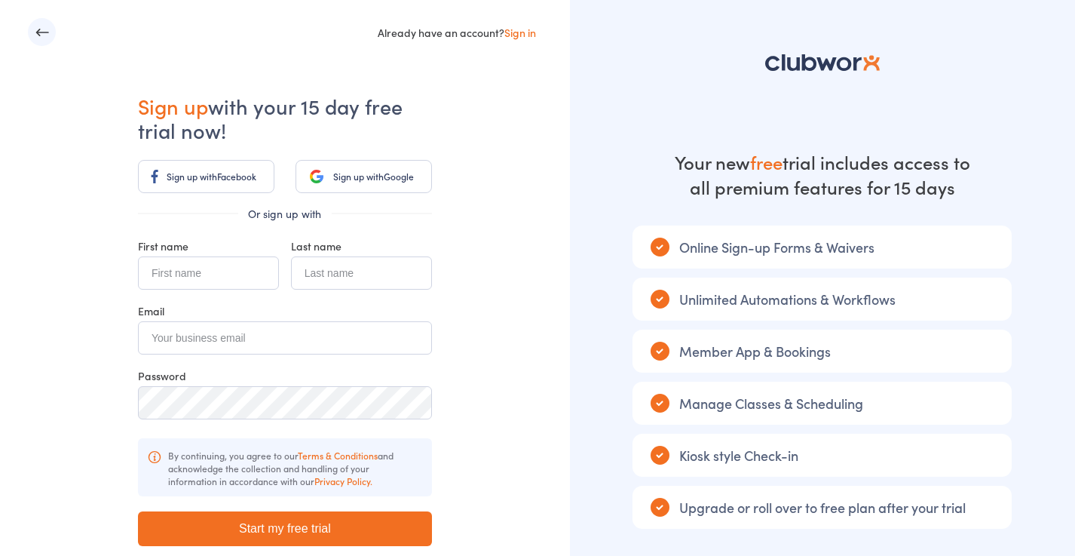
click at [345, 183] on link "Sign up with Google" at bounding box center [364, 176] width 137 height 33
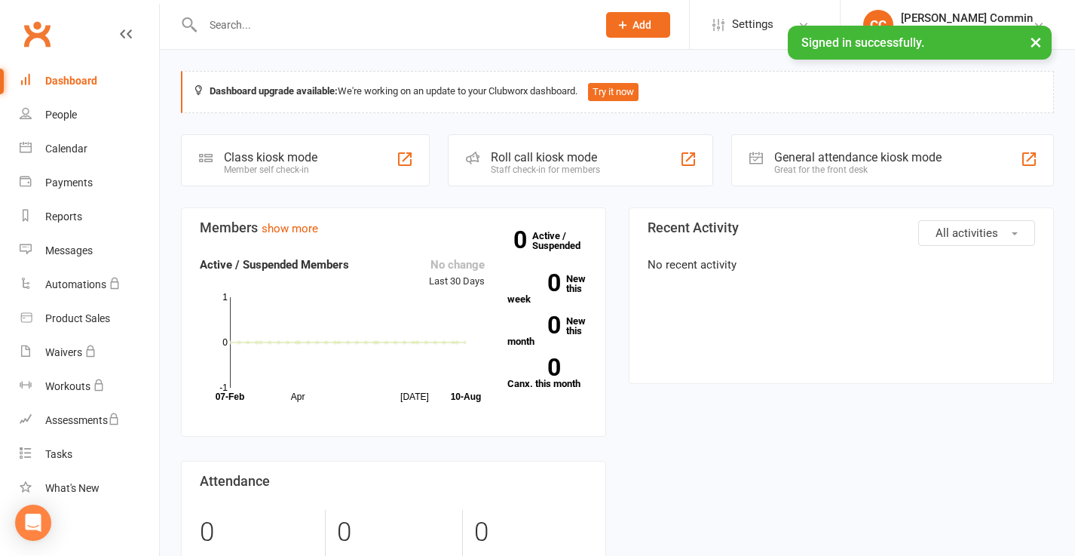
click at [1035, 42] on button "×" at bounding box center [1036, 42] width 27 height 32
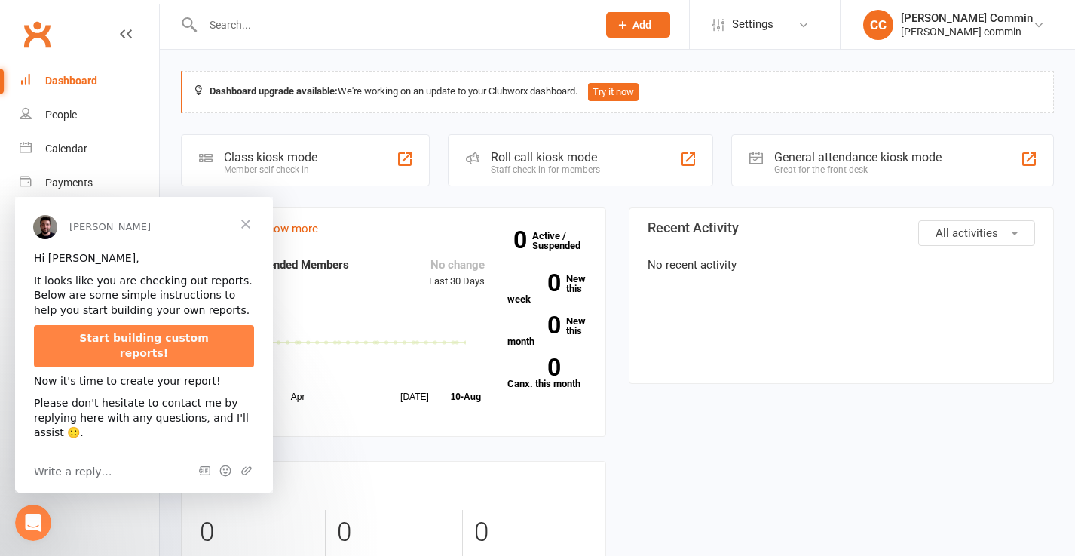
click at [247, 222] on span "Close" at bounding box center [246, 224] width 54 height 54
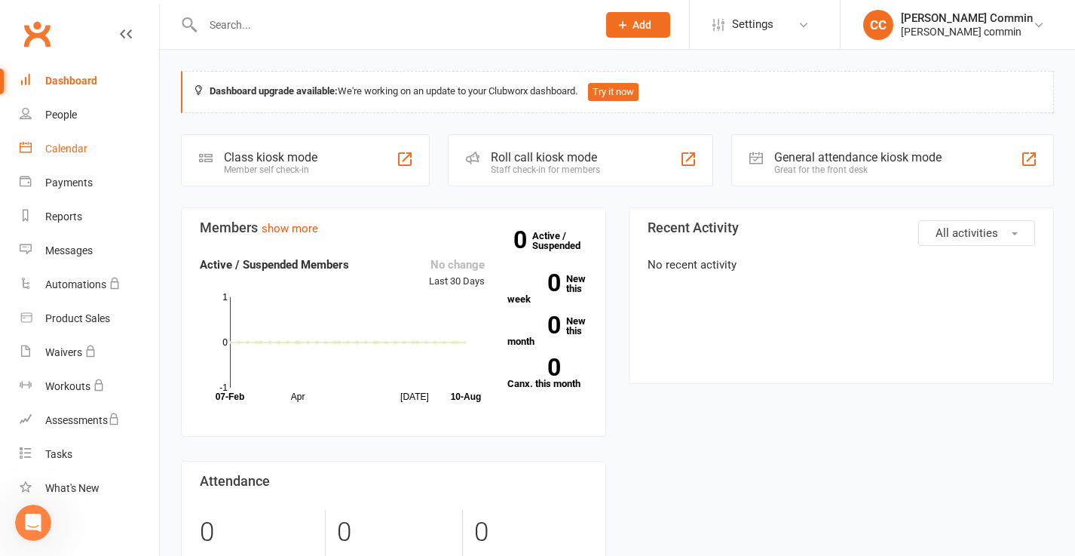
click at [75, 156] on link "Calendar" at bounding box center [90, 149] width 140 height 34
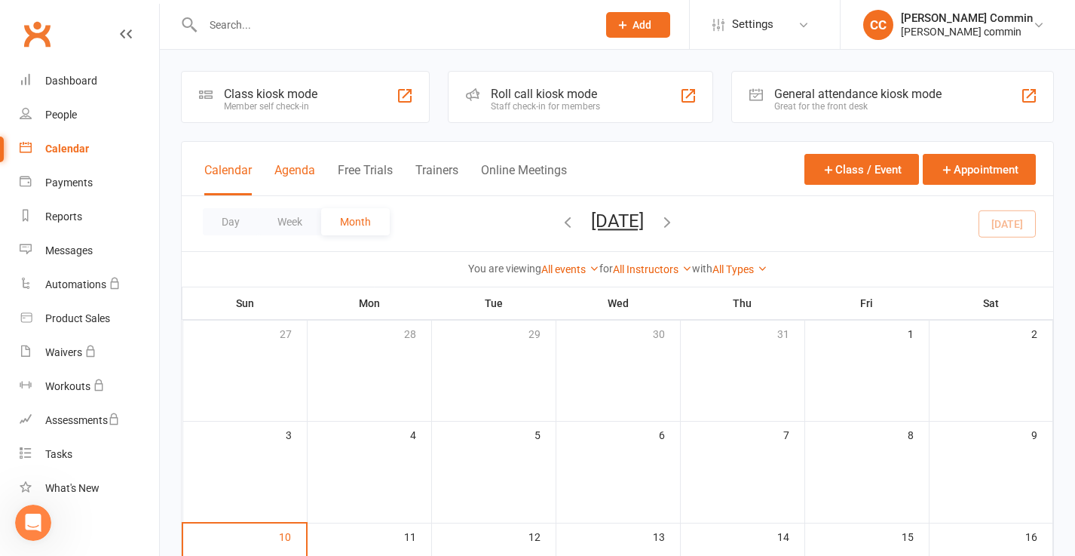
click at [281, 172] on button "Agenda" at bounding box center [295, 179] width 41 height 32
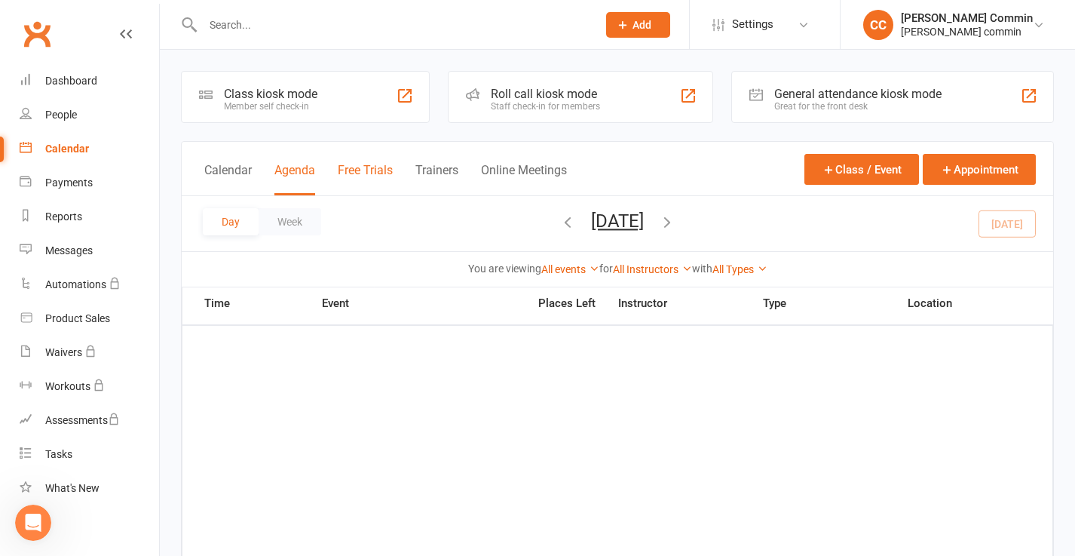
click at [358, 167] on button "Free Trials" at bounding box center [365, 179] width 55 height 32
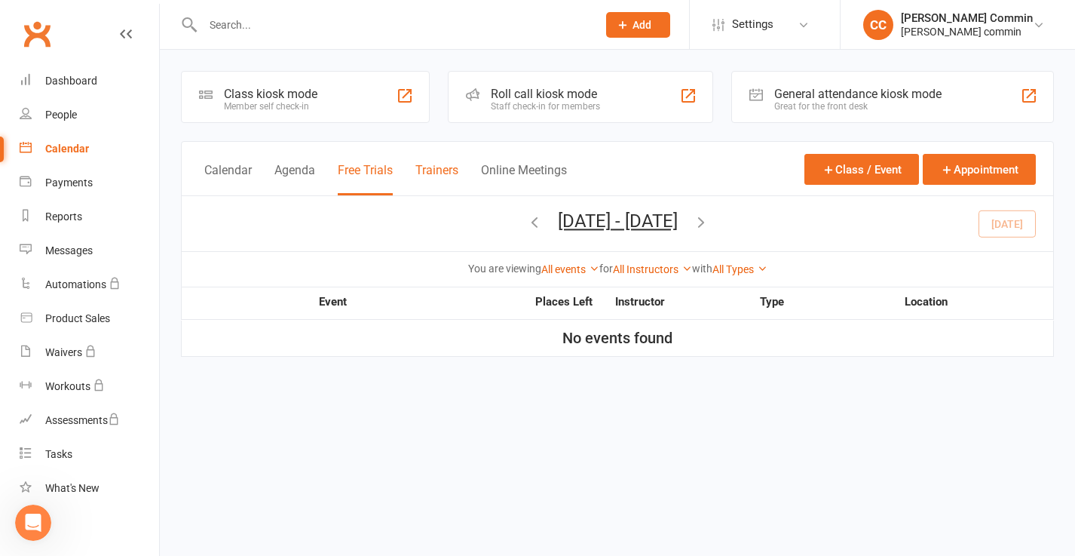
click at [434, 170] on button "Trainers" at bounding box center [437, 179] width 43 height 32
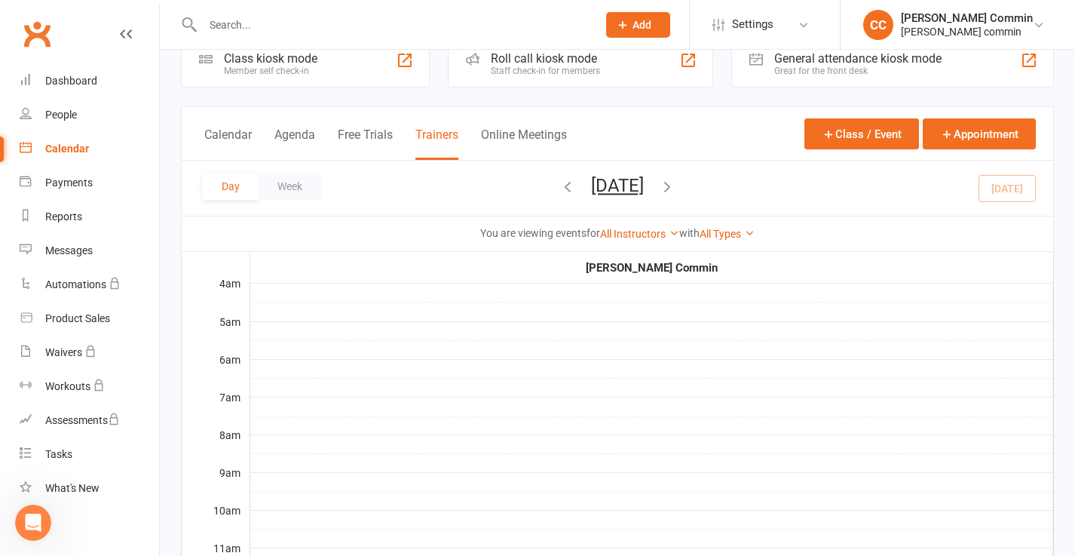
scroll to position [19, 0]
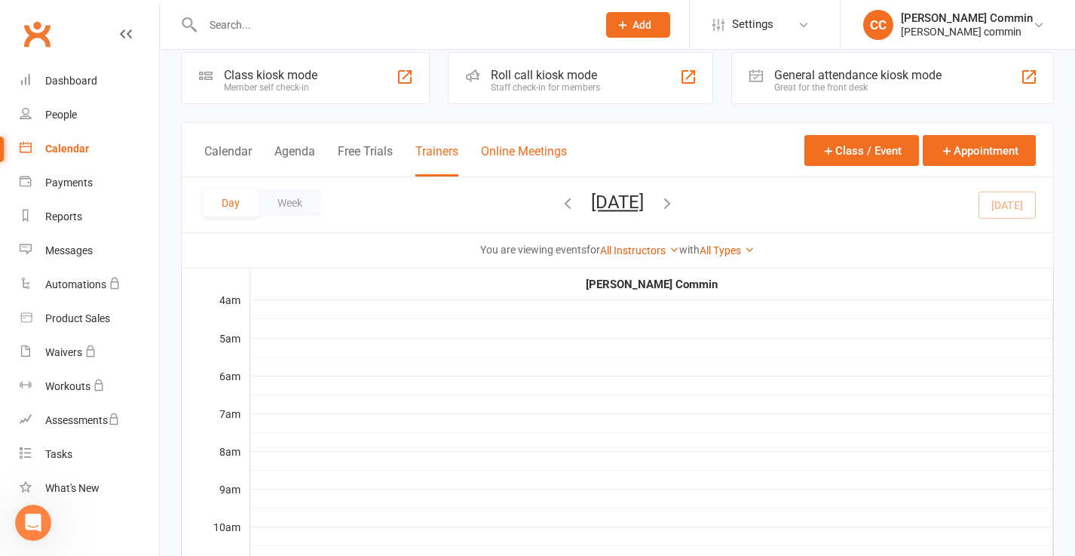
click at [490, 155] on button "Online Meetings" at bounding box center [524, 160] width 86 height 32
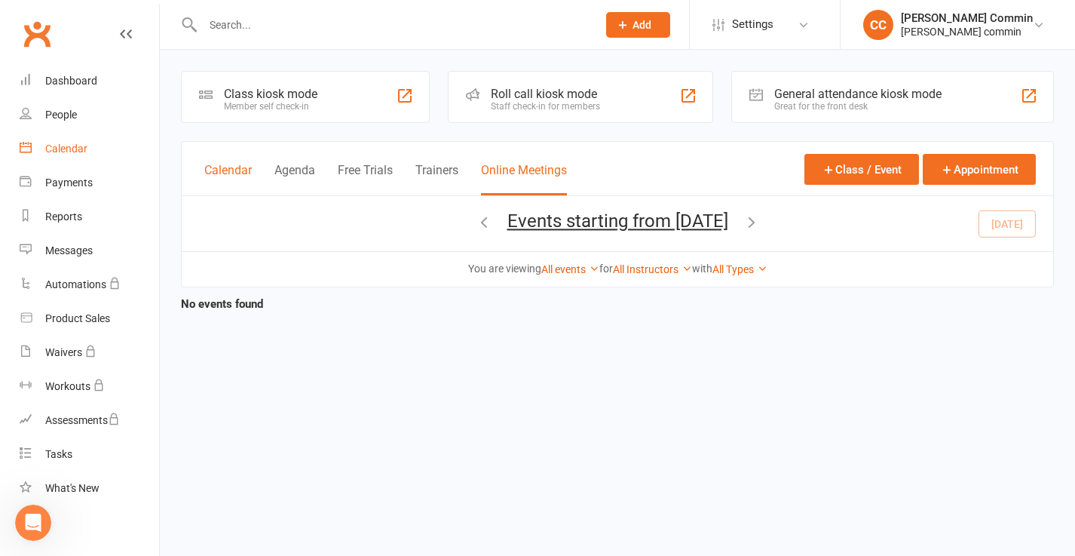
click at [236, 170] on button "Calendar" at bounding box center [228, 179] width 48 height 32
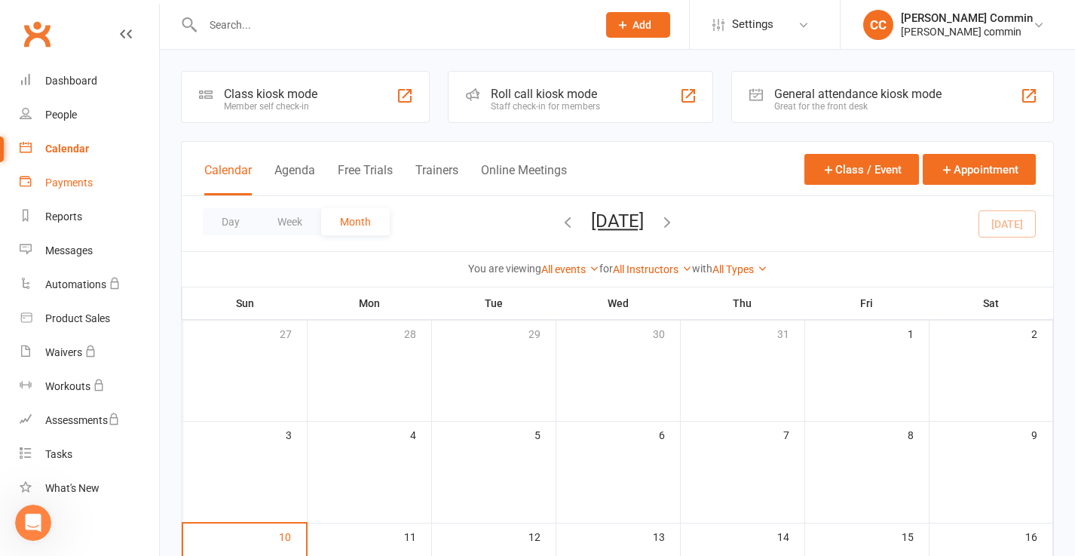
click at [91, 179] on div "Payments" at bounding box center [69, 182] width 48 height 12
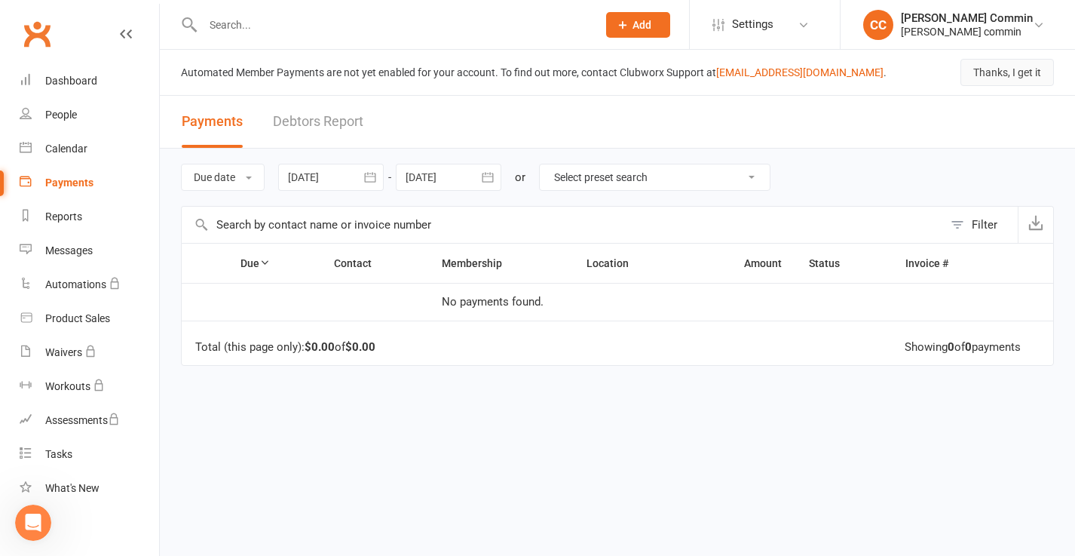
click at [1005, 70] on button "Thanks, I get it" at bounding box center [1008, 72] width 94 height 27
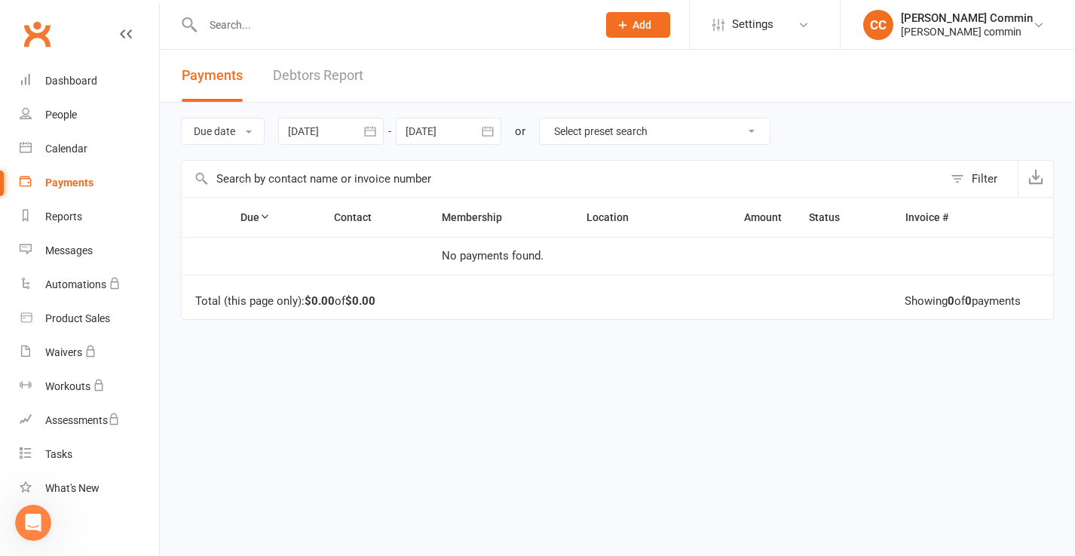
click at [321, 81] on link "Debtors Report" at bounding box center [318, 76] width 90 height 52
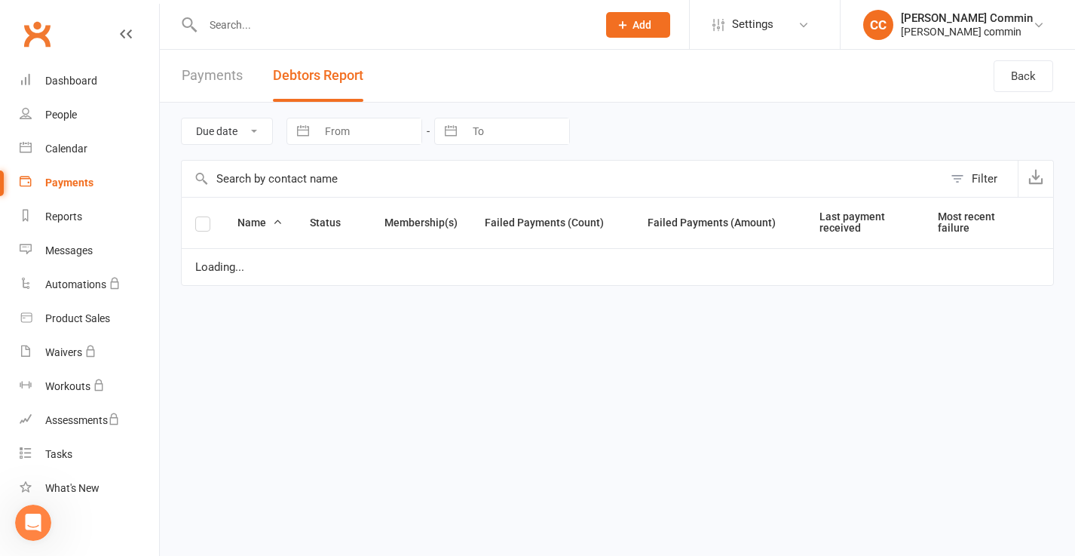
click at [219, 77] on link "Payments" at bounding box center [212, 76] width 61 height 52
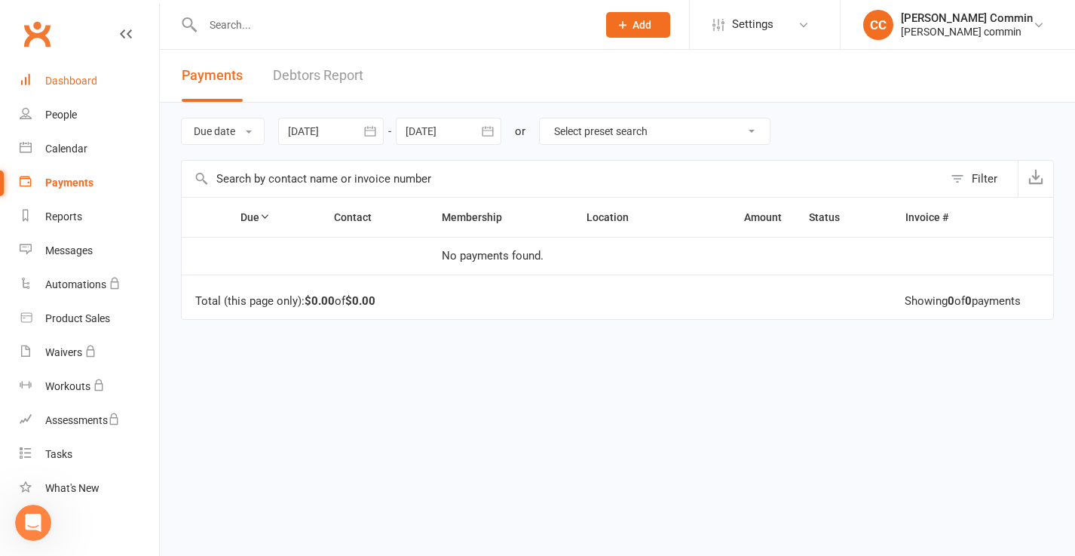
click at [83, 81] on div "Dashboard" at bounding box center [71, 81] width 52 height 12
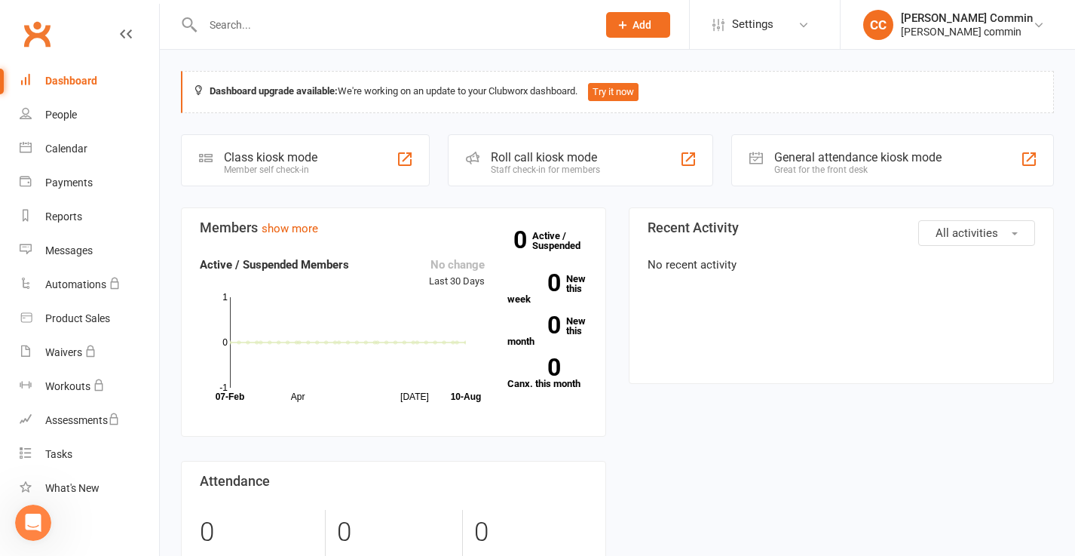
click at [255, 26] on input "text" at bounding box center [392, 24] width 388 height 21
type input "c"
type input "create class"
click at [327, 30] on input "create class" at bounding box center [392, 24] width 388 height 21
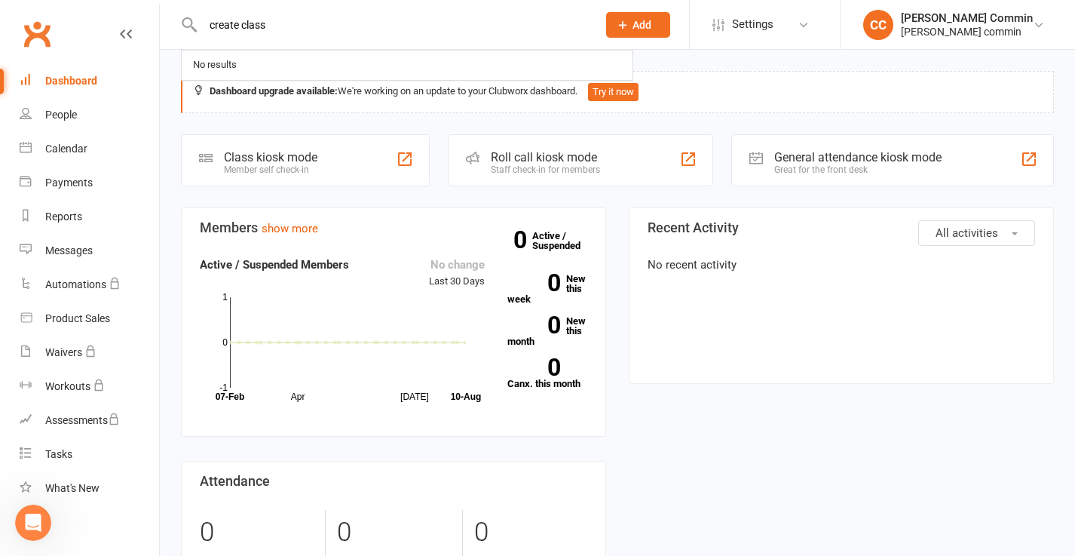
click at [327, 30] on input "create class" at bounding box center [392, 24] width 388 height 21
click at [645, 30] on button "Add" at bounding box center [638, 25] width 64 height 26
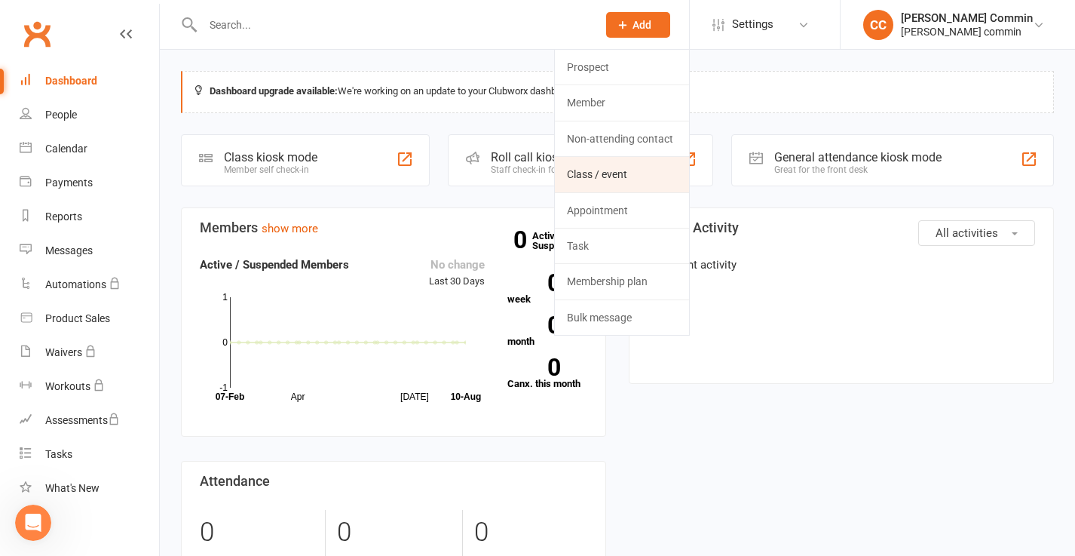
click at [623, 172] on link "Class / event" at bounding box center [622, 174] width 134 height 35
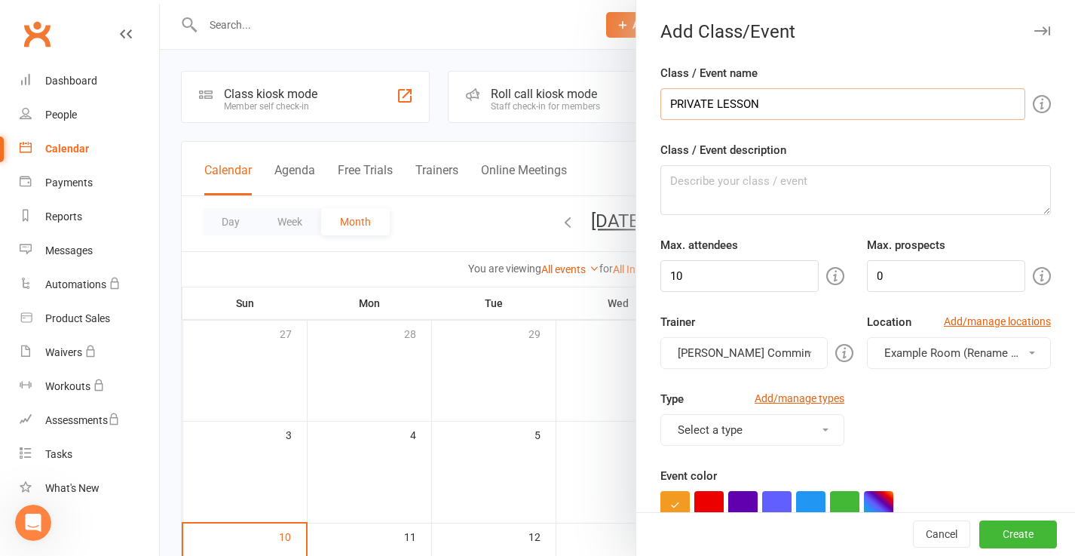
type input "PRIVATE LESSON"
click at [793, 176] on textarea "Class / Event description" at bounding box center [856, 190] width 391 height 50
paste textarea "Personalized private coaching to improve quickly, strengthen your fundamentals,…"
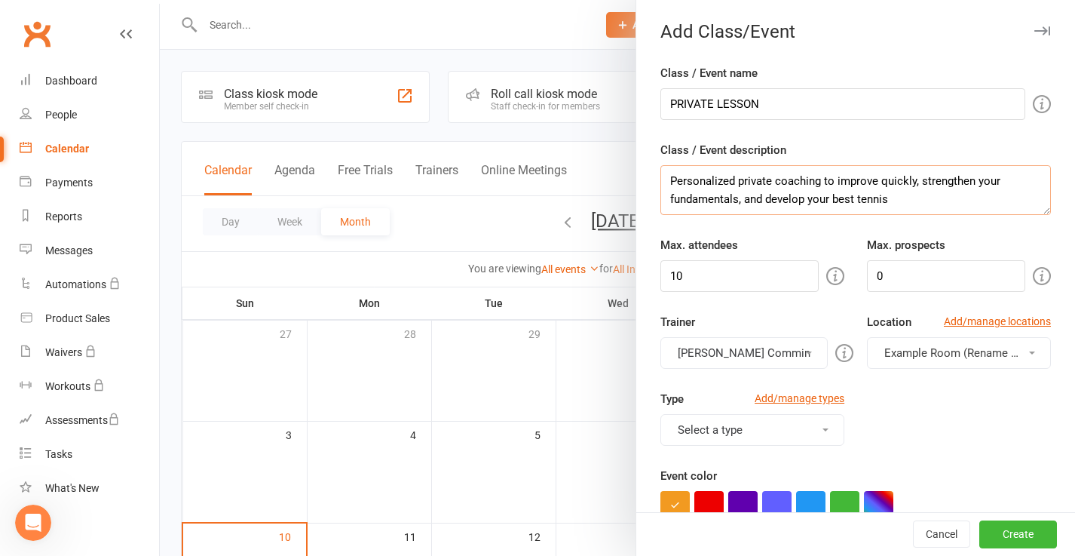
type textarea "Personalized private coaching to improve quickly, strengthen your fundamentals,…"
click at [781, 106] on input "PRIVATE LESSON" at bounding box center [843, 104] width 365 height 32
click at [796, 103] on input "PRIVATE LESSON (45min)" at bounding box center [843, 104] width 365 height 32
click at [762, 103] on input "PRIVATE LESSON (45minutes)" at bounding box center [843, 104] width 365 height 32
type input "PRIVATE LESSON - Coach [PERSON_NAME] (45minutes)"
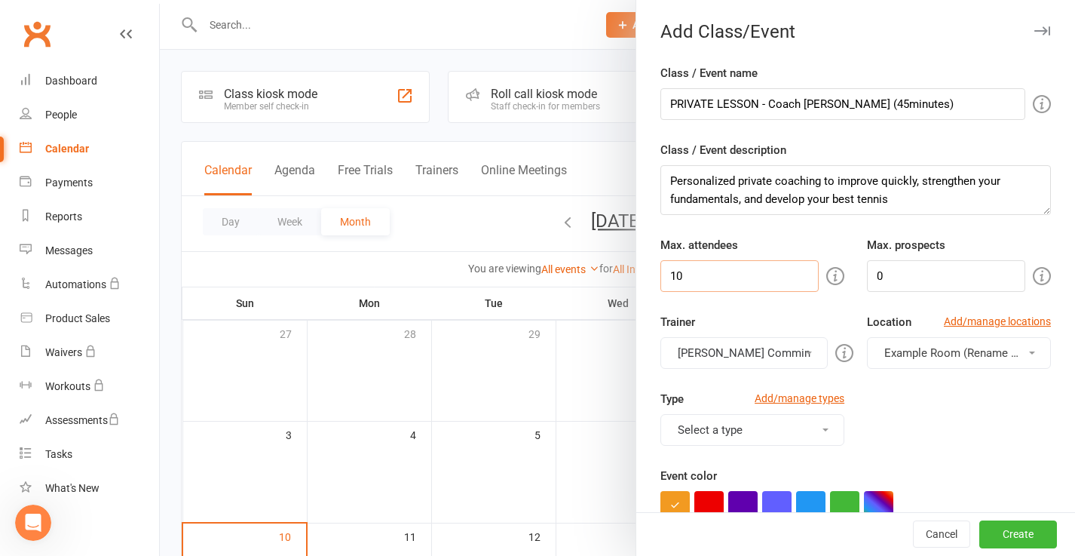
click at [753, 274] on input "10" at bounding box center [740, 276] width 158 height 32
type input "1"
click at [886, 272] on input "0" at bounding box center [946, 276] width 158 height 32
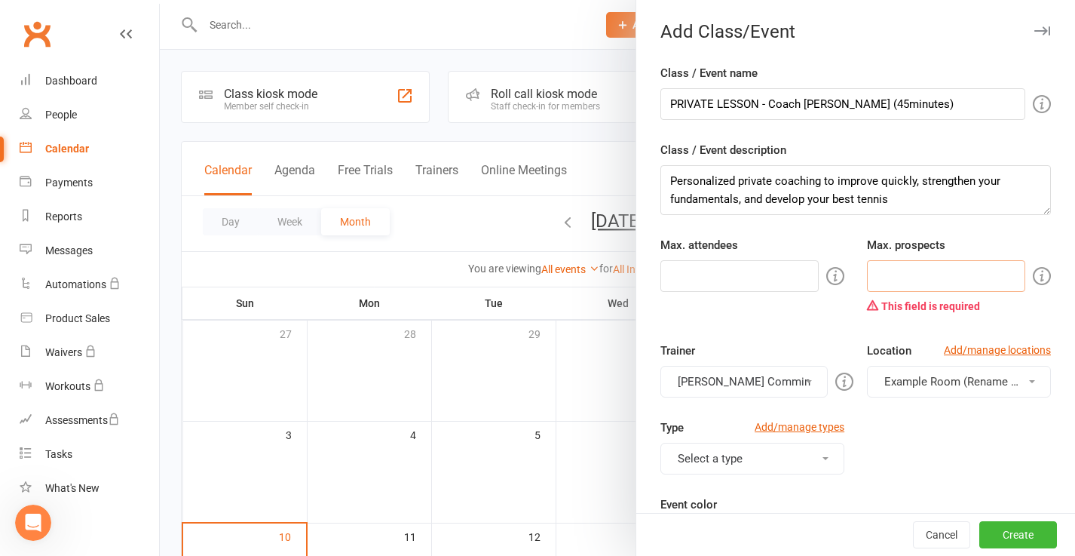
click at [898, 278] on input "number" at bounding box center [946, 276] width 158 height 32
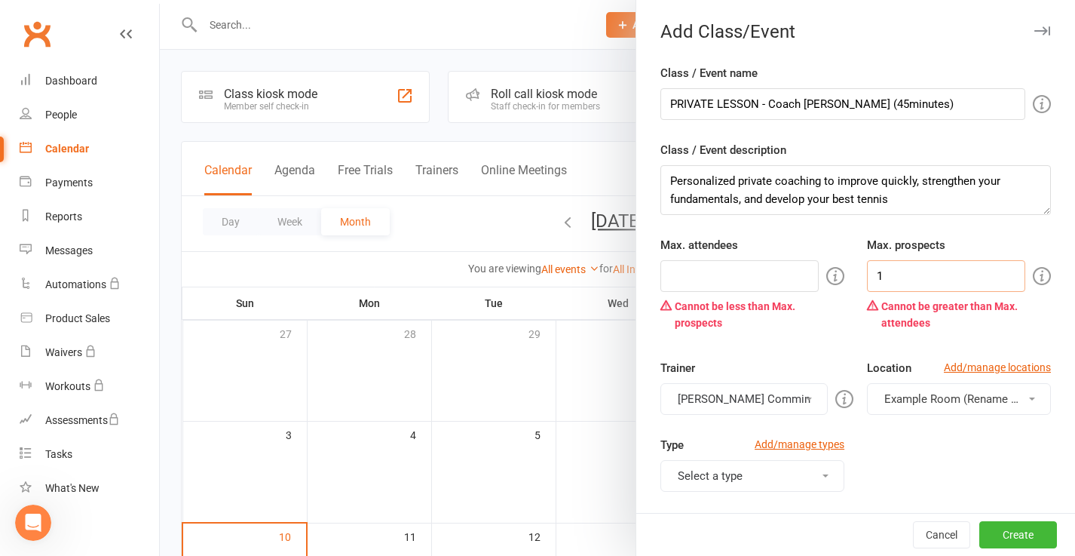
type input "1"
click at [776, 278] on input "number" at bounding box center [740, 276] width 158 height 32
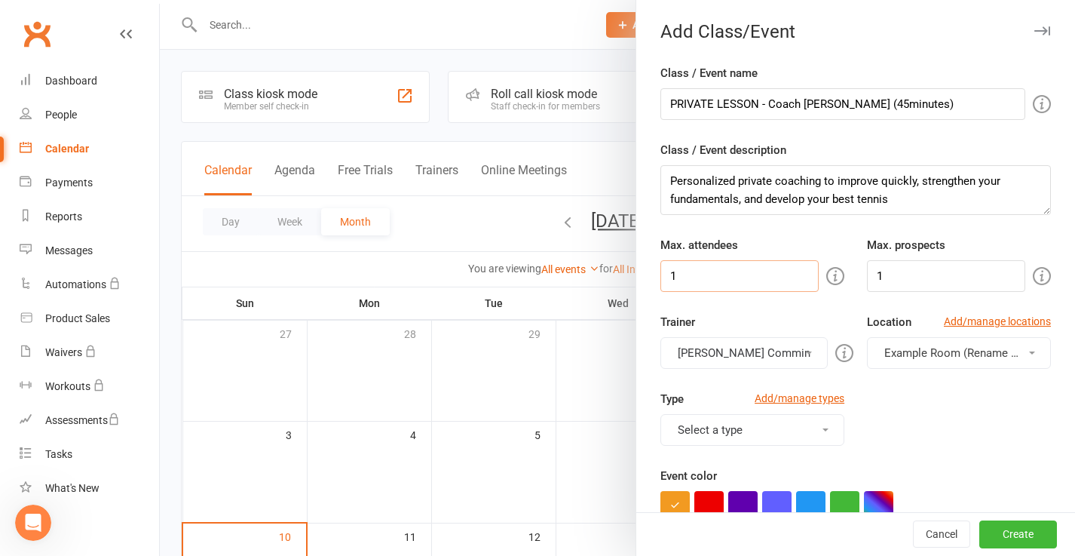
type input "1"
click at [778, 317] on div "Trainer Cedrick Commin Cedrick Commin" at bounding box center [752, 341] width 207 height 56
click at [953, 354] on span "Example Room (Rename me!)" at bounding box center [959, 353] width 149 height 14
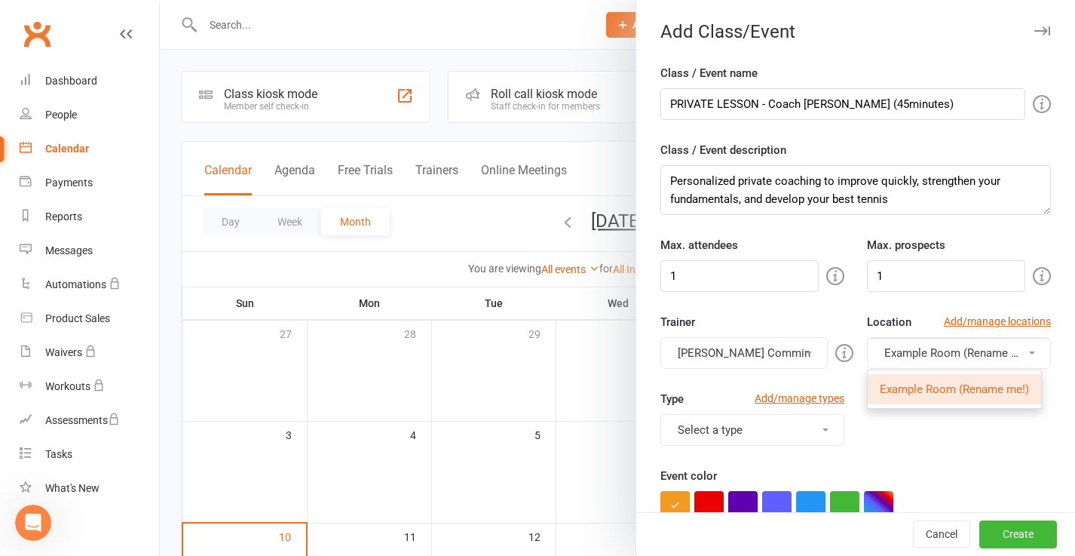
click at [929, 389] on span "Example Room (Rename me!)" at bounding box center [954, 389] width 149 height 14
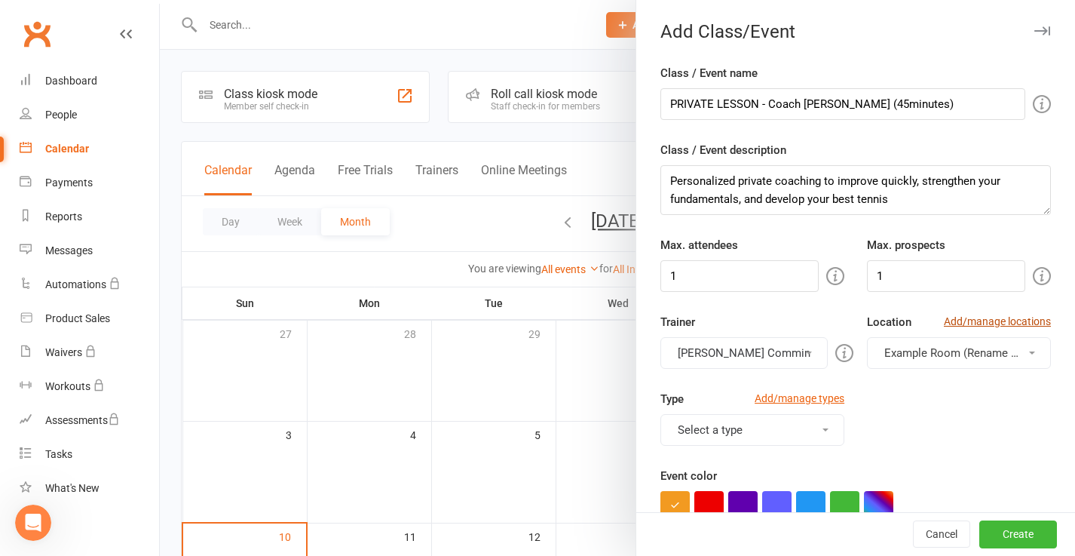
click at [970, 322] on link "Add/manage locations" at bounding box center [997, 321] width 107 height 17
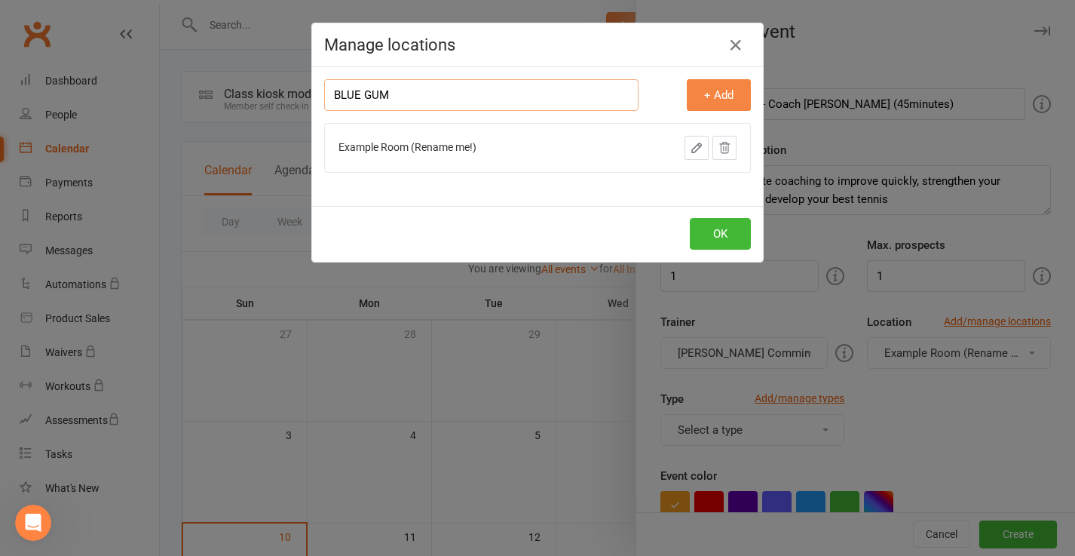
type input "BLUE GUM"
click at [736, 94] on button "+ Add" at bounding box center [719, 95] width 64 height 32
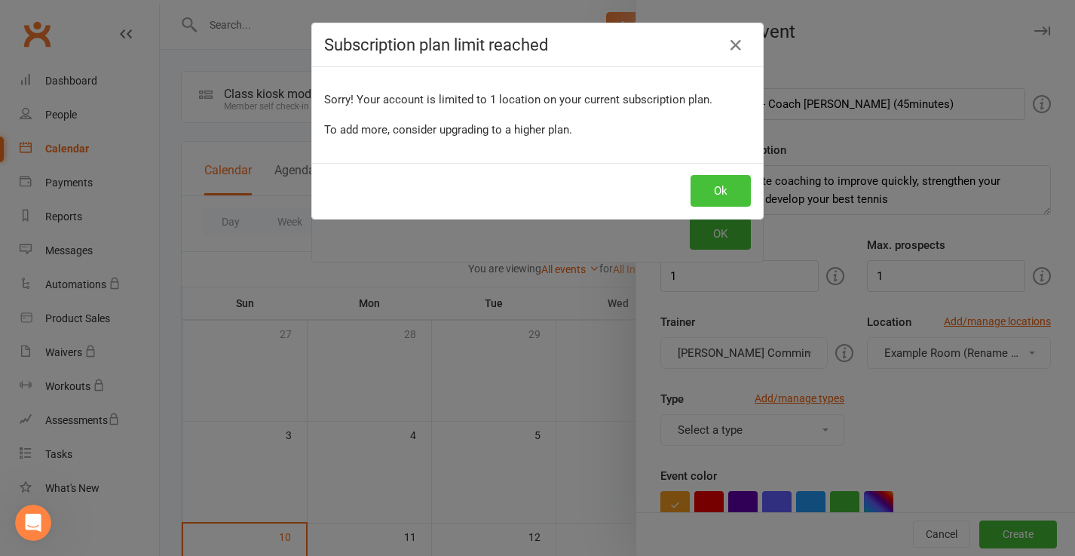
click at [711, 183] on button "Ok" at bounding box center [721, 191] width 60 height 32
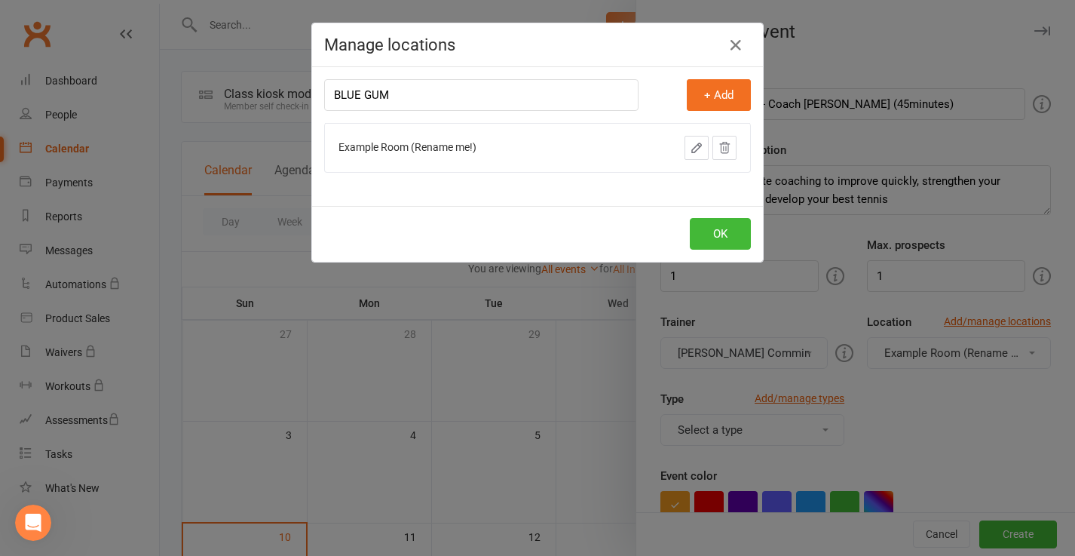
click at [698, 147] on icon "button" at bounding box center [697, 148] width 14 height 14
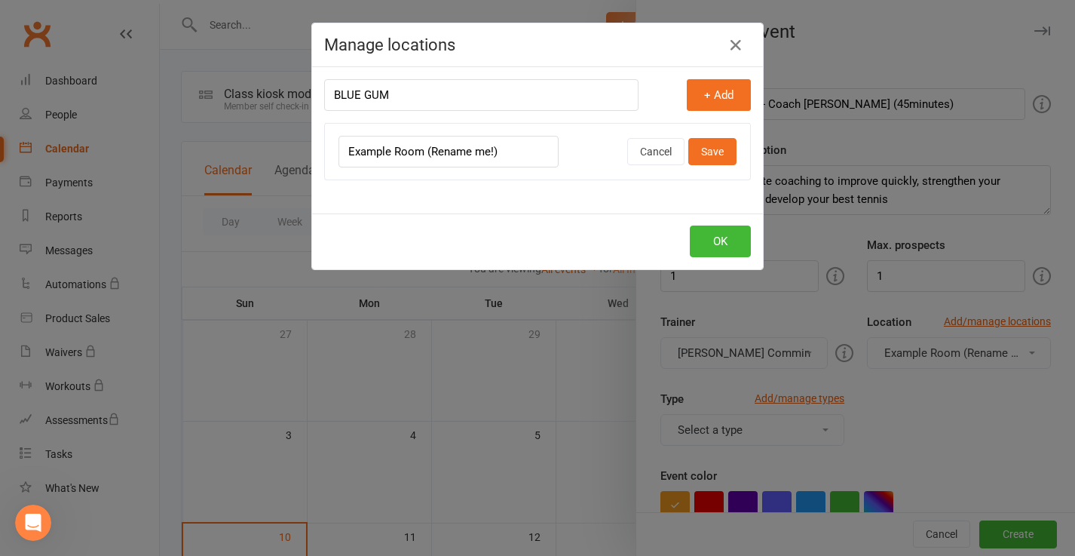
click at [509, 147] on input "Example Room (Rename me!)" at bounding box center [449, 152] width 220 height 32
type input "BLUE GUM"
click at [711, 152] on button "Save" at bounding box center [713, 151] width 48 height 27
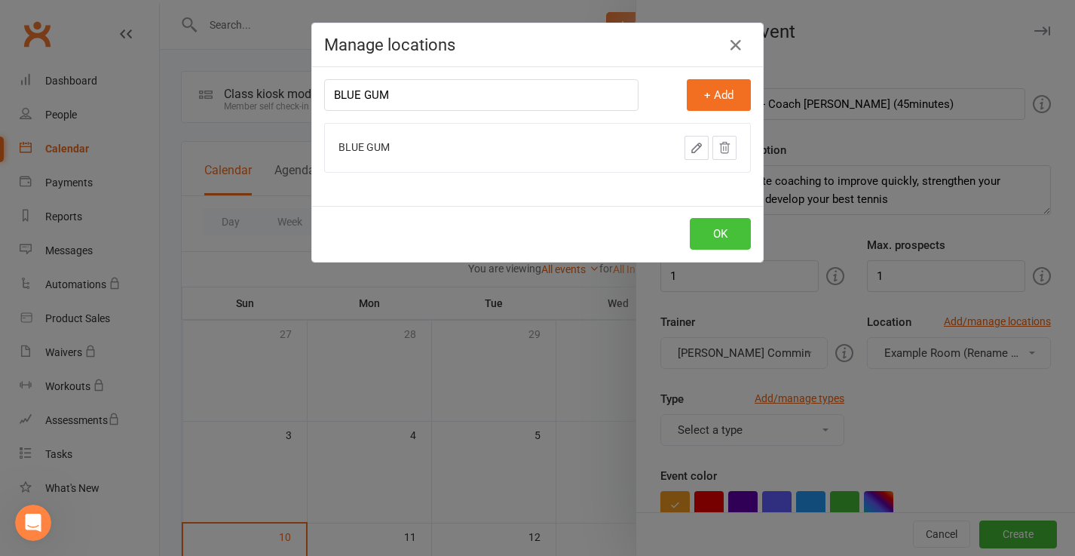
click at [716, 234] on button "OK" at bounding box center [720, 234] width 61 height 32
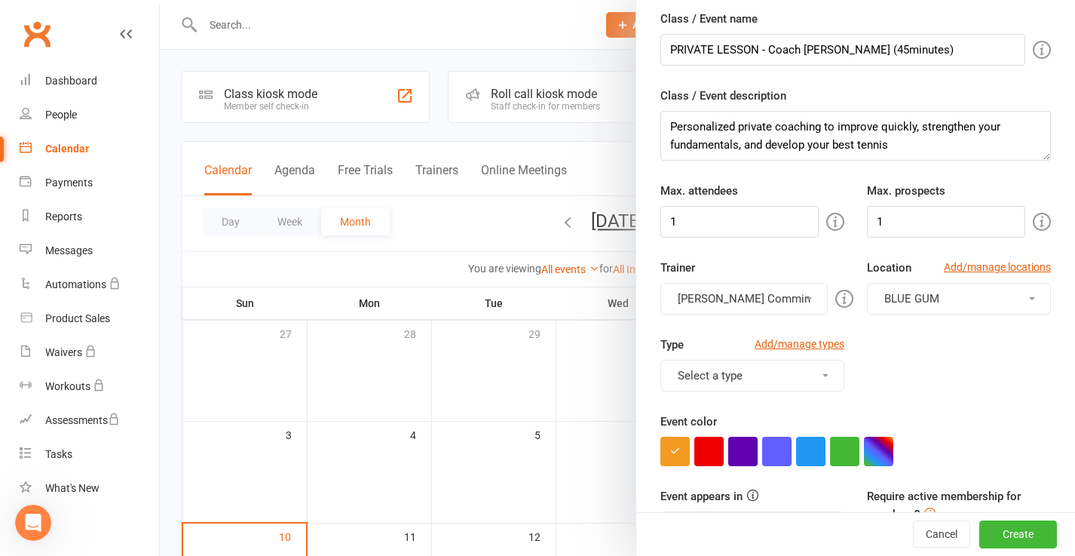
scroll to position [87, 0]
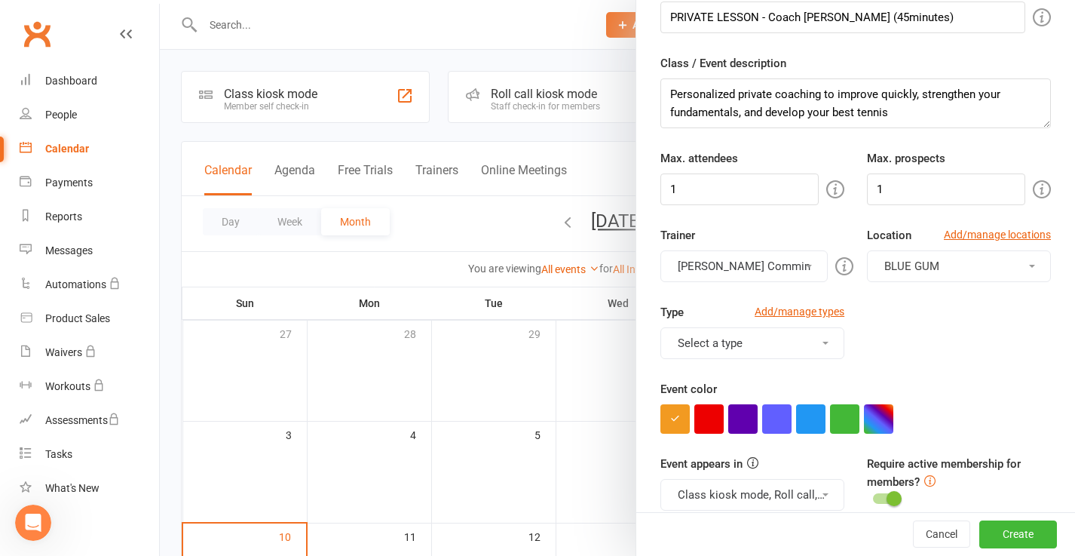
click at [821, 344] on button "Select a type" at bounding box center [753, 343] width 184 height 32
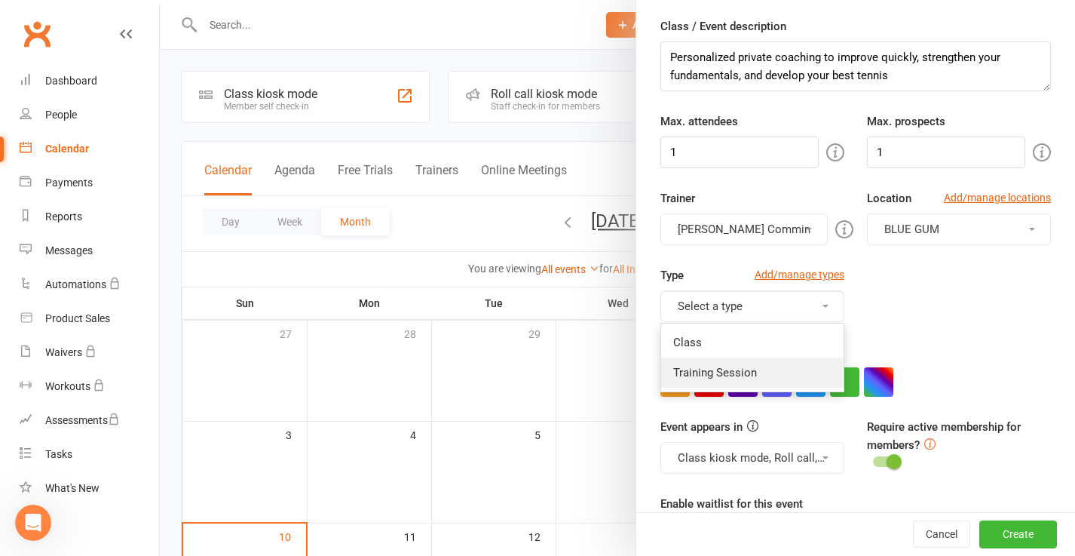
scroll to position [137, 0]
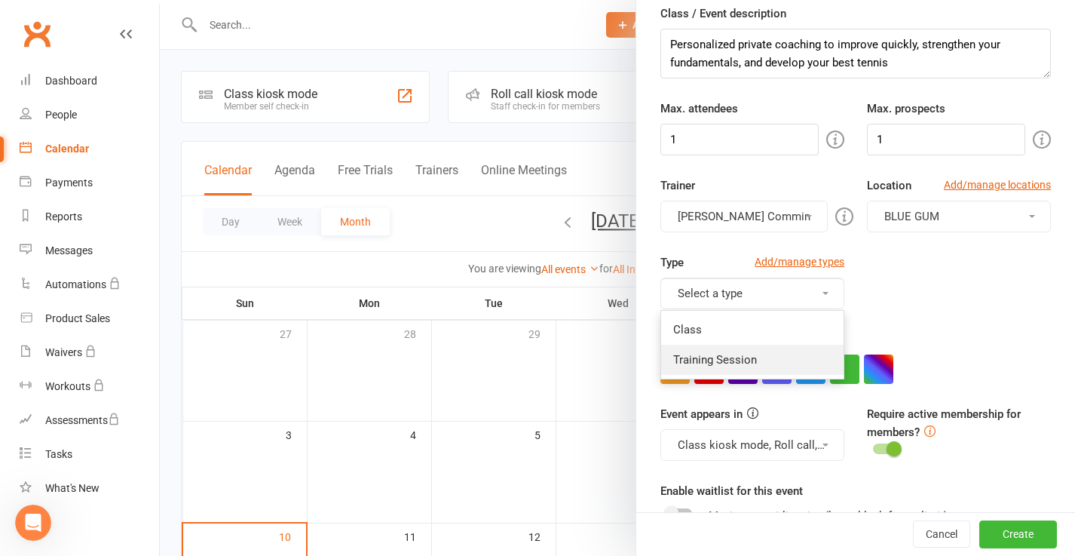
click at [760, 357] on link "Training Session" at bounding box center [752, 360] width 183 height 30
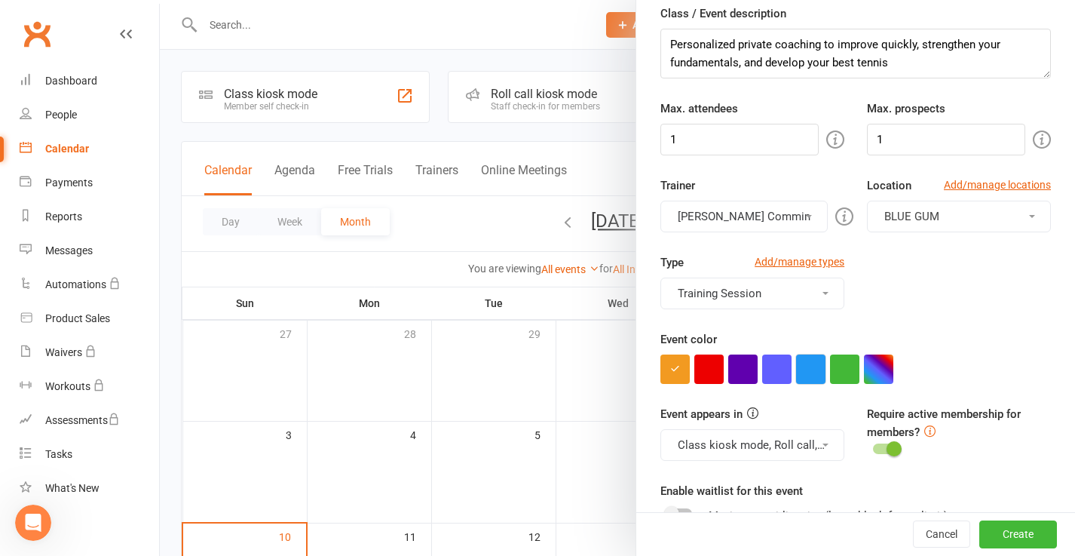
click at [808, 371] on button "button" at bounding box center [810, 368] width 29 height 29
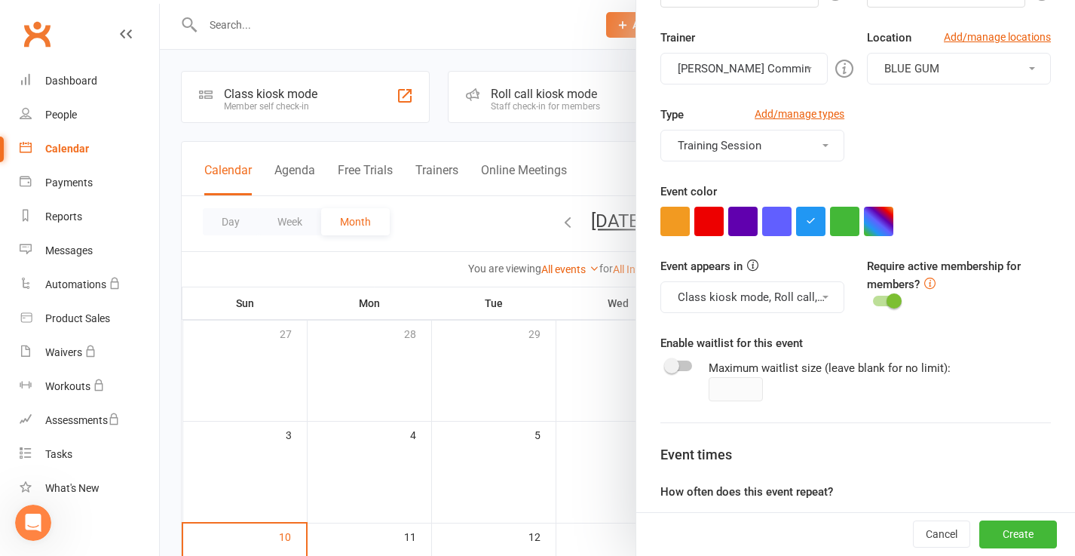
scroll to position [316, 0]
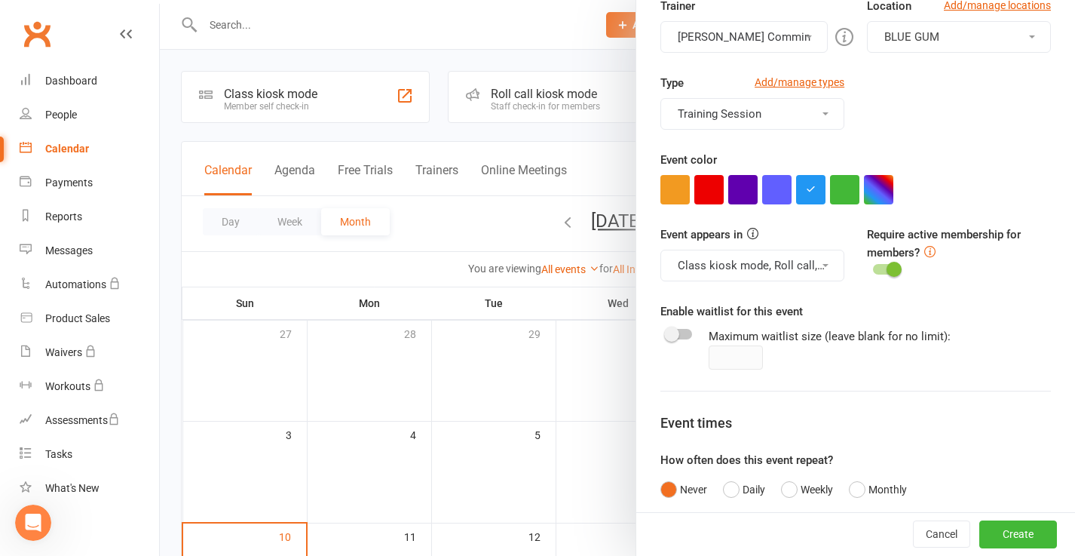
click at [822, 265] on button "Class kiosk mode, Roll call, Clubworx website calendar and Mobile app" at bounding box center [753, 266] width 184 height 32
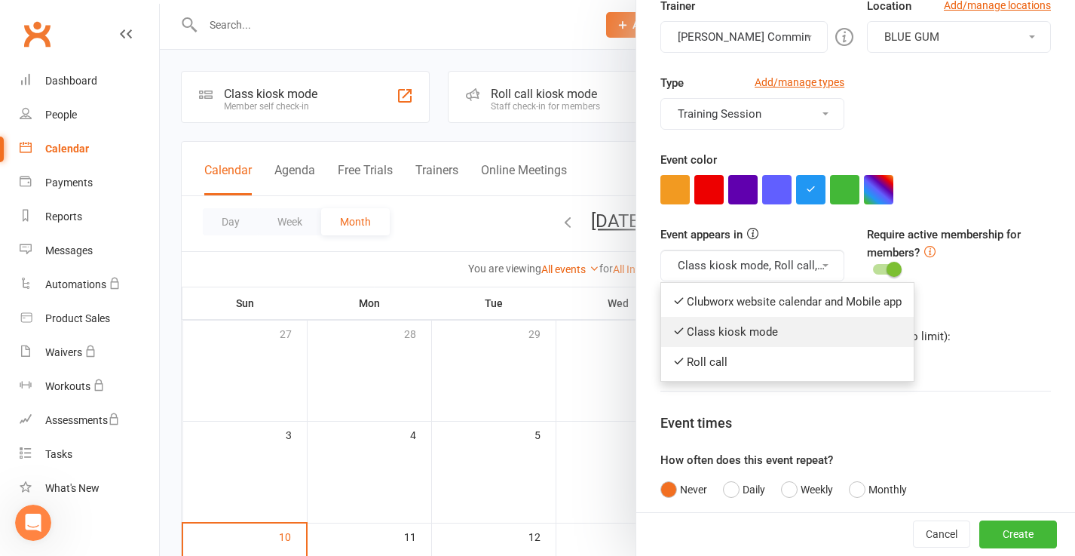
click at [721, 336] on link "Class kiosk mode" at bounding box center [787, 332] width 253 height 30
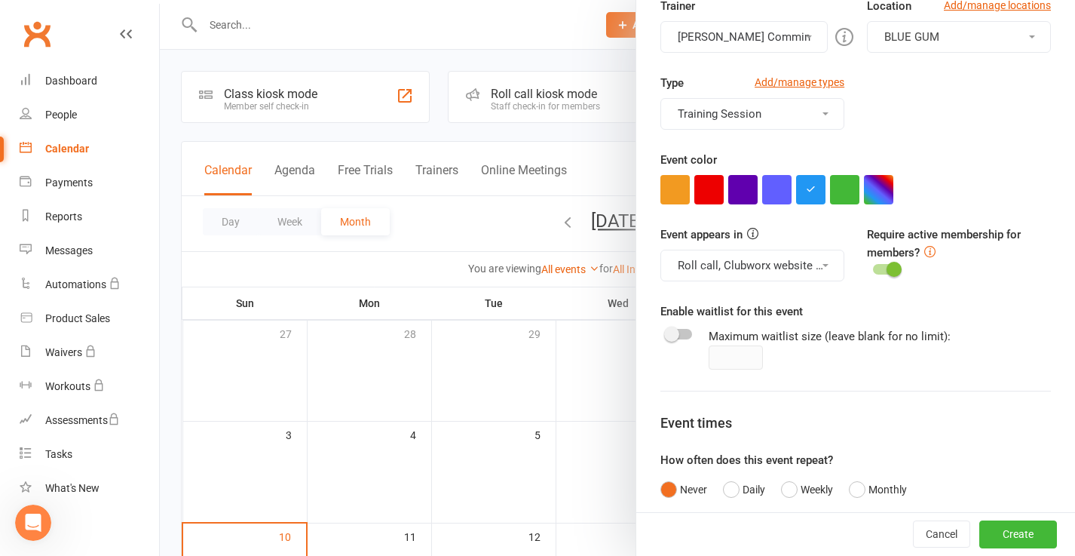
click at [725, 262] on button "Roll call, Clubworx website calendar and Mobile app" at bounding box center [753, 266] width 184 height 32
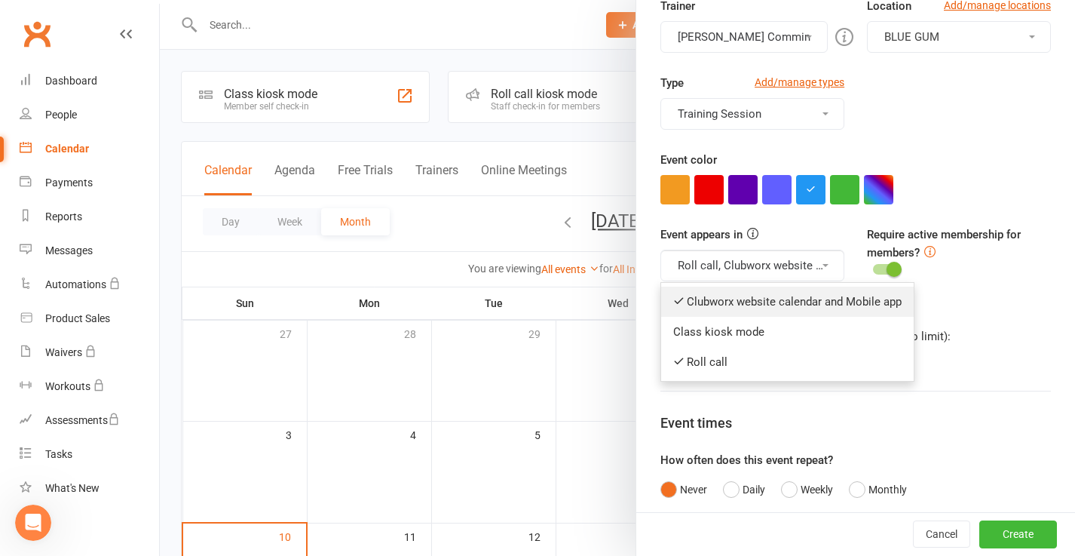
click at [715, 293] on link "Clubworx website calendar and Mobile app" at bounding box center [787, 302] width 253 height 30
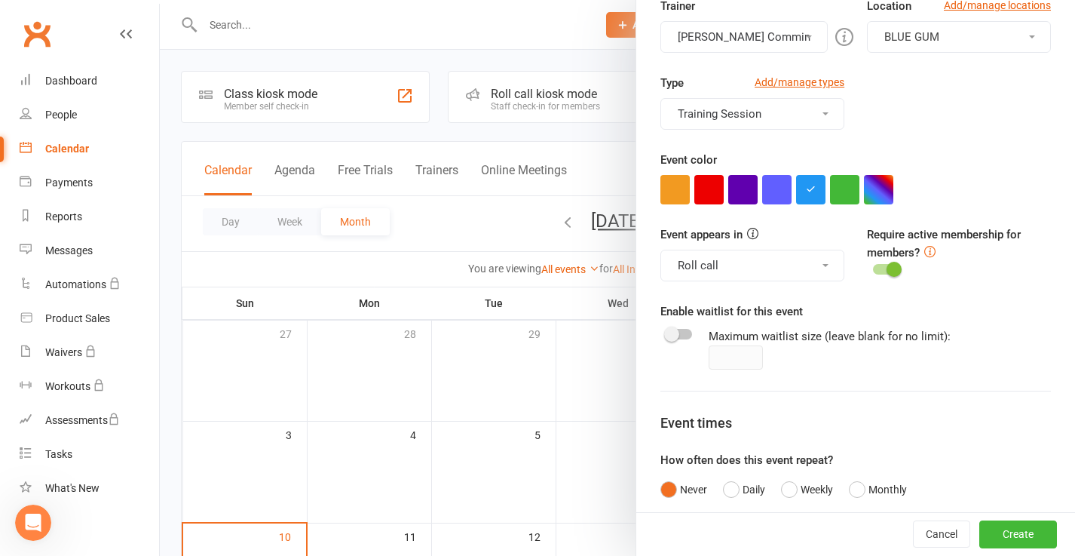
click at [718, 271] on button "Roll call" at bounding box center [753, 266] width 184 height 32
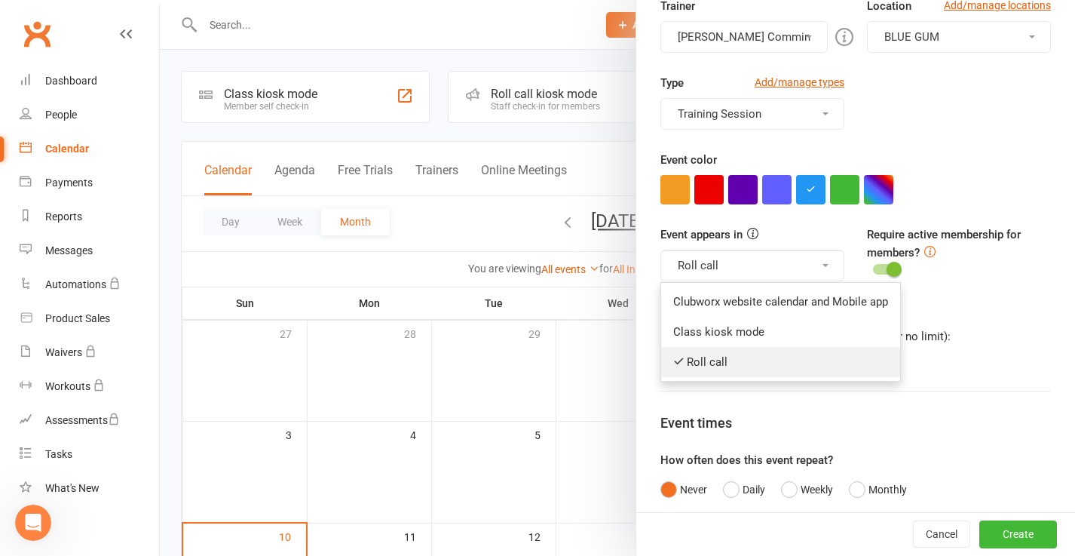
click at [702, 352] on link "Roll call" at bounding box center [780, 362] width 239 height 30
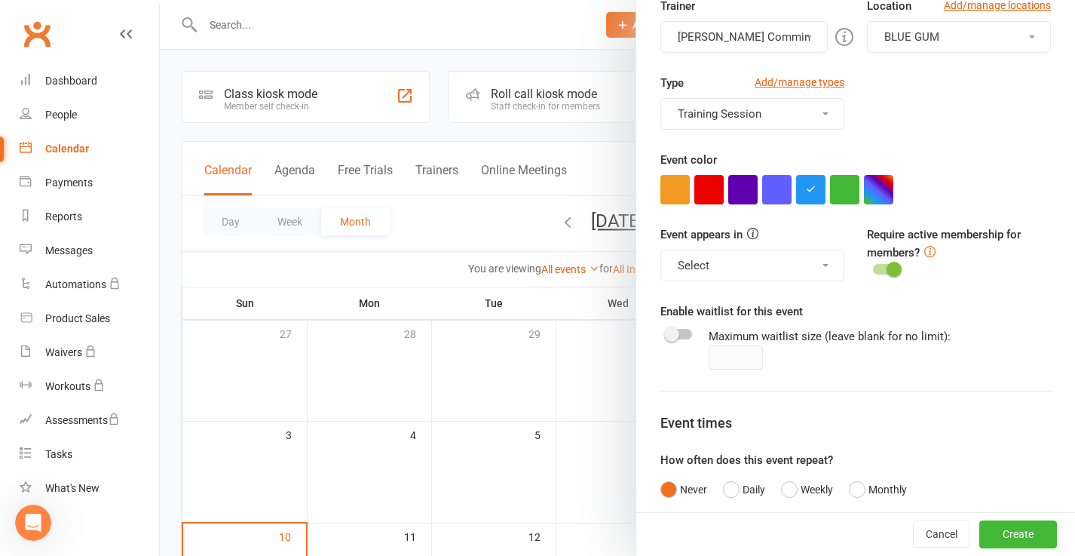
click at [718, 277] on button "Select" at bounding box center [753, 266] width 184 height 32
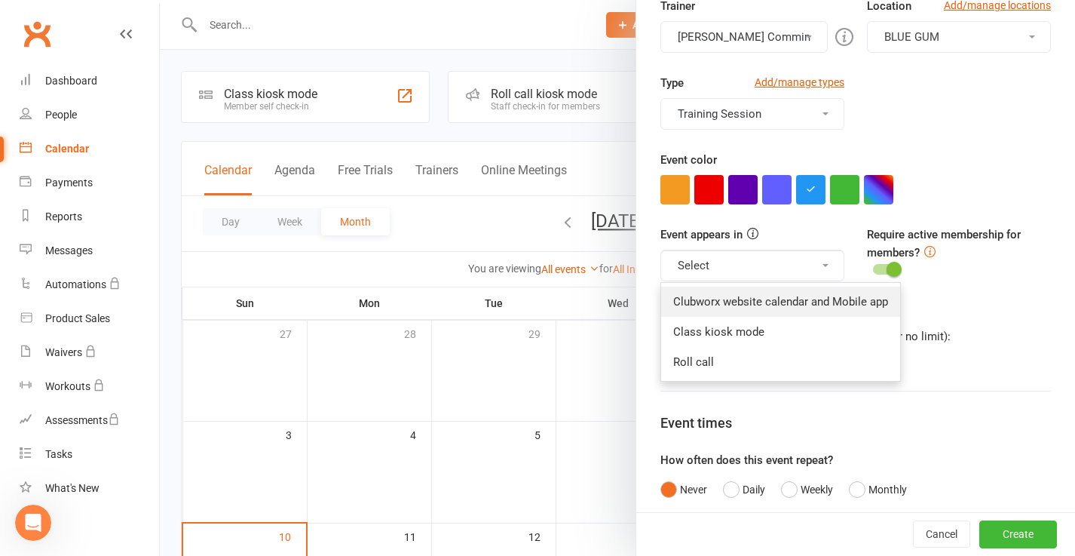
click at [711, 298] on link "Clubworx website calendar and Mobile app" at bounding box center [780, 302] width 239 height 30
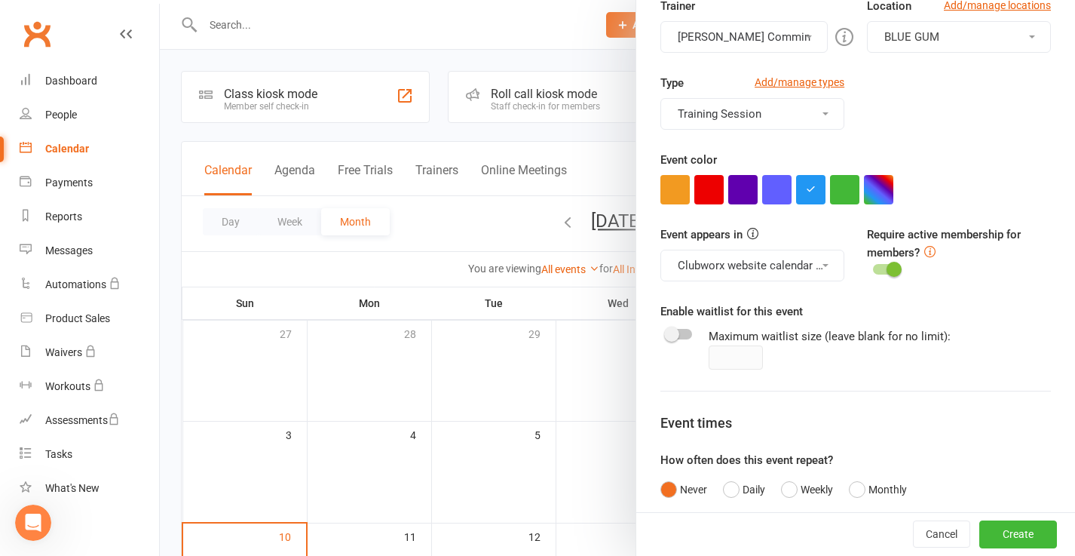
click at [931, 249] on icon at bounding box center [930, 251] width 11 height 11
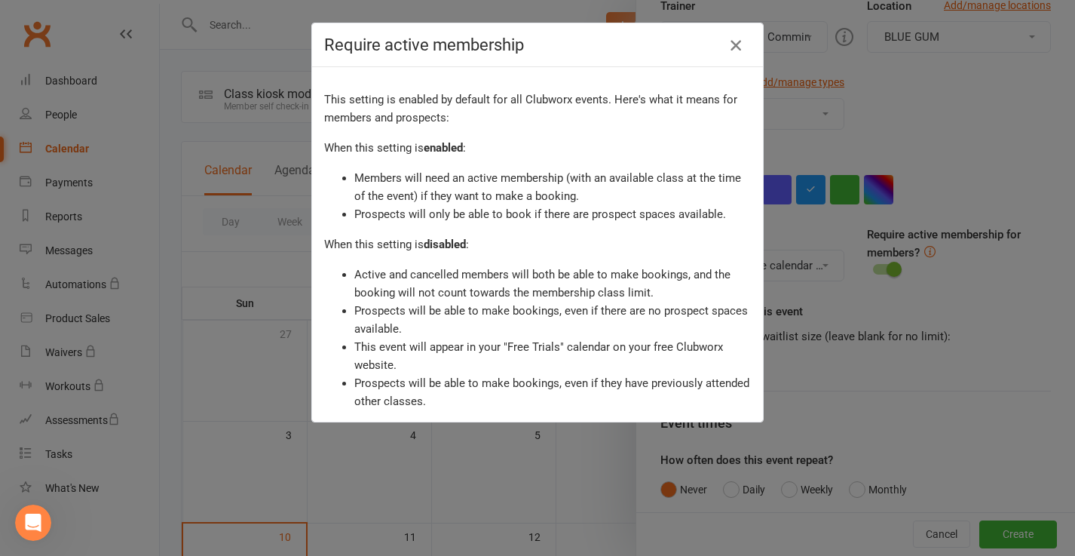
click at [735, 46] on icon "button" at bounding box center [736, 45] width 18 height 18
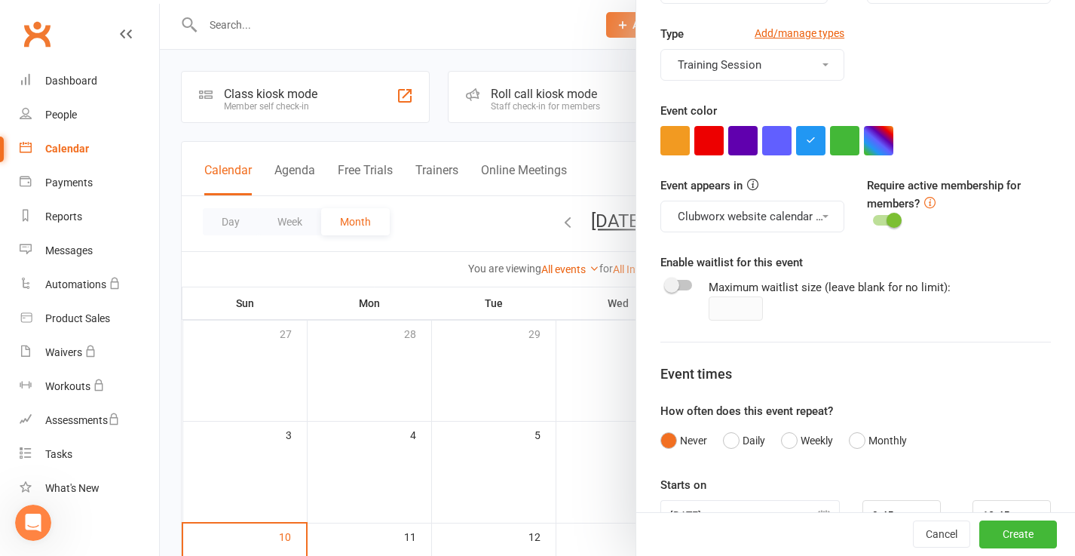
scroll to position [371, 0]
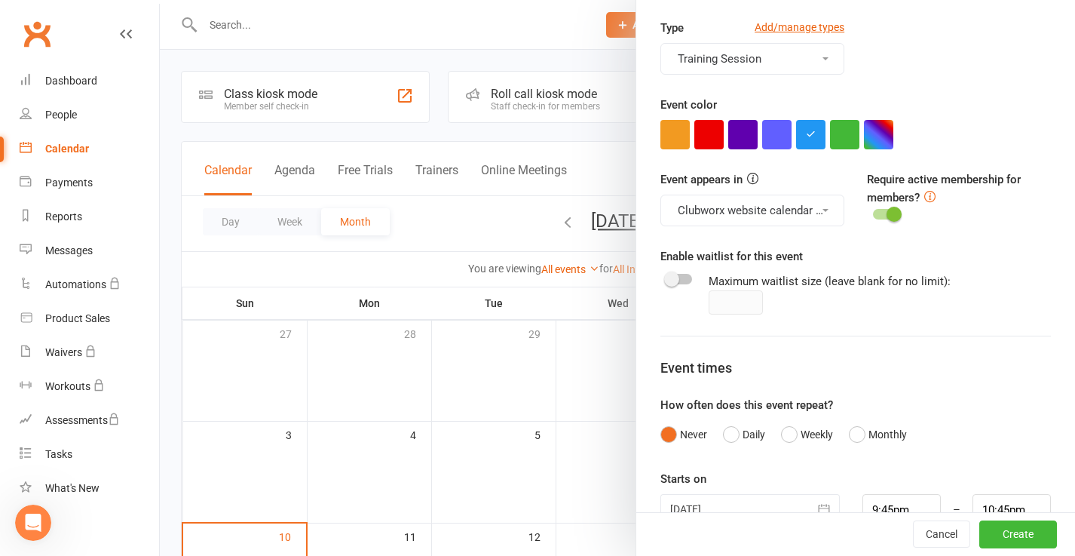
click at [686, 275] on div at bounding box center [680, 279] width 26 height 11
click at [667, 277] on input "checkbox" at bounding box center [667, 277] width 0 height 0
click at [675, 281] on div at bounding box center [680, 279] width 26 height 11
click at [667, 277] on input "checkbox" at bounding box center [667, 277] width 0 height 0
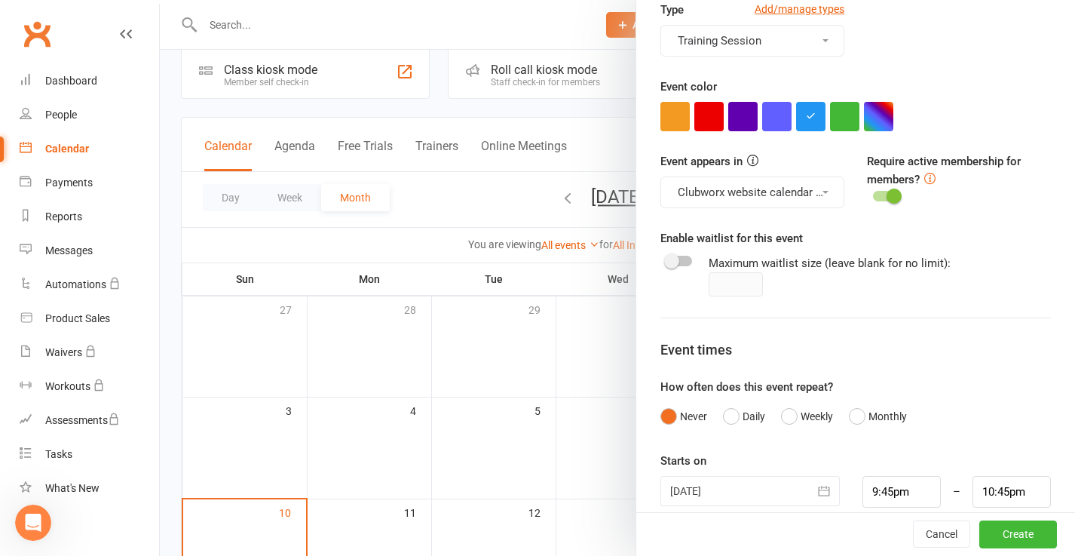
scroll to position [30, 0]
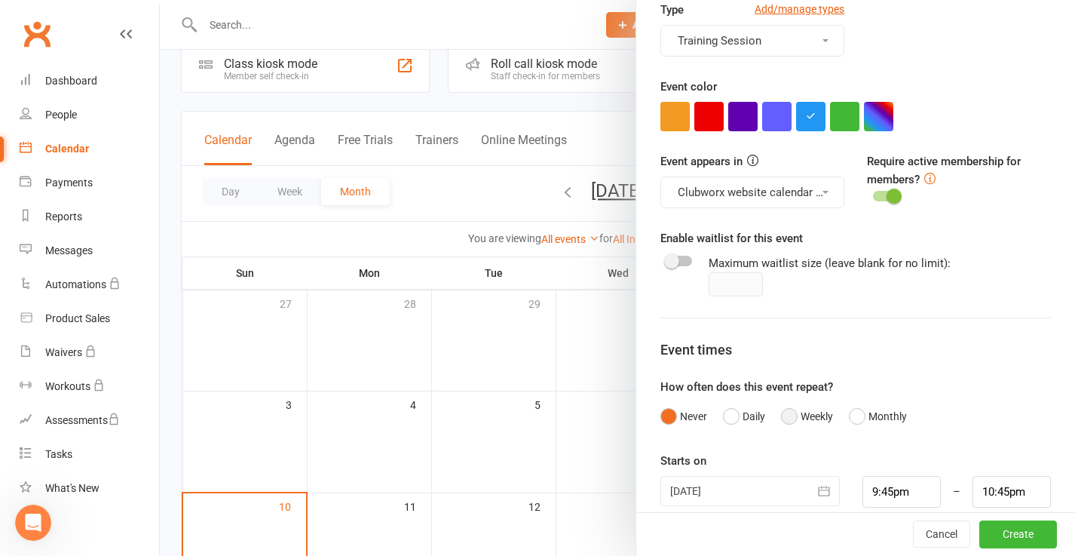
click at [789, 402] on button "Weekly" at bounding box center [807, 416] width 52 height 29
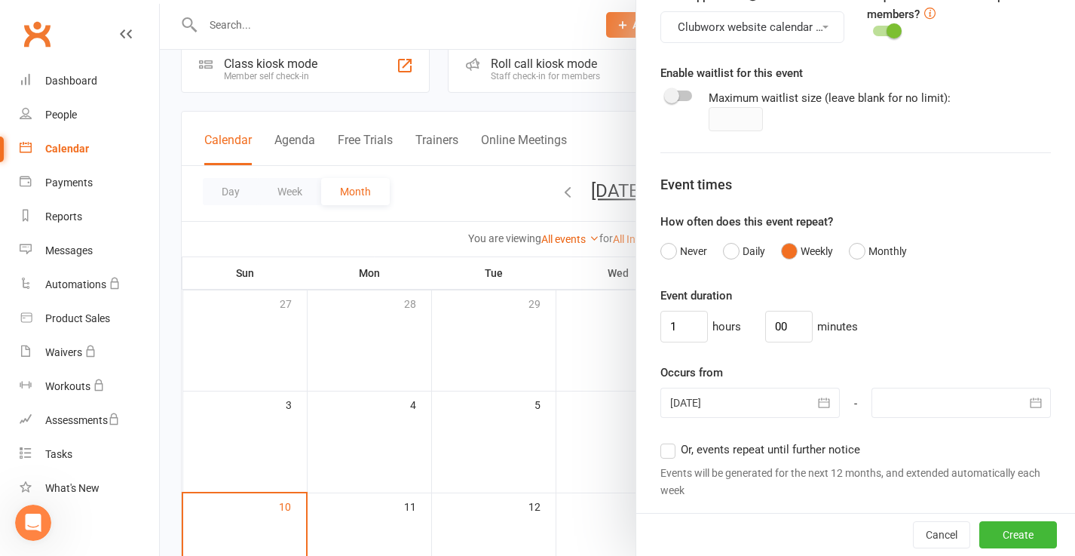
scroll to position [556, 0]
click at [681, 309] on input "1" at bounding box center [685, 325] width 48 height 32
type input "0"
click at [777, 309] on input "00" at bounding box center [789, 325] width 48 height 32
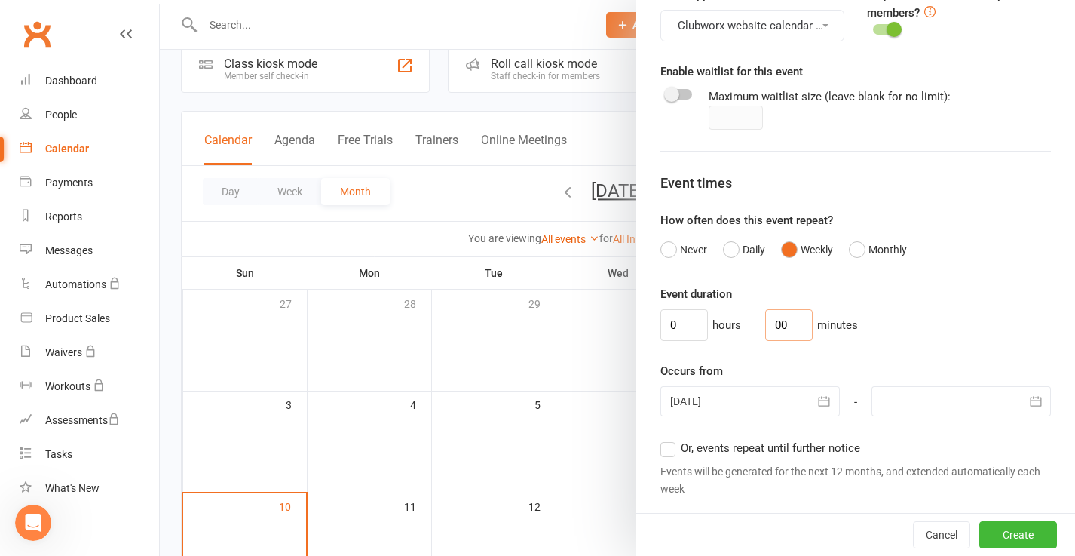
click at [777, 309] on input "00" at bounding box center [789, 325] width 48 height 32
type input "45"
click at [821, 394] on icon "button" at bounding box center [824, 401] width 15 height 15
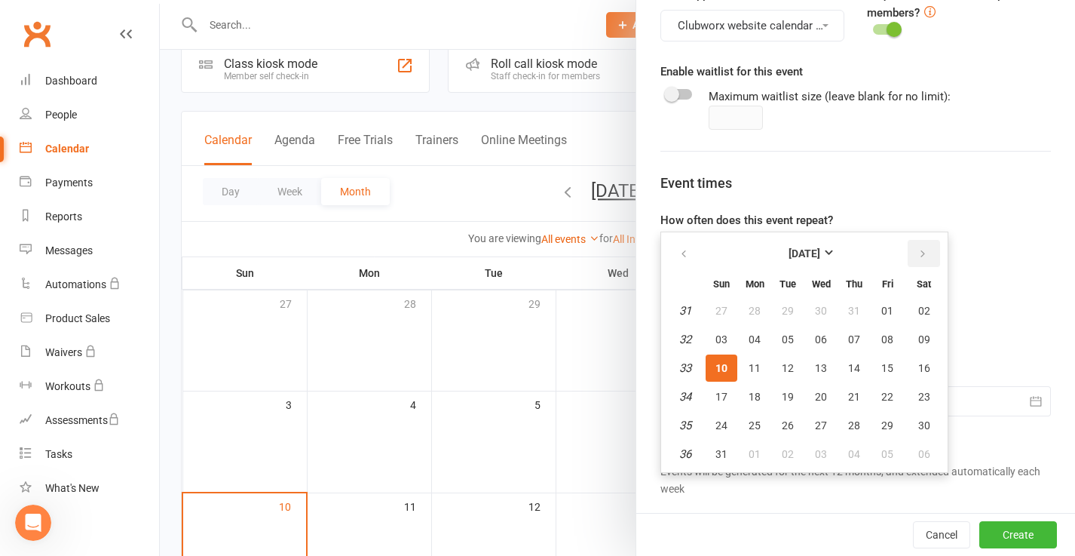
click at [919, 248] on icon "button" at bounding box center [923, 254] width 11 height 12
click at [750, 362] on span "13" at bounding box center [755, 368] width 12 height 12
type input "13 Oct 2025"
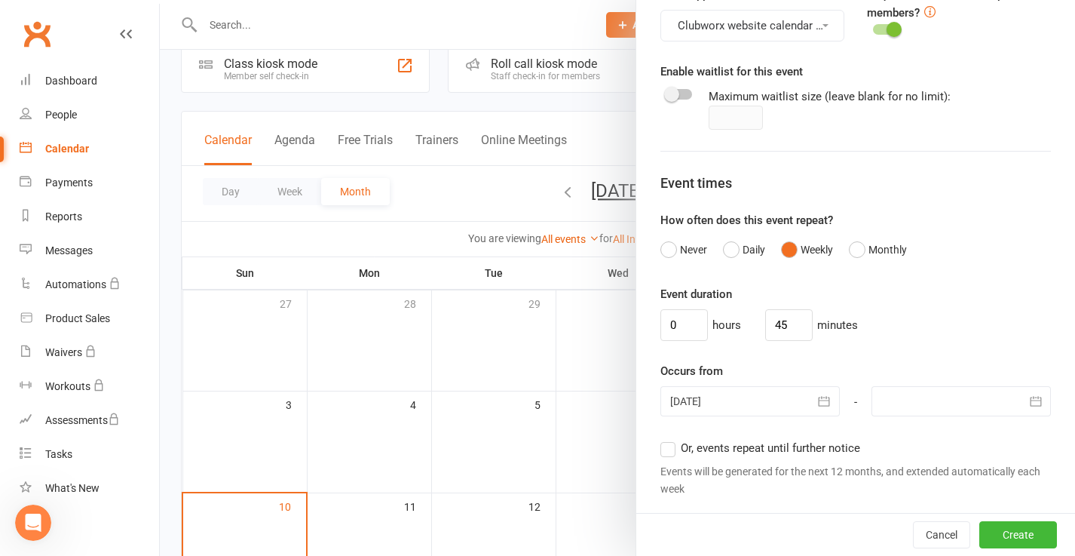
click at [1029, 394] on icon "button" at bounding box center [1036, 401] width 15 height 15
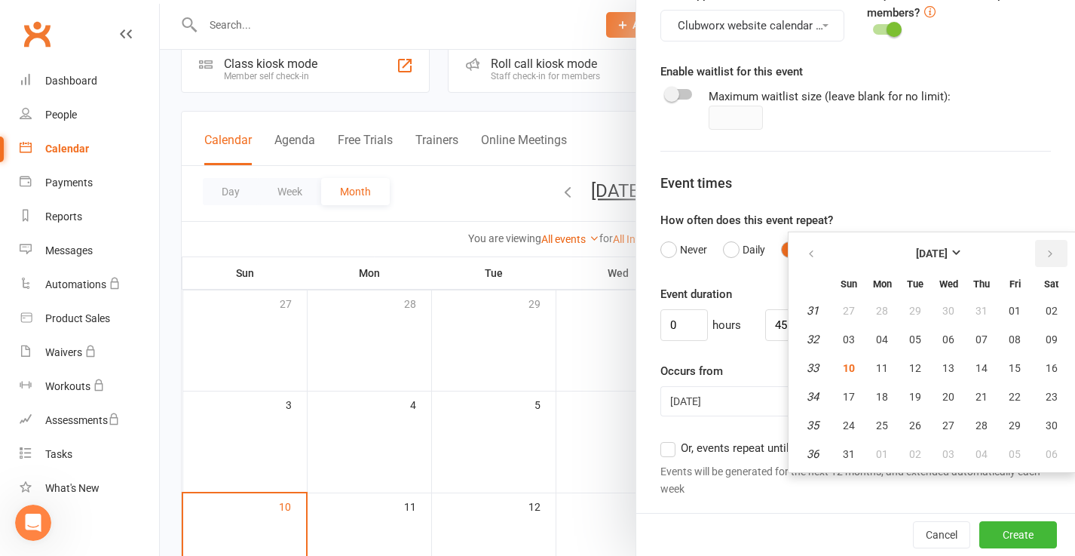
click at [1049, 248] on icon "button" at bounding box center [1050, 254] width 11 height 12
click at [982, 362] on span "18" at bounding box center [982, 368] width 12 height 12
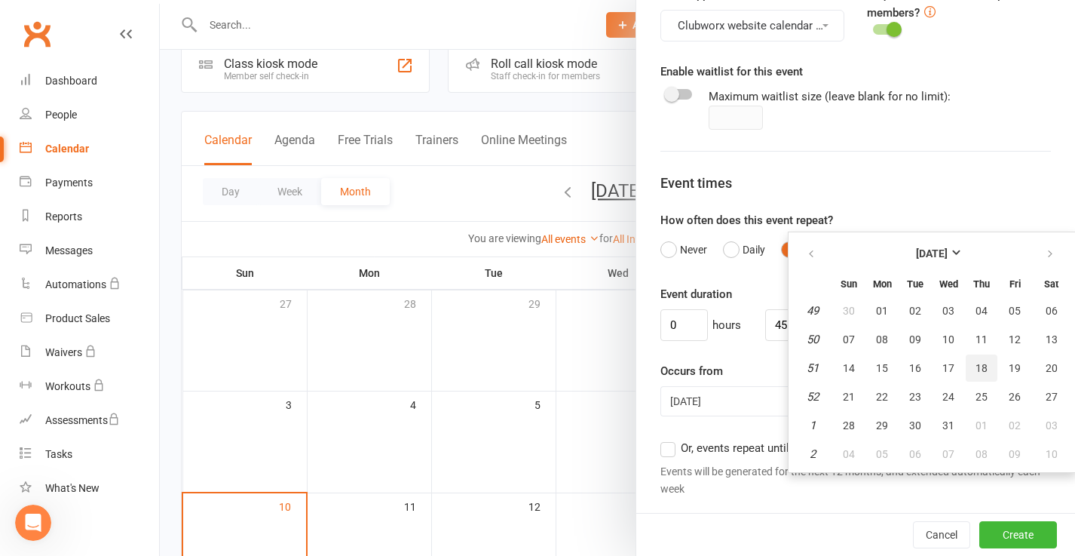
type input "18 Dec 2025"
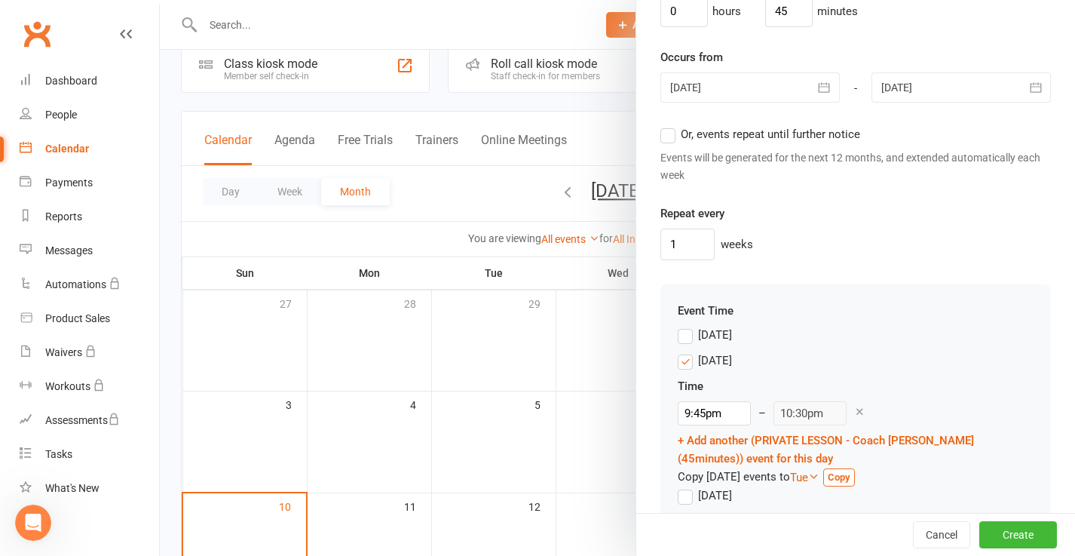
scroll to position [870, 0]
click at [684, 228] on input "1" at bounding box center [688, 244] width 54 height 32
type input "10"
click at [777, 238] on div "10 weeks" at bounding box center [856, 244] width 391 height 32
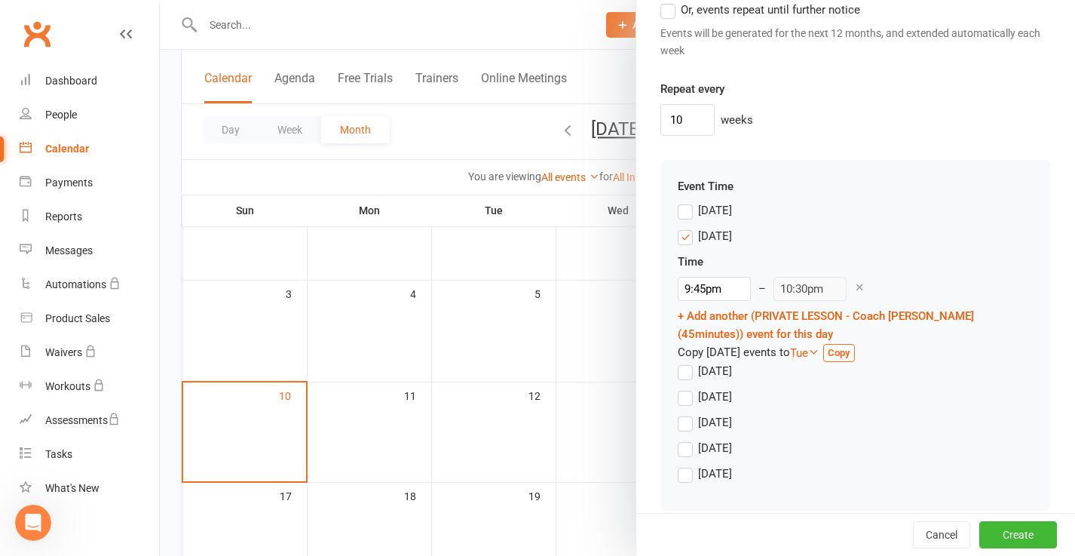
scroll to position [160, 0]
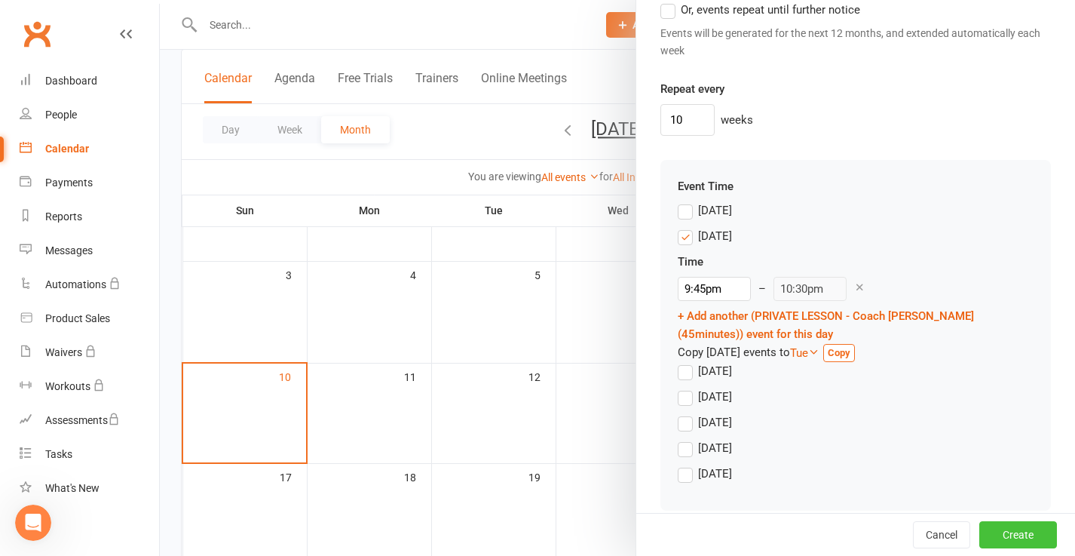
click at [1018, 537] on button "Create" at bounding box center [1019, 534] width 78 height 27
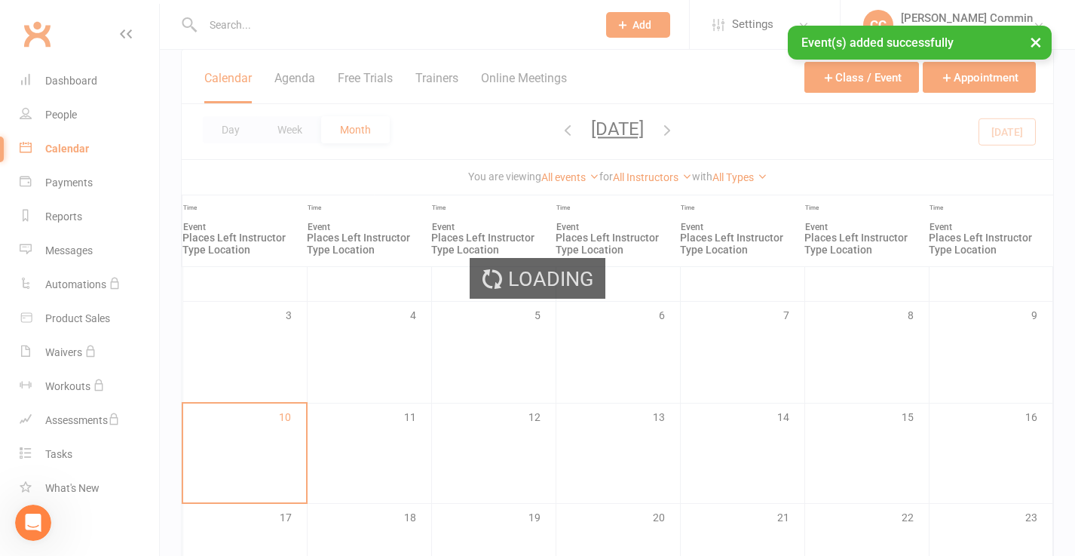
scroll to position [200, 0]
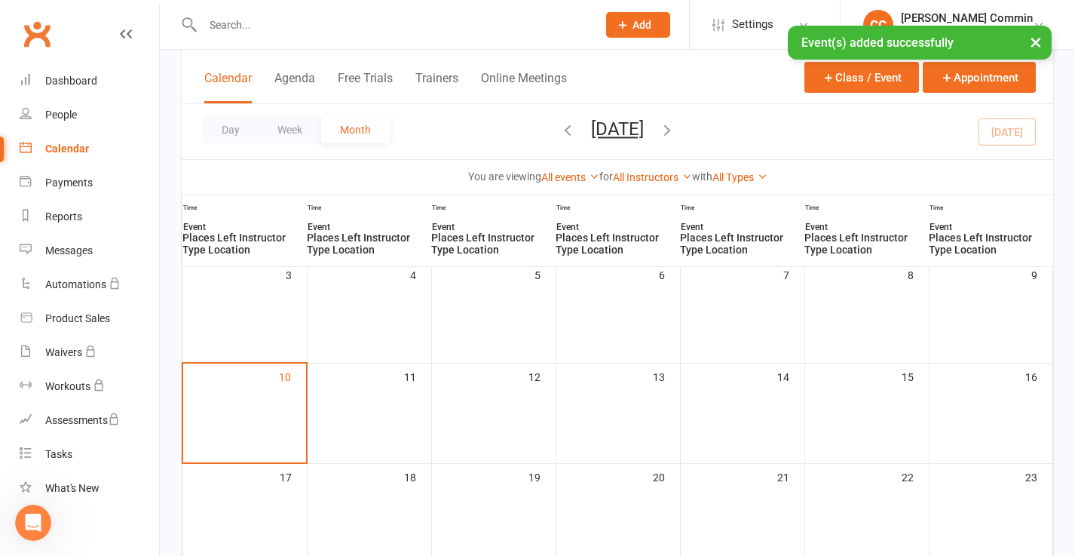
click at [676, 130] on icon "button" at bounding box center [667, 129] width 17 height 17
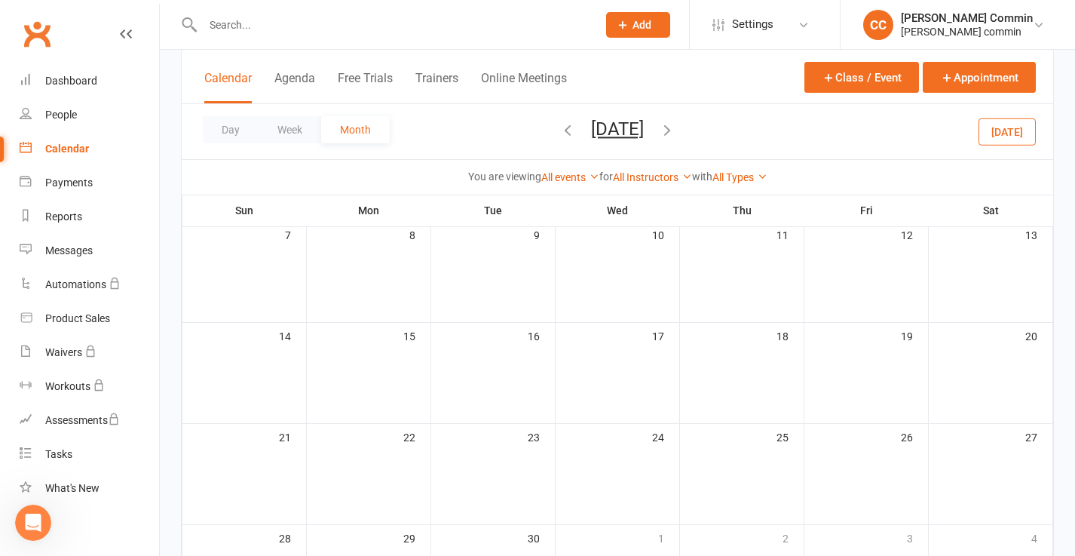
click at [676, 129] on icon "button" at bounding box center [667, 129] width 17 height 17
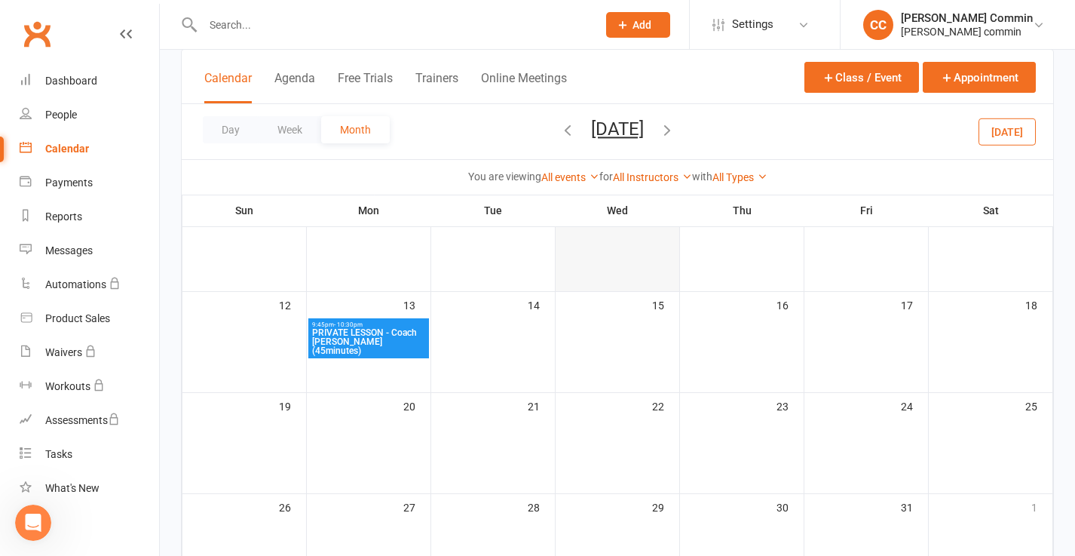
scroll to position [223, 0]
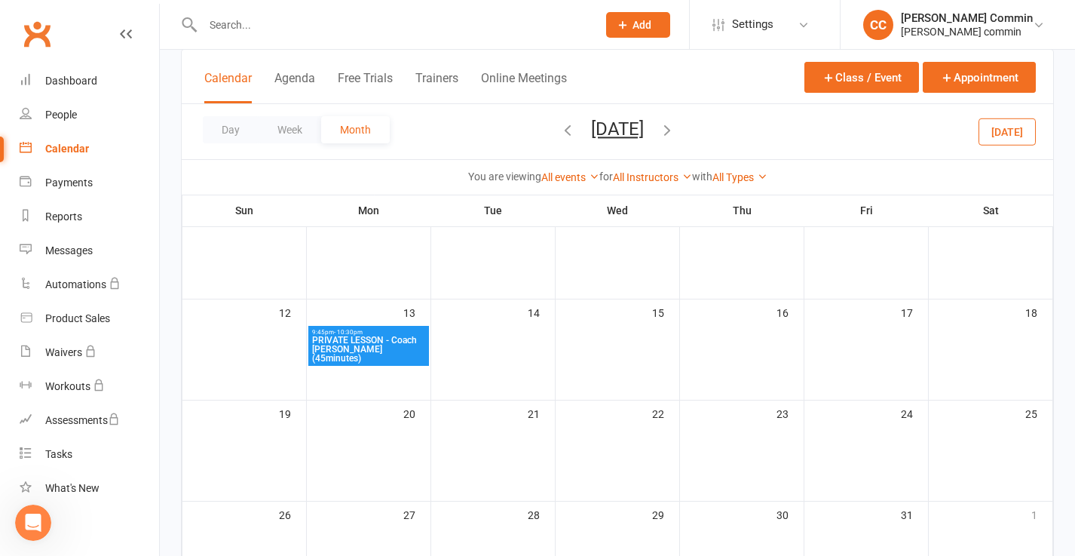
click at [676, 129] on icon "button" at bounding box center [667, 129] width 17 height 17
click at [560, 129] on icon "button" at bounding box center [568, 129] width 17 height 17
click at [382, 339] on span "PRIVATE LESSON - Coach [PERSON_NAME] (45minutes)" at bounding box center [368, 349] width 115 height 27
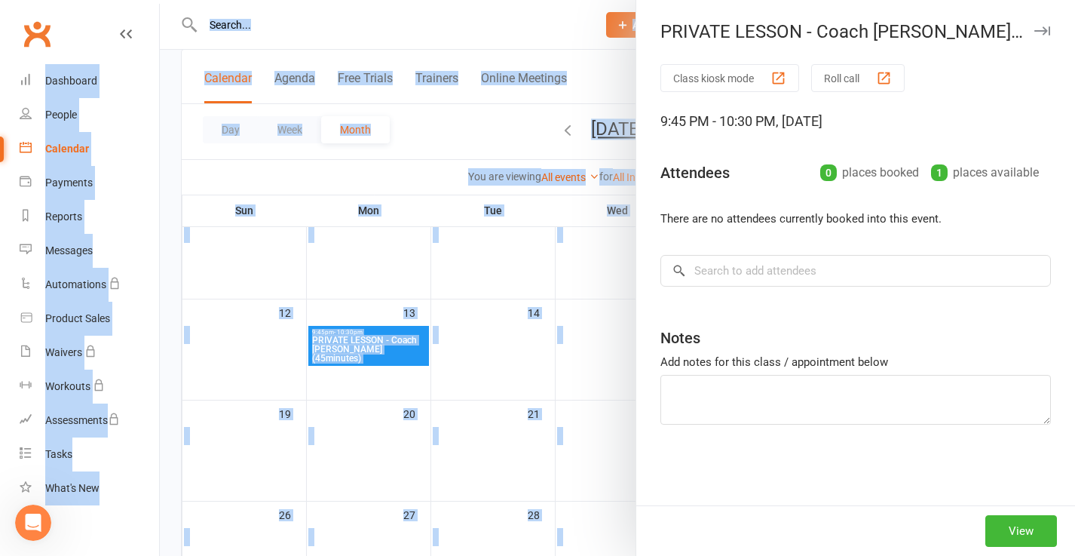
click at [382, 339] on div "PRIVATE LESSON - Coach Cédrick (45minutes) Class kiosk mode Roll call 9:45 PM -…" at bounding box center [618, 278] width 916 height 556
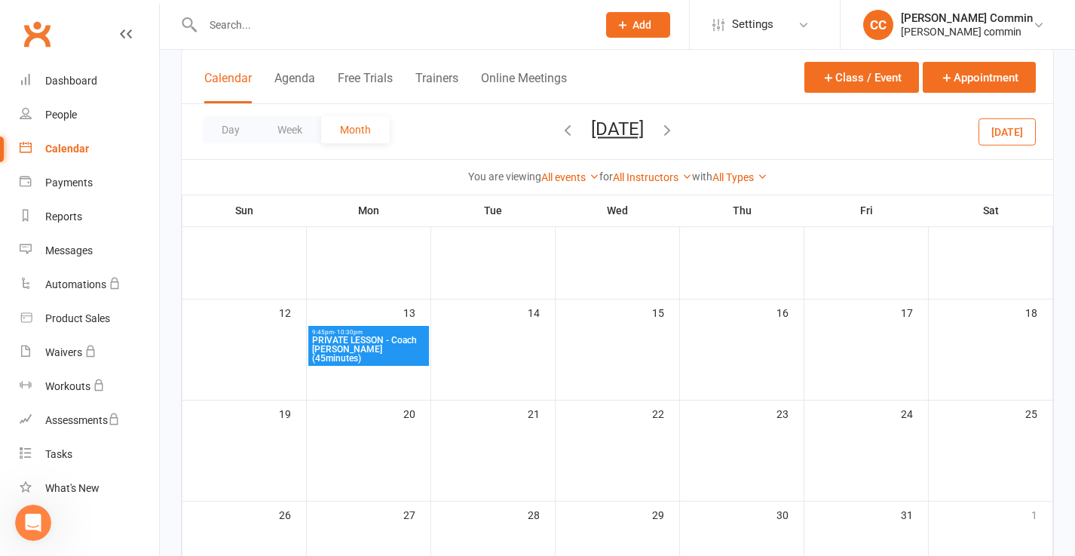
click at [382, 339] on span "PRIVATE LESSON - Coach [PERSON_NAME] (45minutes)" at bounding box center [368, 349] width 115 height 27
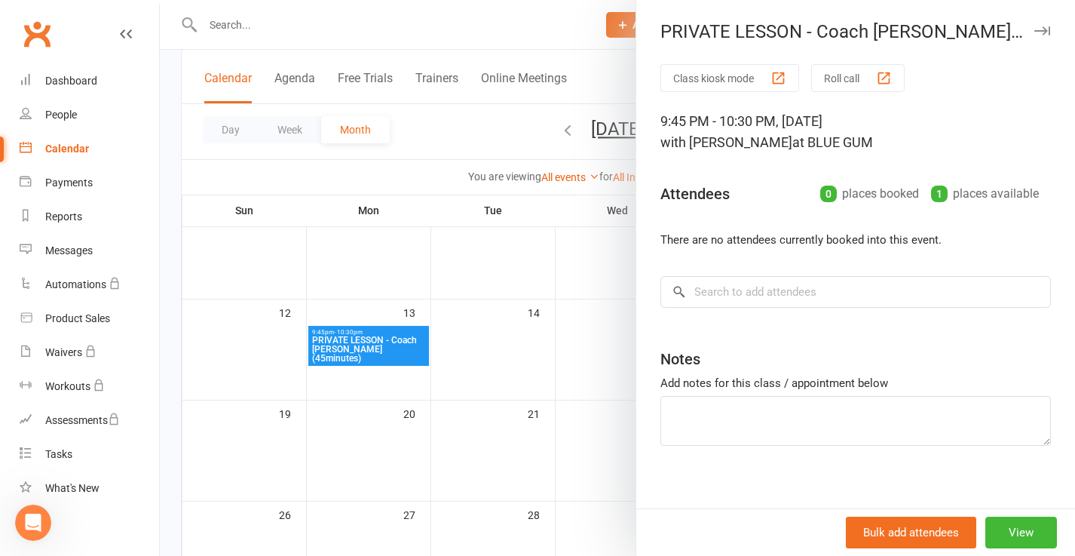
scroll to position [13, 0]
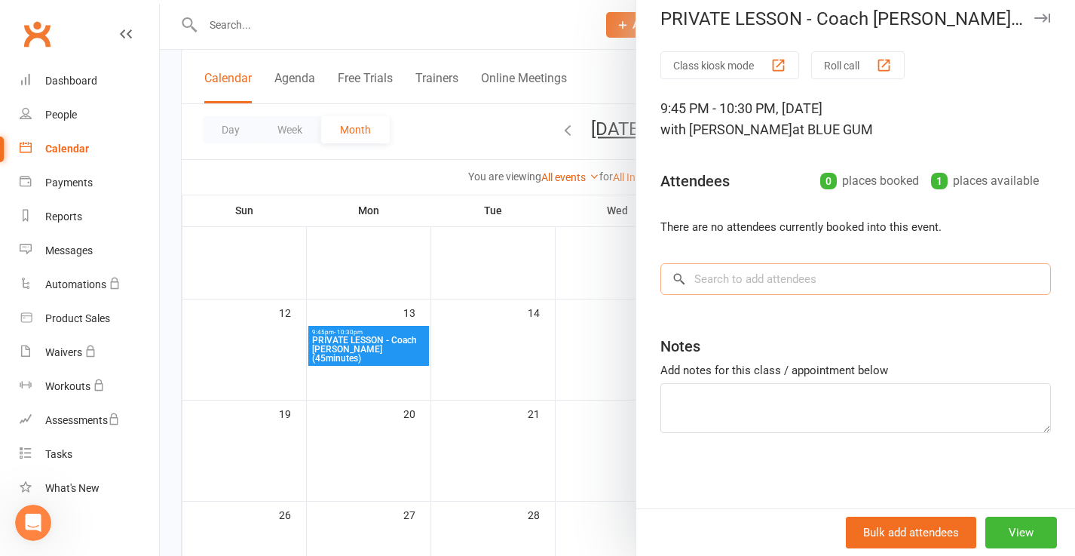
click at [781, 281] on input "search" at bounding box center [856, 279] width 391 height 32
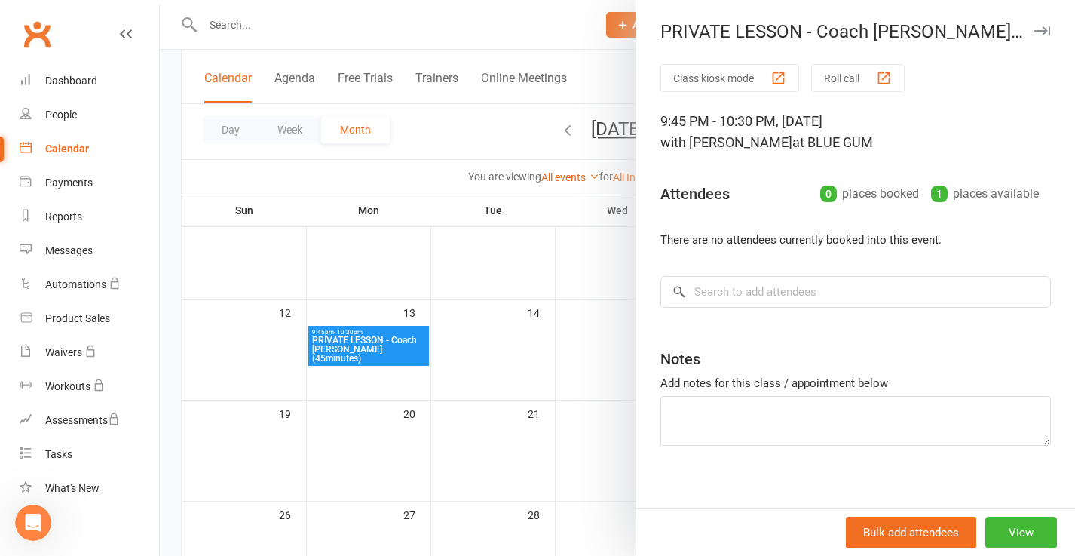
click at [740, 80] on button "Class kiosk mode" at bounding box center [730, 78] width 139 height 28
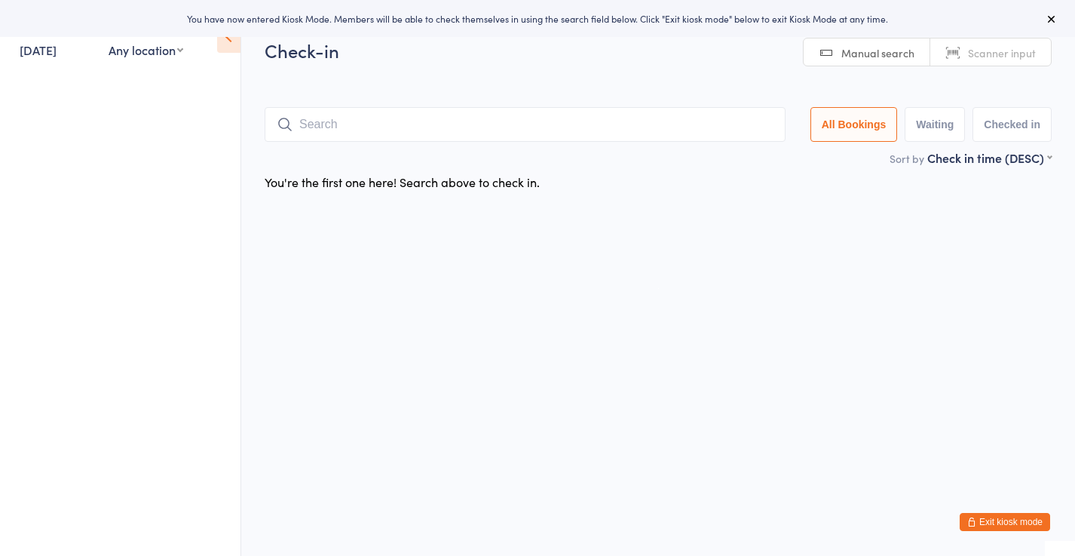
click at [1054, 18] on icon at bounding box center [1052, 19] width 12 height 12
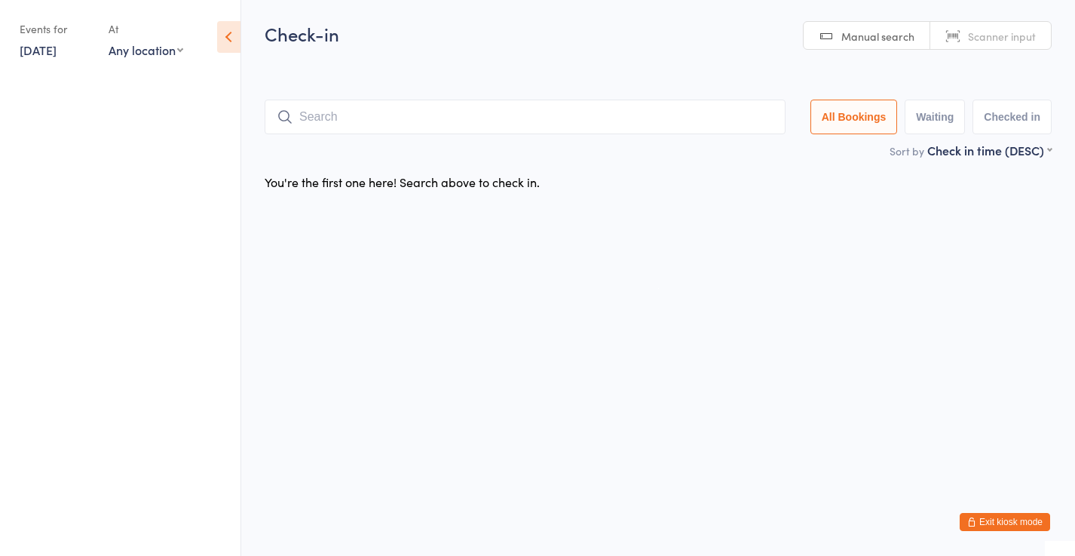
click at [229, 45] on icon at bounding box center [228, 37] width 23 height 32
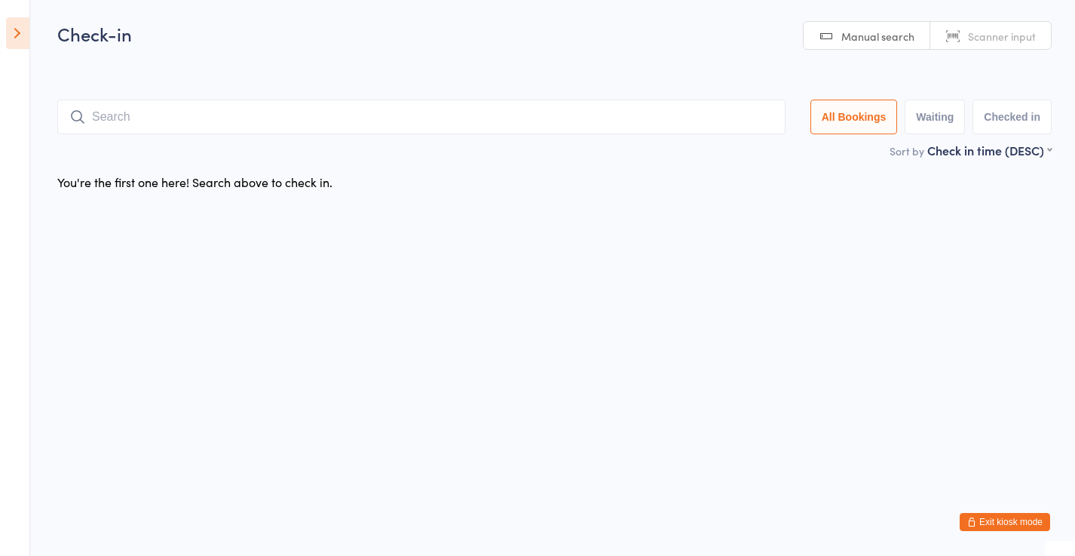
click at [16, 37] on icon at bounding box center [17, 33] width 23 height 32
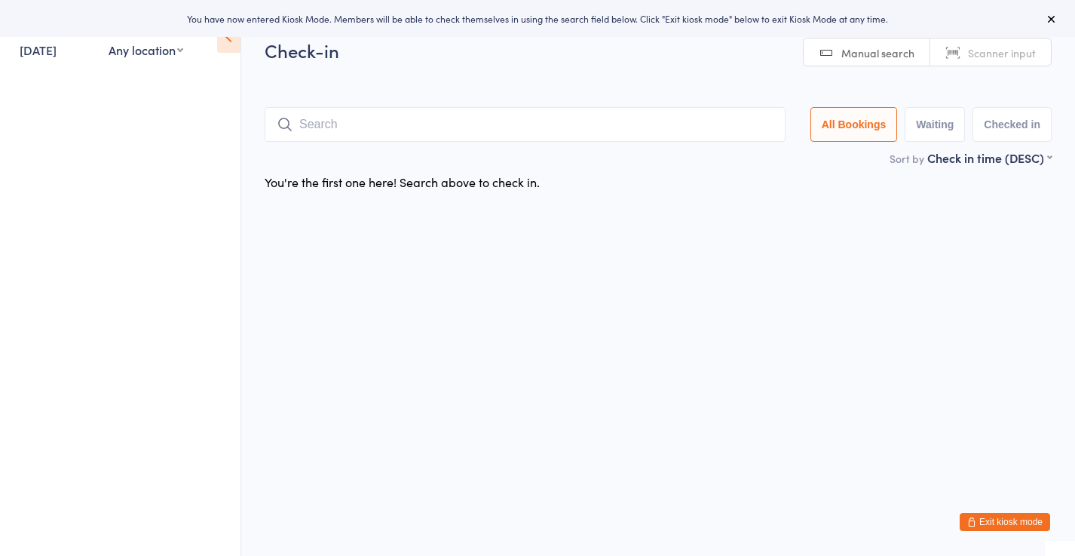
click at [1002, 523] on button "Exit kiosk mode" at bounding box center [1005, 522] width 90 height 18
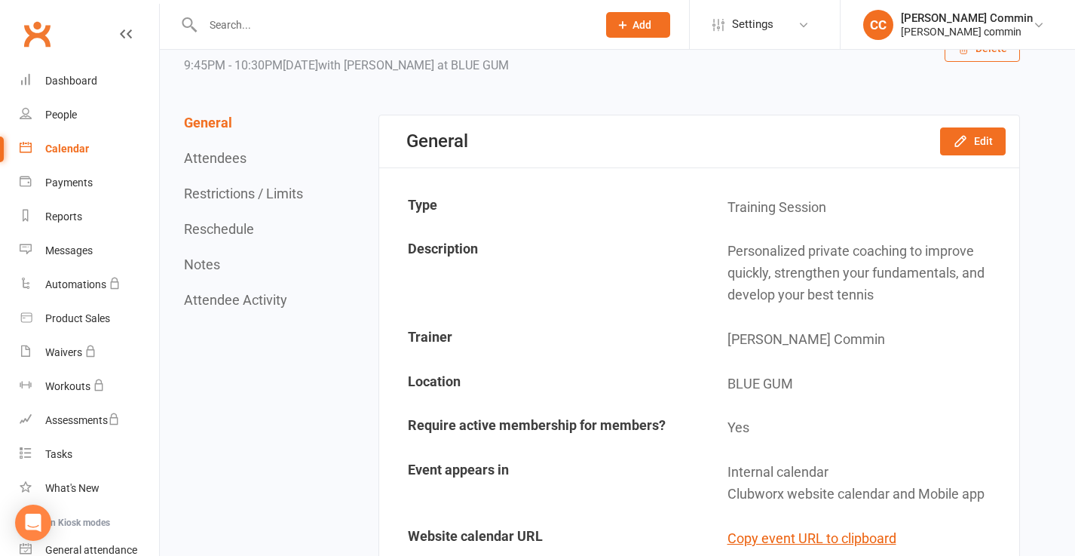
scroll to position [82, 0]
click at [964, 143] on icon "button" at bounding box center [960, 141] width 15 height 15
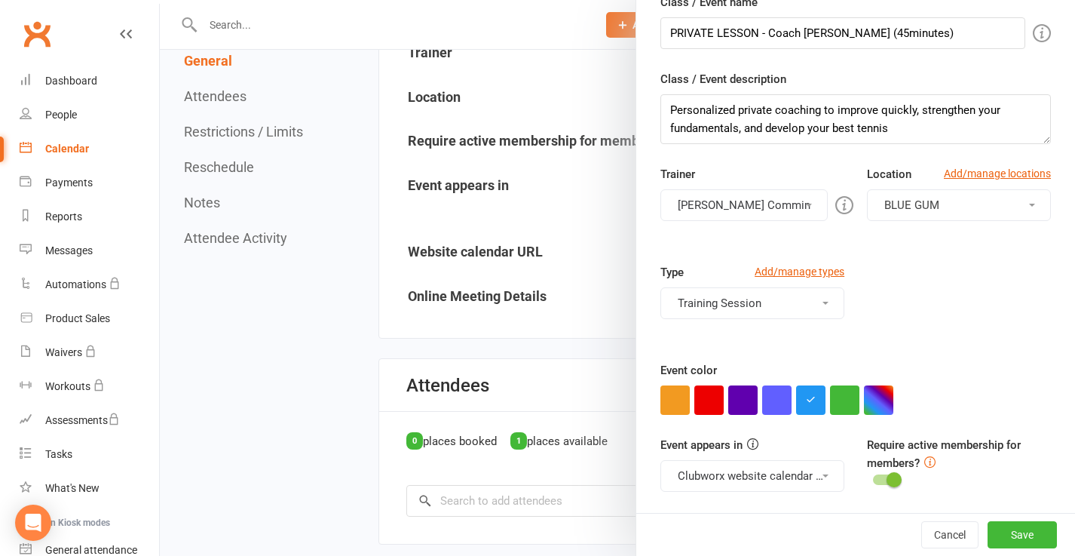
scroll to position [400, 0]
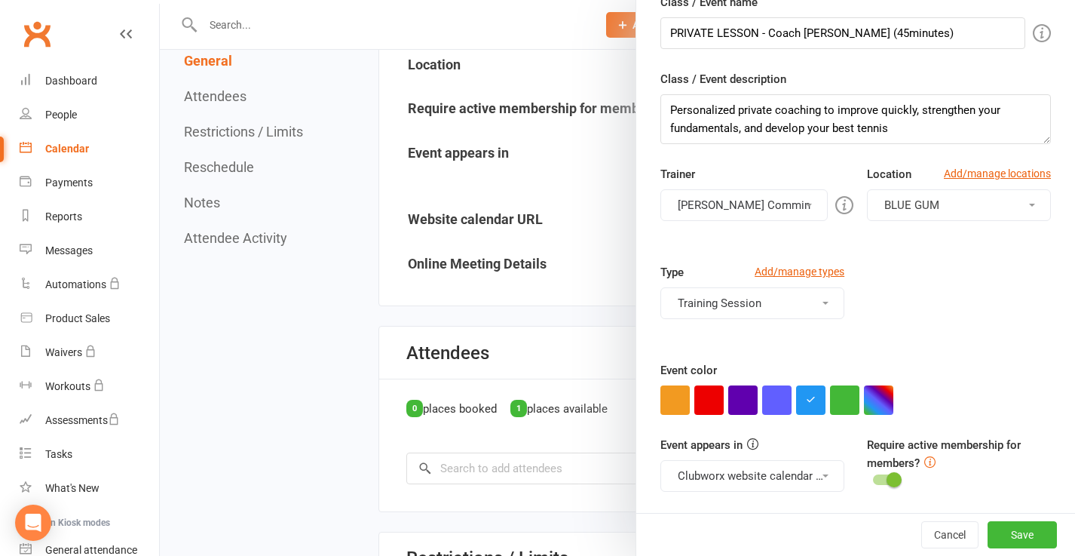
click at [992, 345] on div "Type Add/manage types Training Session Class Training Session" at bounding box center [855, 312] width 413 height 98
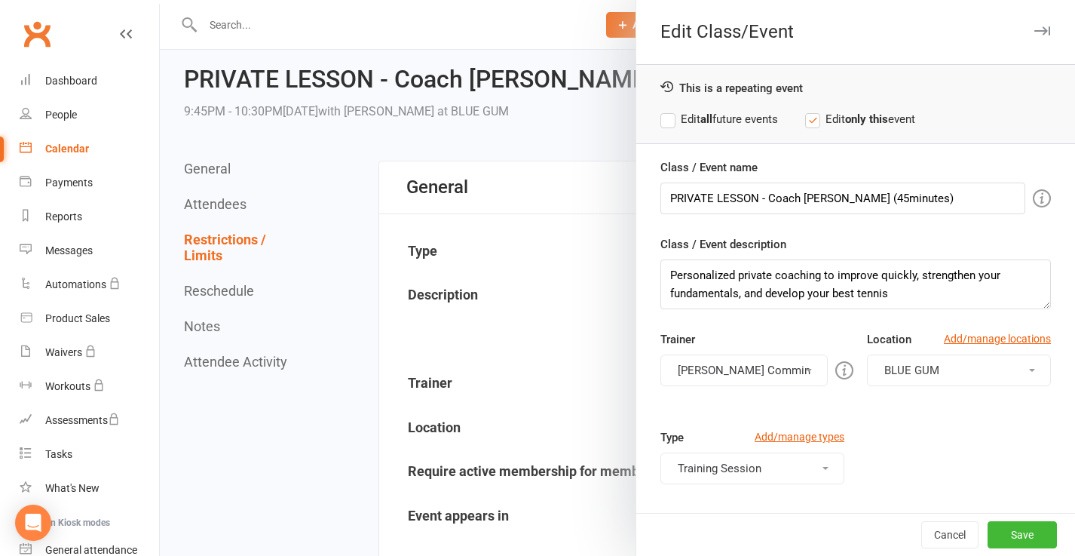
scroll to position [0, 0]
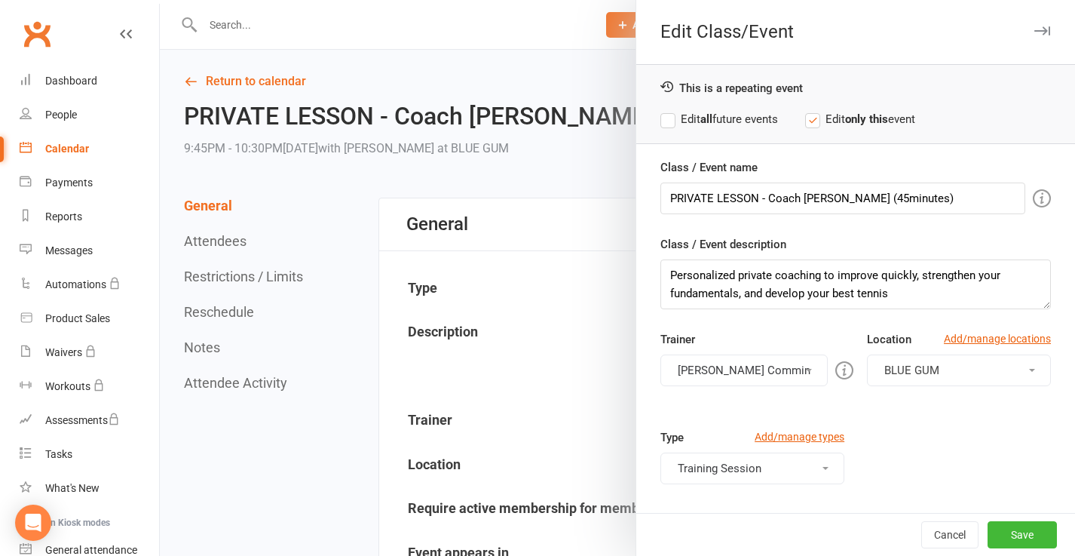
click at [977, 428] on div "Type Add/manage types Training Session Class Training Session" at bounding box center [855, 477] width 413 height 98
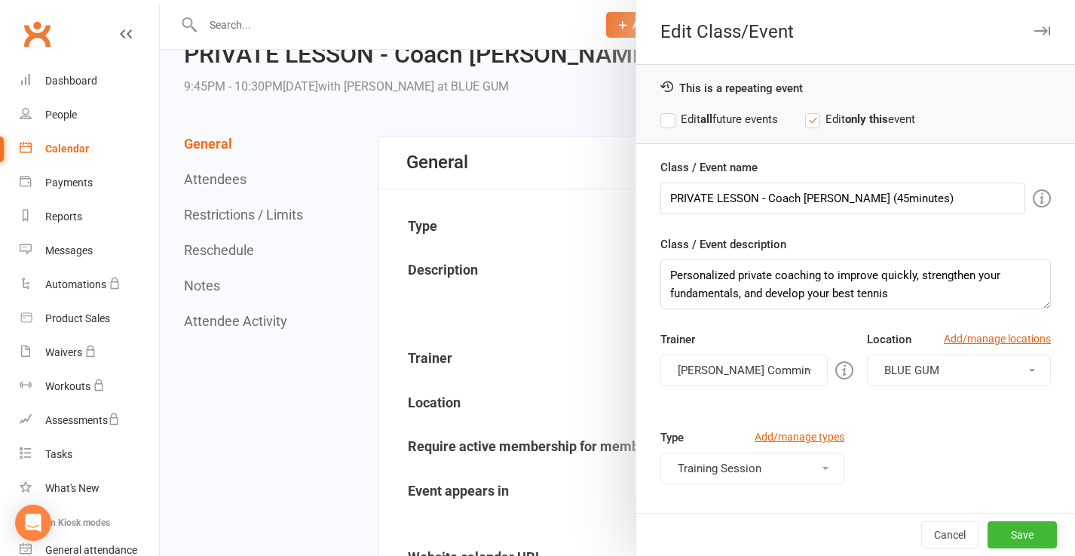
click at [252, 241] on div at bounding box center [618, 278] width 916 height 556
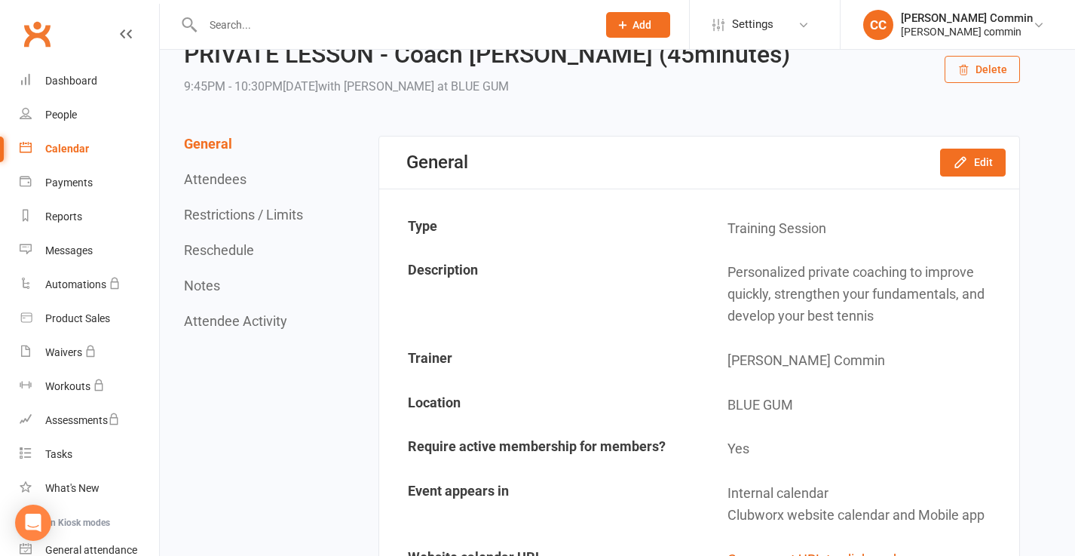
click at [236, 248] on button "Reschedule" at bounding box center [219, 250] width 70 height 16
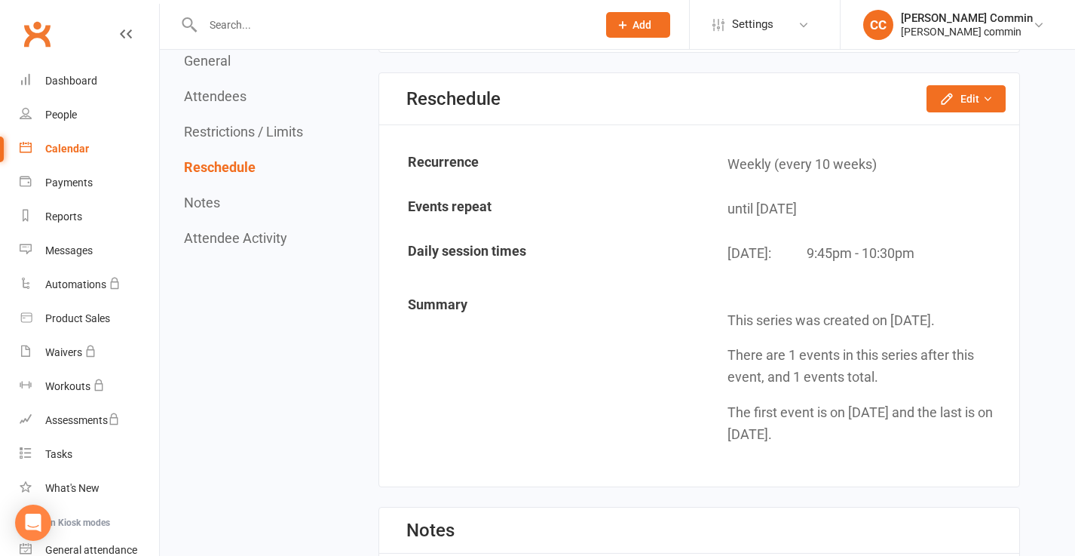
scroll to position [1257, 0]
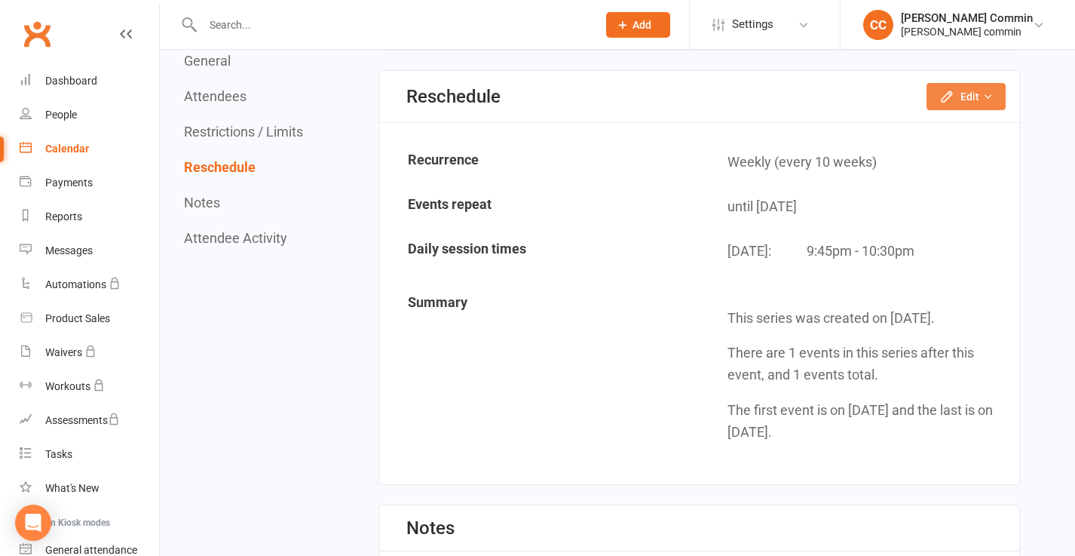
click at [949, 98] on icon "button" at bounding box center [947, 96] width 10 height 10
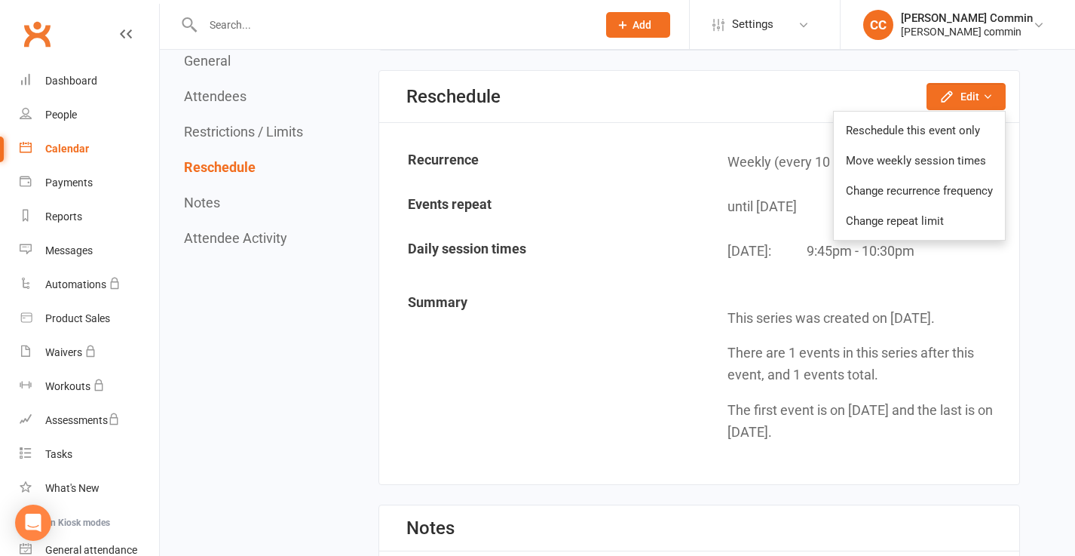
click at [893, 332] on td "This series was created on Aug 10, 2025. There are 1 events in this series afte…" at bounding box center [860, 375] width 318 height 183
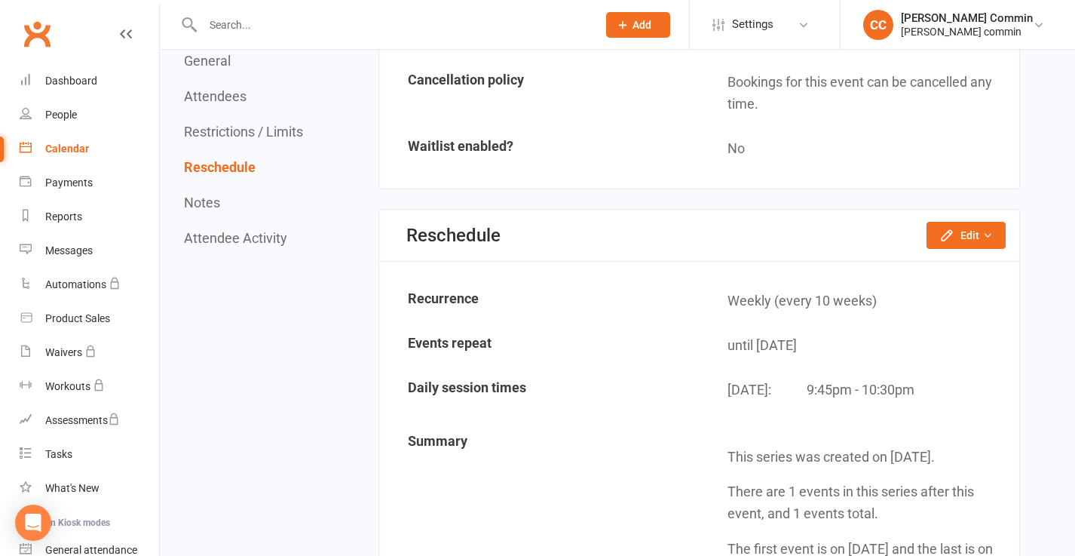
scroll to position [1107, 0]
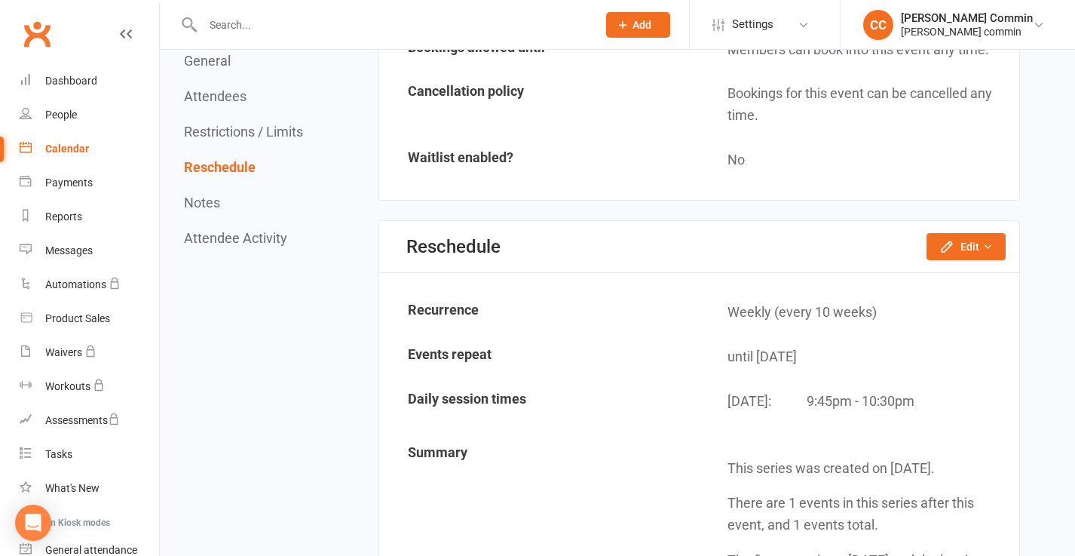
click at [965, 261] on div "Reschedule Edit Reschedule this event only Move weekly session times Change rec…" at bounding box center [699, 247] width 640 height 52
click at [965, 247] on button "Edit" at bounding box center [966, 246] width 79 height 27
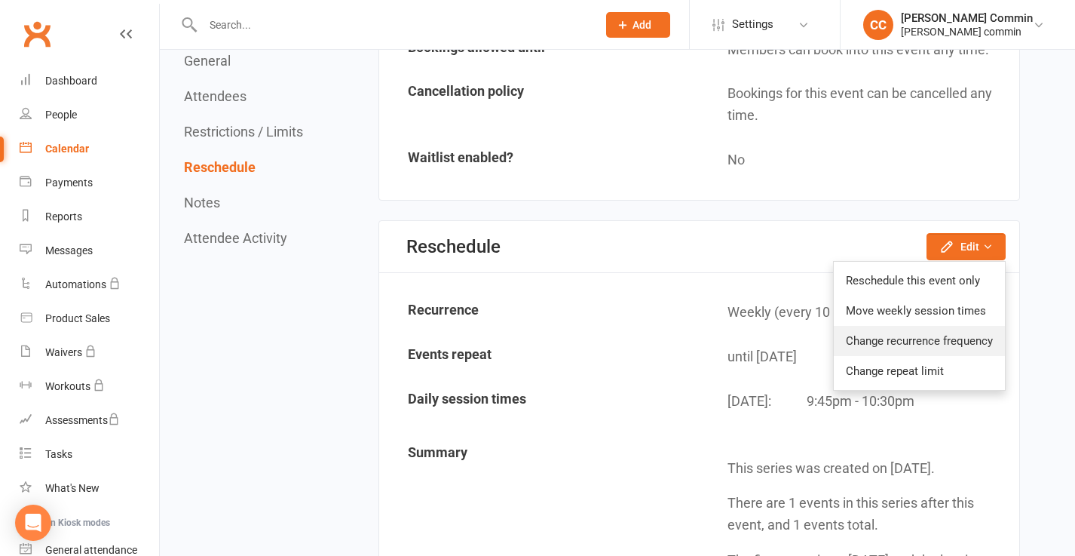
click at [934, 339] on link "Change recurrence frequency" at bounding box center [919, 341] width 171 height 30
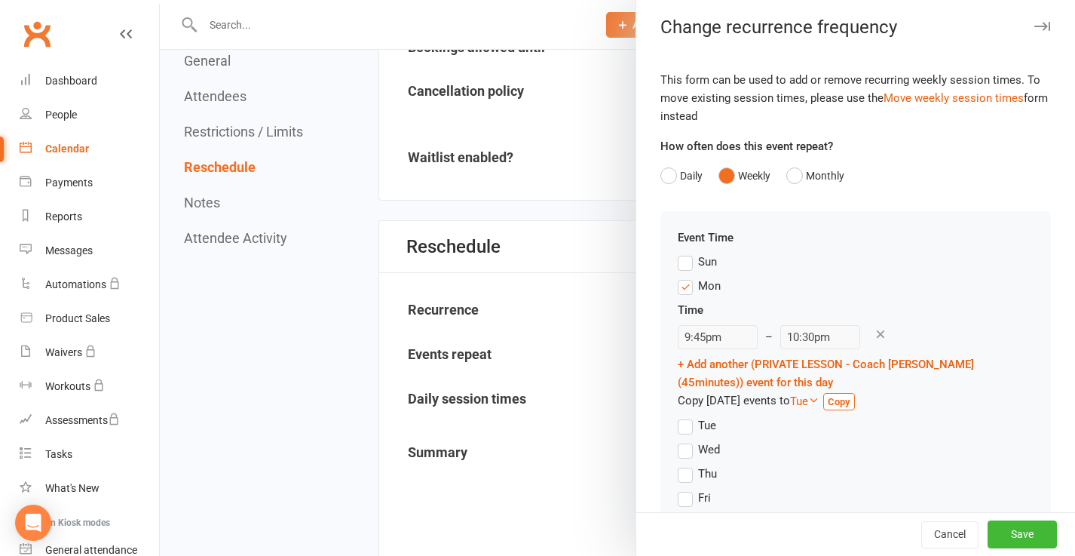
scroll to position [71, 0]
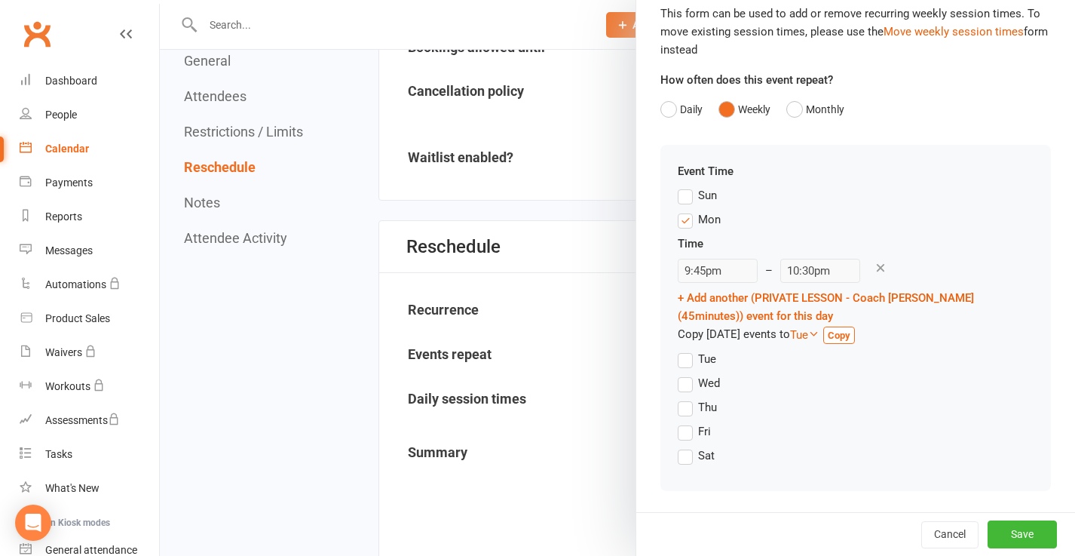
click at [707, 217] on div "Mon" at bounding box center [709, 218] width 23 height 16
click at [688, 210] on input "Mon" at bounding box center [683, 210] width 10 height 0
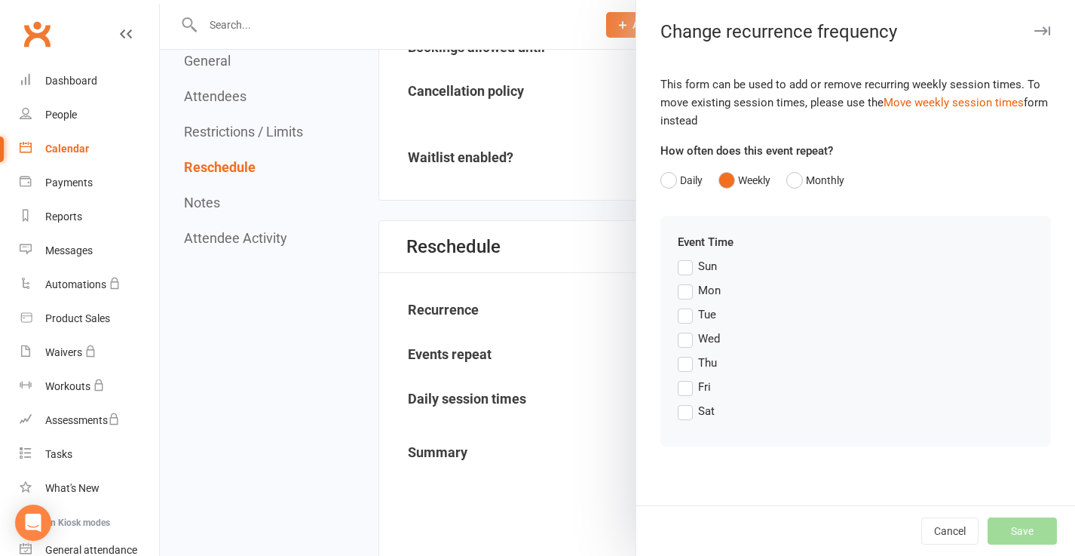
click at [680, 292] on label "Mon" at bounding box center [699, 290] width 43 height 18
click at [680, 281] on input "Mon" at bounding box center [683, 281] width 10 height 0
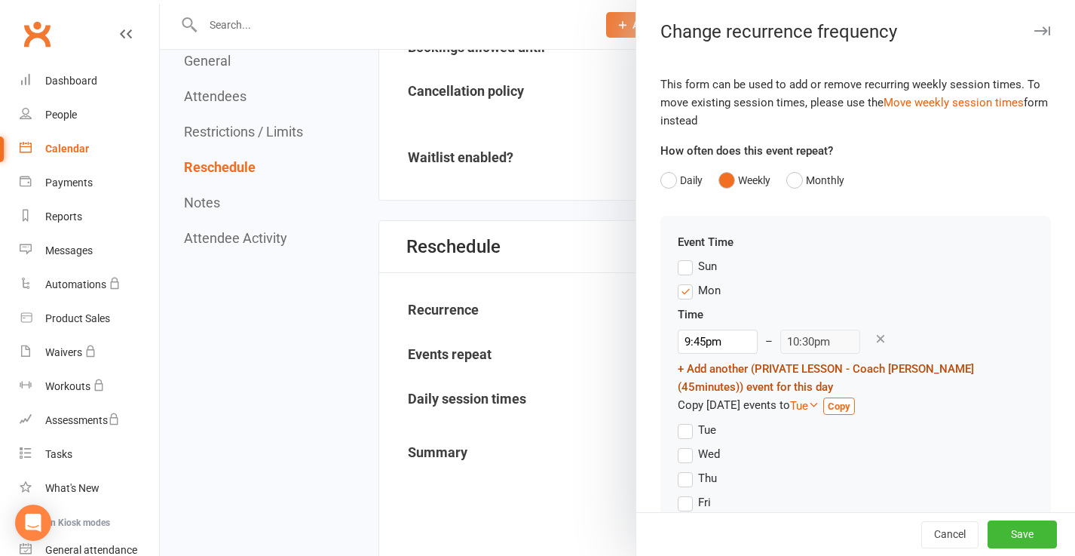
click at [832, 367] on link "+ Add another (PRIVATE LESSON - Coach Cédrick (45minutes)) event for this day" at bounding box center [826, 378] width 296 height 32
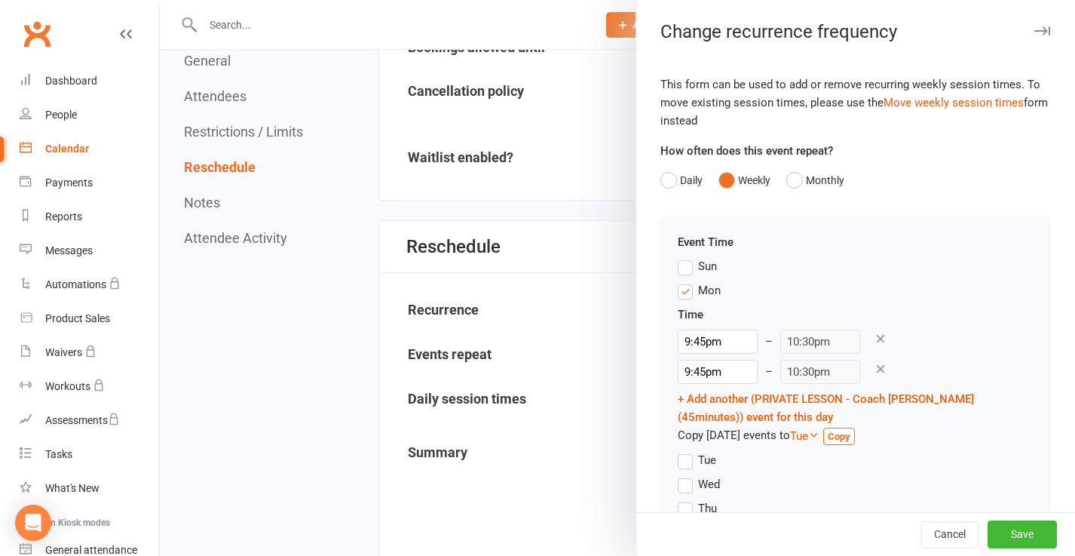
click at [874, 367] on icon at bounding box center [881, 369] width 14 height 14
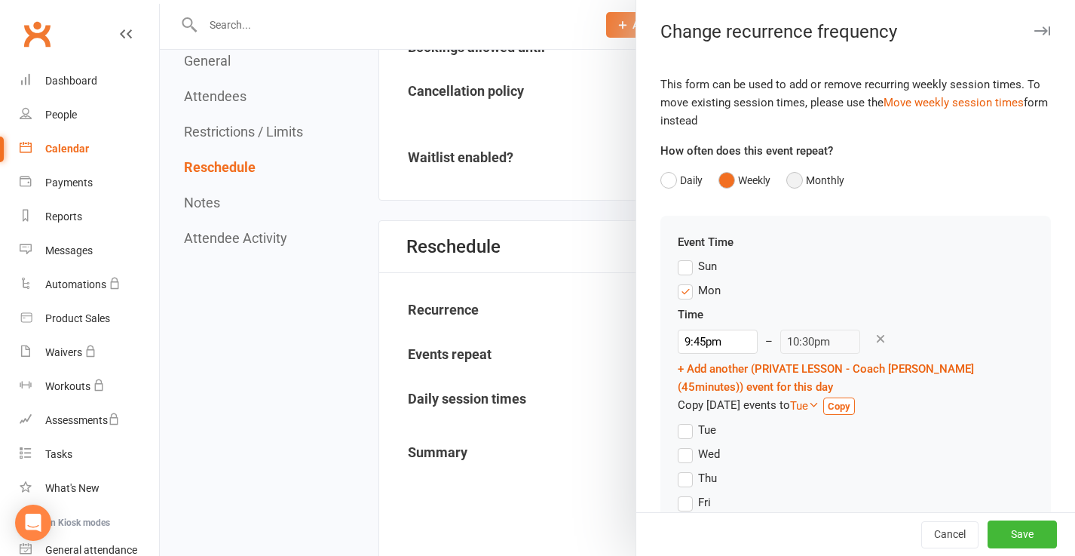
click at [822, 192] on button "Monthly" at bounding box center [816, 180] width 58 height 29
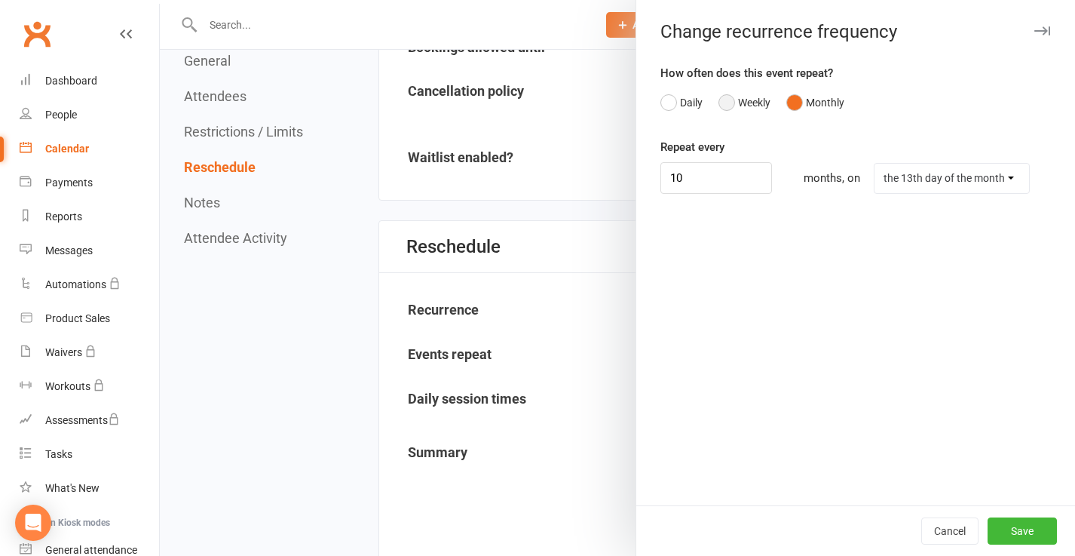
click at [750, 102] on button "Weekly" at bounding box center [745, 102] width 52 height 29
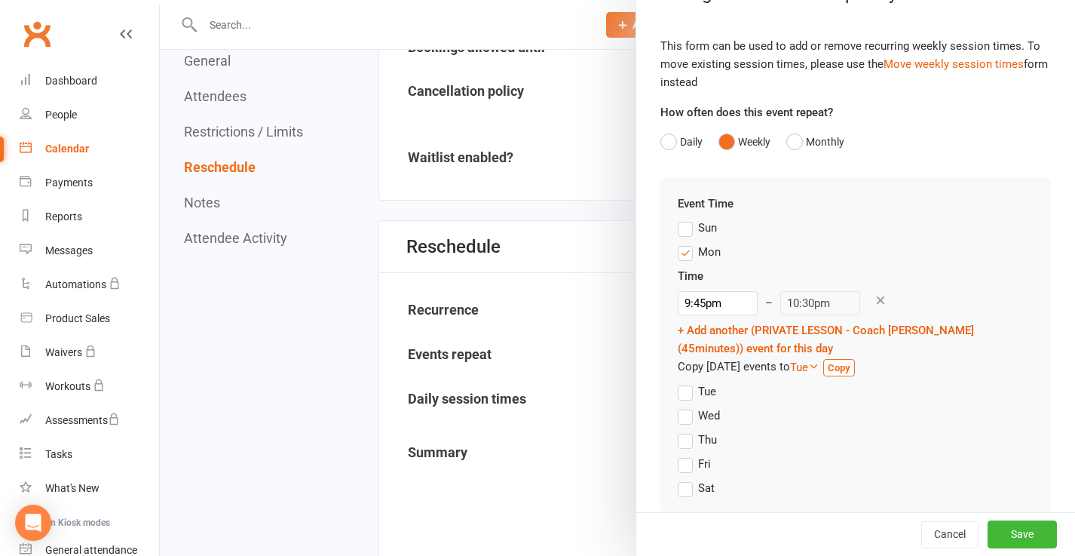
scroll to position [71, 0]
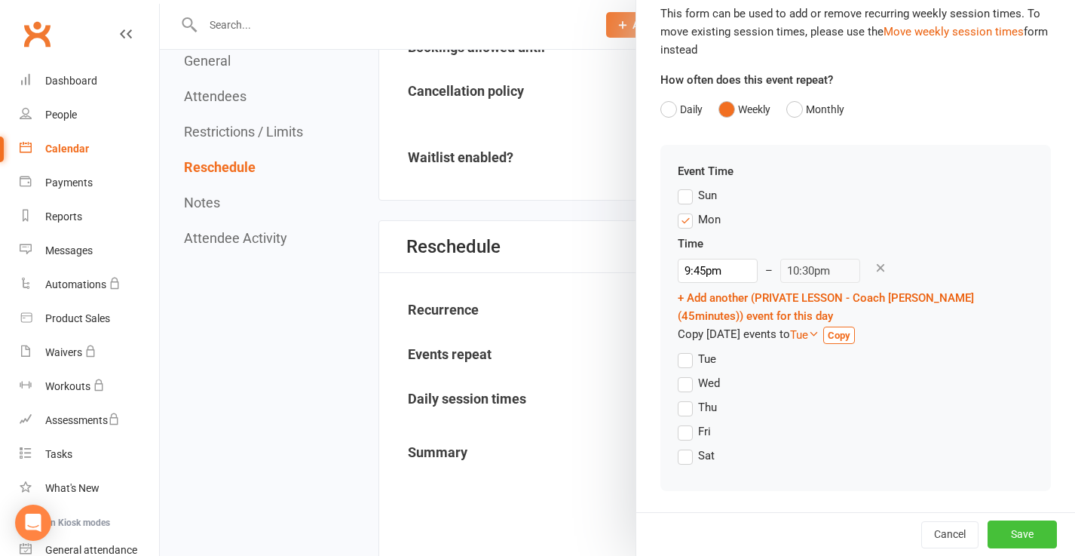
click at [1024, 531] on button "Save" at bounding box center [1022, 533] width 69 height 27
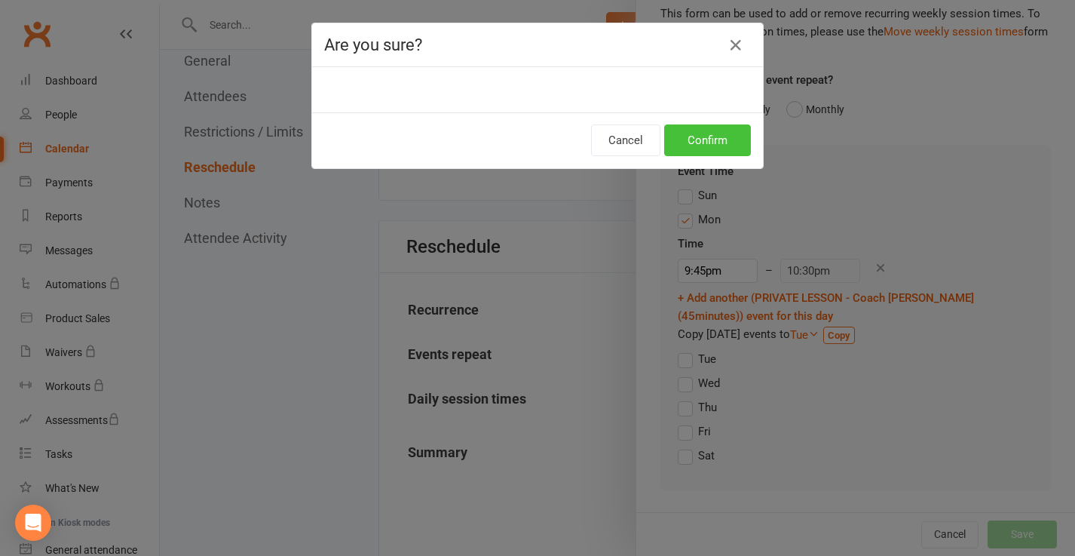
click at [713, 138] on button "Confirm" at bounding box center [707, 140] width 87 height 32
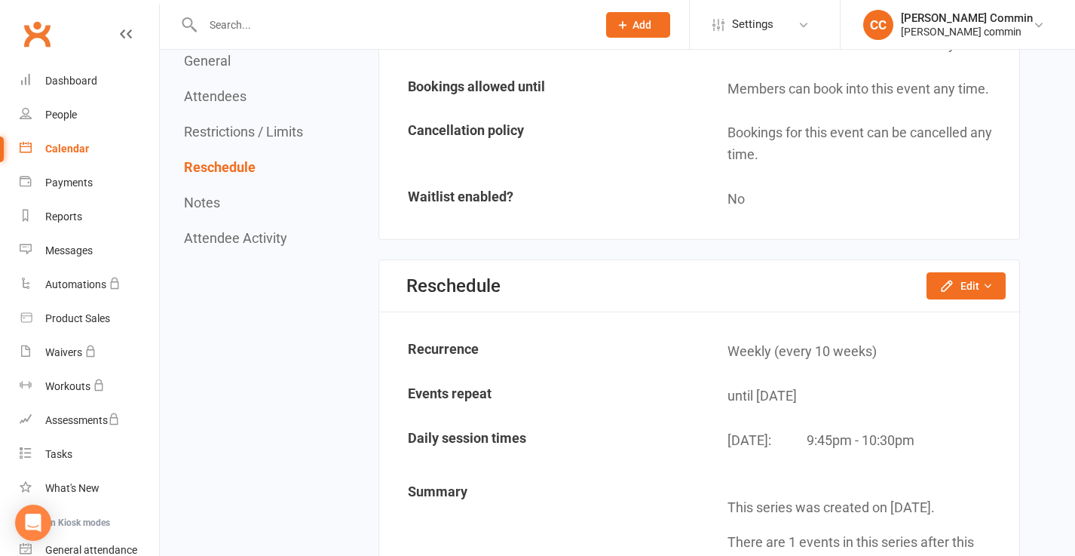
scroll to position [1066, 0]
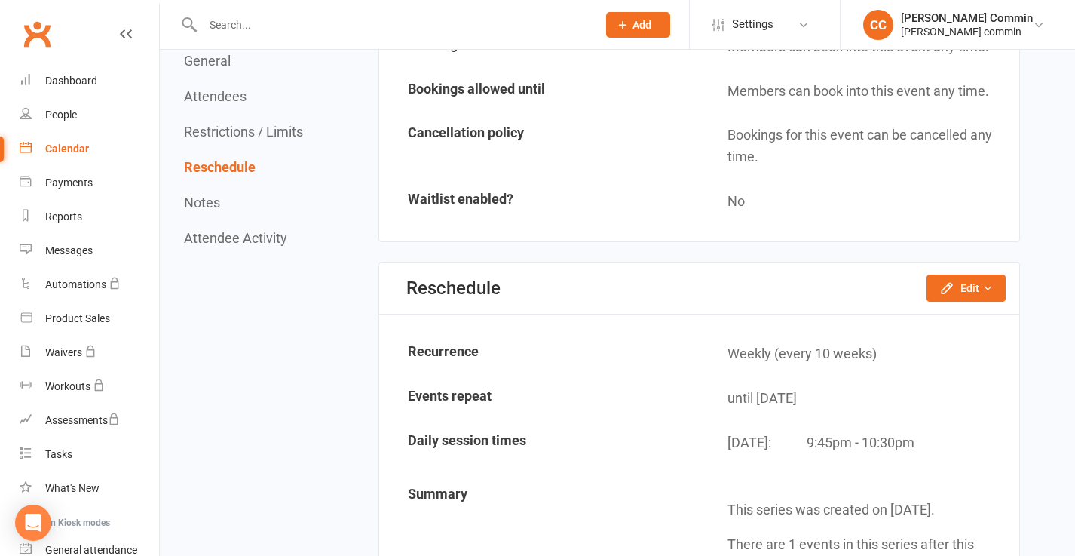
click at [235, 238] on button "Attendee Activity" at bounding box center [235, 238] width 103 height 16
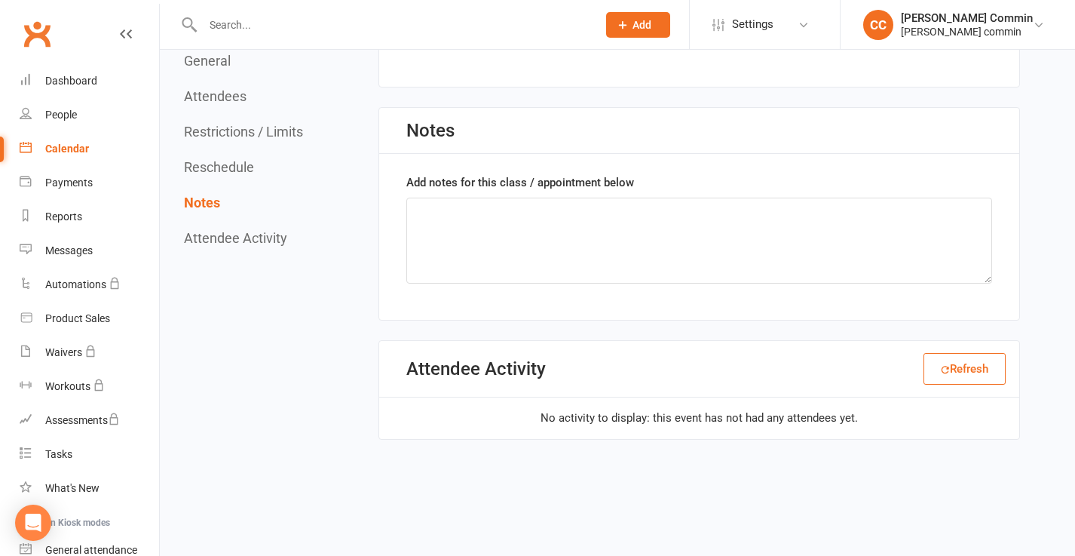
click at [232, 139] on button "Restrictions / Limits" at bounding box center [243, 132] width 119 height 16
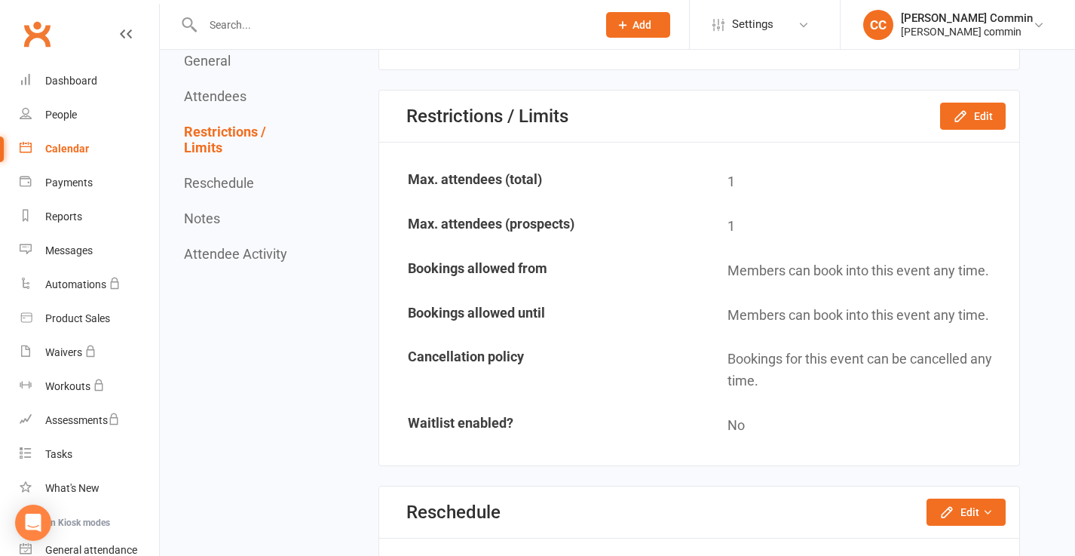
click at [222, 97] on button "Attendees" at bounding box center [215, 96] width 63 height 16
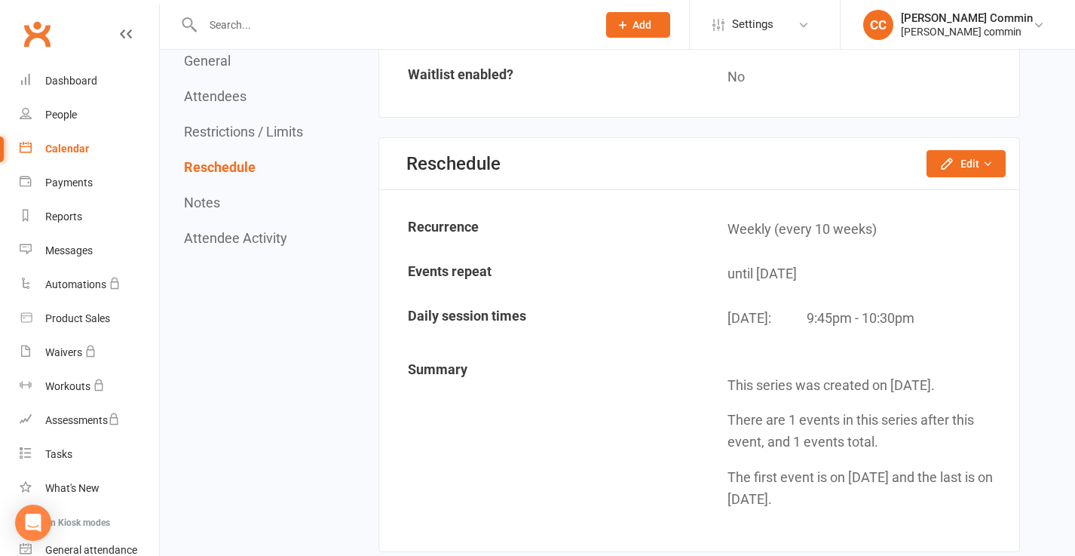
scroll to position [1203, 0]
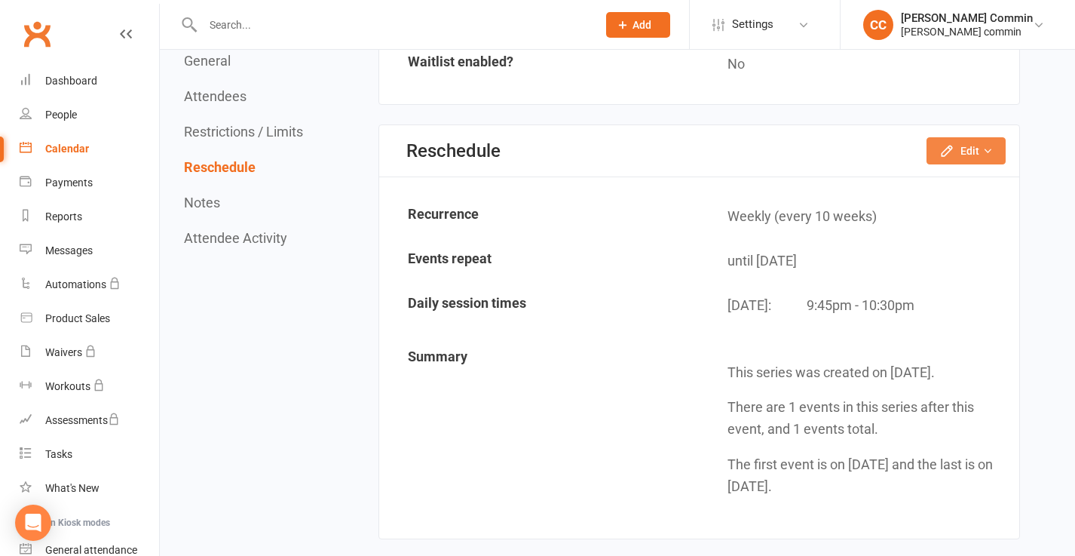
click at [955, 151] on icon "button" at bounding box center [947, 150] width 15 height 15
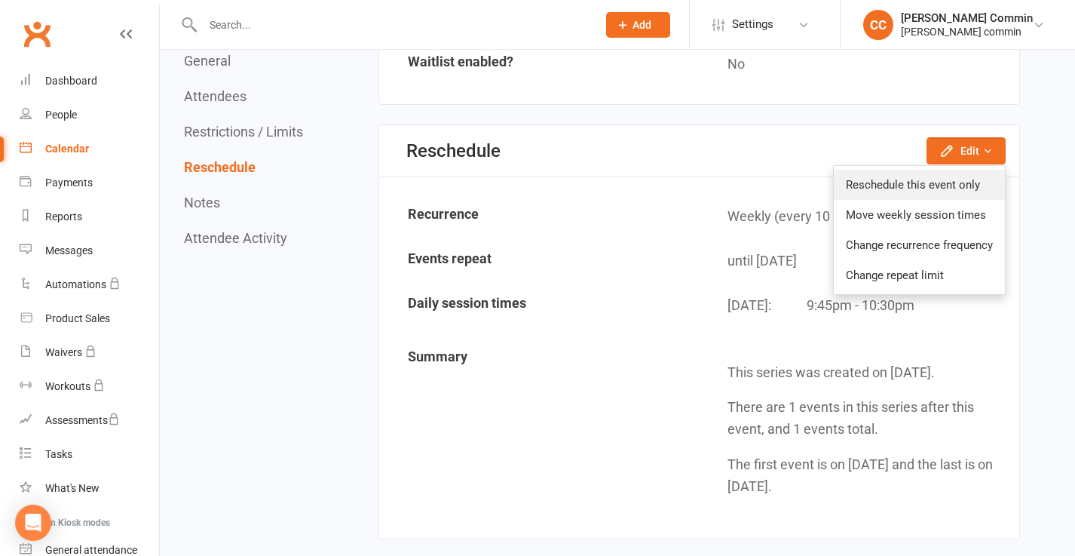
click at [933, 189] on link "Reschedule this event only" at bounding box center [919, 185] width 171 height 30
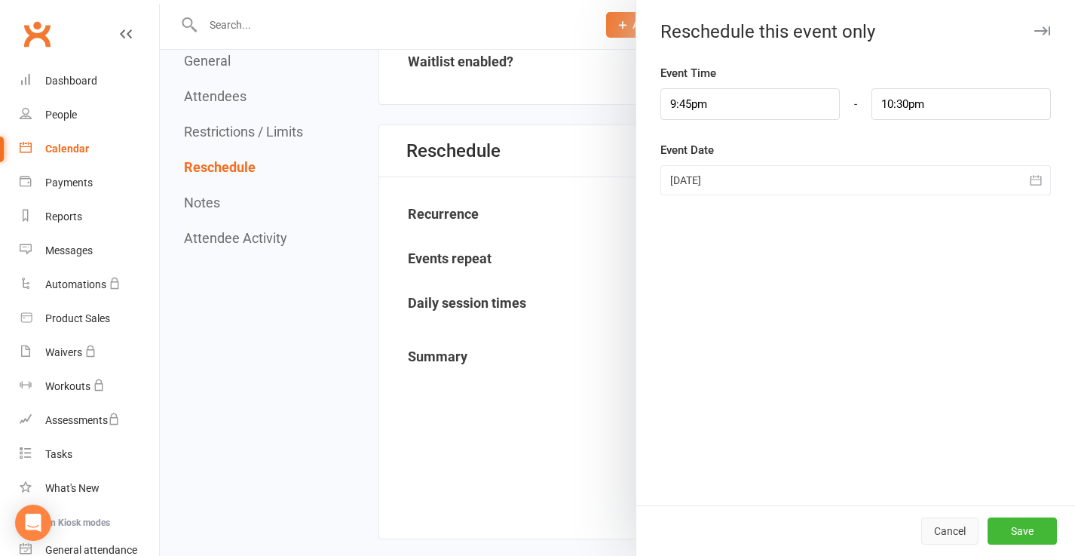
click at [951, 529] on button "Cancel" at bounding box center [950, 530] width 57 height 27
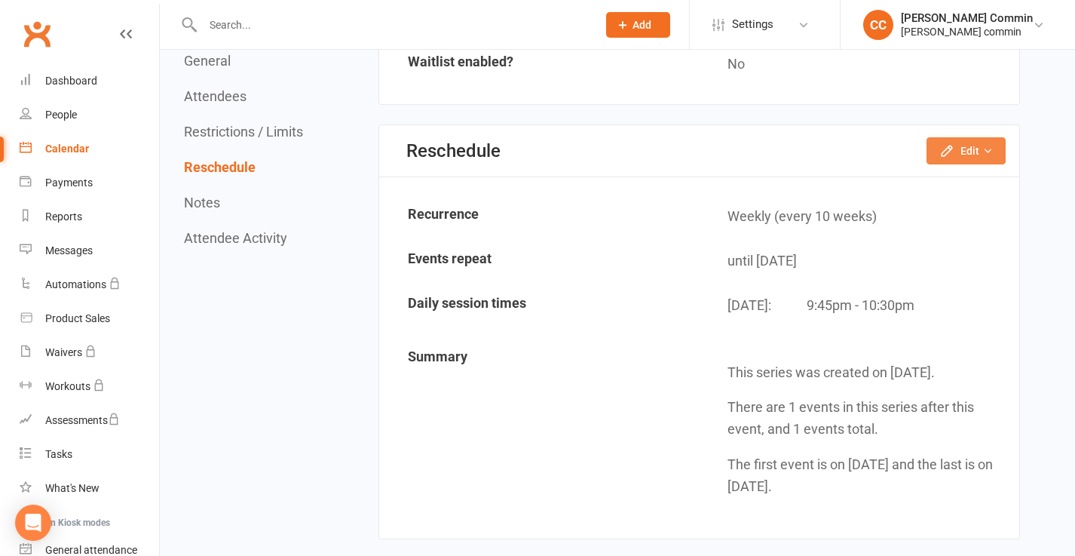
click at [962, 152] on button "Edit" at bounding box center [966, 150] width 79 height 27
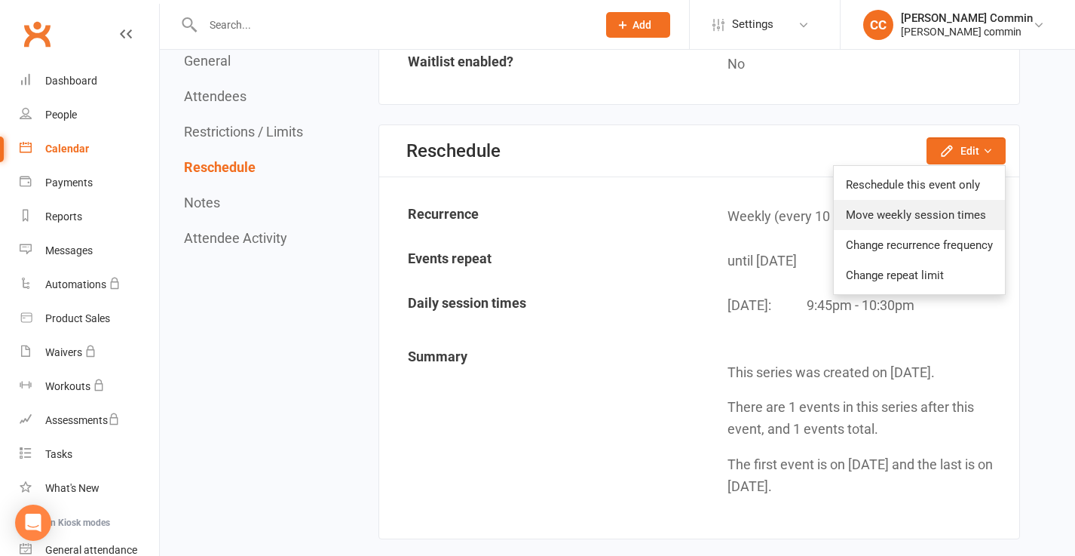
click at [939, 216] on link "Move weekly session times" at bounding box center [919, 215] width 171 height 30
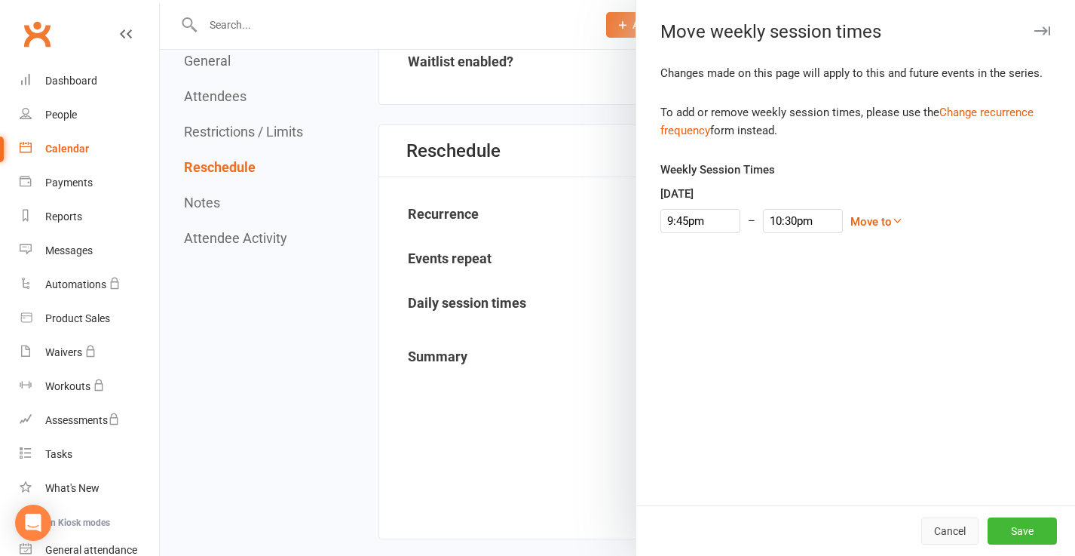
click at [940, 529] on button "Cancel" at bounding box center [950, 530] width 57 height 27
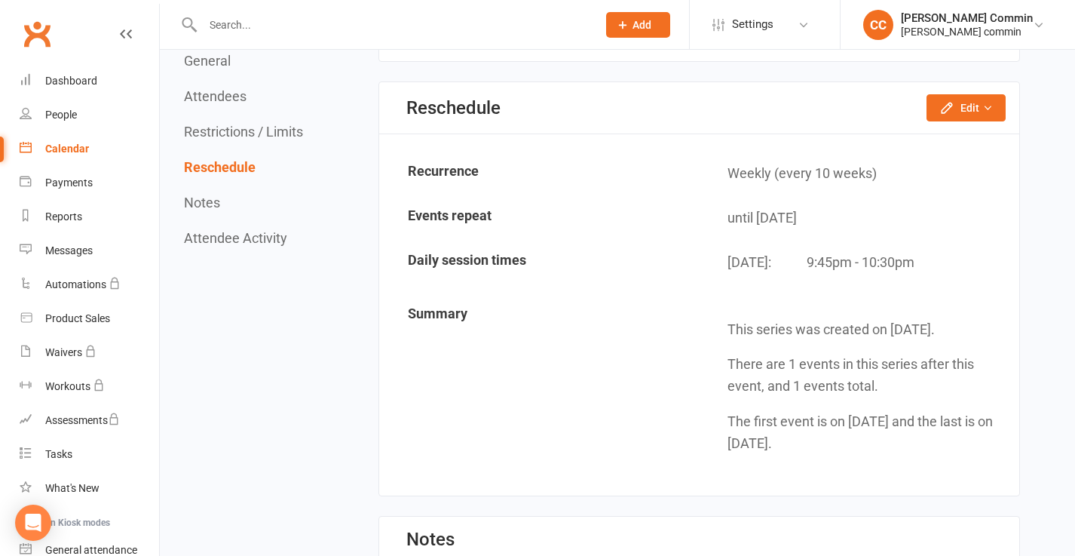
scroll to position [1251, 0]
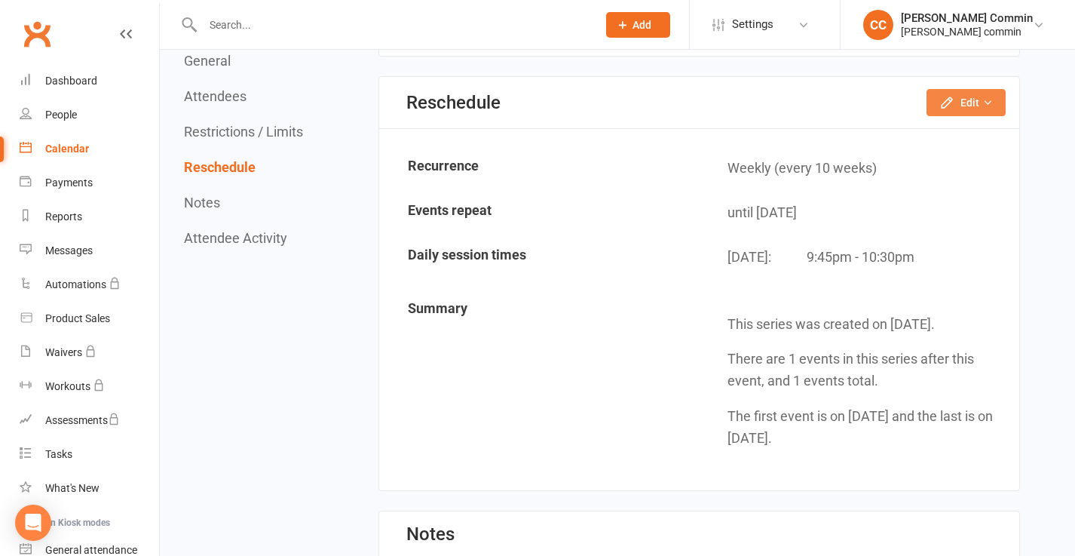
click at [952, 115] on button "Edit" at bounding box center [966, 102] width 79 height 27
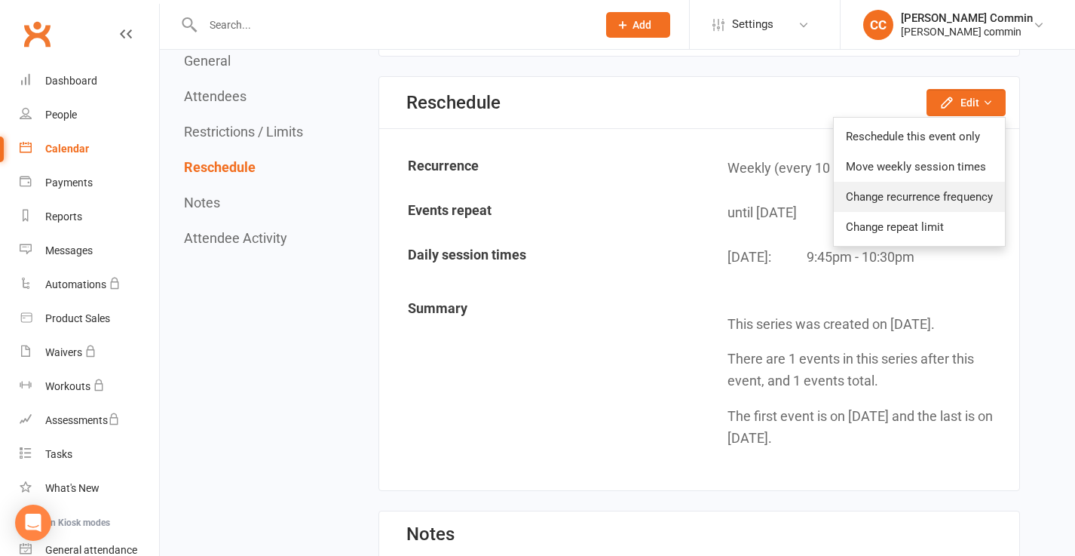
click at [925, 199] on link "Change recurrence frequency" at bounding box center [919, 197] width 171 height 30
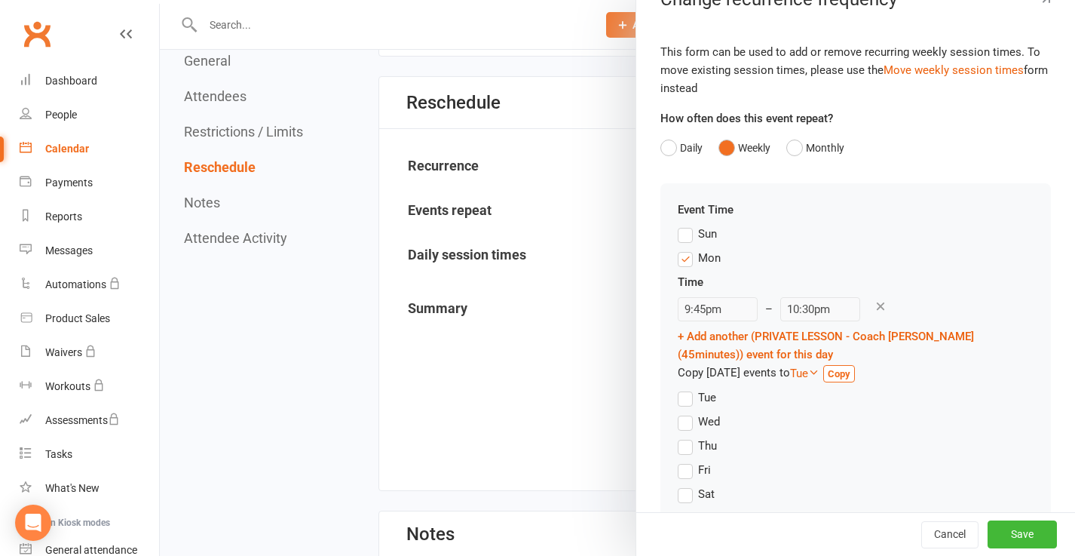
scroll to position [17, 0]
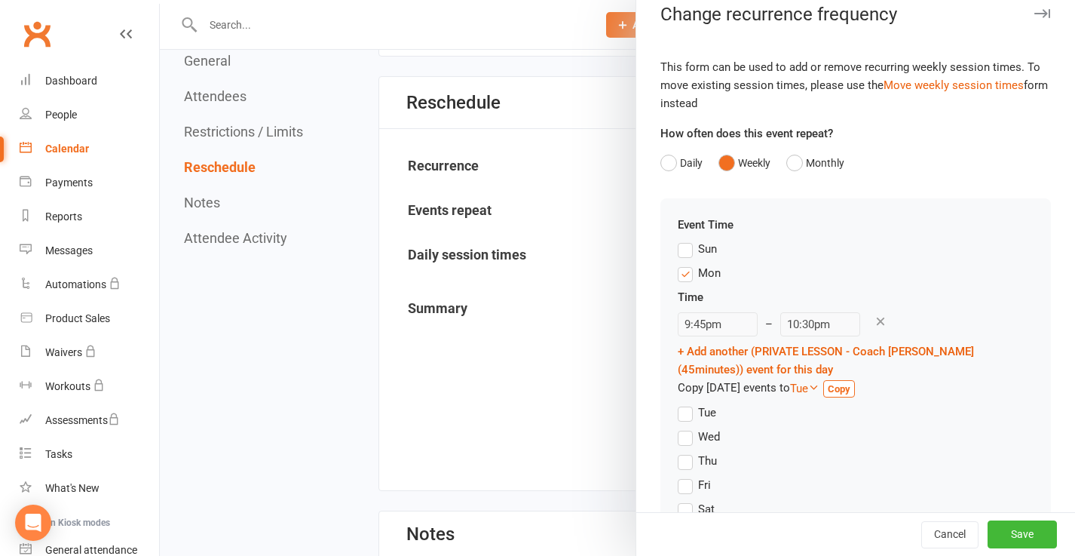
click at [569, 130] on div at bounding box center [618, 278] width 916 height 556
click at [950, 526] on button "Cancel" at bounding box center [950, 534] width 57 height 27
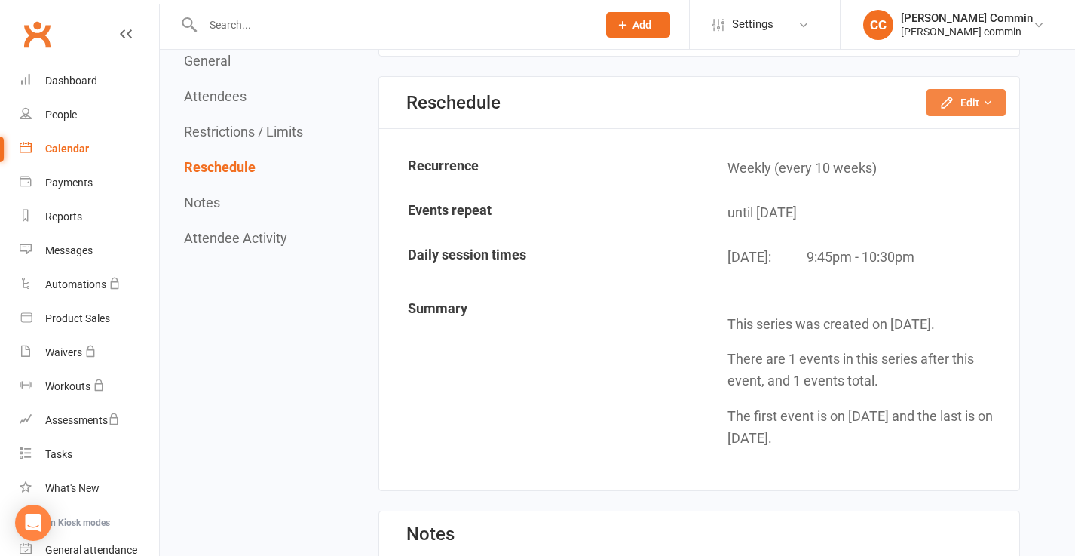
click at [958, 103] on button "Edit" at bounding box center [966, 102] width 79 height 27
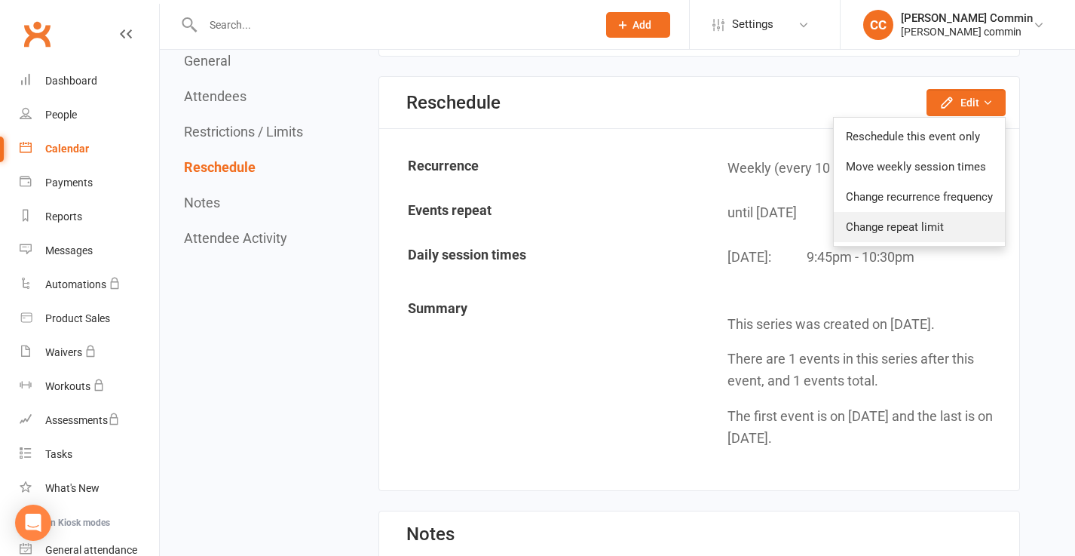
click at [919, 230] on link "Change repeat limit" at bounding box center [919, 227] width 171 height 30
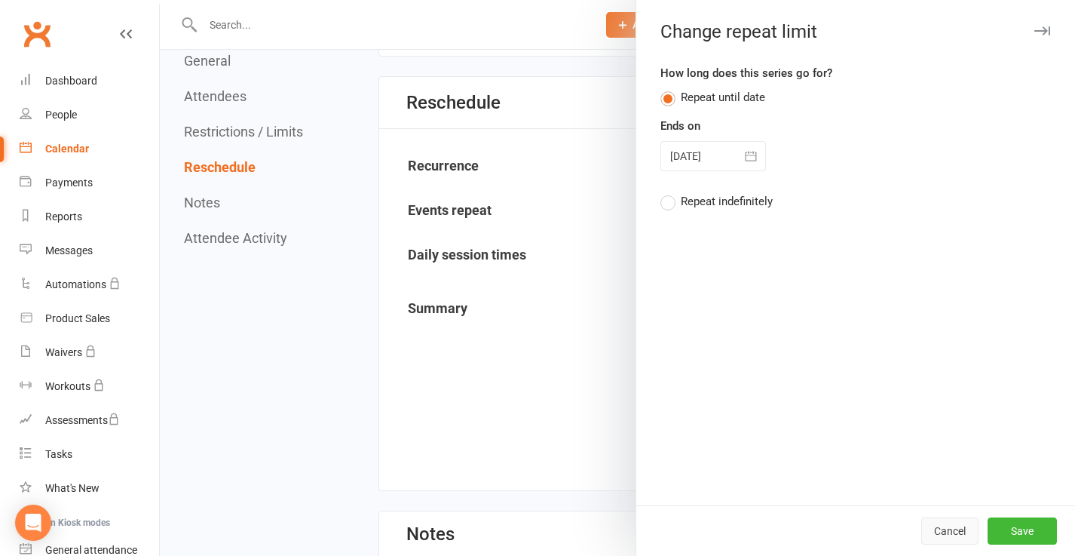
click at [948, 533] on button "Cancel" at bounding box center [950, 530] width 57 height 27
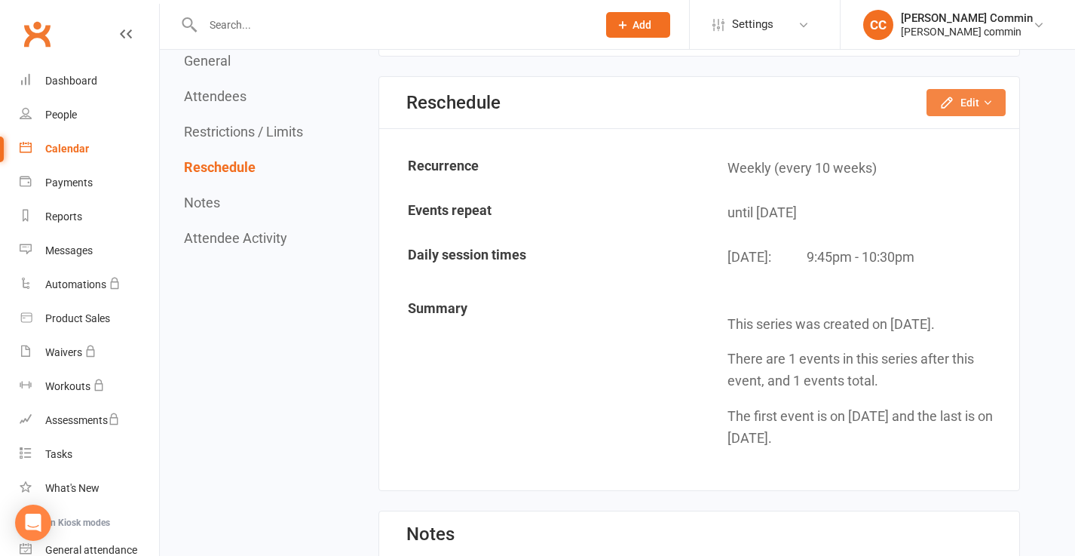
click at [974, 103] on button "Edit" at bounding box center [966, 102] width 79 height 27
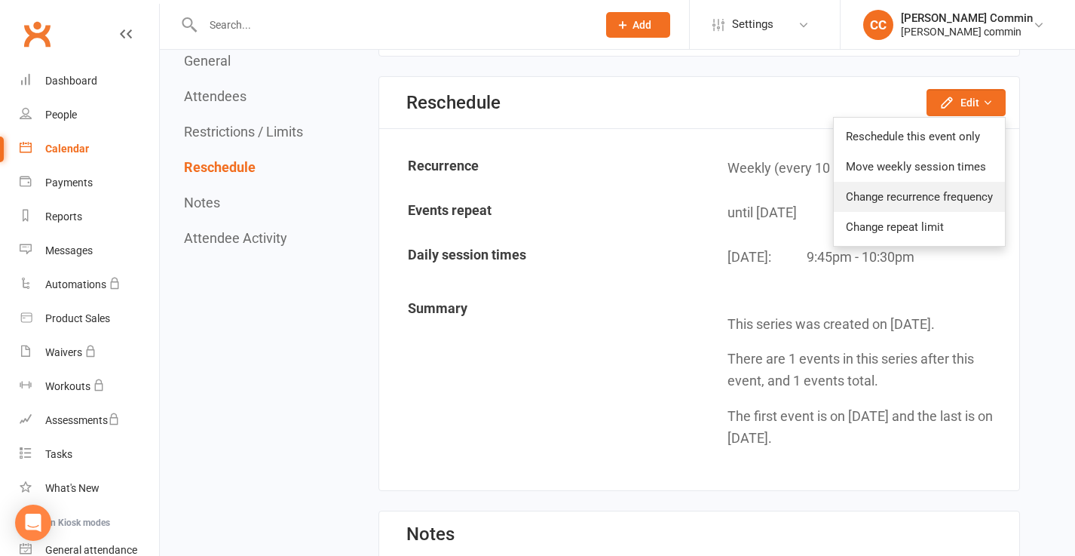
click at [947, 195] on link "Change recurrence frequency" at bounding box center [919, 197] width 171 height 30
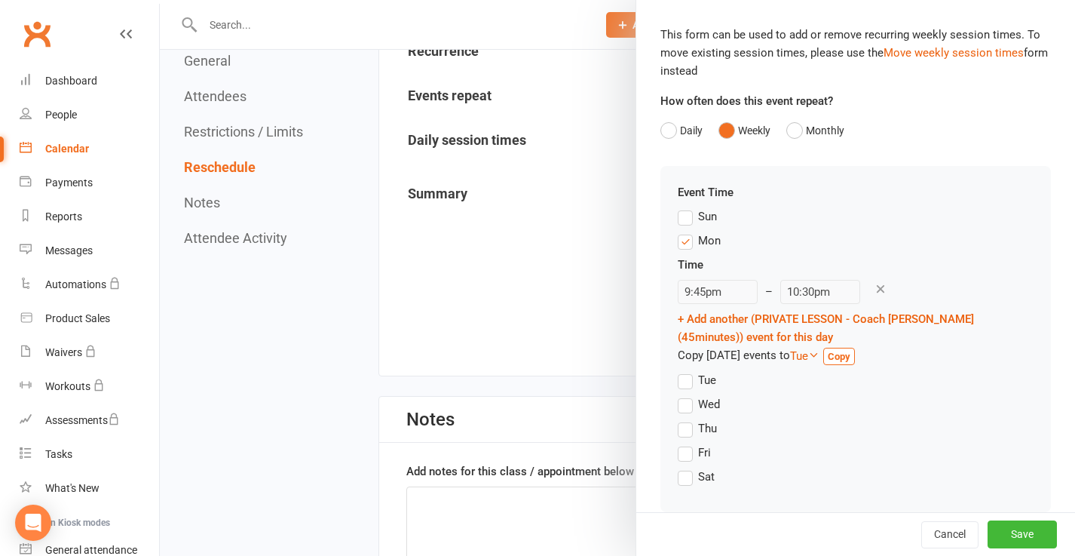
scroll to position [0, 0]
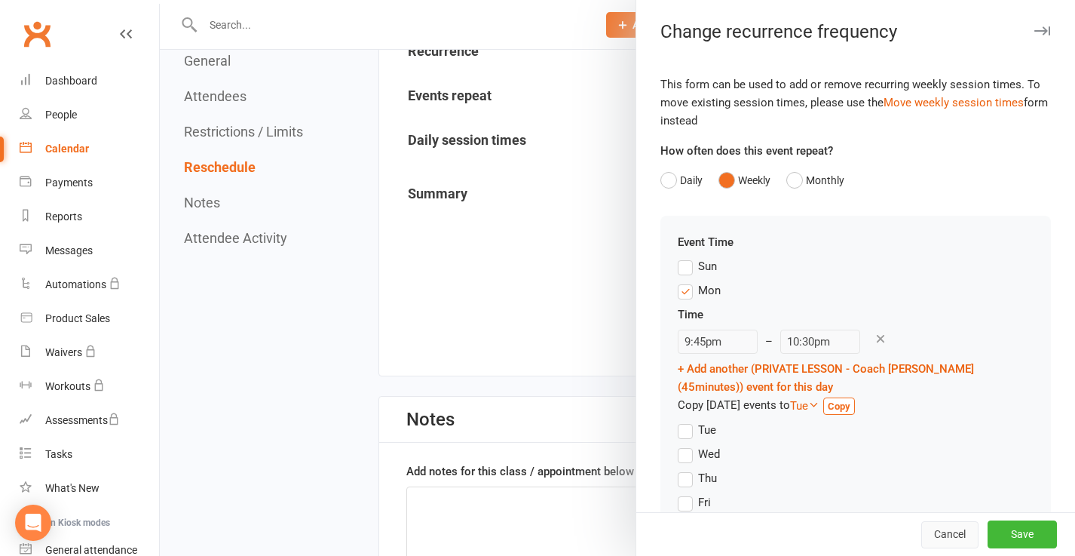
click at [955, 531] on button "Cancel" at bounding box center [950, 534] width 57 height 27
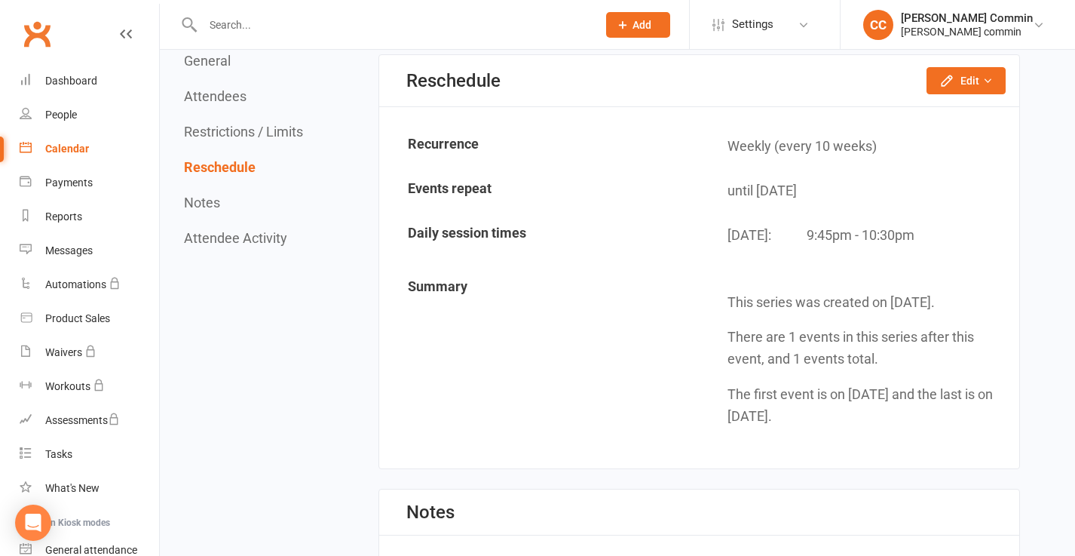
scroll to position [1276, 0]
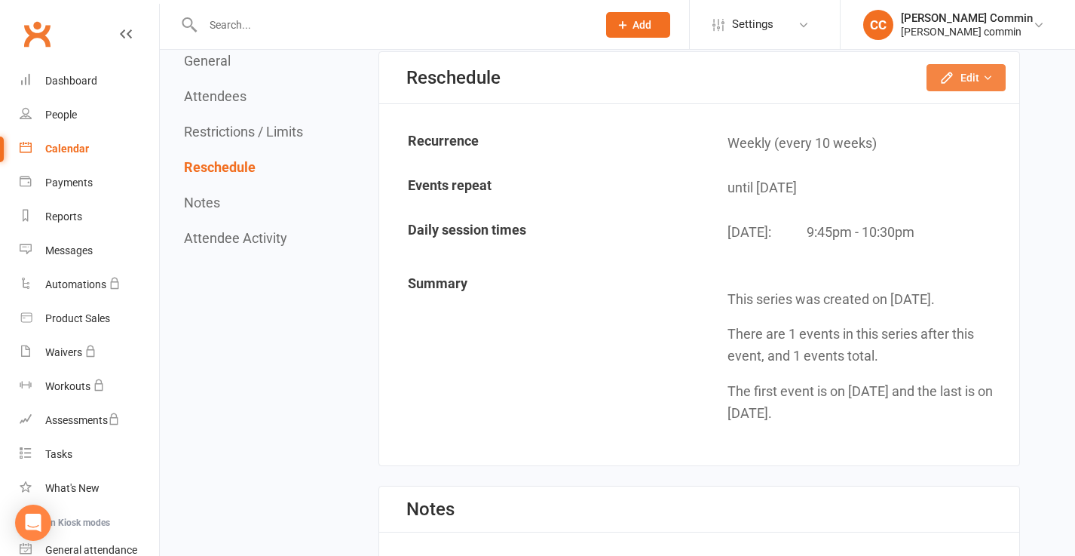
click at [954, 78] on icon "button" at bounding box center [947, 77] width 15 height 15
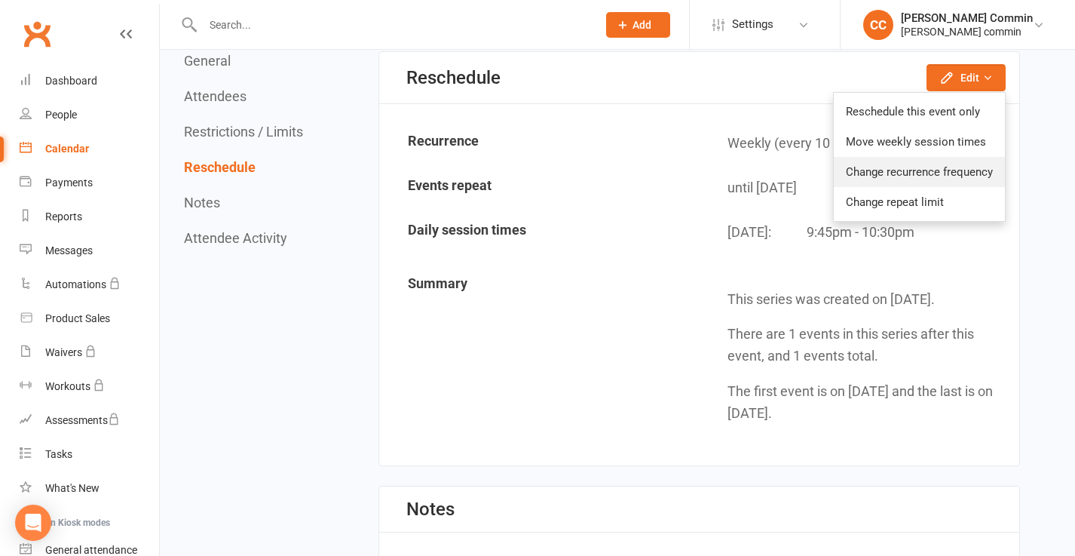
click at [928, 168] on link "Change recurrence frequency" at bounding box center [919, 172] width 171 height 30
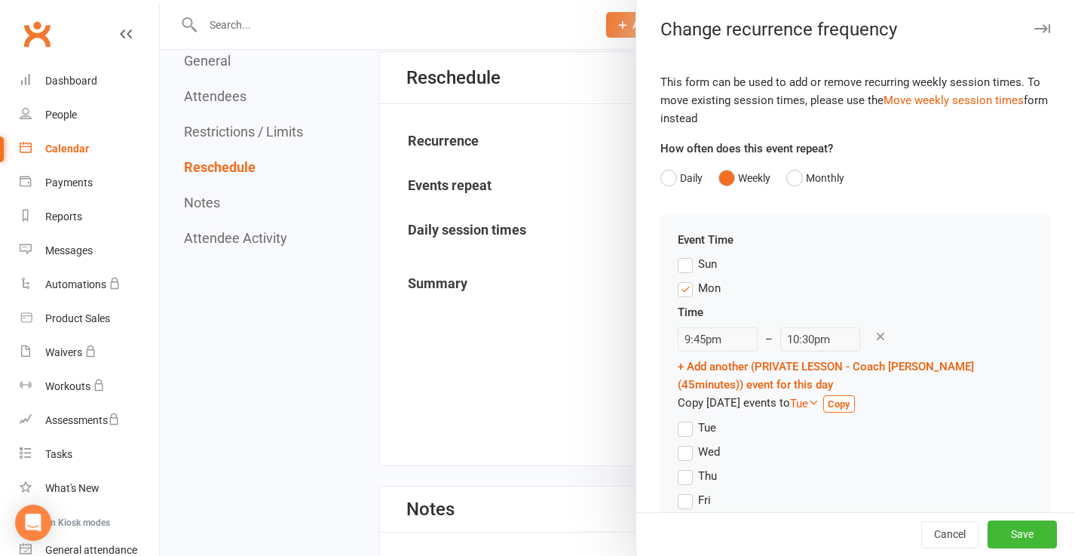
scroll to position [0, 0]
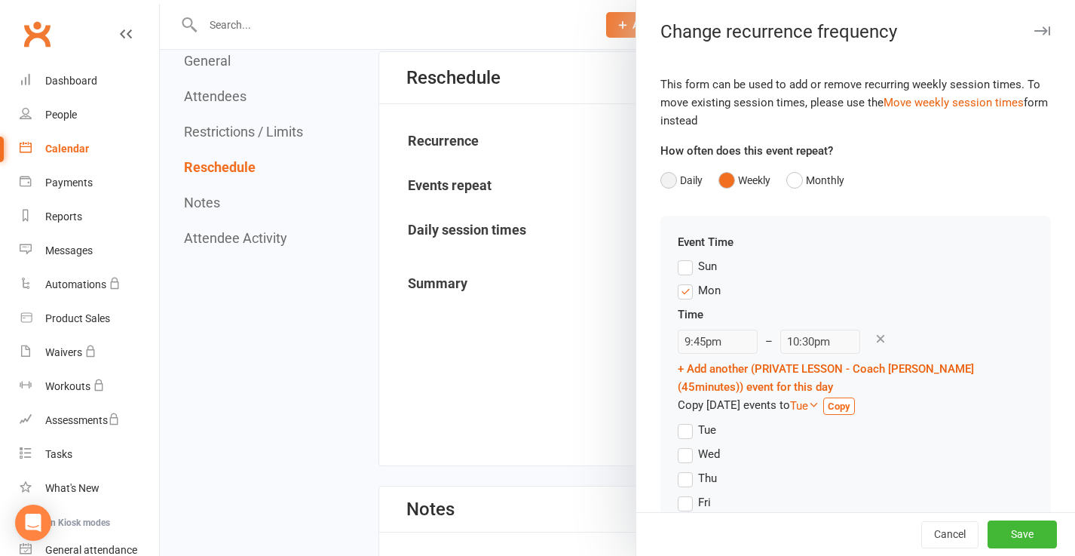
click at [673, 181] on button "Daily" at bounding box center [682, 180] width 42 height 29
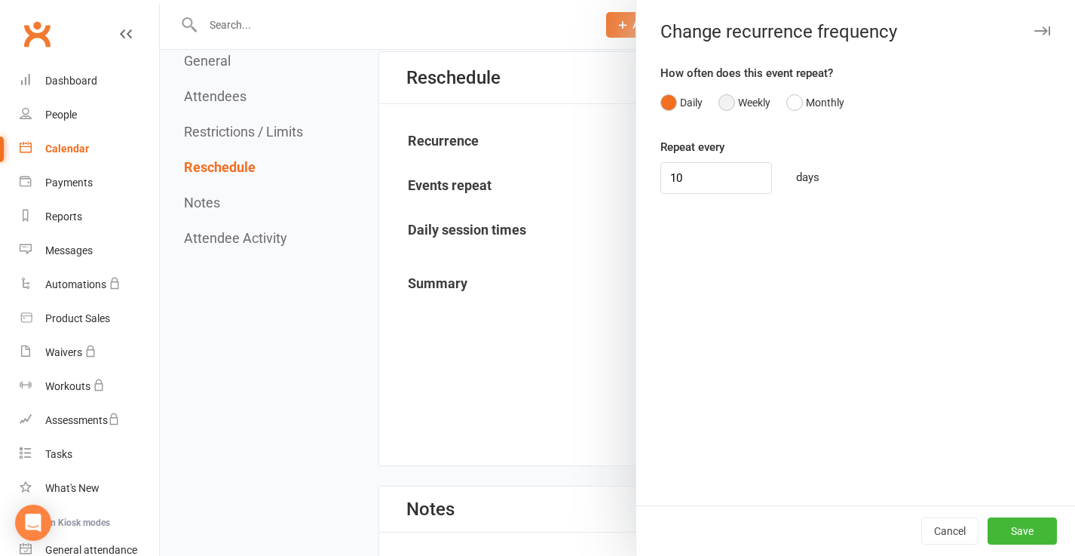
click at [725, 103] on button "Weekly" at bounding box center [745, 102] width 52 height 29
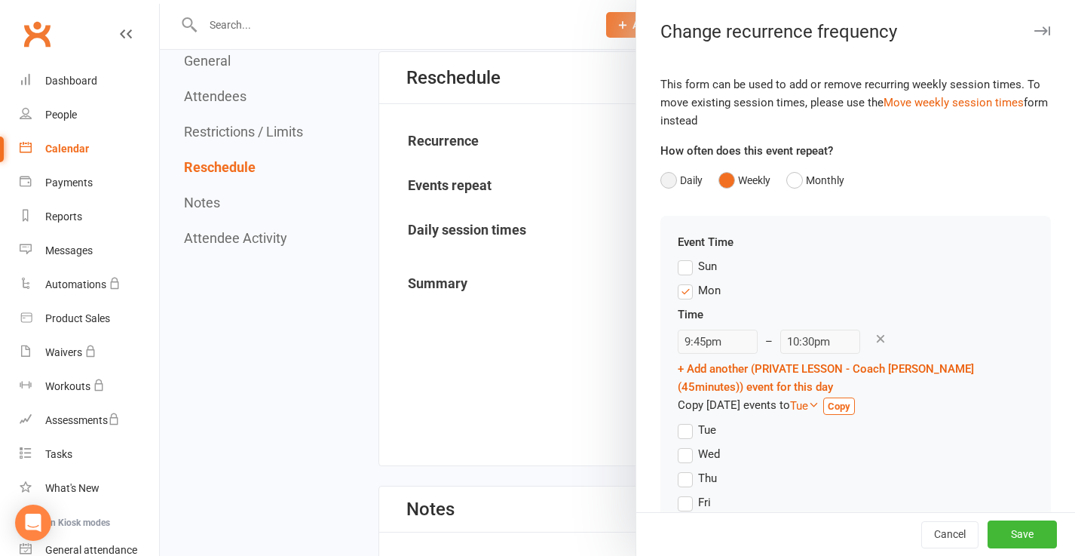
click at [667, 183] on button "Daily" at bounding box center [682, 180] width 42 height 29
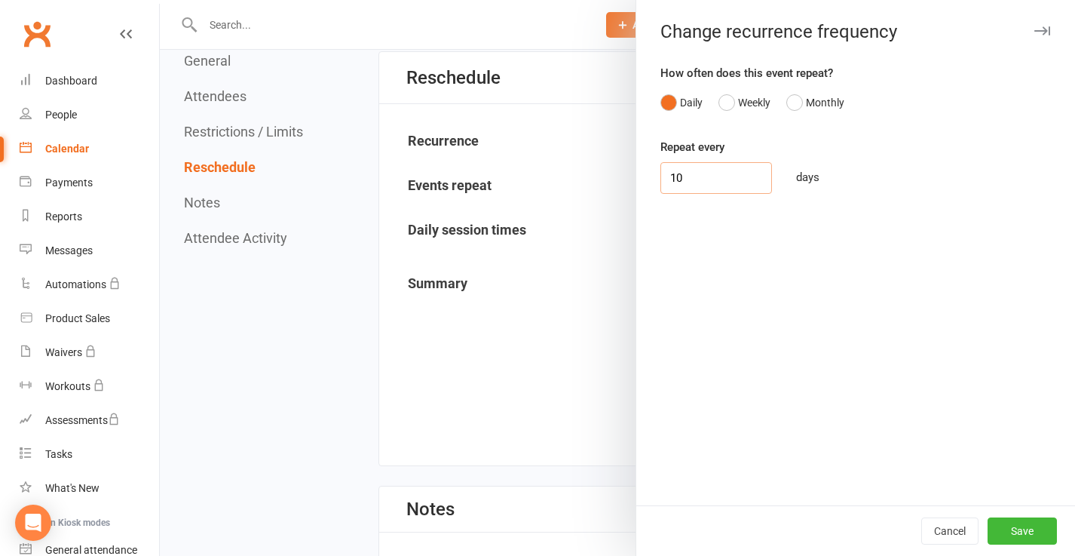
drag, startPoint x: 690, startPoint y: 178, endPoint x: 647, endPoint y: 174, distance: 43.2
click at [648, 176] on div "How often does this event repeat? Daily Weekly Monthly Repeat every 10 days" at bounding box center [855, 284] width 439 height 441
click at [731, 109] on button "Weekly" at bounding box center [745, 102] width 52 height 29
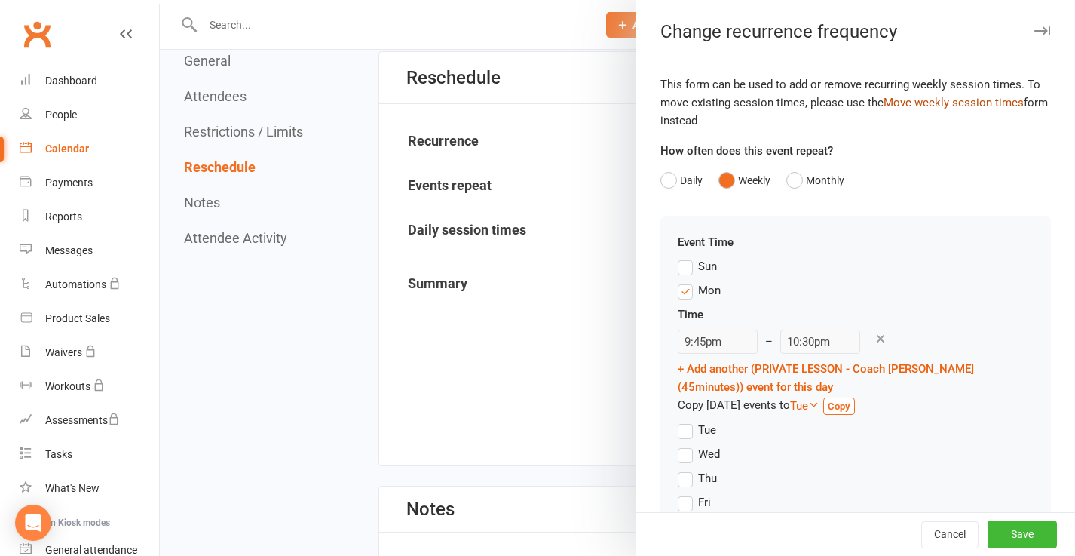
click at [922, 106] on link "Move weekly session times" at bounding box center [954, 103] width 140 height 14
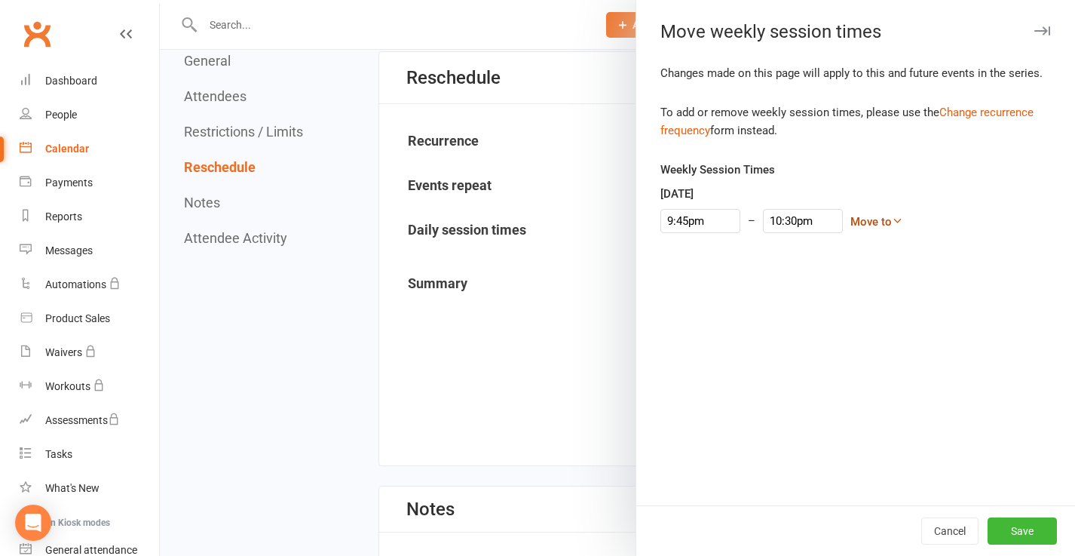
click at [867, 226] on link "Move to" at bounding box center [877, 222] width 53 height 14
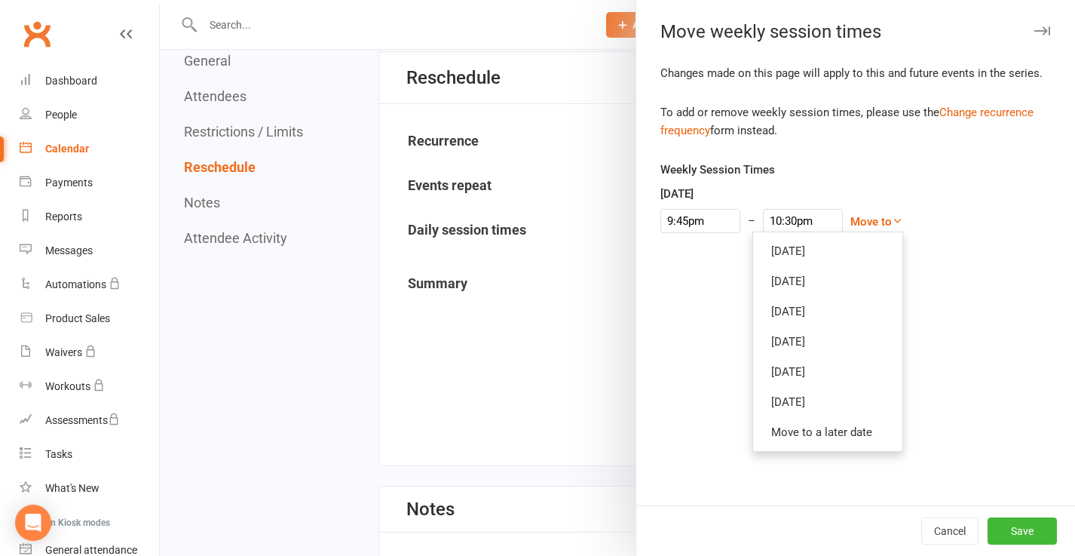
click at [903, 225] on div "9:45pm – 10:30pm Move to Sunday Tuesday Wednesday Thursday Friday Saturday Move…" at bounding box center [856, 221] width 391 height 24
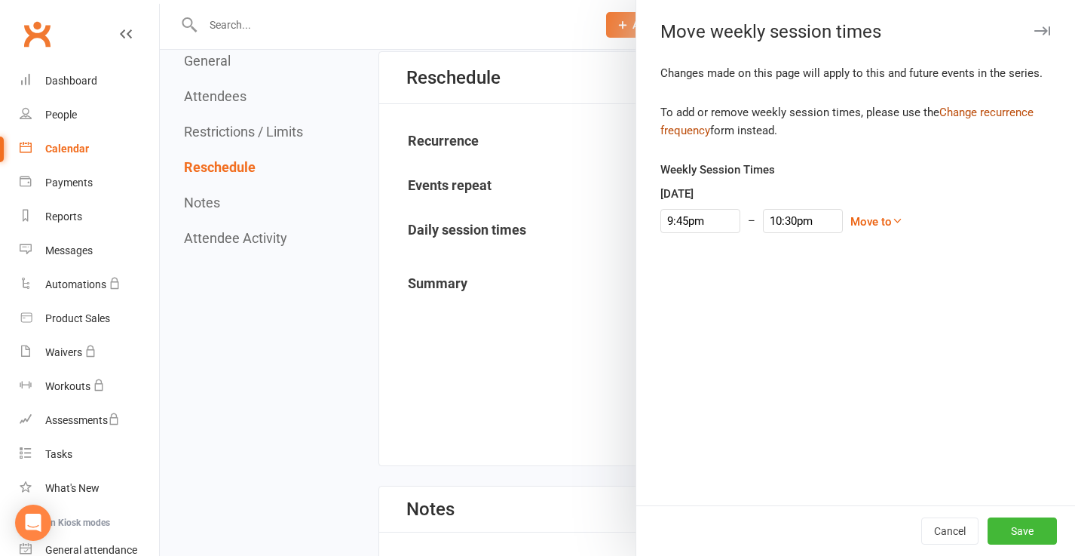
click at [966, 115] on link "Change recurrence frequency" at bounding box center [847, 122] width 373 height 32
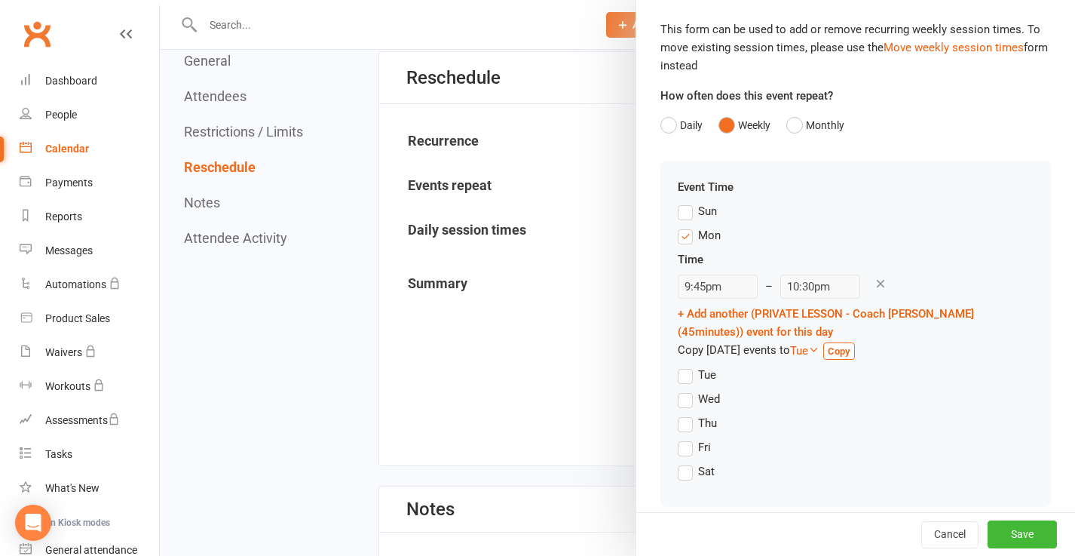
scroll to position [71, 0]
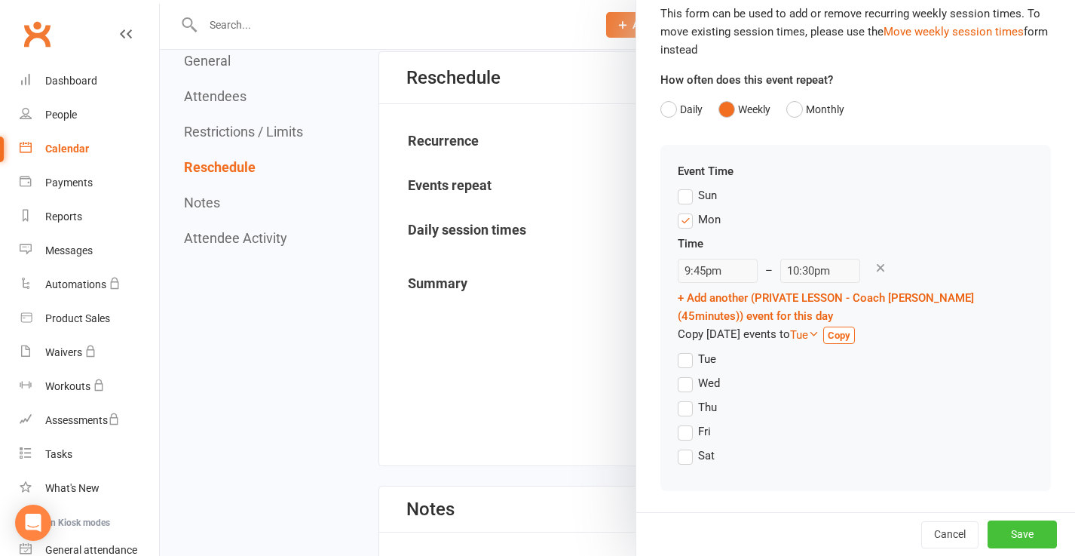
click at [1010, 531] on button "Save" at bounding box center [1022, 533] width 69 height 27
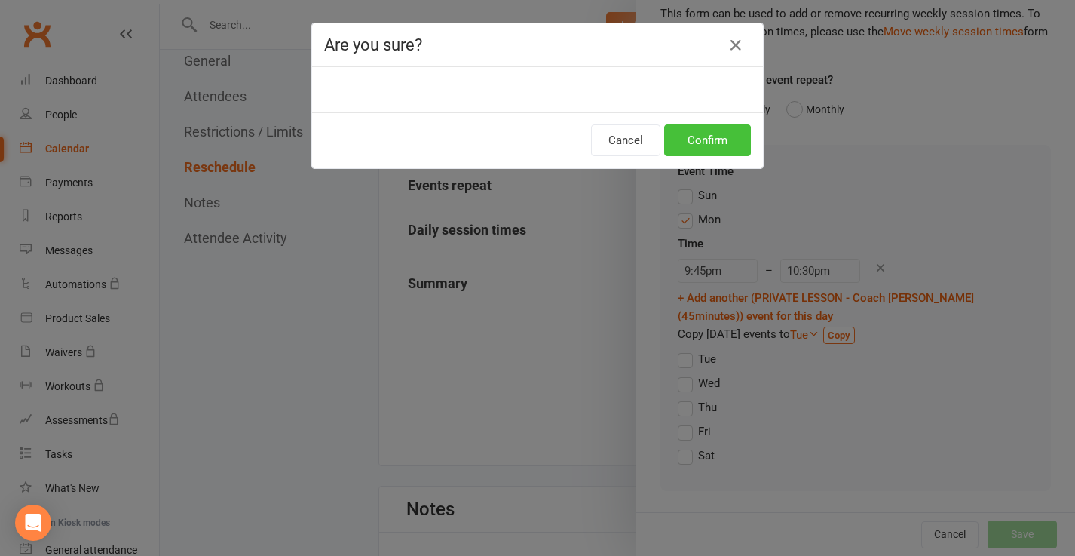
click at [704, 143] on button "Confirm" at bounding box center [707, 140] width 87 height 32
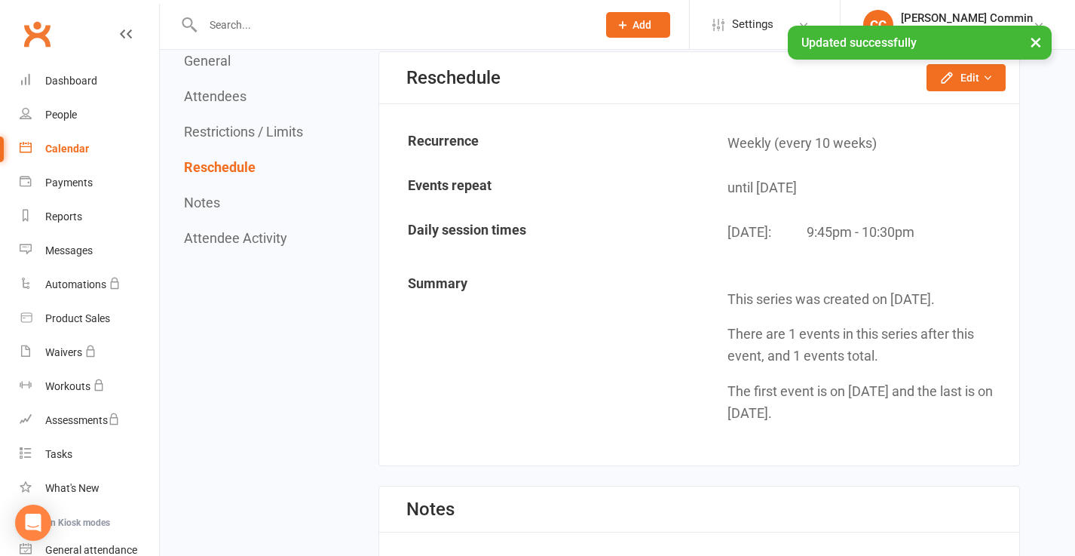
click at [711, 155] on td "Weekly (every 10 weeks)" at bounding box center [860, 143] width 318 height 43
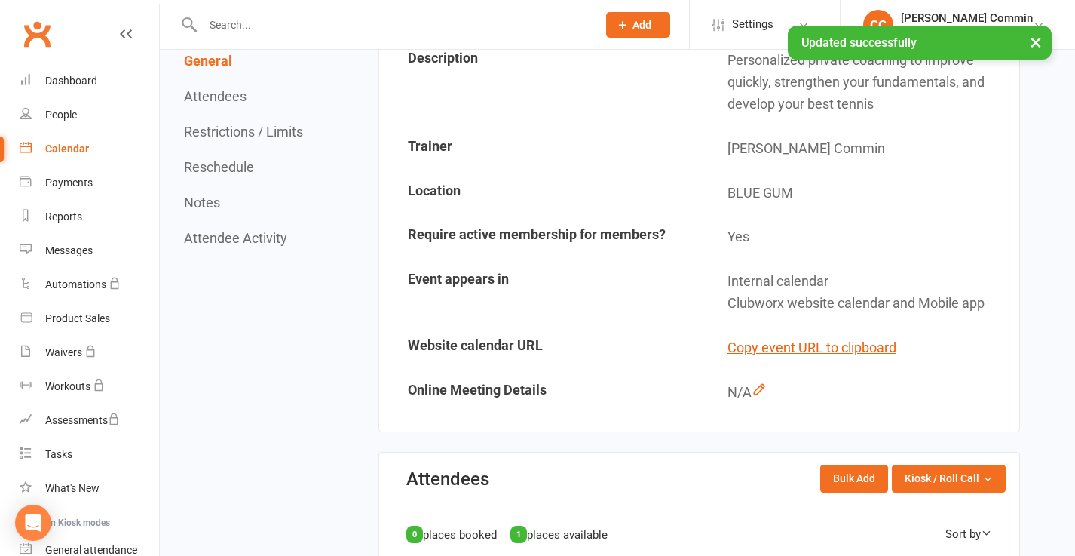
scroll to position [0, 0]
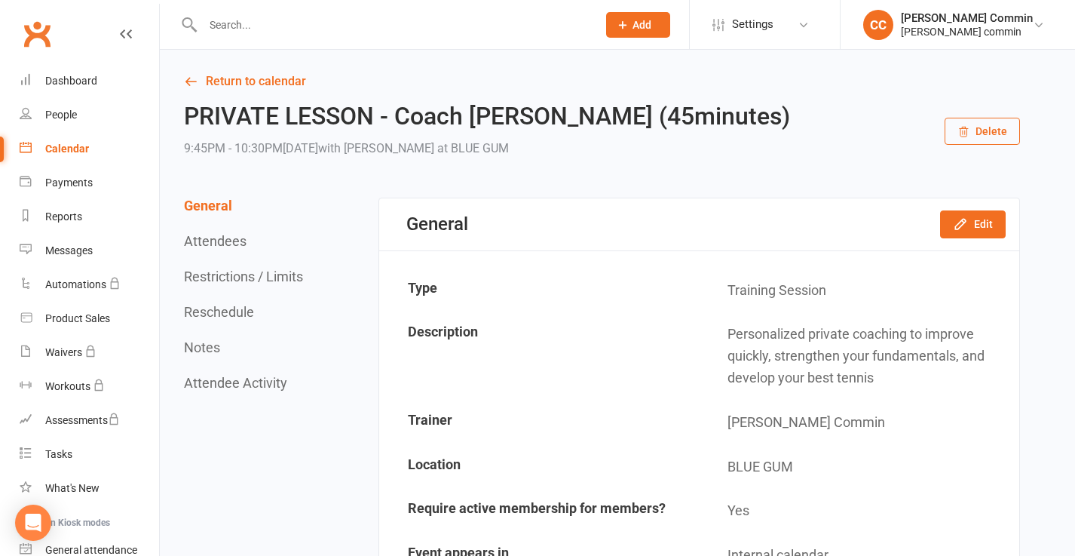
click at [996, 123] on button "Delete" at bounding box center [982, 131] width 75 height 27
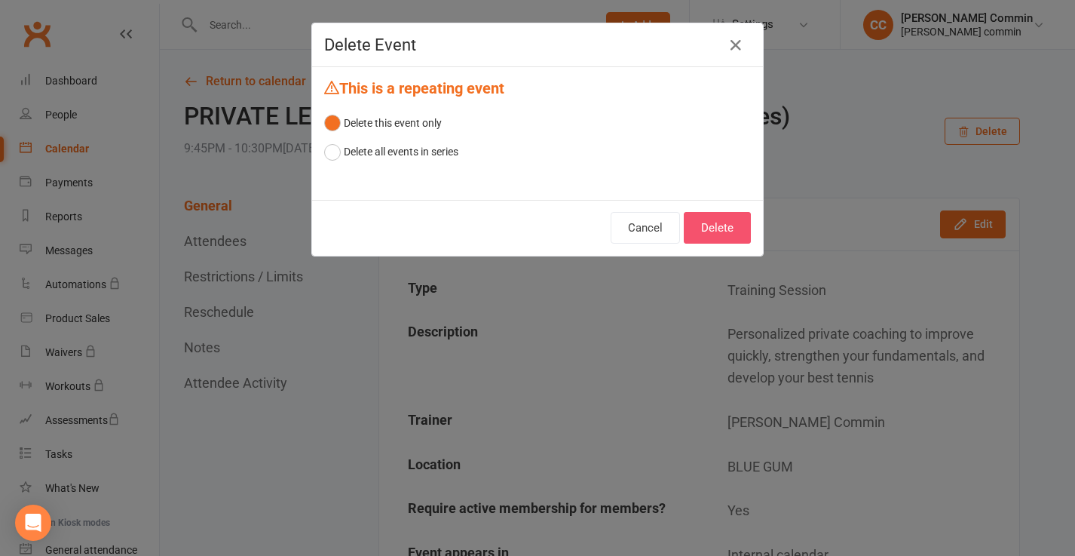
click at [722, 230] on button "Delete" at bounding box center [717, 228] width 67 height 32
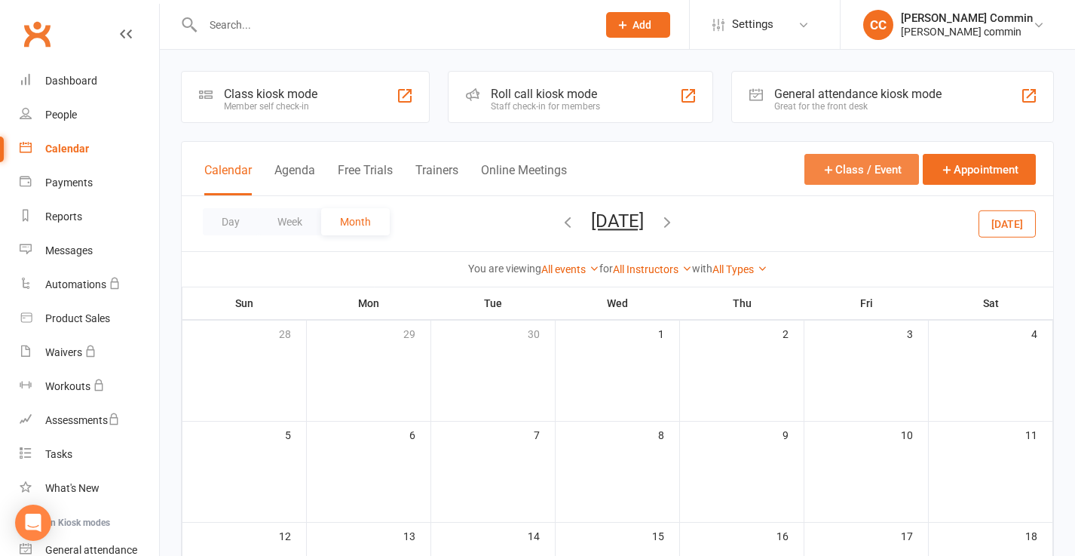
click at [852, 163] on button "Class / Event" at bounding box center [862, 169] width 115 height 31
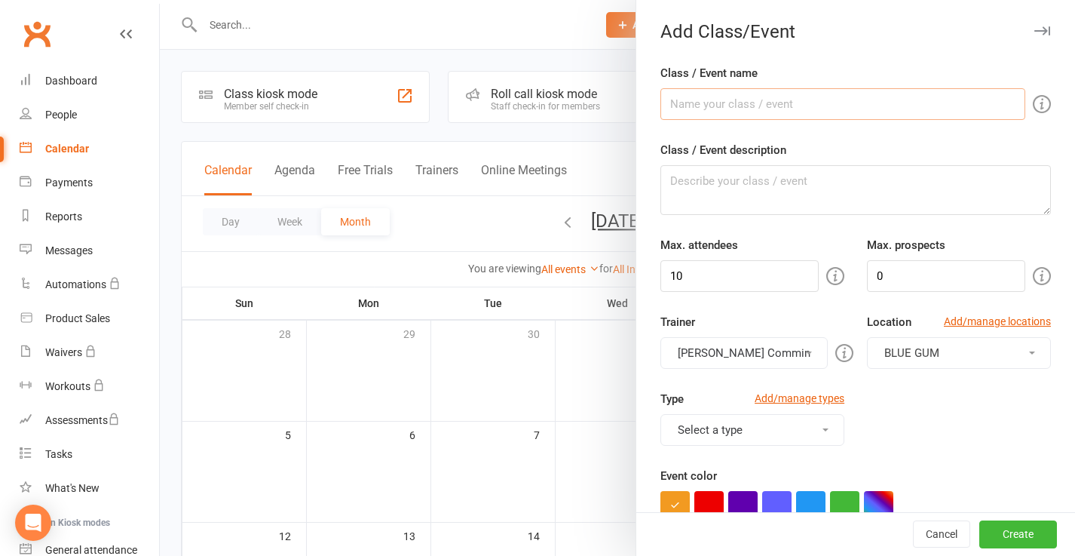
click at [758, 106] on input "Class / Event name" at bounding box center [843, 104] width 365 height 32
type input "PRIVATE LESSON - Coach [PERSON_NAME] (45minutes)"
click at [787, 195] on textarea "Class / Event description" at bounding box center [856, 190] width 391 height 50
paste textarea "Personalized private coaching to improve quickly, strengthen your fundamentals,…"
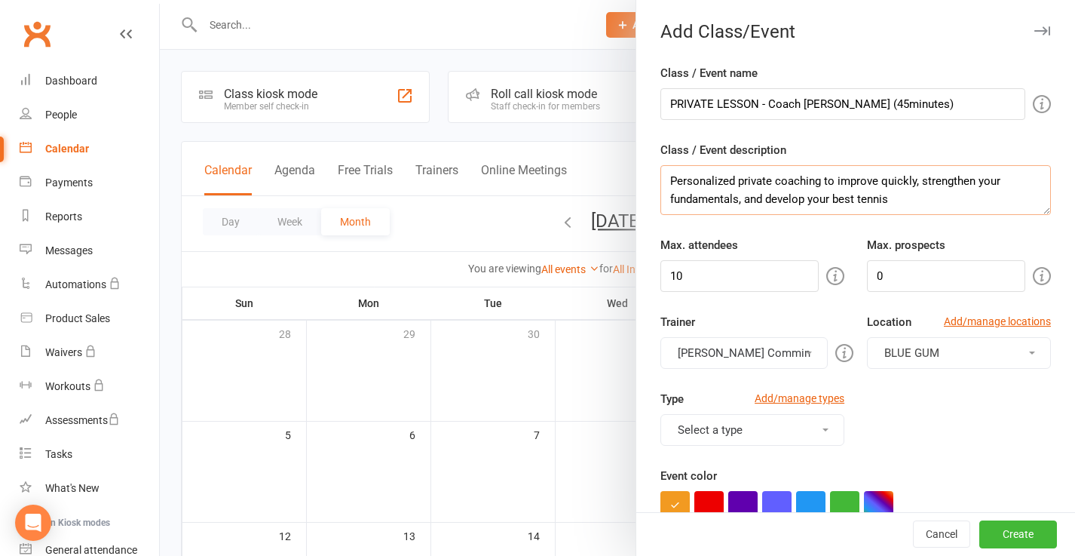
type textarea "Personalized private coaching to improve quickly, strengthen your fundamentals,…"
click at [771, 275] on input "10" at bounding box center [740, 276] width 158 height 32
type input "1"
click at [914, 274] on input "0" at bounding box center [946, 276] width 158 height 32
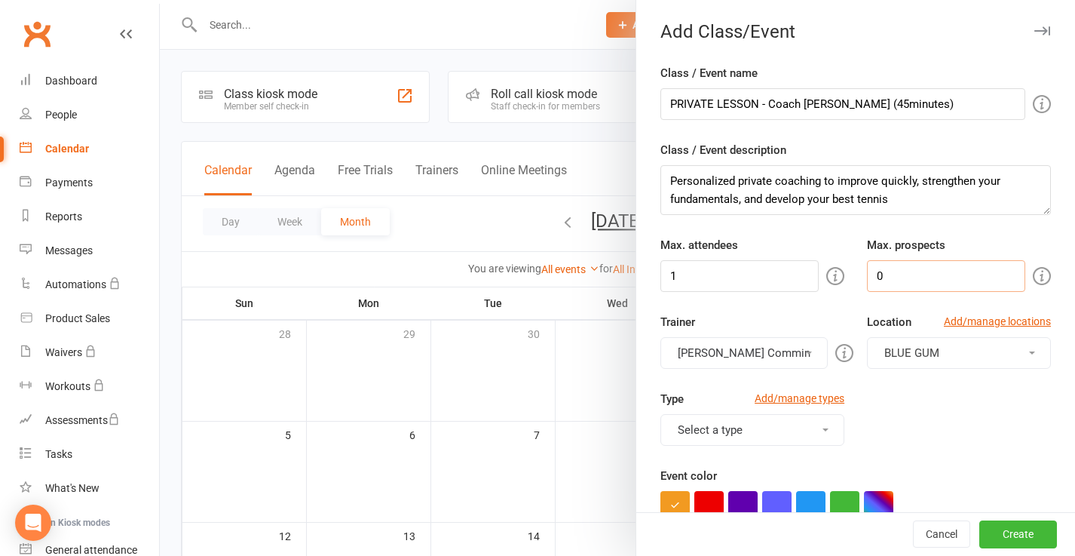
click at [914, 274] on input "0" at bounding box center [946, 276] width 158 height 32
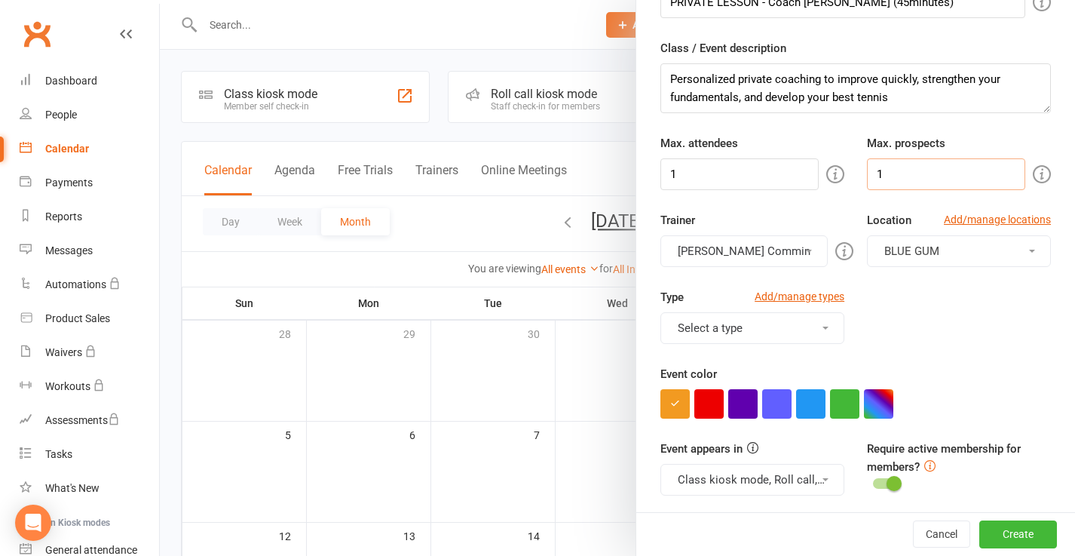
scroll to position [104, 0]
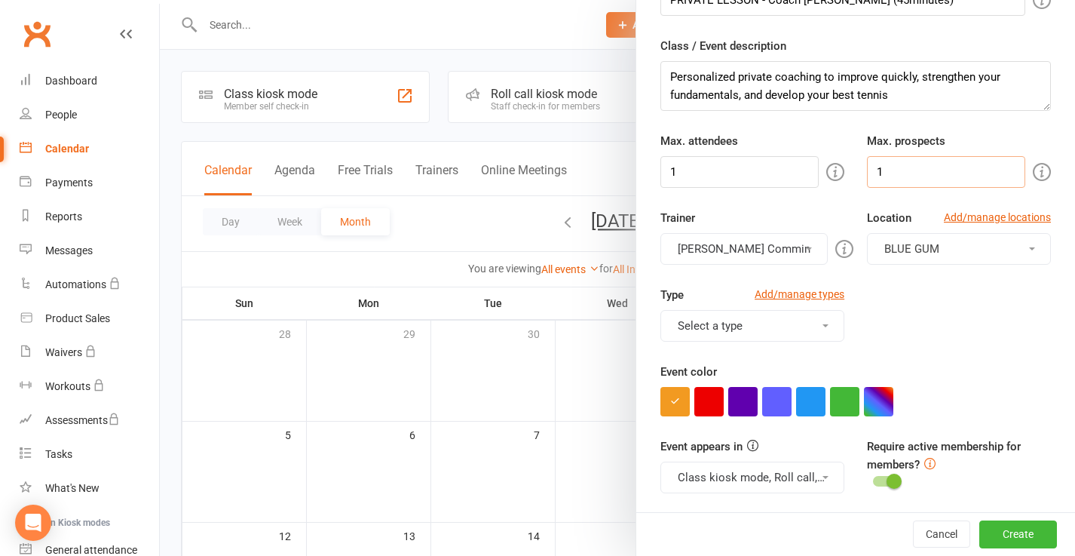
type input "1"
click at [821, 321] on button "Select a type" at bounding box center [753, 326] width 184 height 32
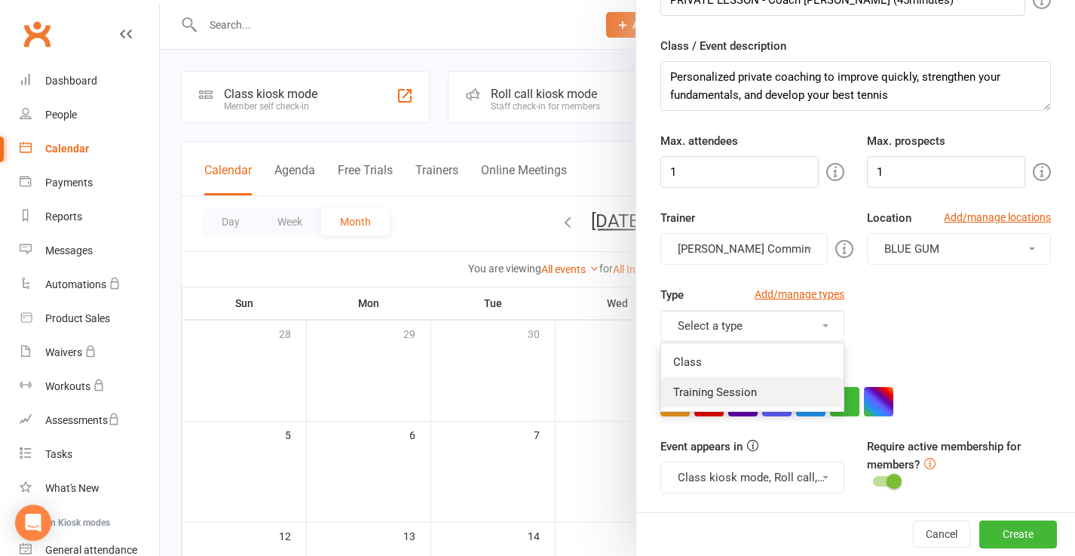
click at [755, 388] on link "Training Session" at bounding box center [752, 392] width 183 height 30
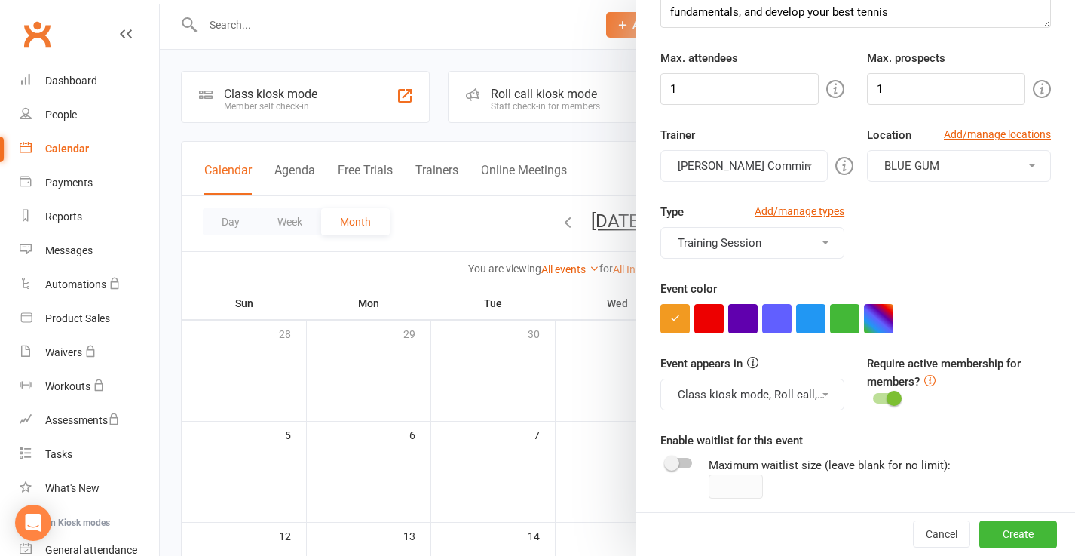
scroll to position [259, 0]
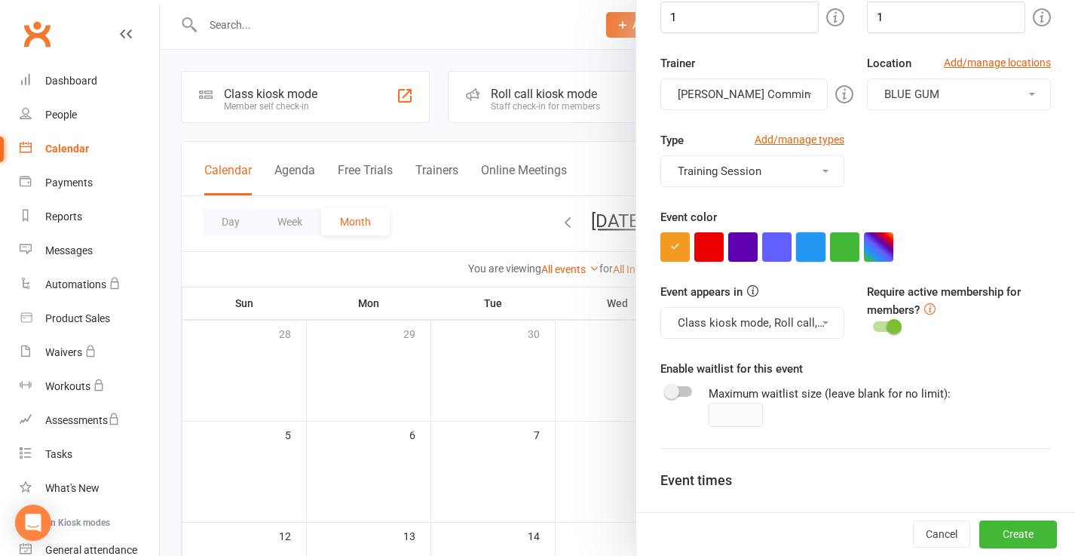
click at [814, 245] on button "button" at bounding box center [810, 246] width 29 height 29
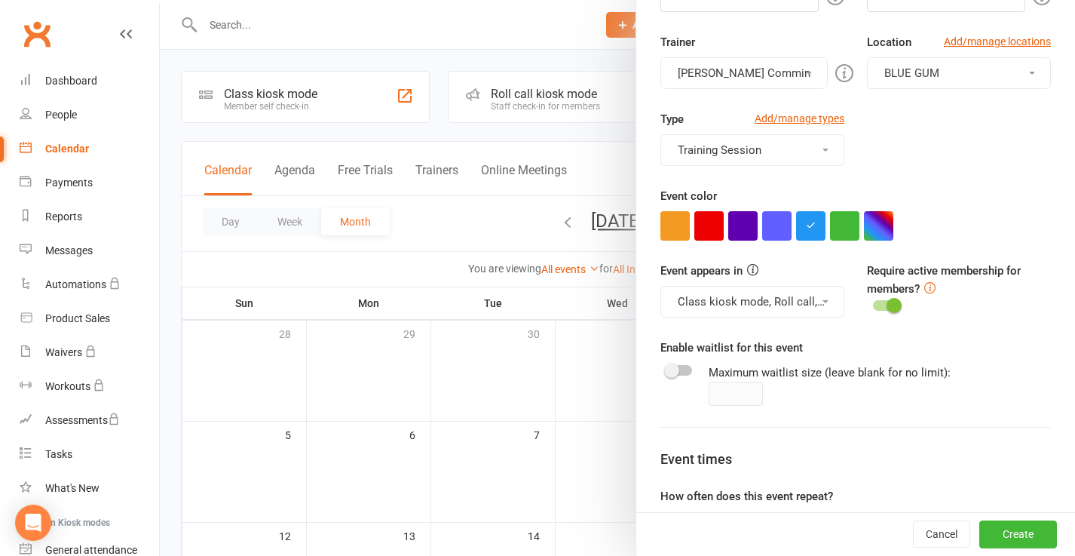
click at [815, 305] on button "Class kiosk mode, Roll call, Clubworx website calendar and Mobile app" at bounding box center [753, 302] width 184 height 32
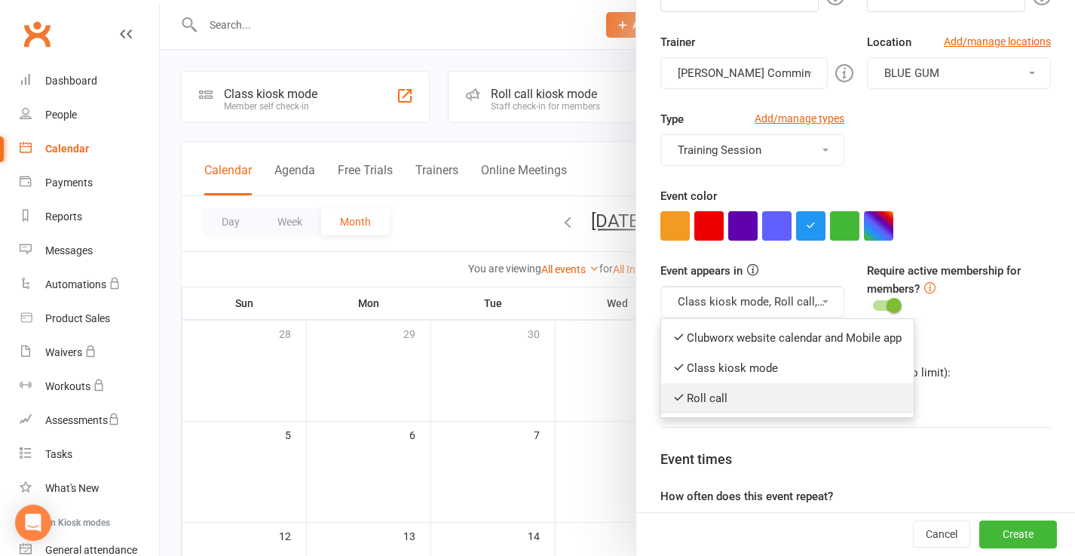
click at [708, 400] on link "Roll call" at bounding box center [787, 398] width 253 height 30
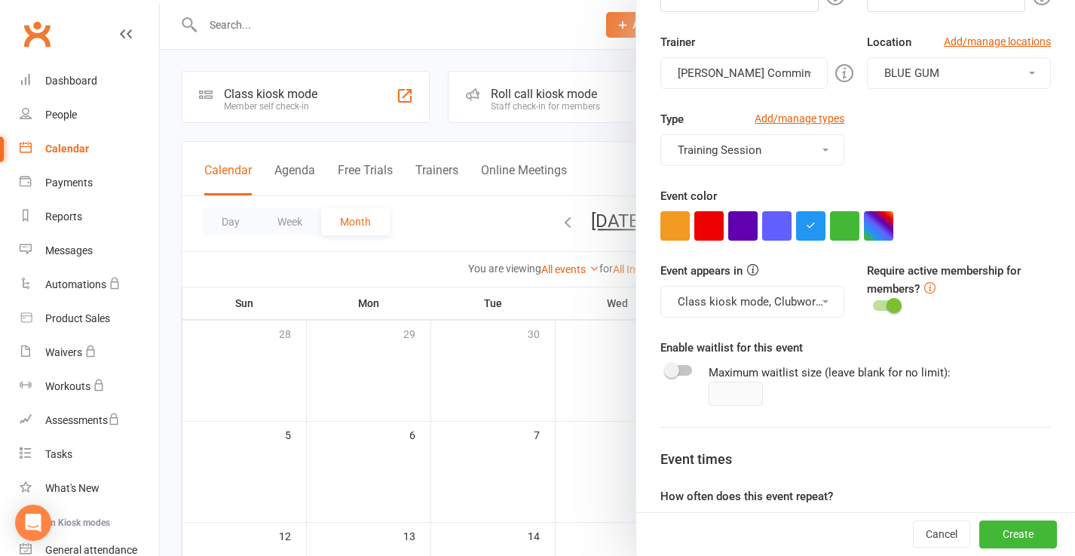
click at [815, 305] on button "Class kiosk mode, Clubworx website calendar and Mobile app" at bounding box center [753, 302] width 184 height 32
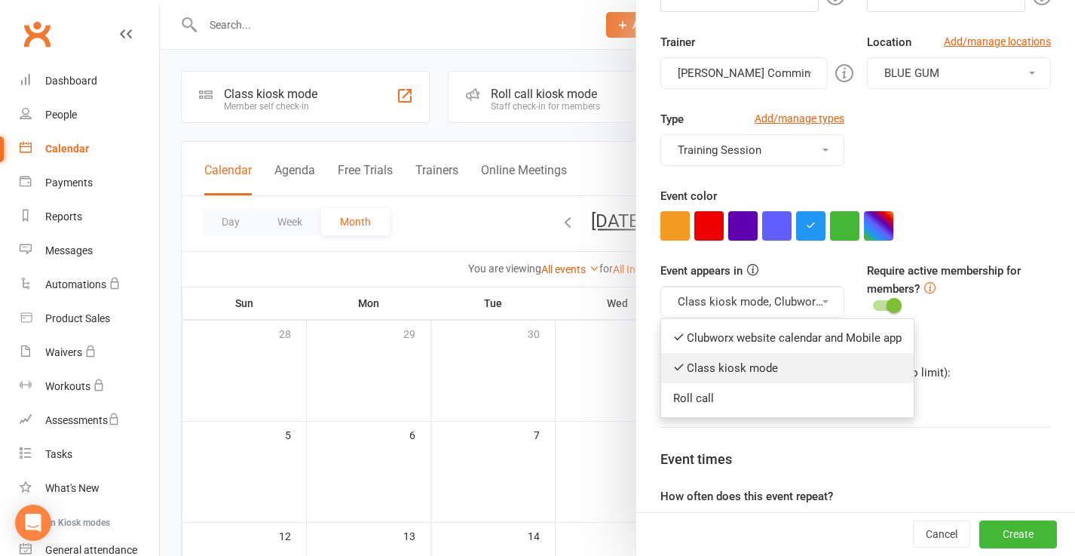
click at [718, 367] on link "Class kiosk mode" at bounding box center [787, 368] width 253 height 30
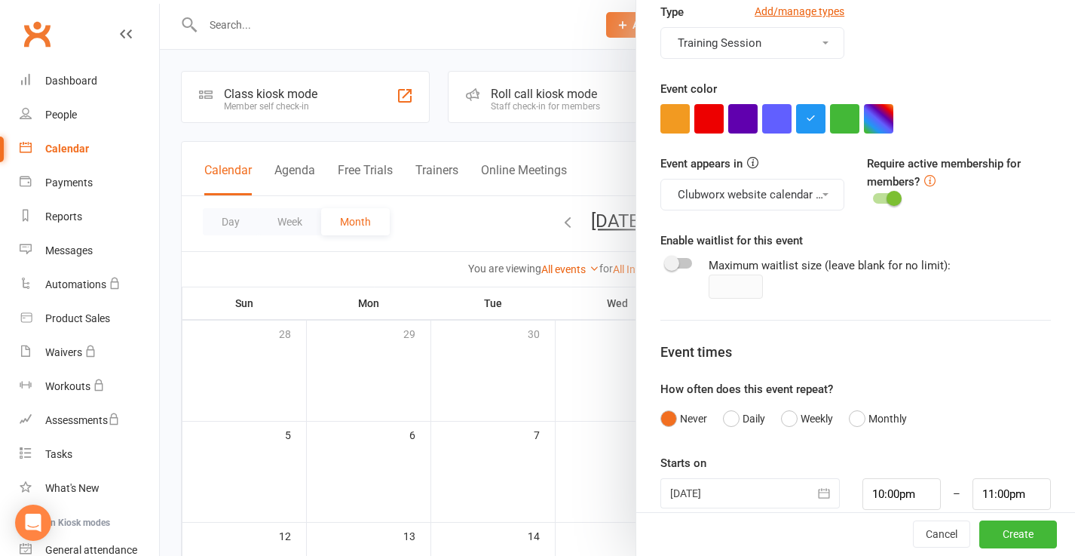
scroll to position [389, 0]
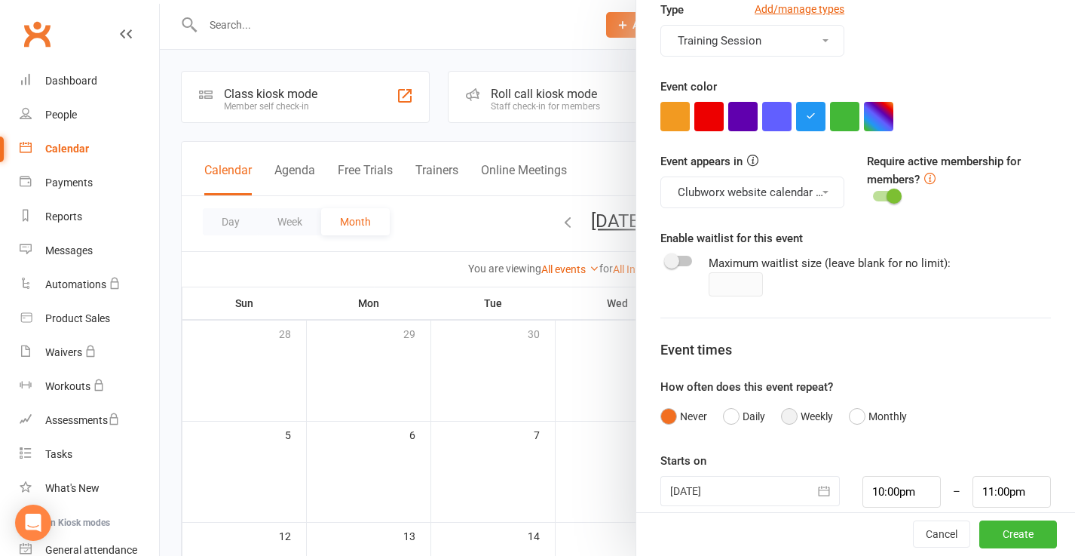
click at [793, 402] on button "Weekly" at bounding box center [807, 416] width 52 height 29
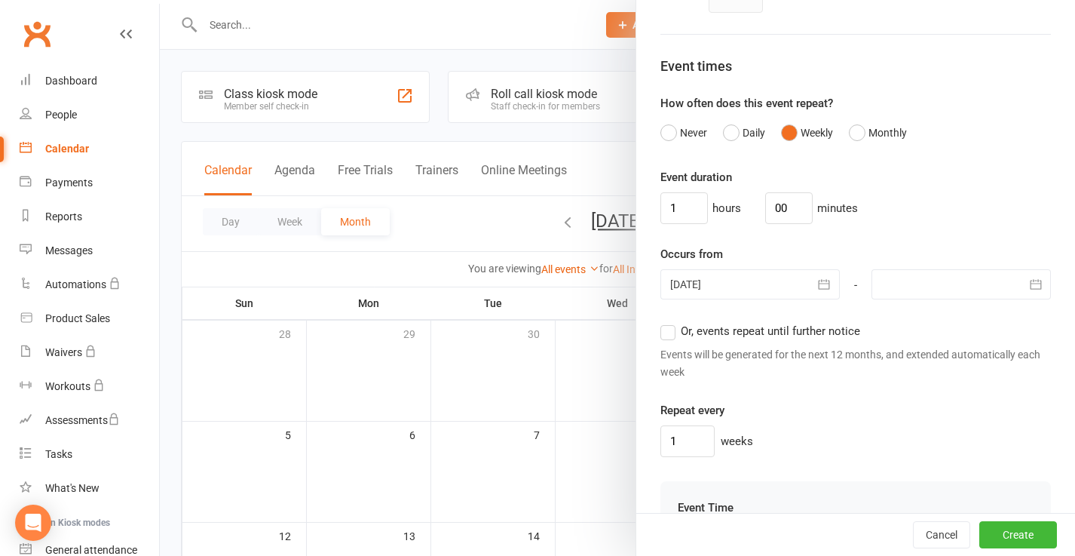
scroll to position [644, 0]
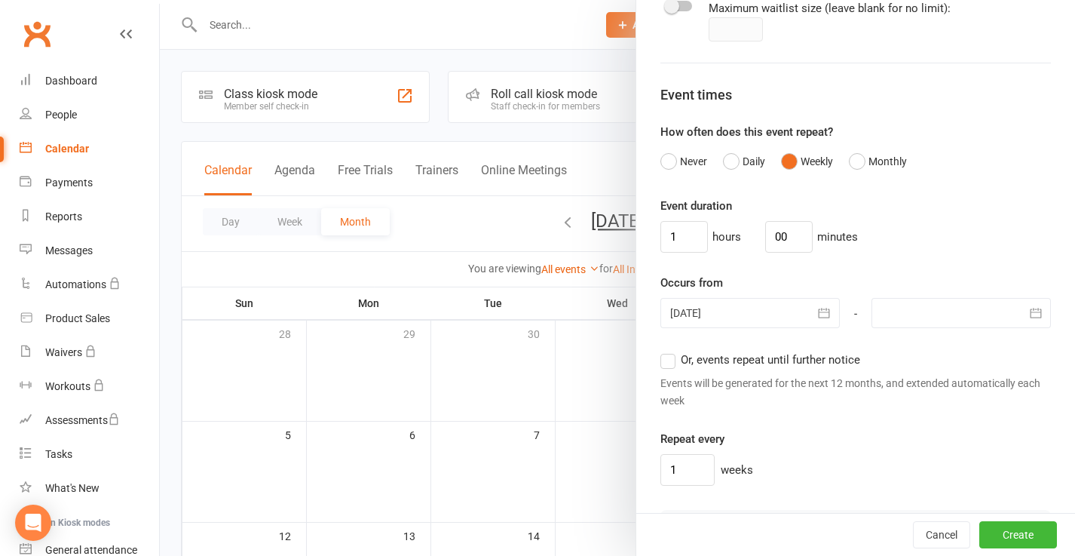
click at [829, 305] on icon "button" at bounding box center [824, 312] width 15 height 15
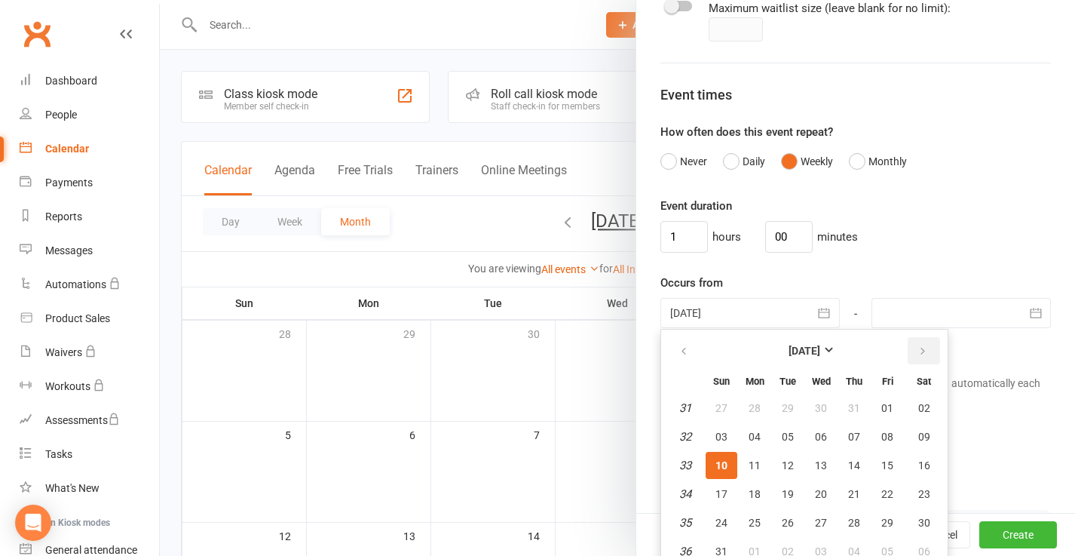
click at [922, 345] on icon "button" at bounding box center [923, 351] width 11 height 12
click at [755, 459] on span "13" at bounding box center [755, 465] width 12 height 12
type input "13 Oct 2025"
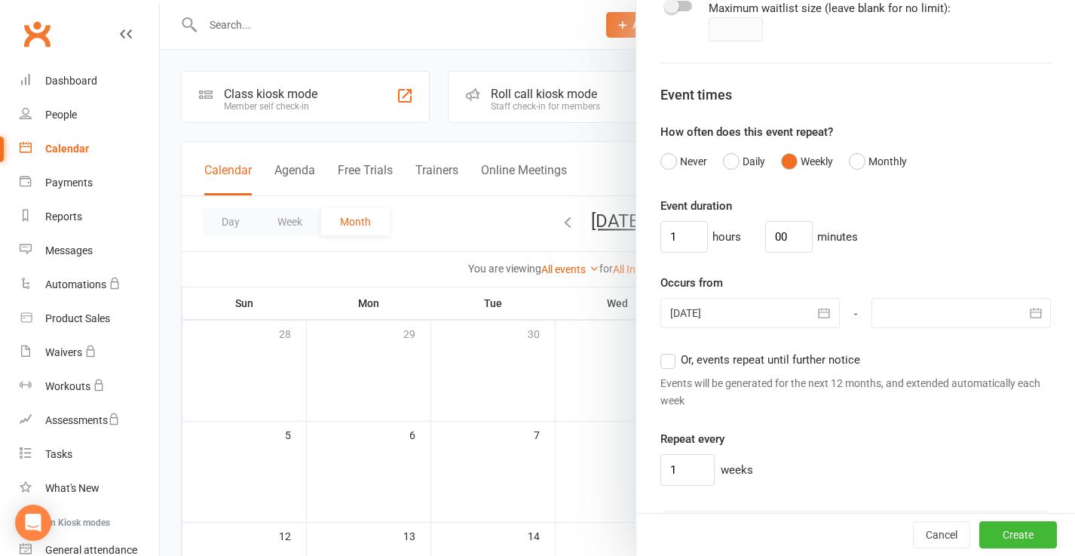
click at [918, 298] on div at bounding box center [961, 313] width 179 height 30
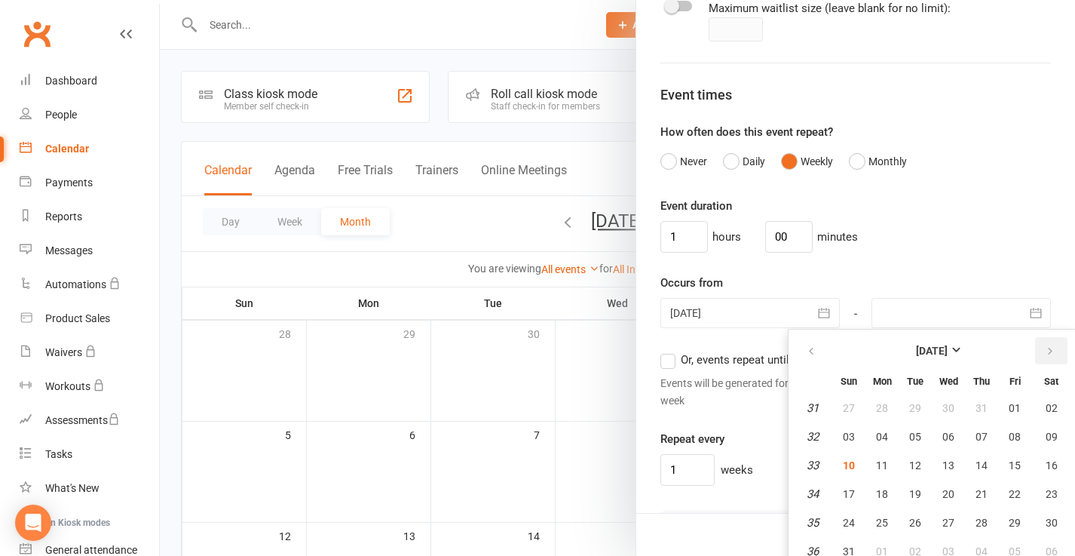
click at [1047, 345] on icon "button" at bounding box center [1050, 351] width 11 height 12
click at [980, 459] on span "18" at bounding box center [982, 465] width 12 height 12
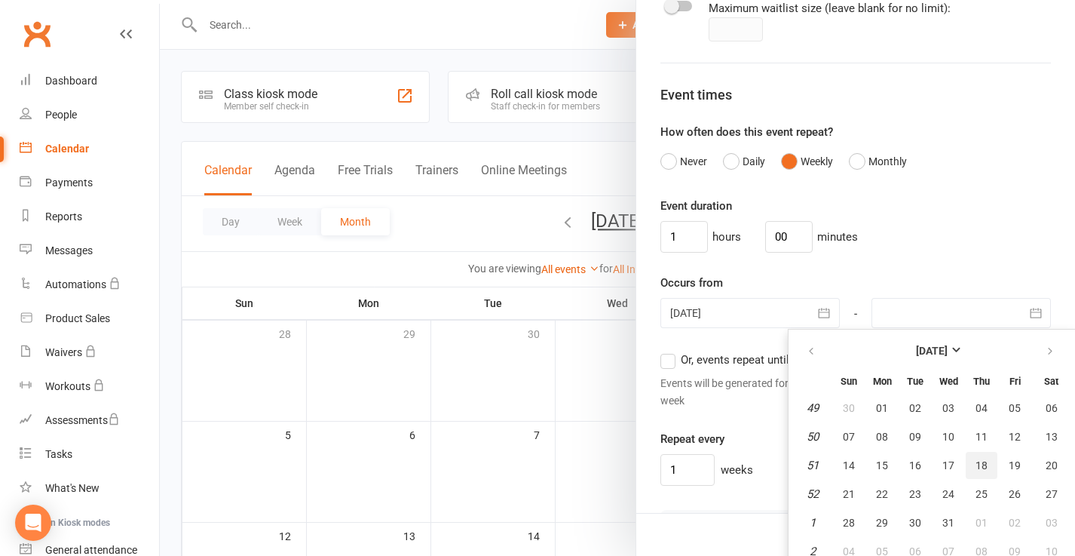
type input "18 Dec 2025"
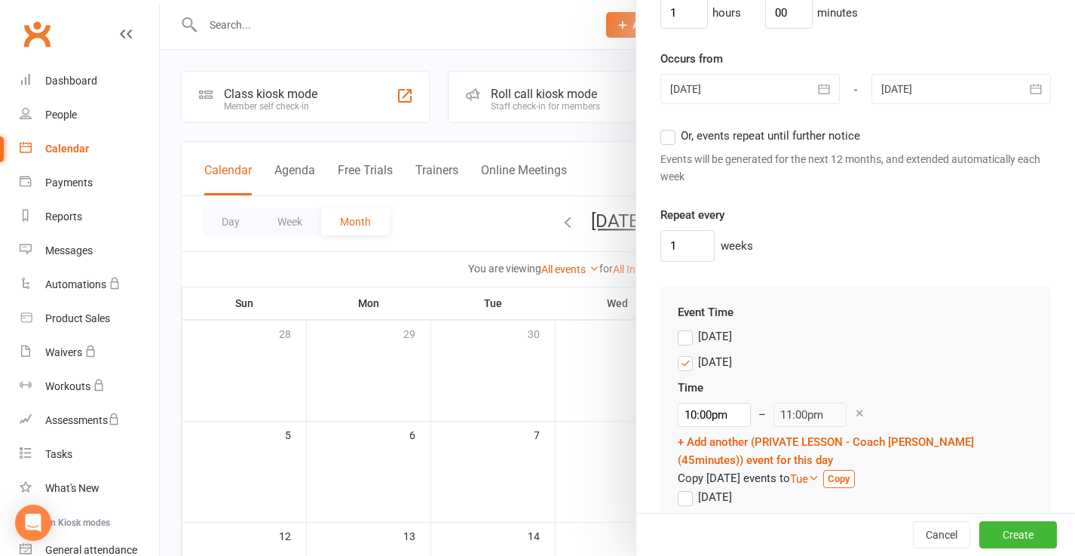
scroll to position [934, 0]
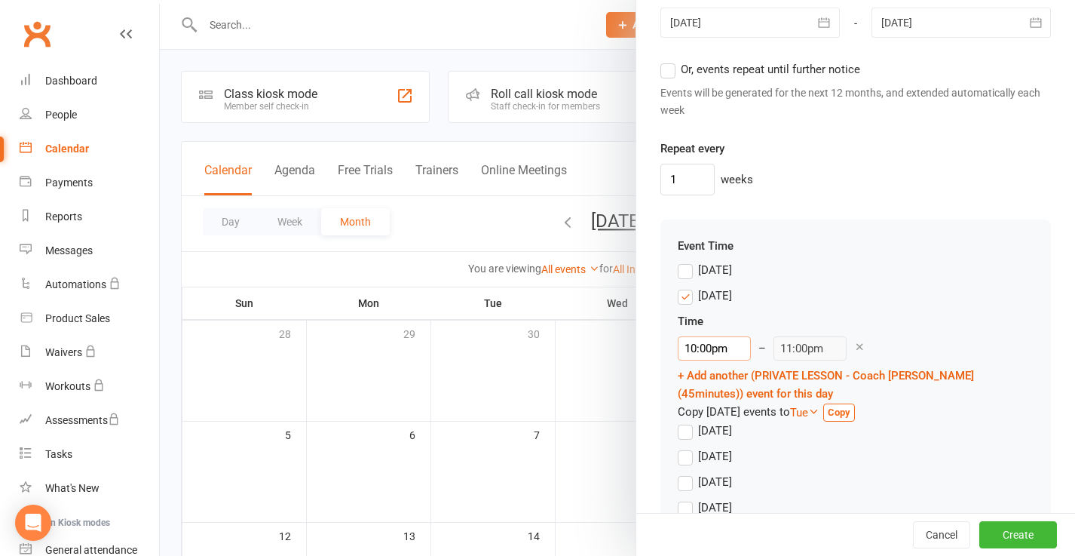
click at [704, 336] on input "10:00pm" at bounding box center [714, 348] width 73 height 24
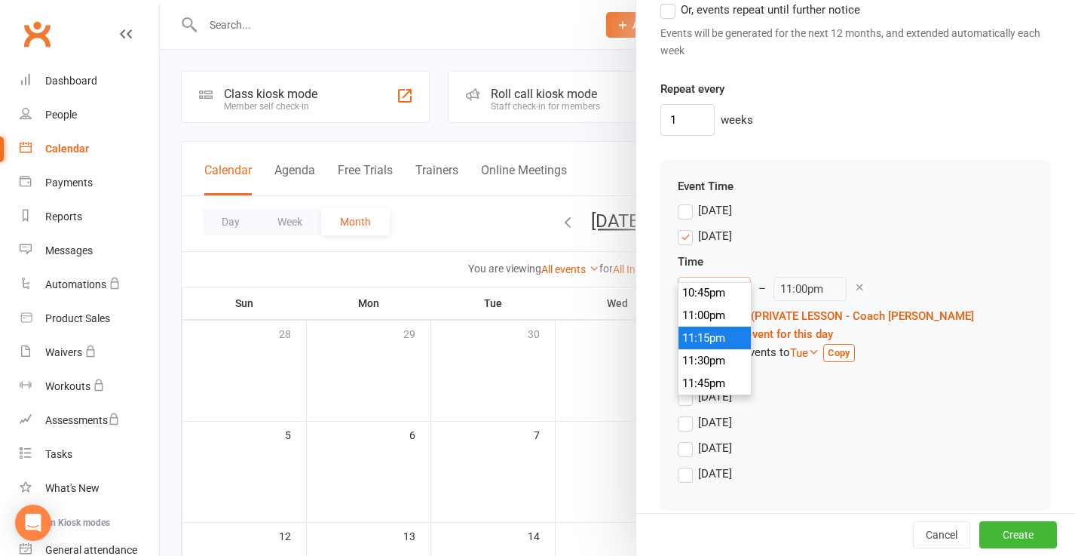
scroll to position [993, 0]
click at [823, 388] on div "Wednesday" at bounding box center [856, 401] width 356 height 26
click at [713, 278] on input "10:00pm" at bounding box center [714, 290] width 73 height 24
type input "1pm"
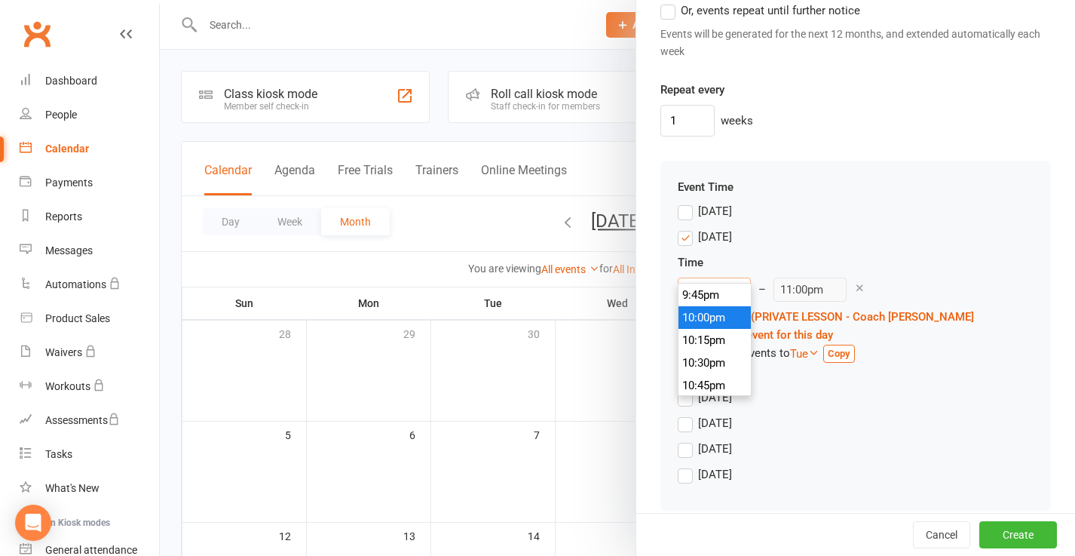
type input "2:00pm"
type input "pm"
type input "11:00pm"
type input "3pm"
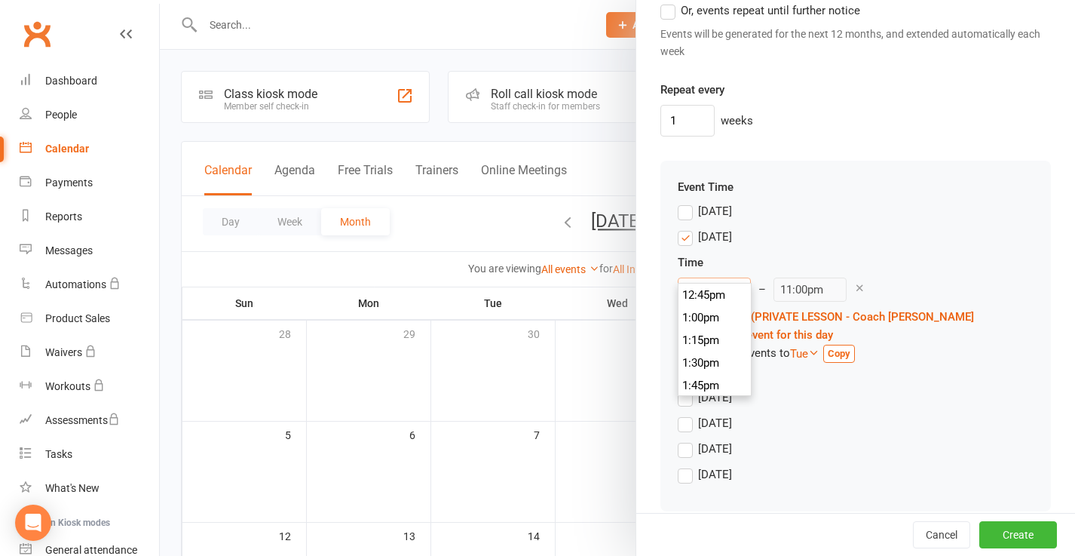
type input "4:00pm"
type input "3:15pm"
type input "4:15pm"
click at [707, 335] on li "3:15pm" at bounding box center [715, 340] width 72 height 23
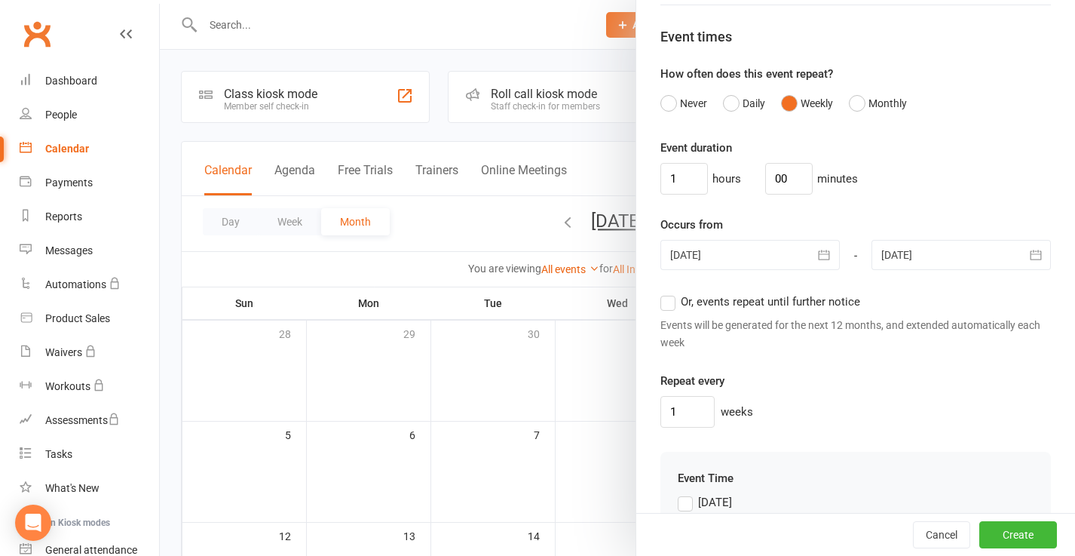
scroll to position [686, 0]
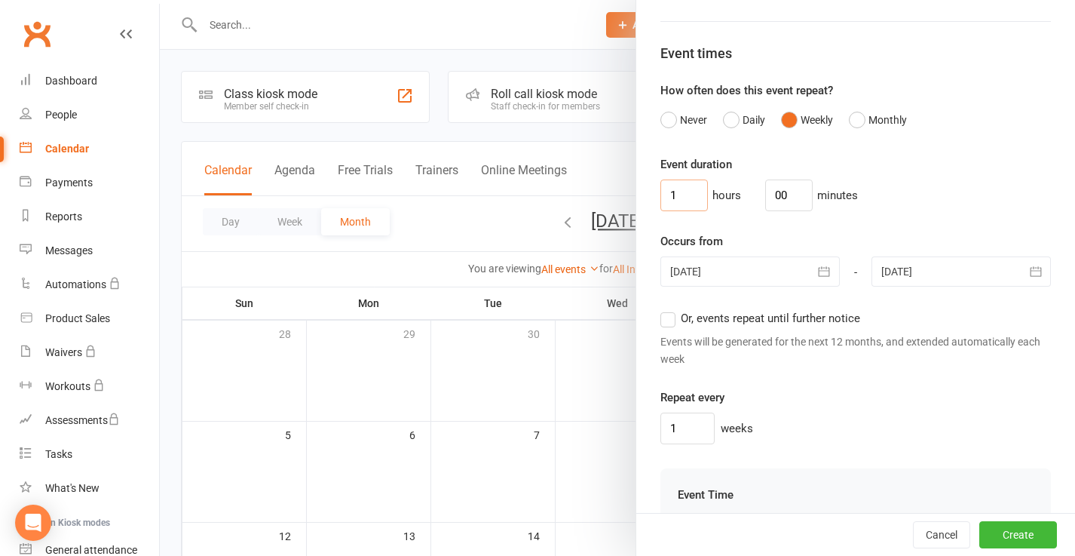
click at [678, 179] on input "1" at bounding box center [685, 195] width 48 height 32
click at [772, 179] on input "00" at bounding box center [789, 195] width 48 height 32
type input "0"
click at [776, 179] on input at bounding box center [789, 195] width 48 height 32
type input "45"
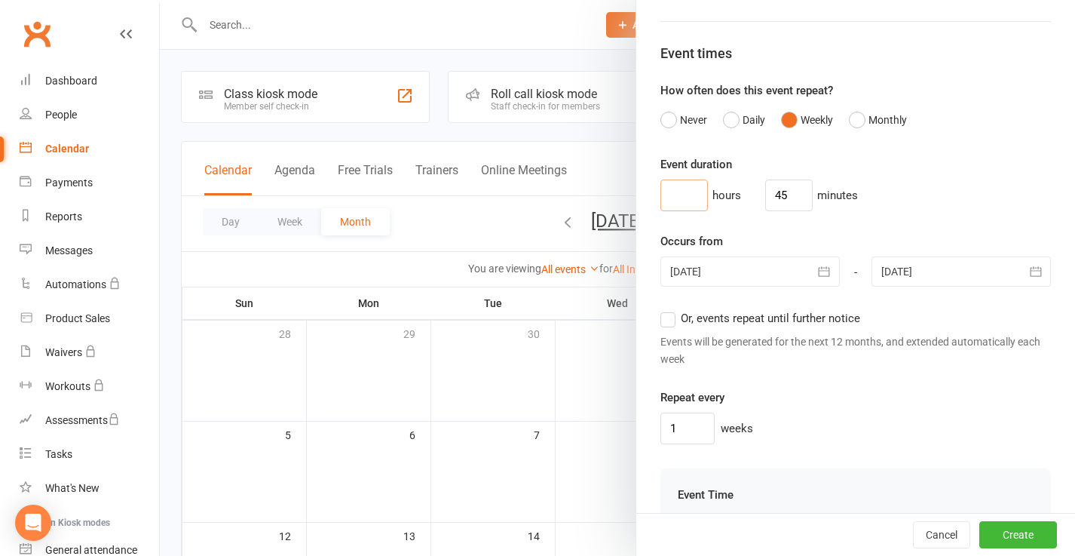
click at [677, 179] on input at bounding box center [685, 195] width 48 height 32
type input "0"
click at [747, 205] on div "Event duration 0 hours 45 minutes Occurs from 13 Oct 2025 October 2025 Sun Mon …" at bounding box center [856, 299] width 391 height 289
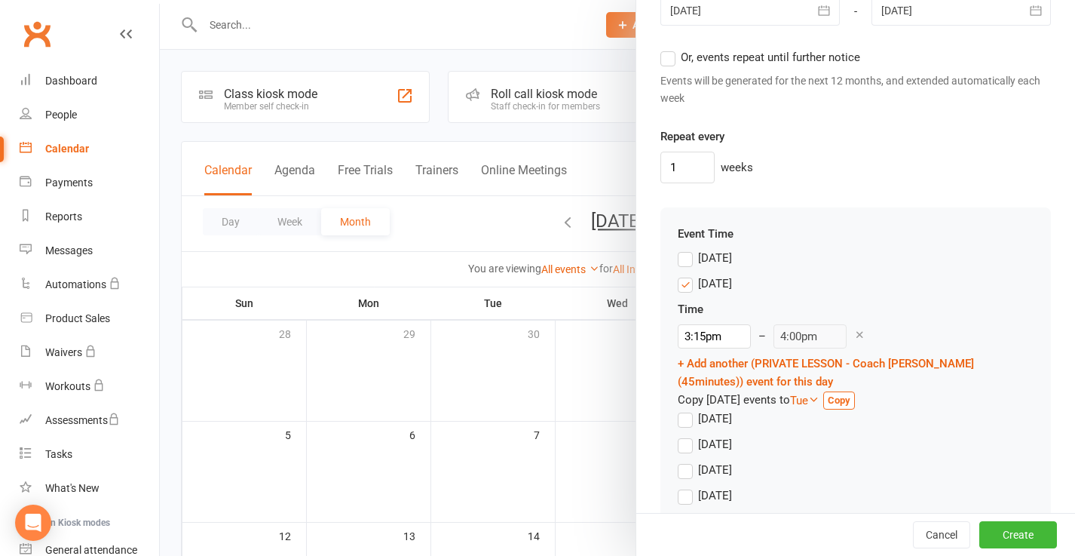
scroll to position [994, 0]
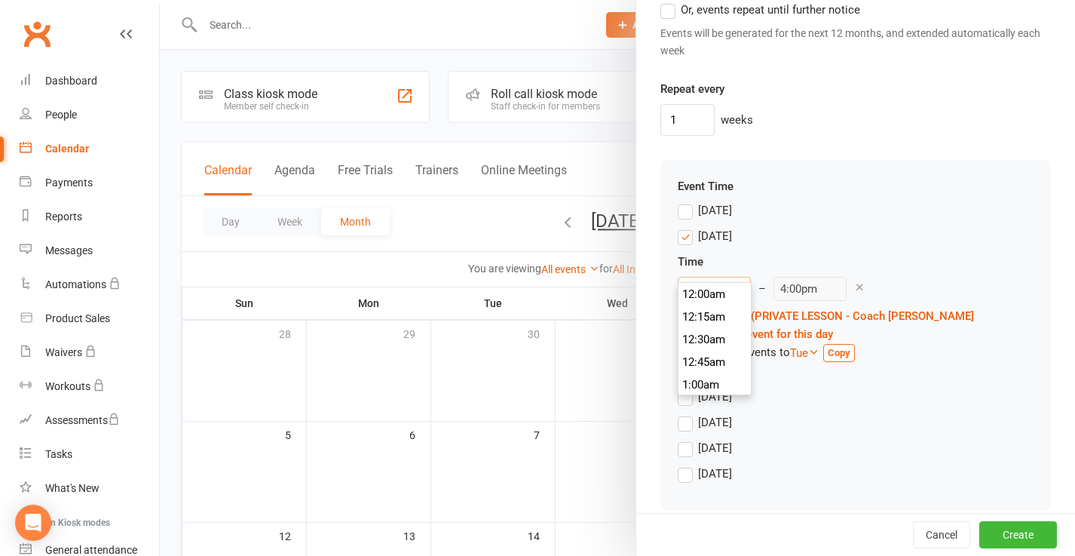
click at [713, 277] on input "3:15pm" at bounding box center [714, 289] width 73 height 24
type input "3:30pm"
type input "4:15pm"
click at [706, 333] on li "3:30pm" at bounding box center [715, 339] width 72 height 23
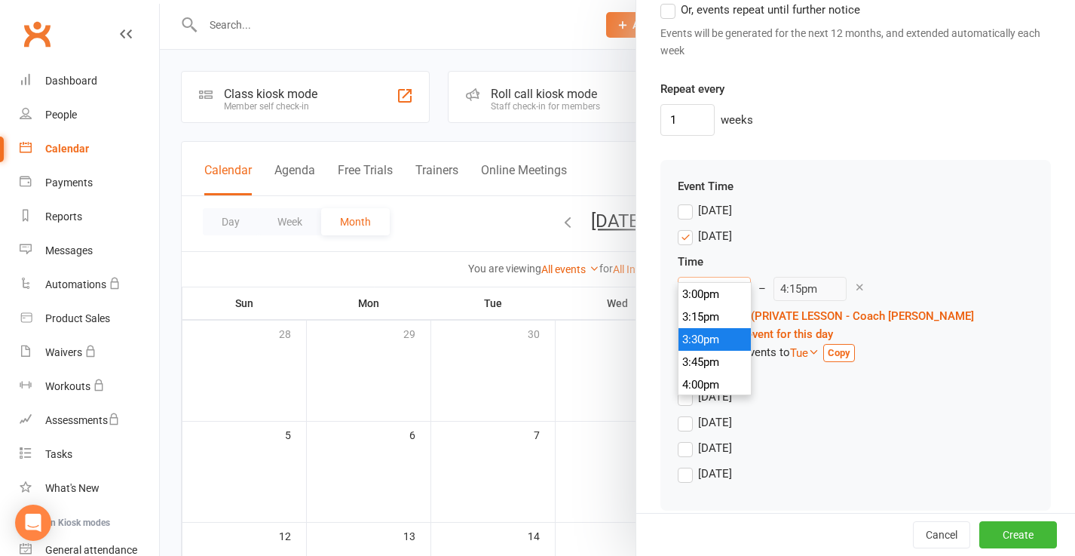
scroll to position [1380, 0]
click at [909, 204] on div "Sunday" at bounding box center [856, 214] width 356 height 26
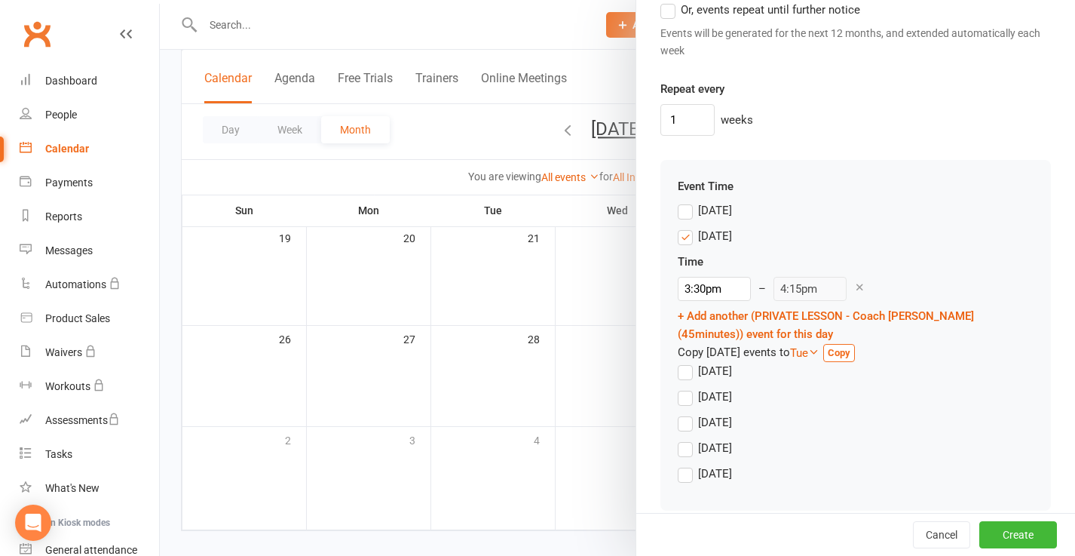
scroll to position [416, 0]
click at [688, 362] on label "Tuesday" at bounding box center [705, 371] width 54 height 18
click at [688, 362] on input "Tuesday" at bounding box center [683, 362] width 10 height 0
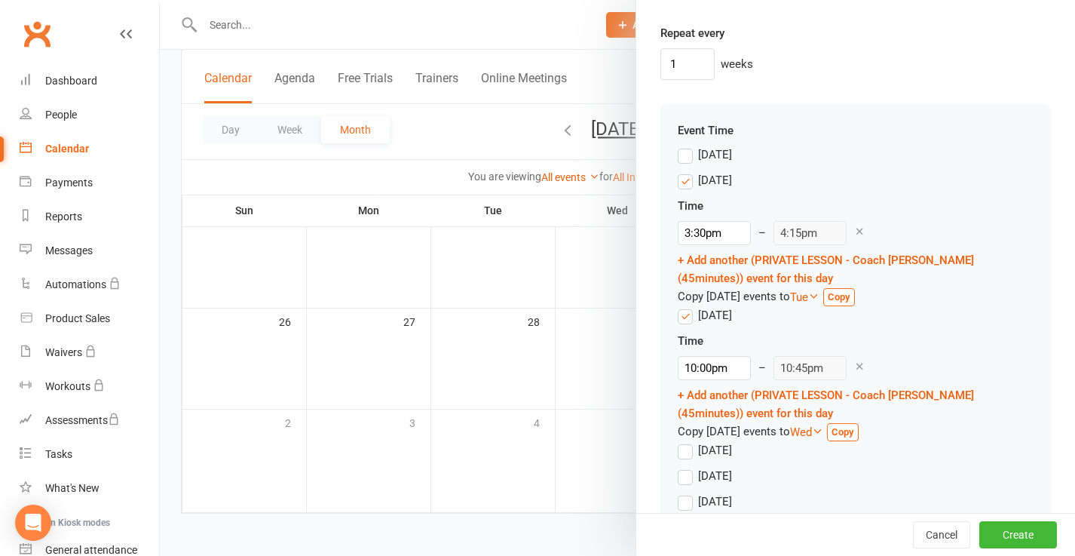
scroll to position [1057, 0]
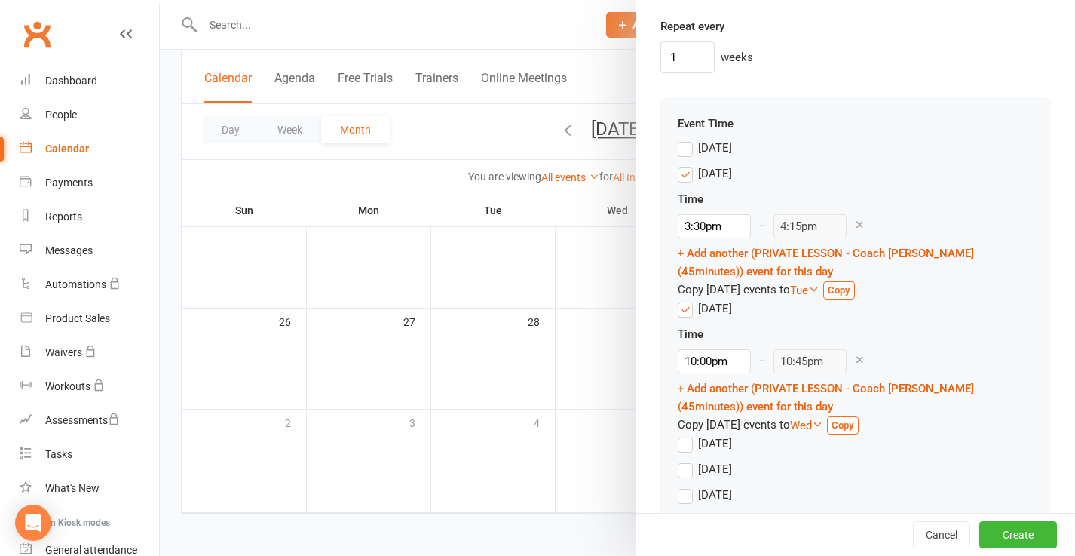
click at [851, 284] on strong "Copy" at bounding box center [839, 289] width 23 height 11
click at [854, 419] on strong "Copy" at bounding box center [843, 424] width 23 height 11
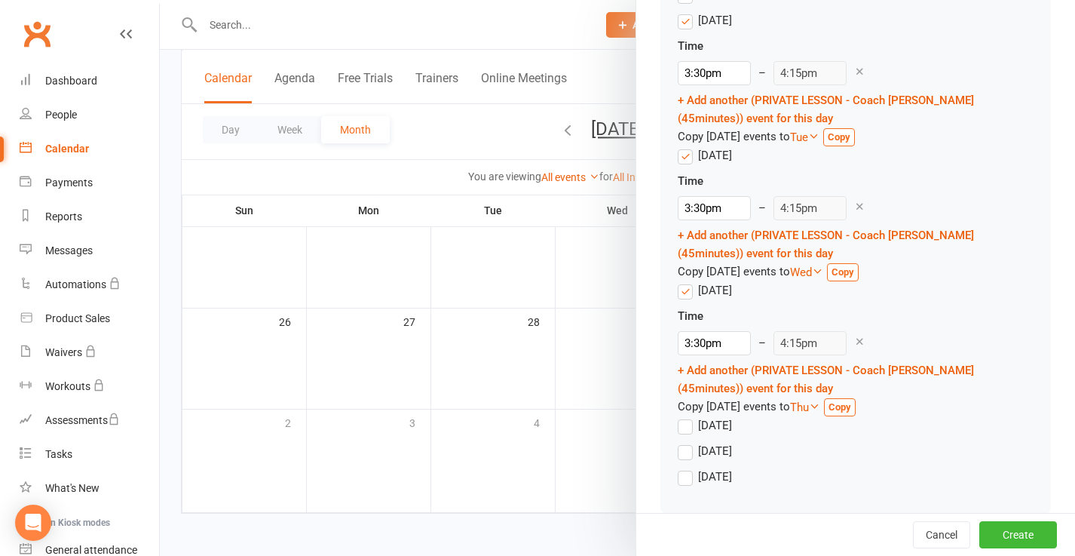
scroll to position [1213, 0]
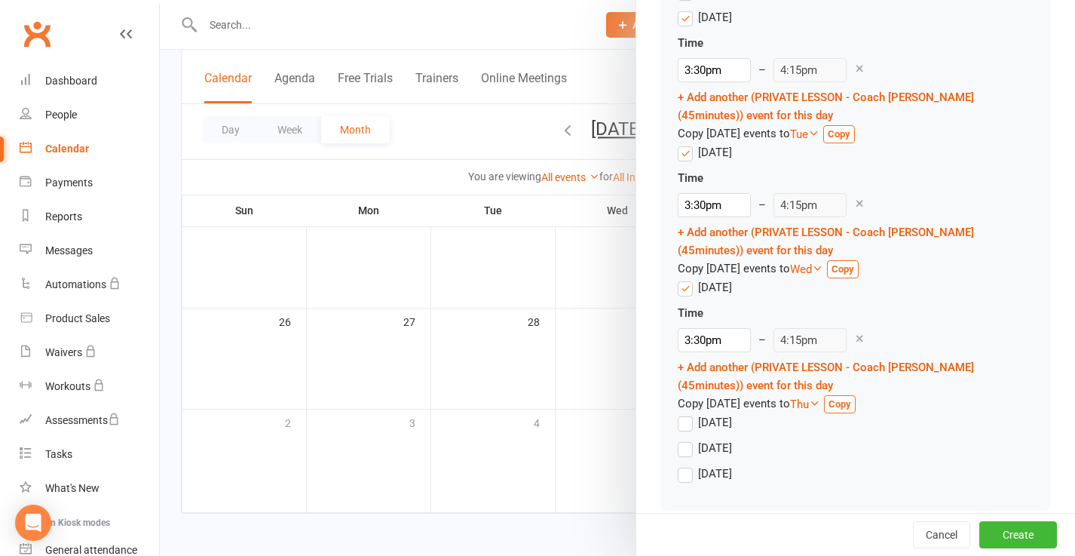
click at [851, 398] on strong "Copy" at bounding box center [840, 403] width 23 height 11
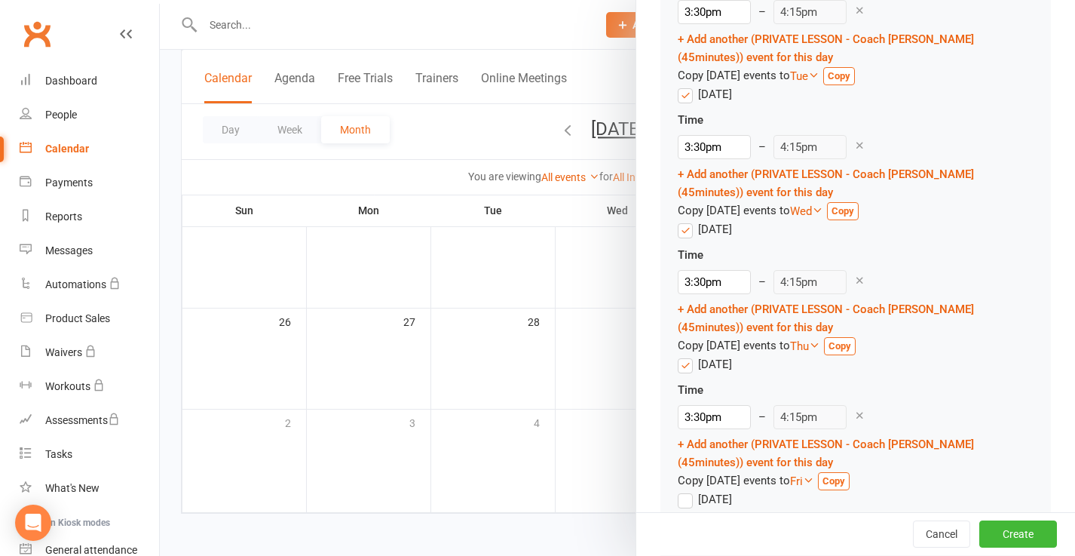
scroll to position [1285, 0]
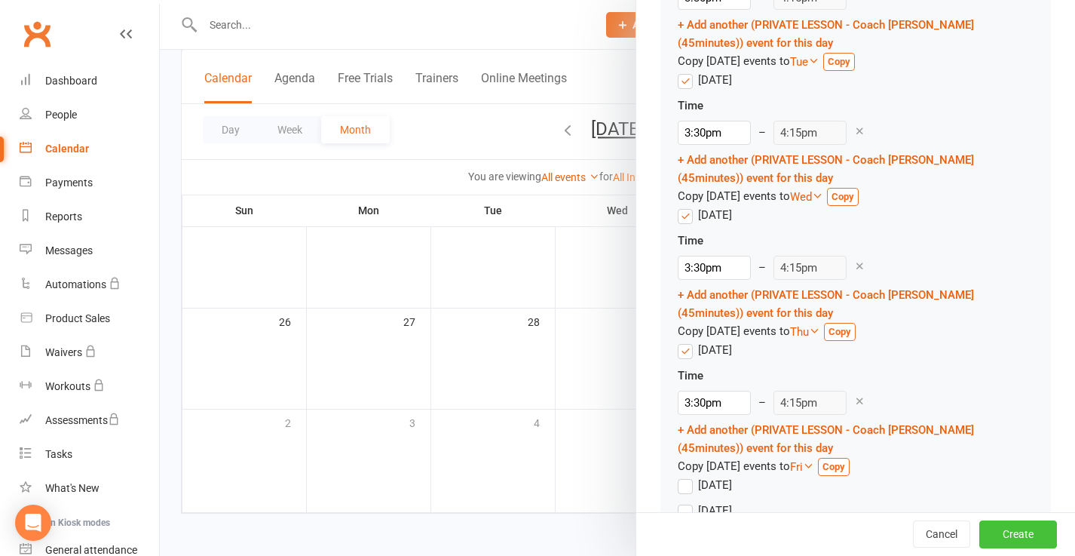
click at [999, 532] on button "Create" at bounding box center [1019, 534] width 78 height 27
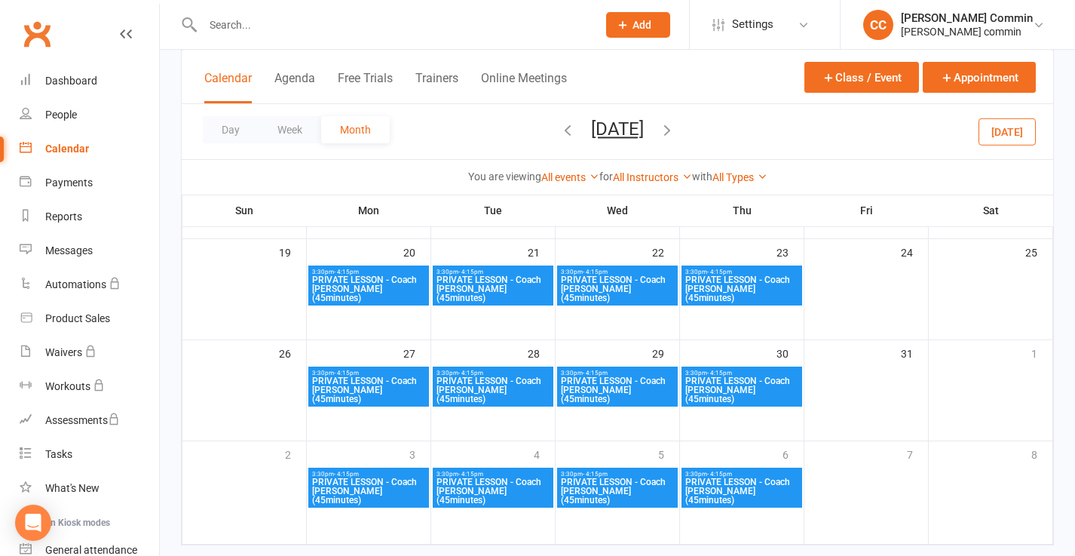
scroll to position [416, 0]
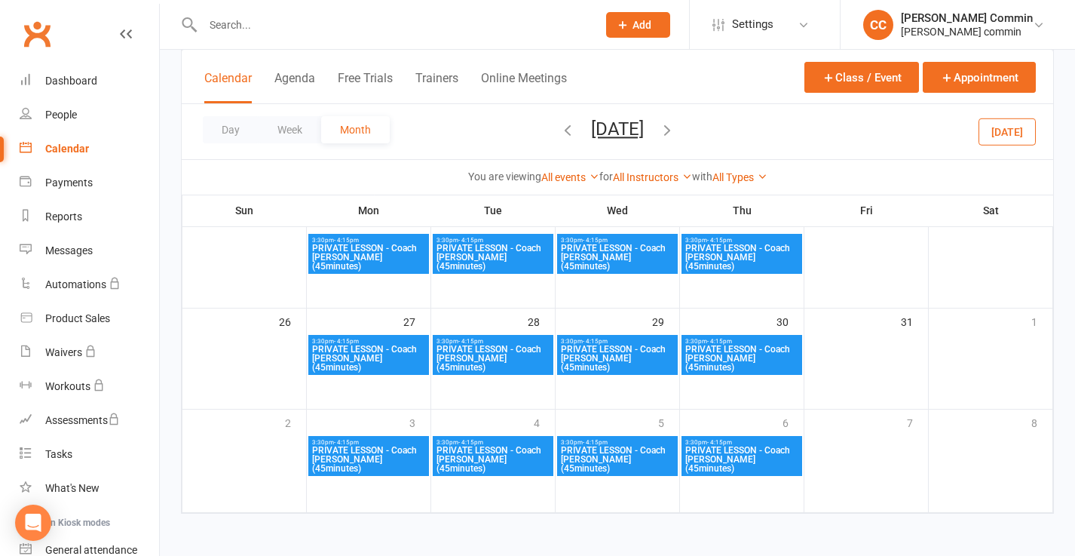
click at [676, 127] on icon "button" at bounding box center [667, 129] width 17 height 17
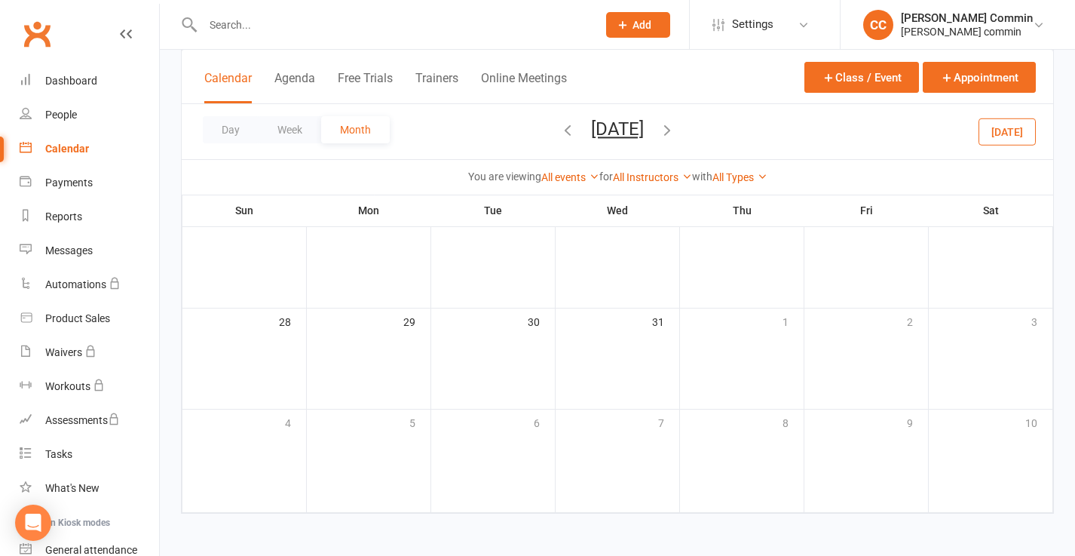
click at [560, 138] on icon "button" at bounding box center [568, 129] width 17 height 17
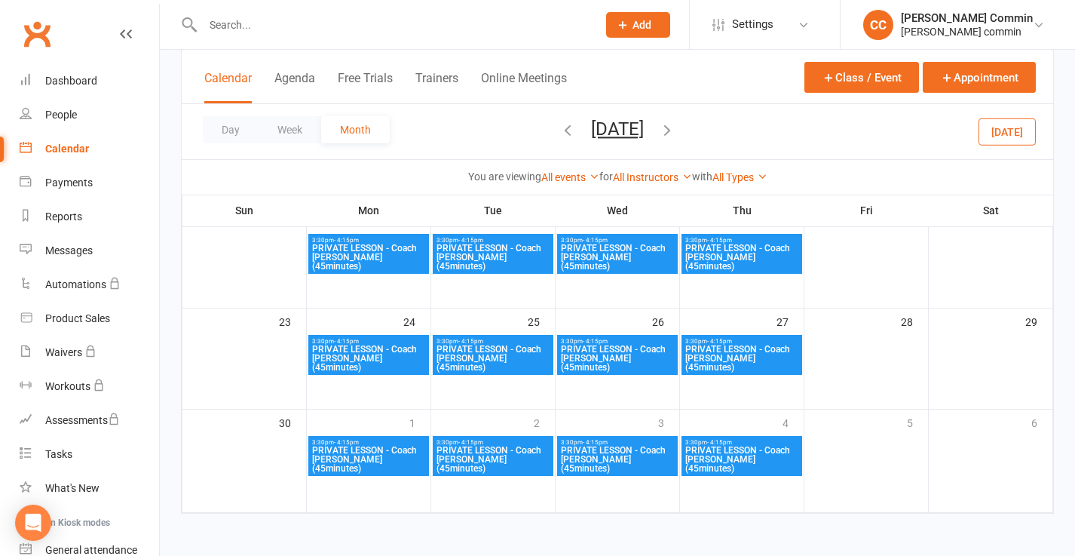
click at [676, 128] on icon "button" at bounding box center [667, 129] width 17 height 17
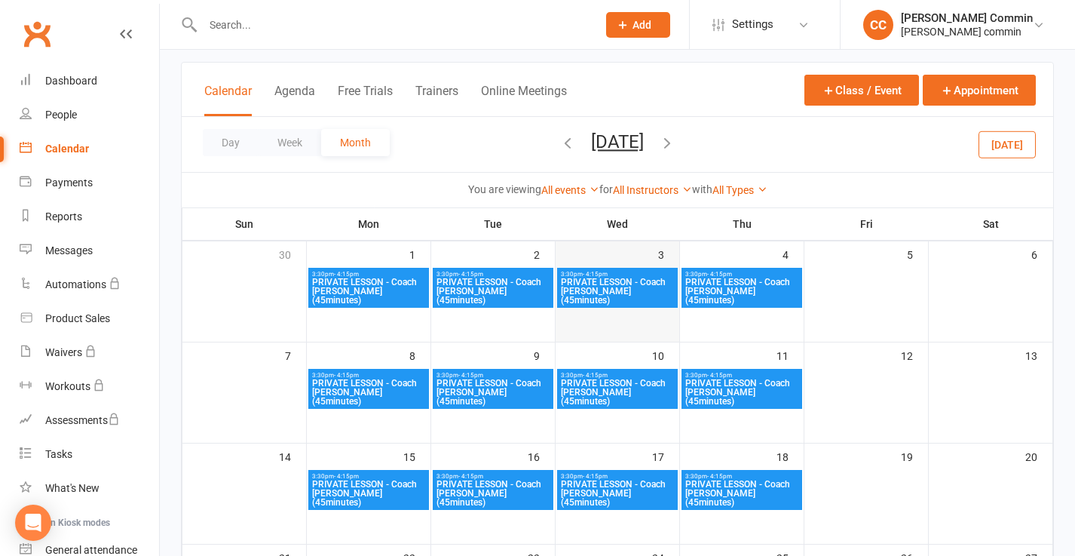
scroll to position [0, 0]
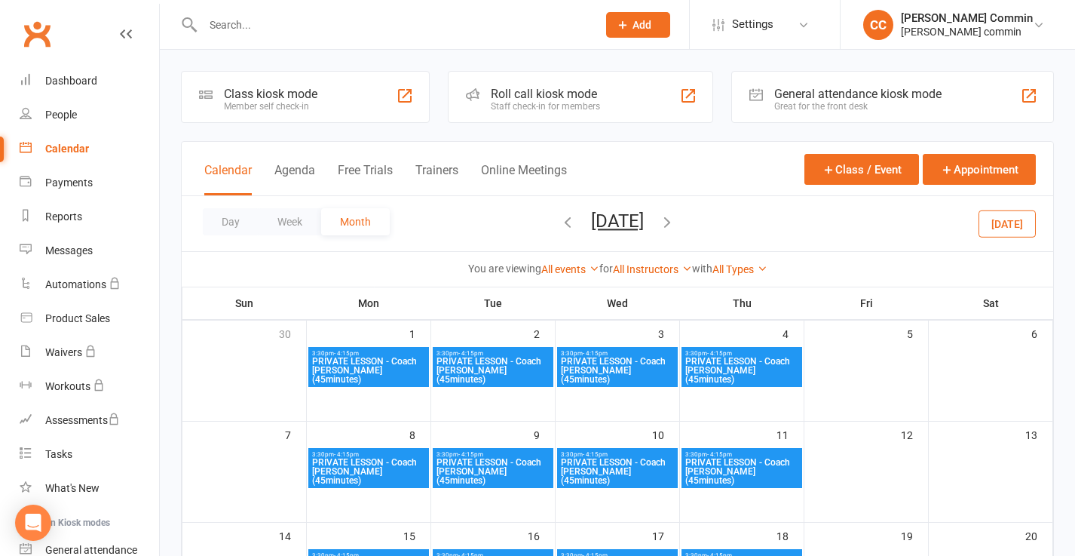
click at [560, 222] on icon "button" at bounding box center [568, 221] width 17 height 17
click at [560, 221] on icon "button" at bounding box center [568, 221] width 17 height 17
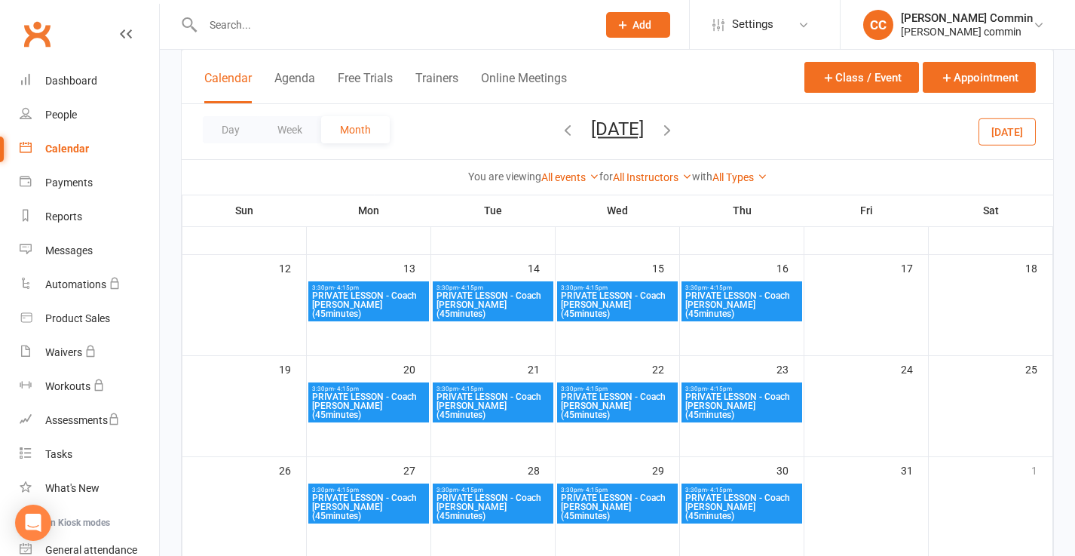
scroll to position [270, 0]
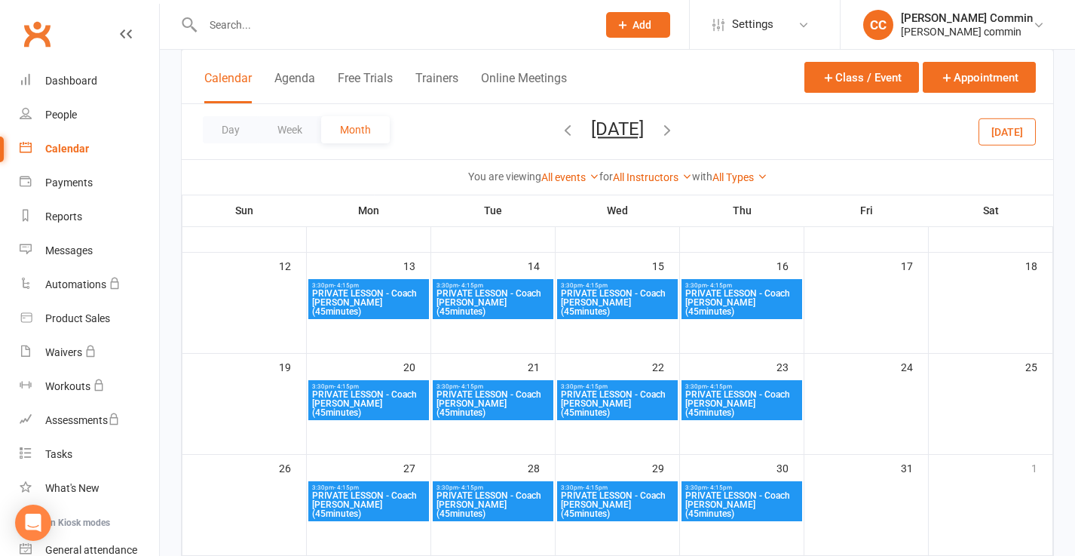
click at [382, 291] on span "PRIVATE LESSON - Coach [PERSON_NAME] (45minutes)" at bounding box center [368, 302] width 115 height 27
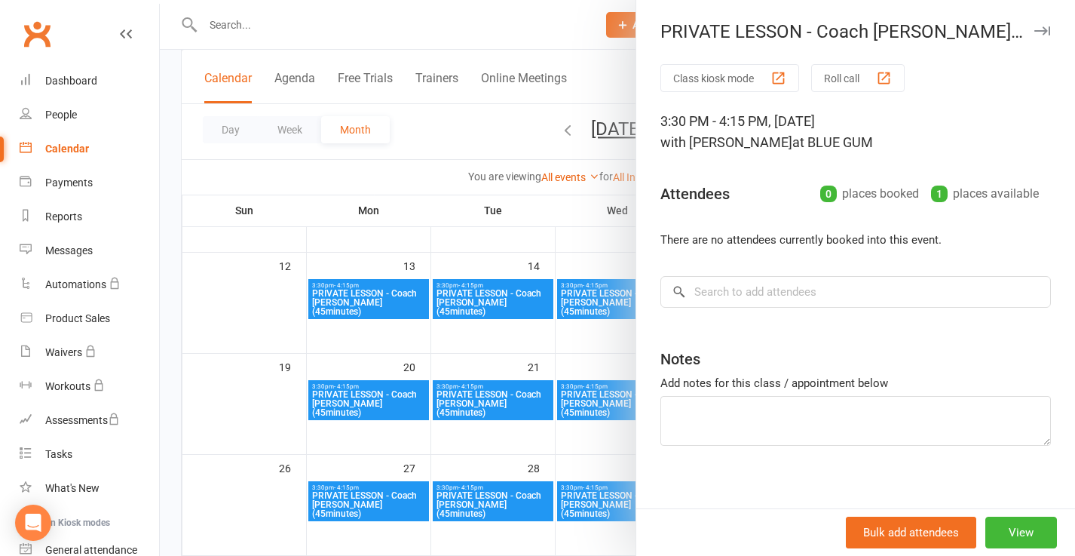
scroll to position [13, 0]
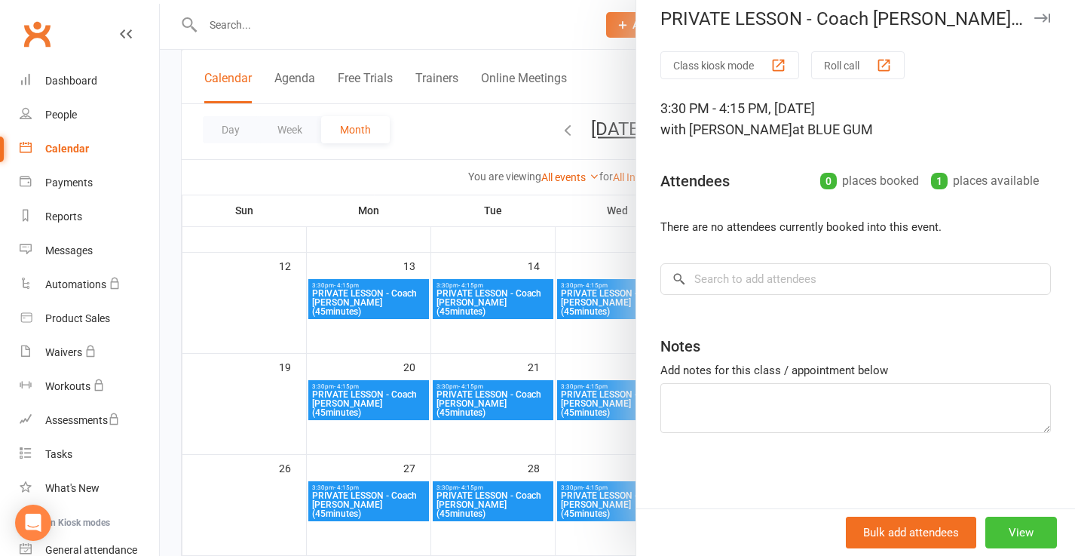
click at [1021, 538] on button "View" at bounding box center [1022, 533] width 72 height 32
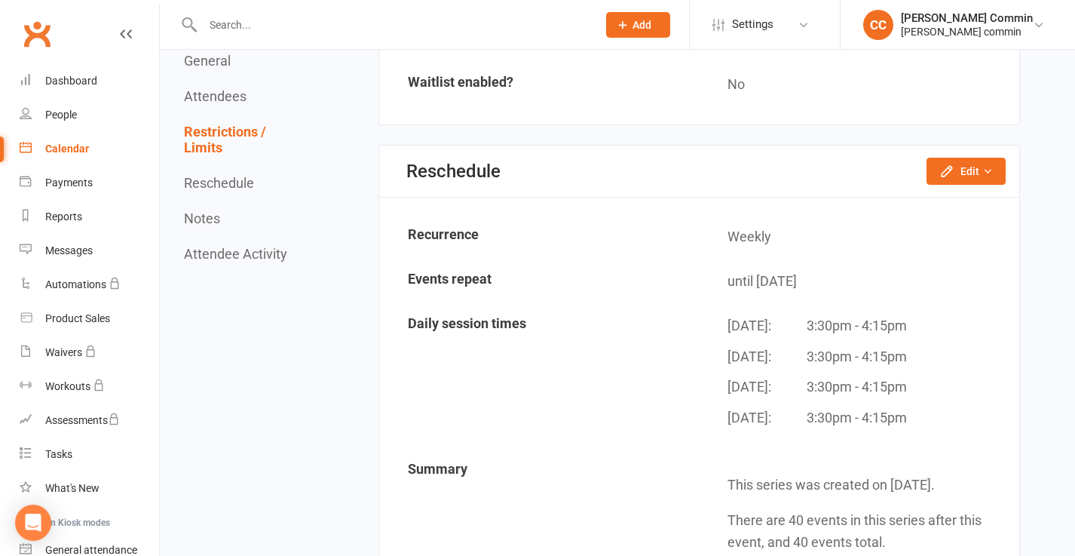
scroll to position [1223, 0]
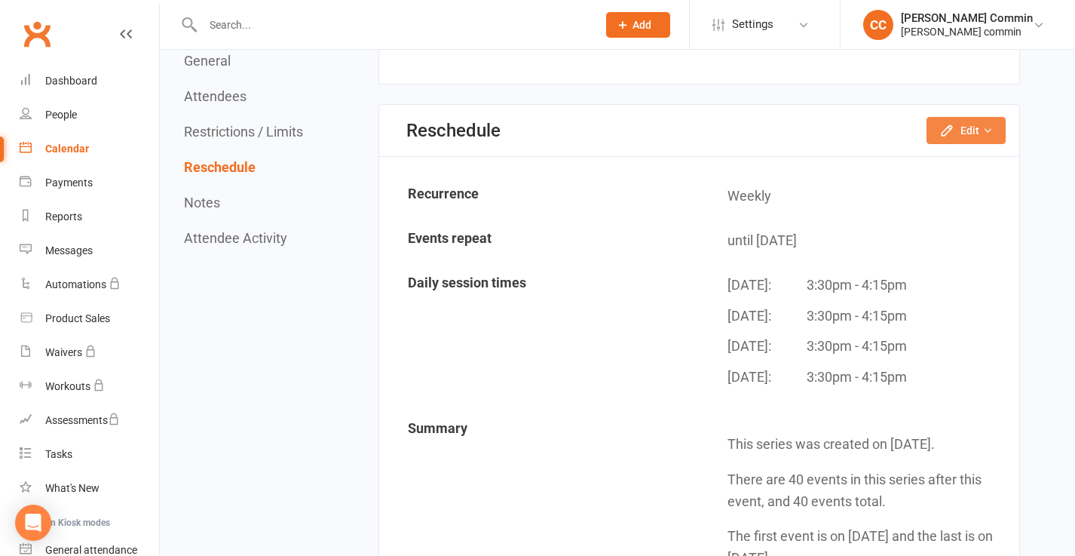
click at [954, 135] on icon "button" at bounding box center [947, 130] width 15 height 15
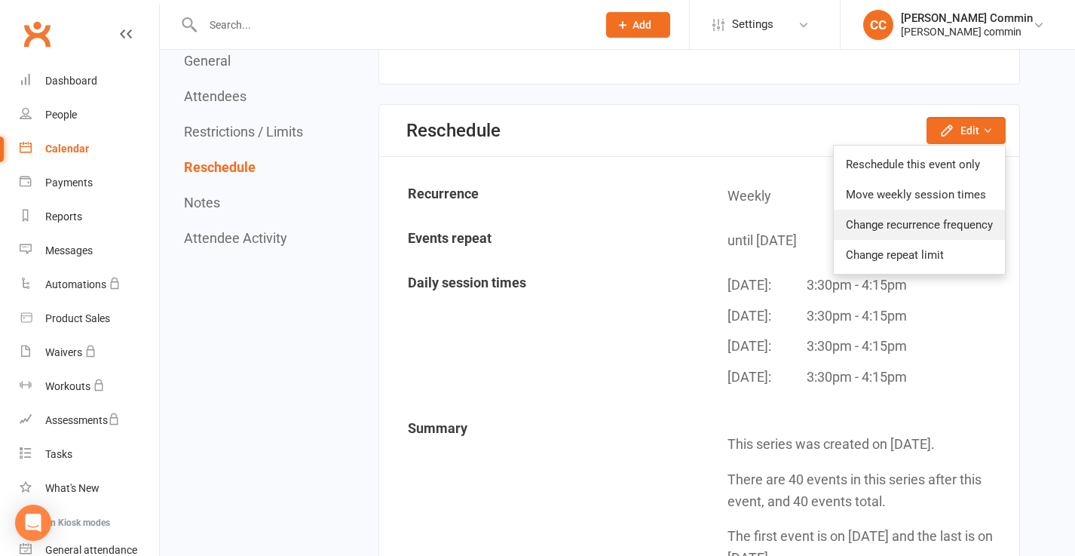
click at [910, 225] on link "Change recurrence frequency" at bounding box center [919, 225] width 171 height 30
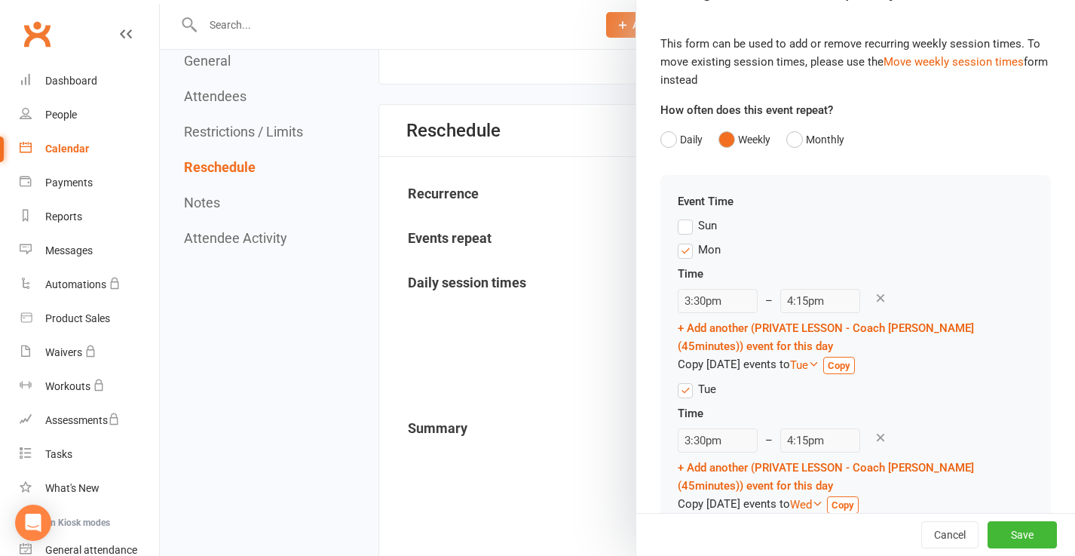
scroll to position [0, 0]
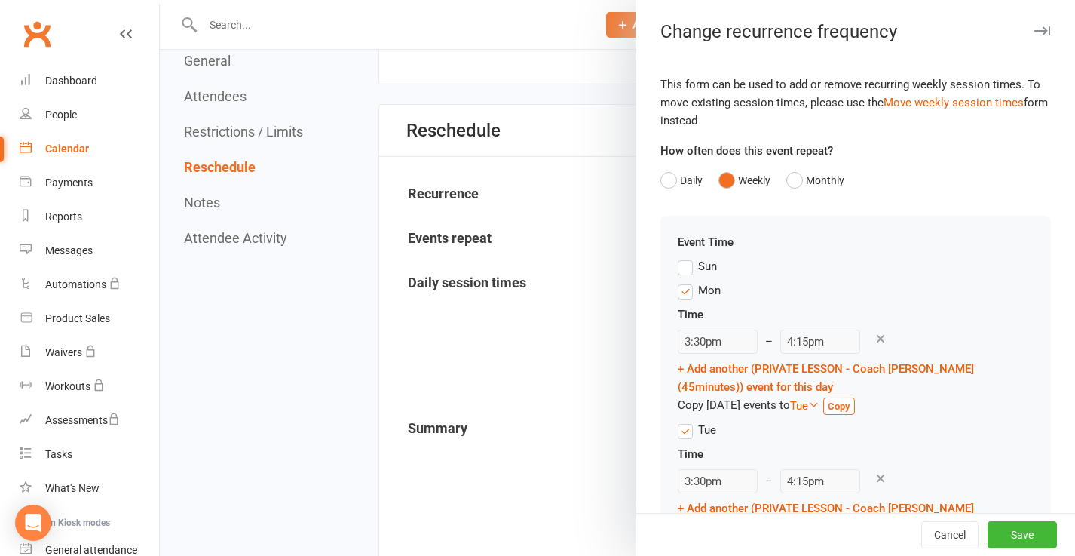
click at [580, 62] on div at bounding box center [618, 278] width 916 height 556
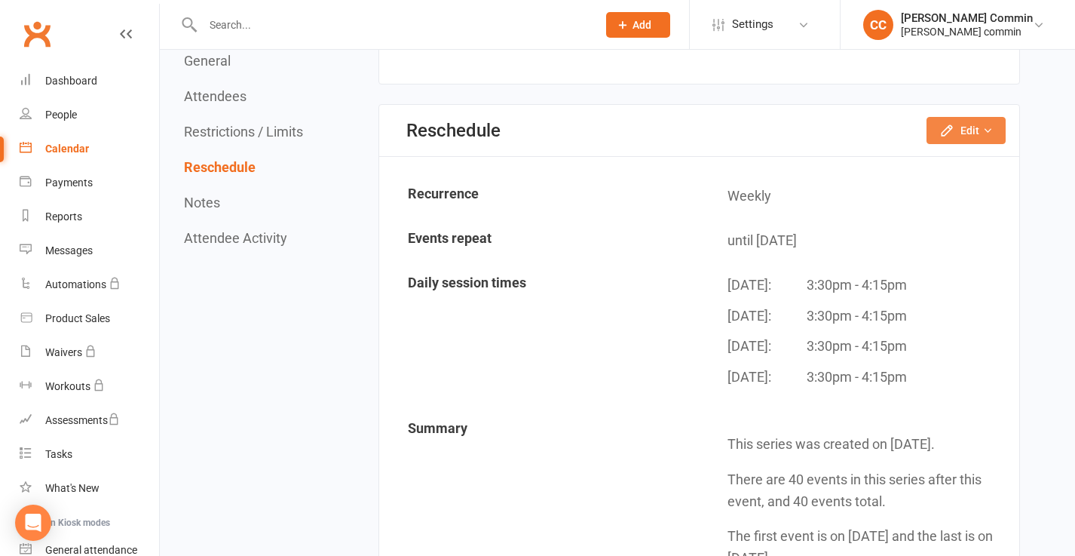
click at [980, 134] on button "Edit" at bounding box center [966, 130] width 79 height 27
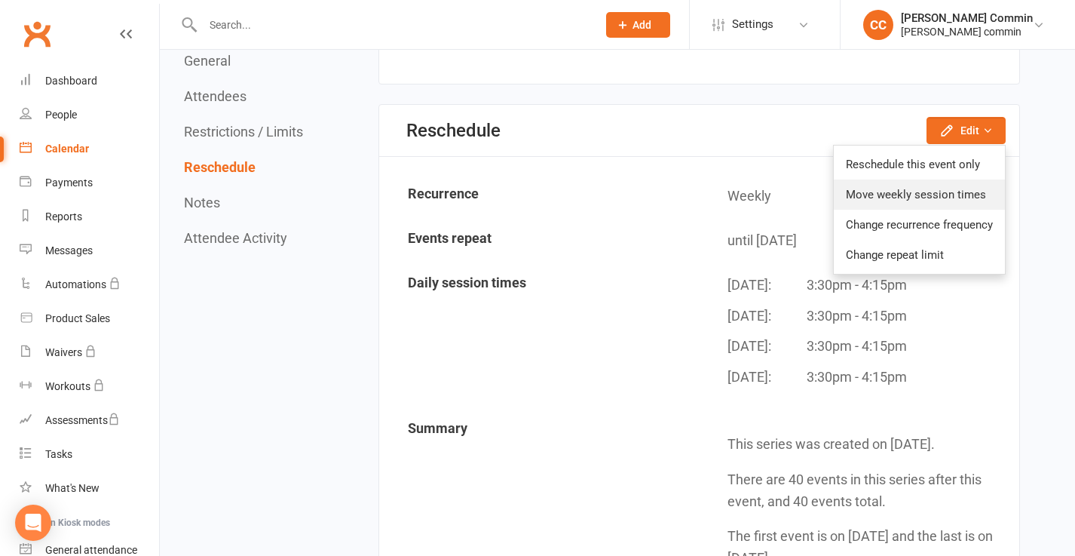
click at [959, 193] on link "Move weekly session times" at bounding box center [919, 194] width 171 height 30
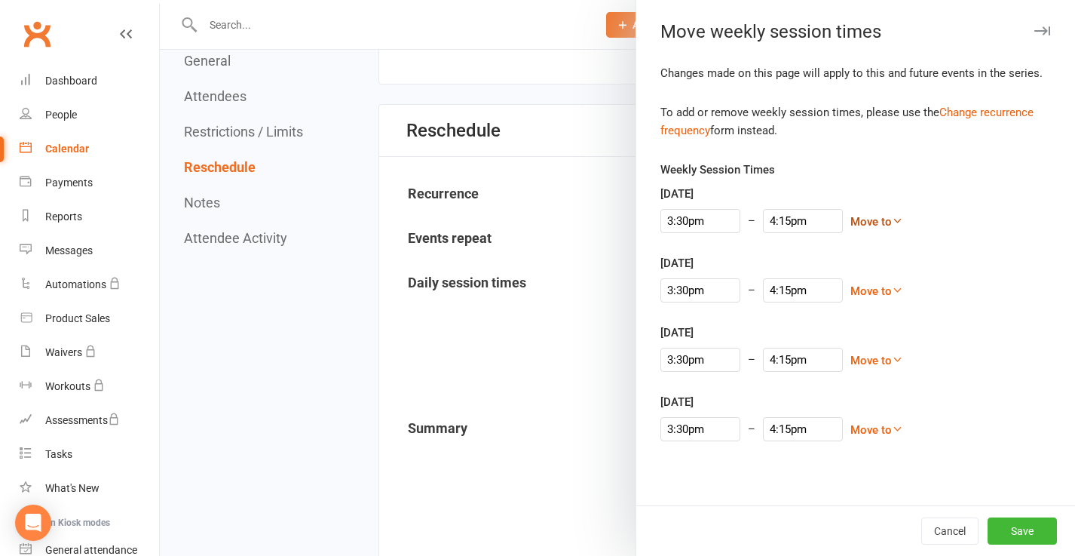
click at [892, 218] on icon at bounding box center [897, 220] width 11 height 11
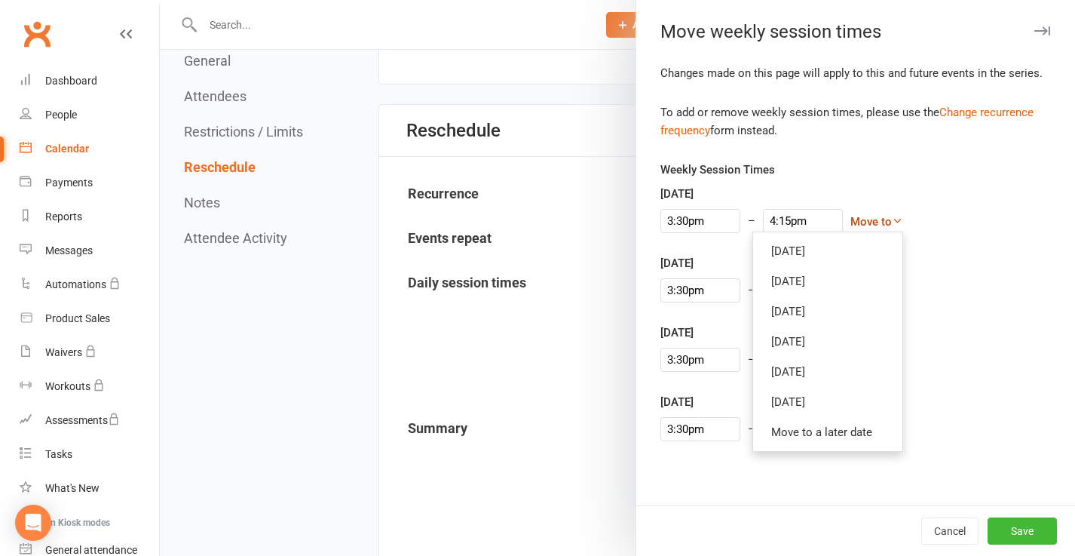
click at [892, 218] on icon at bounding box center [897, 220] width 11 height 11
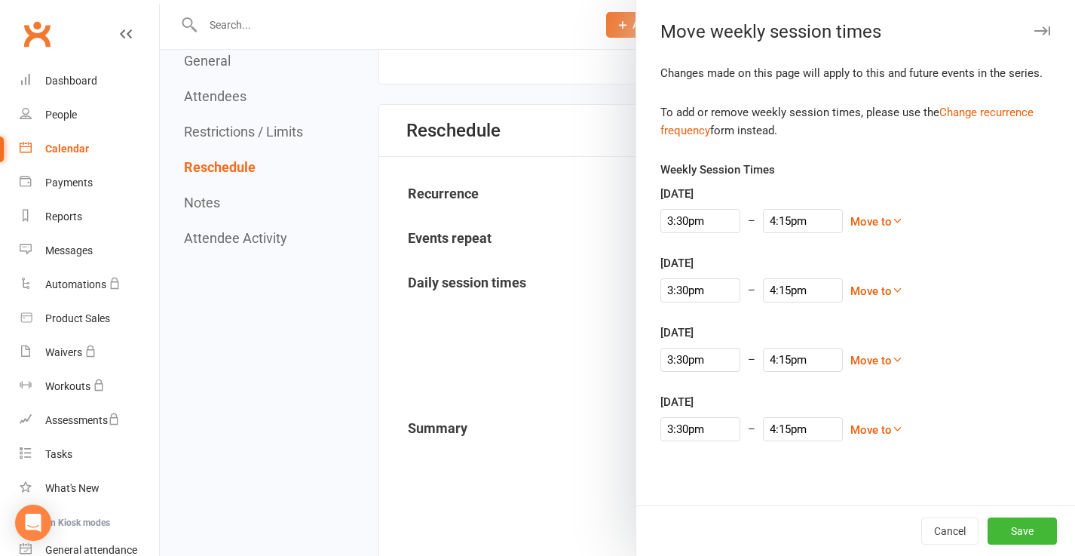
click at [928, 210] on div "3:30pm – 4:15pm Move to Sunday Tuesday Wednesday Thursday Friday Saturday Move …" at bounding box center [856, 221] width 391 height 24
click at [583, 90] on div at bounding box center [618, 278] width 916 height 556
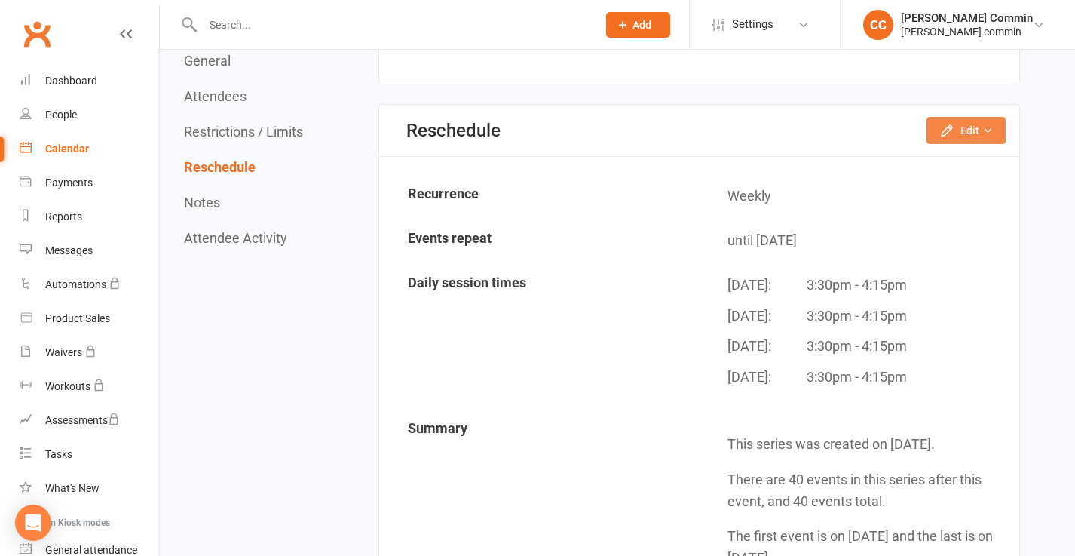
click at [955, 129] on icon "button" at bounding box center [947, 130] width 15 height 15
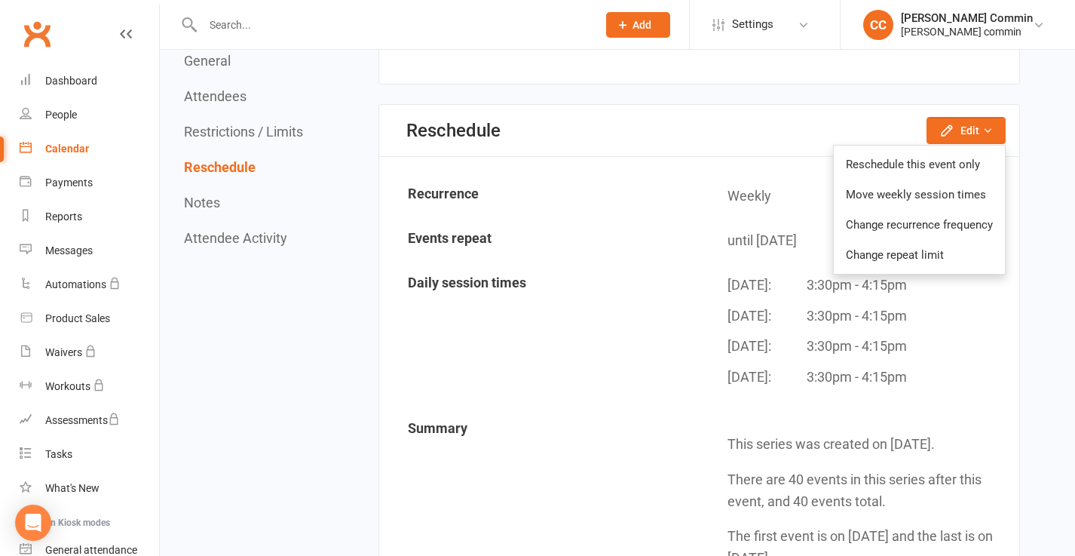
click at [767, 128] on div "Reschedule Edit Reschedule this event only Move weekly session times Change rec…" at bounding box center [699, 131] width 640 height 52
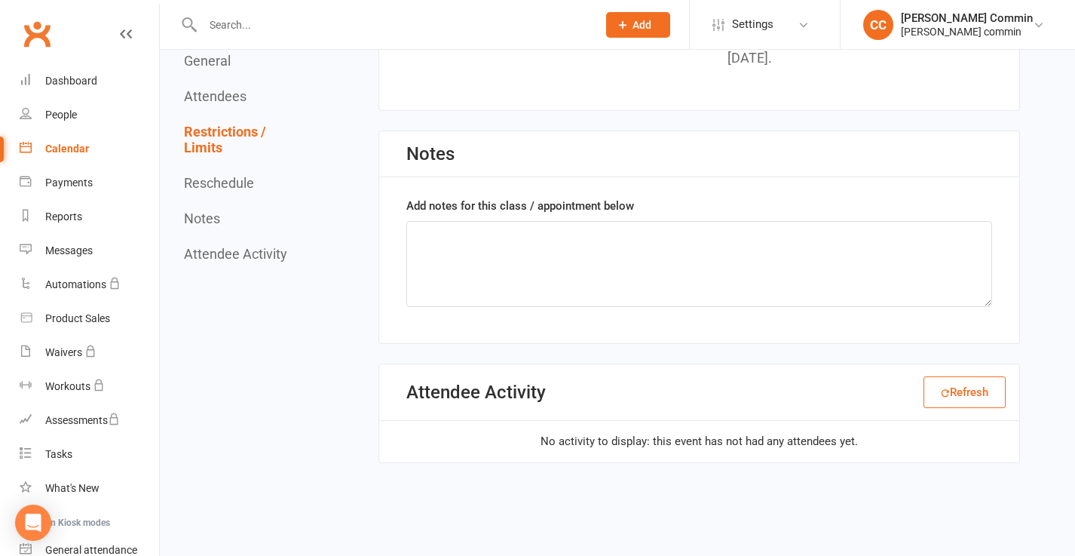
scroll to position [1747, 0]
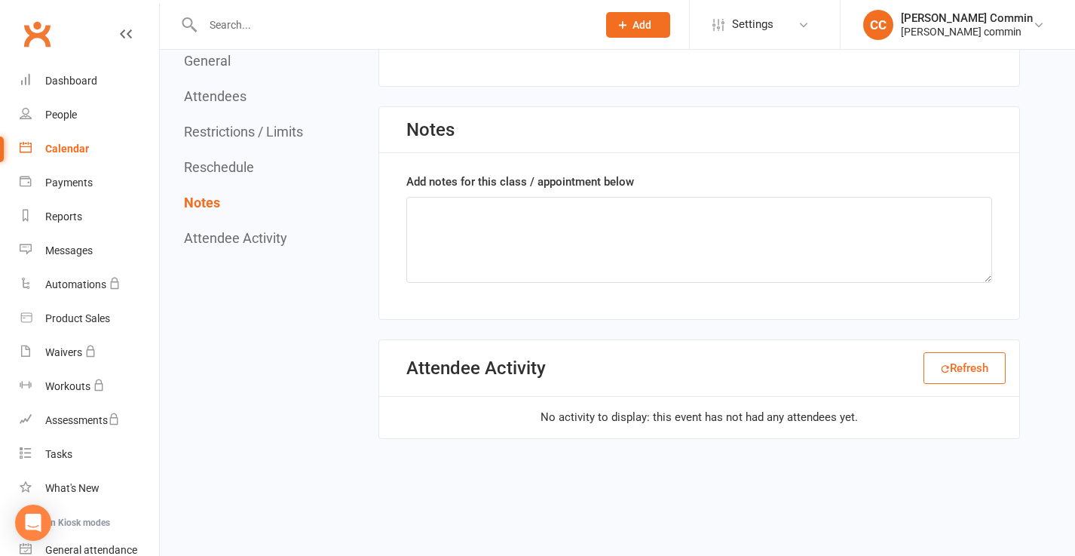
click at [219, 238] on button "Attendee Activity" at bounding box center [235, 238] width 103 height 16
click at [215, 98] on button "Attendees" at bounding box center [215, 96] width 63 height 16
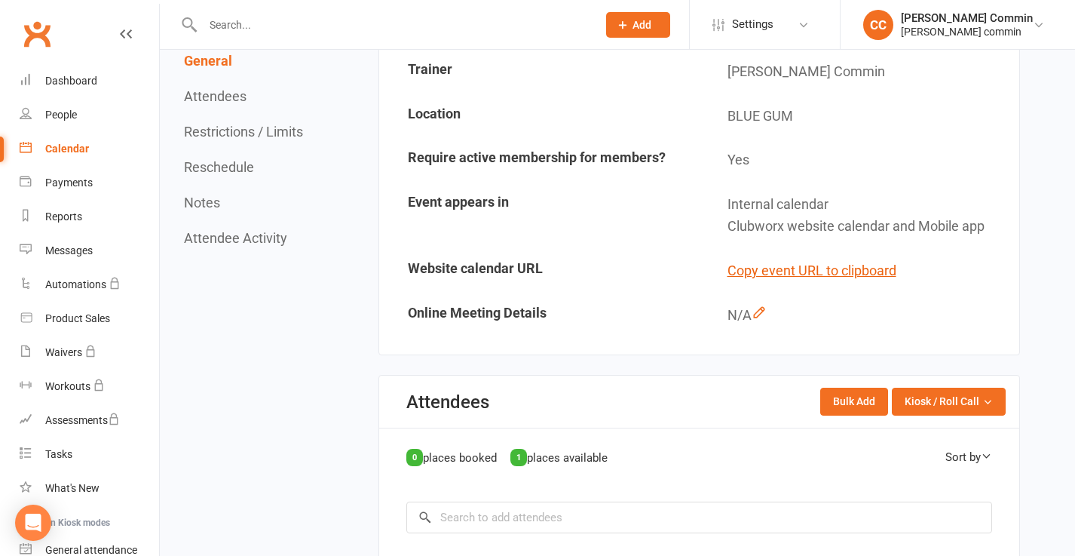
scroll to position [337, 0]
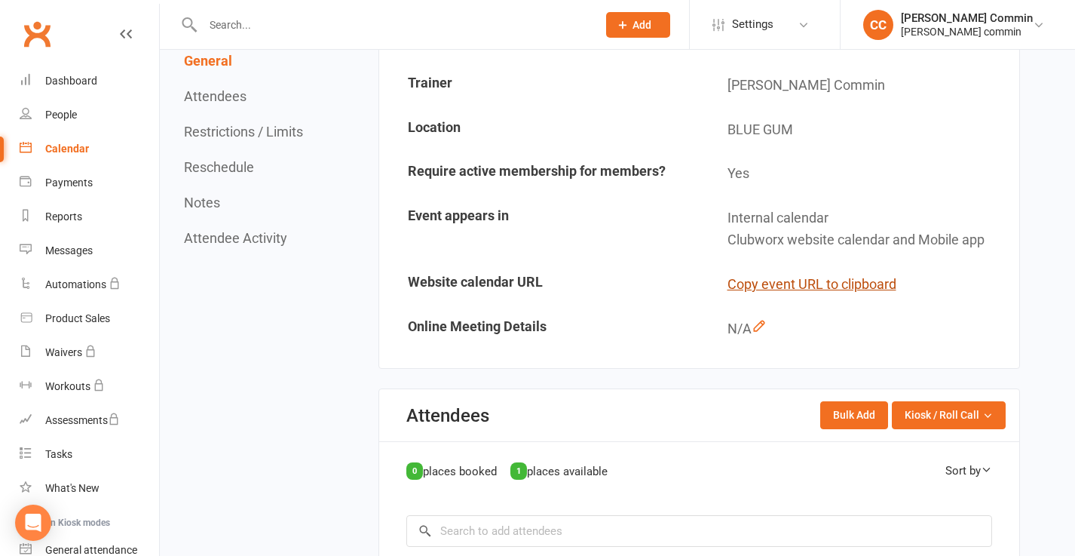
click at [816, 282] on button "Copy event URL to clipboard" at bounding box center [812, 285] width 169 height 22
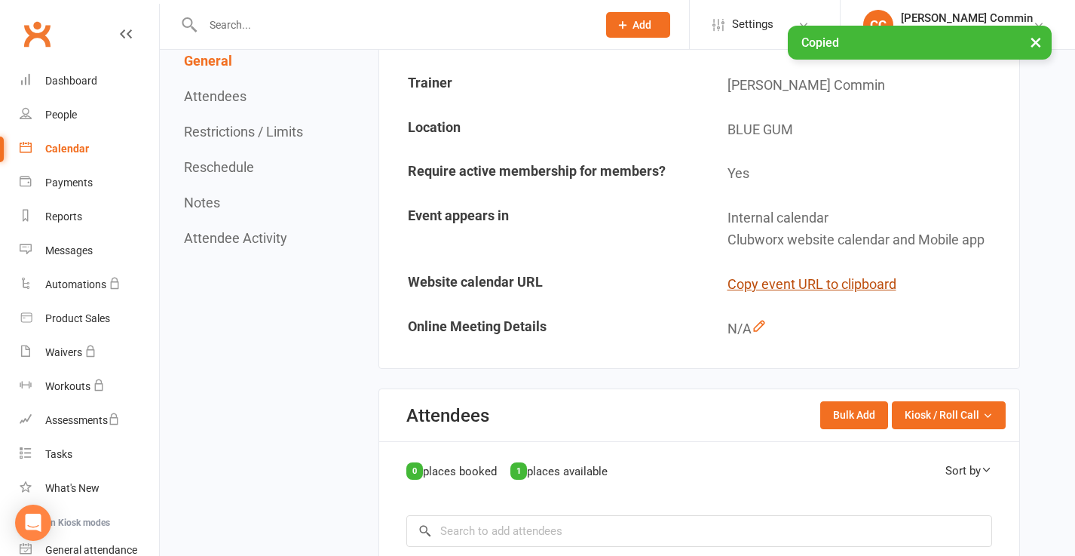
click at [816, 282] on button "Copy event URL to clipboard" at bounding box center [812, 285] width 169 height 22
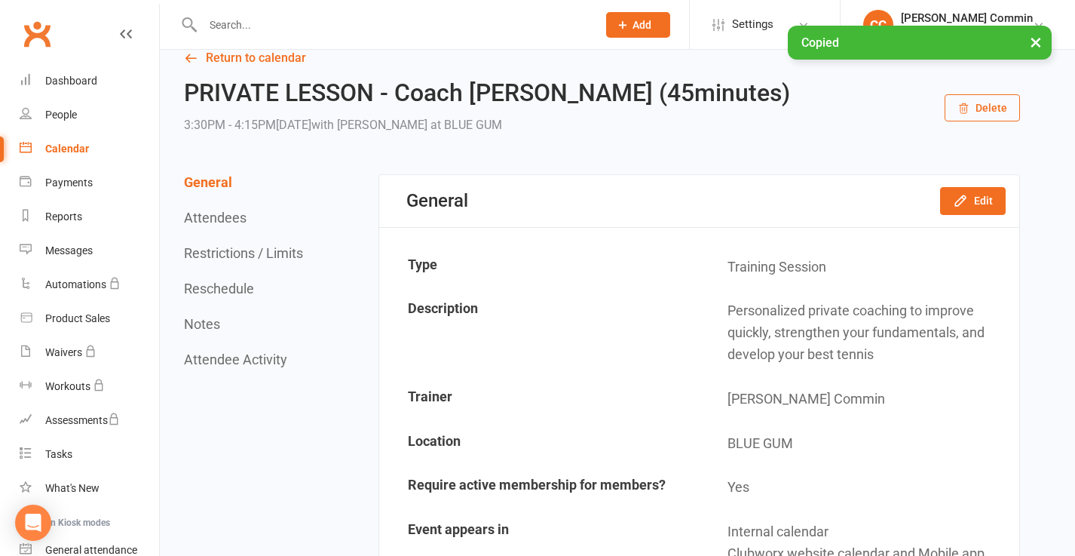
scroll to position [0, 0]
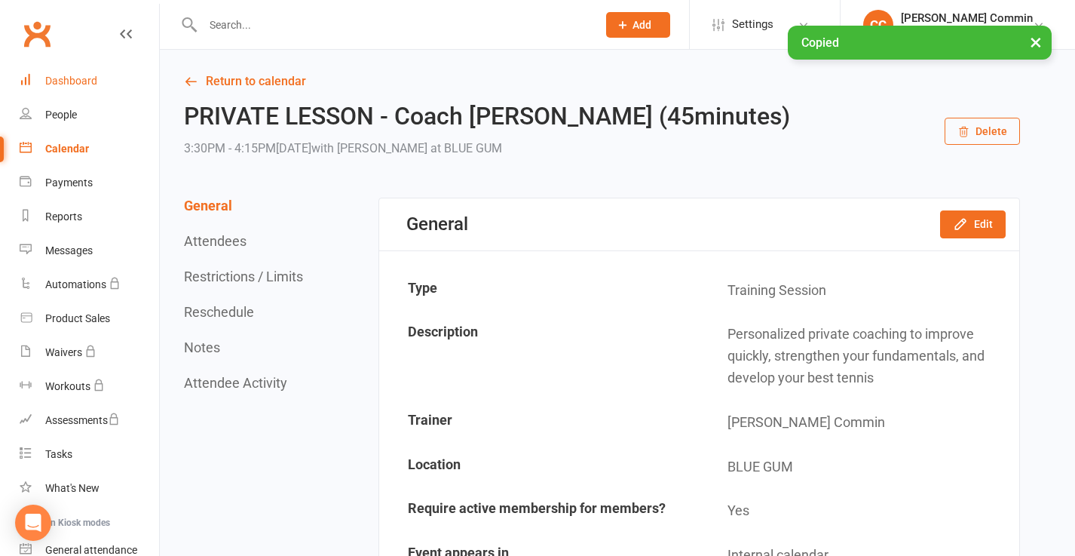
click at [74, 79] on div "Dashboard" at bounding box center [71, 81] width 52 height 12
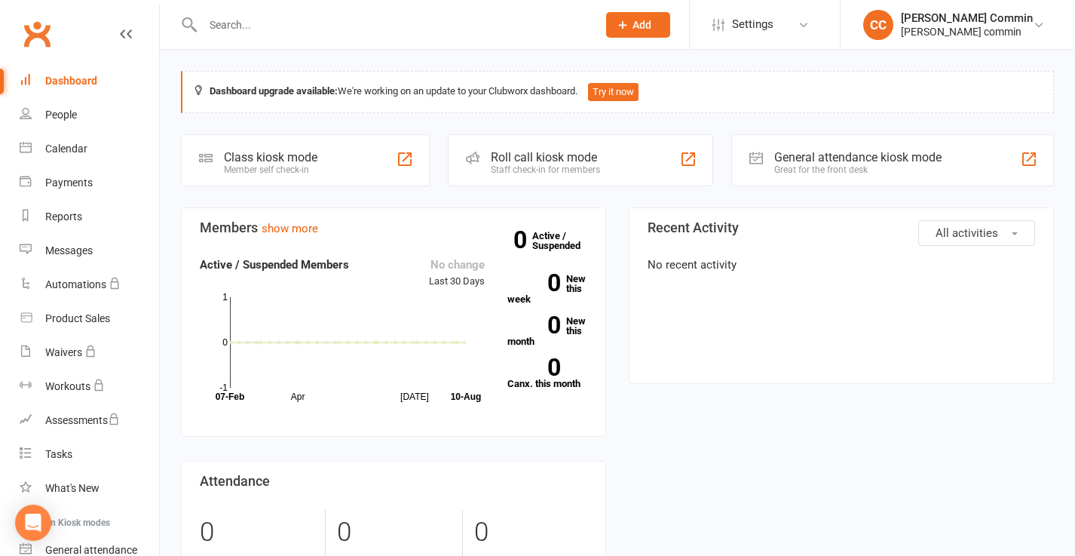
click at [301, 156] on div "Class kiosk mode" at bounding box center [271, 157] width 94 height 14
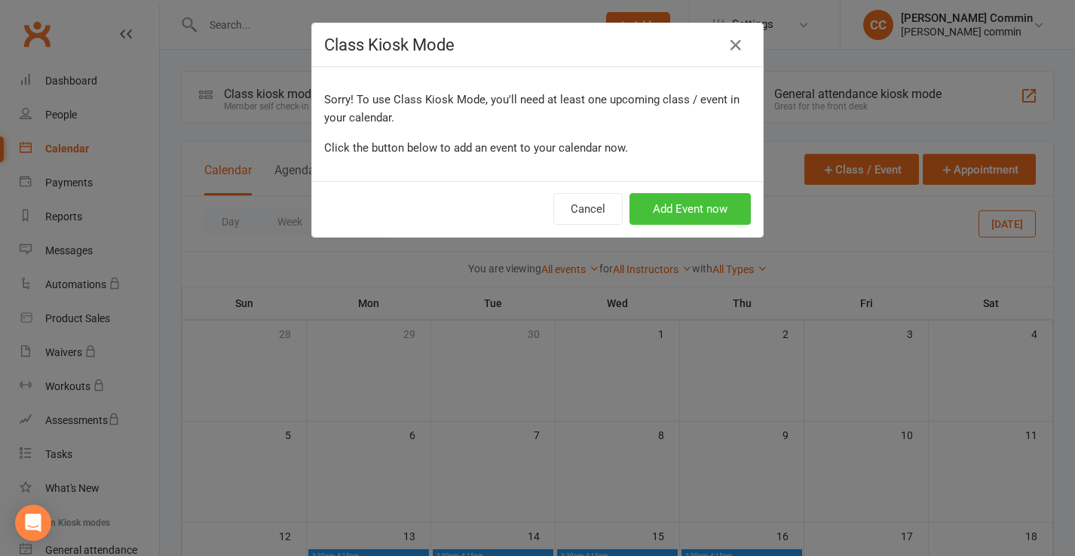
click at [691, 208] on button "Add Event now" at bounding box center [690, 209] width 121 height 32
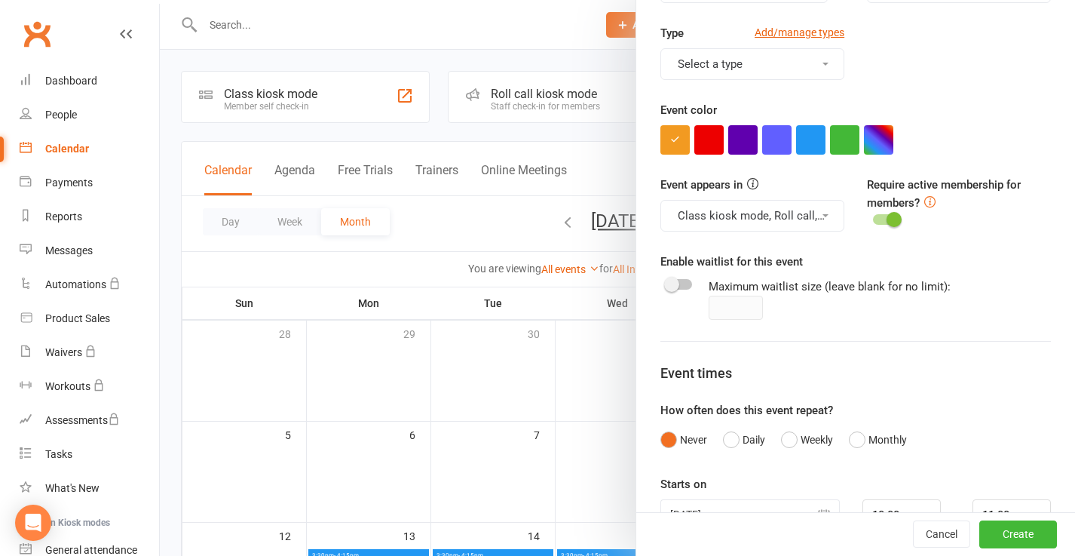
scroll to position [369, 0]
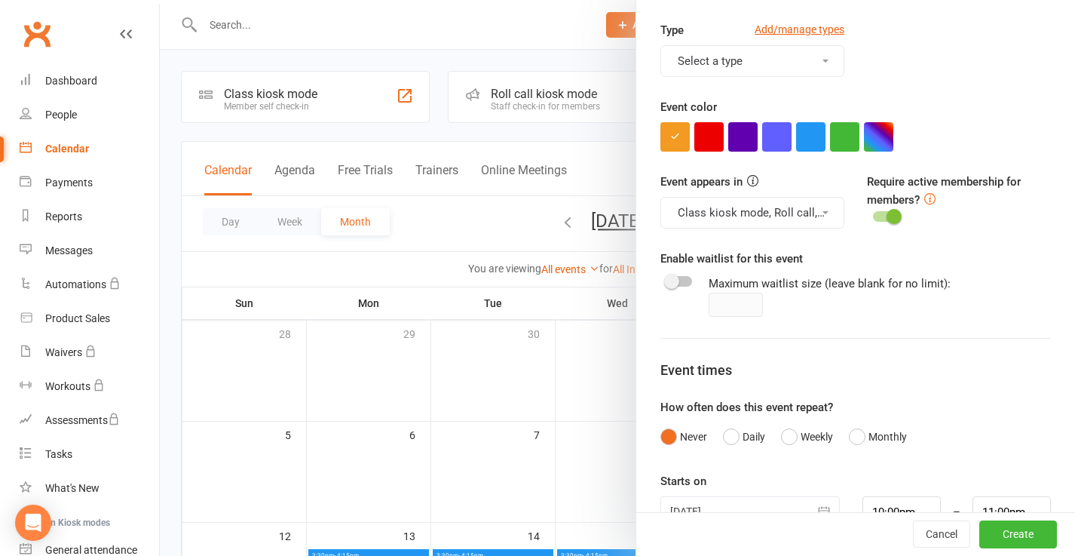
click at [770, 212] on button "Class kiosk mode, Roll call, Clubworx website calendar and Mobile app" at bounding box center [753, 213] width 184 height 32
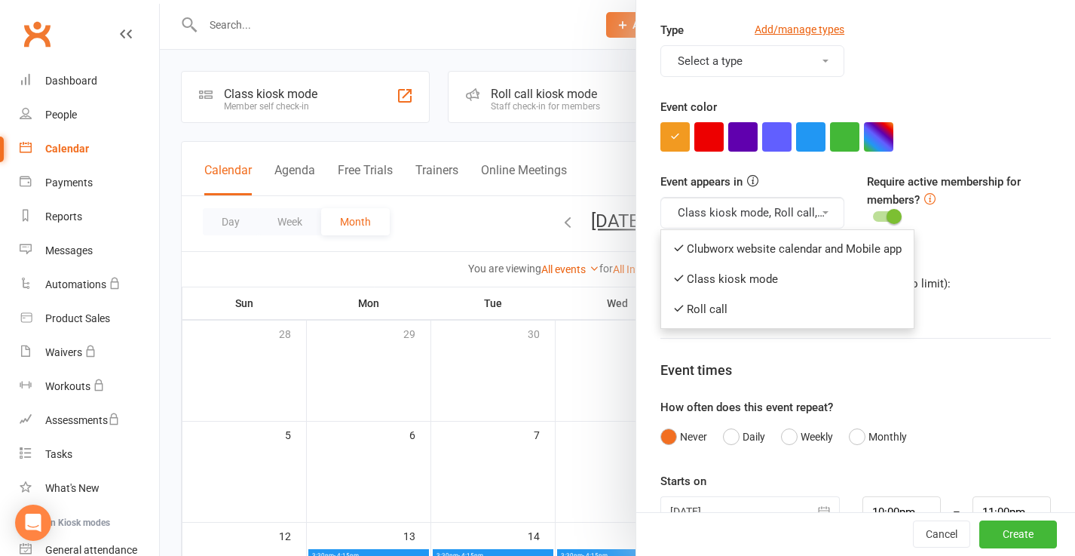
click at [770, 212] on button "Class kiosk mode, Roll call, Clubworx website calendar and Mobile app" at bounding box center [753, 213] width 184 height 32
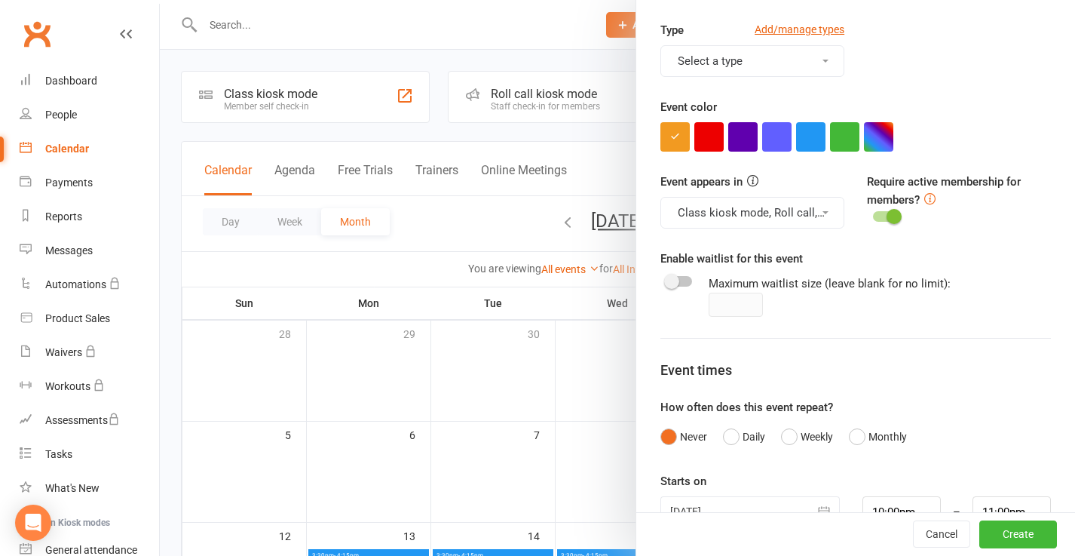
click at [598, 103] on div at bounding box center [618, 278] width 916 height 556
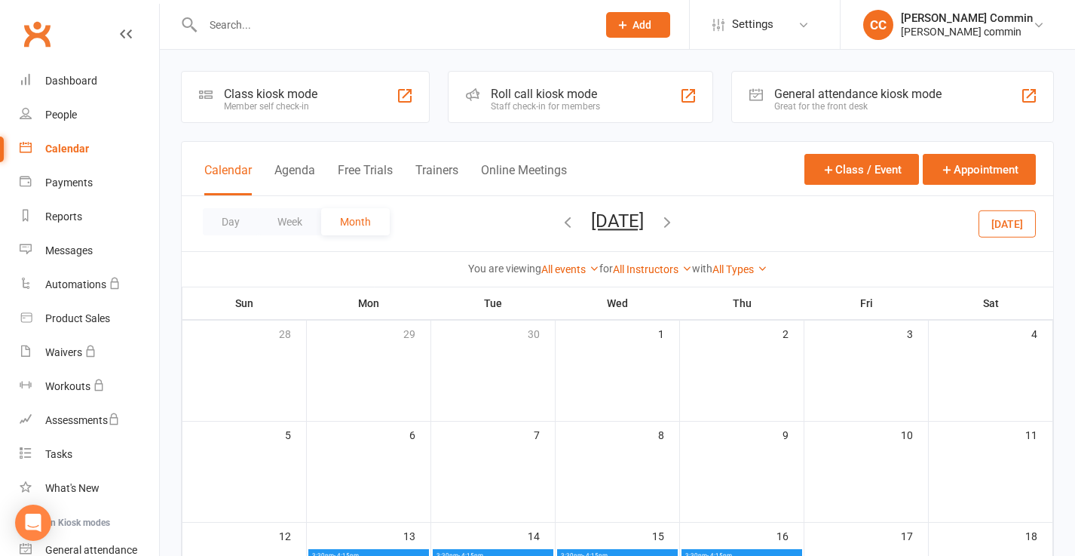
click at [826, 101] on div "Great for the front desk" at bounding box center [858, 106] width 167 height 11
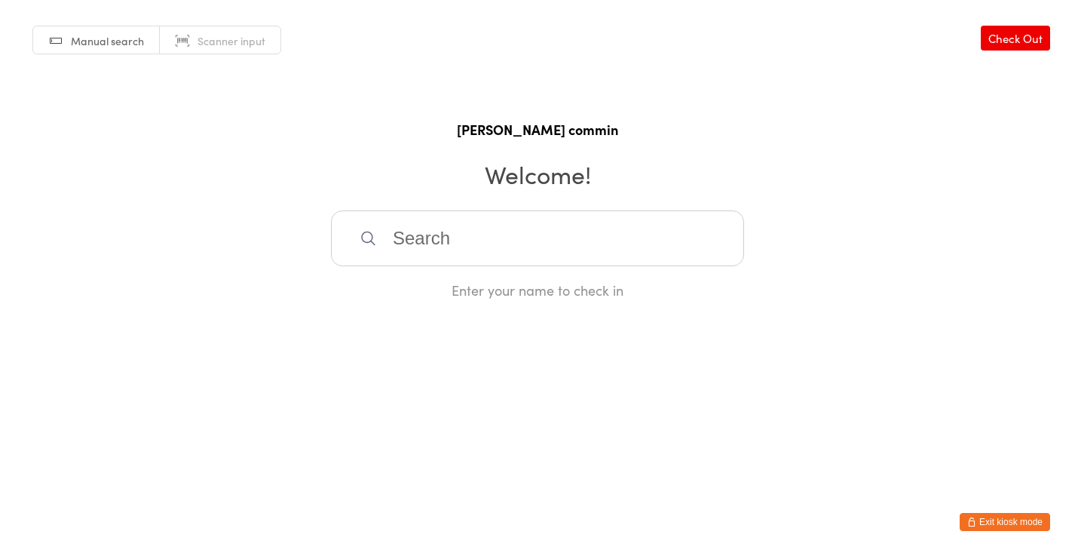
click at [1026, 516] on button "Exit kiosk mode" at bounding box center [1005, 522] width 90 height 18
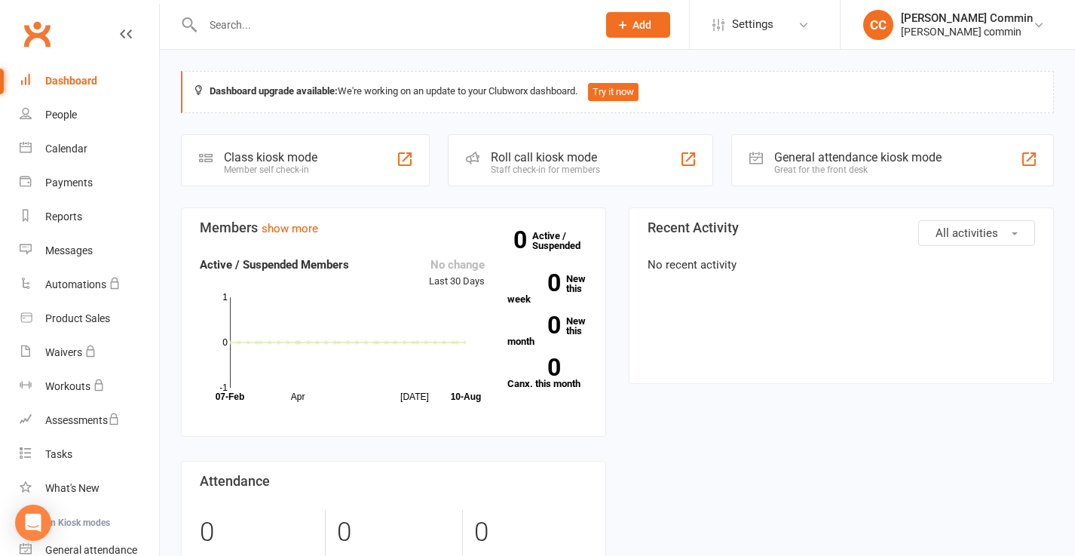
click at [81, 75] on div "Dashboard" at bounding box center [71, 81] width 52 height 12
click at [75, 146] on div "Calendar" at bounding box center [66, 149] width 42 height 12
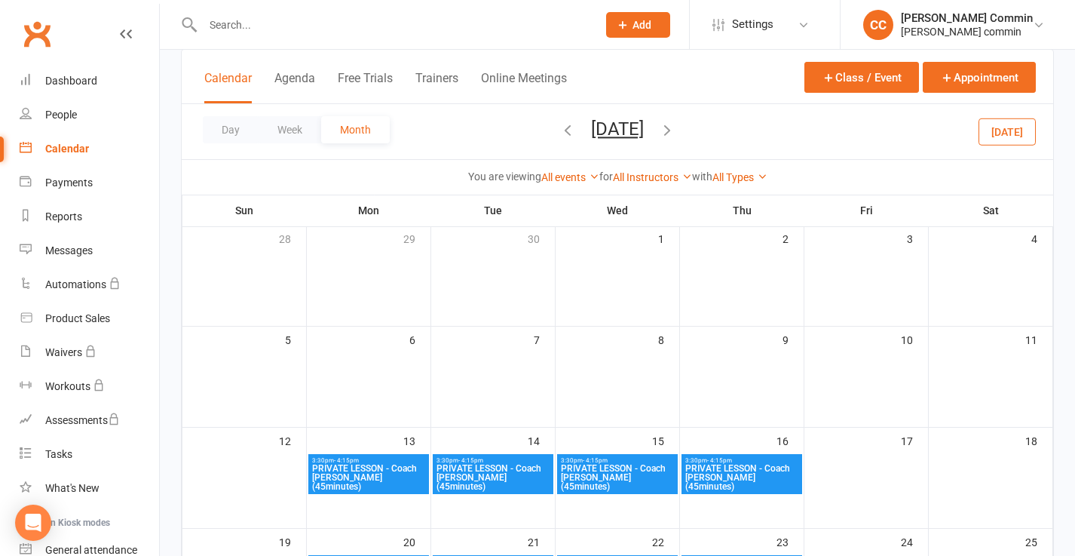
scroll to position [195, 0]
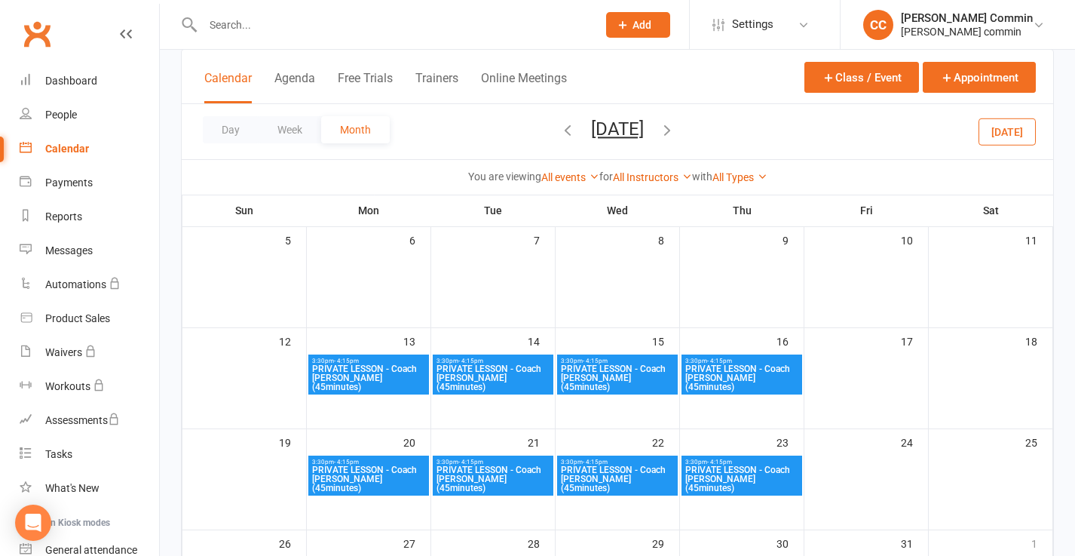
click at [408, 359] on span "3:30pm - 4:15pm" at bounding box center [368, 360] width 115 height 7
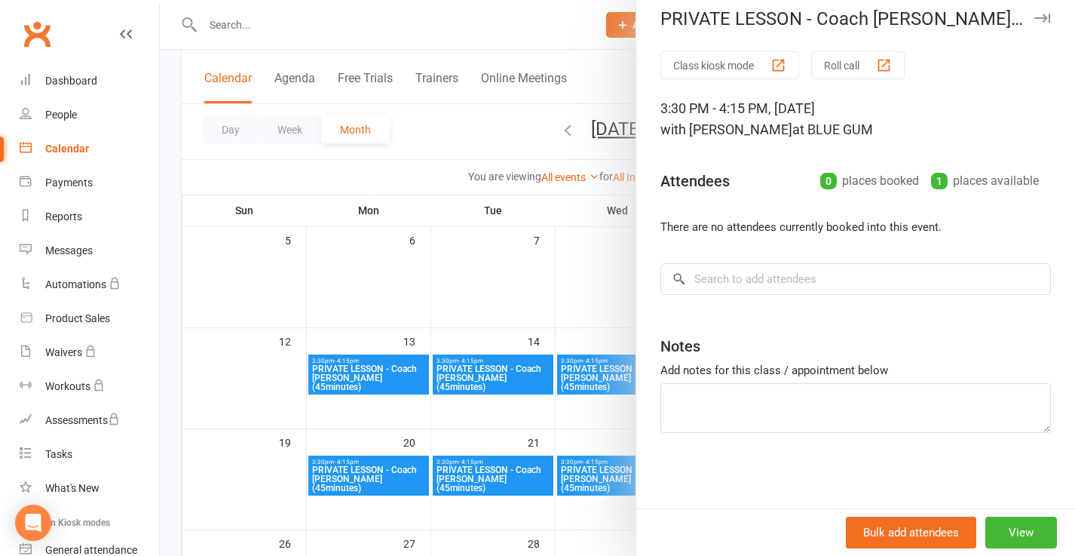
scroll to position [0, 0]
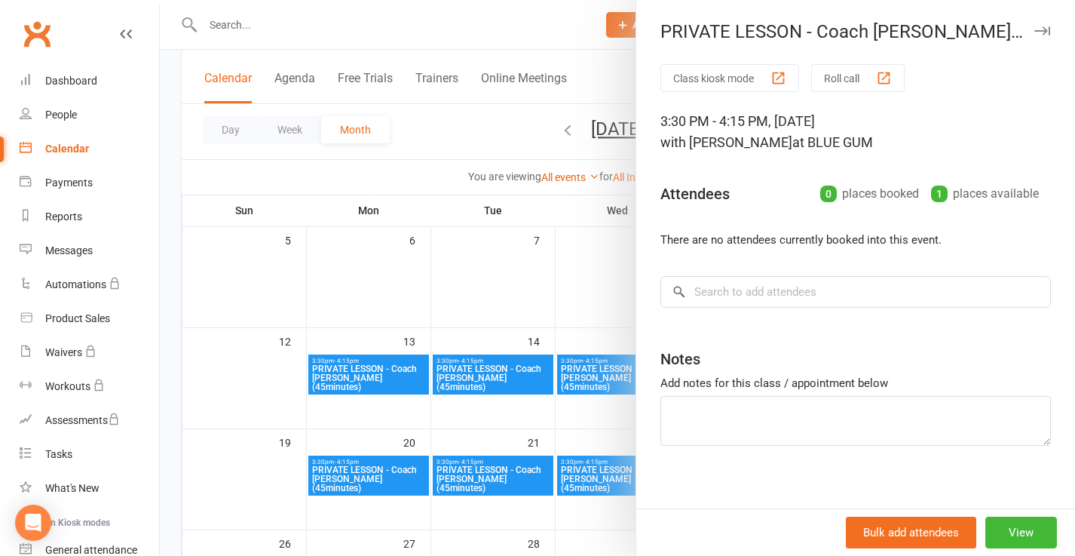
click at [734, 78] on button "Class kiosk mode" at bounding box center [730, 78] width 139 height 28
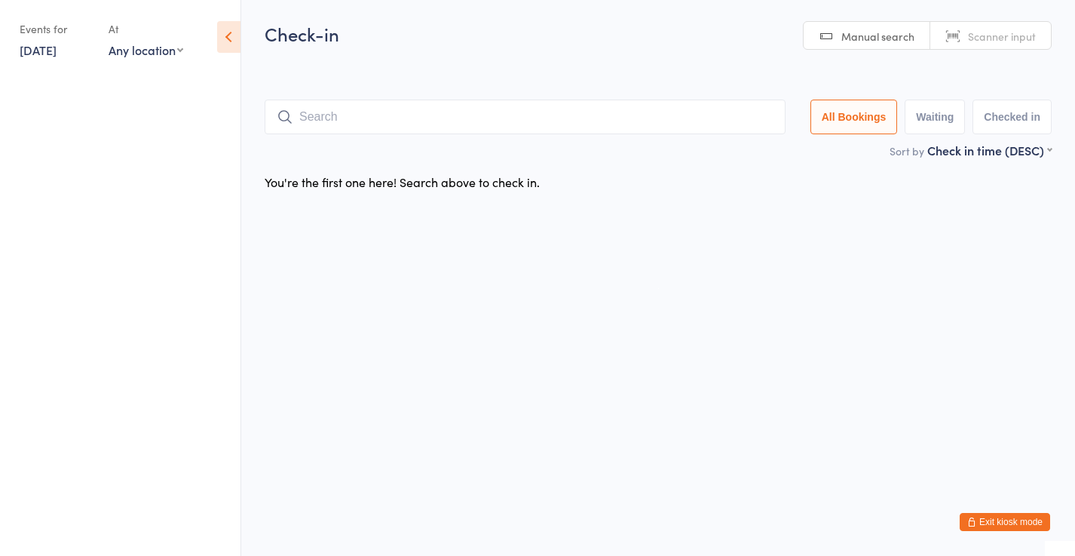
click at [1004, 521] on button "Exit kiosk mode" at bounding box center [1005, 522] width 90 height 18
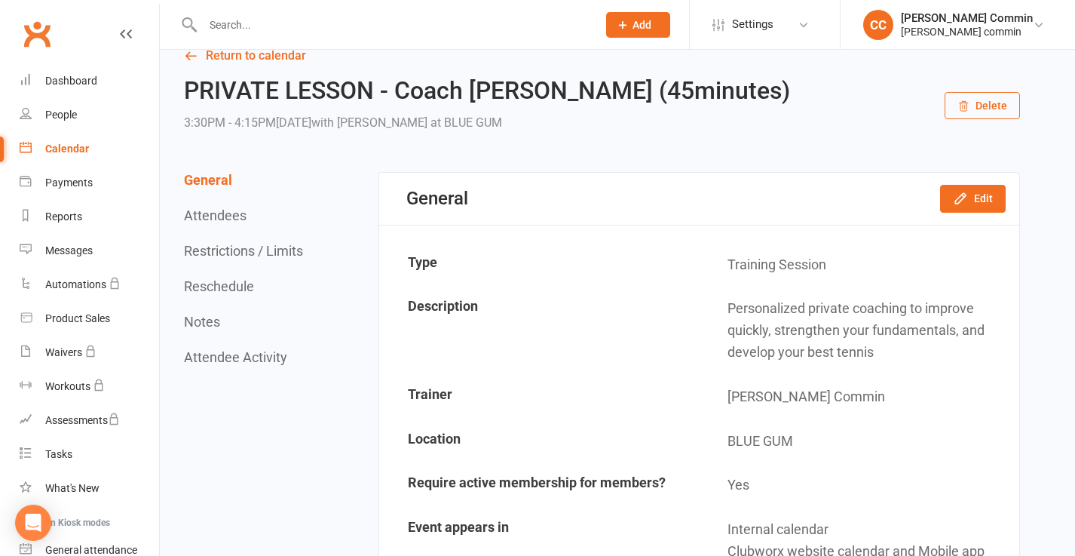
scroll to position [37, 0]
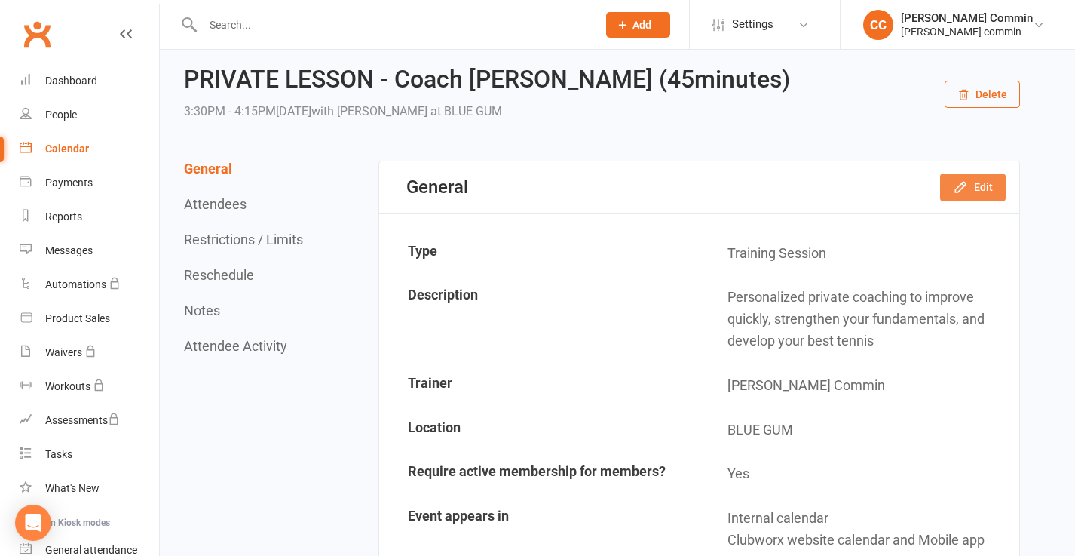
click at [971, 194] on button "Edit" at bounding box center [973, 186] width 66 height 27
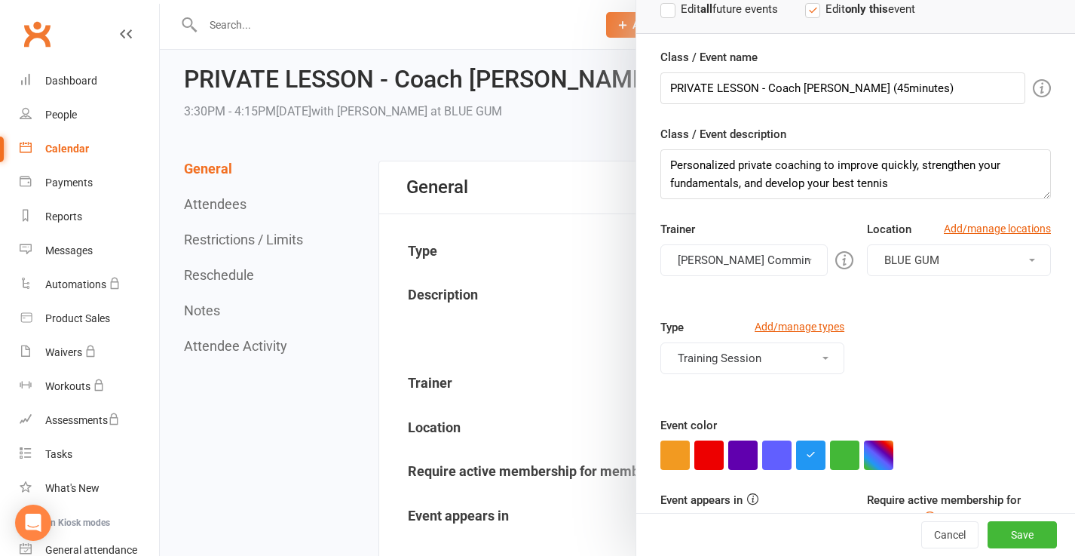
scroll to position [165, 0]
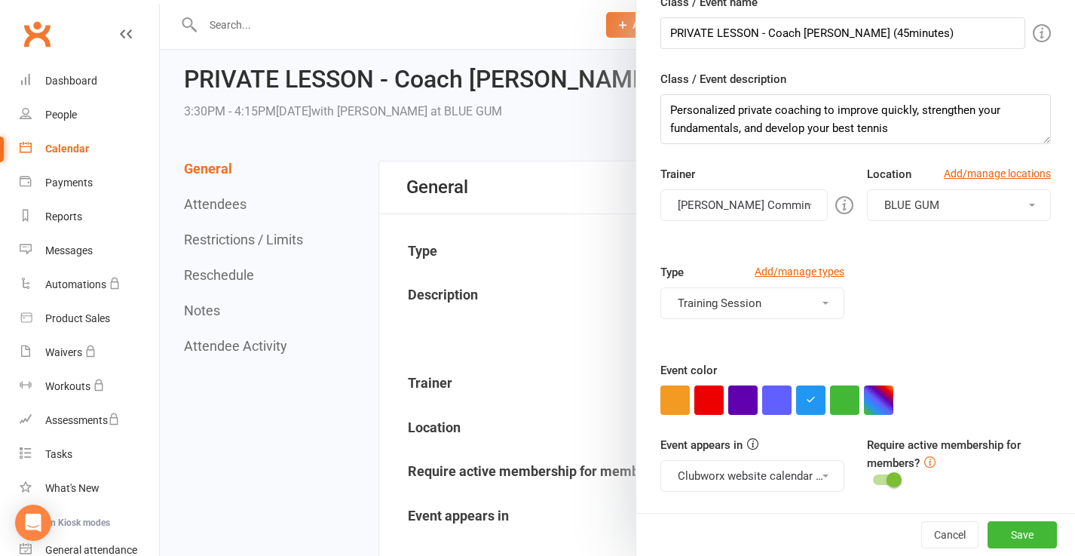
click at [768, 477] on button "Clubworx website calendar and Mobile app" at bounding box center [753, 476] width 184 height 32
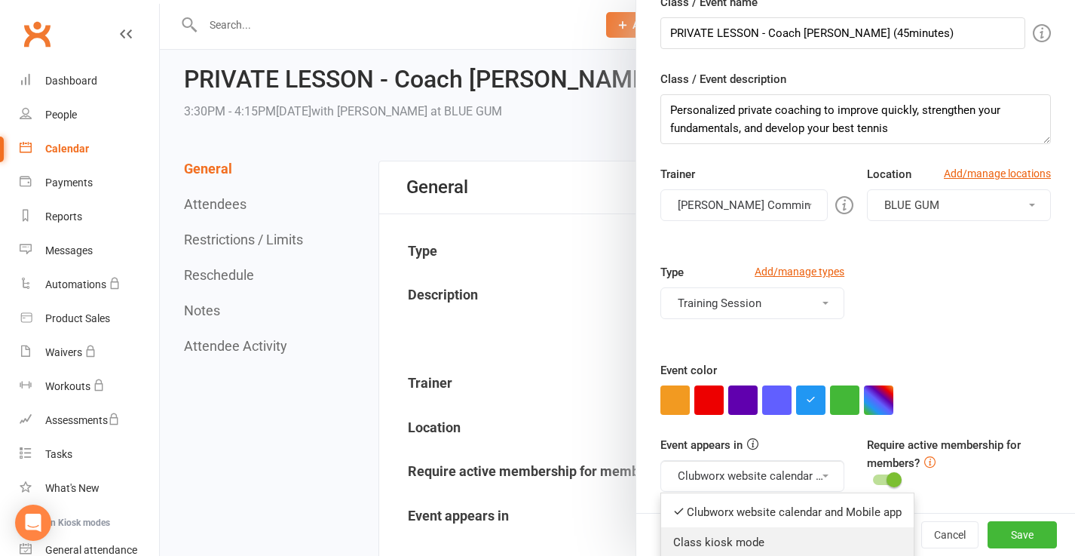
click at [723, 540] on link "Class kiosk mode" at bounding box center [787, 542] width 253 height 30
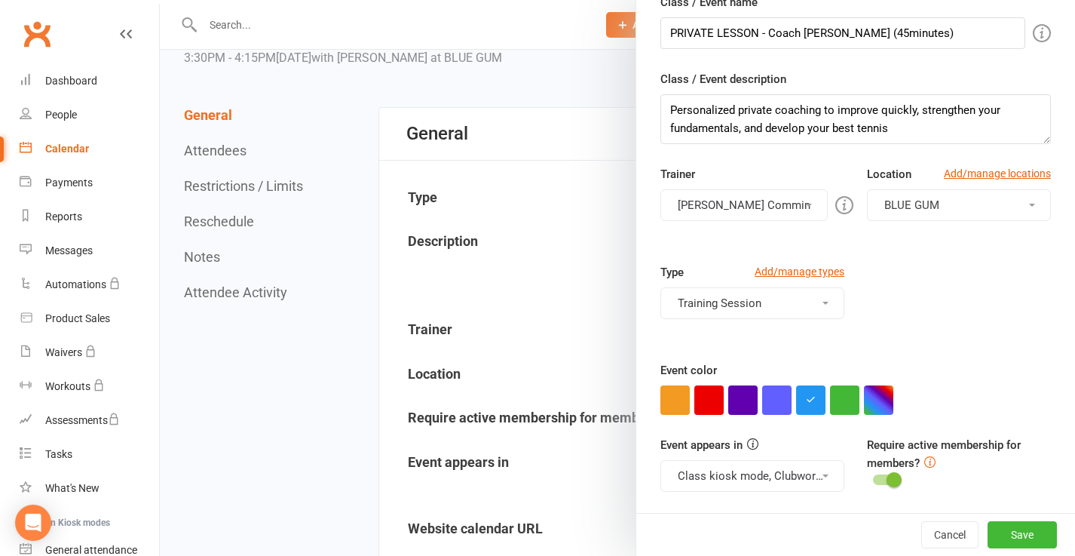
scroll to position [148, 0]
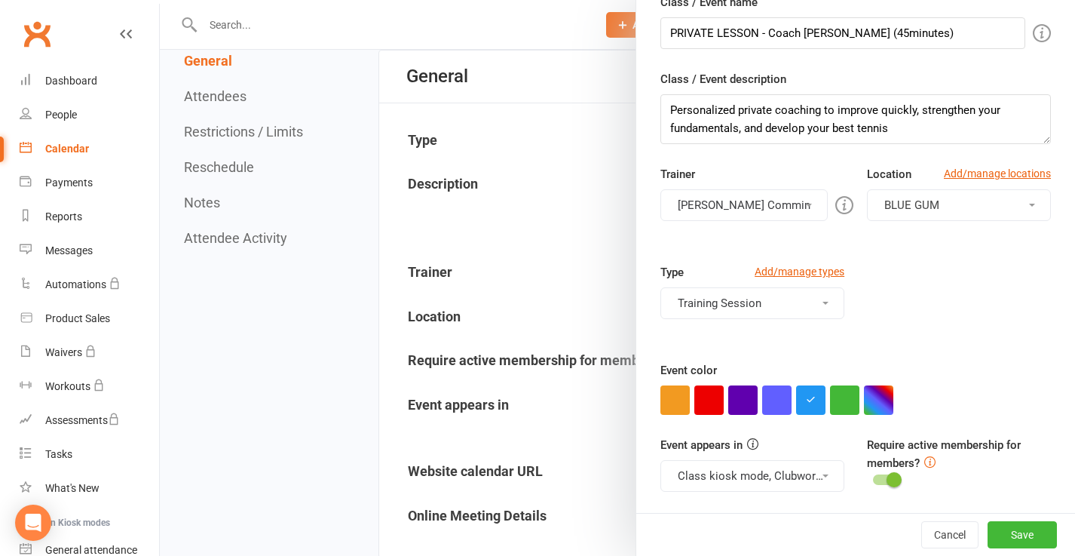
click at [756, 474] on button "Class kiosk mode, Clubworx website calendar and Mobile app" at bounding box center [753, 476] width 184 height 32
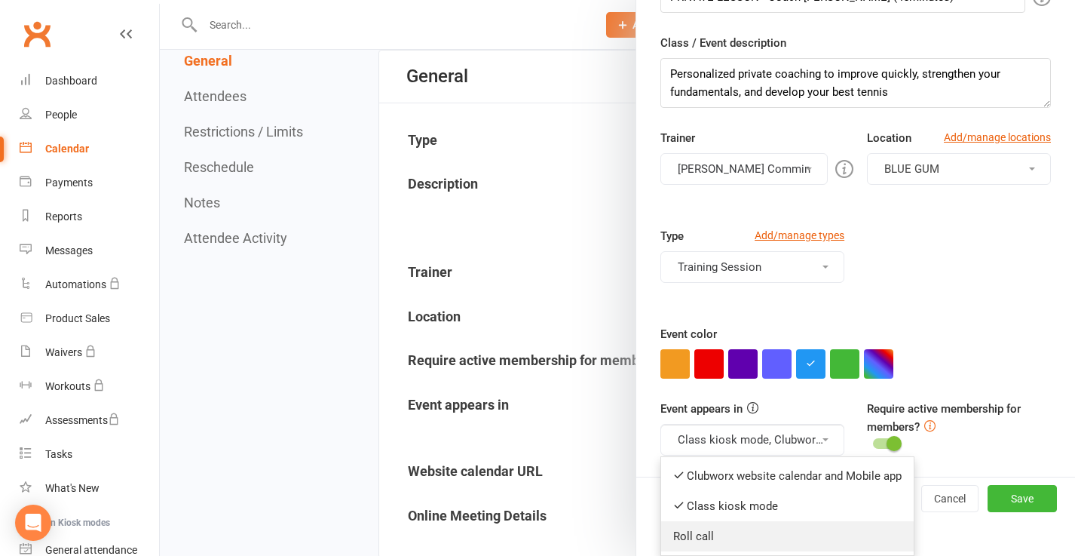
click at [714, 530] on link "Roll call" at bounding box center [787, 536] width 253 height 30
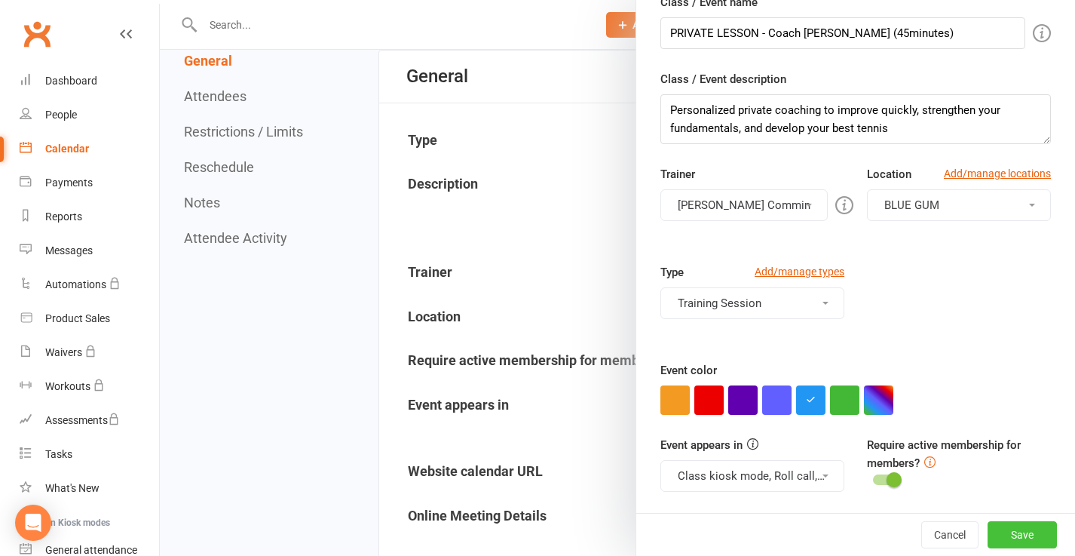
click at [1021, 527] on button "Save" at bounding box center [1022, 534] width 69 height 27
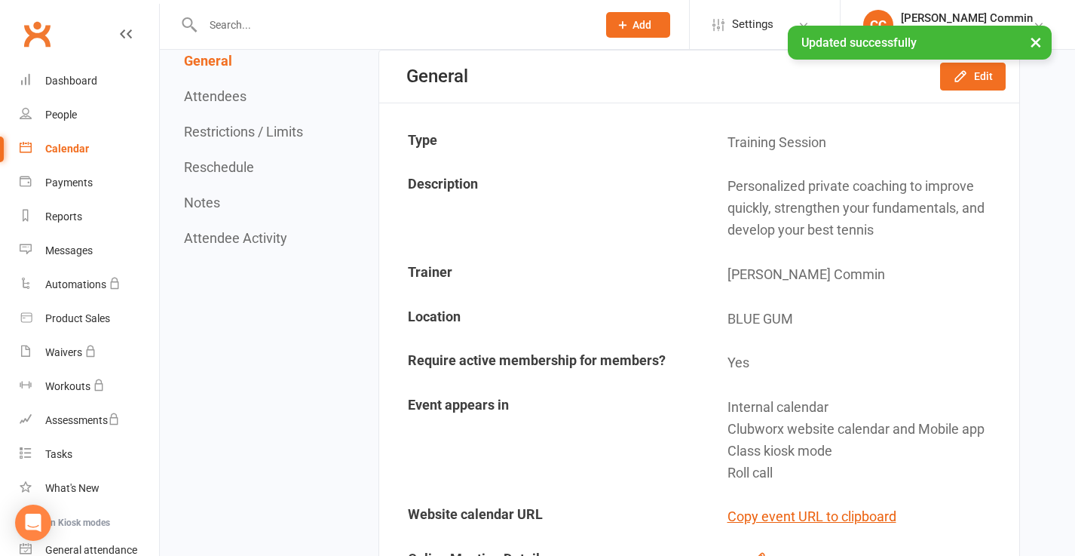
scroll to position [0, 0]
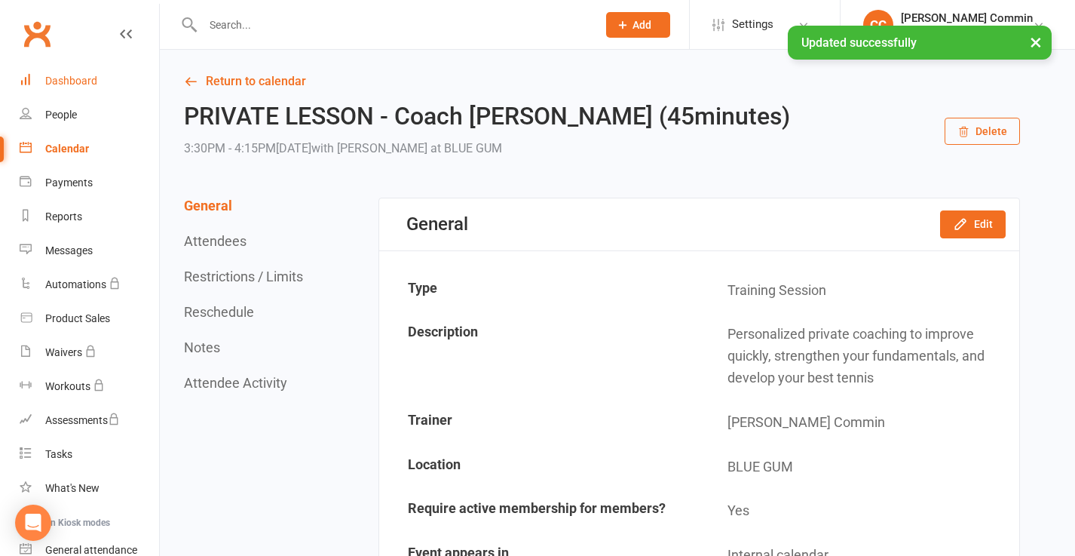
click at [58, 77] on div "Dashboard" at bounding box center [71, 81] width 52 height 12
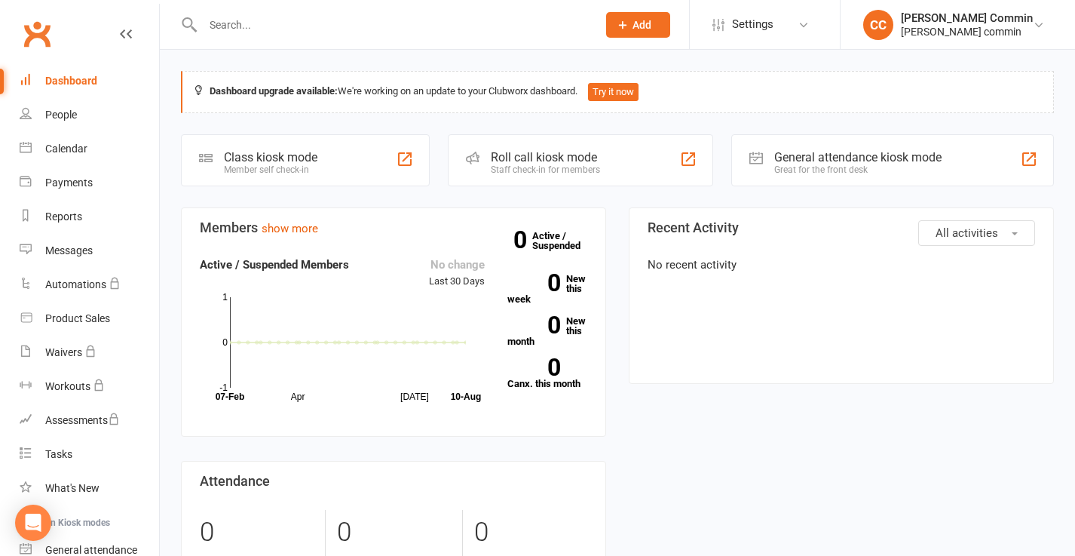
click at [351, 160] on div "Class kiosk mode Member self check-in" at bounding box center [305, 160] width 249 height 52
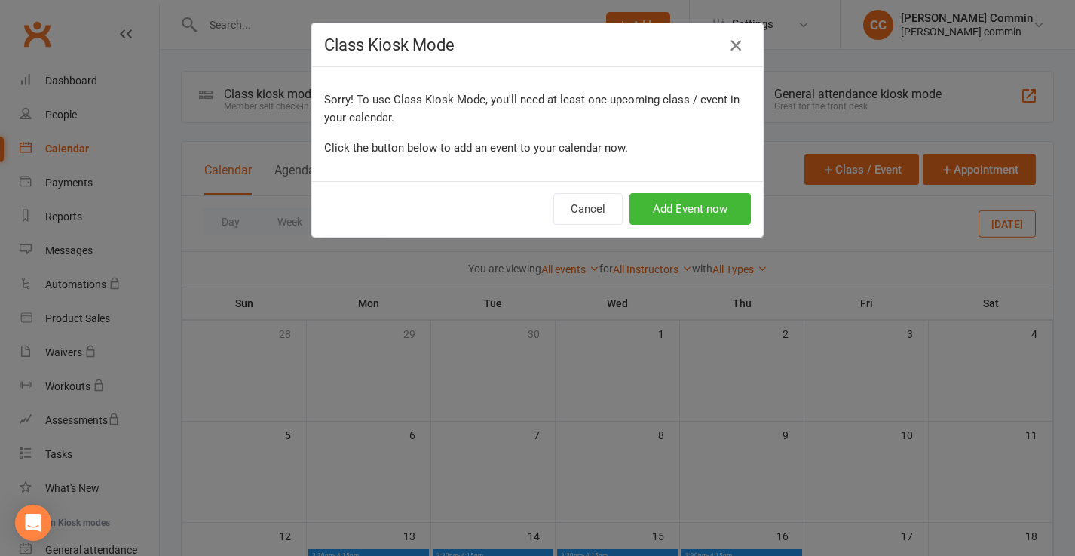
click at [732, 44] on icon "button" at bounding box center [736, 45] width 18 height 18
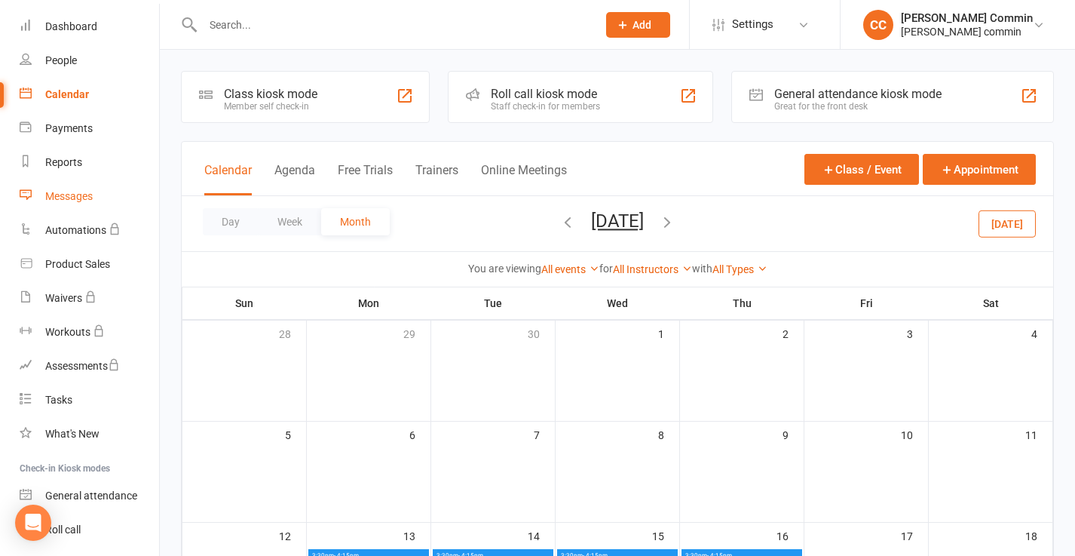
scroll to position [136, 0]
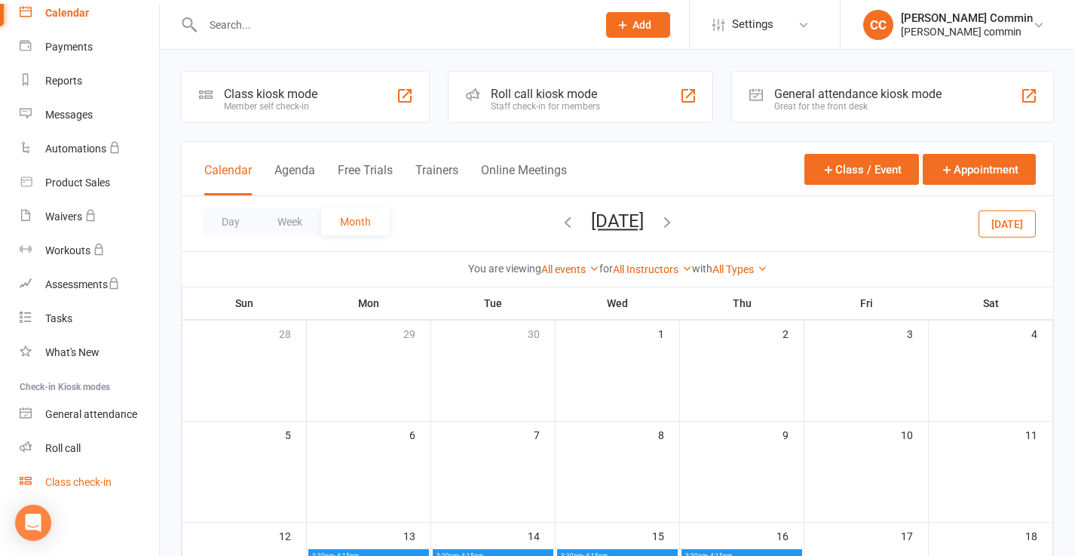
click at [72, 480] on div "Class check-in" at bounding box center [78, 482] width 66 height 12
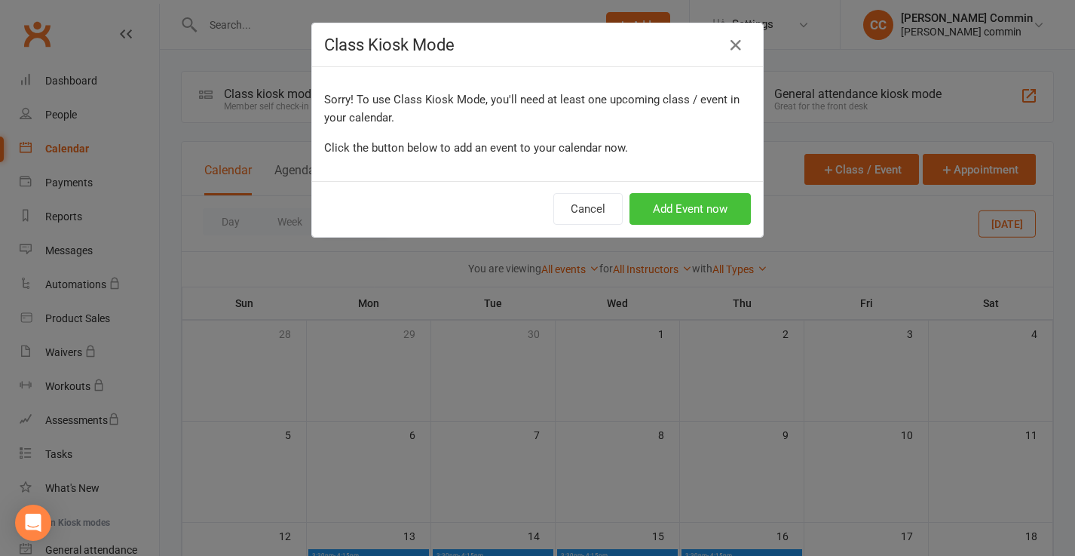
click at [655, 205] on button "Add Event now" at bounding box center [690, 209] width 121 height 32
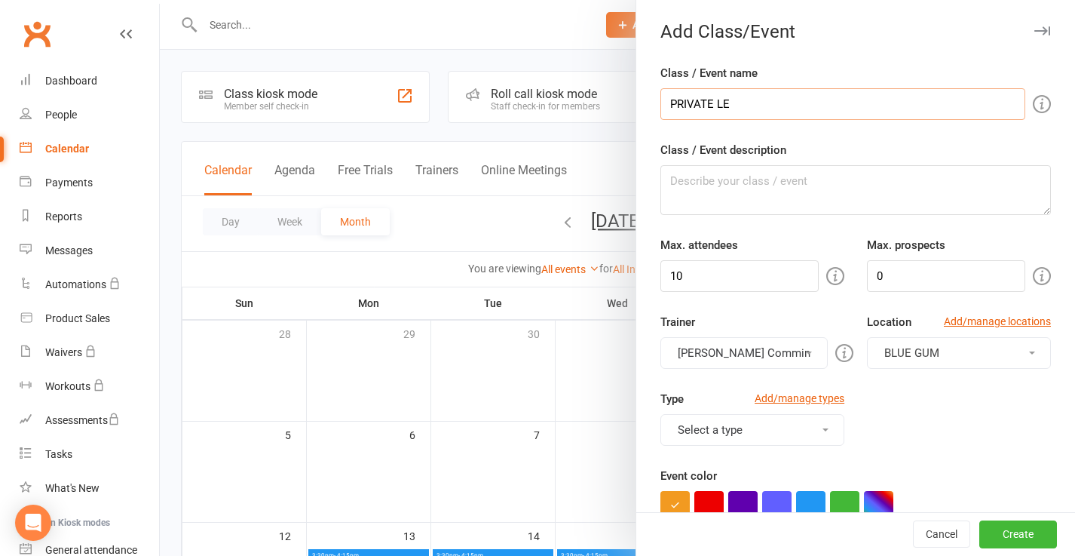
type input "PRIVATE LESSON - Coach [PERSON_NAME] (45minutes)"
click at [747, 179] on textarea "Class / Event description" at bounding box center [856, 190] width 391 height 50
paste textarea "https://app.clubworx.com/websites/cedrick-commin/calendar/event/17827467"
type textarea "https://app.clubworx.com/websites/cedrick-commin/calendar/event/17827467"
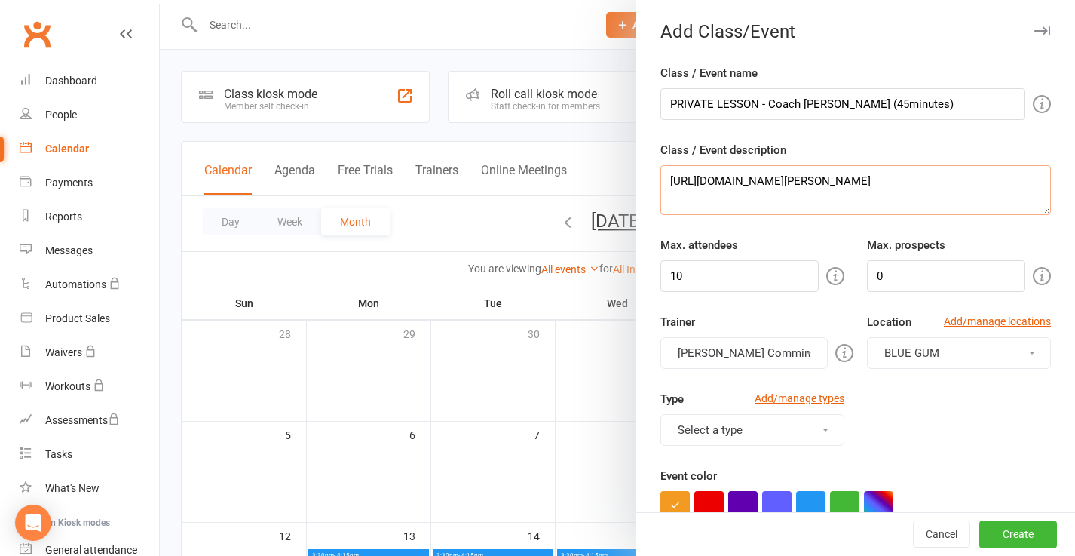
click at [766, 193] on textarea "https://app.clubworx.com/websites/cedrick-commin/calendar/event/17827467" at bounding box center [856, 190] width 391 height 50
click at [940, 534] on button "Cancel" at bounding box center [941, 534] width 57 height 27
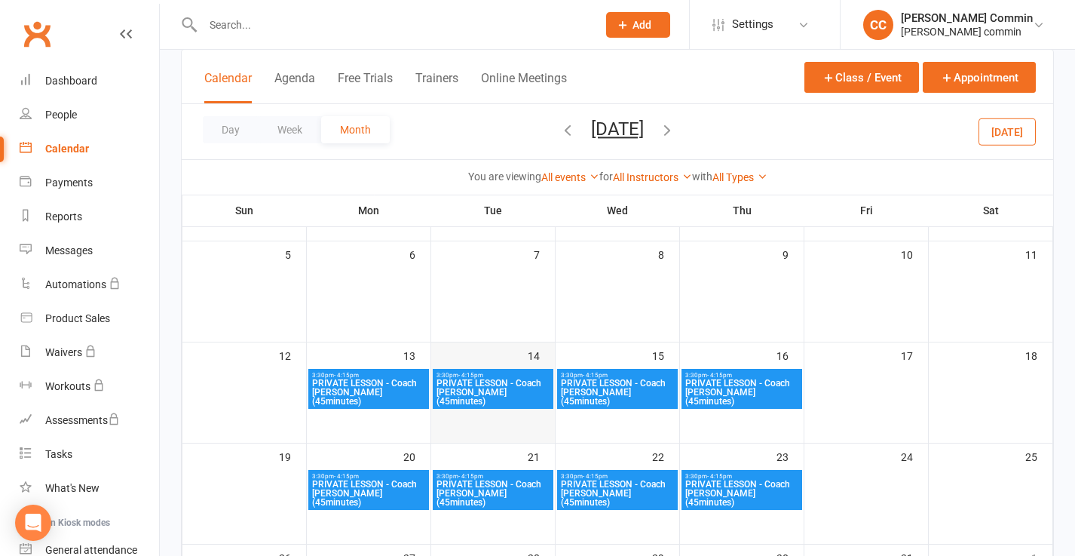
scroll to position [201, 0]
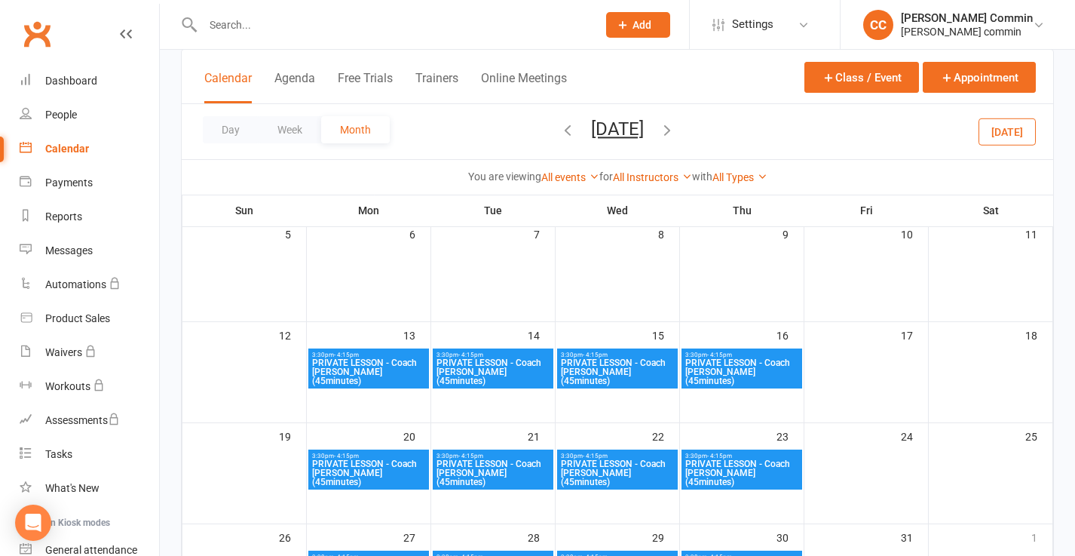
click at [360, 360] on span "PRIVATE LESSON - Coach [PERSON_NAME] (45minutes)" at bounding box center [368, 371] width 115 height 27
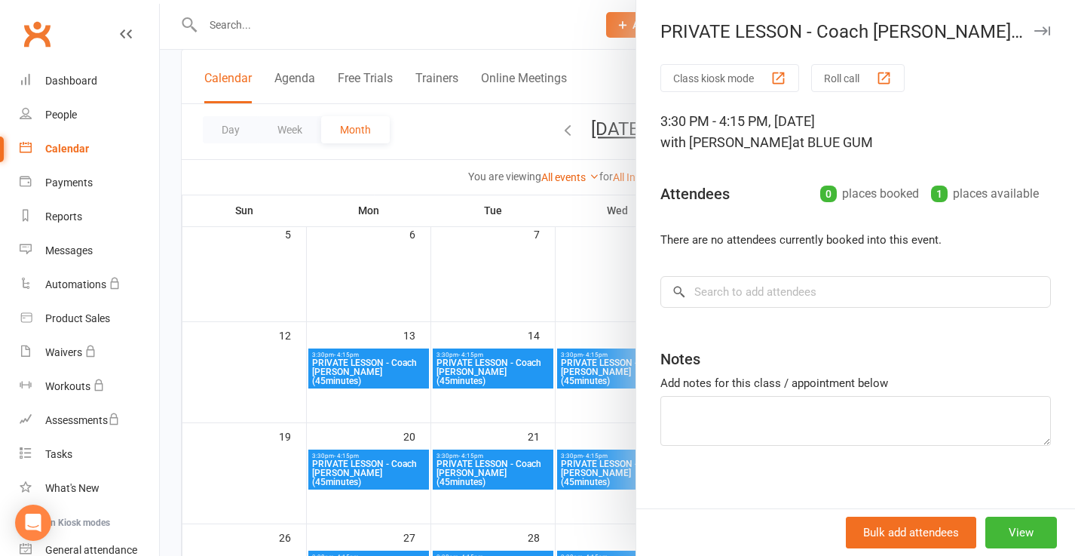
click at [736, 75] on button "Class kiosk mode" at bounding box center [730, 78] width 139 height 28
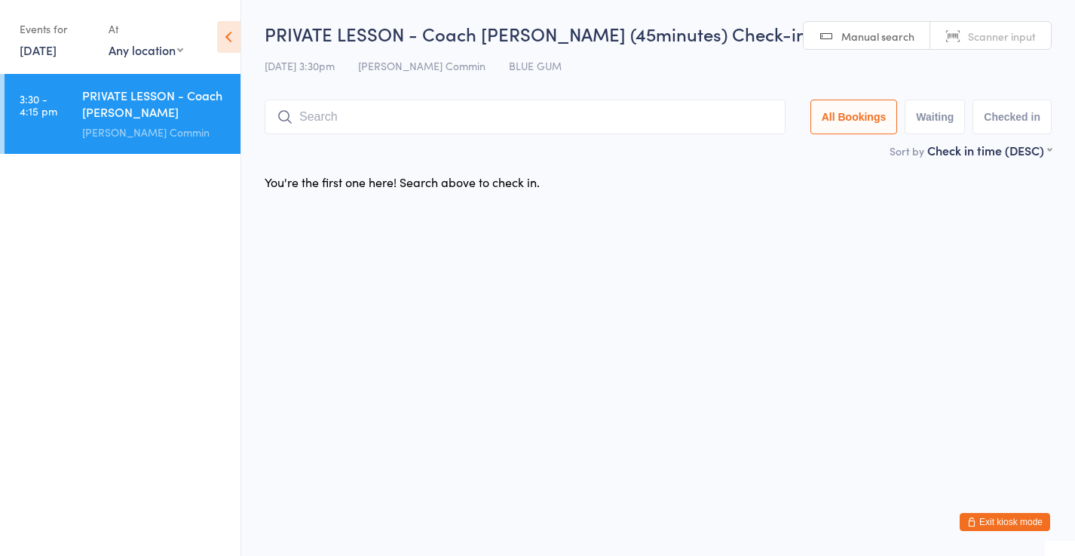
click at [927, 118] on button "Waiting" at bounding box center [935, 117] width 60 height 35
select select "0"
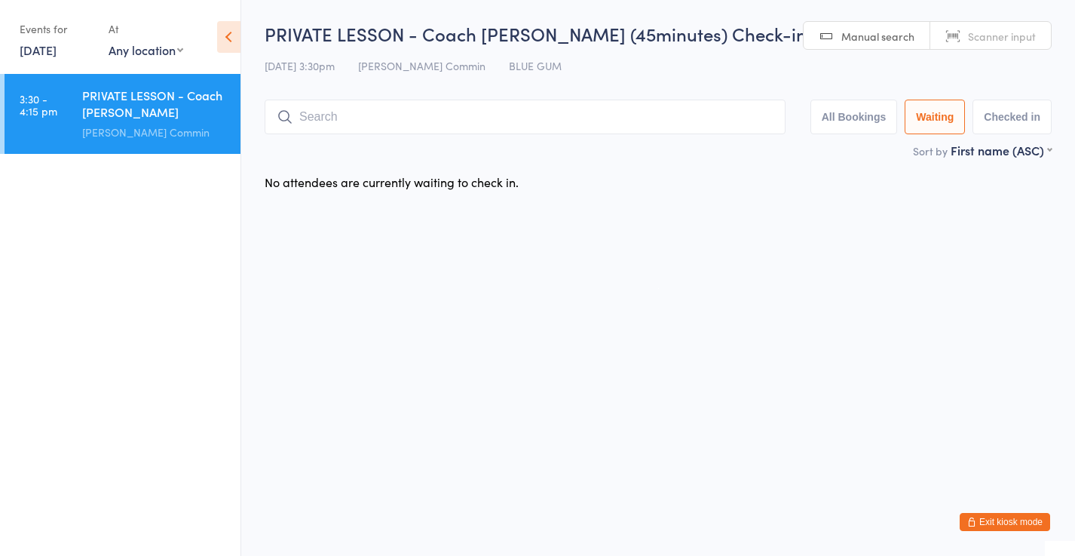
click at [882, 118] on button "All Bookings" at bounding box center [854, 117] width 87 height 35
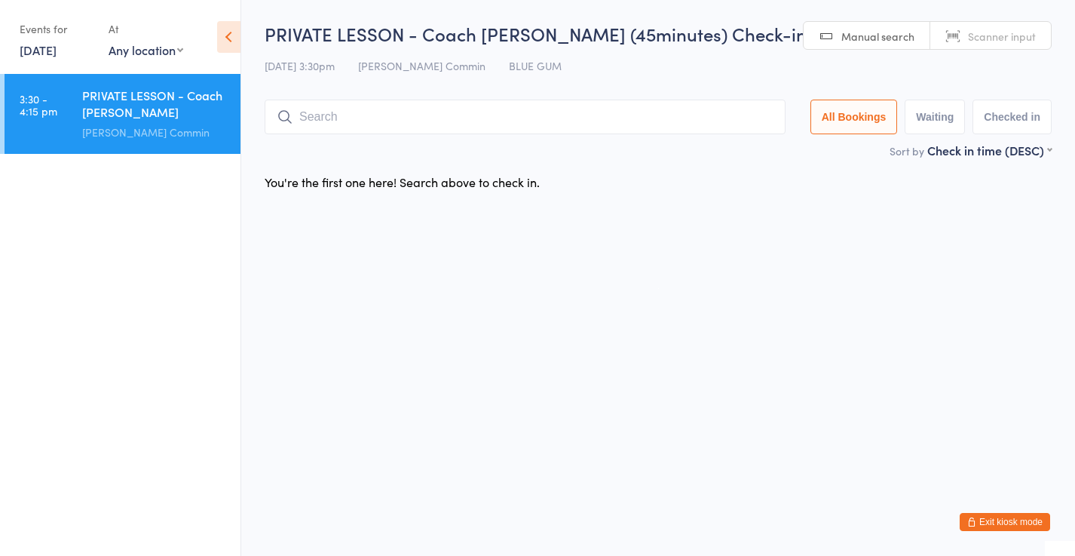
click at [781, 116] on input "search" at bounding box center [525, 117] width 521 height 35
type input "[PERSON_NAME]"
click at [736, 195] on div "You're the first one here! Search above to check in." at bounding box center [658, 182] width 814 height 32
click at [849, 36] on span "Manual search" at bounding box center [878, 36] width 73 height 15
click at [977, 33] on span "Scanner input" at bounding box center [1002, 36] width 68 height 15
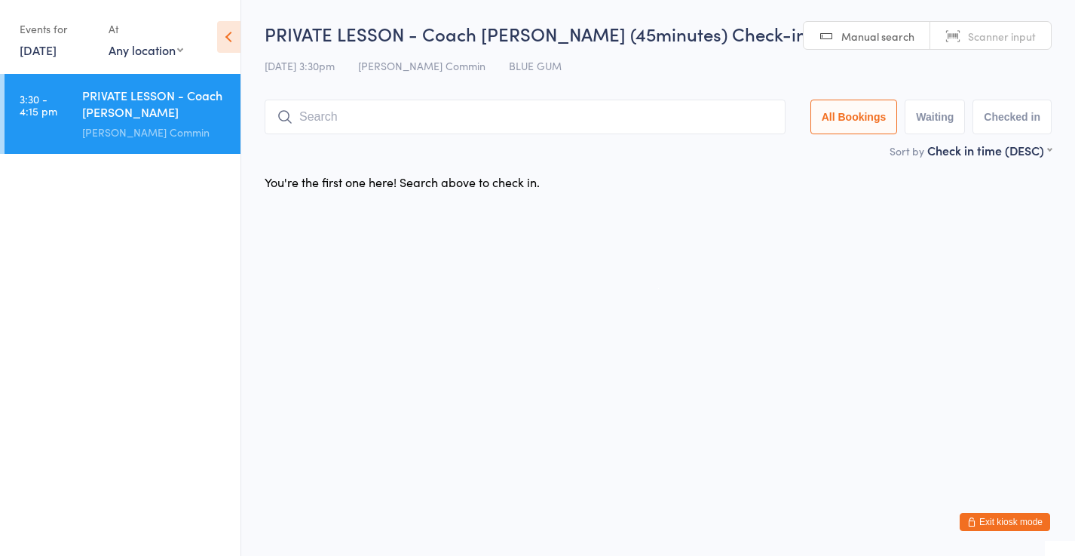
click at [124, 105] on div "PRIVATE LESSON - Coach [PERSON_NAME] (45minutes)" at bounding box center [155, 105] width 146 height 37
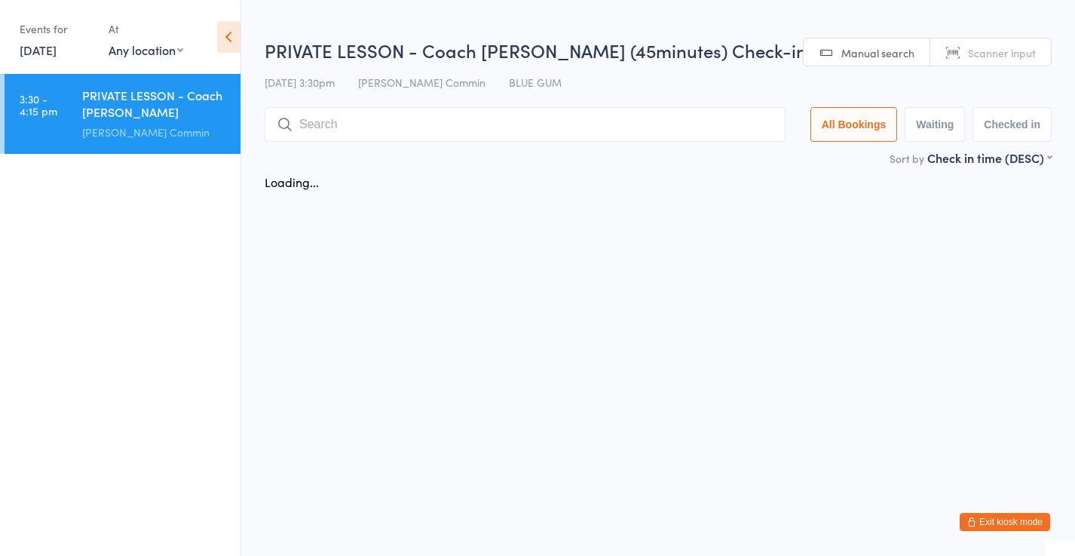
click at [124, 105] on div "PRIVATE LESSON - Coach [PERSON_NAME] (45minutes)" at bounding box center [155, 105] width 146 height 37
click at [1001, 524] on button "Exit kiosk mode" at bounding box center [1005, 522] width 90 height 18
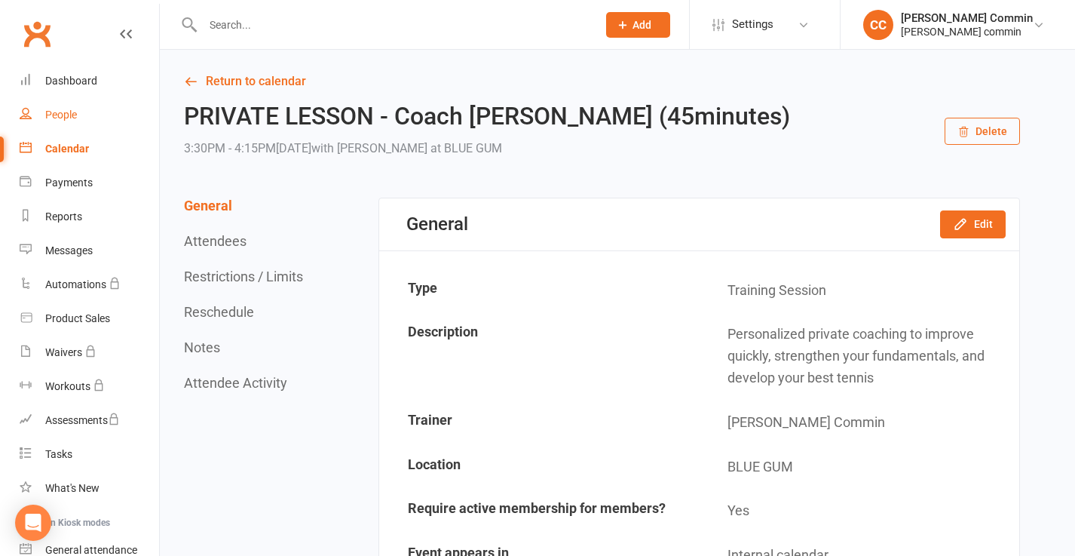
click at [75, 115] on div "People" at bounding box center [61, 115] width 32 height 12
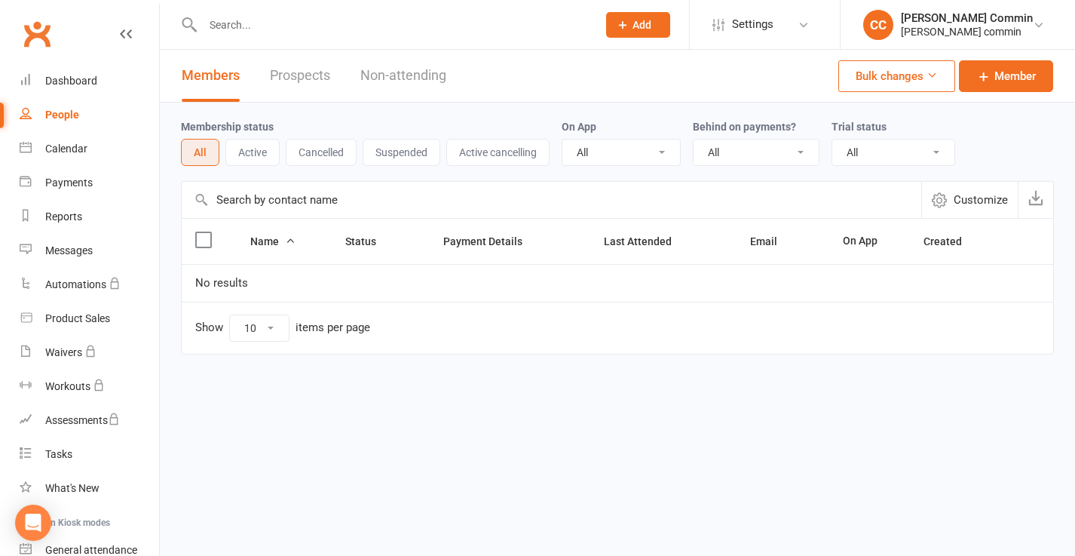
click at [630, 25] on icon at bounding box center [623, 25] width 14 height 14
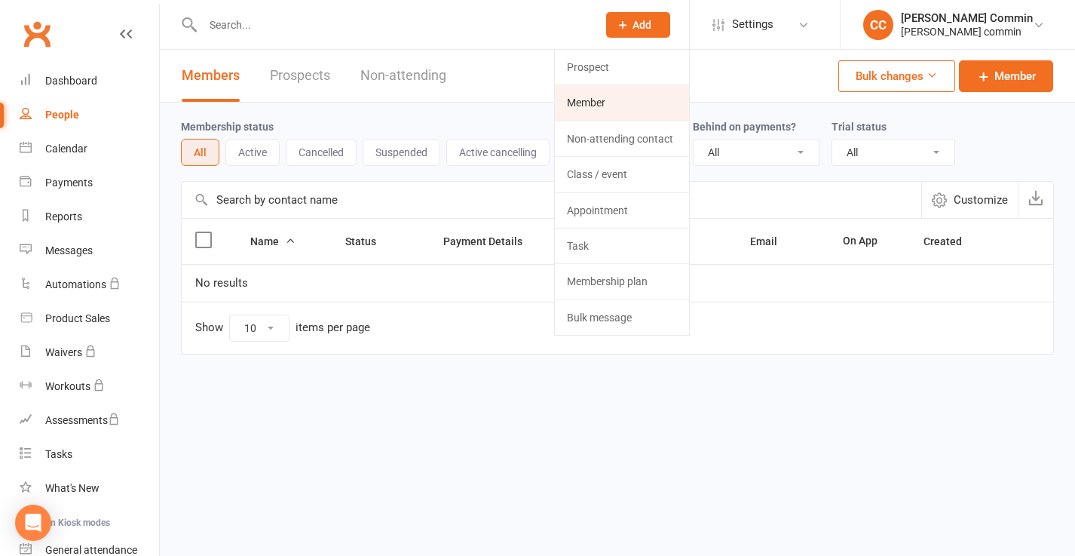
click at [608, 102] on link "Member" at bounding box center [622, 102] width 134 height 35
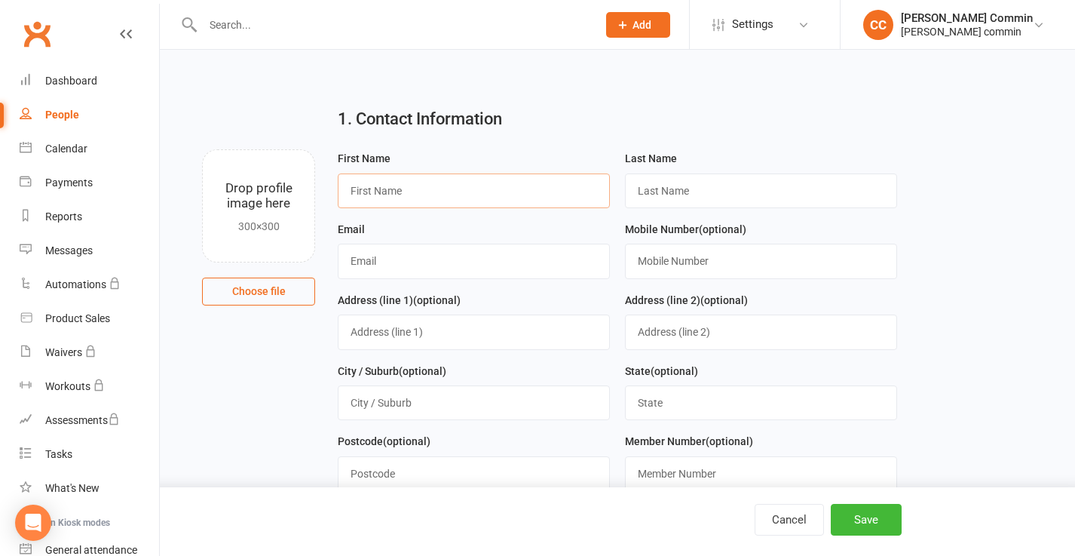
click at [452, 199] on input "text" at bounding box center [474, 190] width 272 height 35
type input "CEDRICK"
type input "COMMIN"
click at [372, 268] on input "text" at bounding box center [474, 261] width 272 height 35
type input "commin.cedrick@gmail.com"
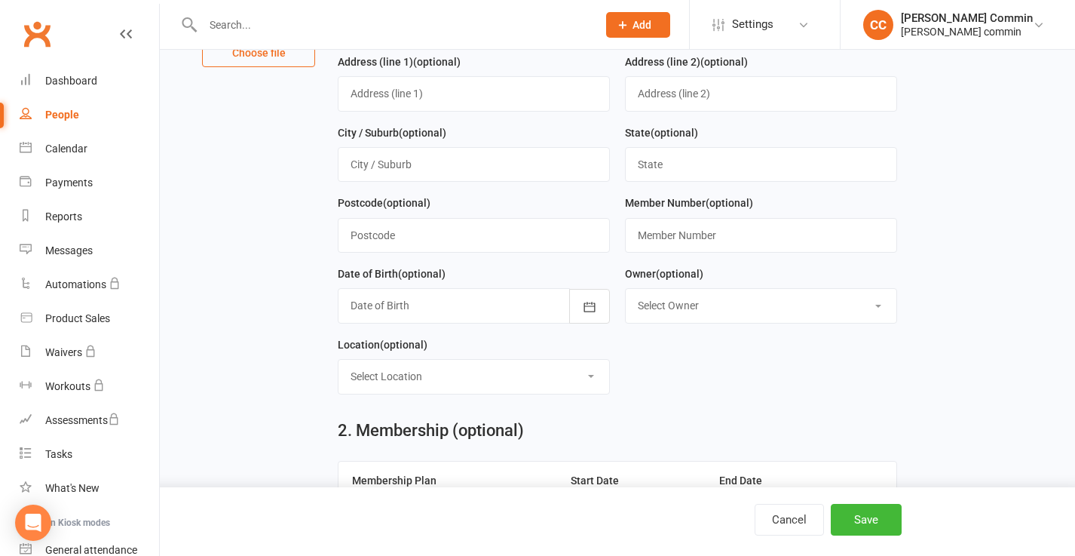
scroll to position [243, 0]
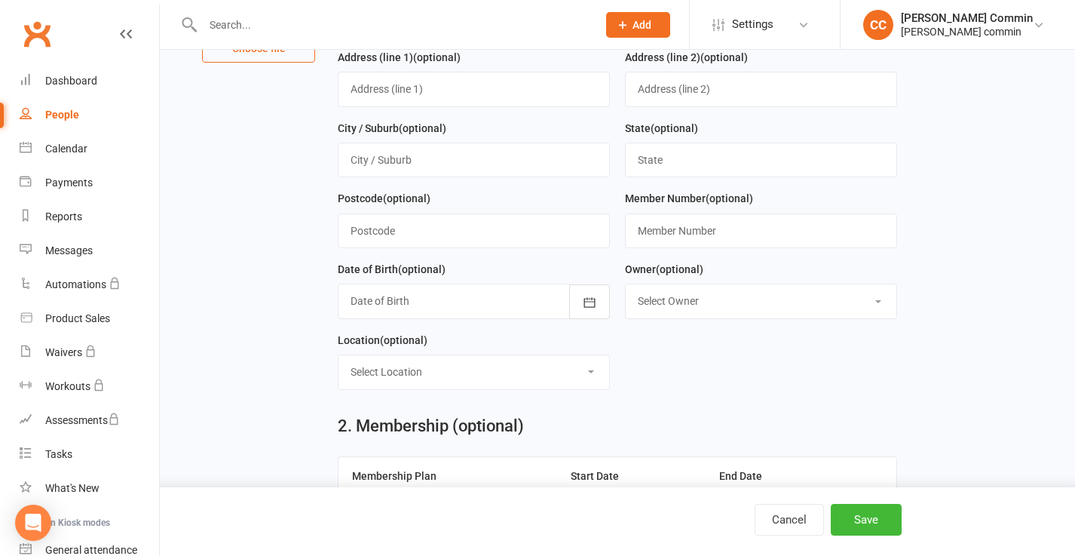
click at [518, 307] on div at bounding box center [474, 301] width 272 height 35
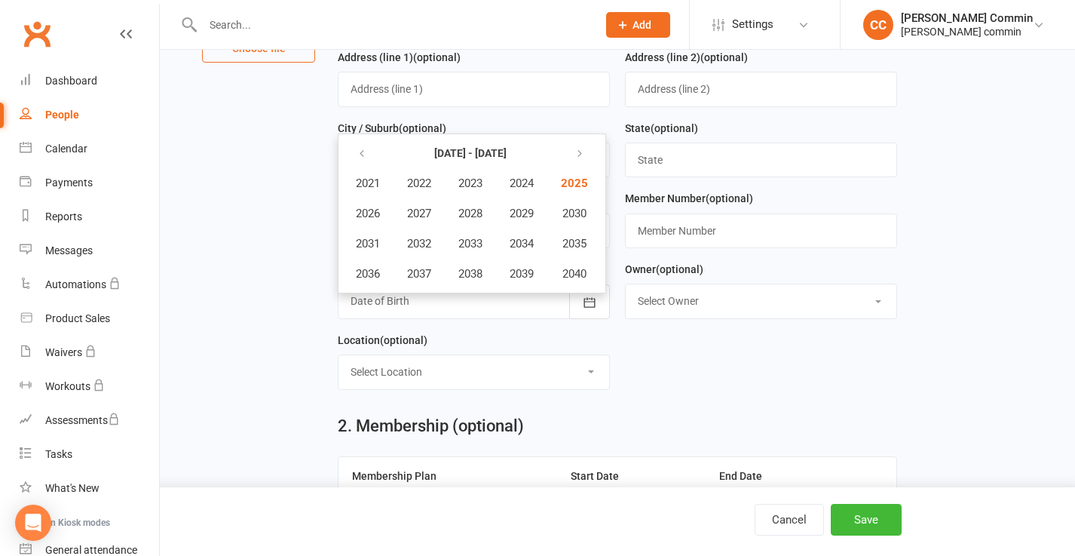
click at [518, 307] on div at bounding box center [474, 301] width 272 height 35
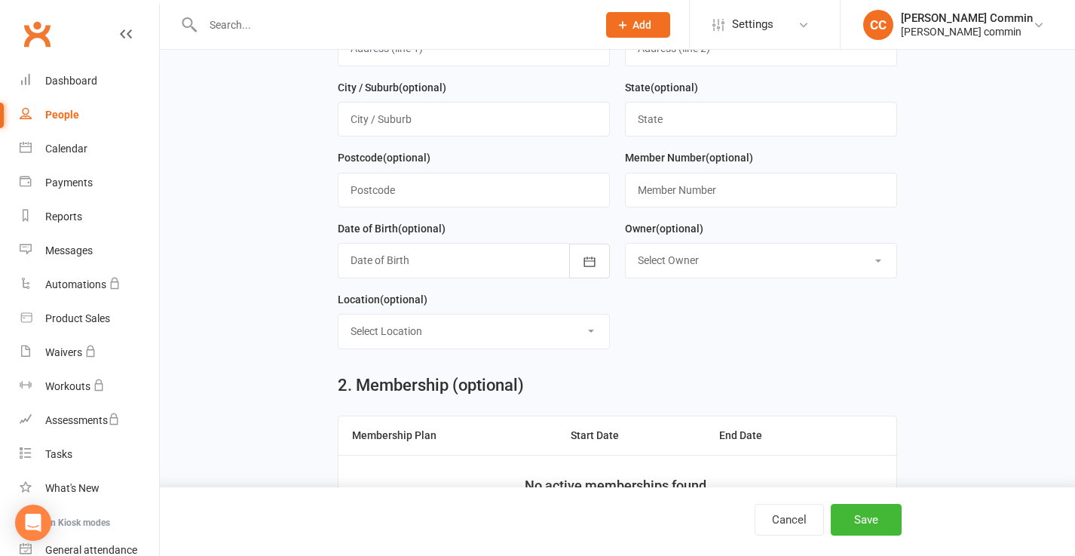
scroll to position [289, 0]
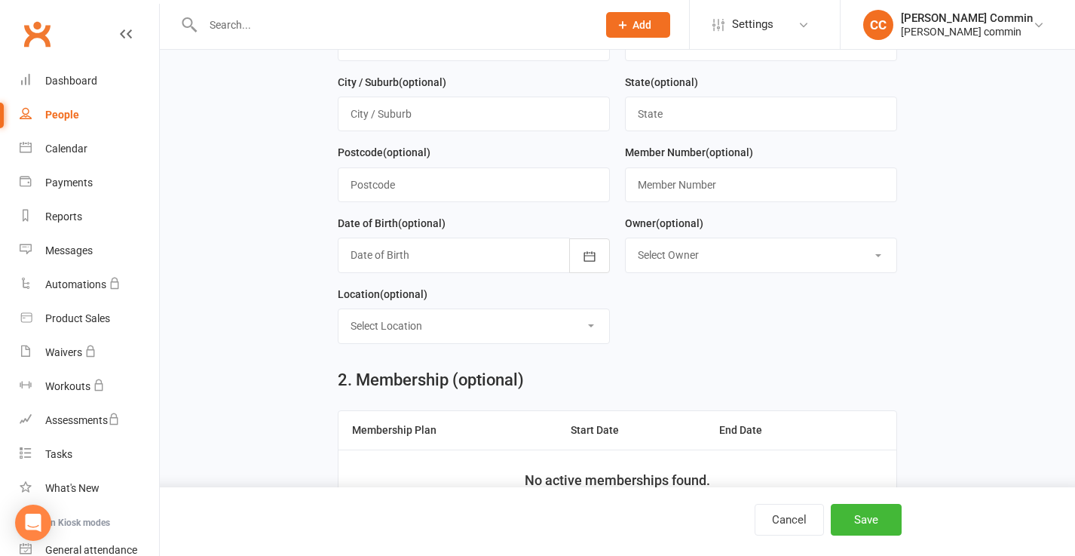
click at [559, 327] on select "Select Location BLUE GUM" at bounding box center [474, 325] width 271 height 33
select select "0"
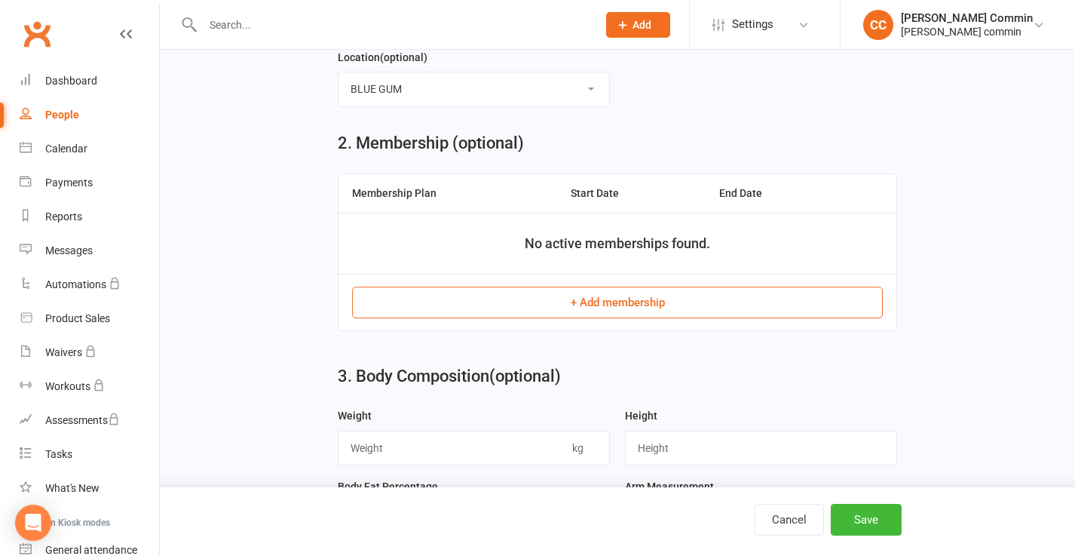
scroll to position [529, 0]
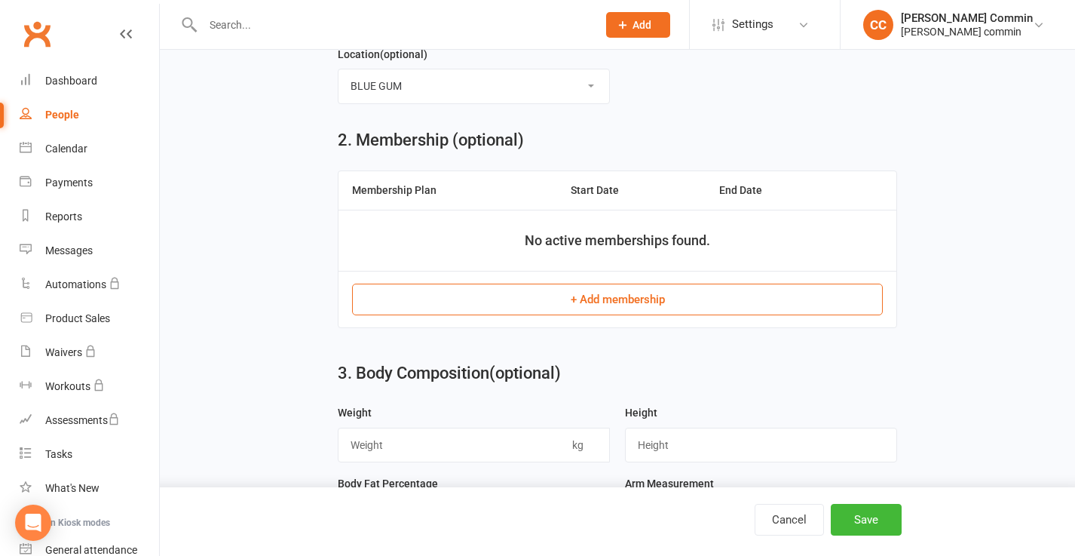
click at [621, 304] on button "+ Add membership" at bounding box center [617, 300] width 531 height 32
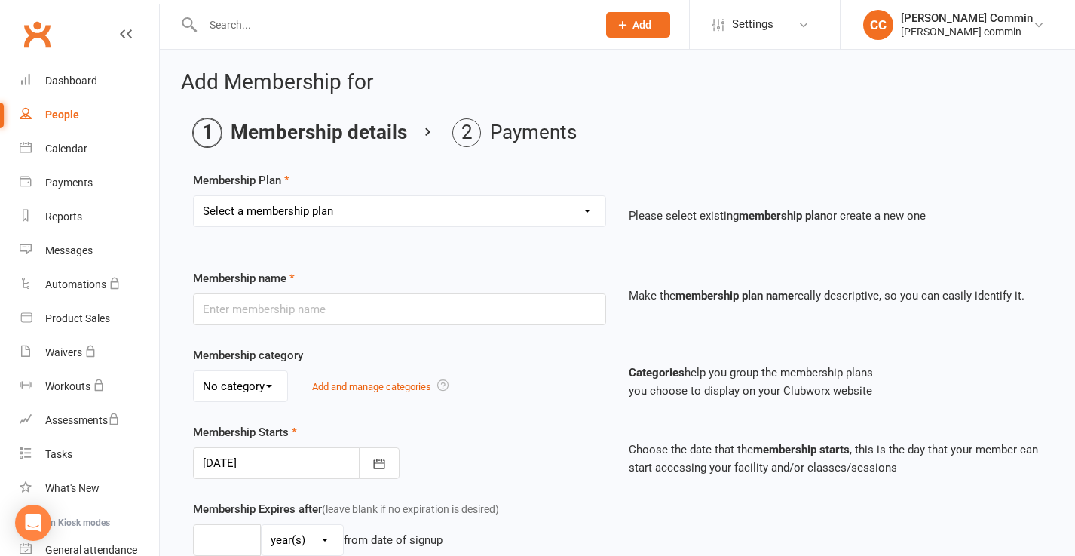
click at [465, 216] on select "Select a membership plan Create new Membership Plan" at bounding box center [400, 211] width 412 height 30
select select "0"
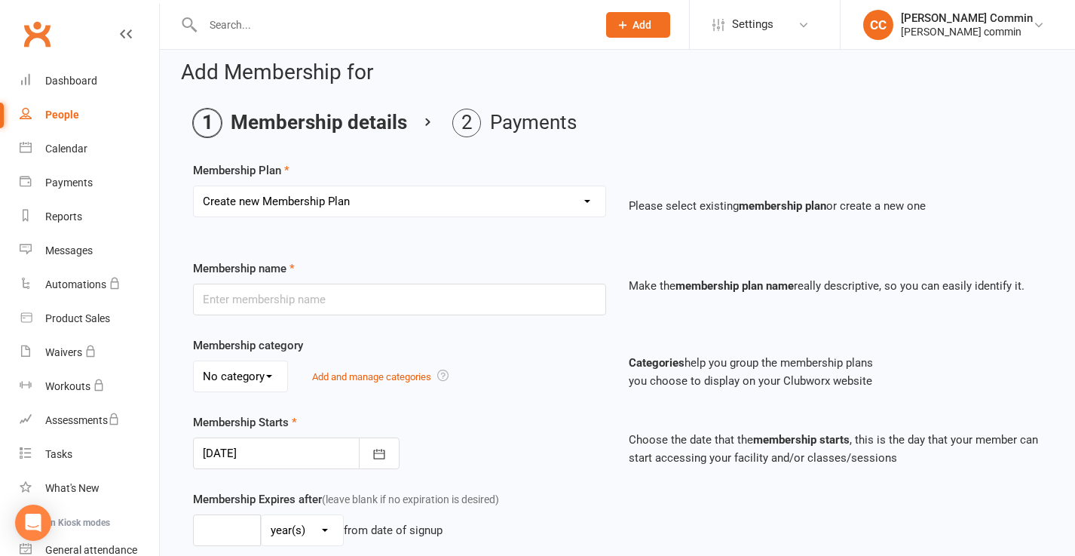
click at [435, 189] on select "Select a membership plan Create new Membership Plan" at bounding box center [400, 201] width 412 height 30
click at [419, 299] on input "text" at bounding box center [399, 300] width 413 height 32
type input "C"
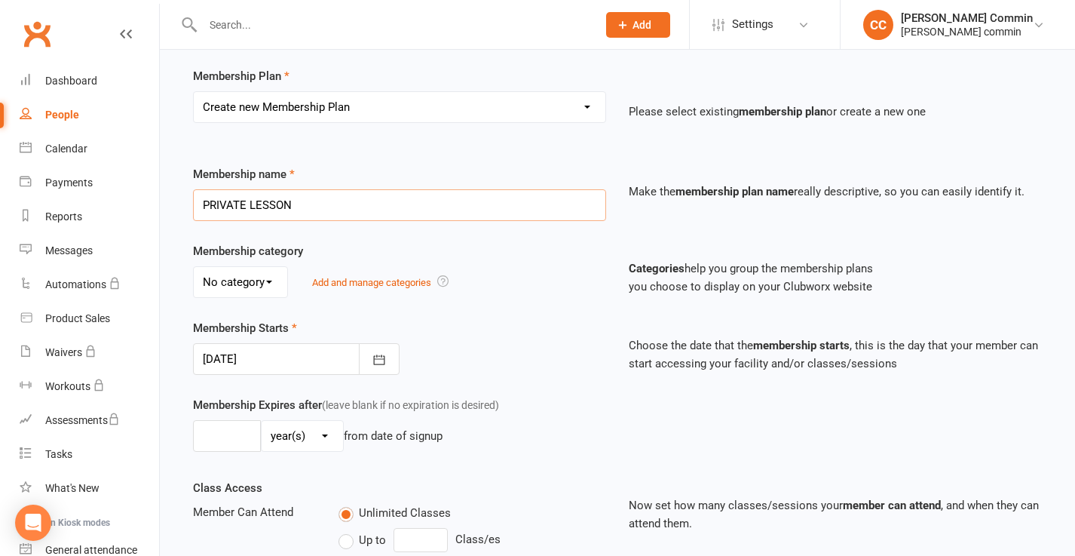
scroll to position [121, 0]
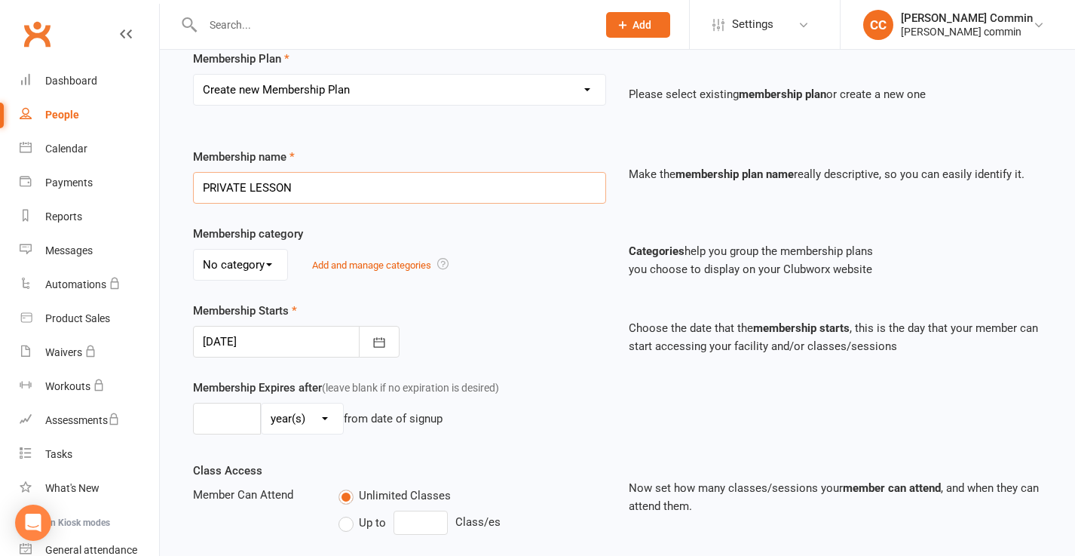
type input "PRIVATE LESSON"
click at [276, 267] on select "No category General" at bounding box center [241, 265] width 94 height 30
click at [259, 265] on select "No category General" at bounding box center [241, 265] width 94 height 30
select select "0"
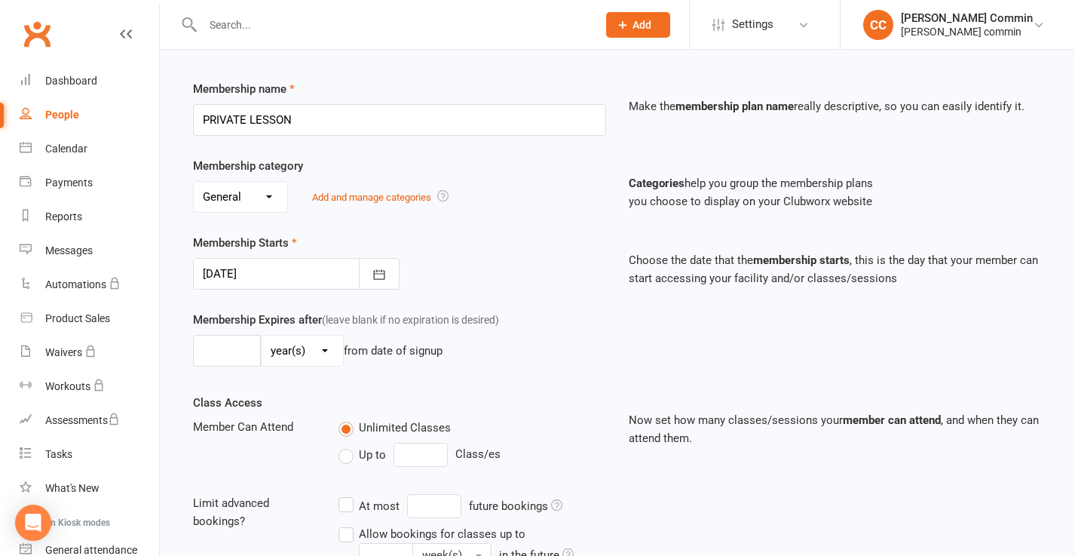
scroll to position [219, 0]
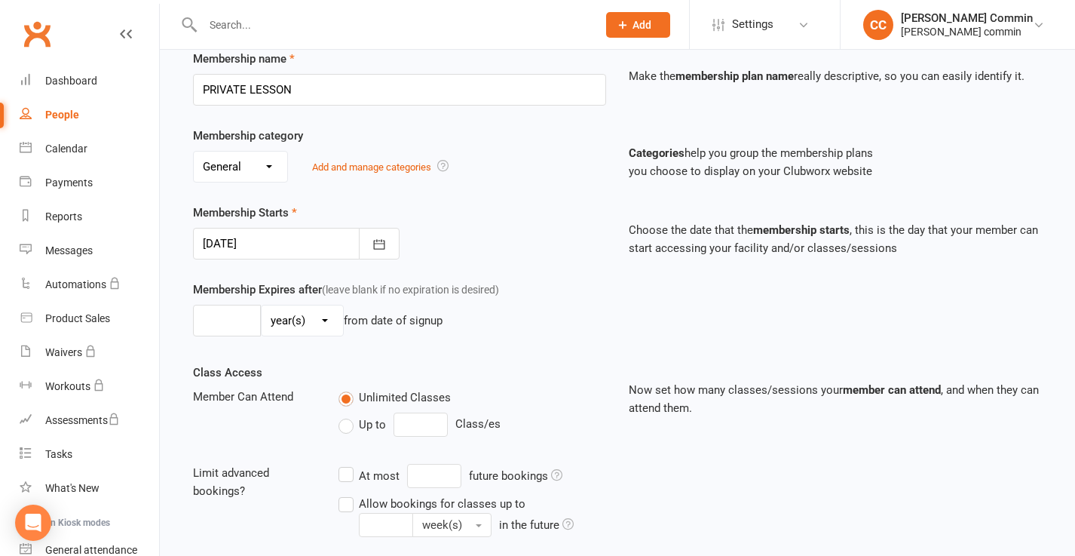
click at [317, 323] on select "day(s) week(s) month(s) year(s)" at bounding box center [302, 320] width 81 height 30
select select "1"
click at [235, 321] on input "number" at bounding box center [227, 321] width 68 height 32
type input "1"
click at [332, 321] on select "day(s) week(s) month(s) year(s)" at bounding box center [302, 320] width 81 height 30
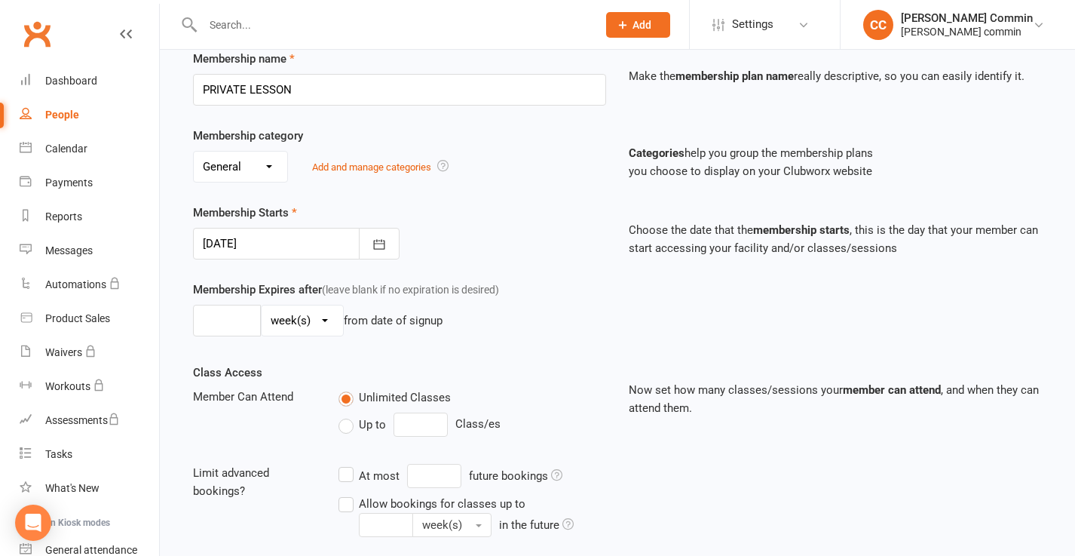
click at [327, 321] on select "day(s) week(s) month(s) year(s)" at bounding box center [302, 320] width 81 height 30
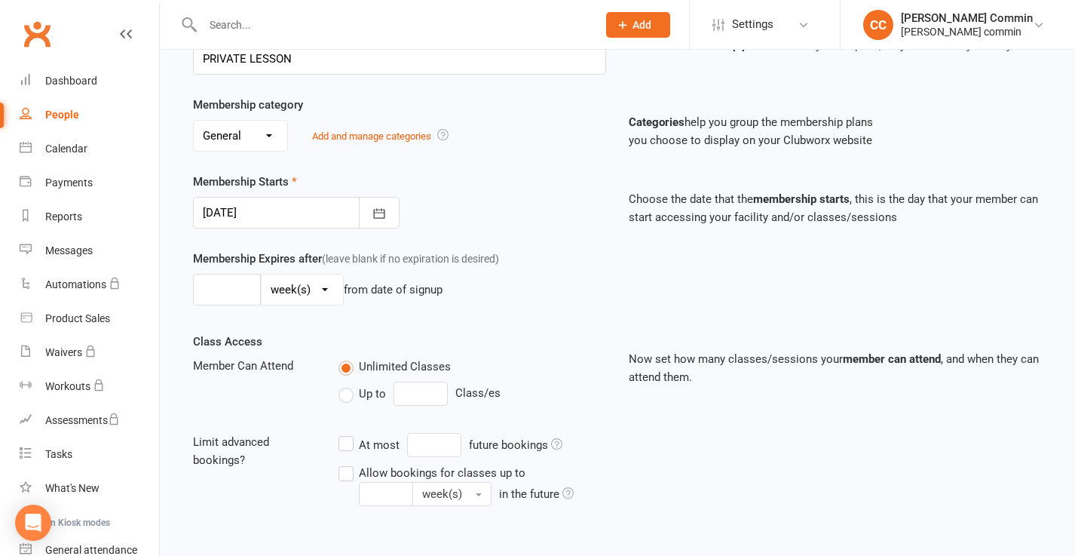
scroll to position [281, 0]
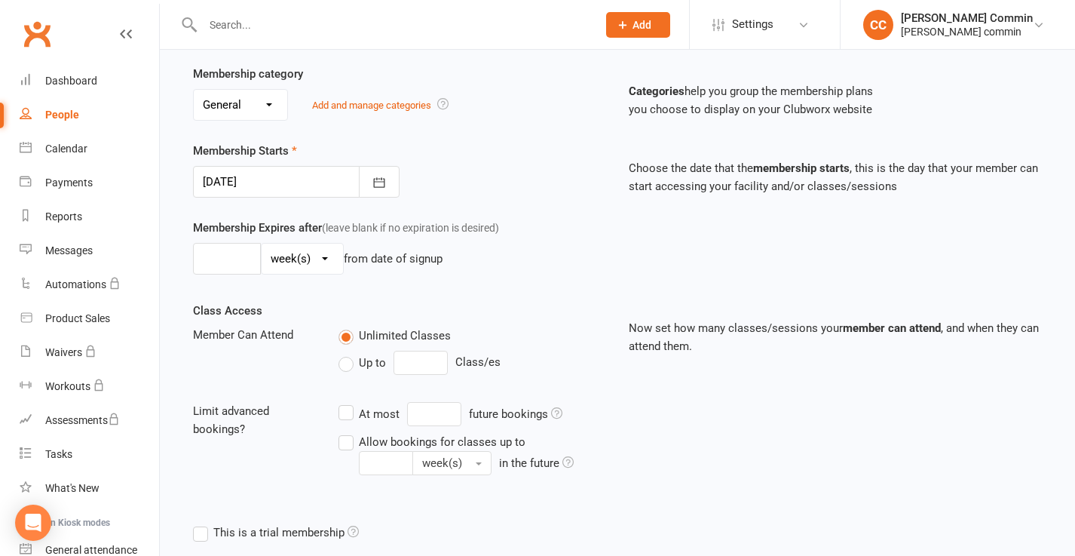
click at [352, 366] on label "Up to" at bounding box center [363, 363] width 48 height 18
click at [348, 354] on input "Up to" at bounding box center [344, 354] width 10 height 0
type input "0"
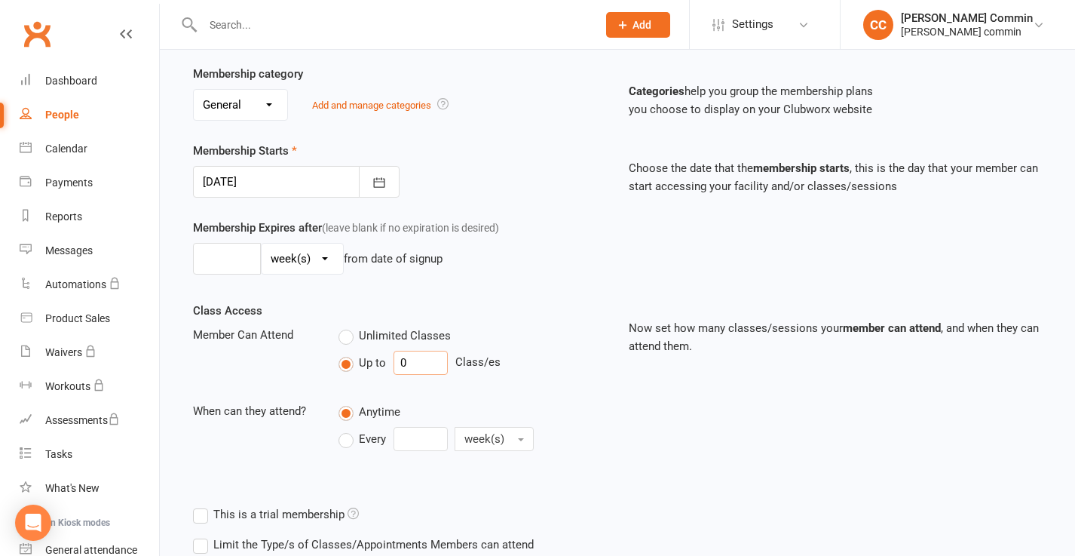
click at [413, 365] on input "0" at bounding box center [421, 363] width 54 height 24
type input "10"
click at [502, 324] on div "Class Access Member Can Attend Unlimited Classes Up to 10 Class/es When can the…" at bounding box center [400, 390] width 436 height 176
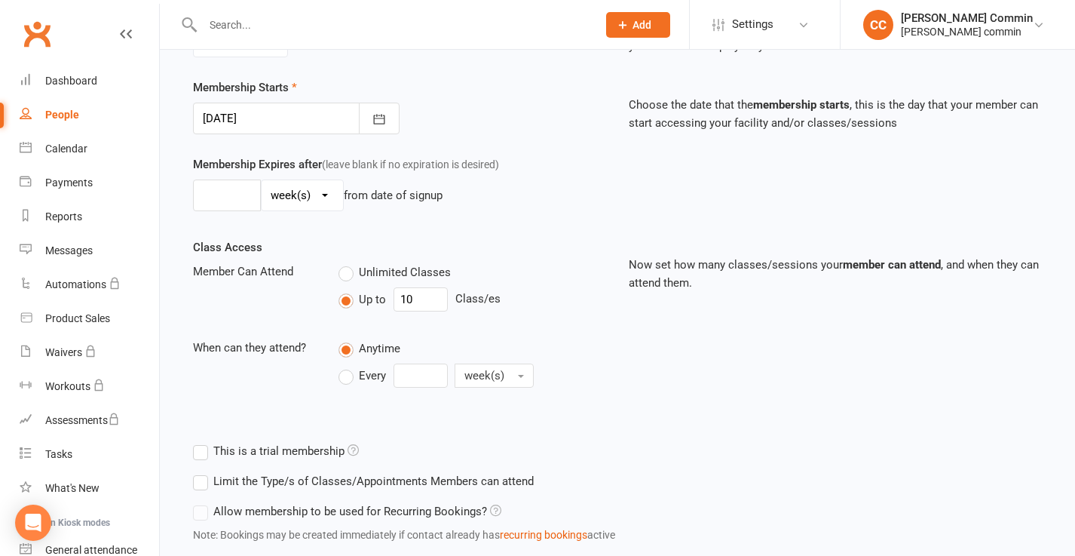
scroll to position [347, 0]
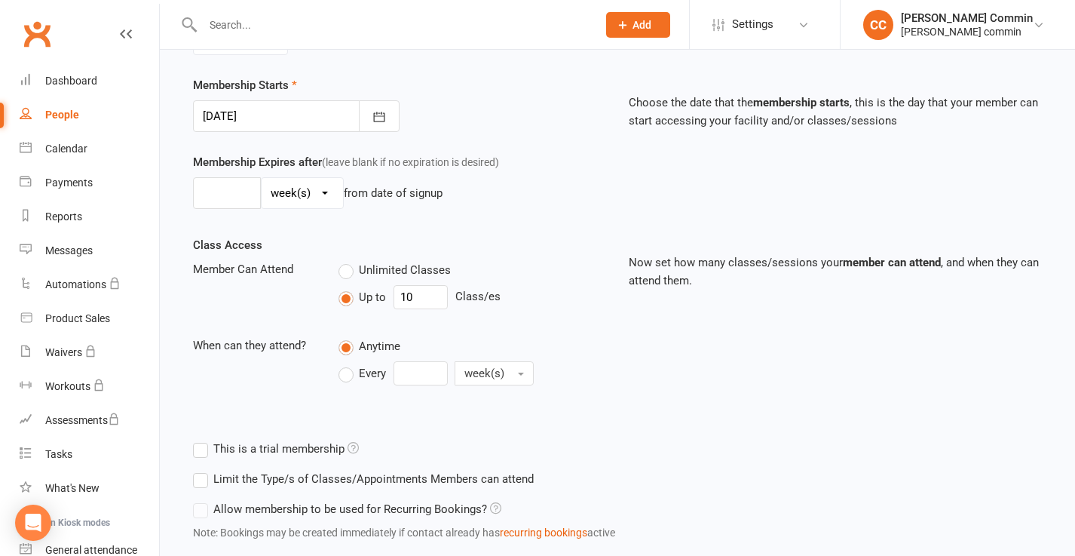
click at [359, 373] on span "Every" at bounding box center [372, 372] width 27 height 16
click at [348, 361] on input "Every" at bounding box center [344, 361] width 10 height 0
type input "0"
click at [415, 376] on input "0" at bounding box center [421, 373] width 54 height 24
type input "1"
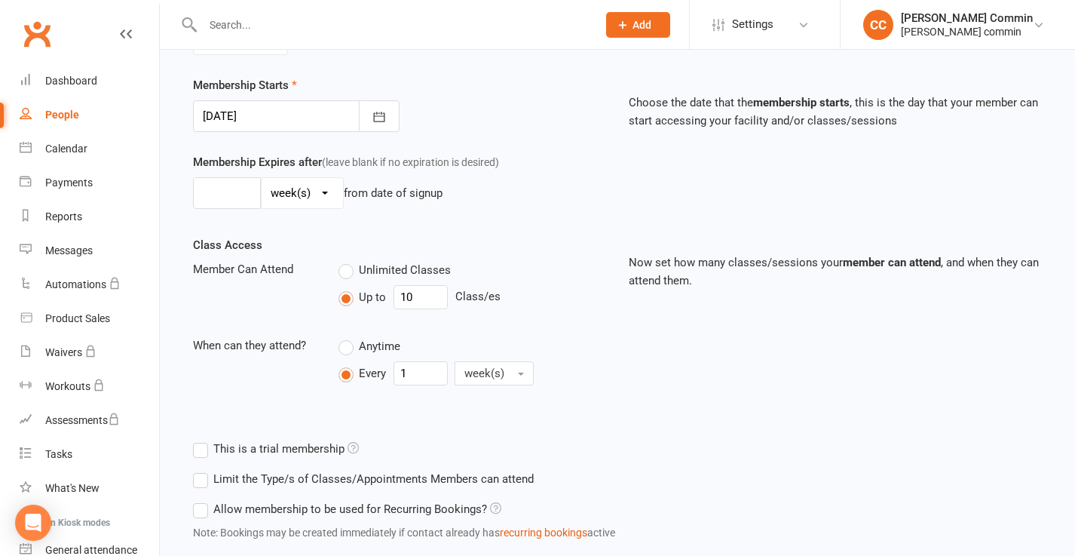
click at [511, 393] on div "Class Access Member Can Attend Unlimited Classes Up to 10 Class/es When can the…" at bounding box center [400, 324] width 436 height 176
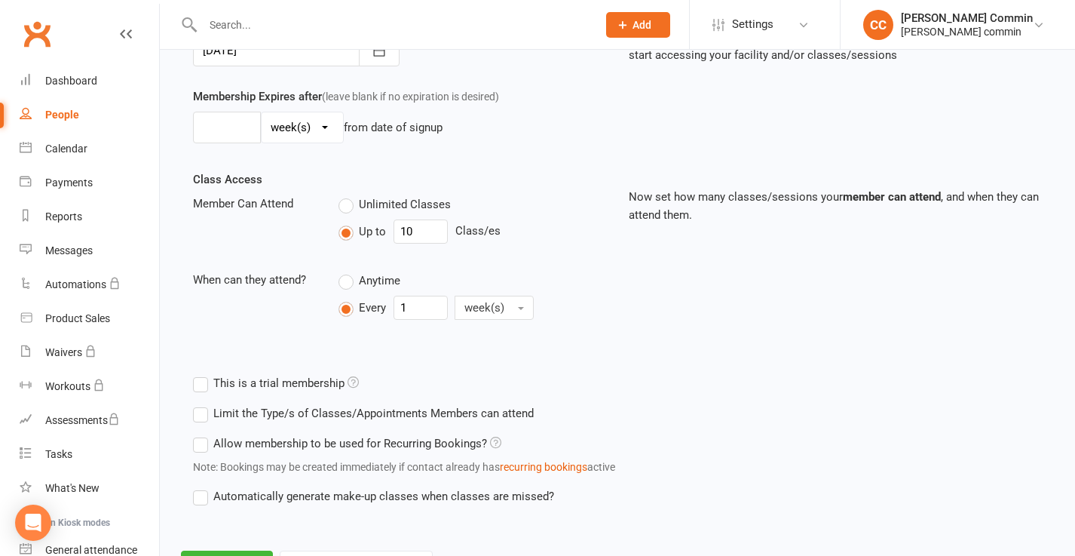
scroll to position [413, 0]
click at [202, 385] on label "This is a trial membership" at bounding box center [276, 382] width 166 height 18
click at [202, 373] on input "This is a trial membership" at bounding box center [198, 373] width 10 height 0
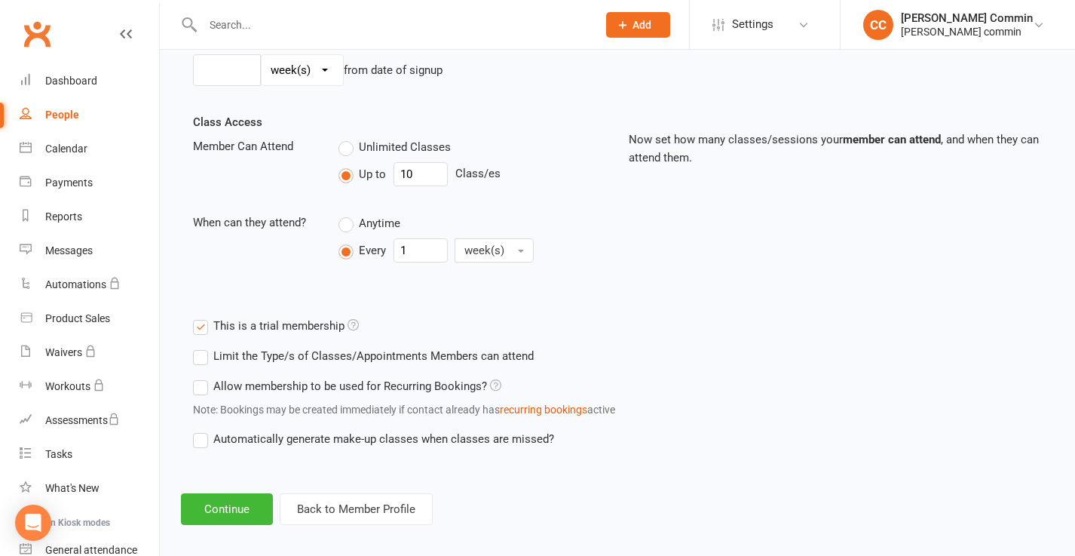
scroll to position [482, 0]
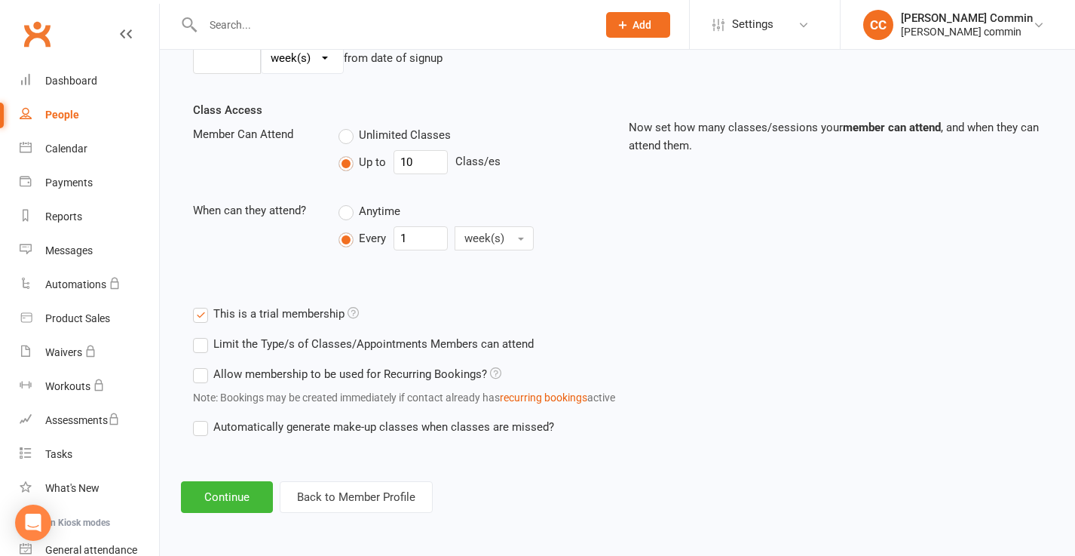
click at [202, 342] on label "Limit the Type/s of Classes/Appointments Members can attend" at bounding box center [363, 344] width 341 height 18
click at [202, 335] on input "Limit the Type/s of Classes/Appointments Members can attend" at bounding box center [198, 335] width 10 height 0
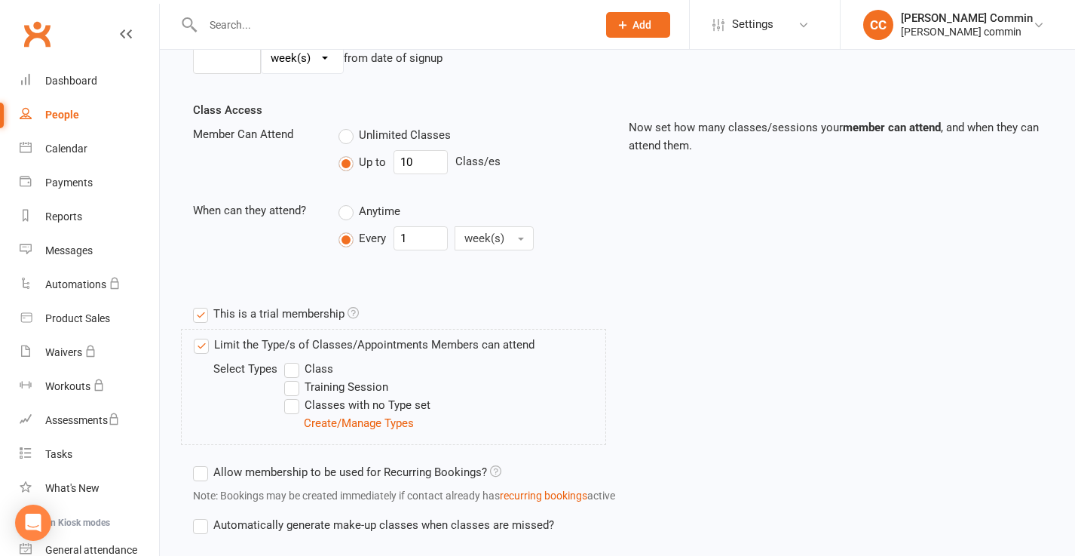
click at [201, 345] on label "Limit the Type/s of Classes/Appointments Members can attend" at bounding box center [364, 345] width 341 height 18
click at [201, 336] on input "Limit the Type/s of Classes/Appointments Members can attend" at bounding box center [199, 336] width 10 height 0
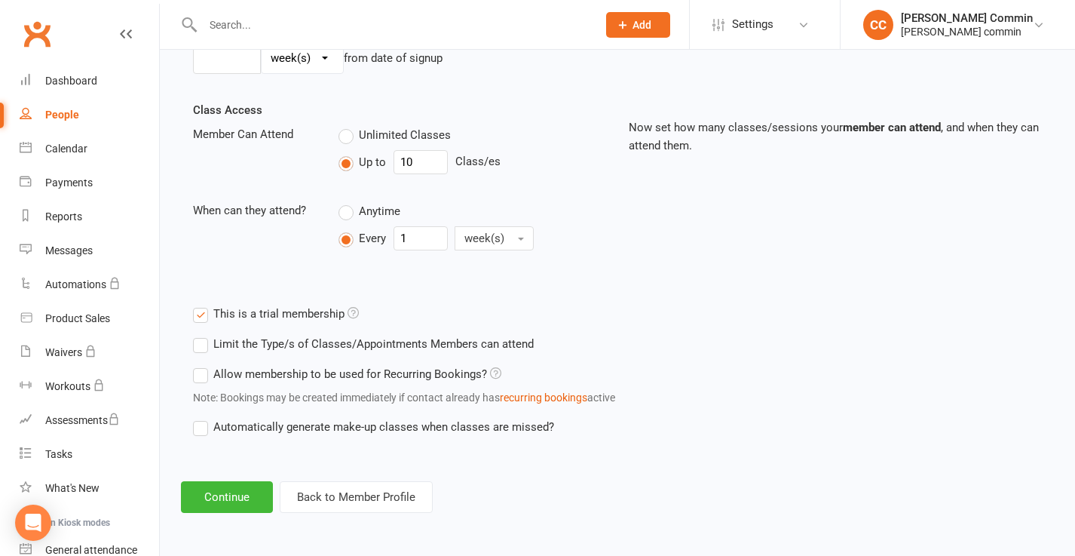
click at [201, 314] on label "This is a trial membership" at bounding box center [276, 314] width 166 height 18
click at [201, 305] on input "This is a trial membership" at bounding box center [198, 305] width 10 height 0
click at [202, 373] on label "Allow membership to be used for Recurring Bookings?" at bounding box center [347, 374] width 308 height 18
click at [202, 365] on input "Allow membership to be used for Recurring Bookings?" at bounding box center [198, 365] width 10 height 0
click at [195, 373] on label "Allow membership to be used for Recurring Bookings?" at bounding box center [347, 374] width 308 height 18
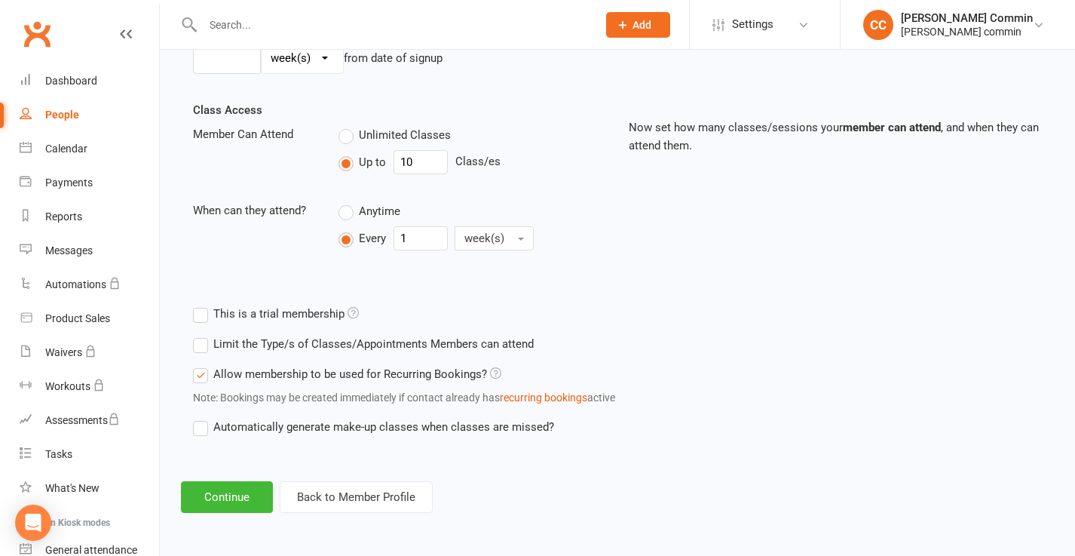
click at [195, 365] on input "Allow membership to be used for Recurring Bookings?" at bounding box center [198, 365] width 10 height 0
click at [222, 498] on button "Continue" at bounding box center [227, 497] width 92 height 32
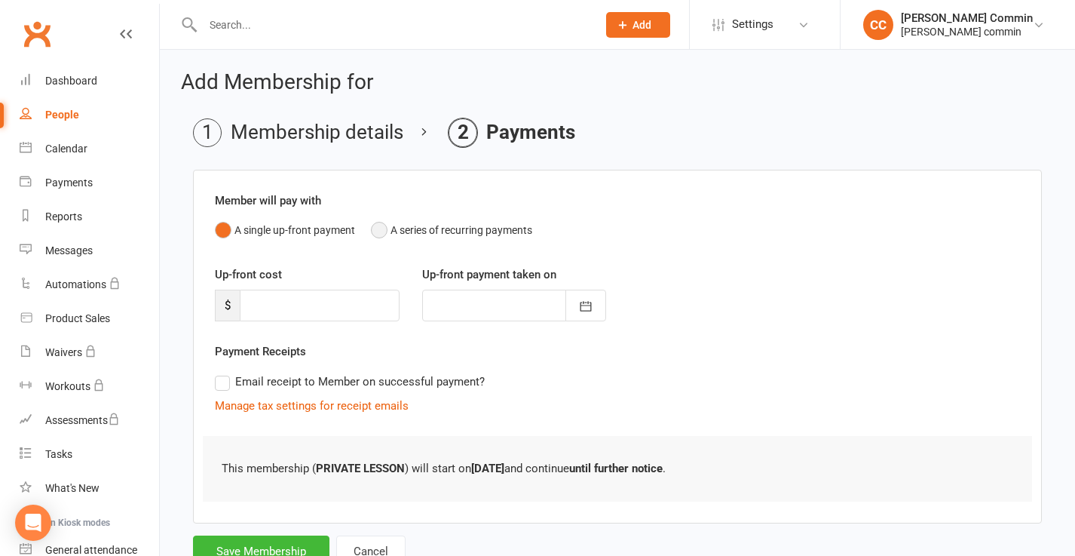
click at [377, 229] on button "A series of recurring payments" at bounding box center [451, 230] width 161 height 29
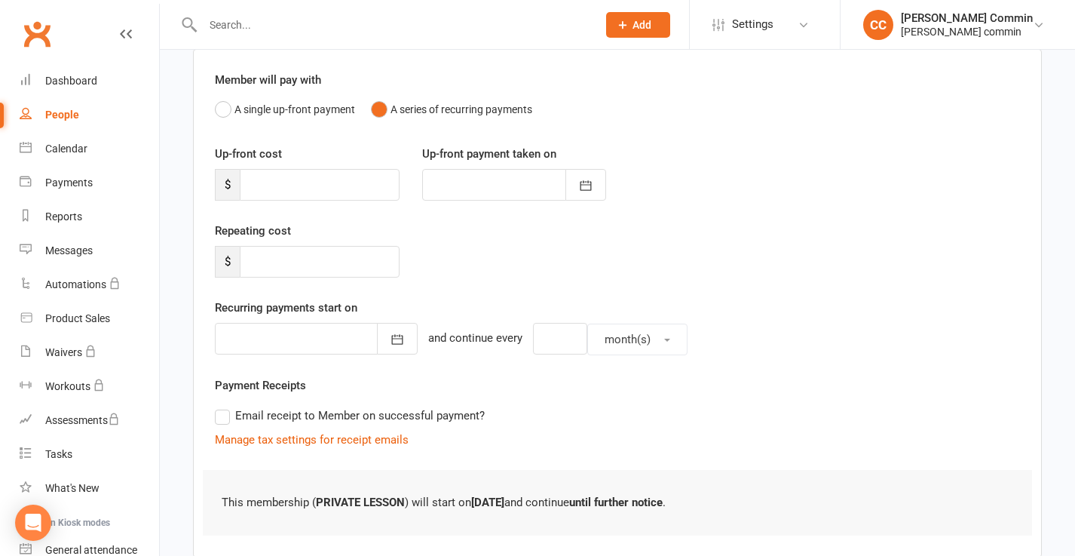
scroll to position [89, 0]
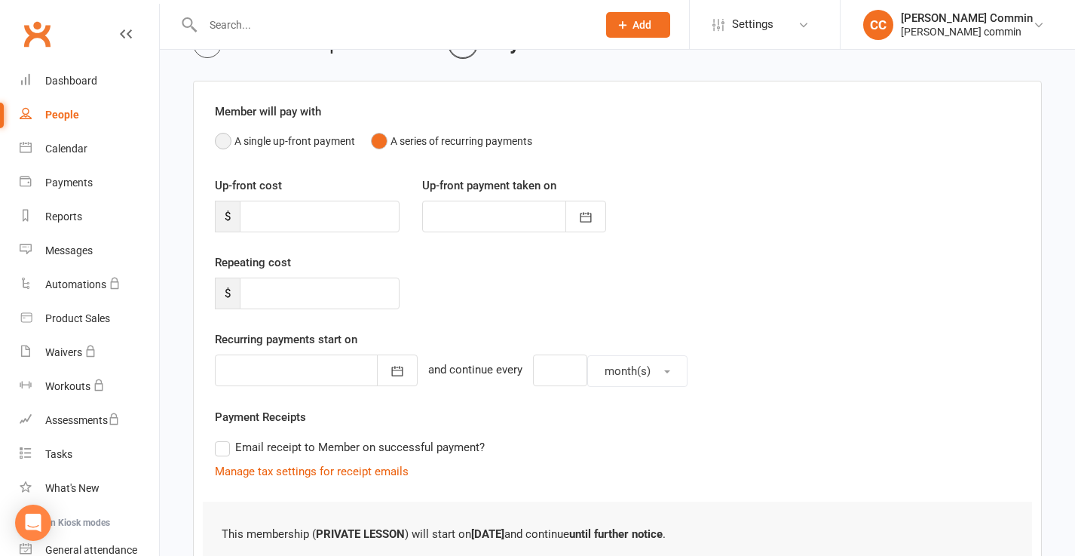
click at [267, 141] on button "A single up-front payment" at bounding box center [285, 141] width 140 height 29
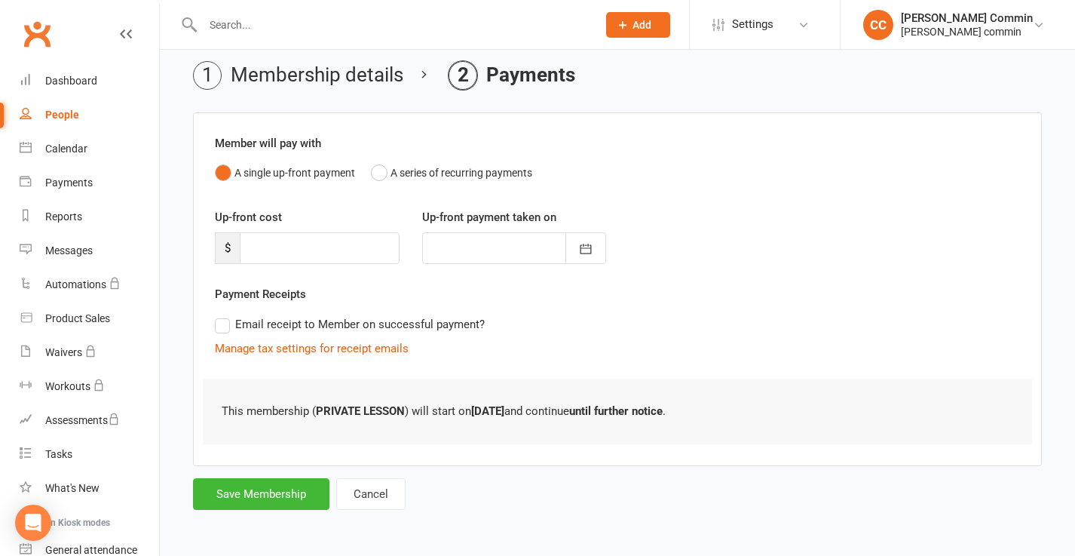
scroll to position [57, 0]
click at [375, 172] on button "A series of recurring payments" at bounding box center [451, 172] width 161 height 29
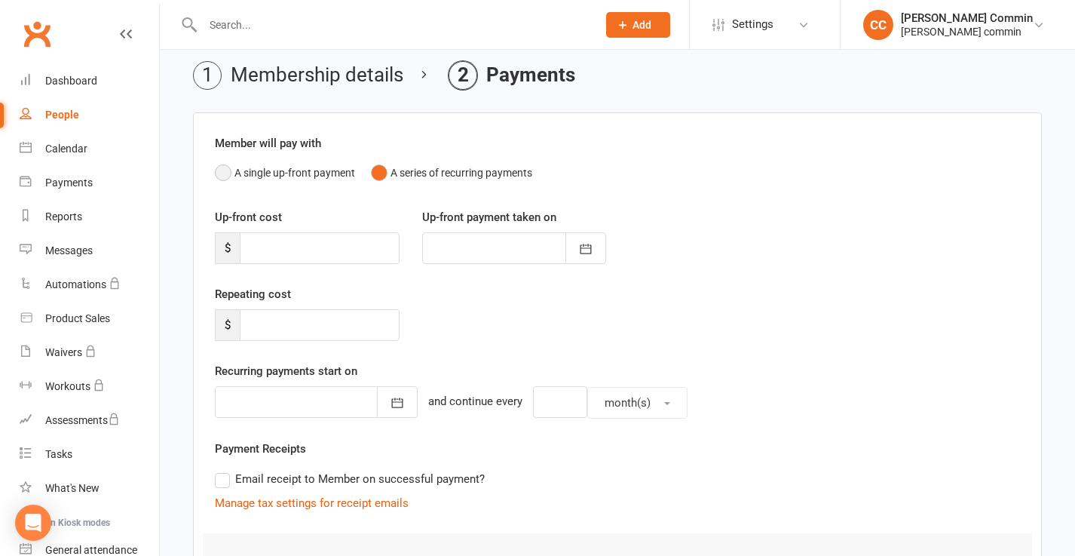
click at [288, 174] on button "A single up-front payment" at bounding box center [285, 172] width 140 height 29
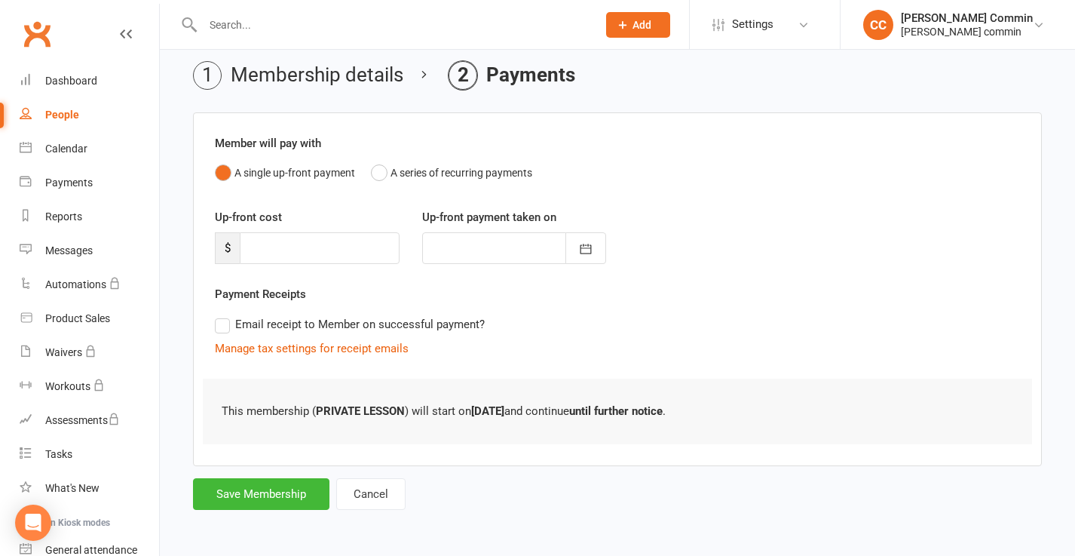
click at [222, 324] on label "Email receipt to Member on successful payment?" at bounding box center [350, 324] width 270 height 18
click at [222, 315] on input "Email receipt to Member on successful payment?" at bounding box center [220, 315] width 10 height 0
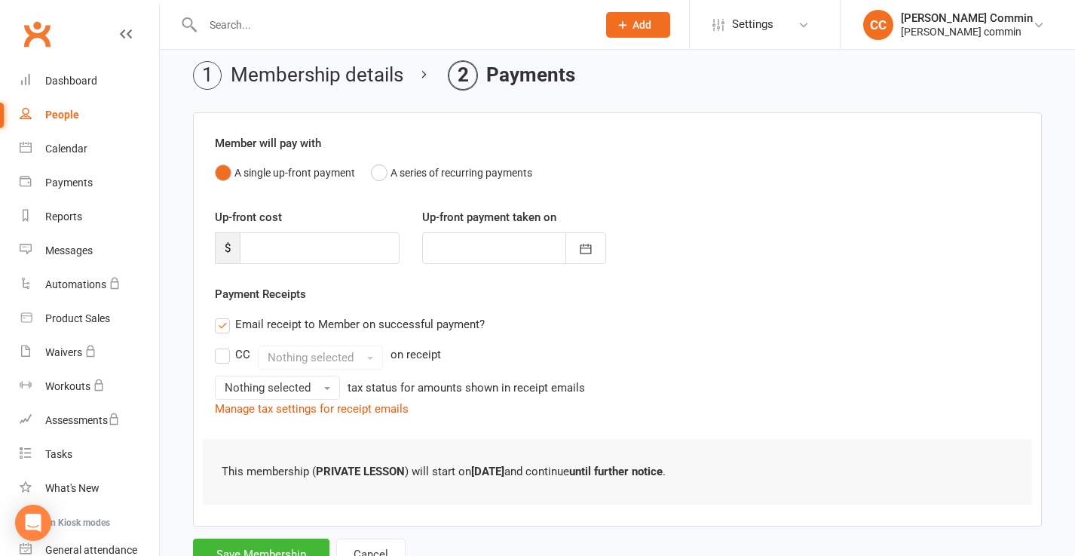
click at [221, 356] on label "CC" at bounding box center [232, 354] width 35 height 18
click at [221, 345] on input "CC" at bounding box center [220, 345] width 10 height 0
click at [305, 352] on span "Nothing selected" at bounding box center [311, 358] width 86 height 14
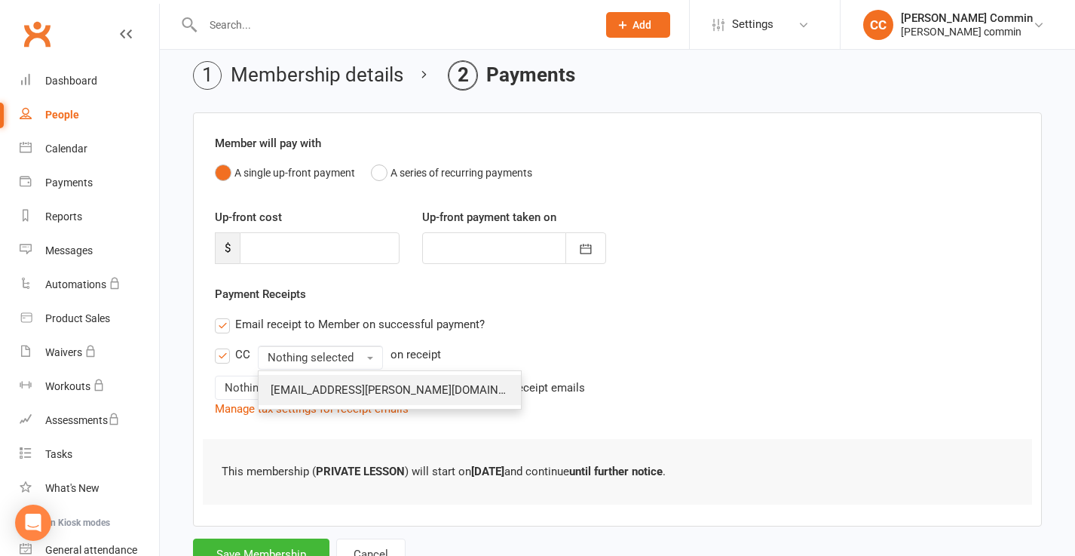
click at [312, 384] on span "commin.cedrick@gmail.com" at bounding box center [405, 390] width 268 height 14
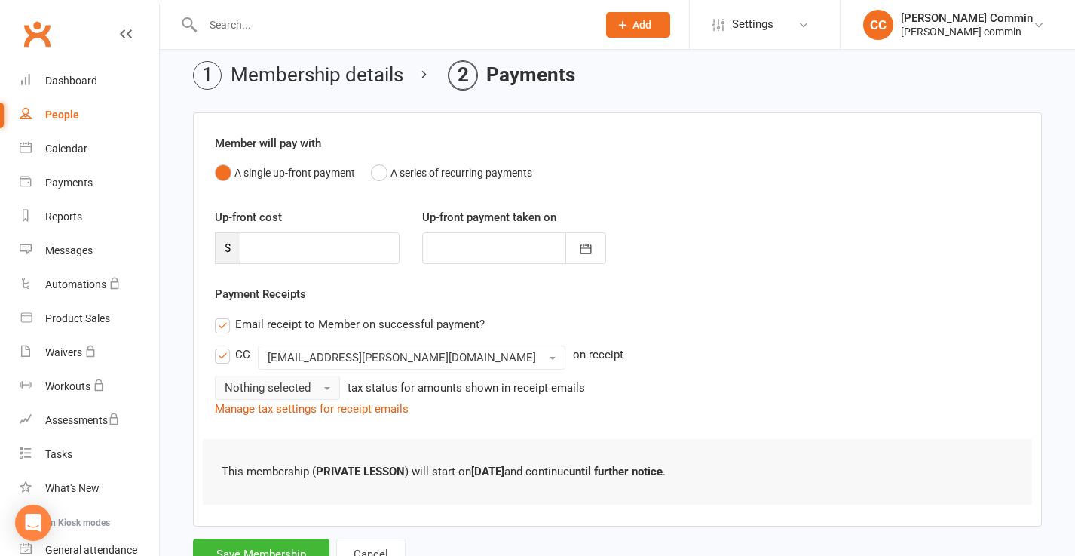
click at [322, 390] on button "Nothing selected" at bounding box center [277, 388] width 125 height 24
click at [569, 354] on div "CC commin.cedrick@gmail.com on receipt" at bounding box center [617, 357] width 805 height 24
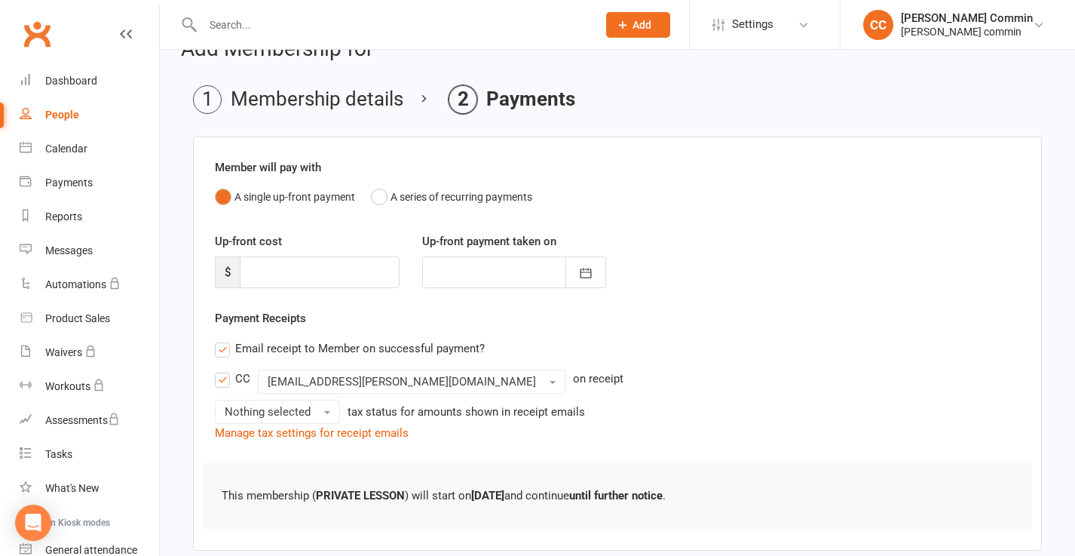
scroll to position [34, 0]
click at [381, 198] on button "A series of recurring payments" at bounding box center [451, 196] width 161 height 29
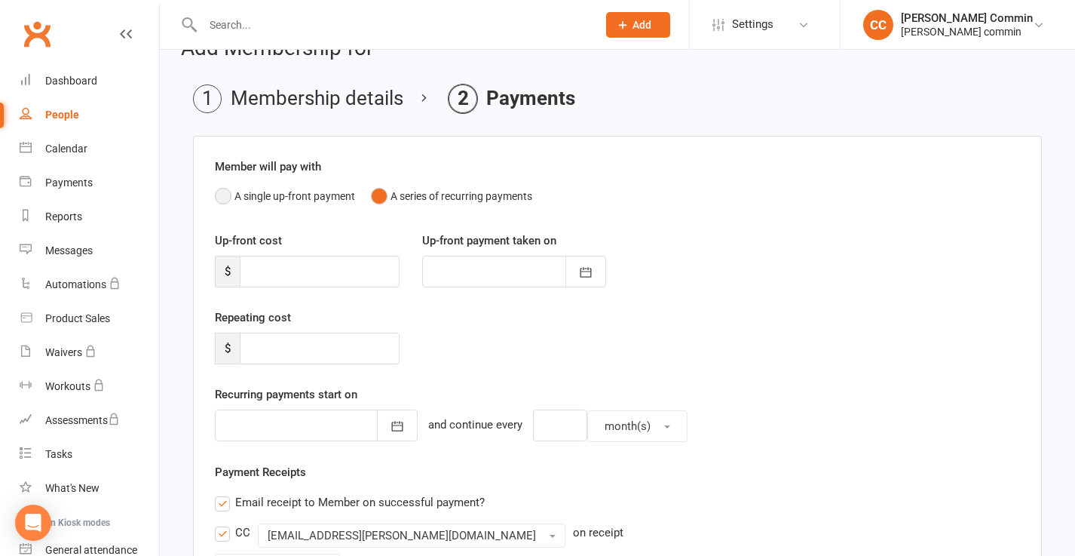
click at [229, 201] on button "A single up-front payment" at bounding box center [285, 196] width 140 height 29
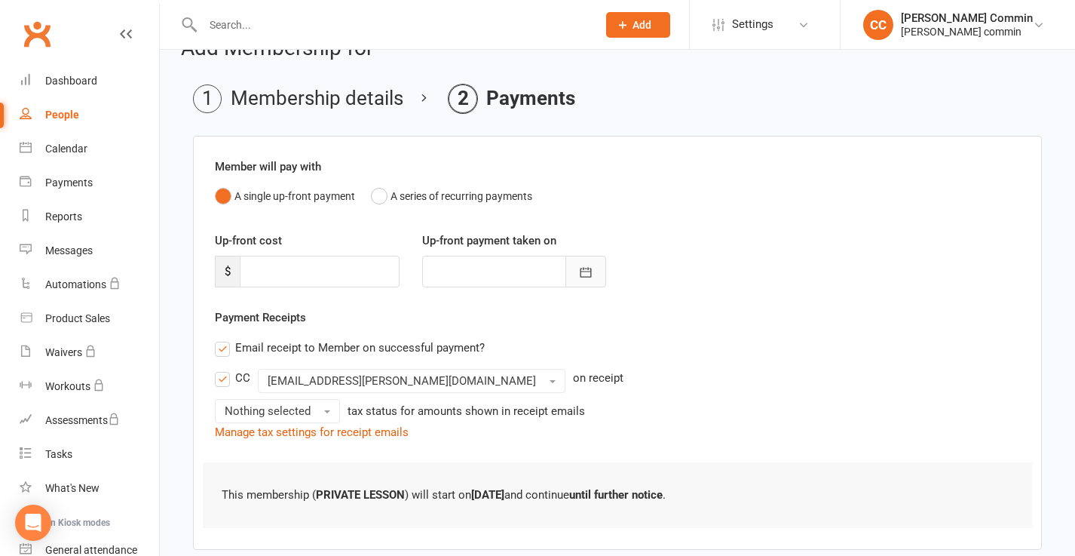
click at [586, 269] on icon "button" at bounding box center [585, 272] width 15 height 15
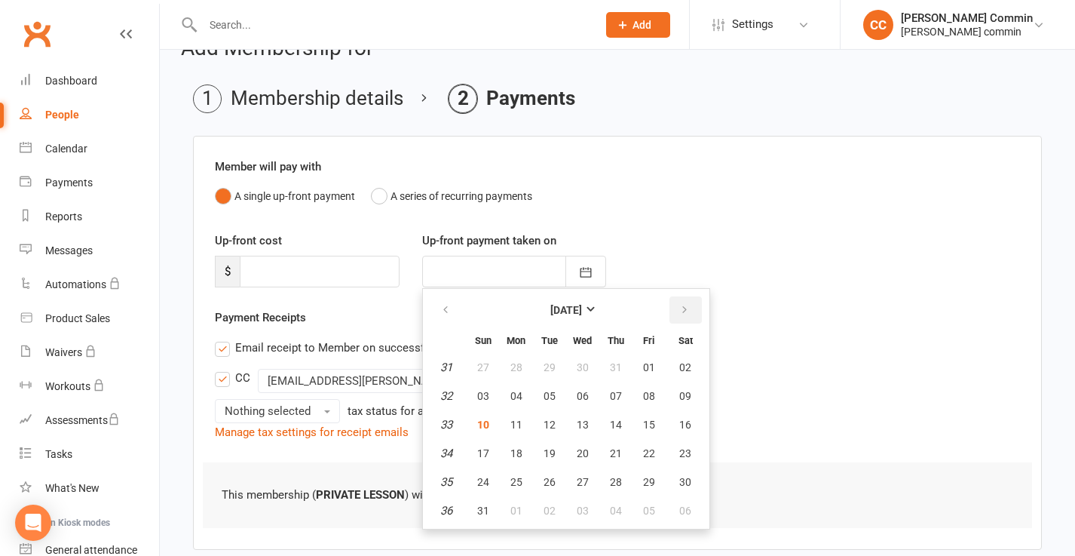
click at [679, 311] on icon "button" at bounding box center [684, 310] width 11 height 12
click at [511, 422] on span "13" at bounding box center [517, 425] width 12 height 12
type input "13 Oct 2025"
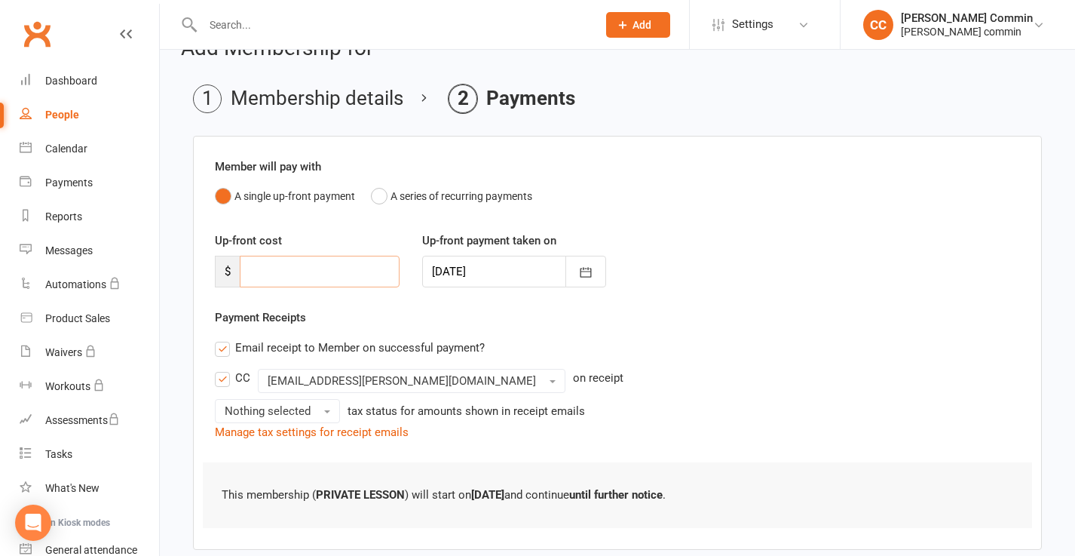
click at [337, 267] on input "number" at bounding box center [320, 272] width 160 height 32
drag, startPoint x: 276, startPoint y: 241, endPoint x: 212, endPoint y: 235, distance: 64.4
click at [212, 235] on div "Up-front cost $" at bounding box center [307, 260] width 207 height 56
copy label "Up-front cost"
click at [321, 271] on input "number" at bounding box center [320, 272] width 160 height 32
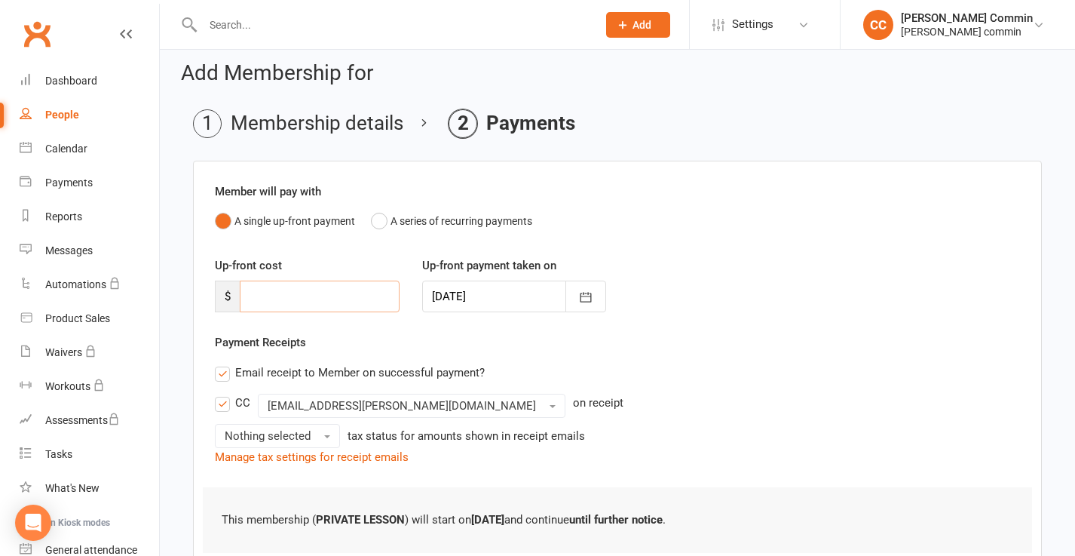
scroll to position [0, 0]
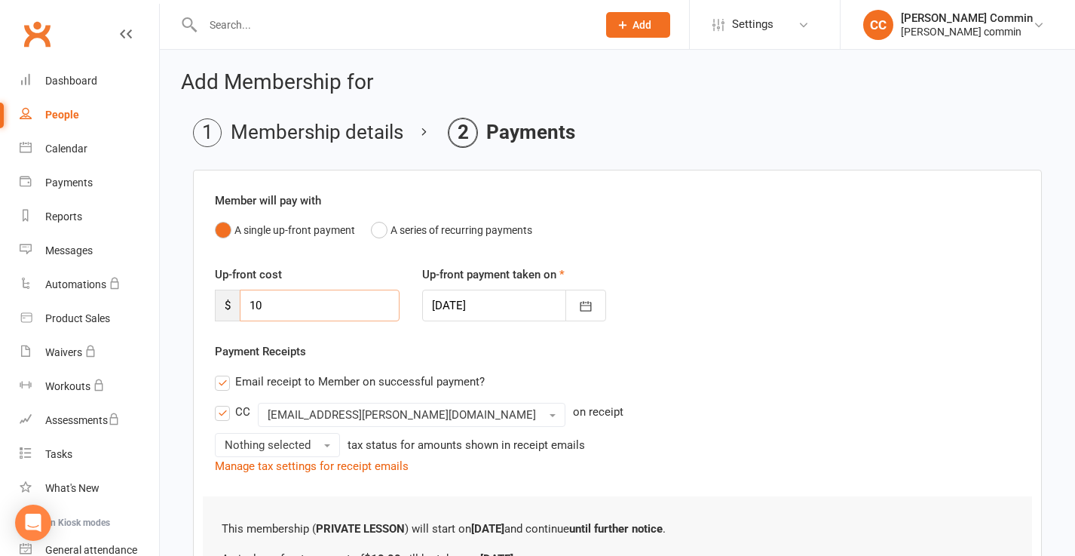
type input "1"
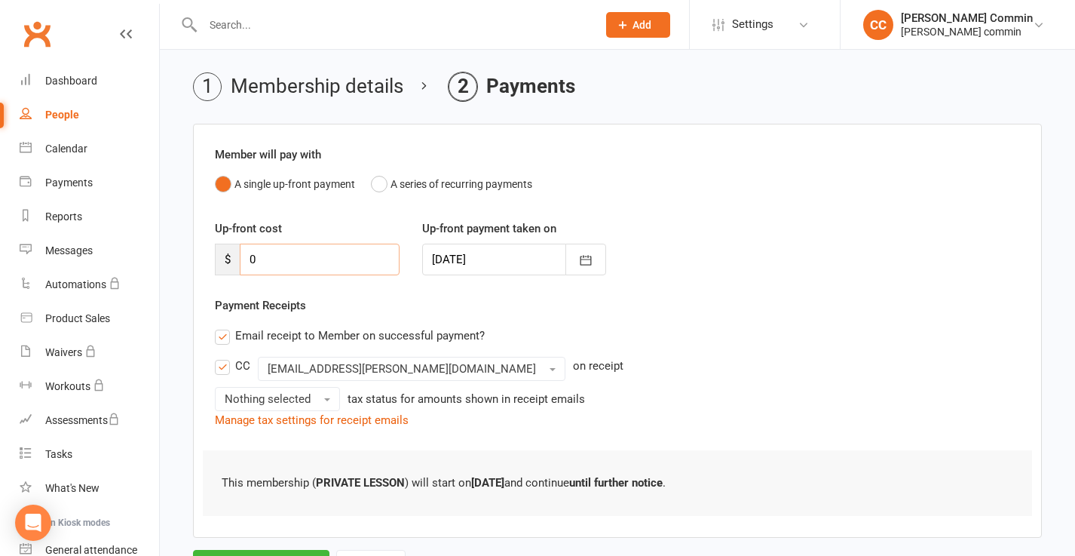
scroll to position [118, 0]
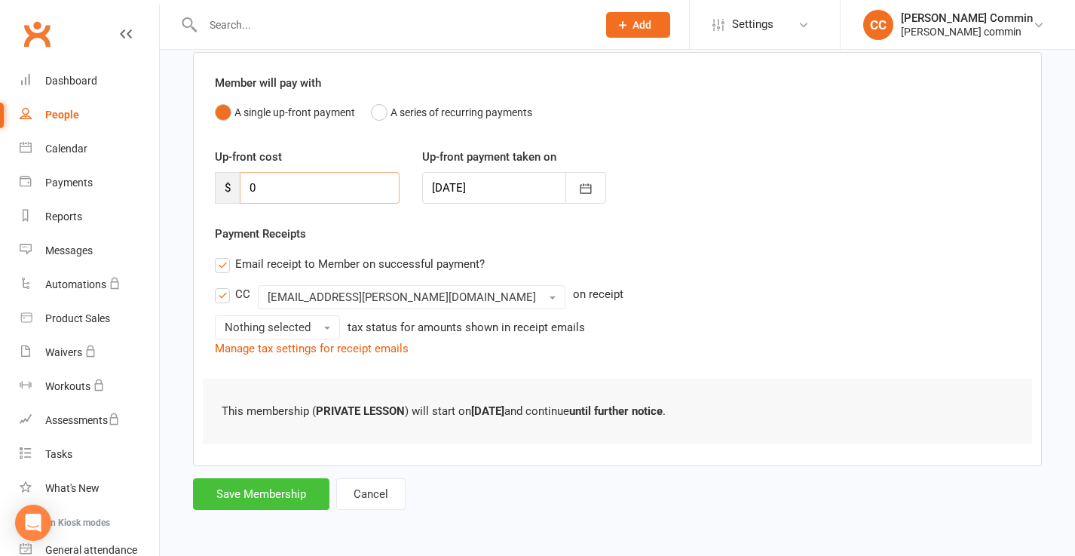
type input "0"
click at [267, 494] on button "Save Membership" at bounding box center [261, 494] width 137 height 32
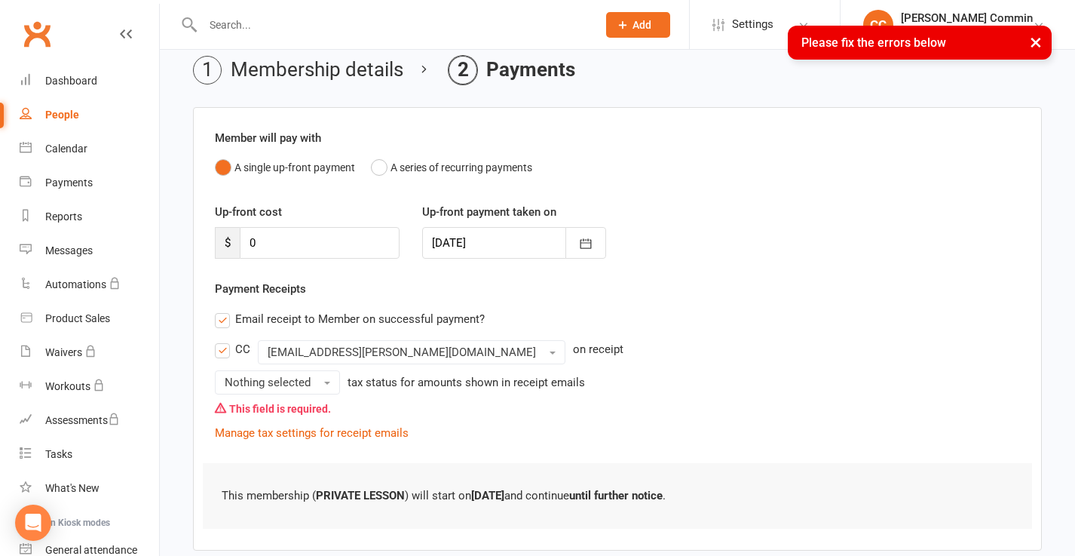
scroll to position [86, 0]
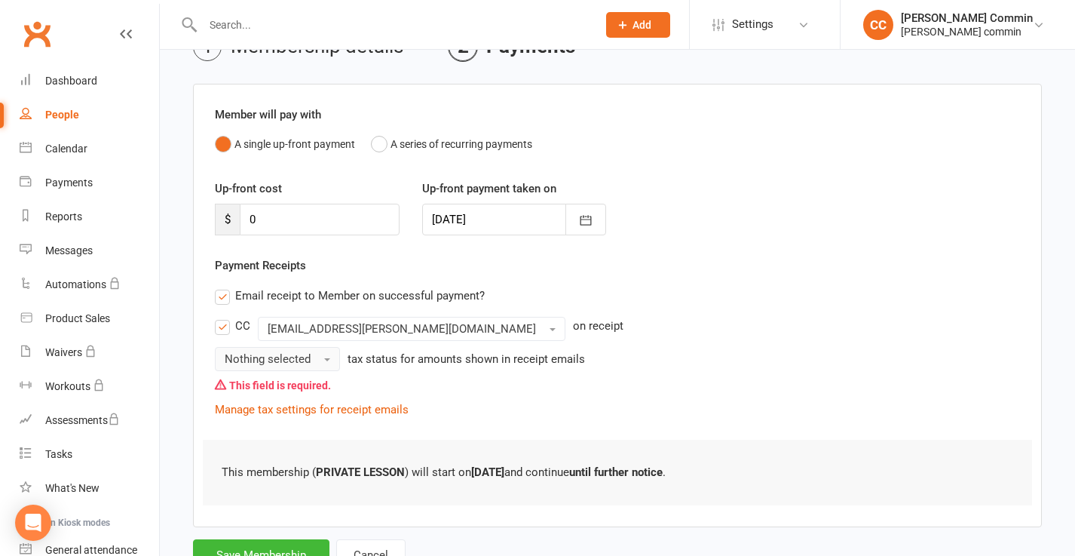
click at [312, 361] on button "Nothing selected" at bounding box center [277, 359] width 125 height 24
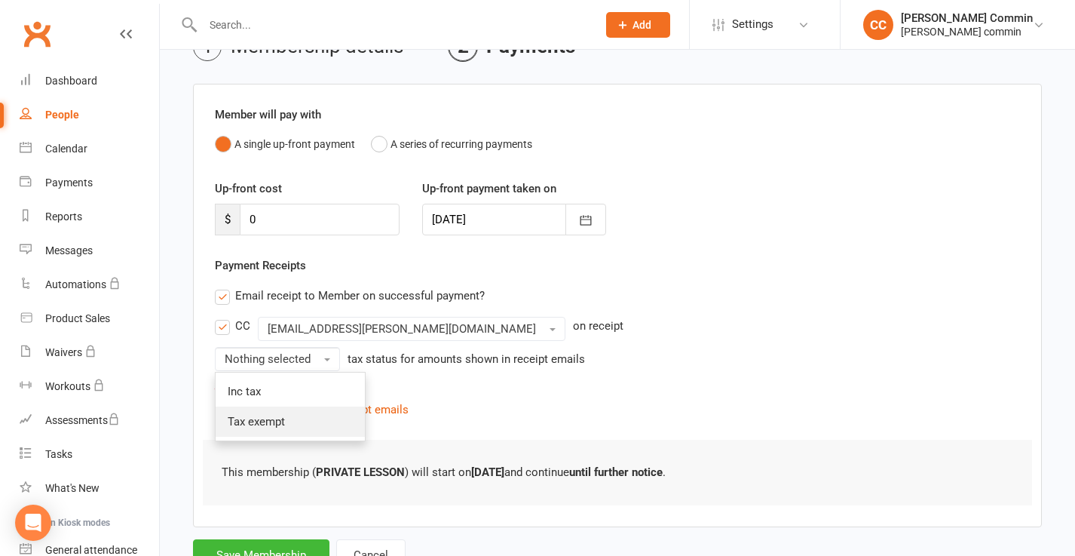
click at [284, 418] on span "Tax exempt" at bounding box center [256, 422] width 57 height 14
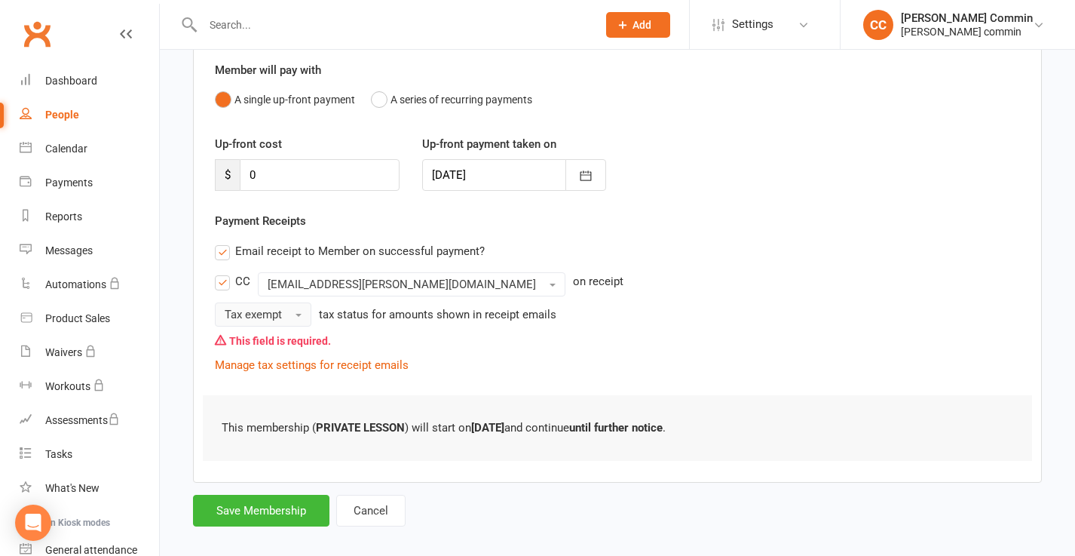
scroll to position [146, 0]
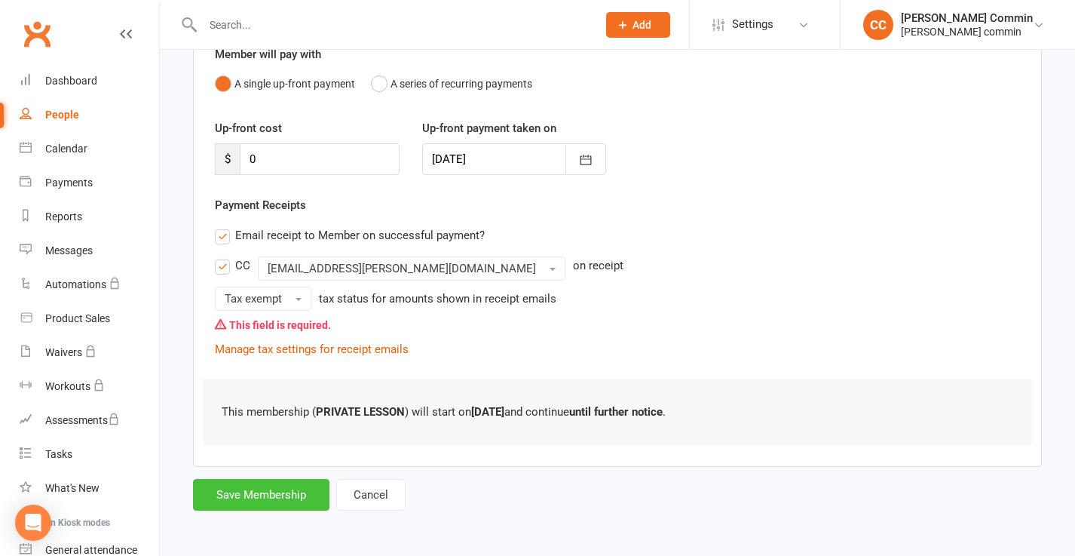
click at [256, 487] on button "Save Membership" at bounding box center [261, 495] width 137 height 32
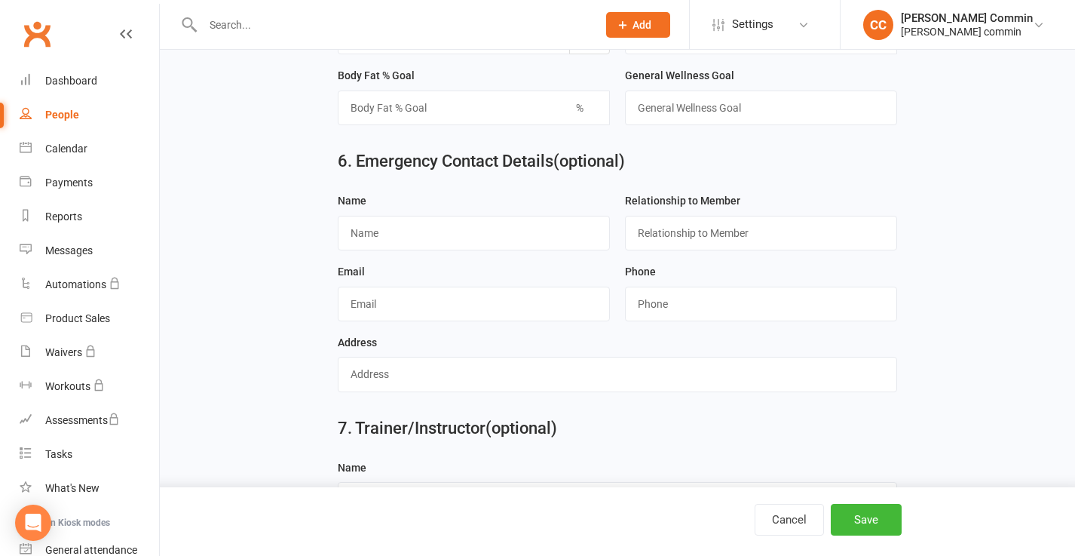
scroll to position [1454, 0]
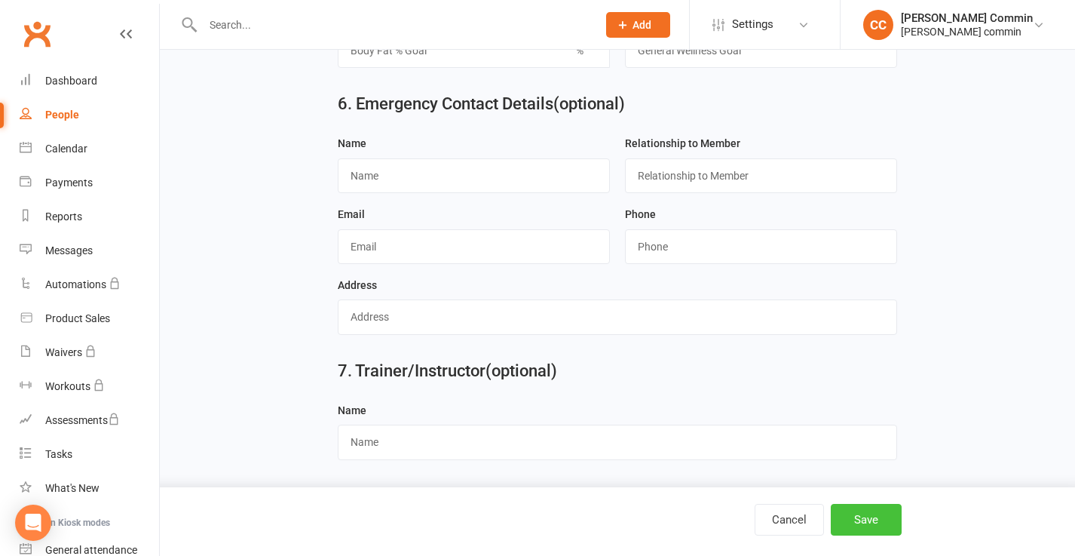
click at [859, 519] on button "Save" at bounding box center [866, 520] width 71 height 32
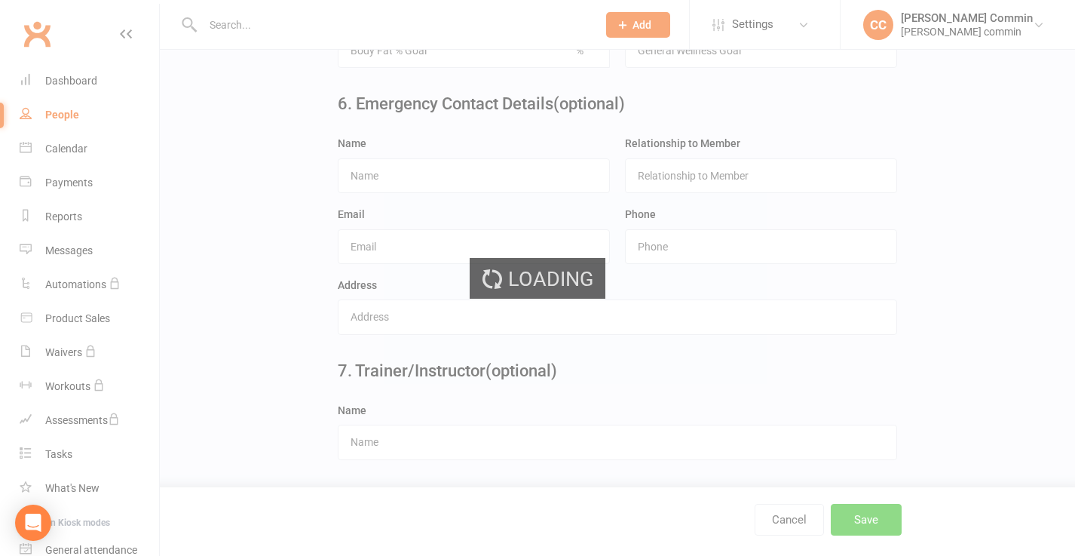
scroll to position [0, 0]
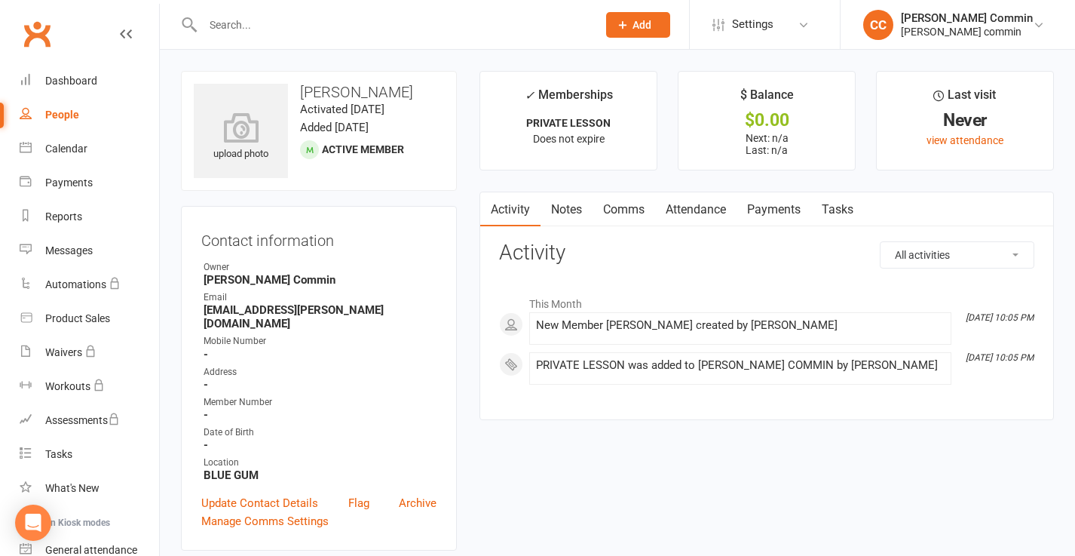
click at [569, 204] on link "Notes" at bounding box center [567, 209] width 52 height 35
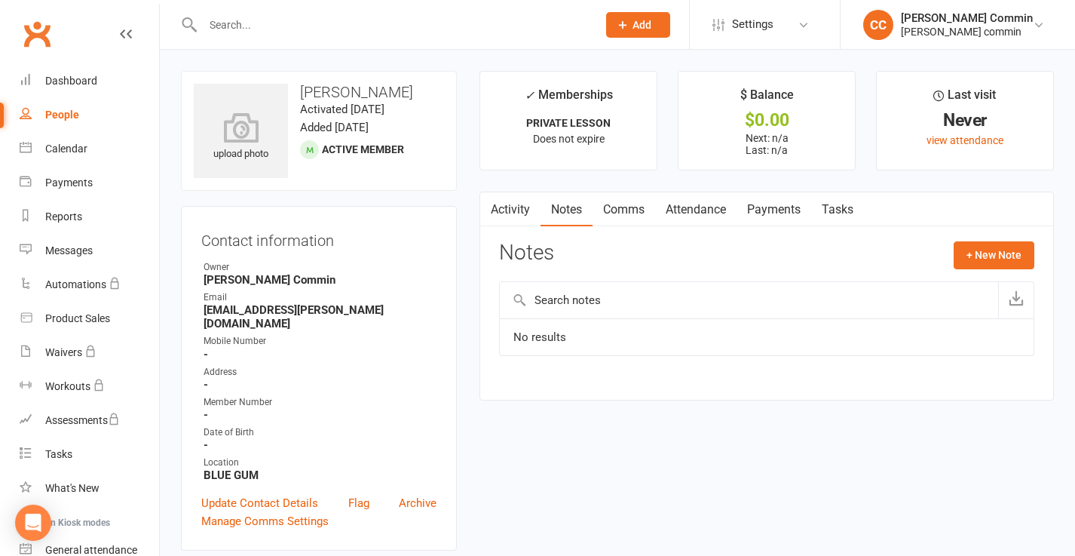
click at [505, 206] on link "Activity" at bounding box center [510, 209] width 60 height 35
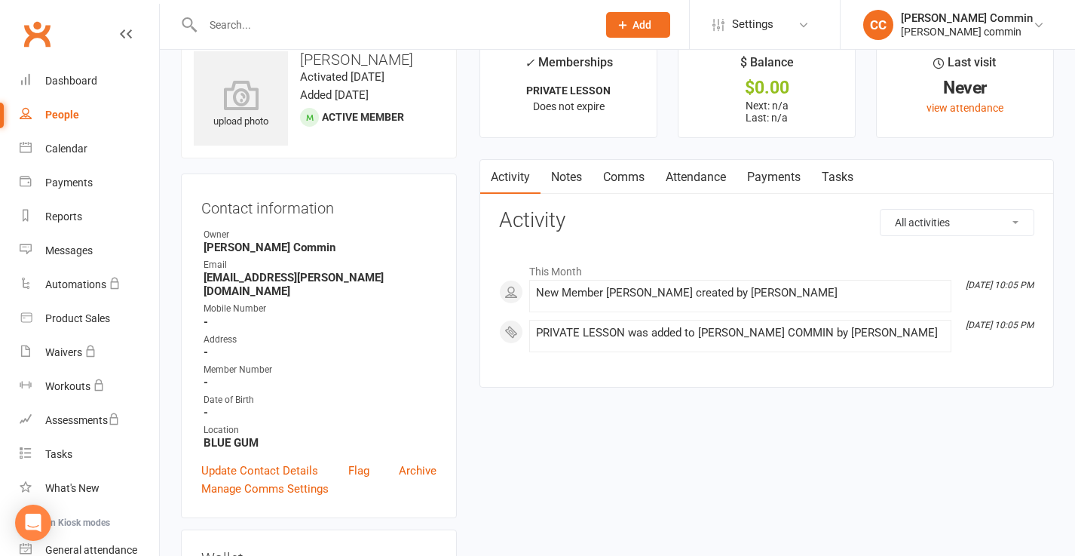
scroll to position [40, 0]
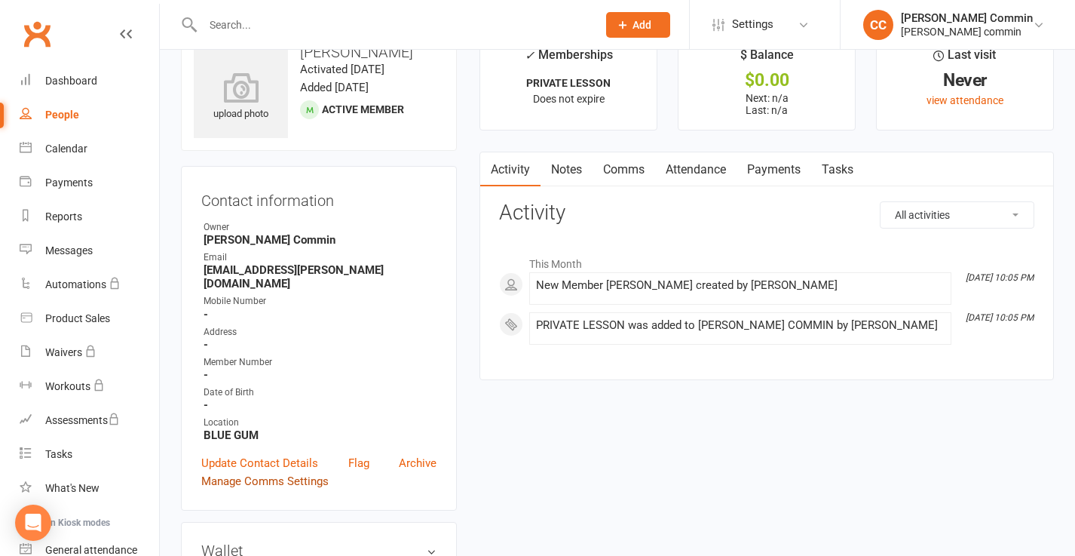
click at [268, 472] on link "Manage Comms Settings" at bounding box center [264, 481] width 127 height 18
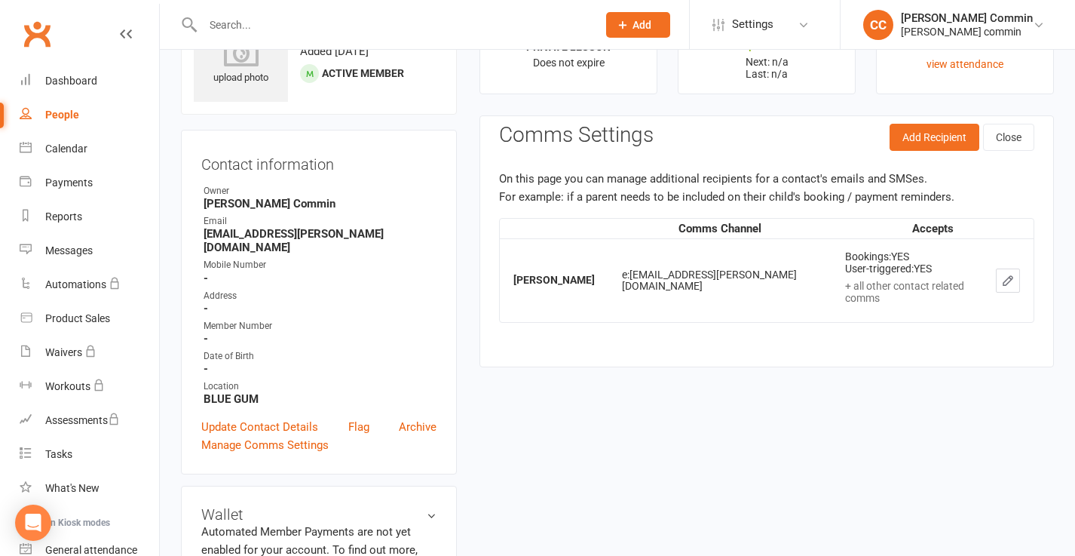
scroll to position [115, 0]
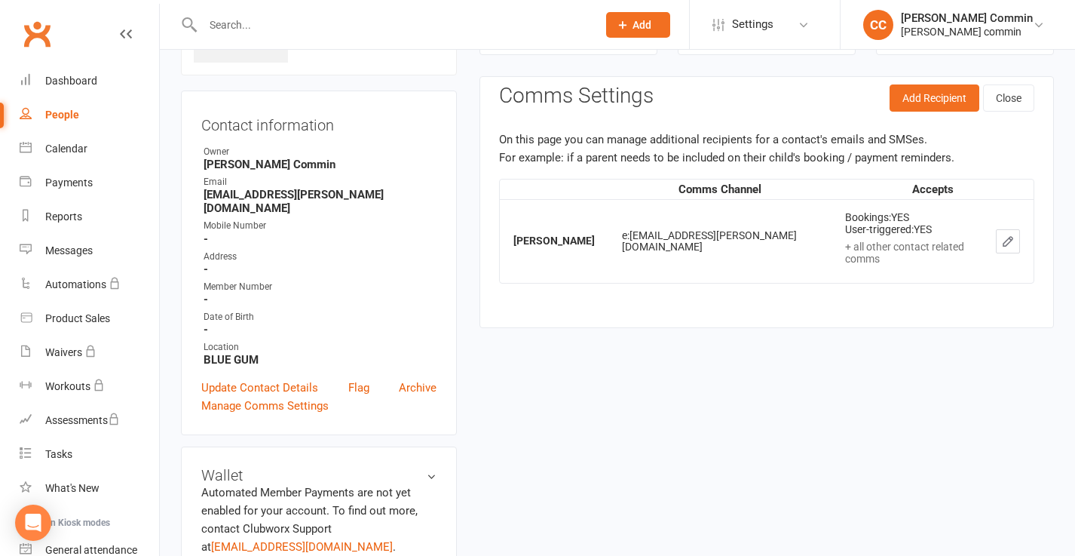
click at [1005, 235] on icon "button" at bounding box center [1009, 242] width 14 height 14
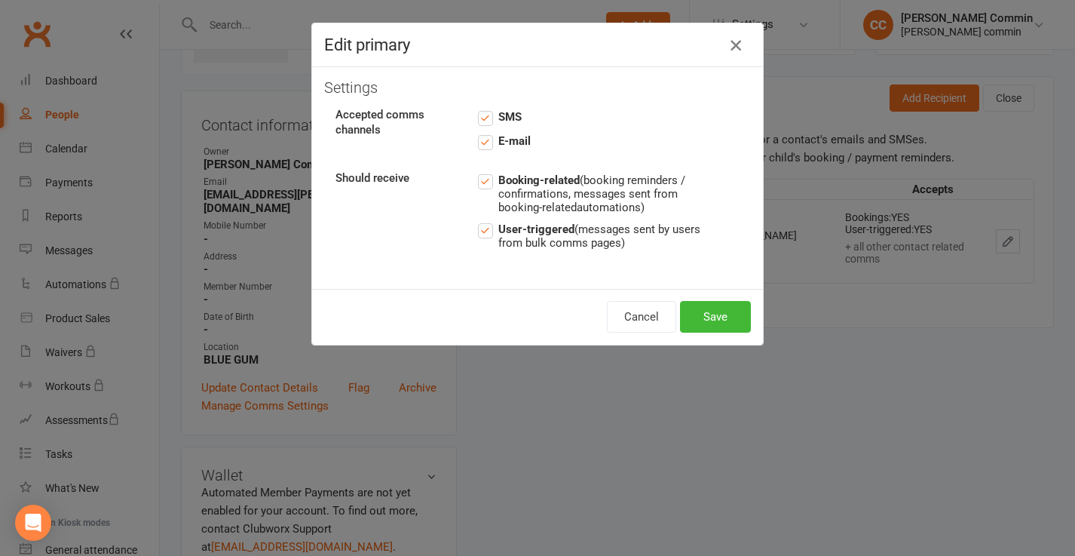
click at [740, 46] on icon "button" at bounding box center [736, 45] width 18 height 18
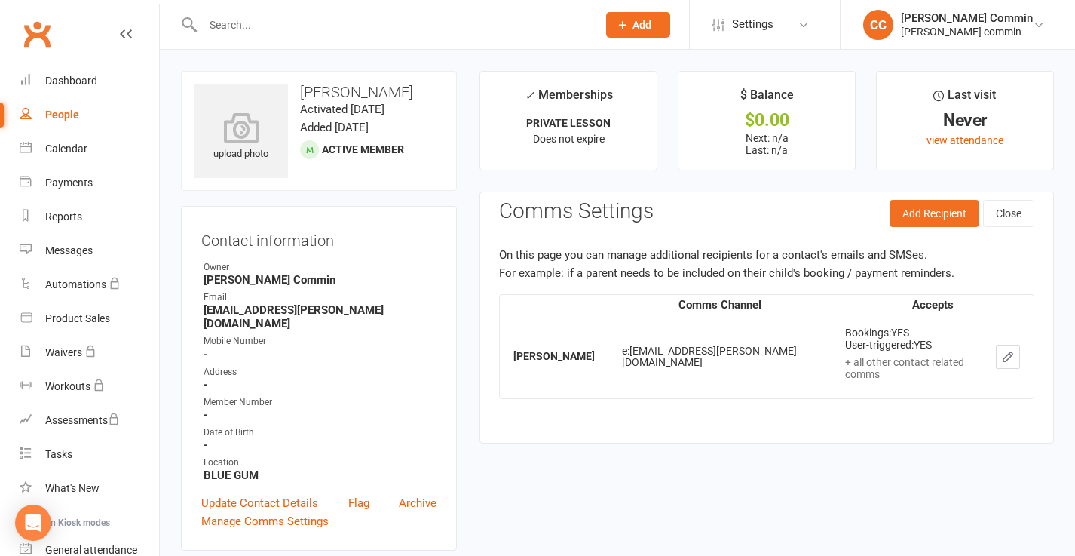
scroll to position [0, 0]
click at [75, 148] on div "Calendar" at bounding box center [66, 149] width 42 height 12
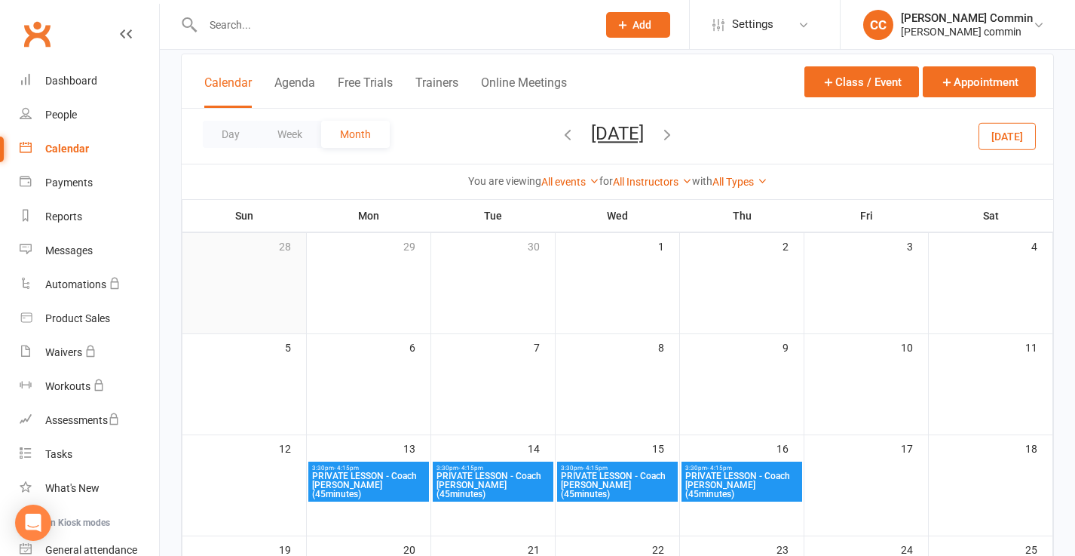
scroll to position [90, 0]
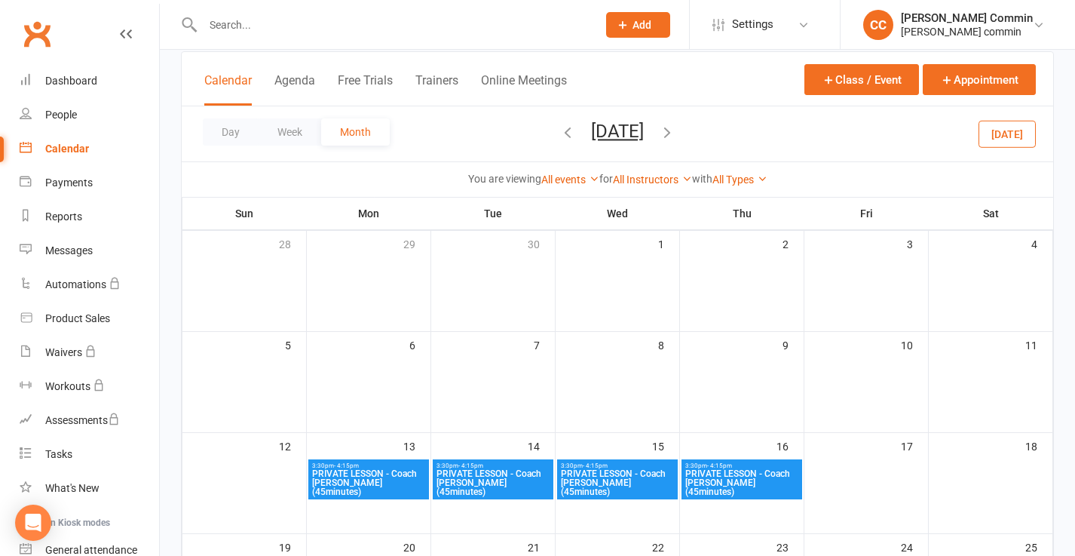
click at [342, 471] on span "PRIVATE LESSON - Coach Cédrick (45minutes)" at bounding box center [368, 482] width 115 height 27
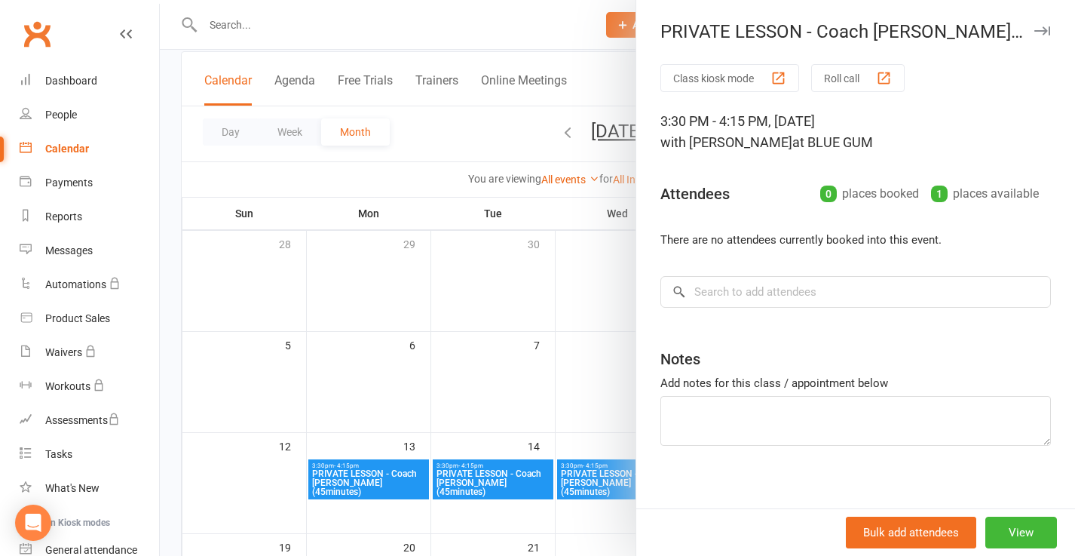
click at [598, 60] on div at bounding box center [618, 278] width 916 height 556
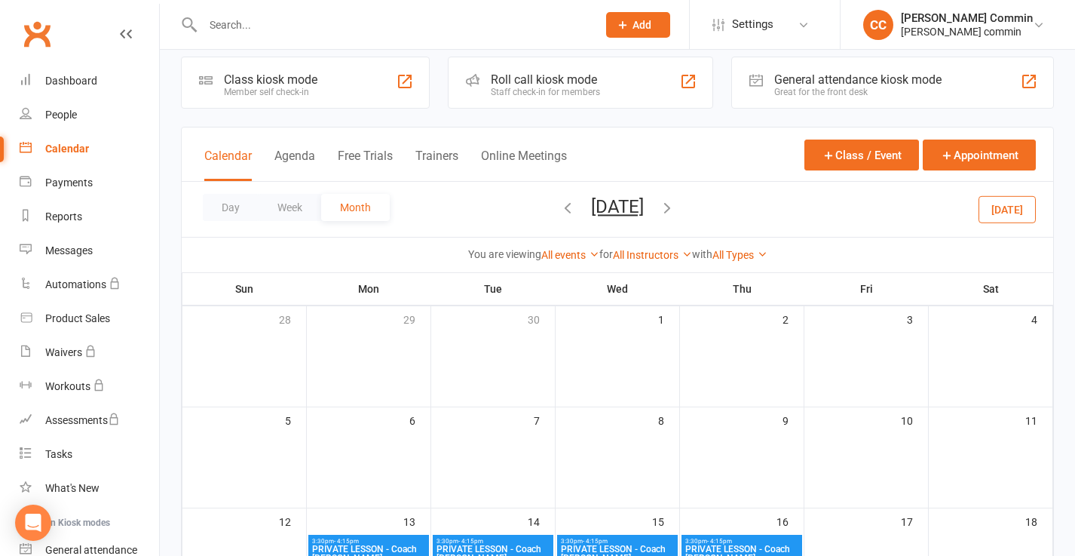
scroll to position [0, 0]
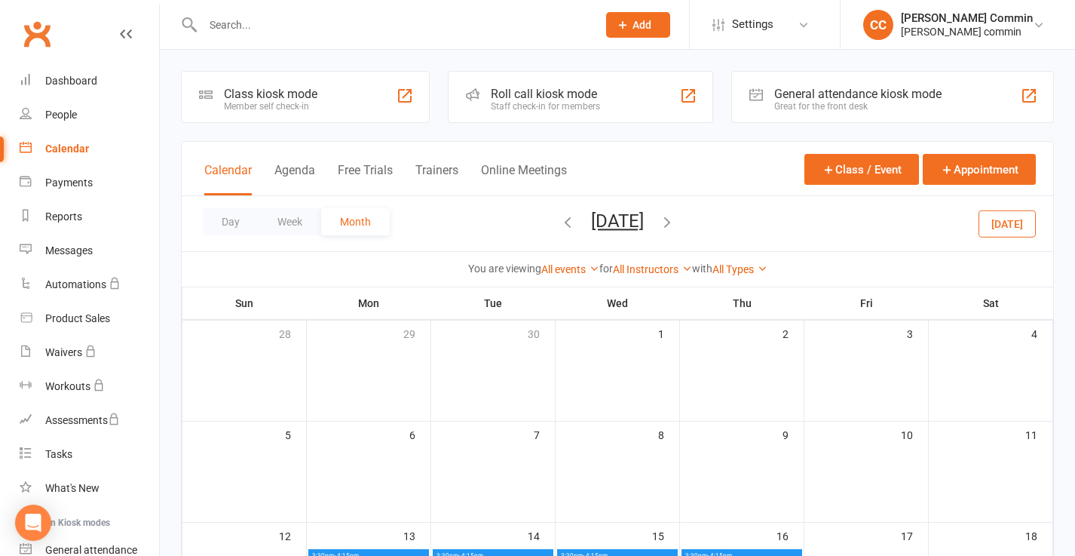
click at [266, 99] on div "Class kiosk mode" at bounding box center [271, 94] width 94 height 14
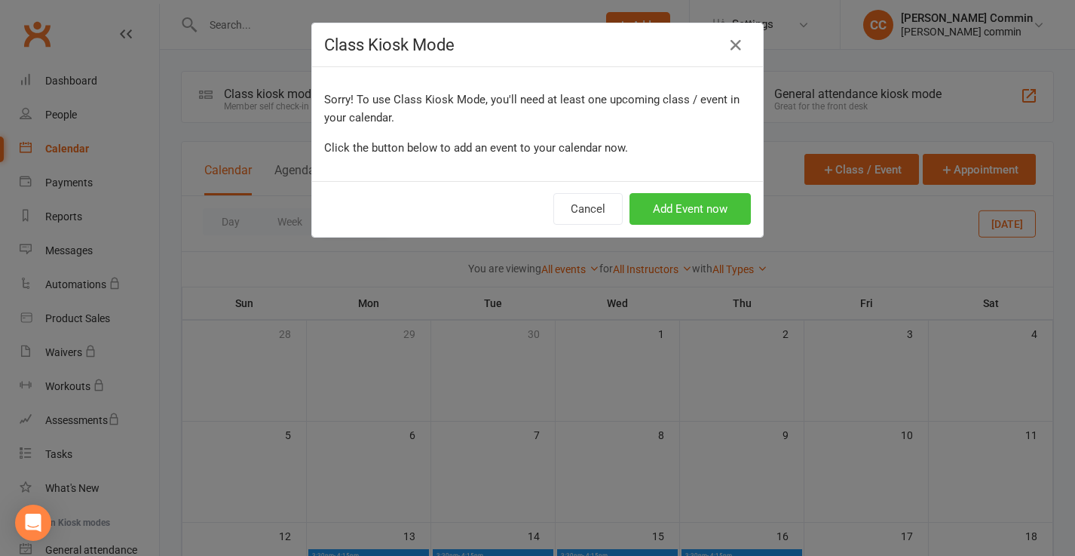
click at [662, 211] on button "Add Event now" at bounding box center [690, 209] width 121 height 32
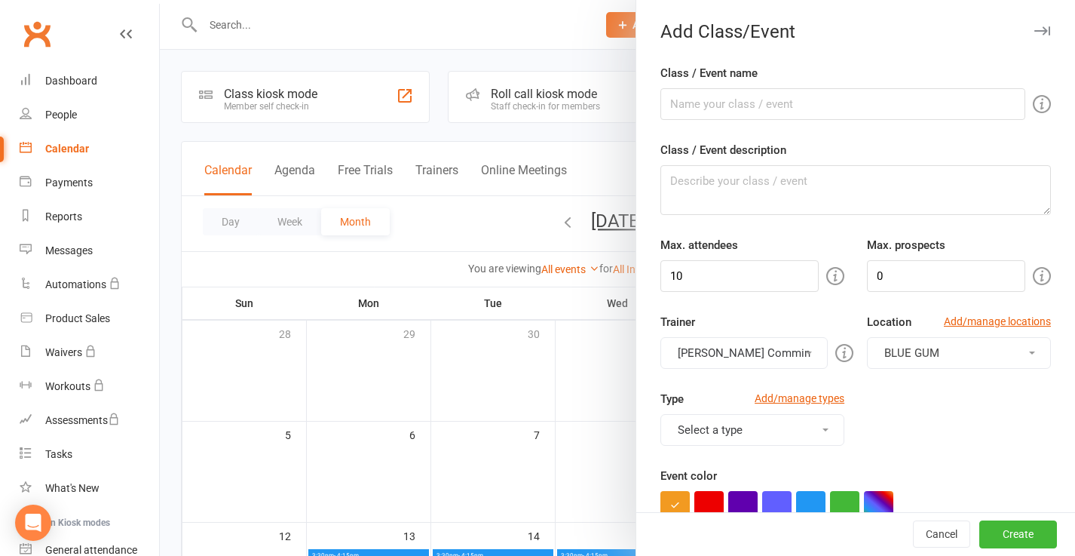
click at [591, 60] on div at bounding box center [618, 278] width 916 height 556
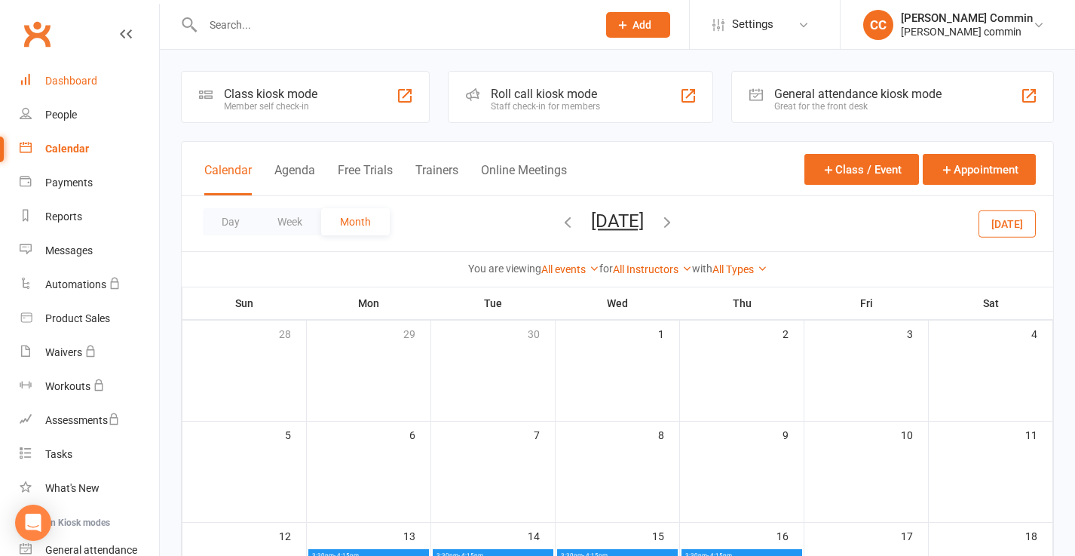
click at [86, 77] on div "Dashboard" at bounding box center [71, 81] width 52 height 12
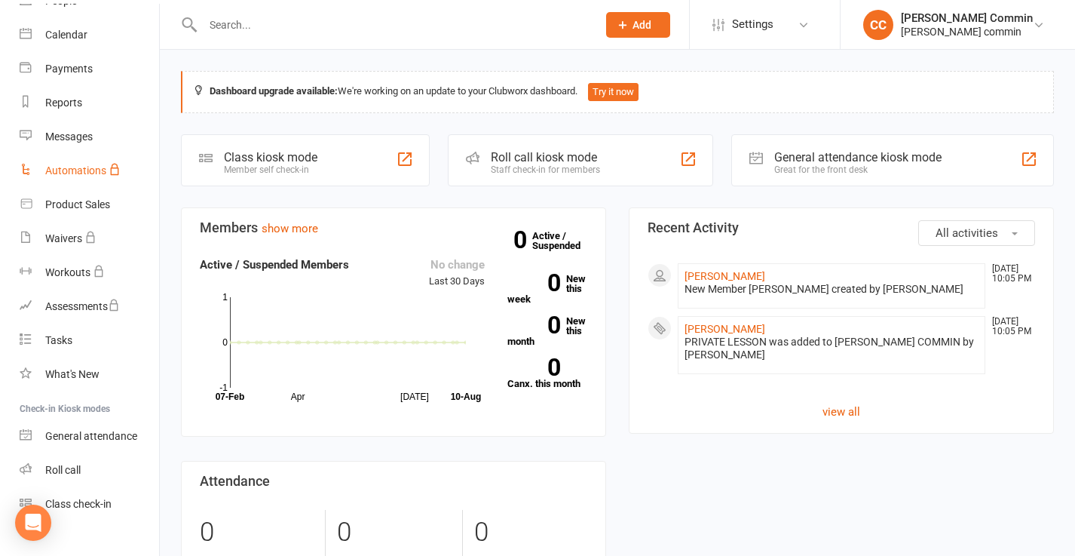
scroll to position [136, 0]
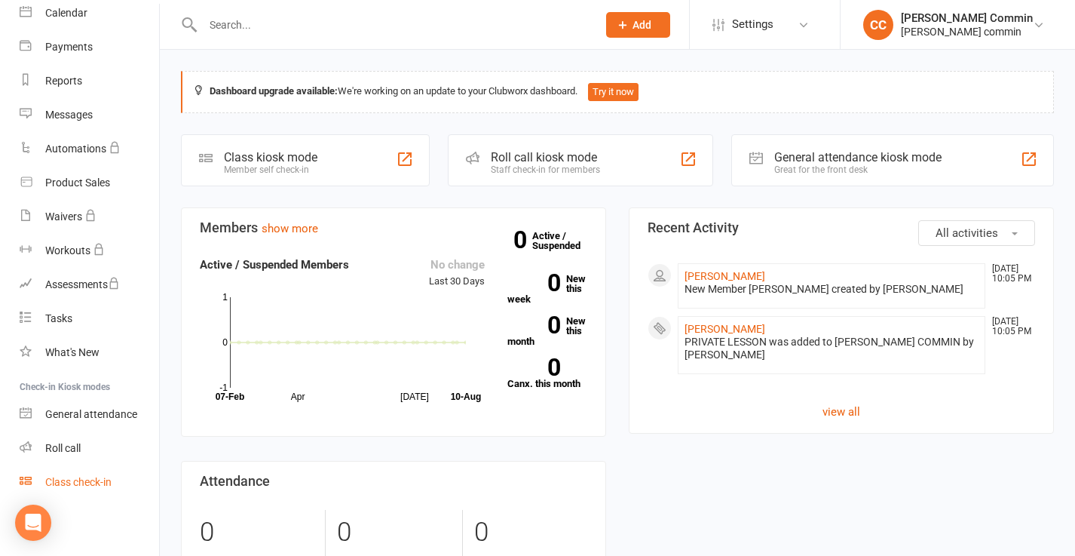
click at [78, 484] on div "Class check-in" at bounding box center [78, 482] width 66 height 12
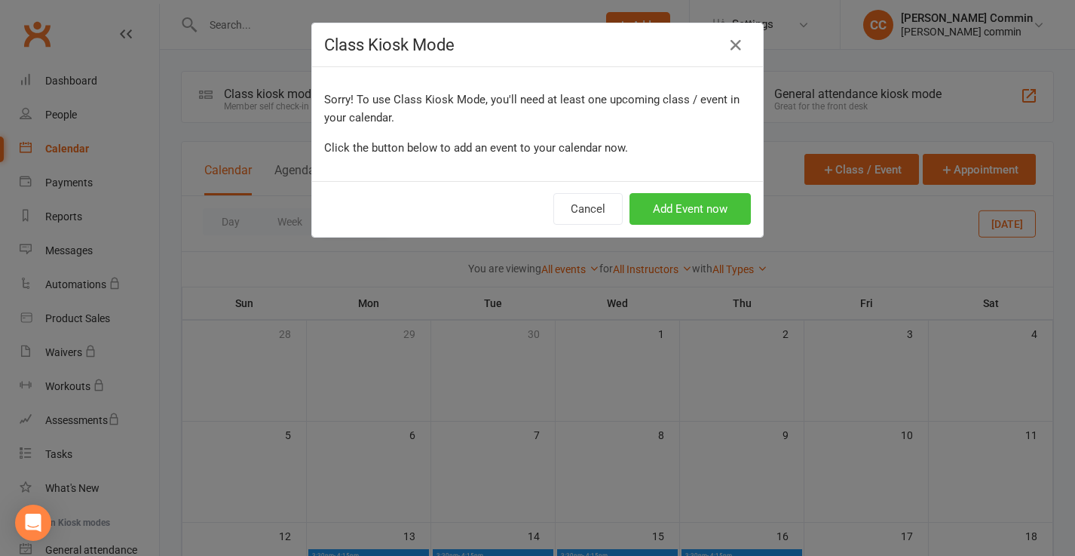
click at [683, 213] on button "Add Event now" at bounding box center [690, 209] width 121 height 32
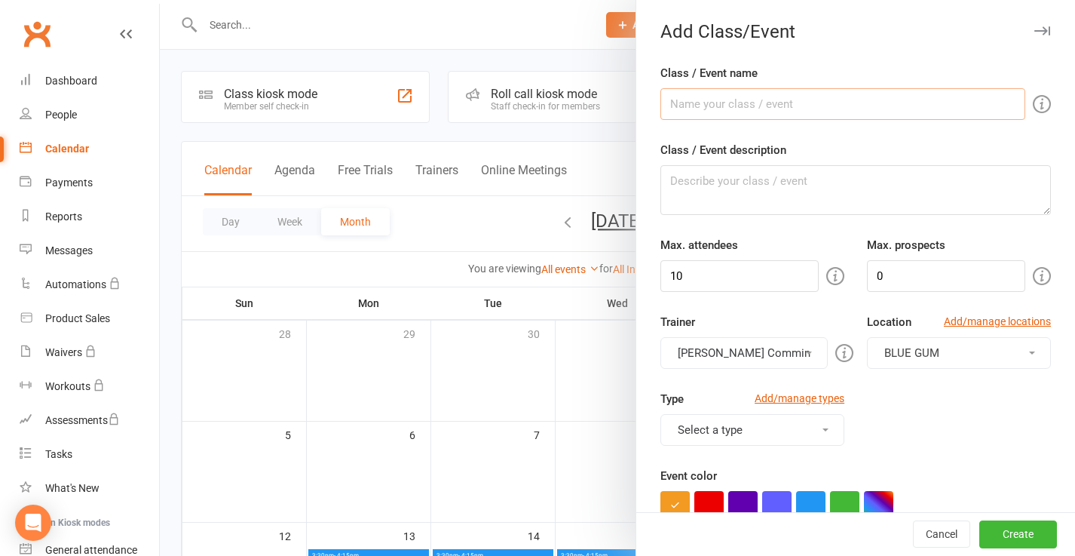
click at [790, 109] on input "Class / Event name" at bounding box center [843, 104] width 365 height 32
click at [717, 109] on input "Class / Event name" at bounding box center [843, 104] width 365 height 32
click at [606, 135] on div at bounding box center [618, 278] width 916 height 556
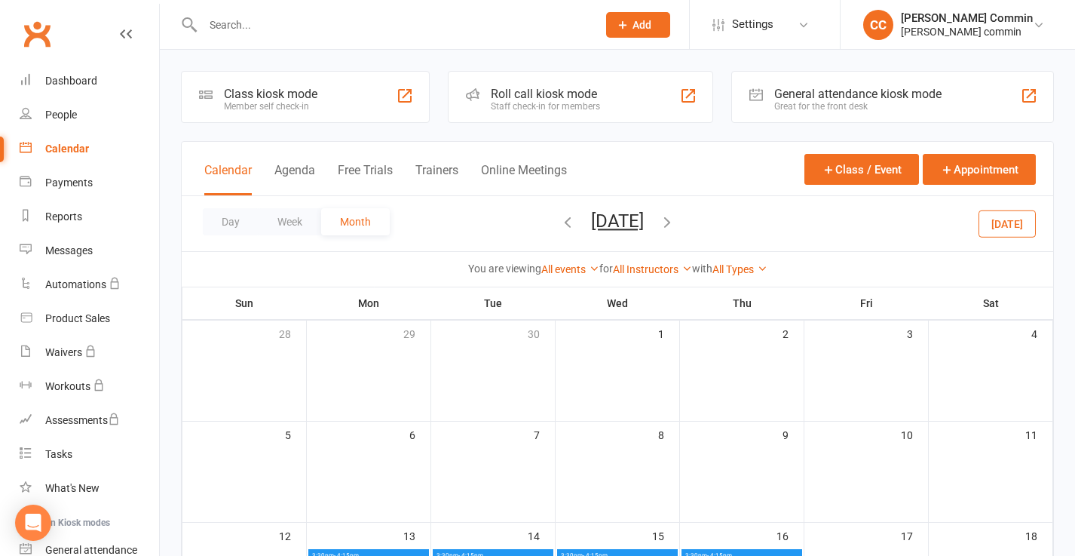
click at [676, 221] on icon "button" at bounding box center [667, 221] width 17 height 17
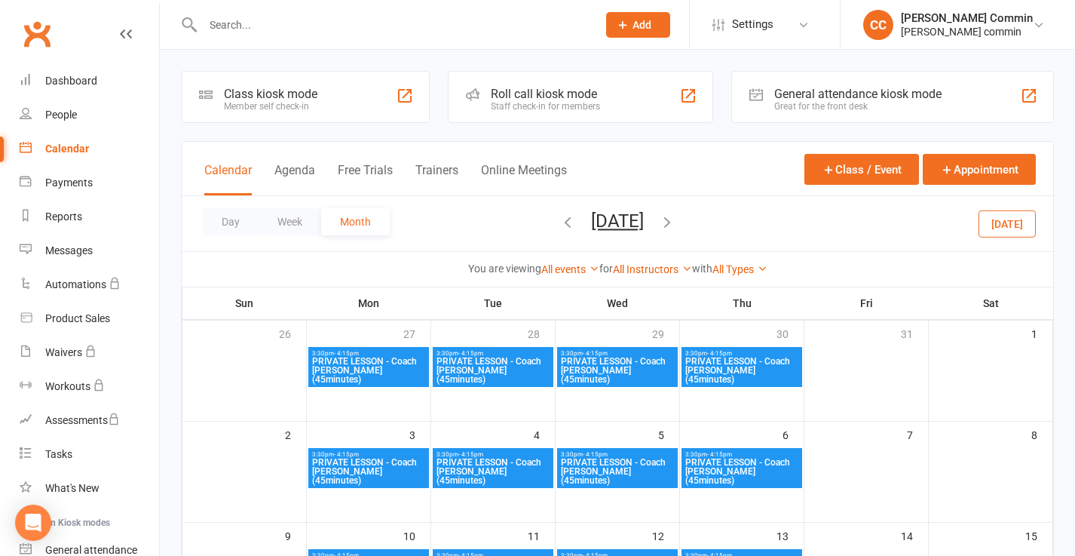
click at [324, 99] on div "Class kiosk mode Member self check-in" at bounding box center [305, 97] width 249 height 52
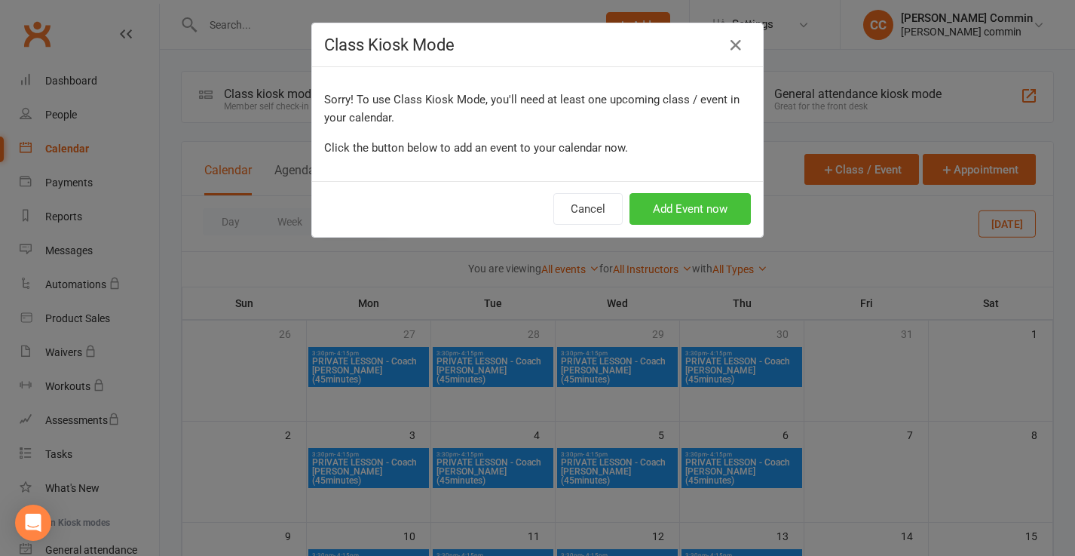
click at [680, 213] on button "Add Event now" at bounding box center [690, 209] width 121 height 32
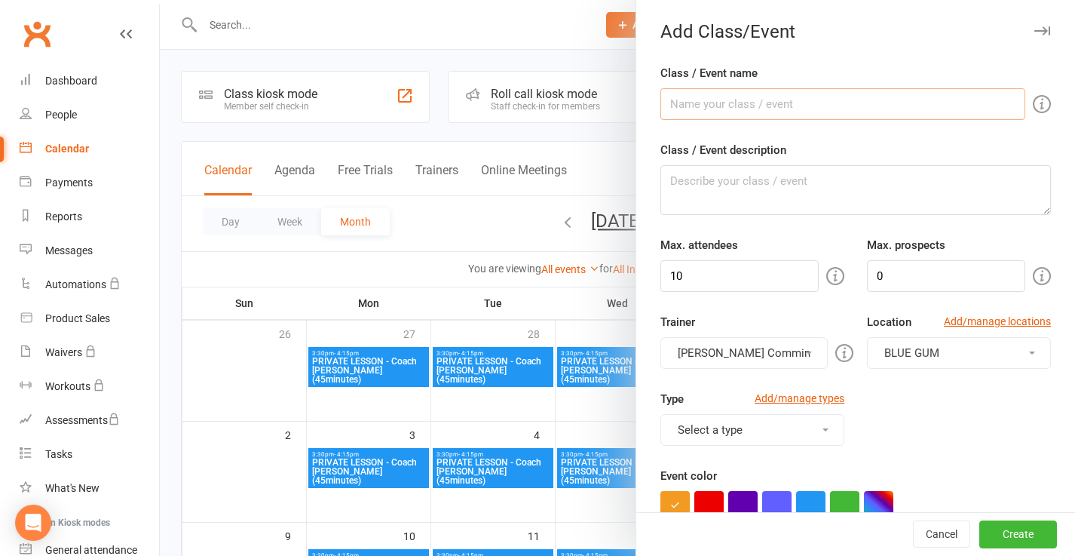
click at [688, 103] on input "Class / Event name" at bounding box center [843, 104] width 365 height 32
type input "PRIVATE LESSON - Coach [PERSON_NAME] (45minutes)"
click at [738, 193] on textarea "Class / Event description" at bounding box center [856, 190] width 391 height 50
paste textarea "Up-front cost"
type textarea "Up-front cost"
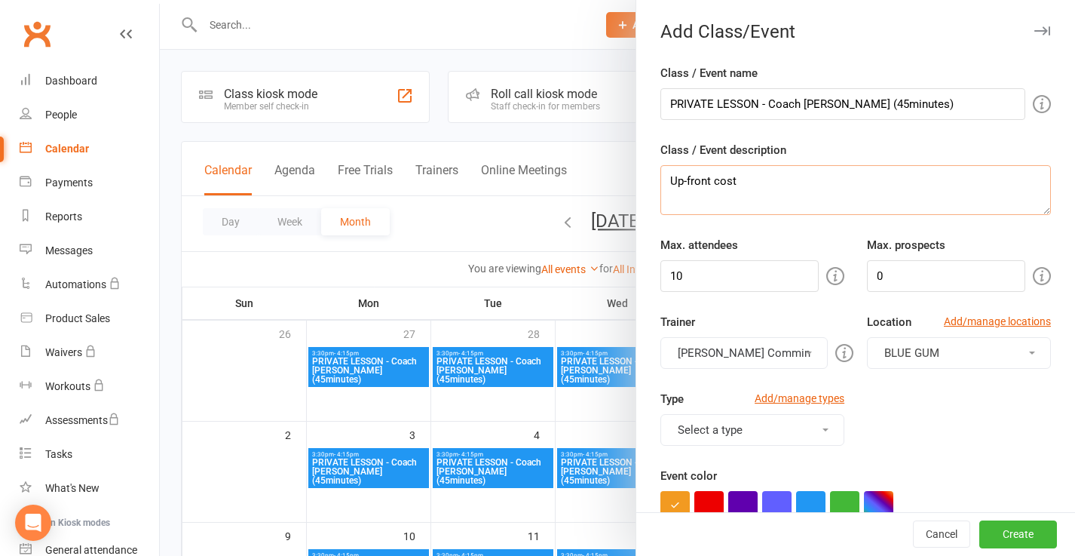
drag, startPoint x: 749, startPoint y: 184, endPoint x: 633, endPoint y: 171, distance: 116.8
click at [160, 0] on new-event-schedule "Add Class/Event Class / Event name PRIVATE LESSON - Coach [PERSON_NAME] (45minu…" at bounding box center [160, 0] width 0 height 0
click at [743, 193] on textarea "Class / Event description" at bounding box center [856, 190] width 391 height 50
paste textarea "Personalized private coaching to improve quickly, strengthen your fundamentals,…"
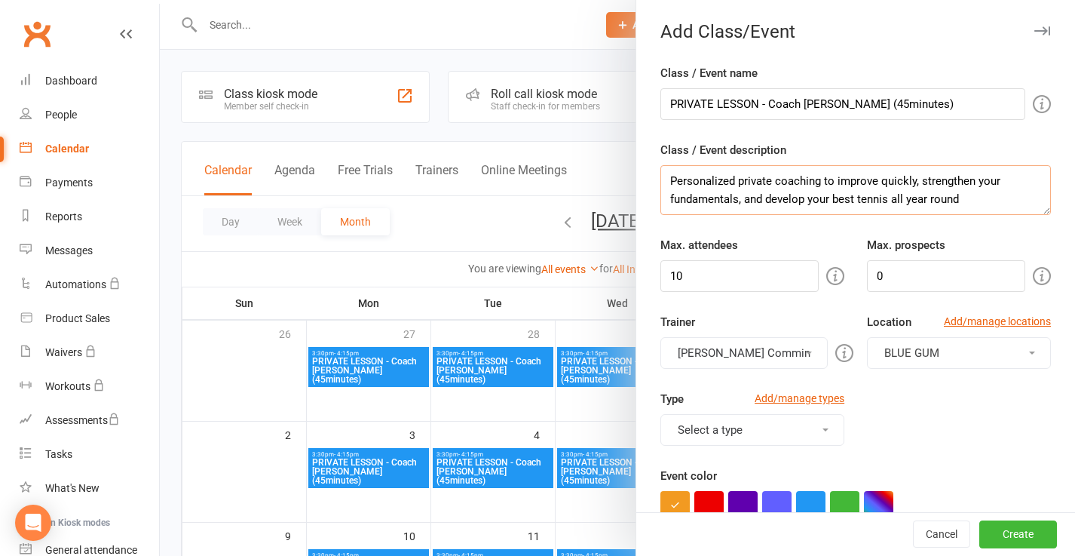
type textarea "Personalized private coaching to improve quickly, strengthen your fundamentals,…"
click at [738, 278] on input "10" at bounding box center [740, 276] width 158 height 32
type input "1"
click at [931, 276] on input "0" at bounding box center [946, 276] width 158 height 32
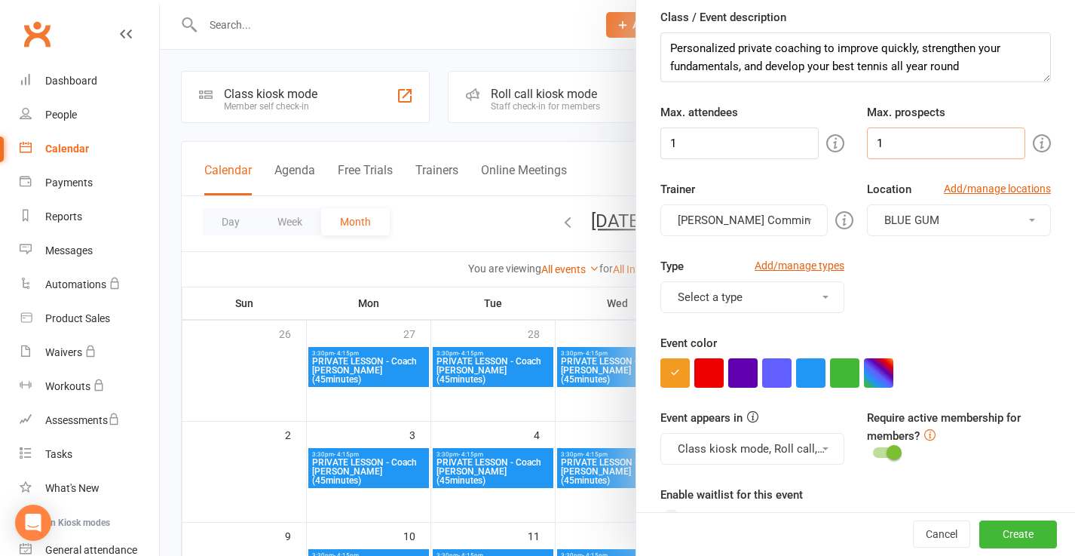
scroll to position [136, 0]
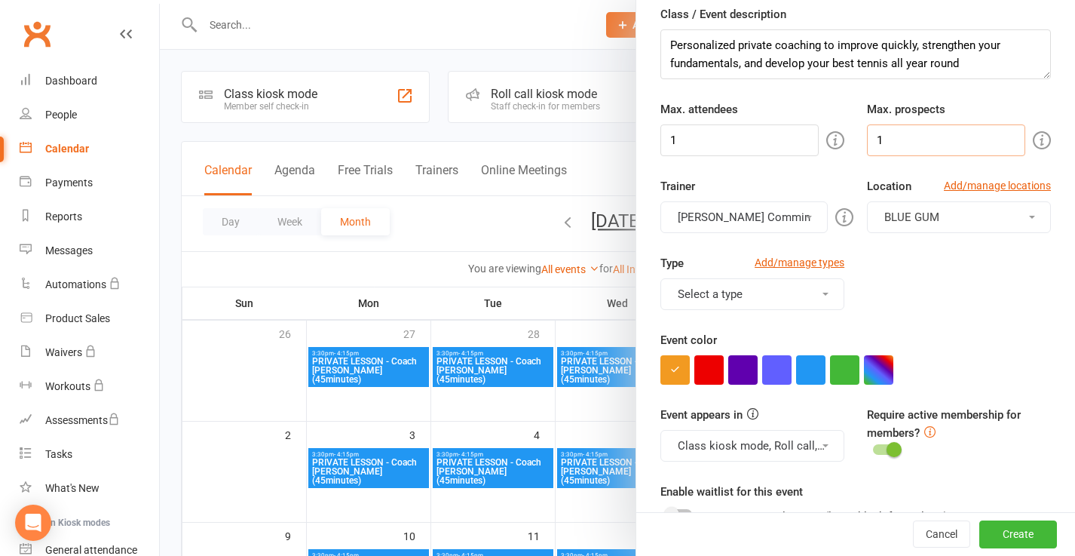
type input "1"
click at [789, 299] on button "Select a type" at bounding box center [753, 294] width 184 height 32
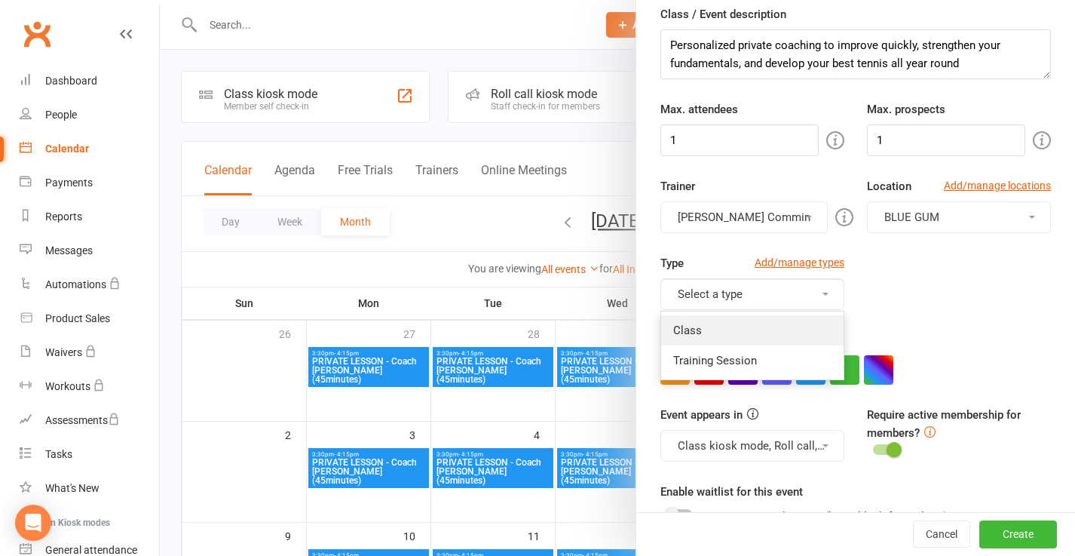
click at [729, 333] on link "Class" at bounding box center [752, 330] width 183 height 30
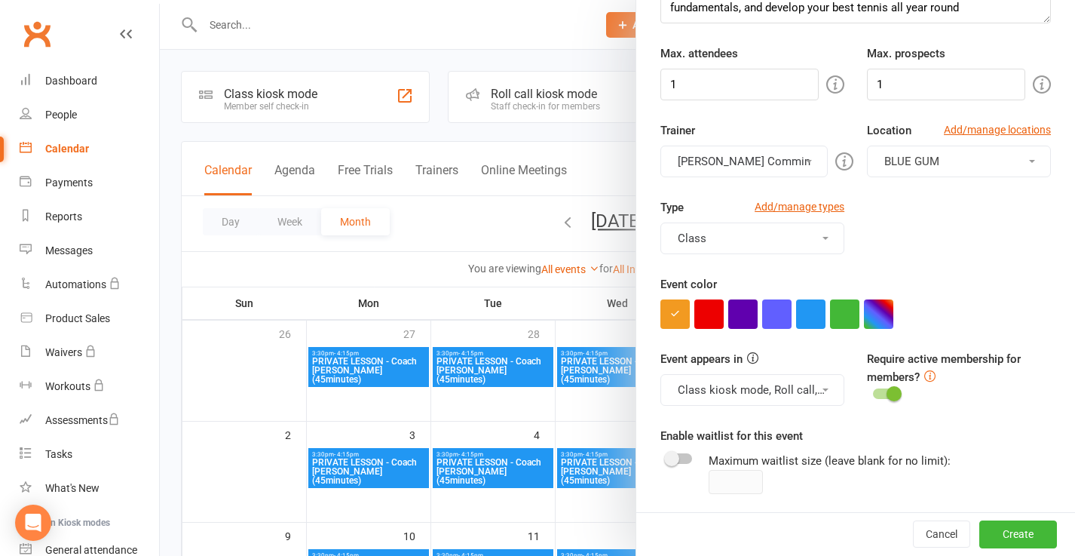
scroll to position [241, 0]
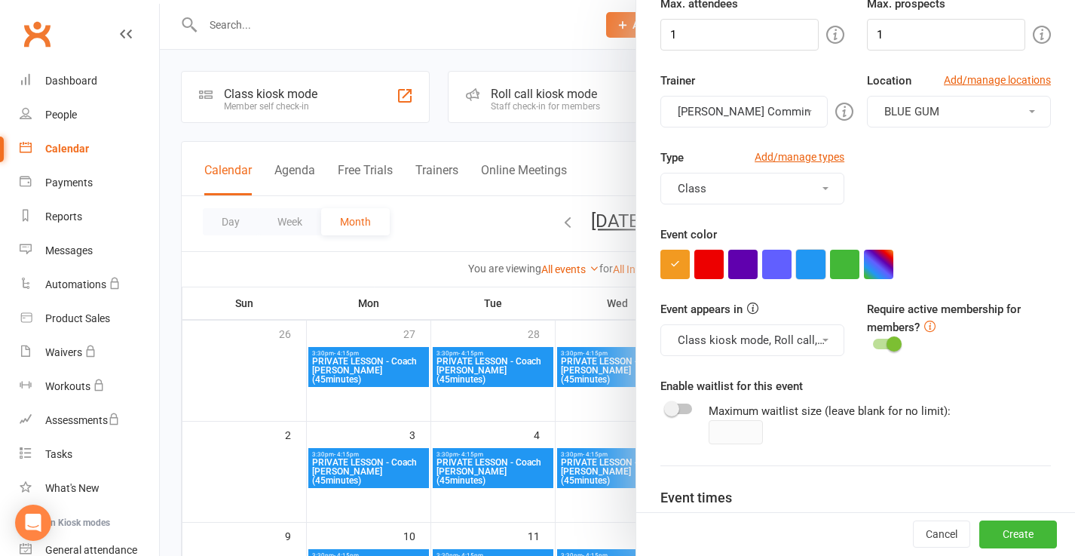
click at [814, 265] on button "button" at bounding box center [810, 264] width 29 height 29
click at [933, 530] on button "Cancel" at bounding box center [941, 534] width 57 height 27
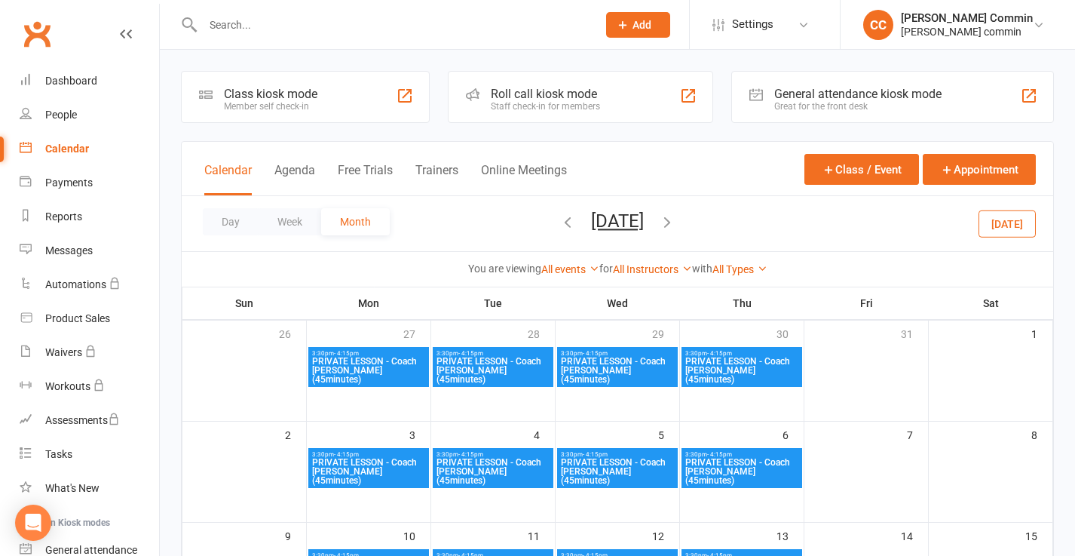
click at [377, 360] on span "PRIVATE LESSON - Coach [PERSON_NAME] (45minutes)" at bounding box center [368, 370] width 115 height 27
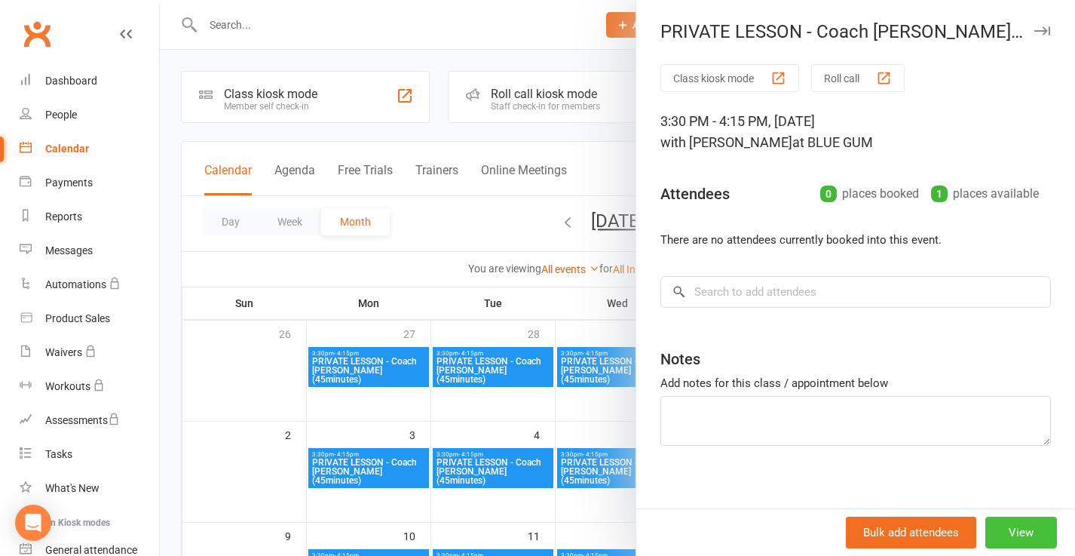
click at [1017, 529] on button "View" at bounding box center [1022, 533] width 72 height 32
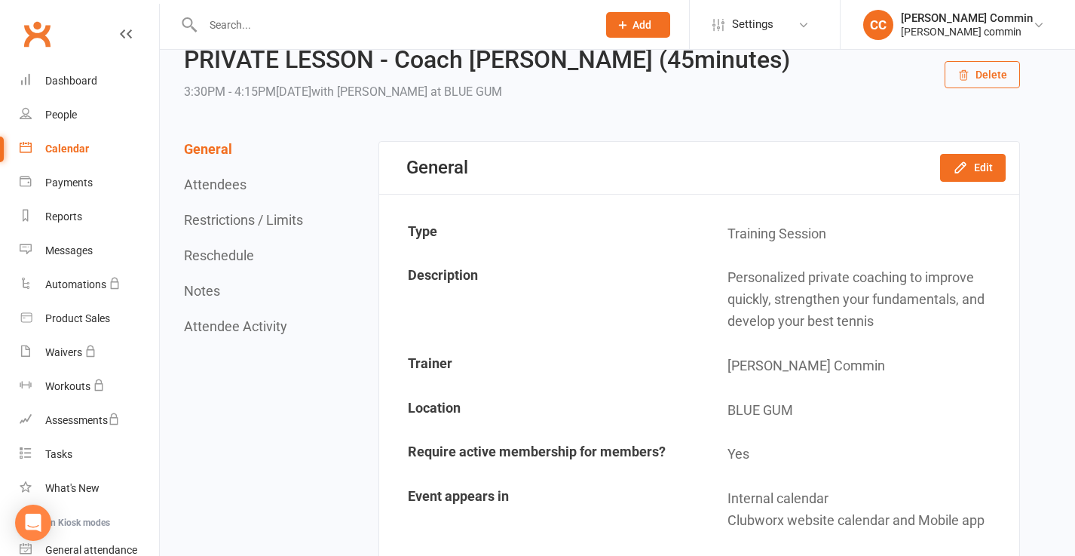
scroll to position [58, 0]
click at [973, 161] on button "Edit" at bounding box center [973, 165] width 66 height 27
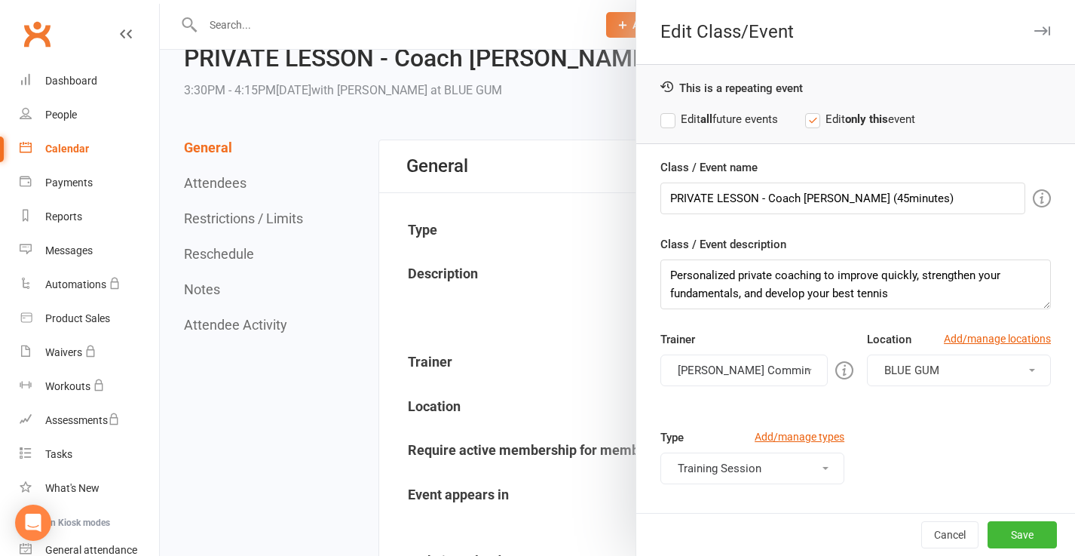
click at [744, 464] on button "Training Session" at bounding box center [753, 468] width 184 height 32
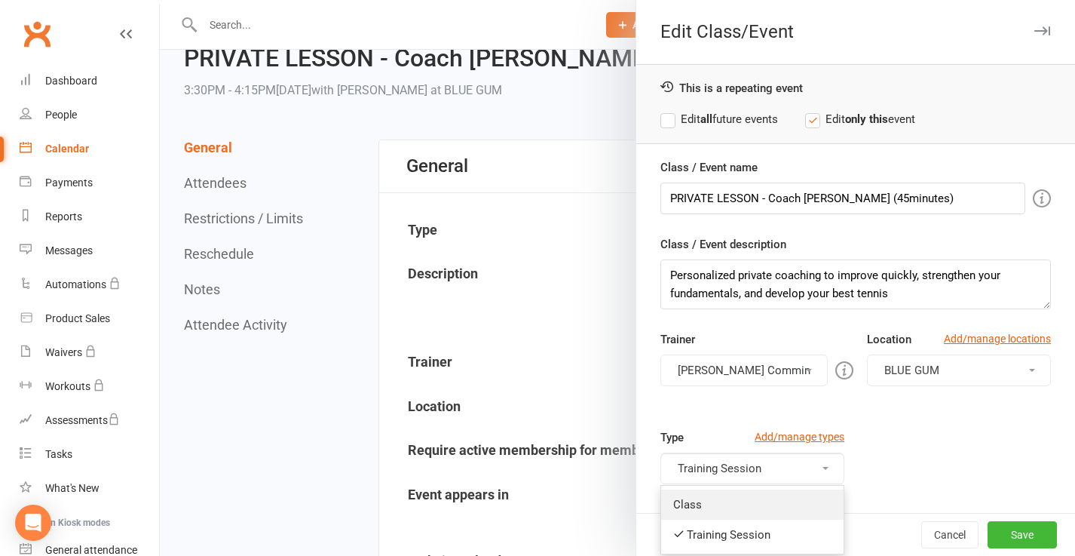
click at [708, 501] on link "Class" at bounding box center [752, 504] width 183 height 30
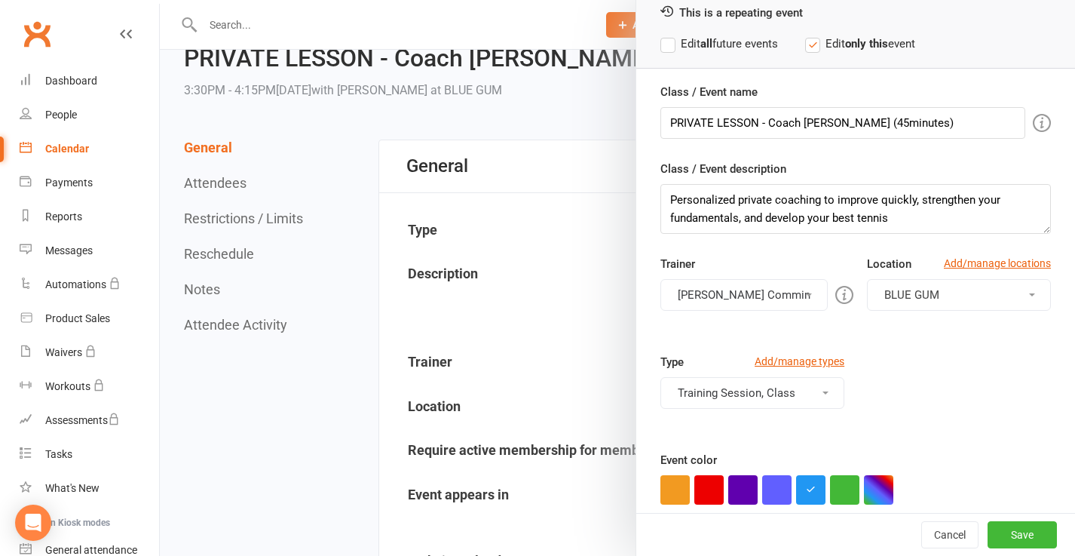
scroll to position [84, 0]
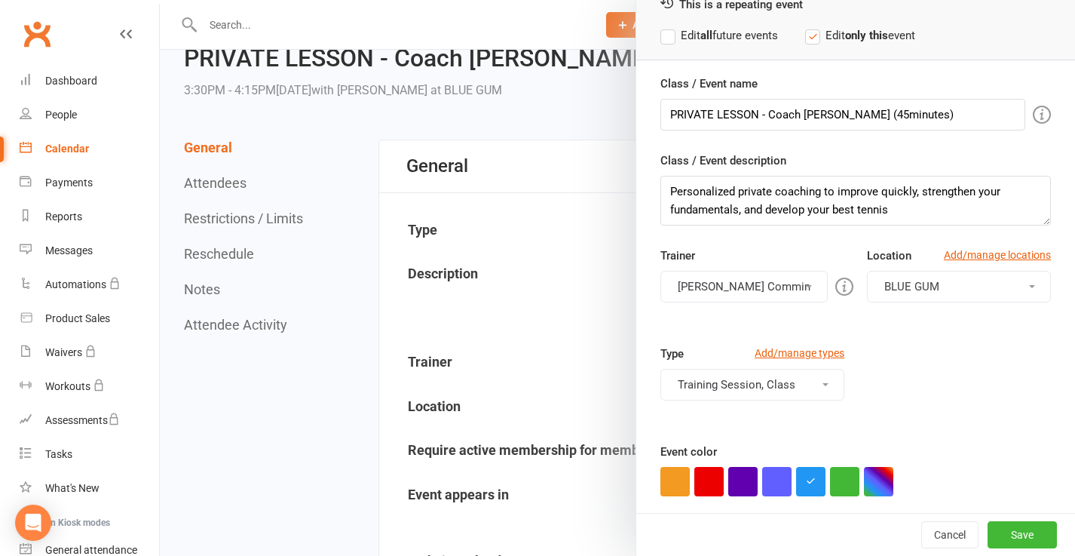
click at [822, 379] on button "Training Session, Class" at bounding box center [753, 385] width 184 height 32
click at [744, 446] on link "Training Session" at bounding box center [752, 451] width 183 height 30
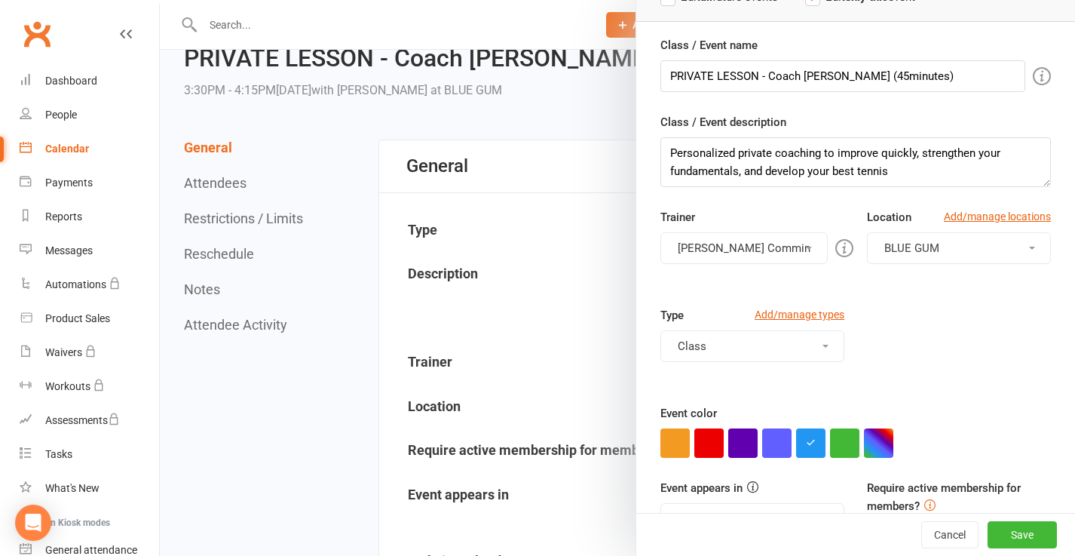
scroll to position [165, 0]
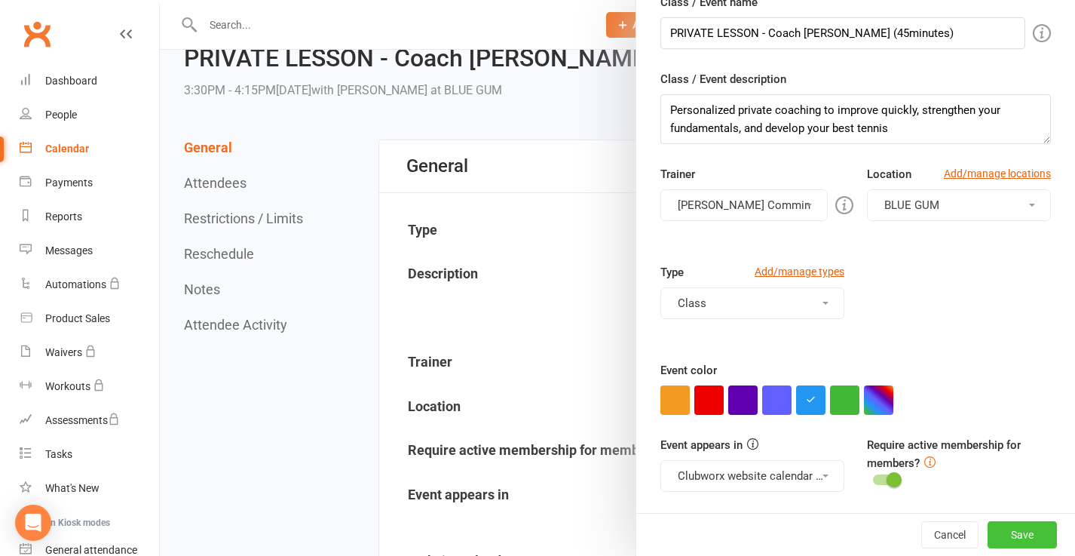
click at [1020, 534] on button "Save" at bounding box center [1022, 534] width 69 height 27
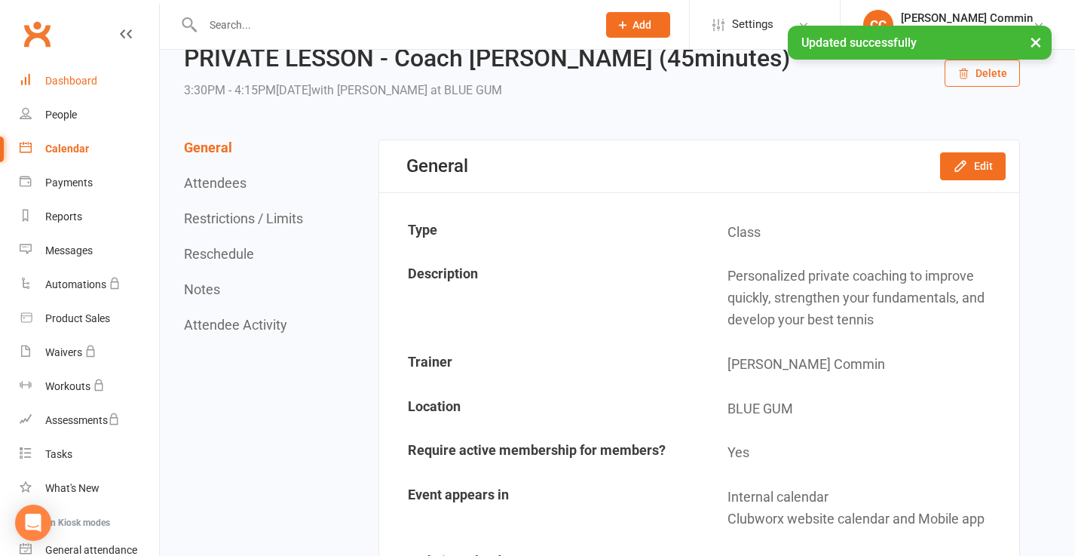
click at [73, 78] on div "Dashboard" at bounding box center [71, 81] width 52 height 12
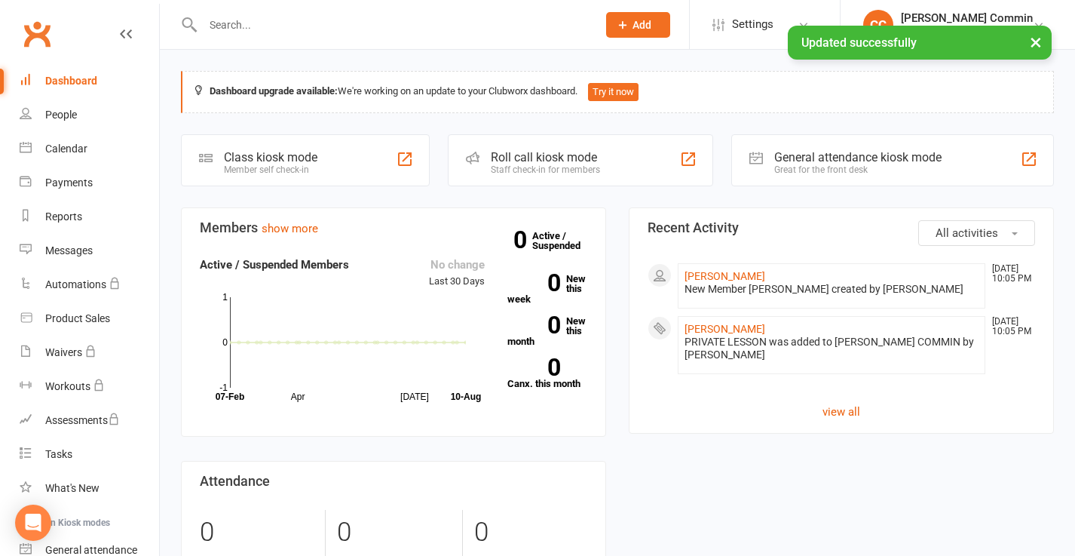
click at [334, 159] on div "Class kiosk mode Member self check-in" at bounding box center [305, 160] width 249 height 52
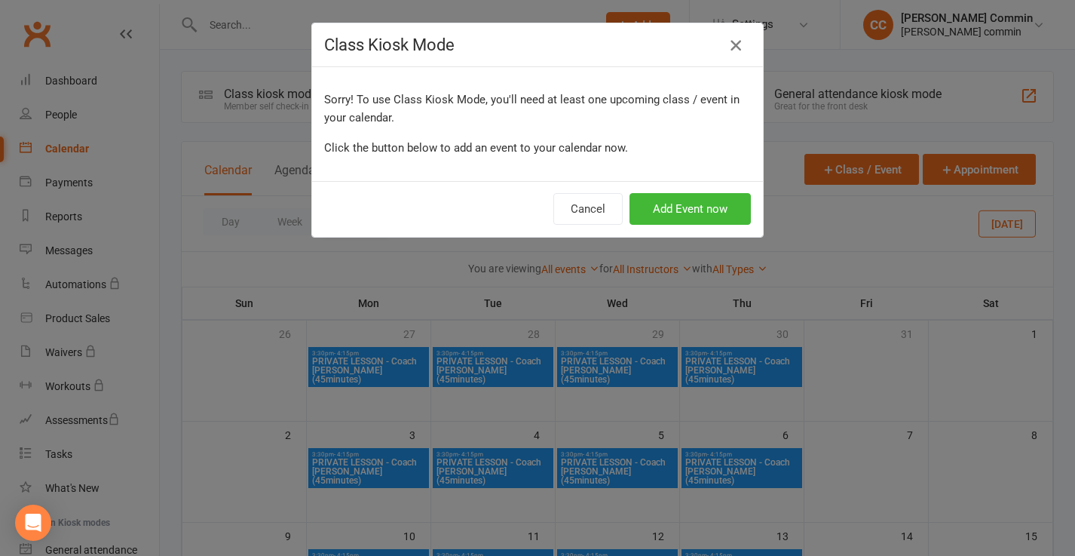
click at [738, 46] on icon "button" at bounding box center [736, 45] width 18 height 18
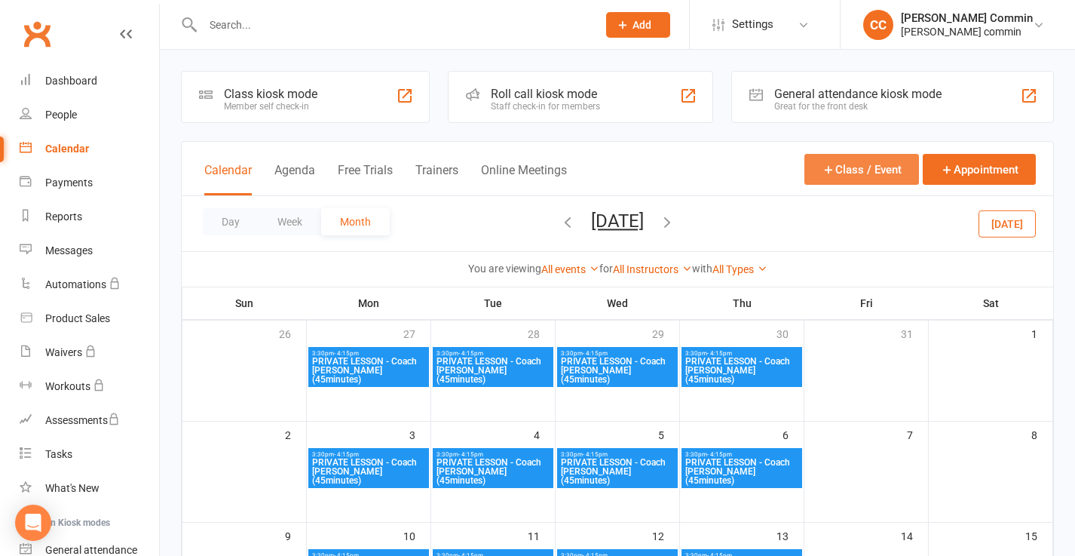
click at [836, 172] on button "Class / Event" at bounding box center [862, 169] width 115 height 31
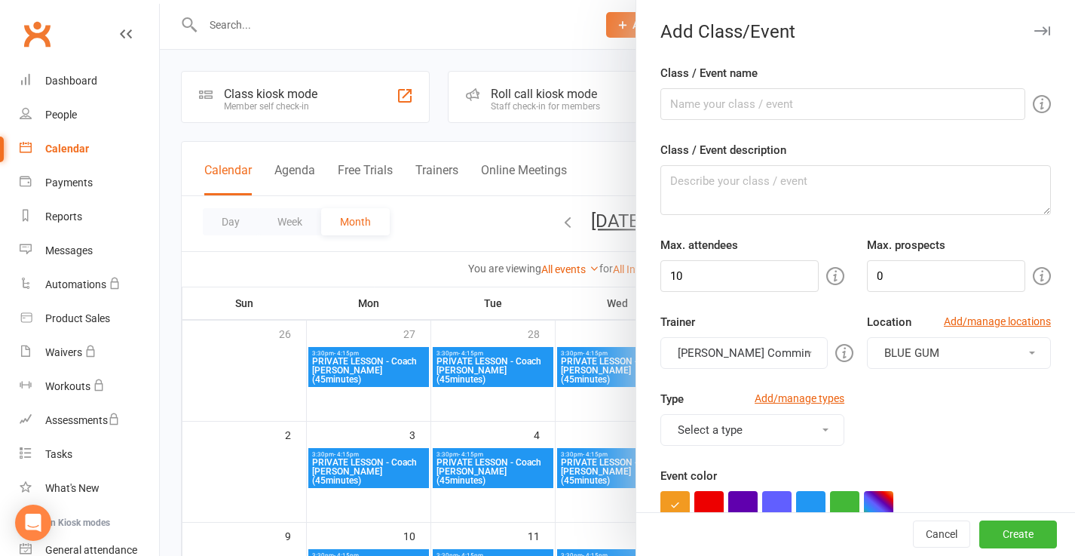
click at [603, 115] on div at bounding box center [618, 278] width 916 height 556
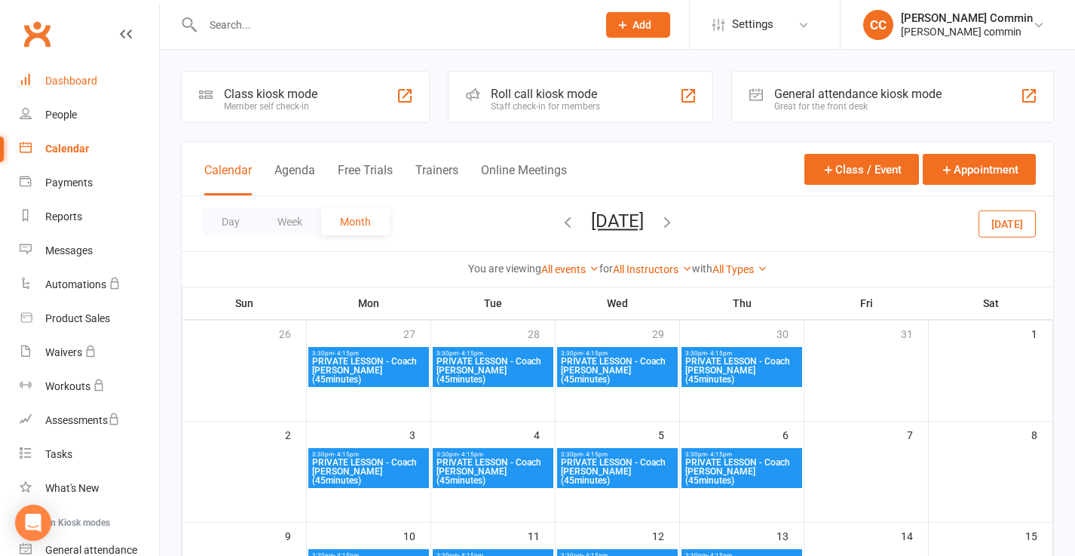
click at [71, 82] on div "Dashboard" at bounding box center [71, 81] width 52 height 12
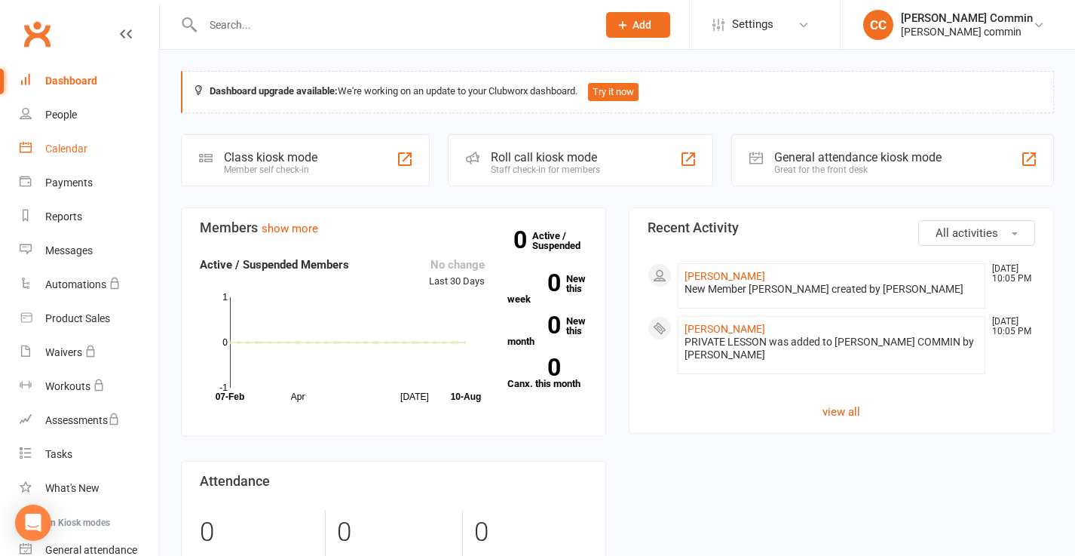
click at [67, 152] on div "Calendar" at bounding box center [66, 149] width 42 height 12
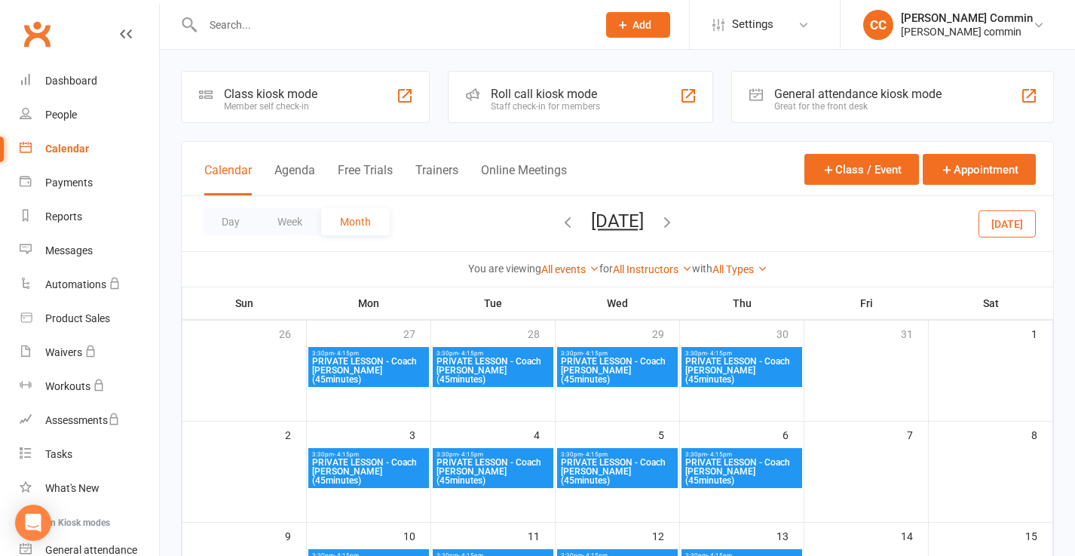
click at [381, 364] on span "PRIVATE LESSON - Coach [PERSON_NAME] (45minutes)" at bounding box center [368, 370] width 115 height 27
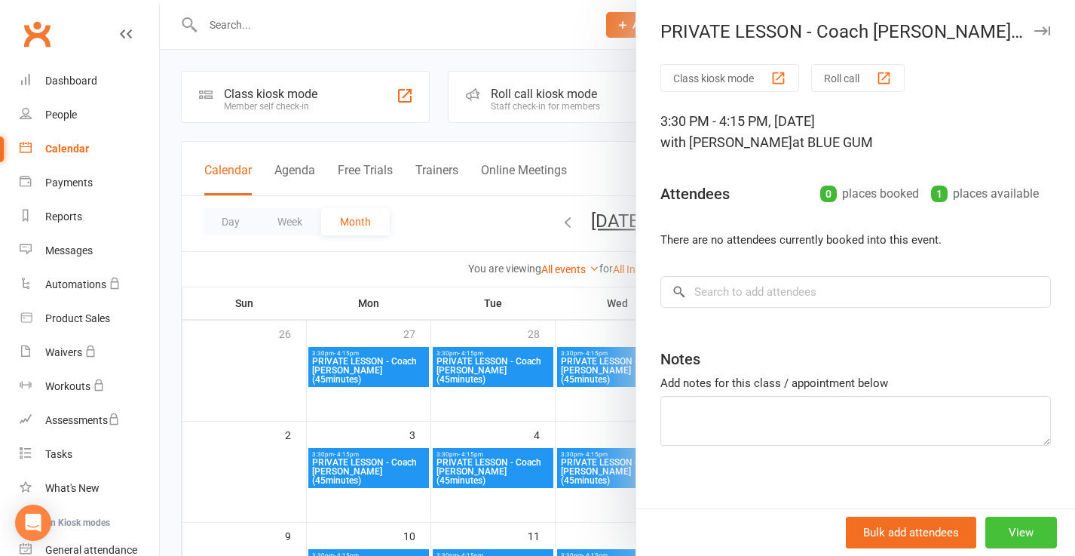
click at [1023, 532] on button "View" at bounding box center [1022, 533] width 72 height 32
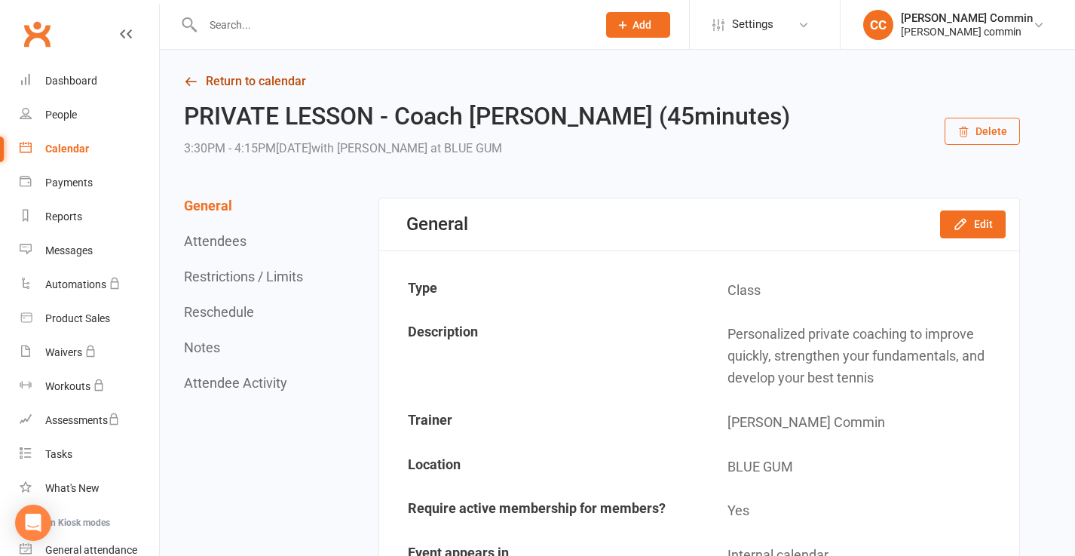
click at [235, 72] on link "Return to calendar" at bounding box center [602, 81] width 836 height 21
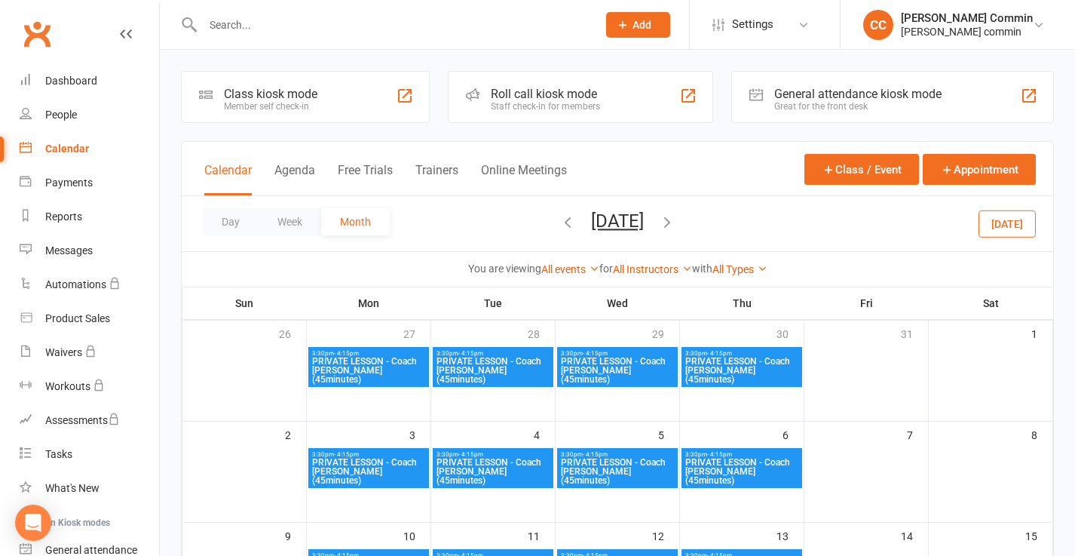
click at [374, 357] on span "PRIVATE LESSON - Coach [PERSON_NAME] (45minutes)" at bounding box center [368, 370] width 115 height 27
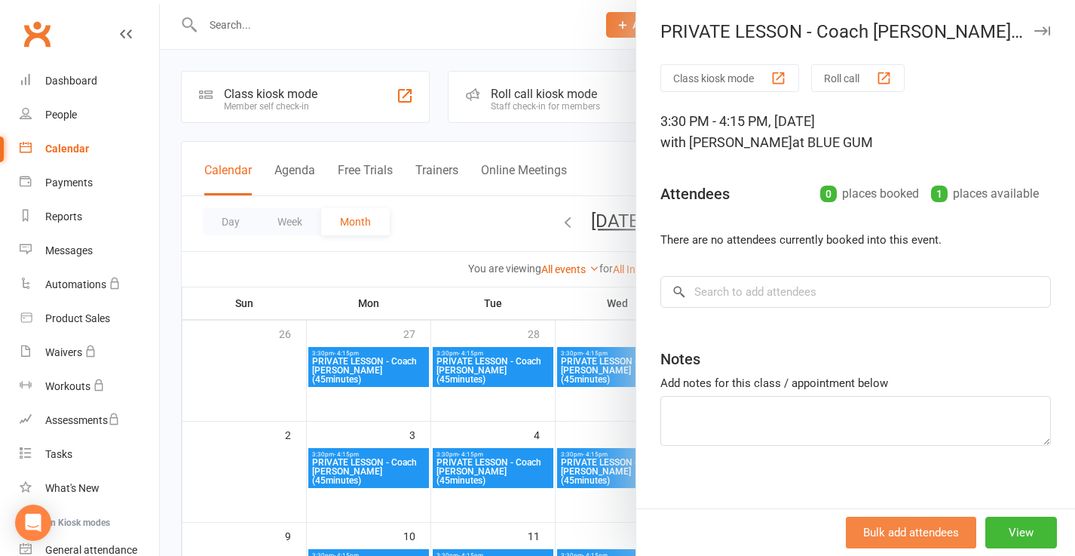
click at [911, 529] on button "Bulk add attendees" at bounding box center [911, 533] width 130 height 32
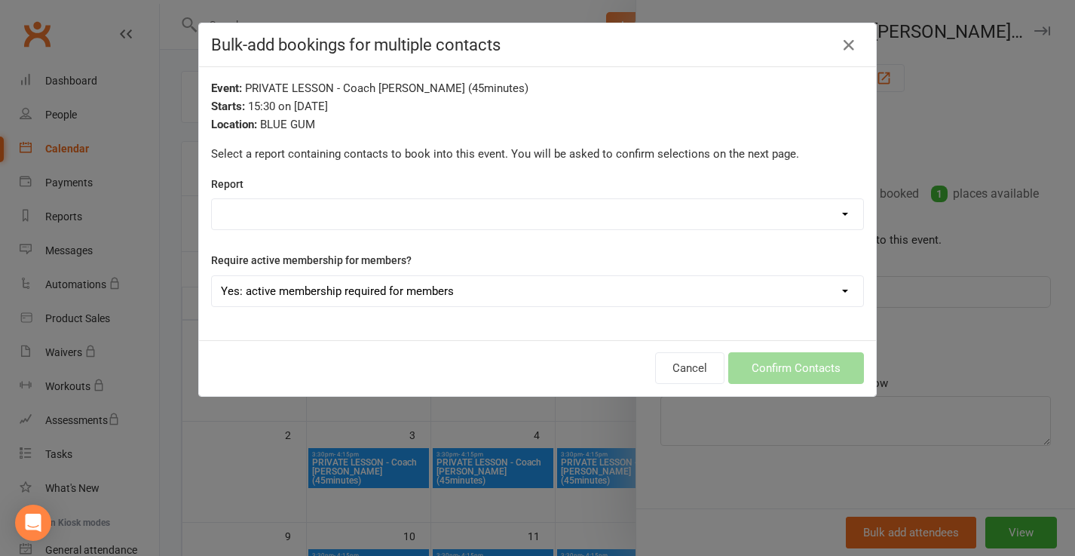
click at [554, 219] on select "Active Trials Member IDs Members - Absentee Report (last 30 Days) Members - Act…" at bounding box center [538, 214] width 652 height 30
click at [539, 209] on select "Active Trials Member IDs Members - Absentee Report (last 30 Days) Members - Act…" at bounding box center [538, 214] width 652 height 30
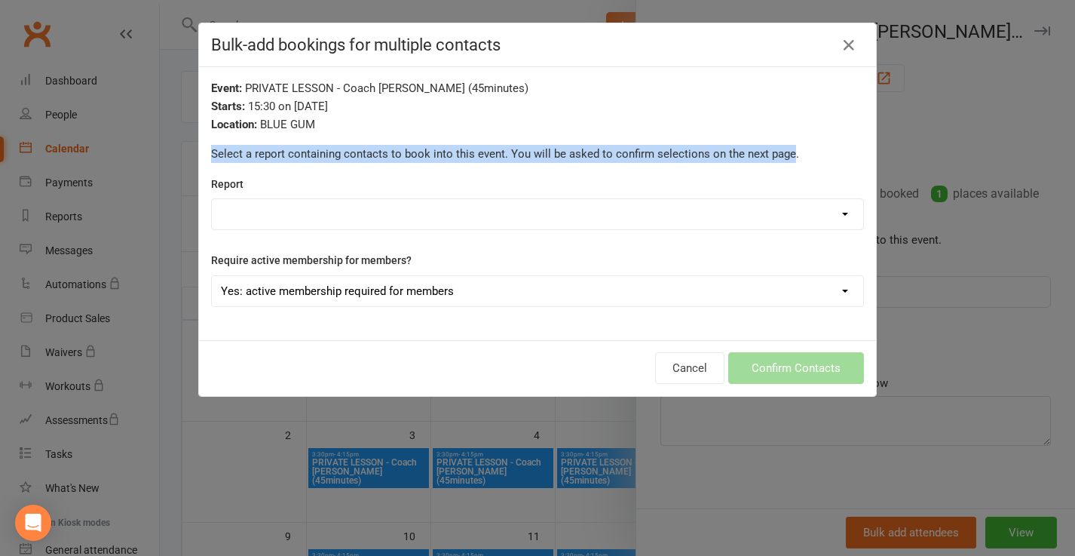
drag, startPoint x: 789, startPoint y: 157, endPoint x: 498, endPoint y: 140, distance: 290.9
click at [499, 143] on div "Event: PRIVATE LESSON - Coach [PERSON_NAME] (45minutes) Starts: 15:30 on [DATE]…" at bounding box center [537, 203] width 677 height 273
copy p "Select a report containing contacts to book into this event. You will be asked …"
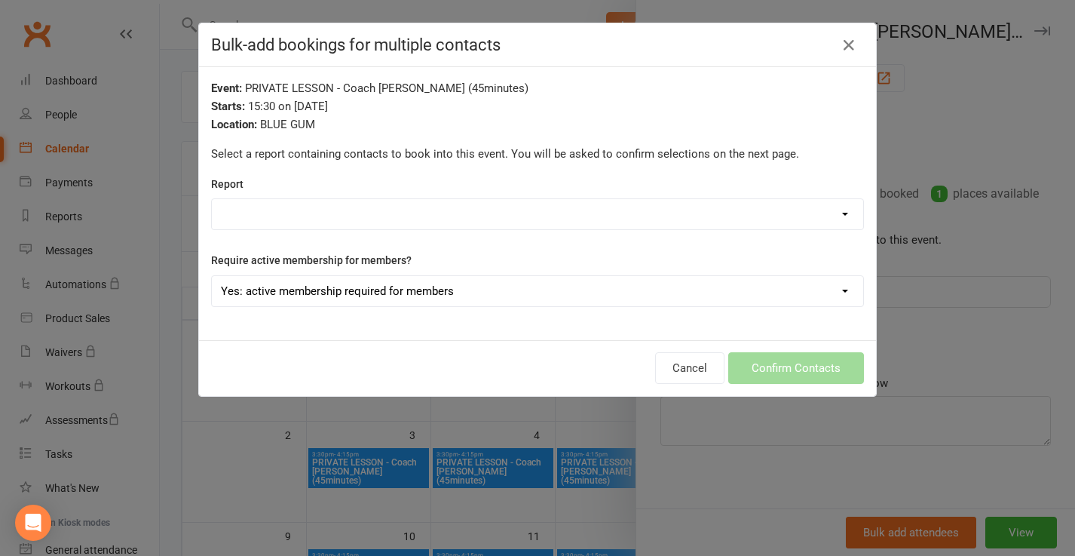
click at [673, 167] on div "Event: PRIVATE LESSON - Coach [PERSON_NAME] (45minutes) Starts: 15:30 on [DATE]…" at bounding box center [537, 203] width 677 height 273
click at [449, 214] on select "Active Trials Member IDs Members - Absentee Report (last 30 Days) Members - Act…" at bounding box center [538, 214] width 652 height 30
select select "173966"
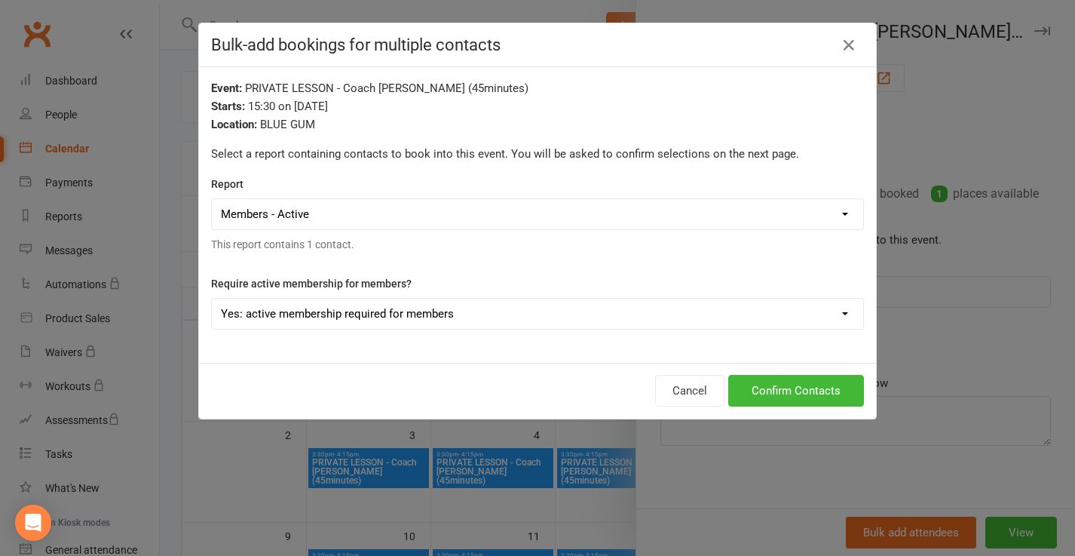
click at [420, 312] on select "Yes: active membership required for members No: all bookings will be free class…" at bounding box center [538, 314] width 652 height 30
click at [767, 388] on button "Confirm Contacts" at bounding box center [797, 391] width 136 height 32
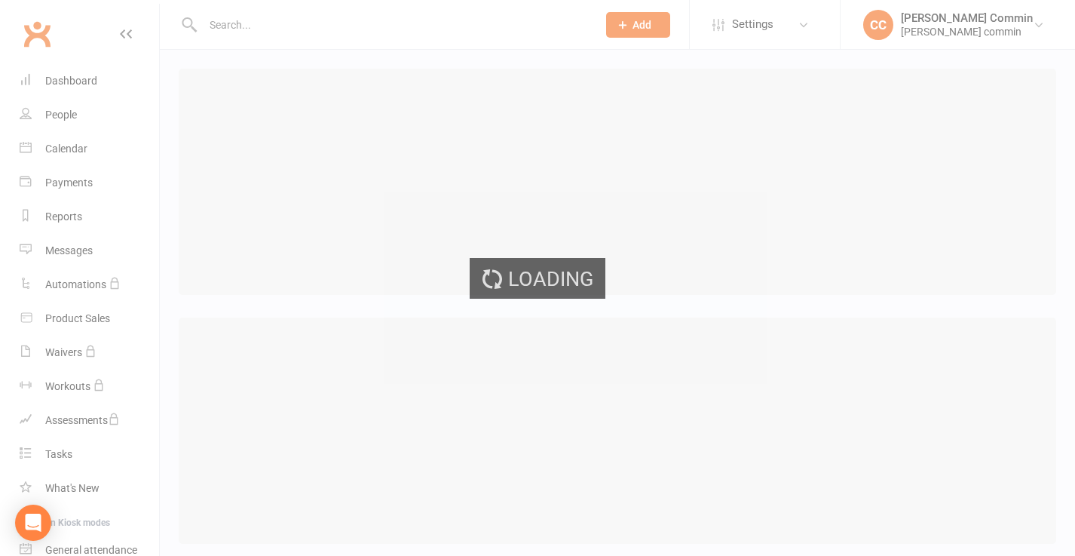
select select "25"
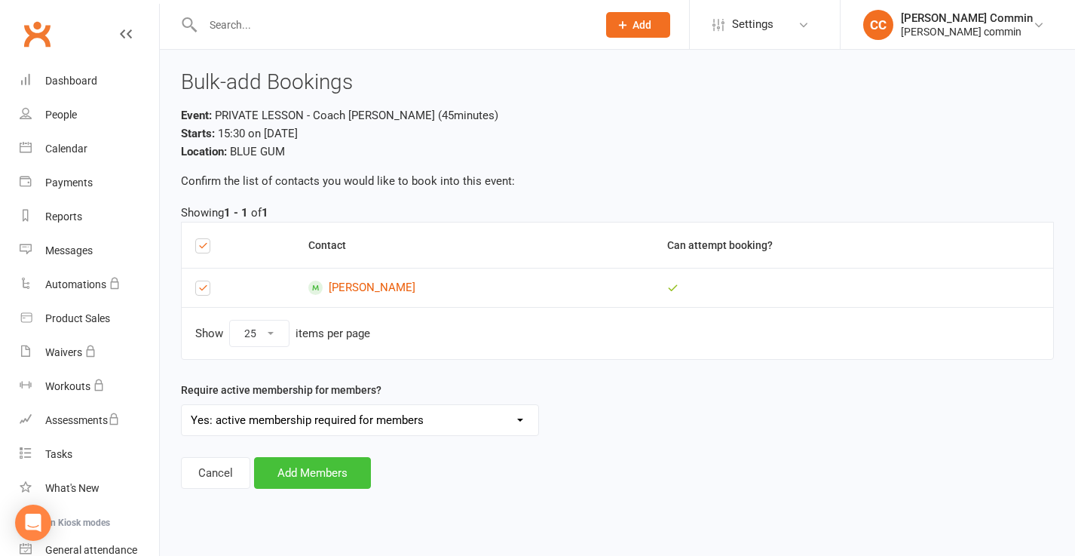
click at [305, 476] on button "Add Members" at bounding box center [312, 473] width 117 height 32
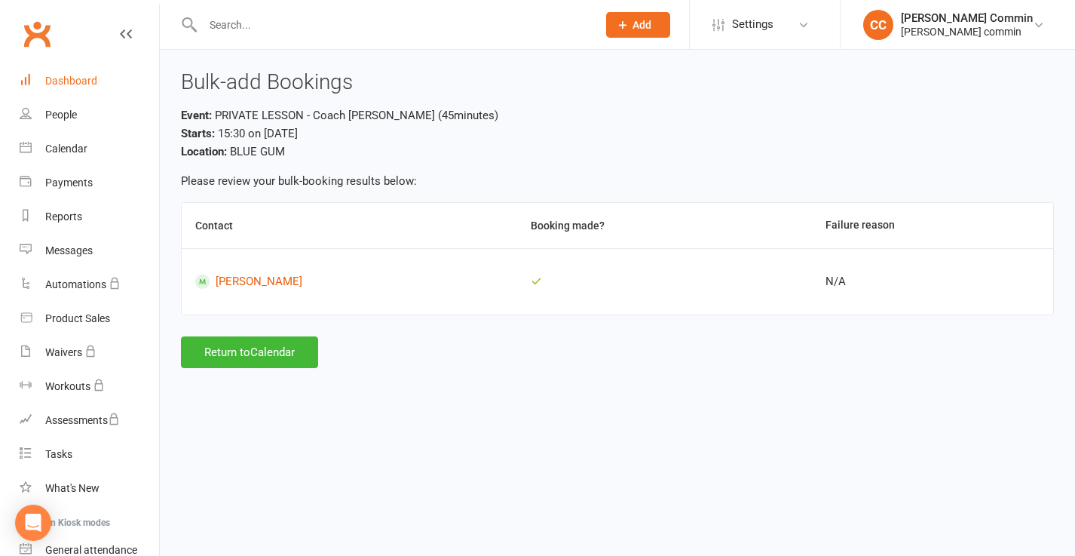
click at [69, 78] on div "Dashboard" at bounding box center [71, 81] width 52 height 12
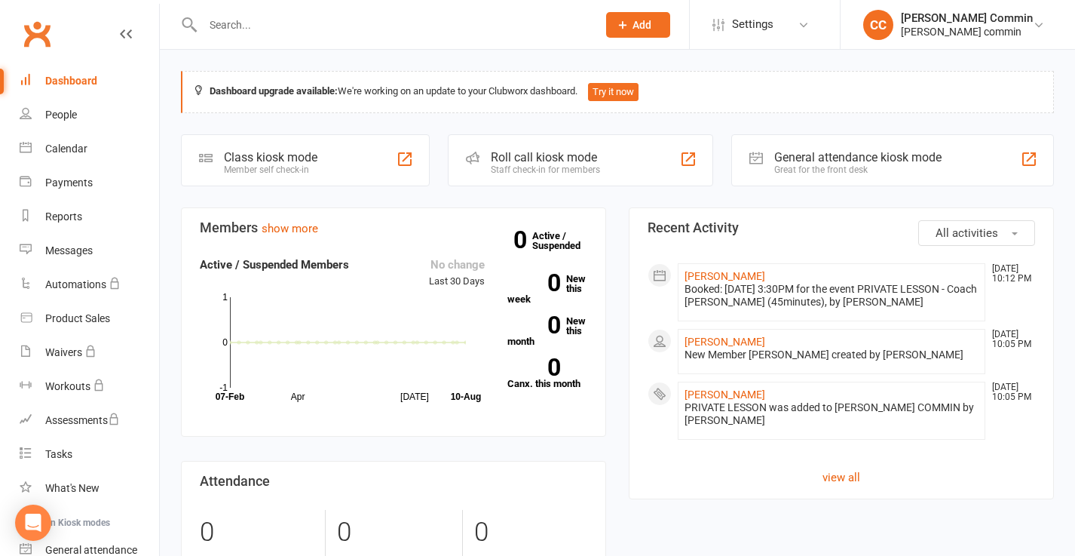
click at [298, 150] on div "Class kiosk mode" at bounding box center [271, 157] width 94 height 14
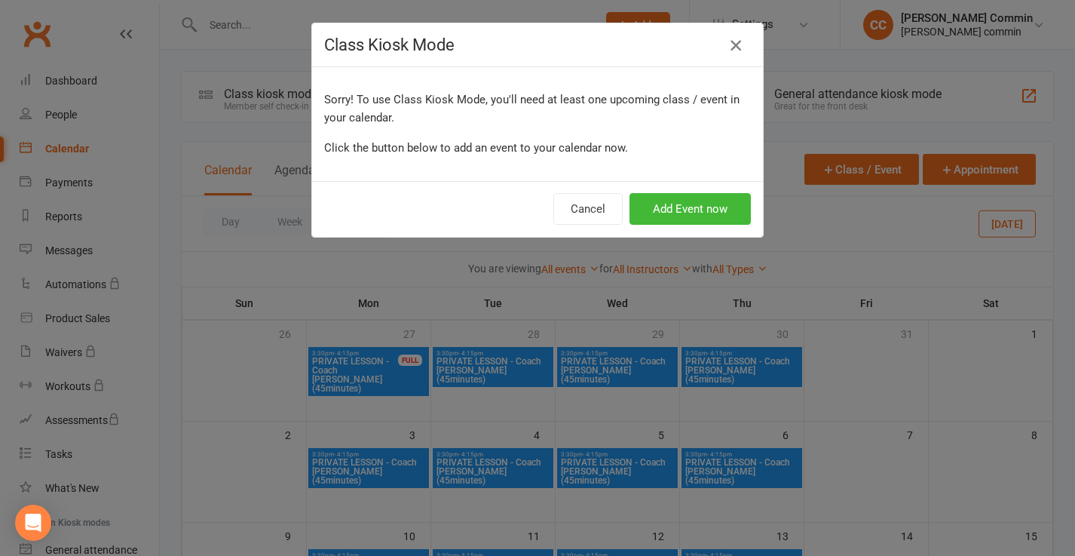
click at [735, 48] on icon "button" at bounding box center [736, 45] width 18 height 18
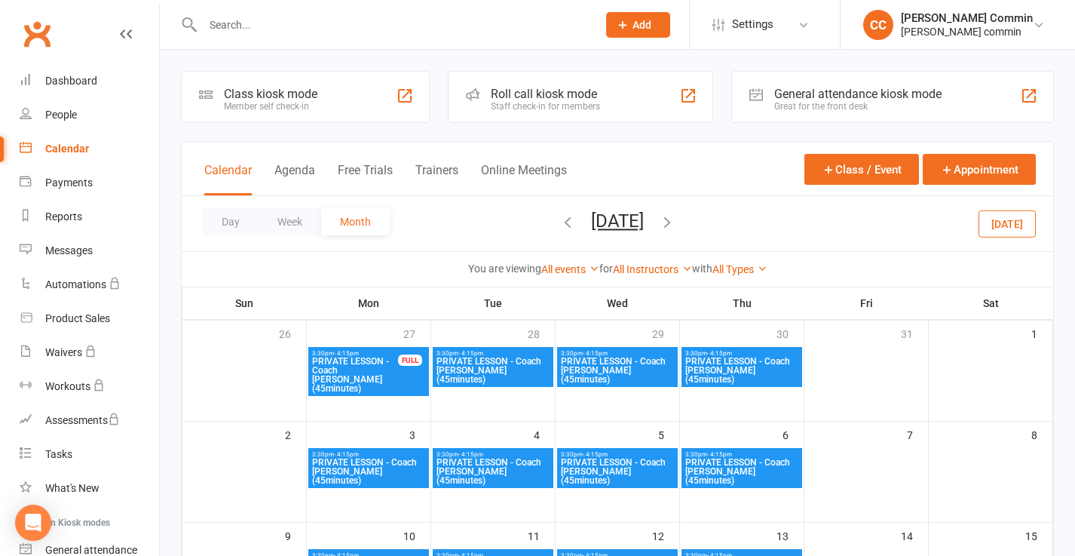
click at [369, 367] on span "PRIVATE LESSON - Coach [PERSON_NAME] (45minutes)" at bounding box center [354, 375] width 87 height 36
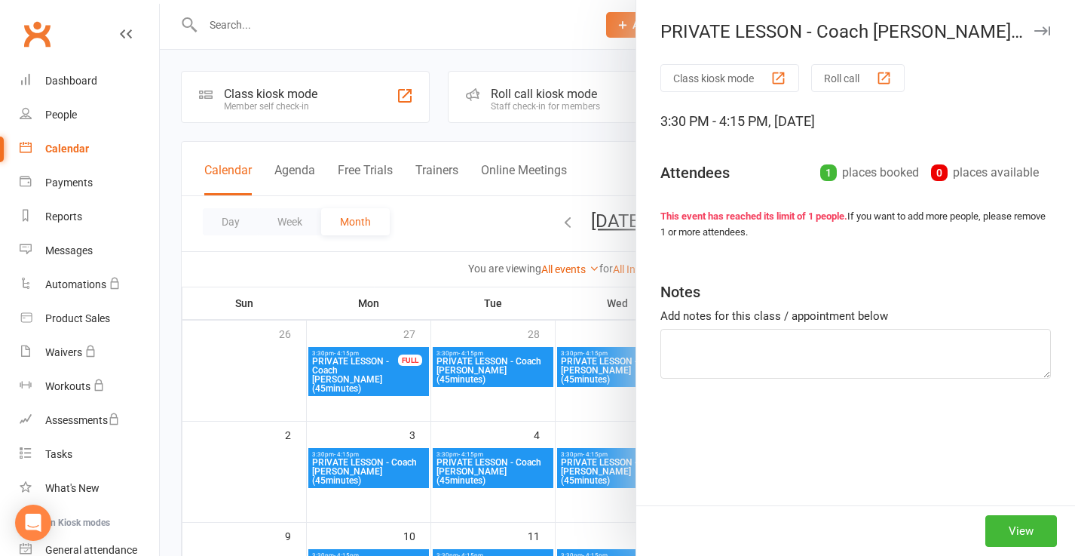
click at [369, 367] on div at bounding box center [618, 278] width 916 height 556
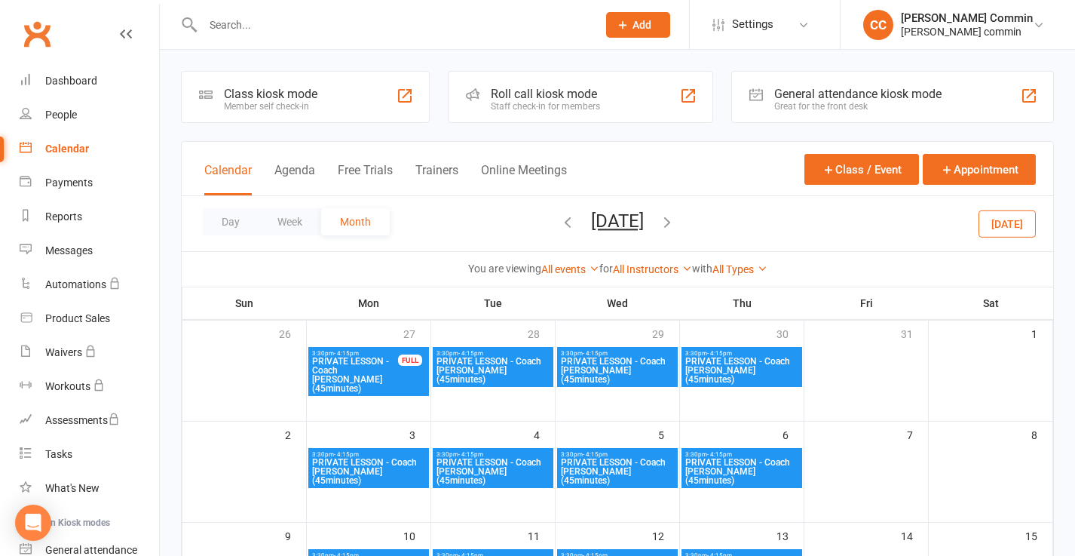
click at [369, 367] on span "PRIVATE LESSON - Coach [PERSON_NAME] (45minutes)" at bounding box center [354, 375] width 87 height 36
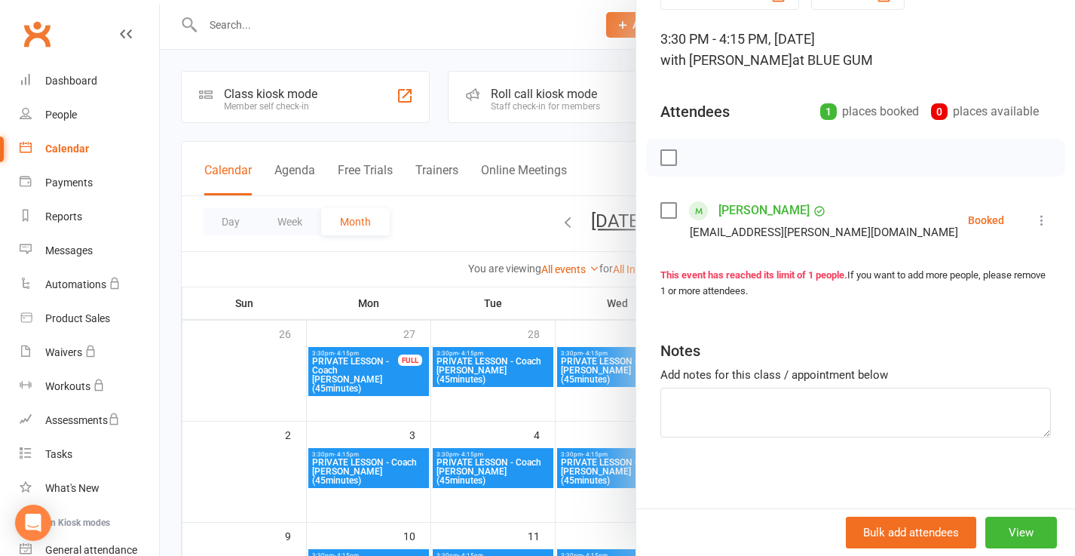
scroll to position [86, 0]
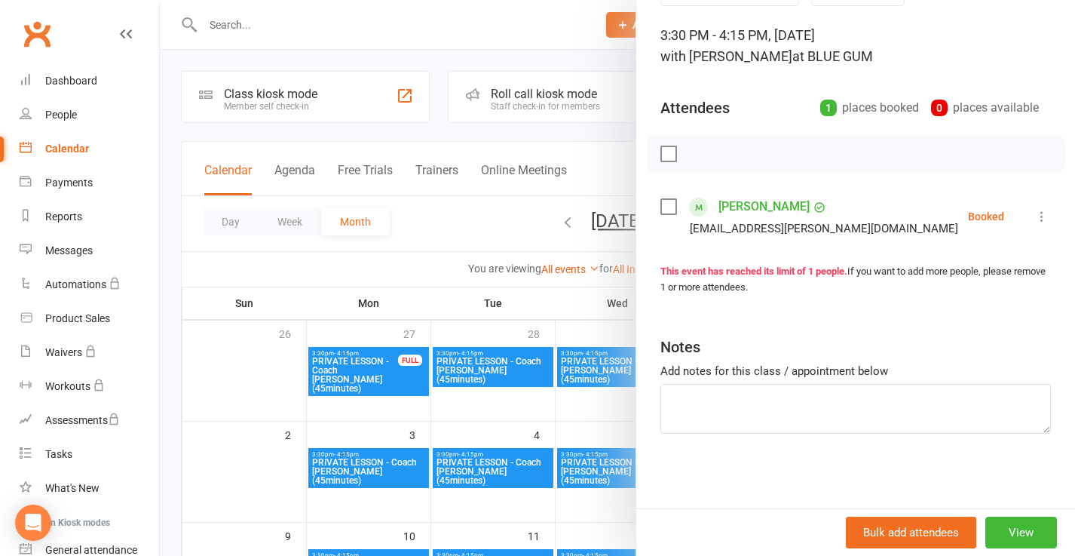
click at [670, 207] on label at bounding box center [668, 206] width 15 height 15
click at [761, 154] on icon "button" at bounding box center [765, 154] width 17 height 17
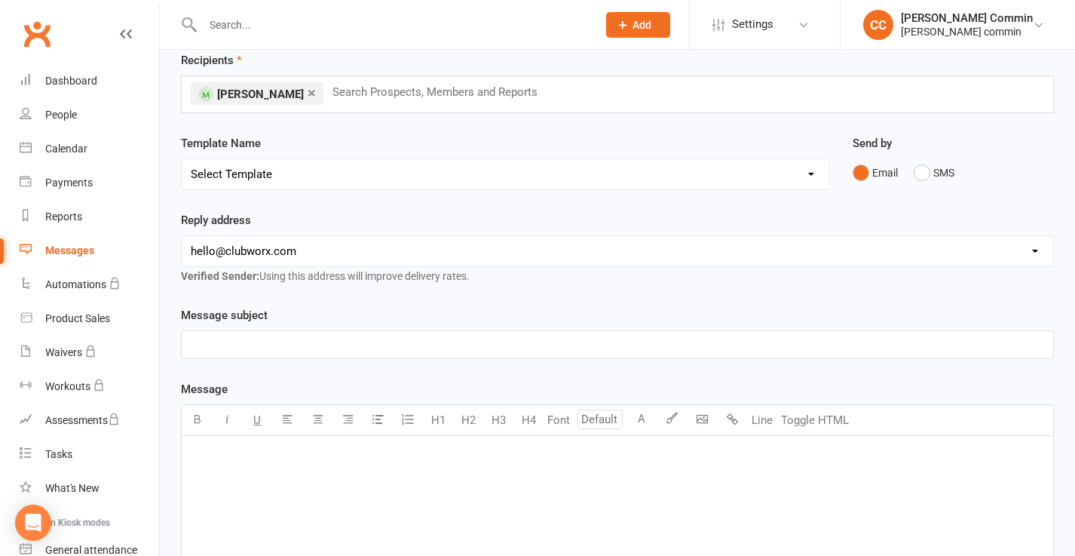
scroll to position [66, 0]
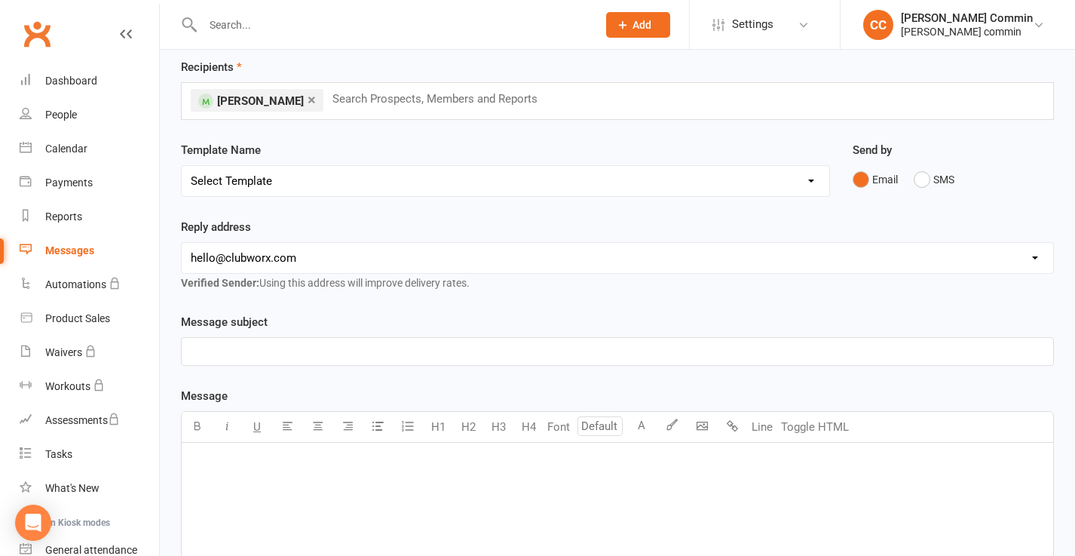
click at [326, 184] on select "Select Template [SMS] [Default template - review before using] Appointment remi…" at bounding box center [506, 181] width 648 height 30
select select "0"
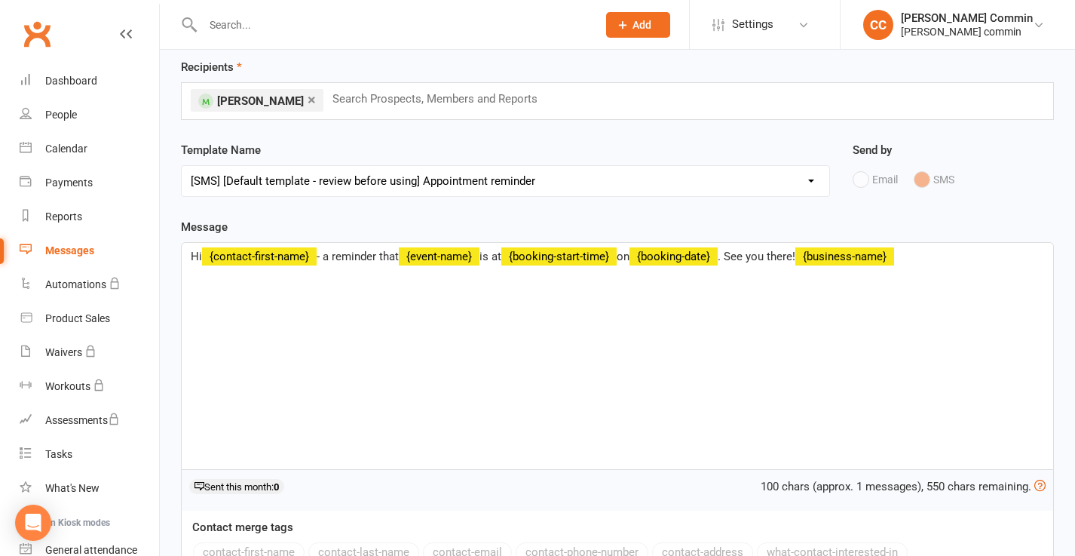
click at [860, 177] on div "Email SMS" at bounding box center [953, 179] width 201 height 29
click at [591, 171] on select "Select Template [SMS] [Default template - review before using] Appointment remi…" at bounding box center [506, 181] width 648 height 30
select select
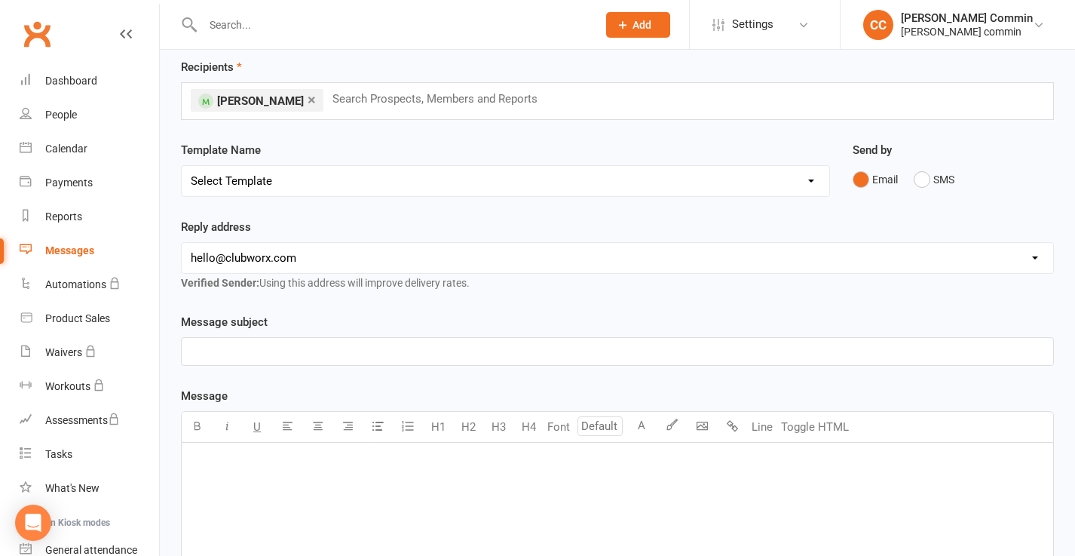
click at [693, 185] on select "Select Template [SMS] [Default template - review before using] Appointment remi…" at bounding box center [506, 181] width 648 height 30
click at [928, 180] on button "SMS" at bounding box center [934, 179] width 41 height 29
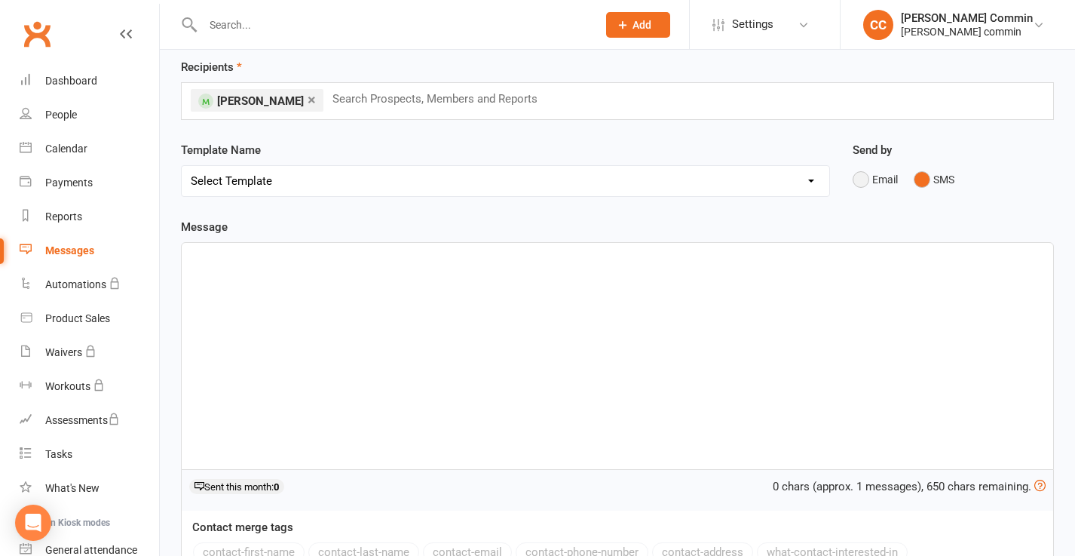
click at [853, 178] on button "Email" at bounding box center [875, 179] width 45 height 29
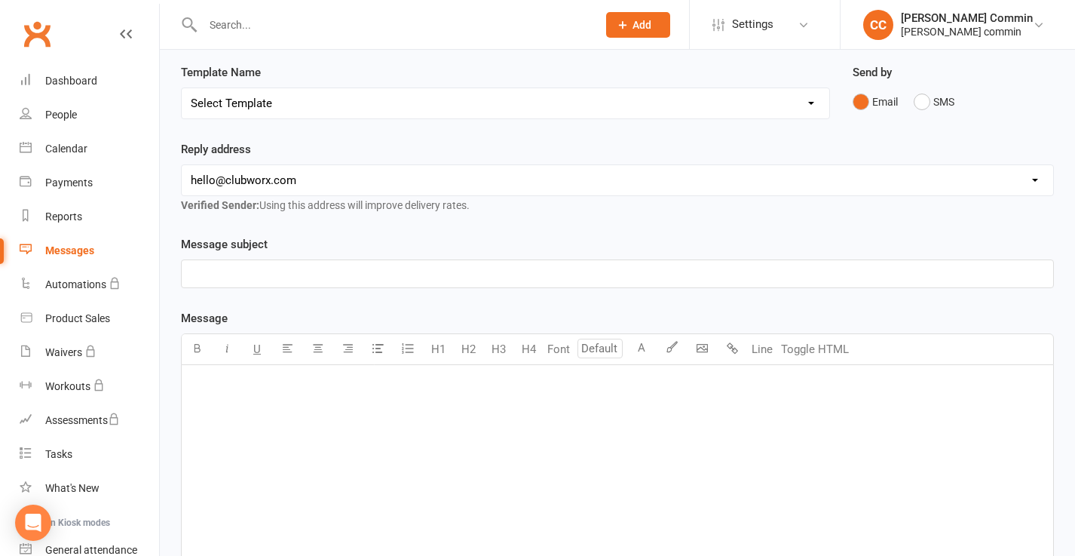
scroll to position [151, 0]
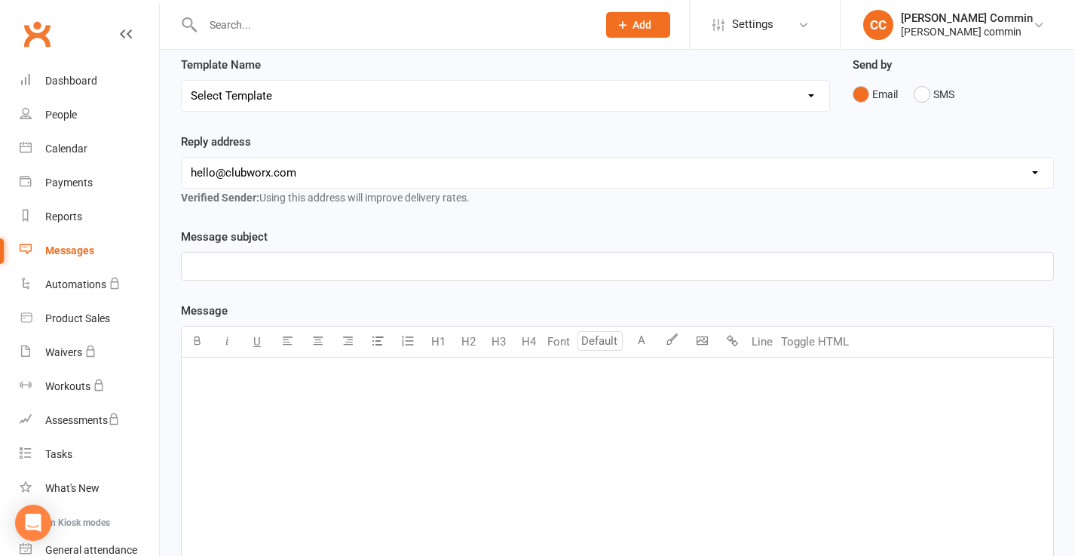
click at [304, 266] on p "﻿" at bounding box center [618, 266] width 854 height 18
click at [275, 430] on div "﻿" at bounding box center [618, 470] width 872 height 226
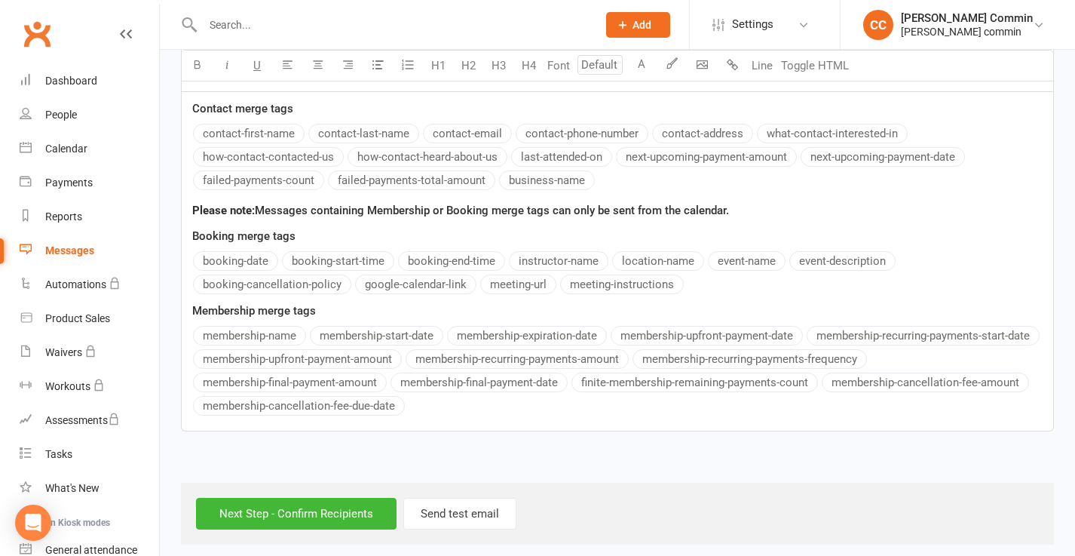
scroll to position [654, 0]
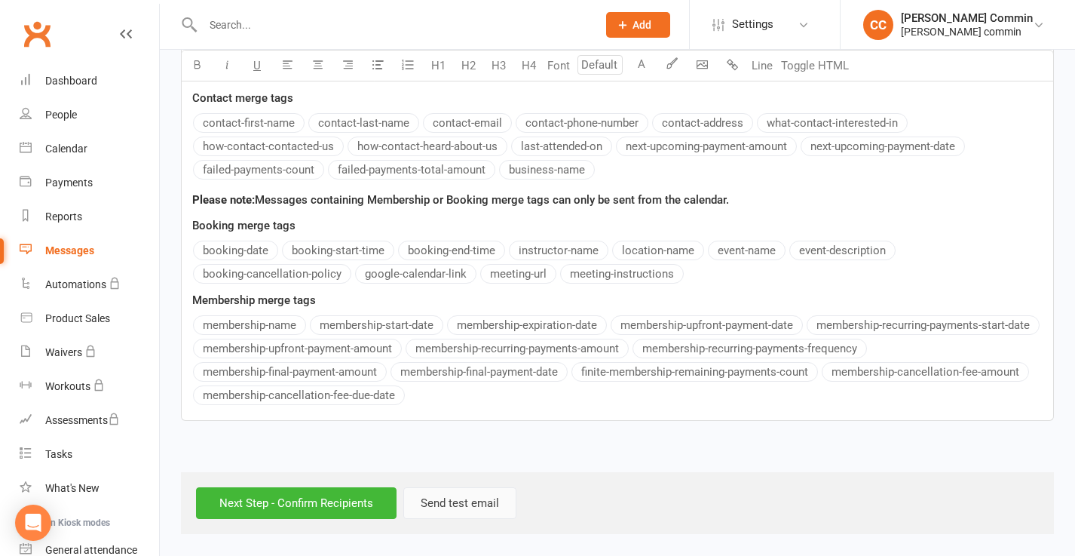
click at [462, 496] on button "Send test email" at bounding box center [459, 503] width 113 height 32
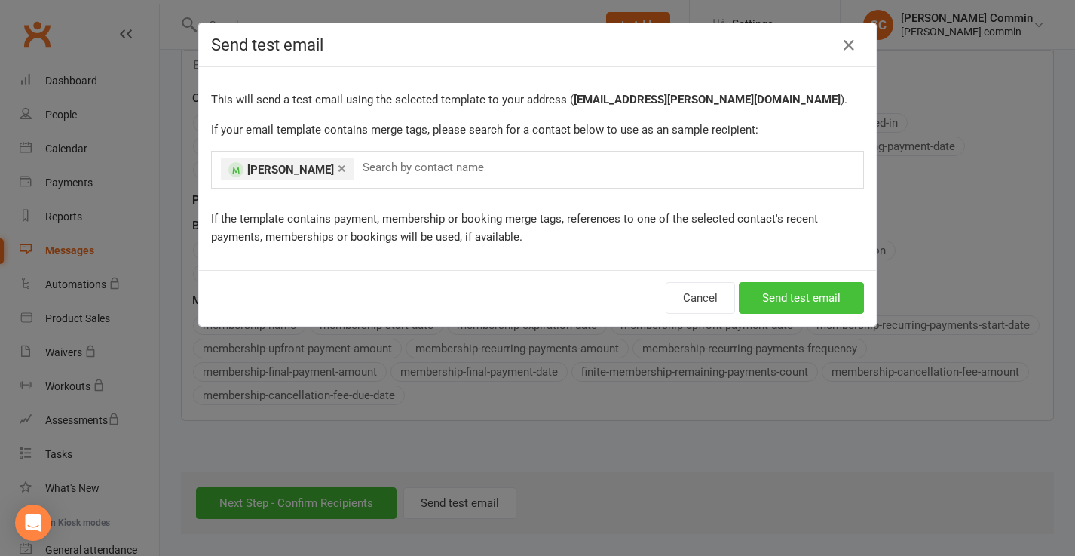
click at [794, 295] on button "Send test email" at bounding box center [801, 298] width 125 height 32
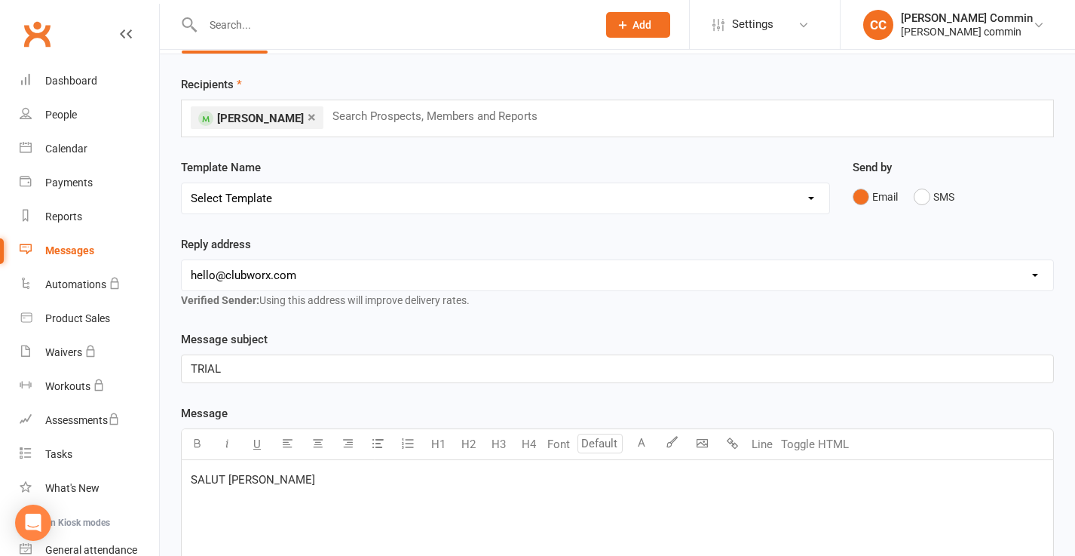
scroll to position [0, 0]
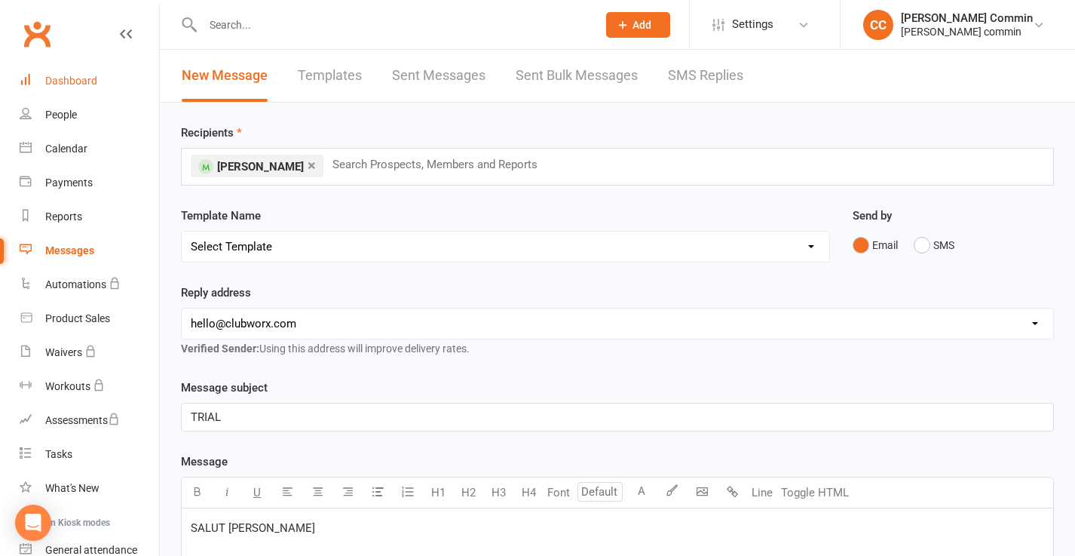
click at [84, 87] on div "Dashboard" at bounding box center [71, 81] width 52 height 12
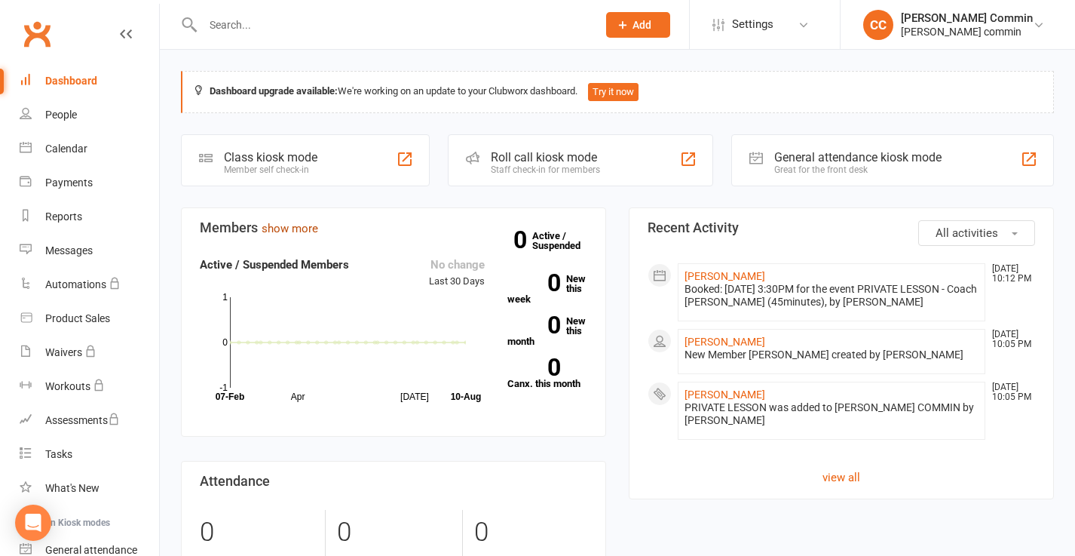
click at [290, 229] on link "show more" at bounding box center [290, 229] width 57 height 14
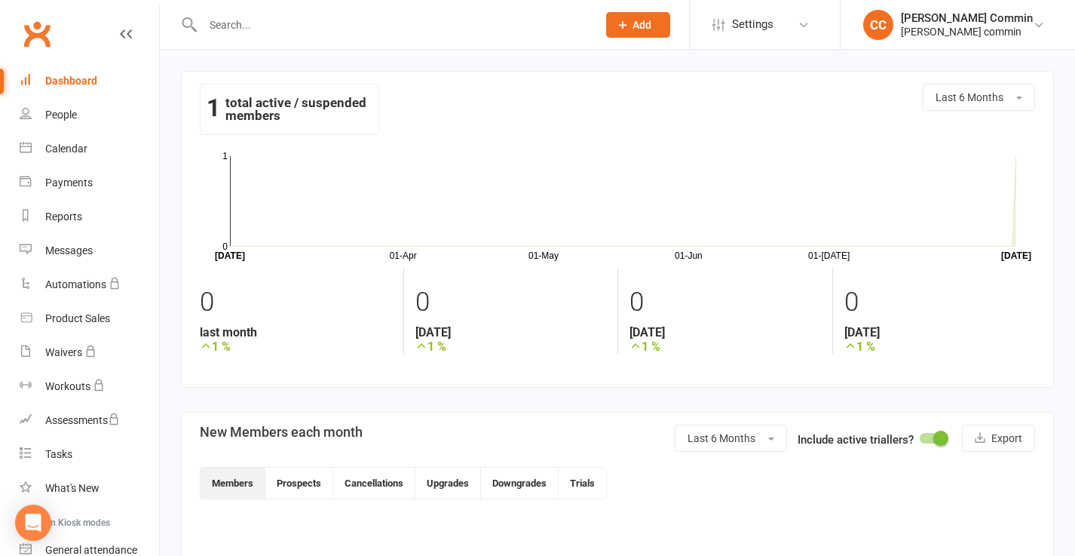
click at [68, 87] on link "Dashboard" at bounding box center [90, 81] width 140 height 34
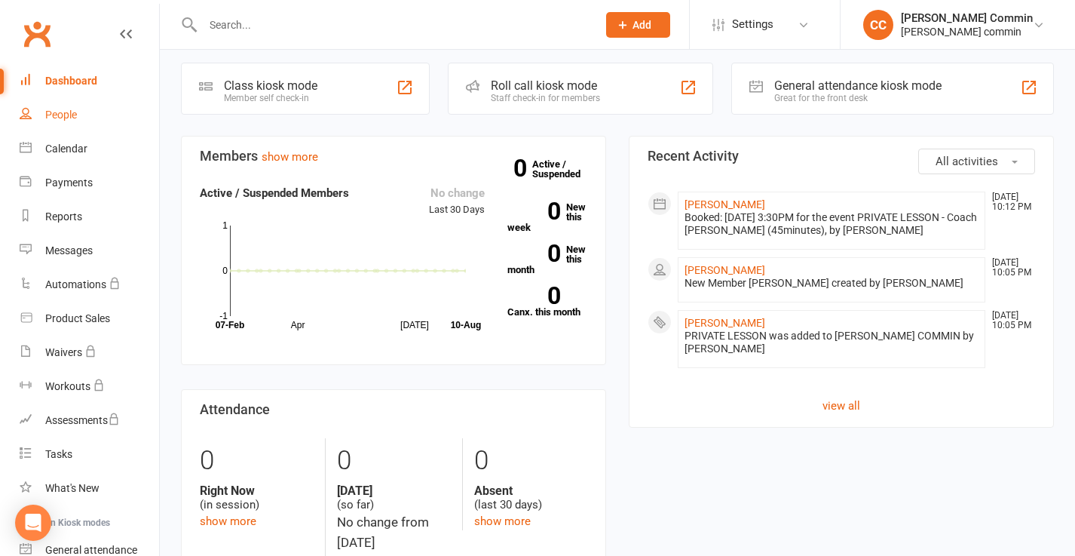
click at [69, 121] on div "People" at bounding box center [61, 115] width 32 height 12
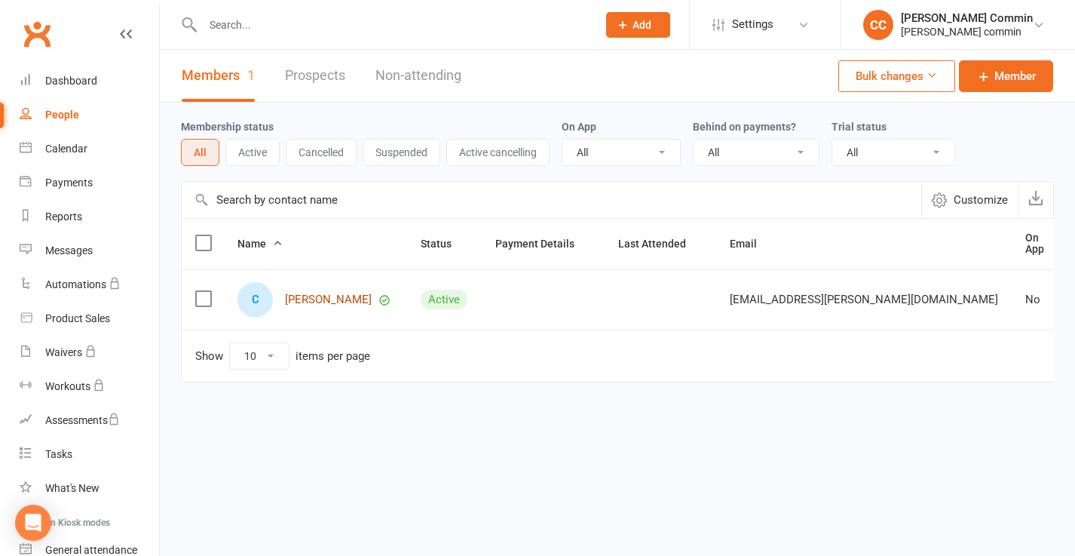
click at [314, 296] on link "[PERSON_NAME]" at bounding box center [328, 299] width 87 height 13
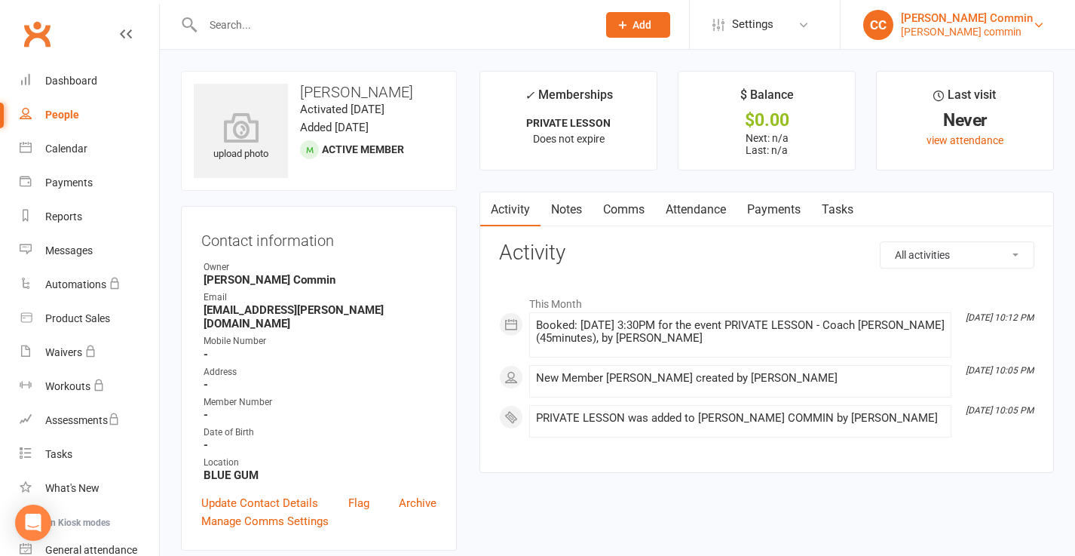
click at [1044, 13] on link "CC Cedrick Commin Cédrick commin" at bounding box center [957, 25] width 189 height 30
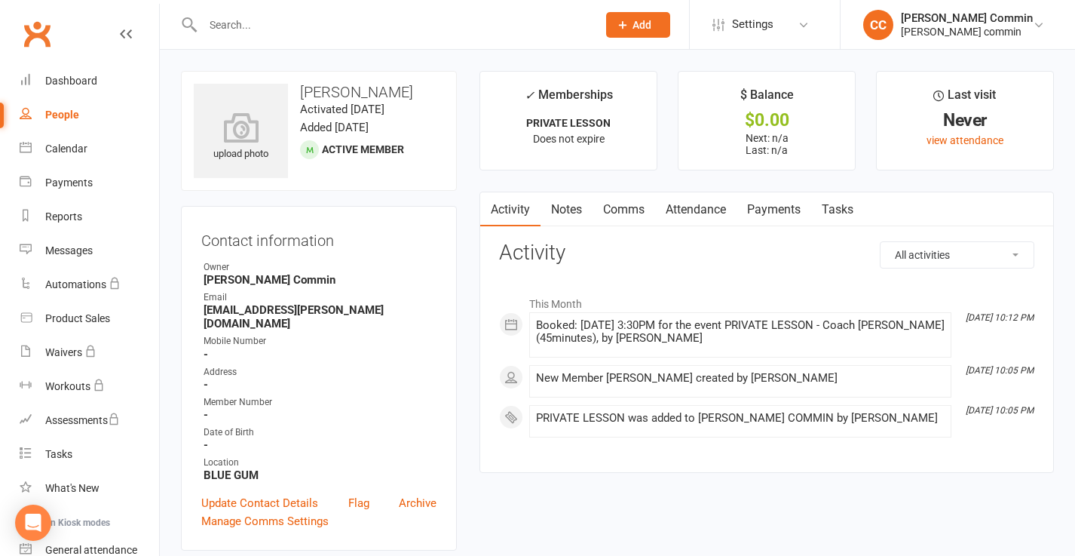
click at [558, 207] on link "Notes" at bounding box center [567, 209] width 52 height 35
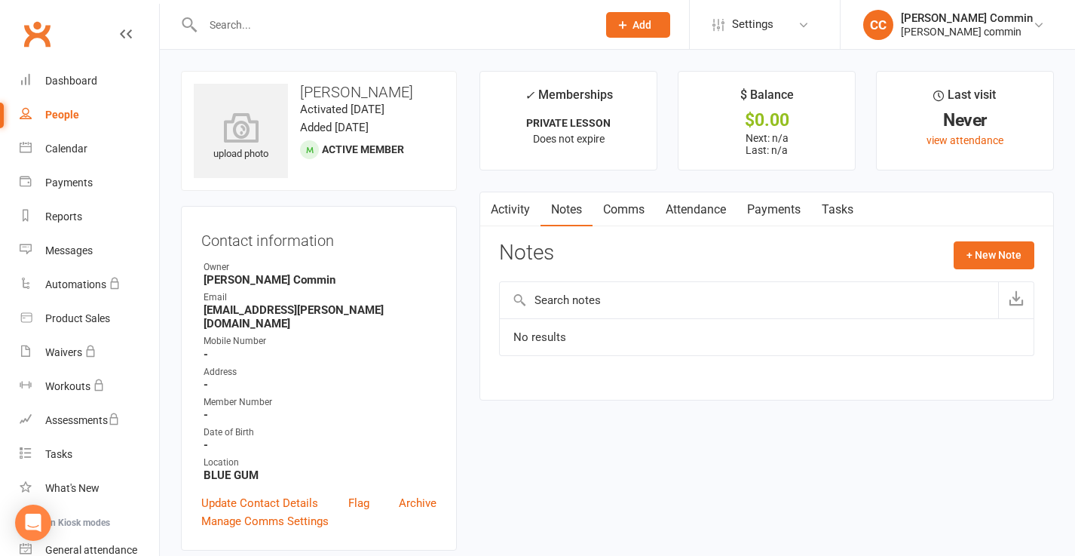
click at [616, 206] on link "Comms" at bounding box center [624, 209] width 63 height 35
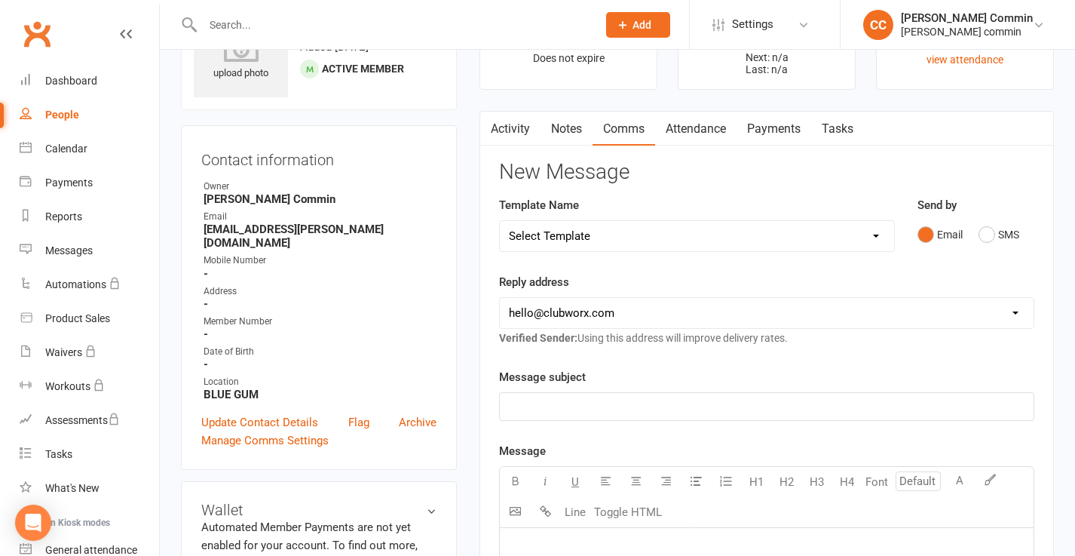
scroll to position [38, 0]
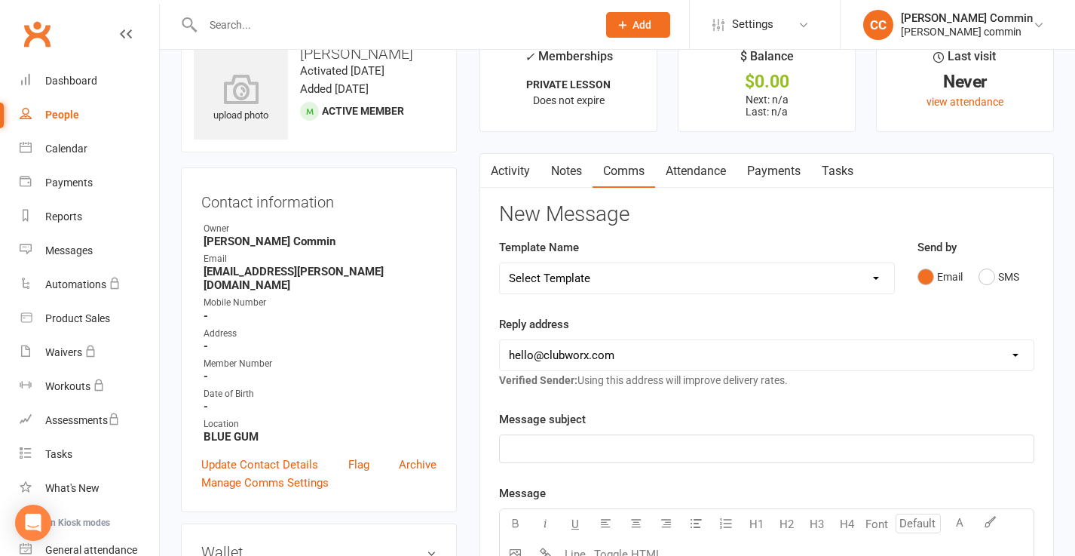
click at [698, 174] on link "Attendance" at bounding box center [695, 171] width 81 height 35
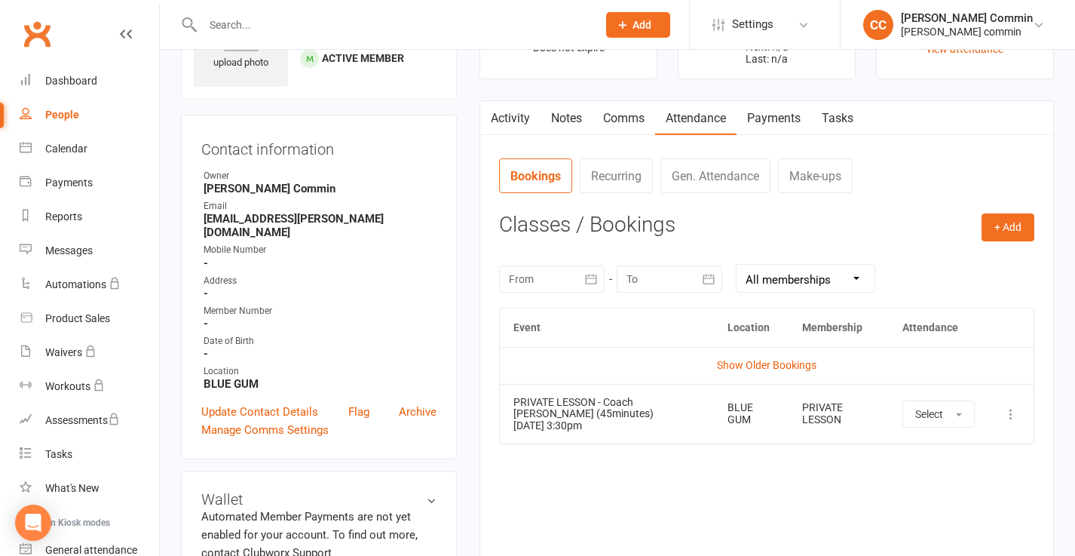
scroll to position [93, 0]
click at [694, 177] on link "Gen. Attendance" at bounding box center [716, 174] width 110 height 35
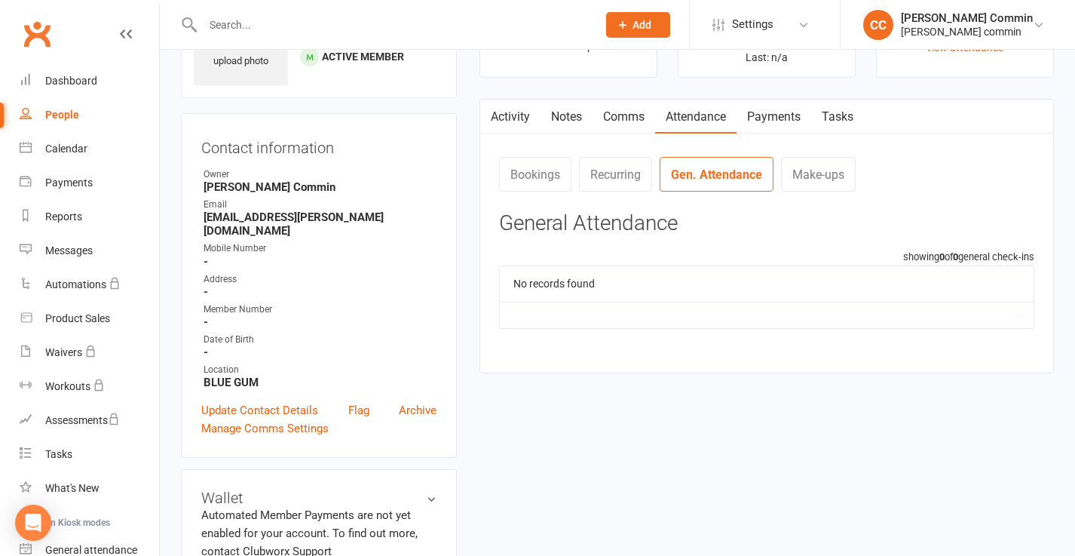
click at [618, 173] on link "Recurring" at bounding box center [615, 174] width 73 height 35
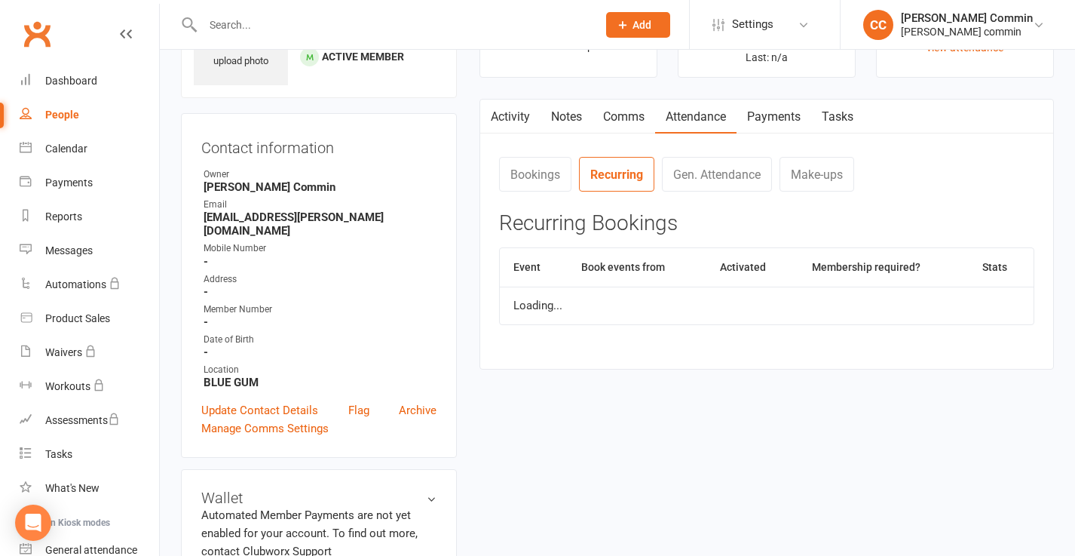
click at [564, 173] on link "Bookings" at bounding box center [535, 174] width 72 height 35
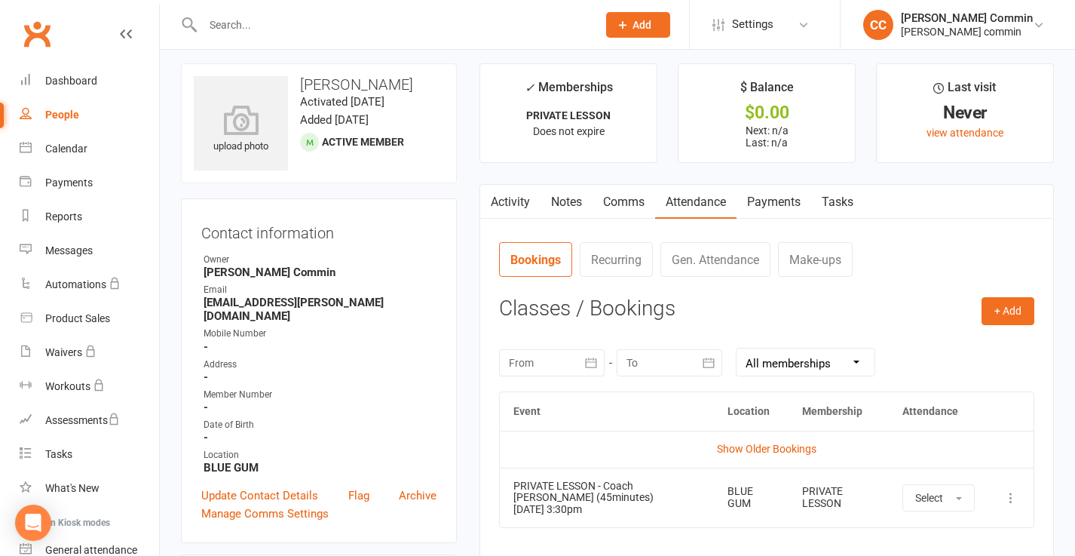
scroll to position [0, 0]
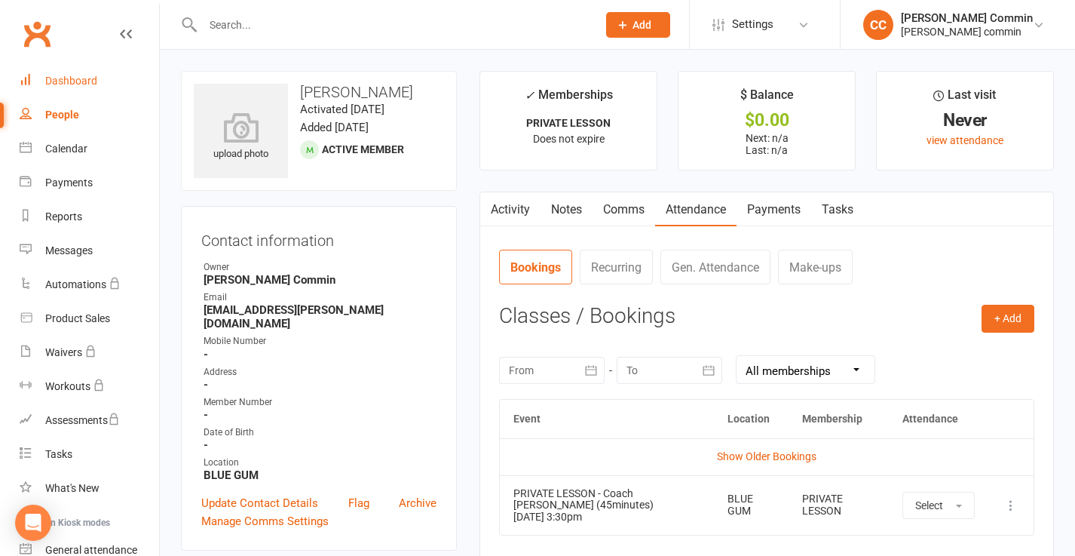
click at [78, 79] on div "Dashboard" at bounding box center [71, 81] width 52 height 12
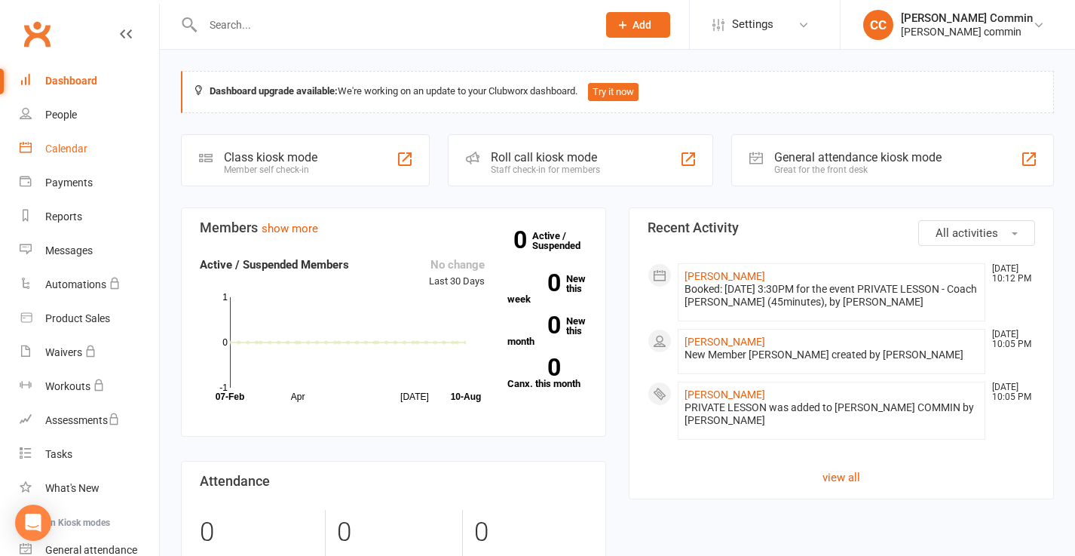
click at [76, 148] on div "Calendar" at bounding box center [66, 149] width 42 height 12
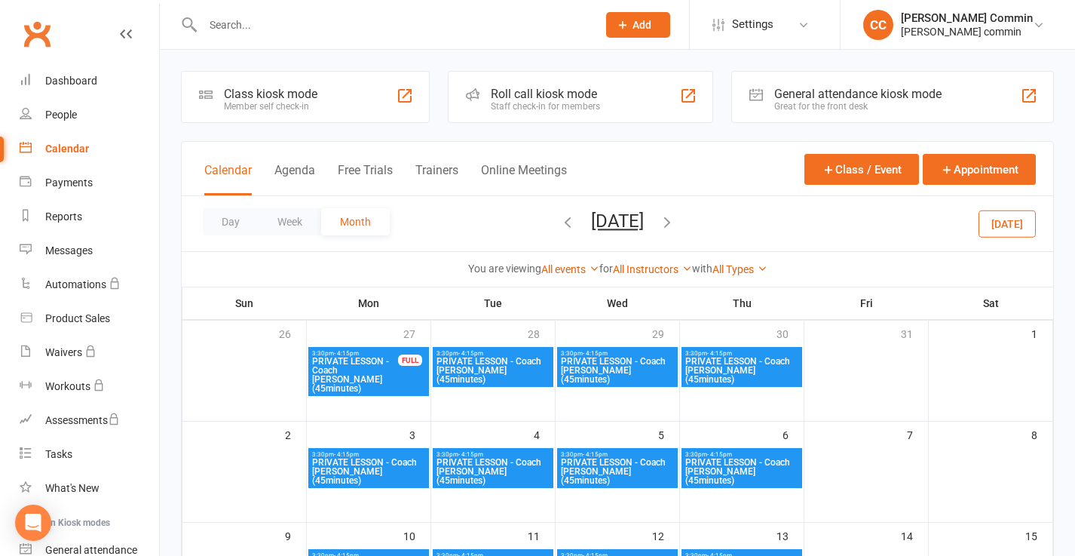
click at [376, 367] on span "PRIVATE LESSON - Coach [PERSON_NAME] (45minutes)" at bounding box center [354, 375] width 87 height 36
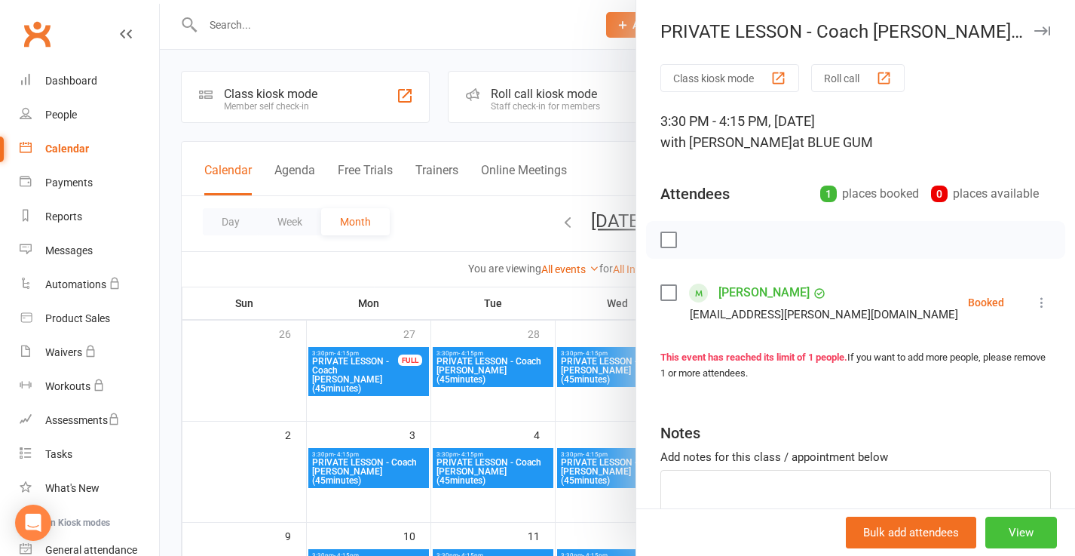
click at [1015, 532] on button "View" at bounding box center [1022, 533] width 72 height 32
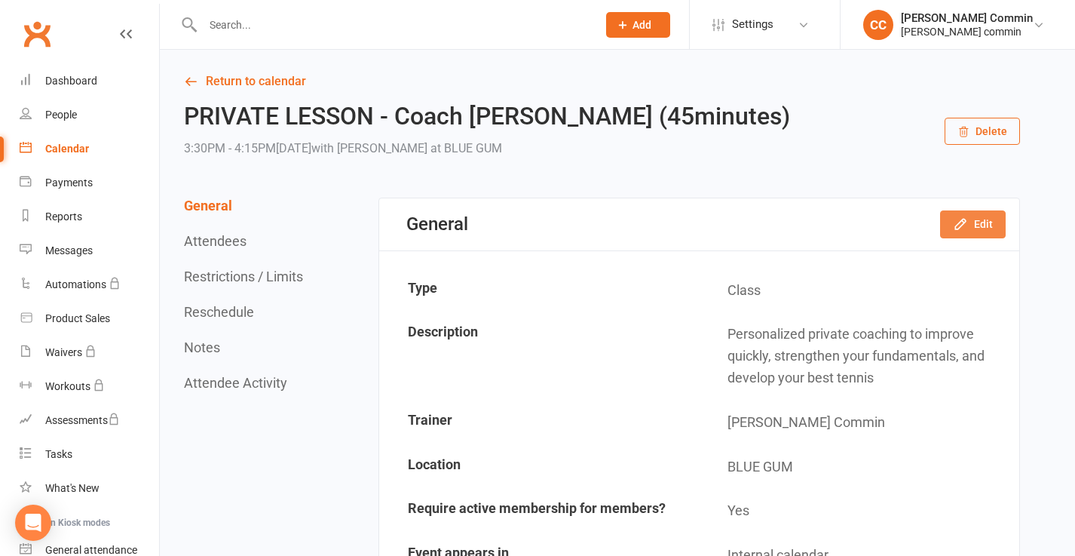
click at [972, 234] on button "Edit" at bounding box center [973, 223] width 66 height 27
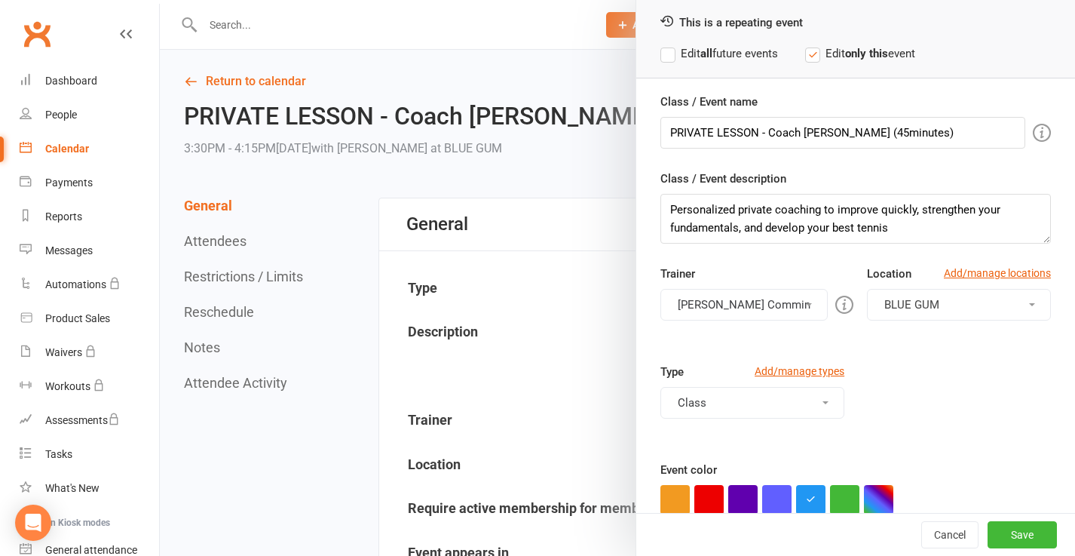
scroll to position [60, 0]
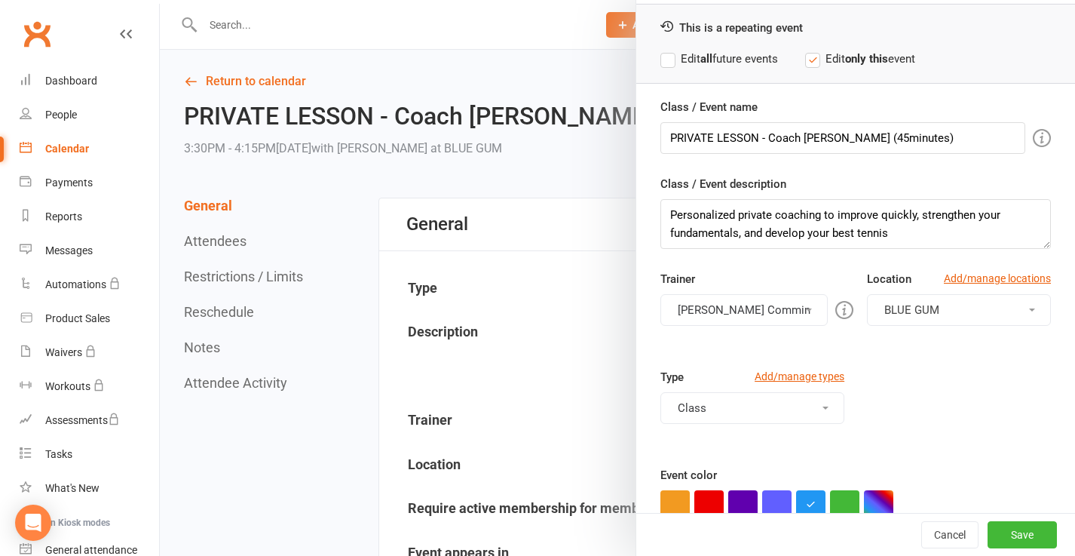
click at [733, 403] on button "Class" at bounding box center [753, 408] width 184 height 32
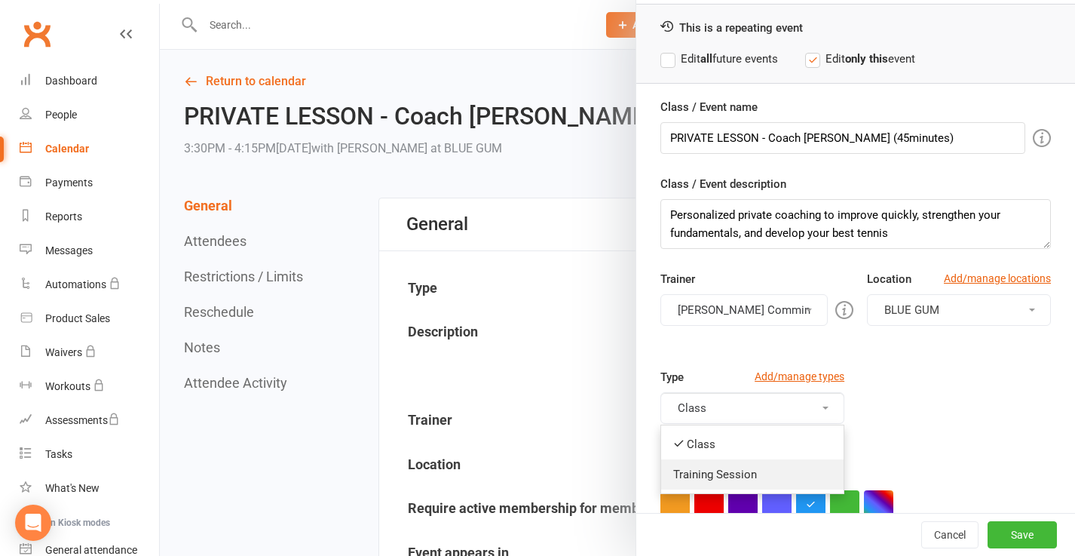
click at [706, 476] on link "Training Session" at bounding box center [752, 474] width 183 height 30
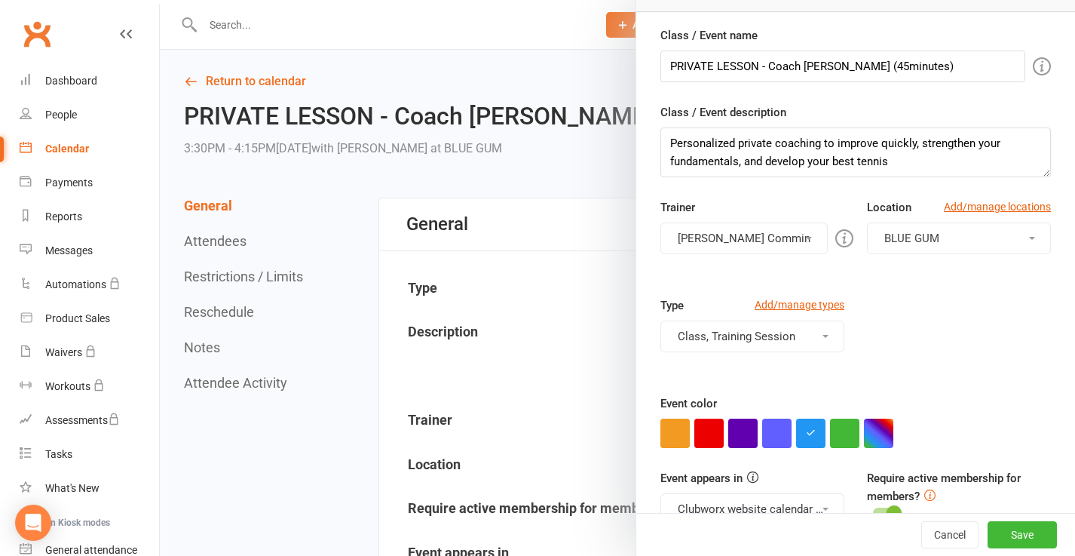
scroll to position [165, 0]
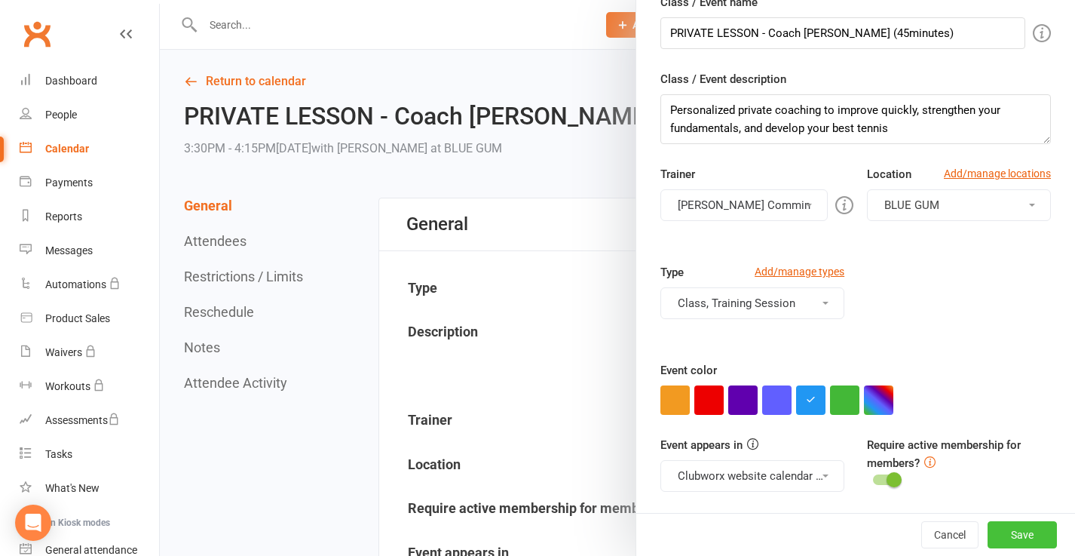
click at [1011, 530] on button "Save" at bounding box center [1022, 534] width 69 height 27
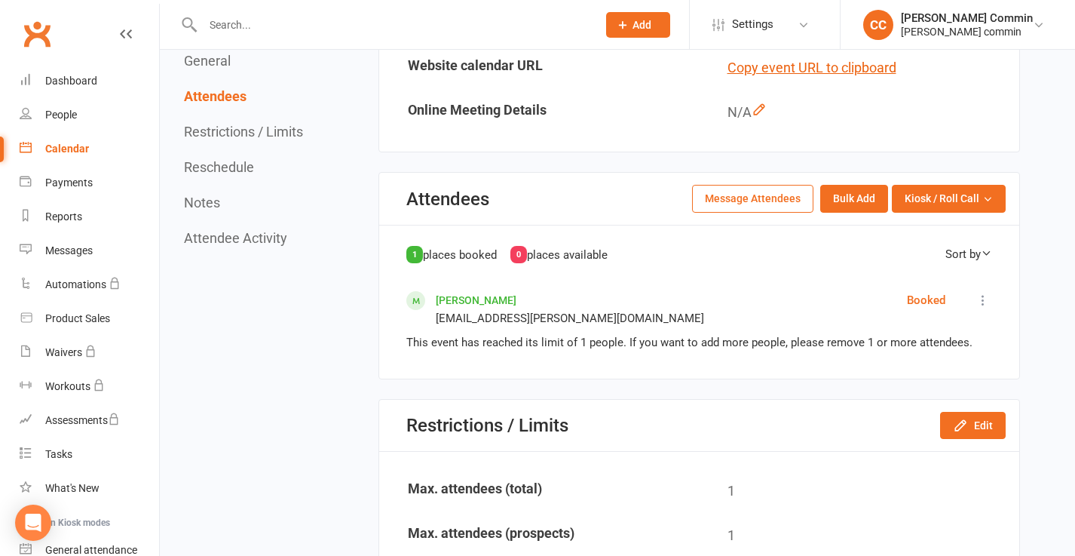
scroll to position [567, 0]
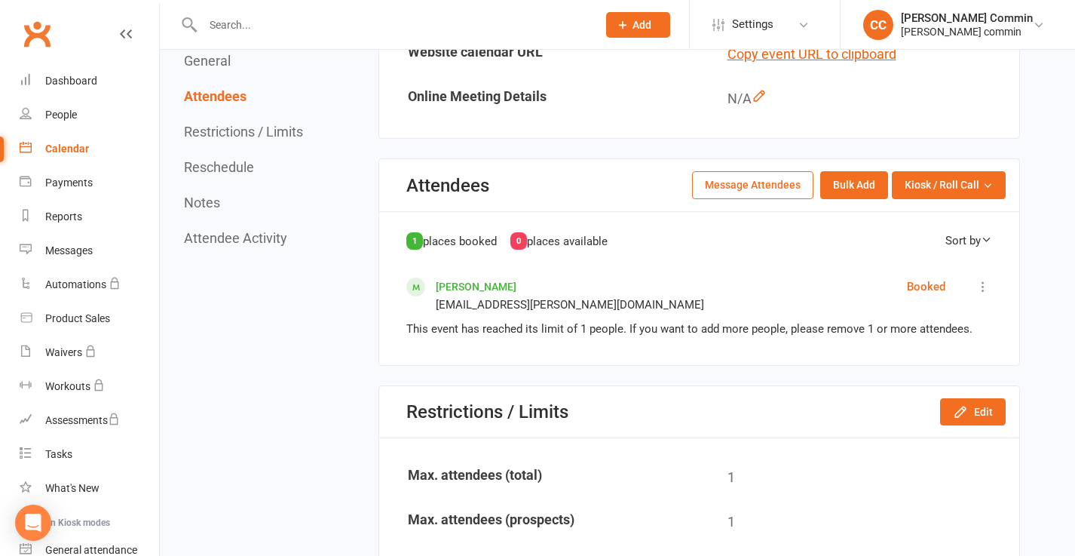
click at [985, 284] on icon at bounding box center [983, 286] width 15 height 15
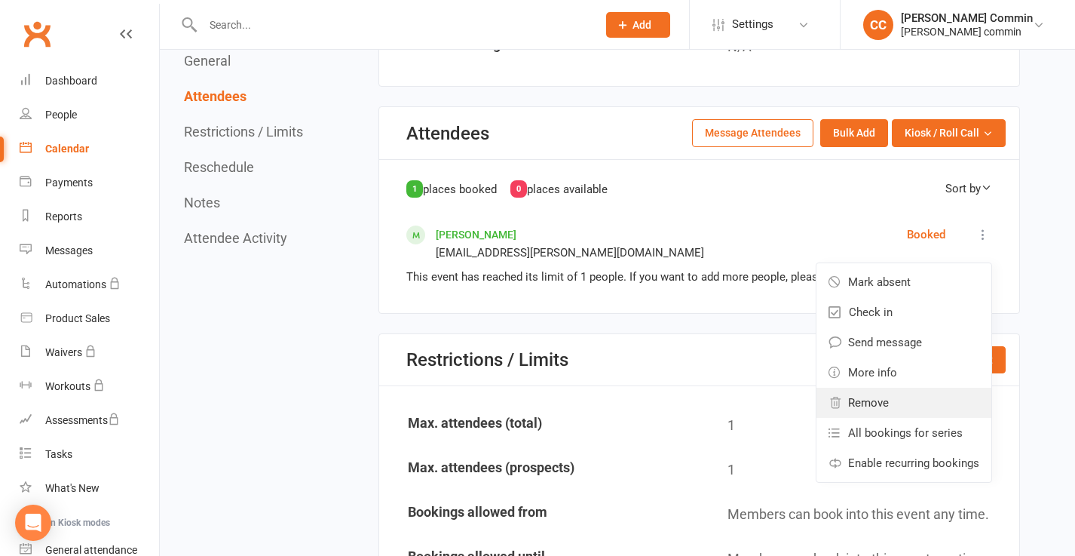
scroll to position [627, 0]
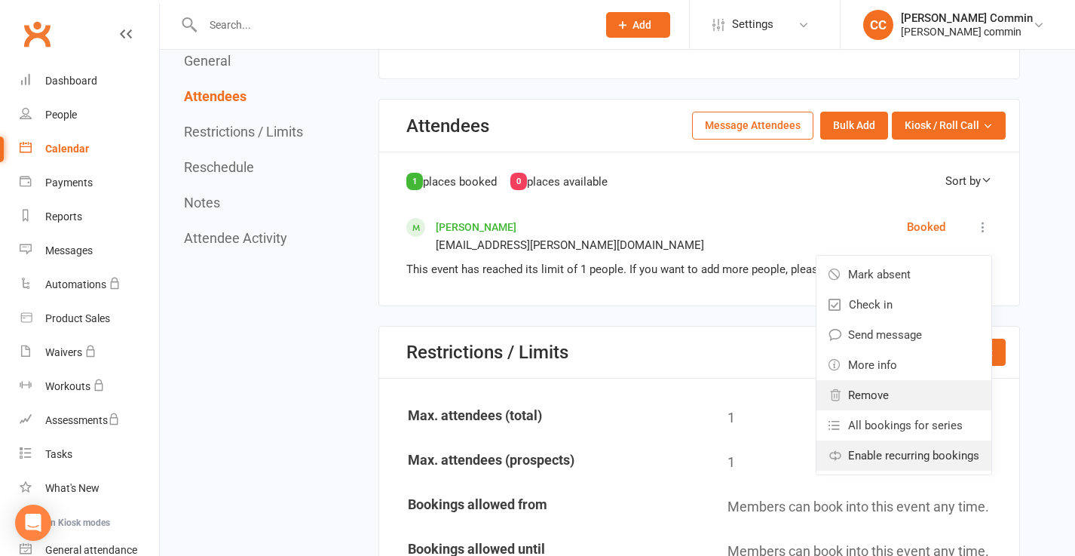
click at [946, 453] on span "Enable recurring bookings" at bounding box center [913, 455] width 131 height 18
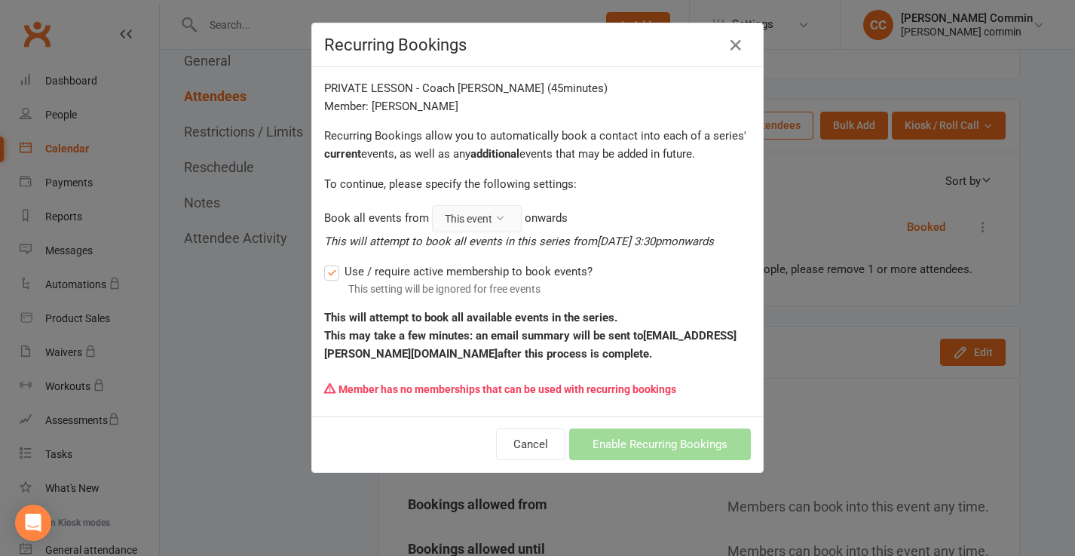
click at [497, 217] on icon at bounding box center [500, 218] width 11 height 11
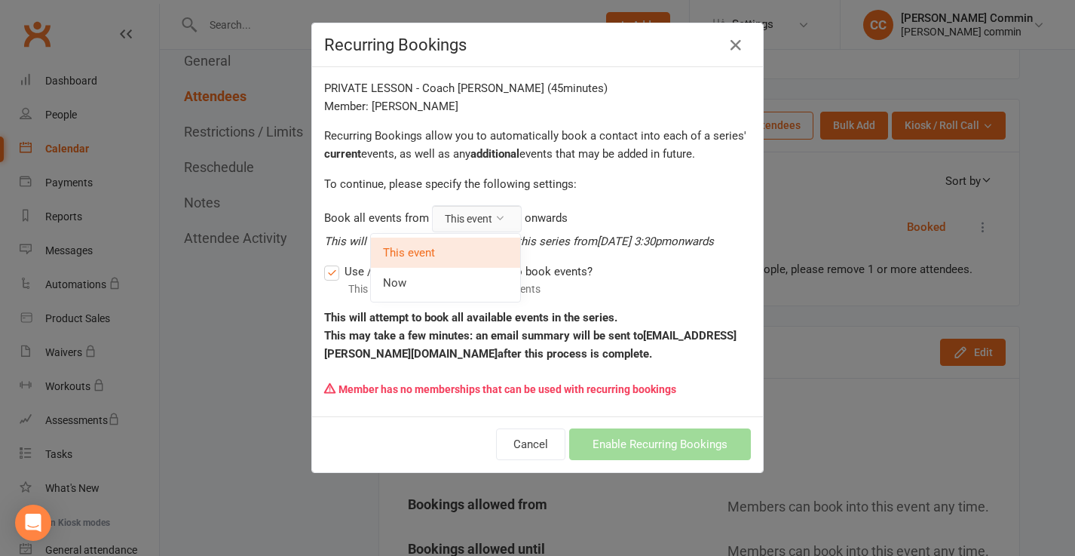
click at [497, 217] on icon at bounding box center [500, 218] width 11 height 11
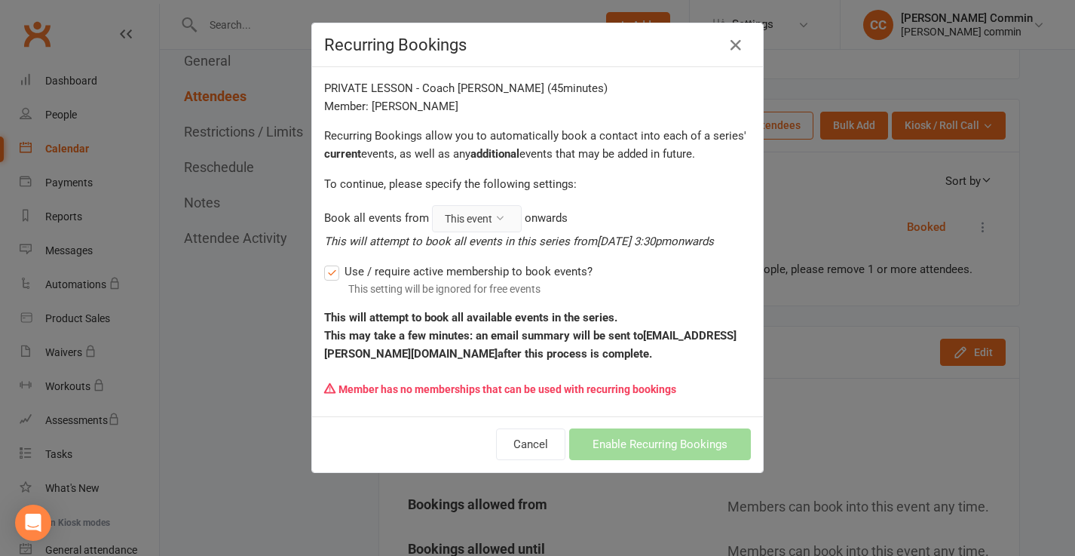
click at [501, 216] on icon at bounding box center [500, 218] width 11 height 11
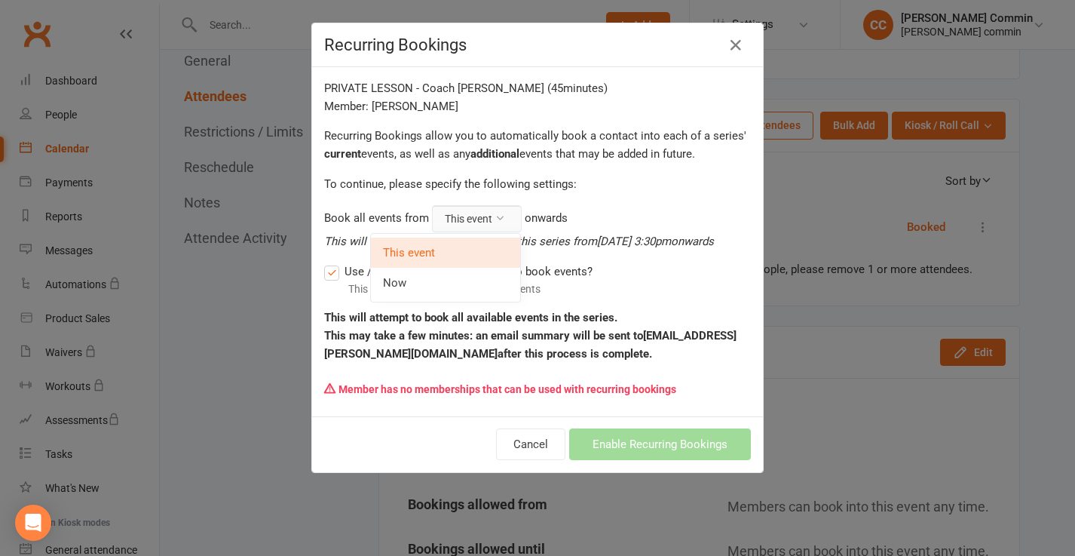
click at [501, 216] on icon at bounding box center [500, 218] width 11 height 11
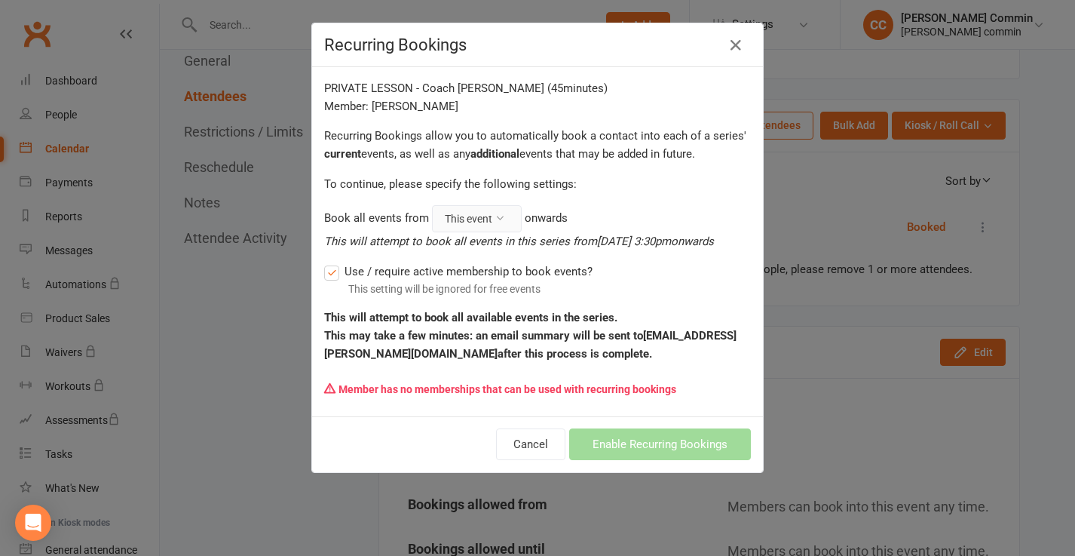
click at [501, 216] on icon at bounding box center [500, 218] width 11 height 11
click at [459, 276] on link "Now" at bounding box center [445, 283] width 149 height 30
click at [741, 48] on icon at bounding box center [736, 45] width 18 height 18
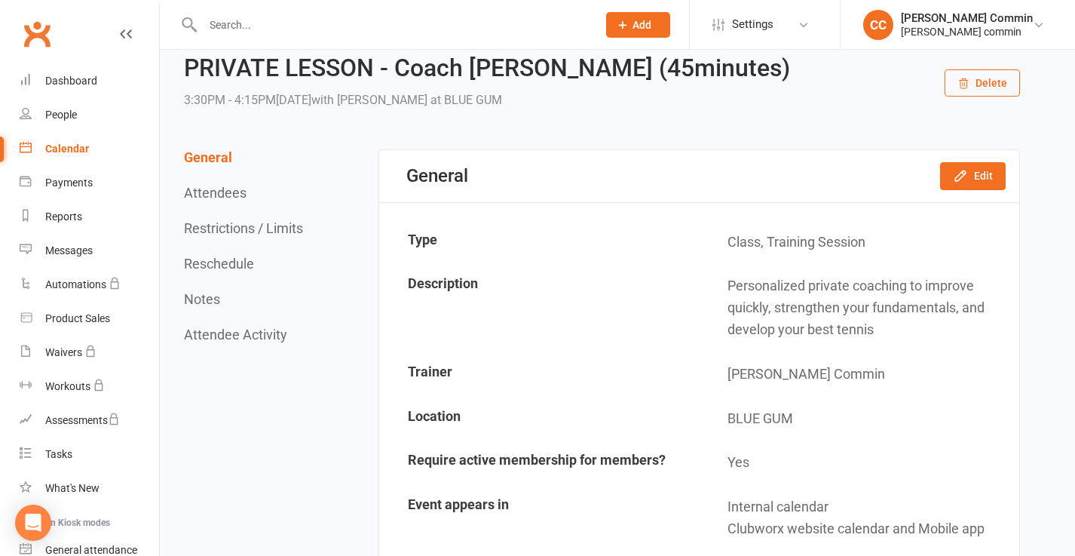
scroll to position [44, 0]
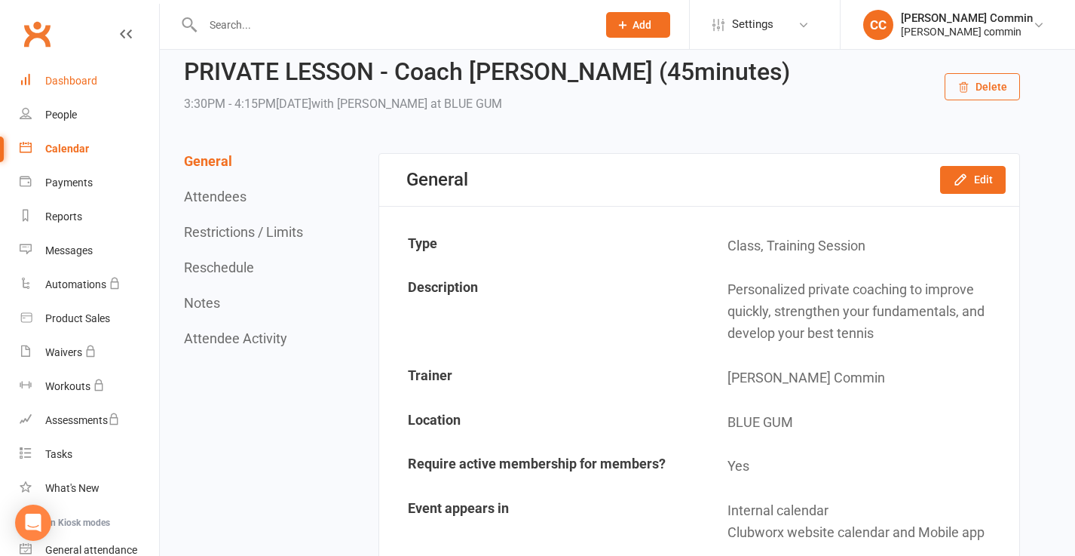
click at [82, 83] on div "Dashboard" at bounding box center [71, 81] width 52 height 12
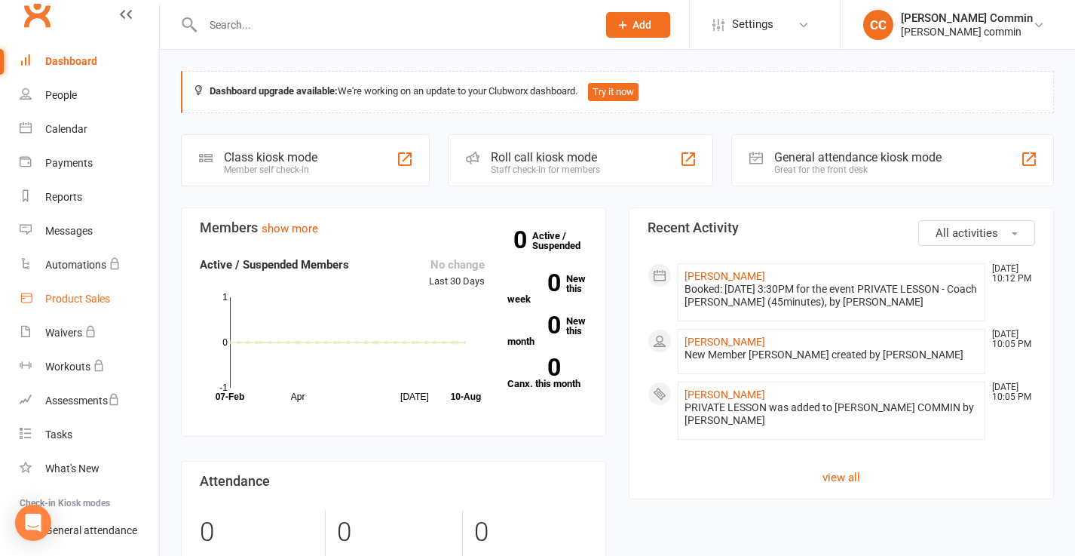
scroll to position [18, 0]
click at [647, 24] on span "Add" at bounding box center [642, 25] width 19 height 12
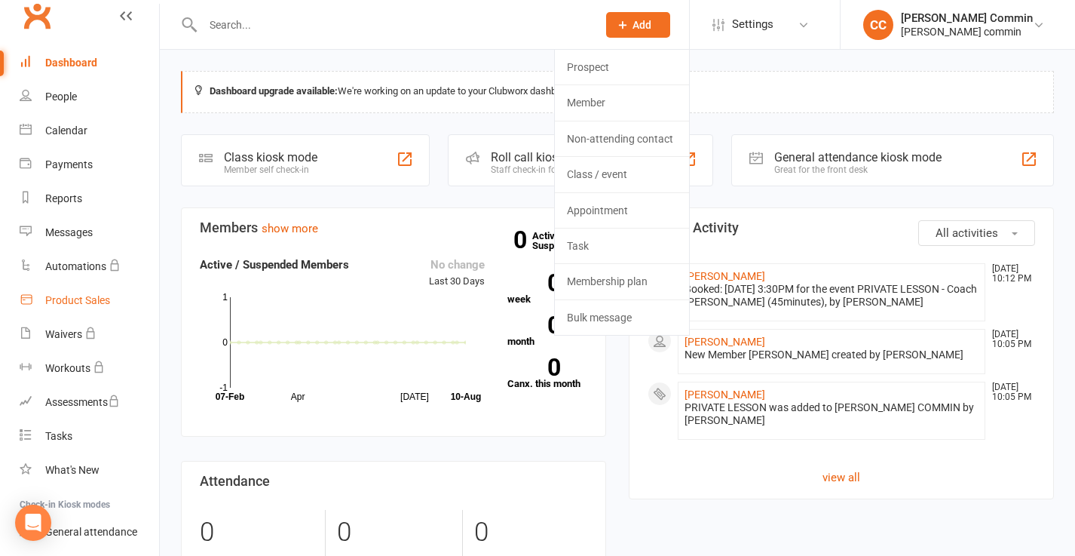
click at [69, 296] on div "Product Sales" at bounding box center [77, 300] width 65 height 12
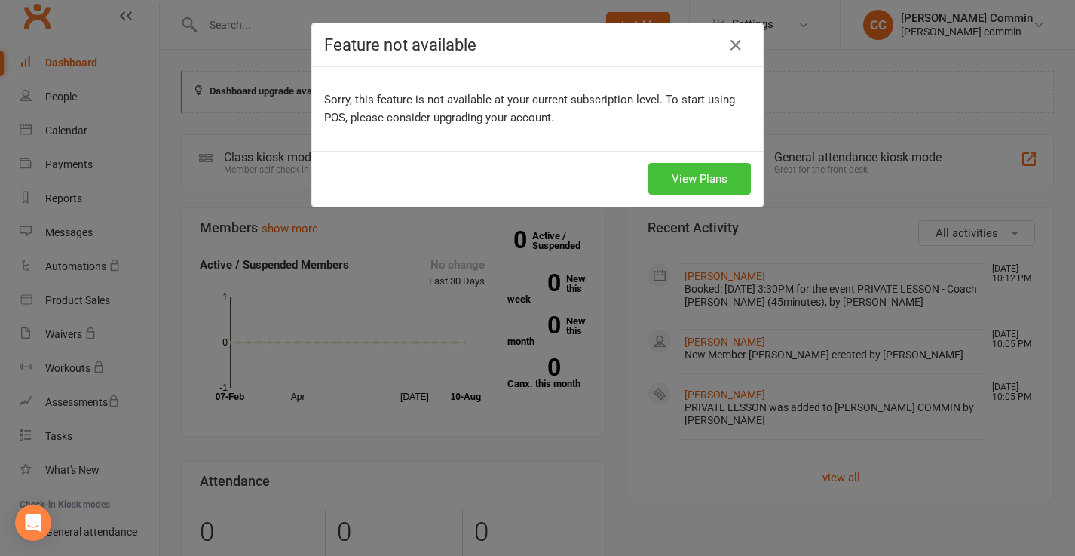
click at [683, 175] on link "View Plans" at bounding box center [700, 179] width 103 height 32
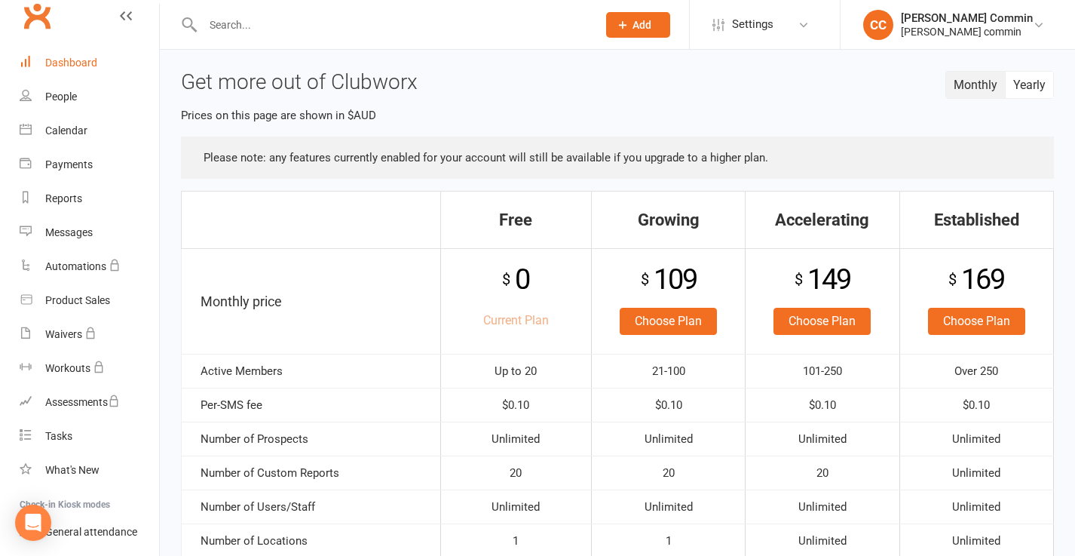
click at [78, 73] on link "Dashboard" at bounding box center [90, 63] width 140 height 34
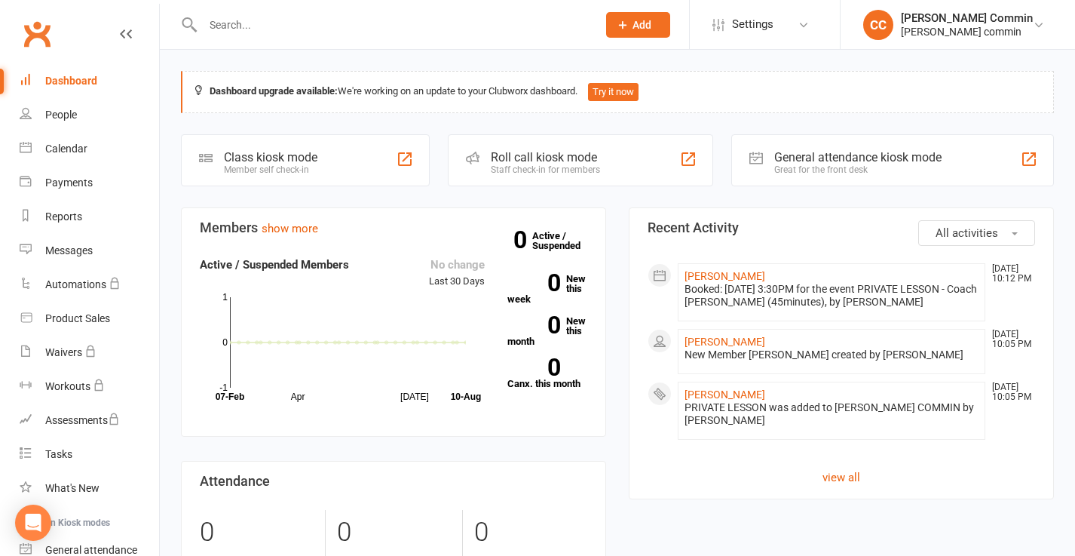
click at [647, 32] on button "Add" at bounding box center [638, 25] width 64 height 26
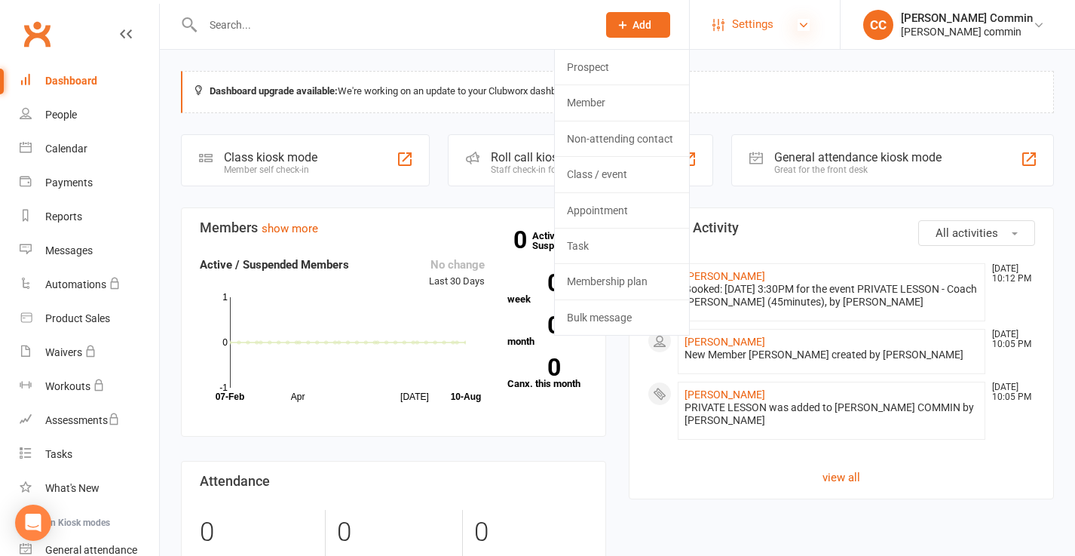
click at [808, 25] on icon at bounding box center [804, 25] width 12 height 12
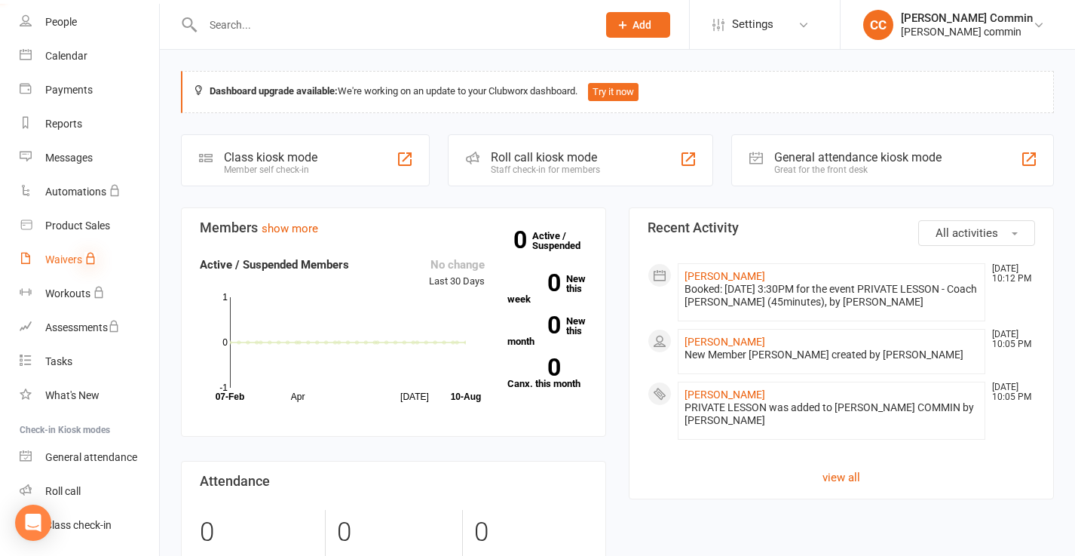
scroll to position [81, 0]
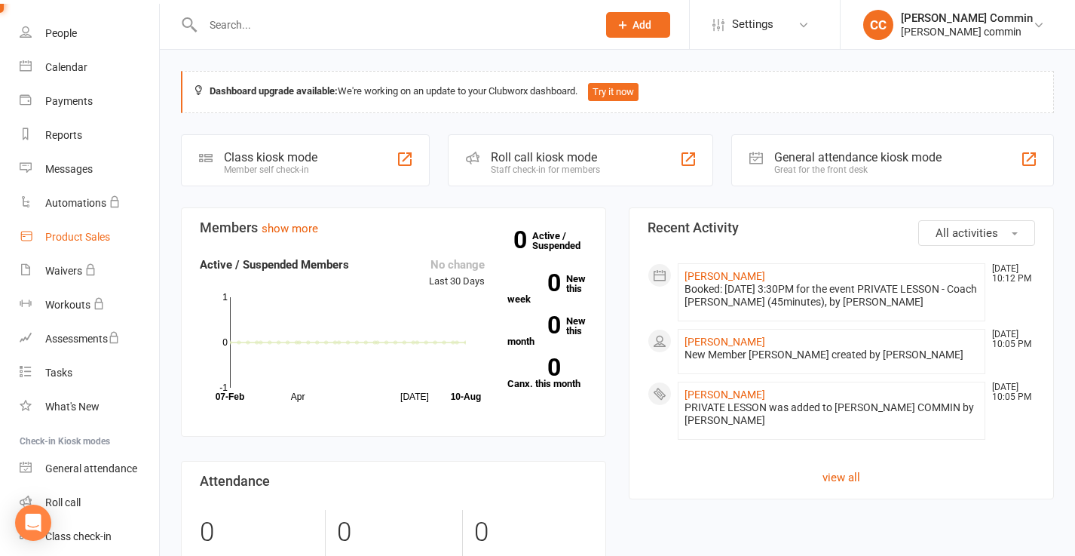
click at [84, 244] on link "Product Sales" at bounding box center [90, 237] width 140 height 34
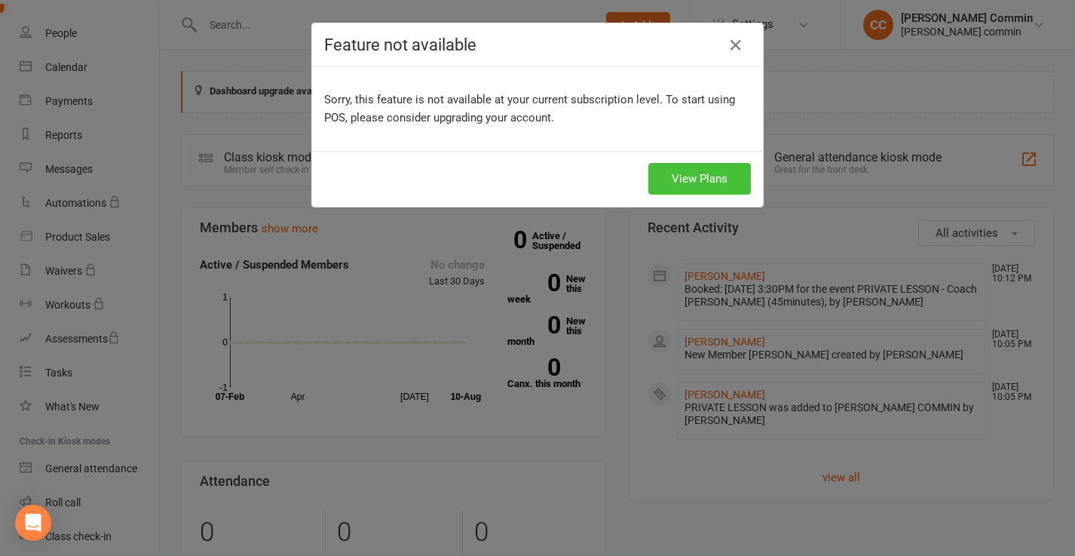
click at [687, 175] on link "View Plans" at bounding box center [700, 179] width 103 height 32
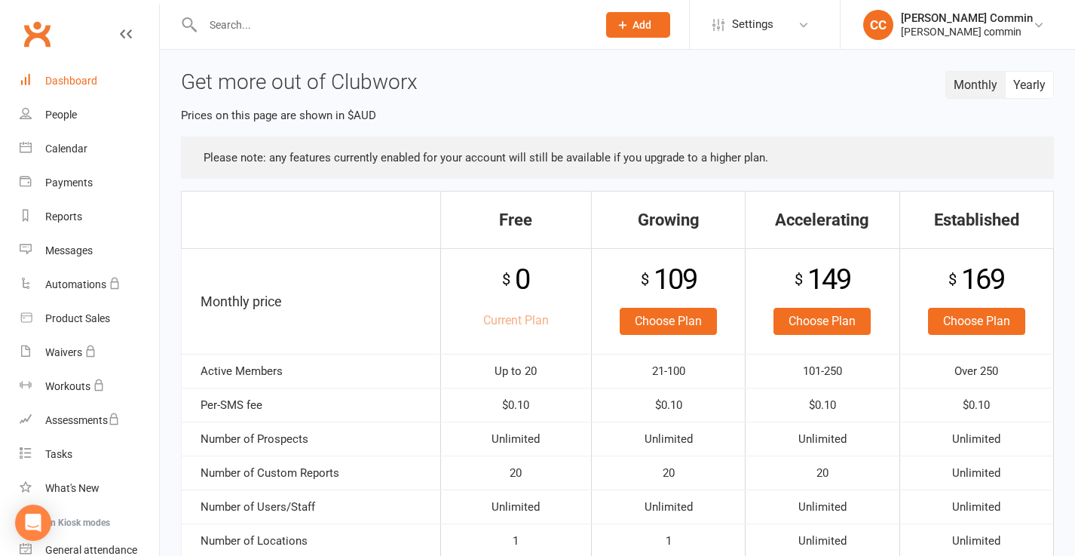
click at [60, 83] on div "Dashboard" at bounding box center [71, 81] width 52 height 12
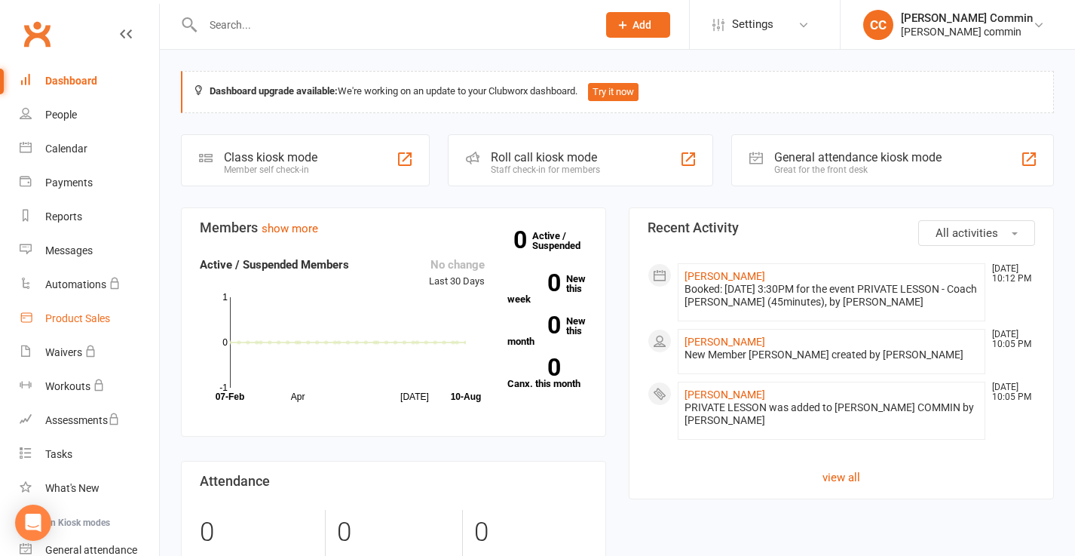
click at [63, 317] on div "Product Sales" at bounding box center [77, 318] width 65 height 12
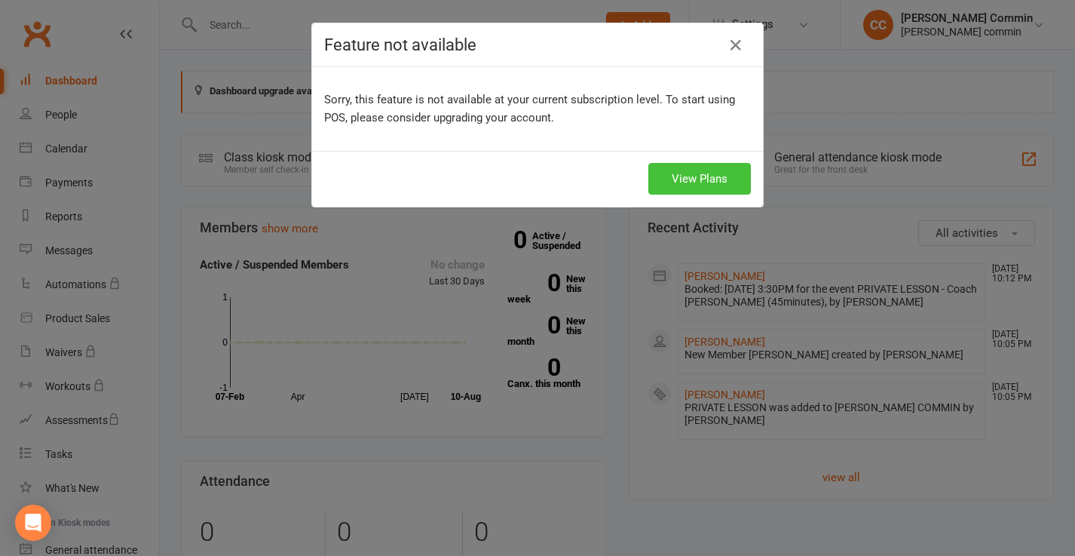
click at [683, 176] on link "View Plans" at bounding box center [700, 179] width 103 height 32
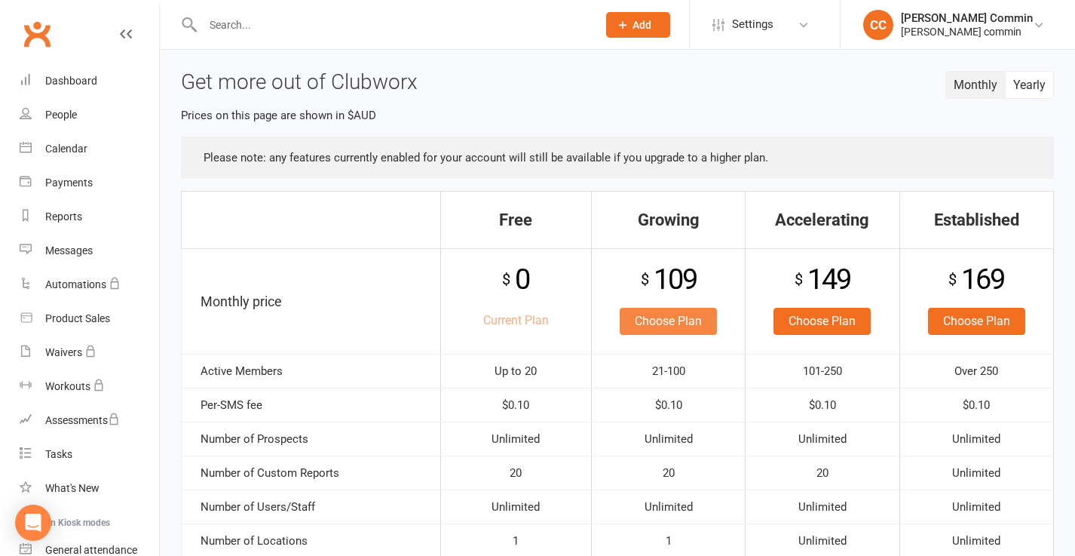
click at [661, 330] on link "Choose Plan" at bounding box center [668, 321] width 97 height 27
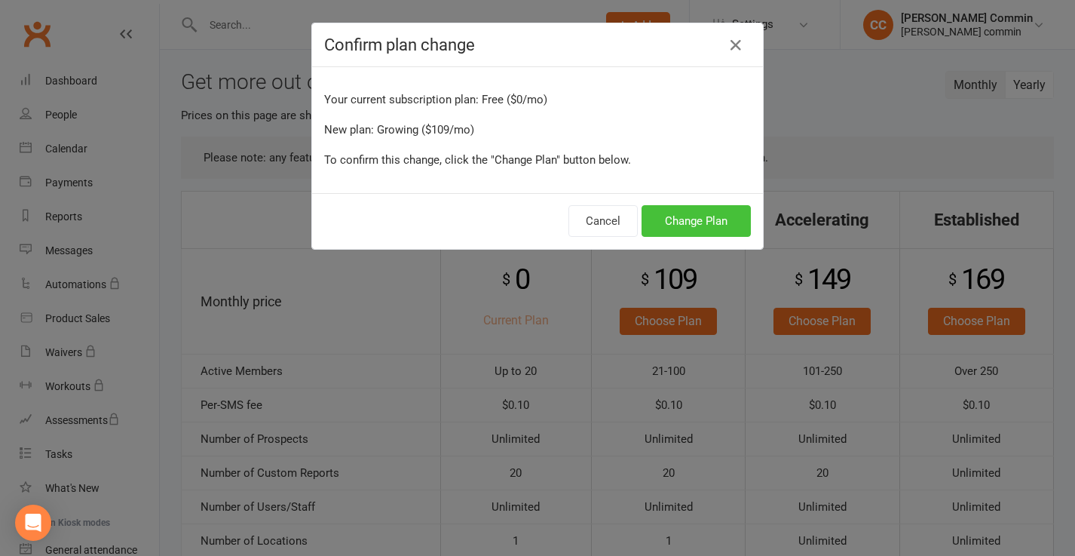
click at [663, 221] on button "Change Plan" at bounding box center [696, 221] width 109 height 32
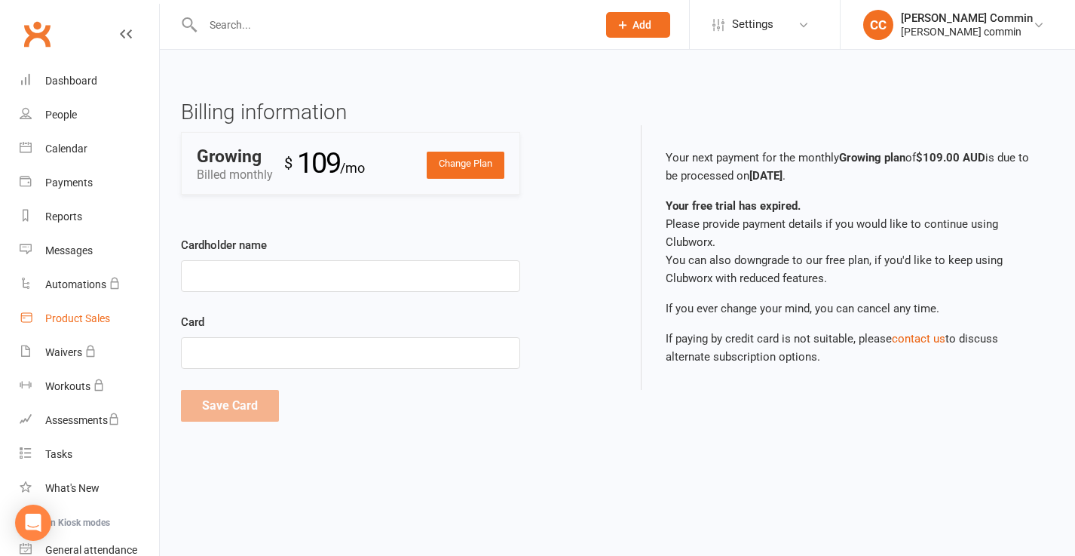
click at [65, 315] on div "Product Sales" at bounding box center [77, 318] width 65 height 12
click at [460, 167] on link "Change Plan" at bounding box center [466, 165] width 78 height 27
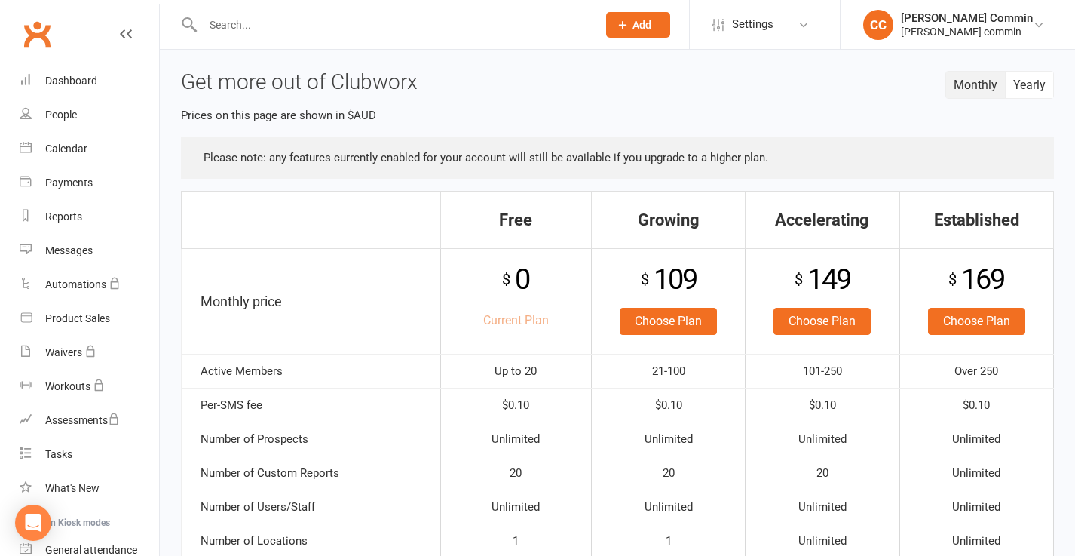
scroll to position [1, 0]
click at [84, 83] on div "Dashboard" at bounding box center [71, 81] width 52 height 12
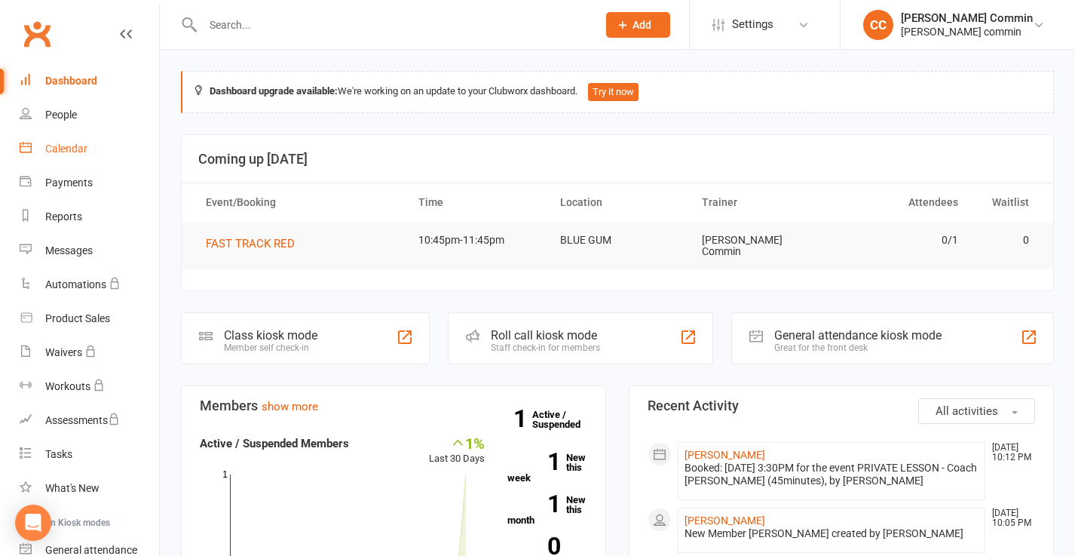
click at [61, 145] on div "Calendar" at bounding box center [66, 149] width 42 height 12
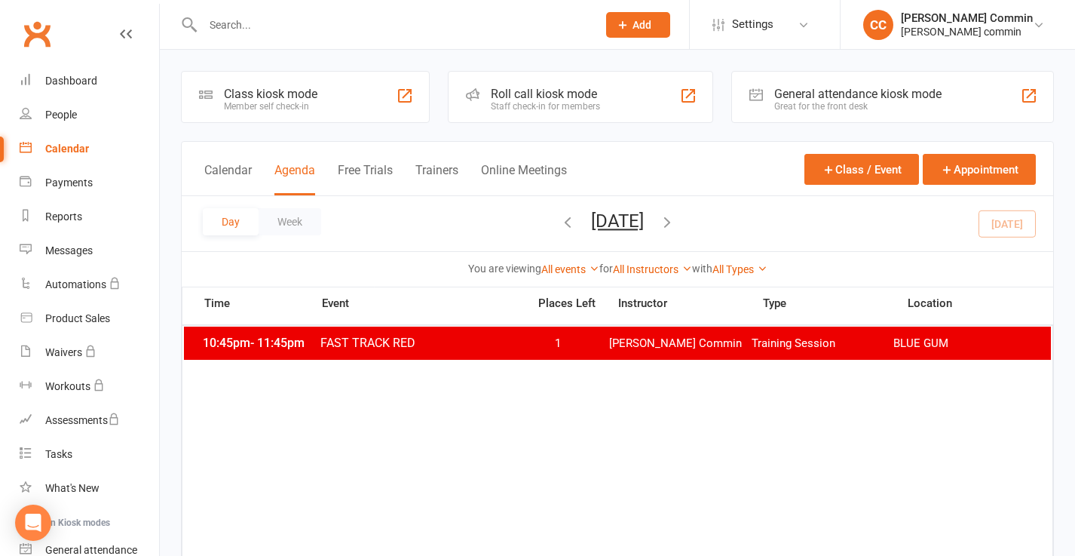
click at [368, 341] on span "FAST TRACK RED" at bounding box center [419, 343] width 199 height 14
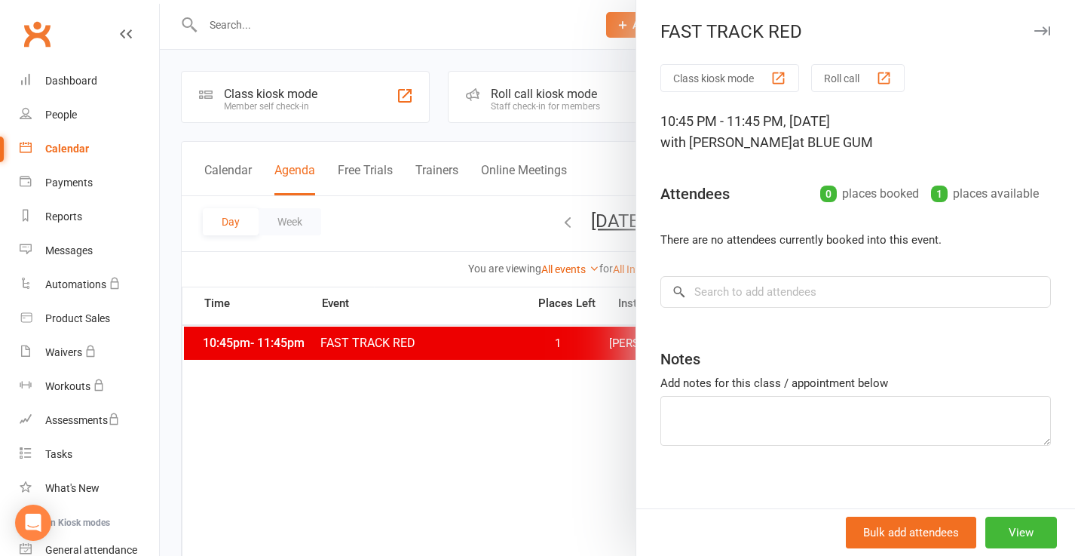
click at [239, 167] on div at bounding box center [618, 278] width 916 height 556
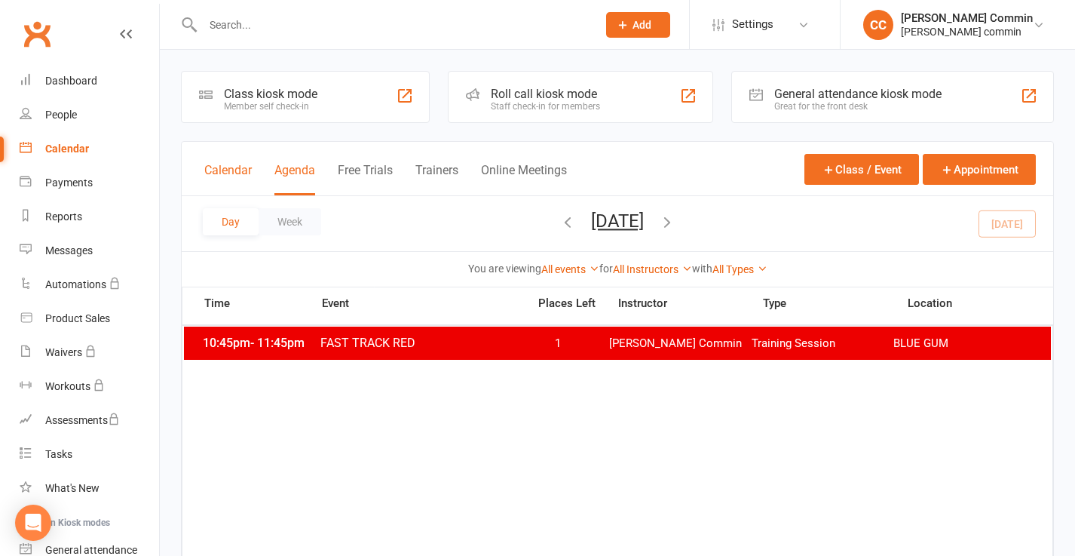
click at [230, 167] on button "Calendar" at bounding box center [228, 179] width 48 height 32
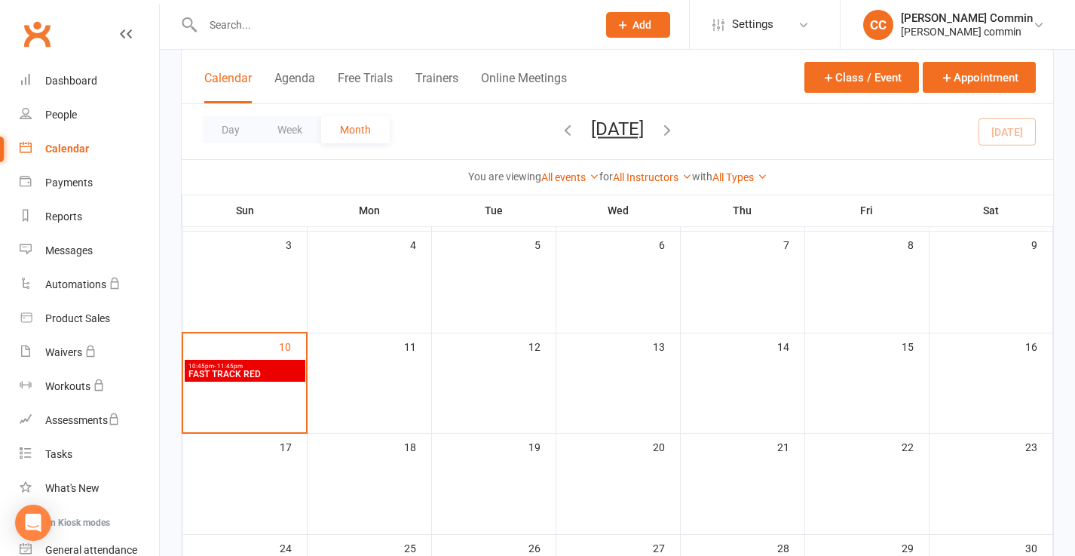
scroll to position [234, 0]
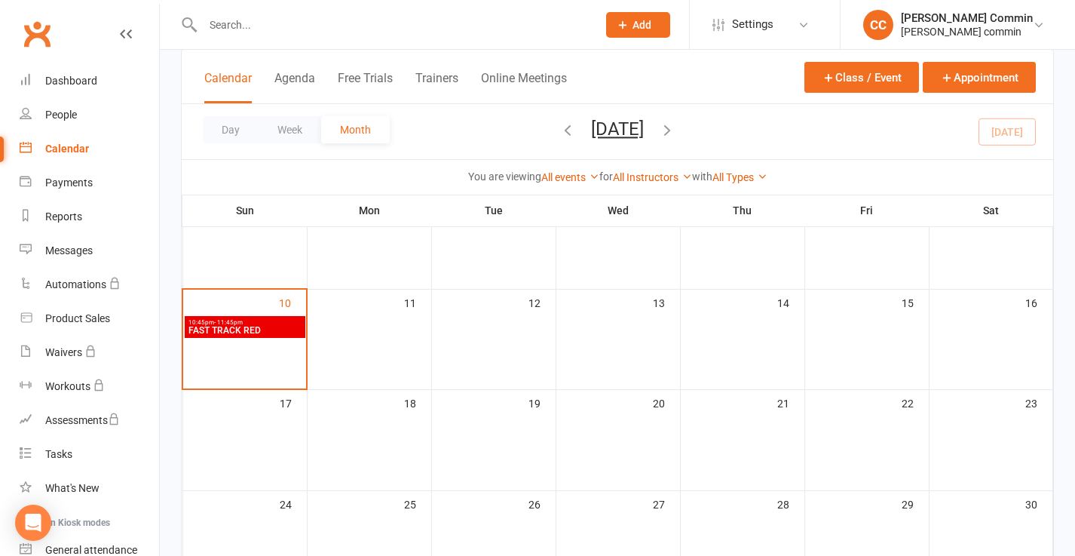
click at [271, 324] on span "10:45pm - 11:45pm" at bounding box center [245, 322] width 115 height 7
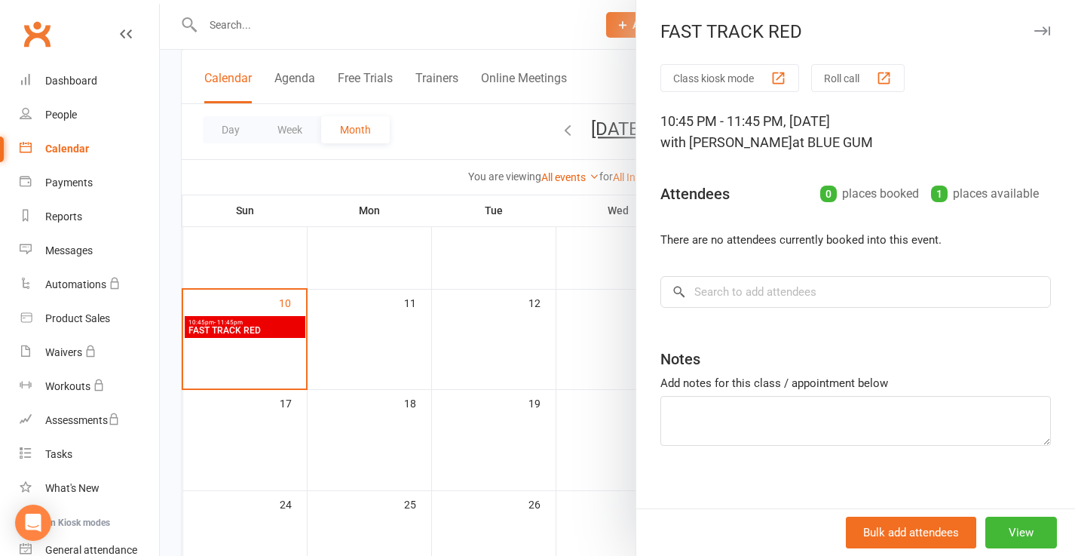
scroll to position [13, 0]
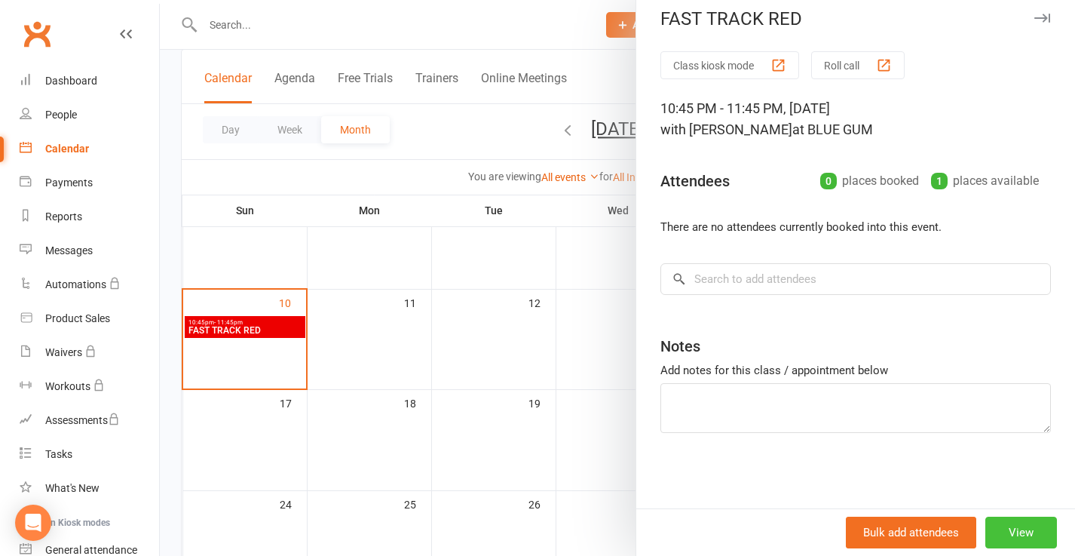
click at [1023, 525] on button "View" at bounding box center [1022, 533] width 72 height 32
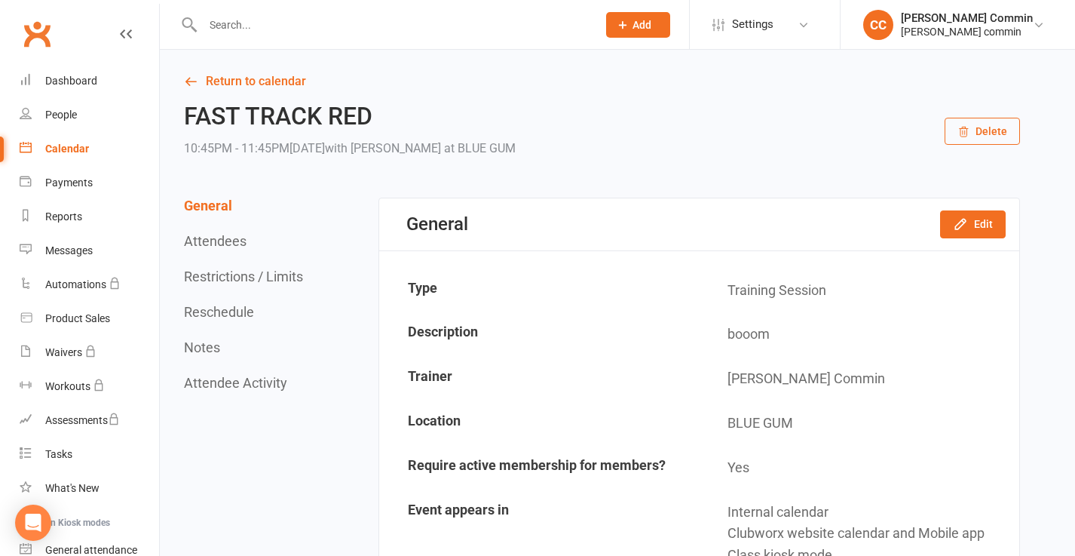
click at [981, 129] on button "Delete" at bounding box center [982, 131] width 75 height 27
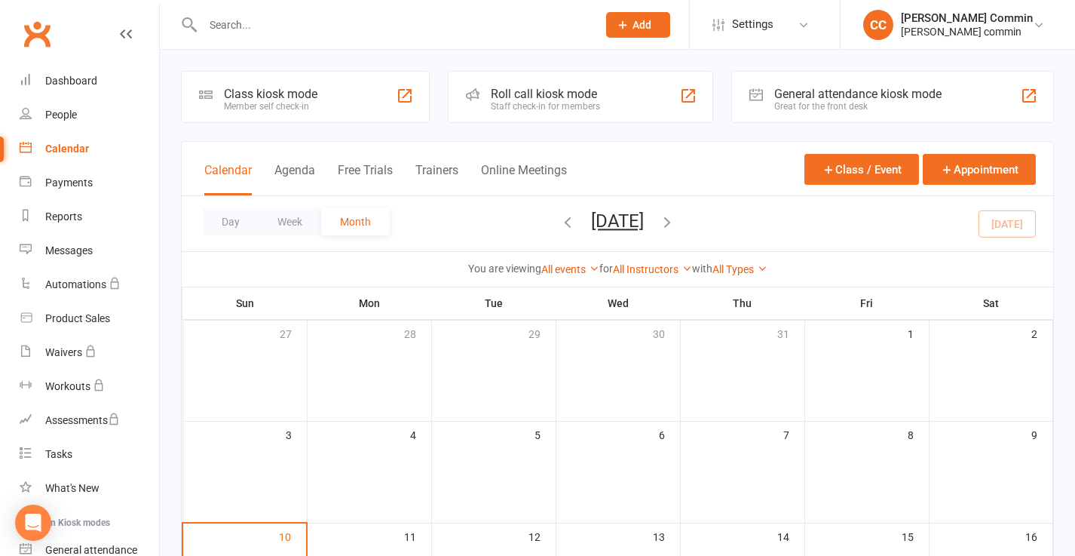
click at [676, 216] on icon "button" at bounding box center [667, 221] width 17 height 17
click at [676, 220] on icon "button" at bounding box center [667, 221] width 17 height 17
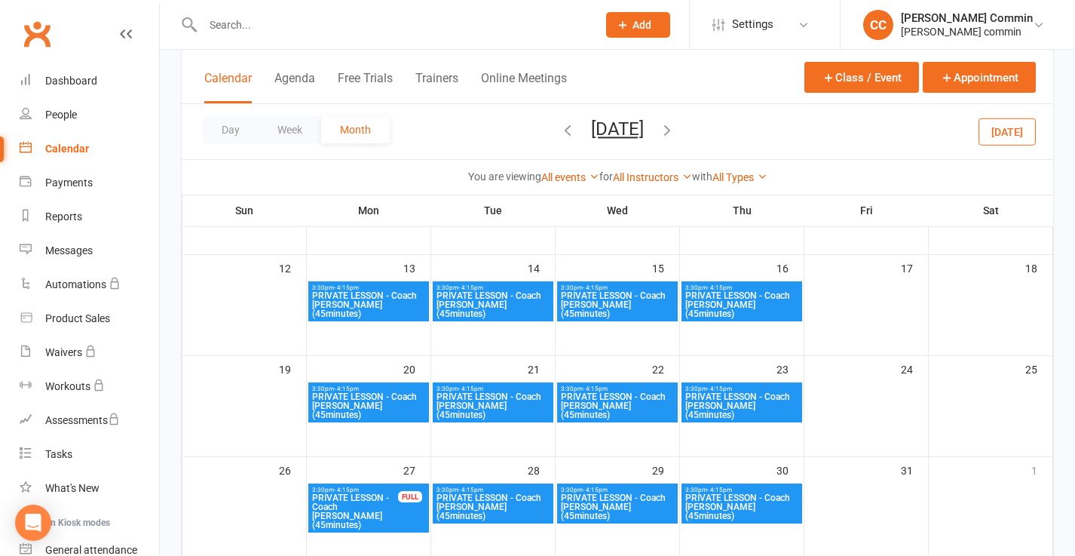
scroll to position [274, 0]
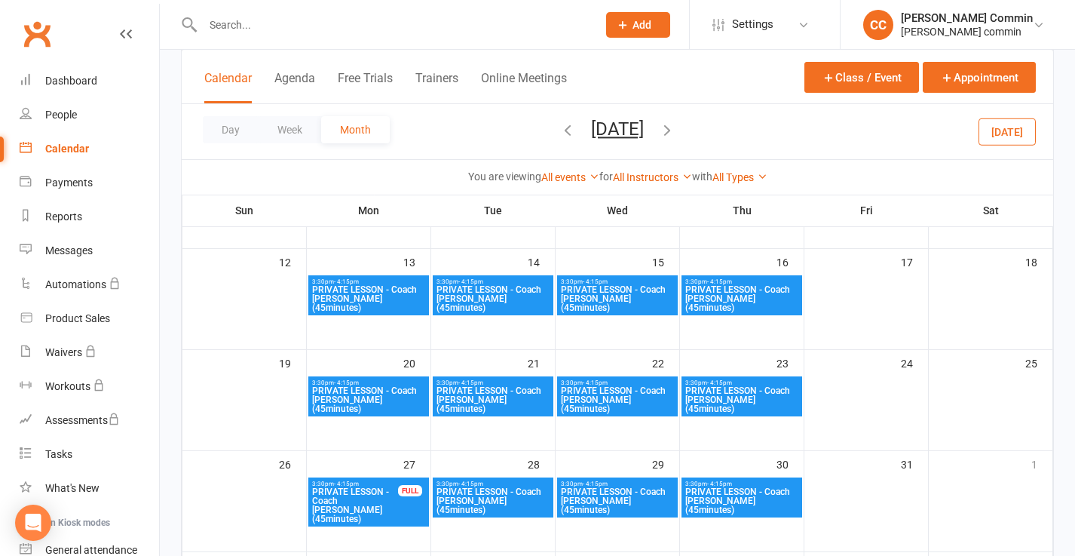
click at [382, 295] on span "PRIVATE LESSON - Coach [PERSON_NAME] (45minutes)" at bounding box center [368, 298] width 115 height 27
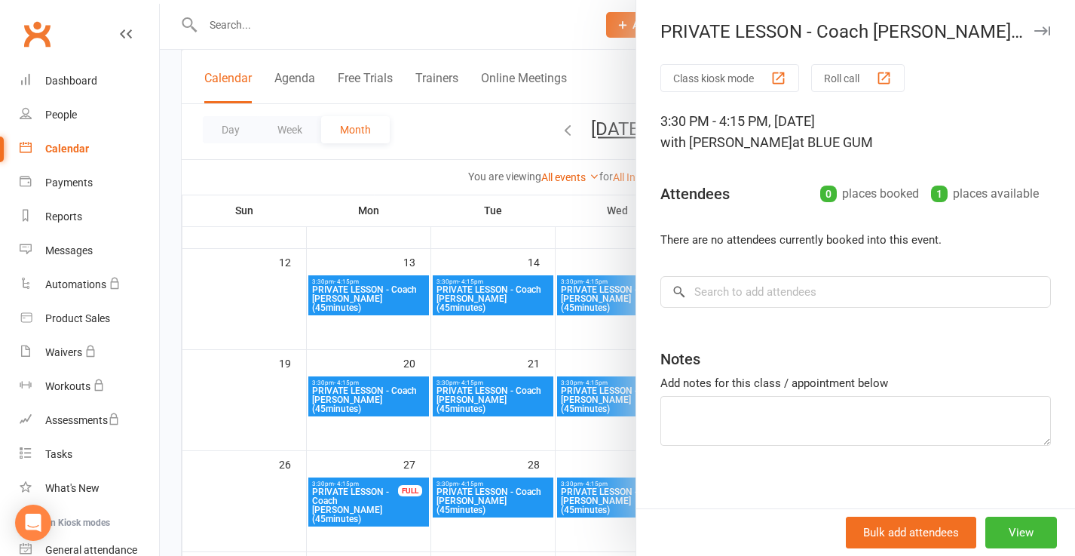
click at [505, 26] on div at bounding box center [618, 278] width 916 height 556
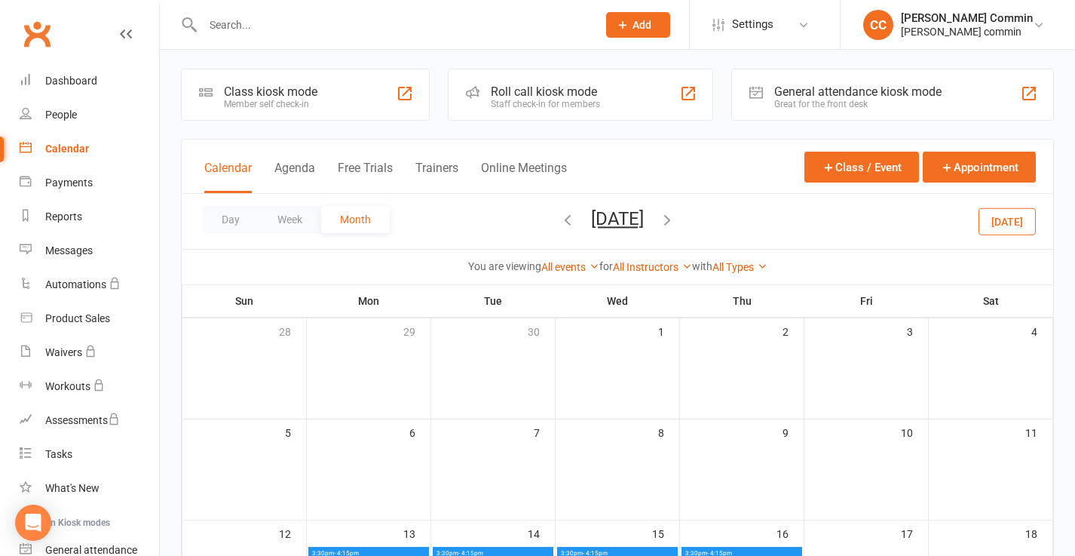
scroll to position [0, 0]
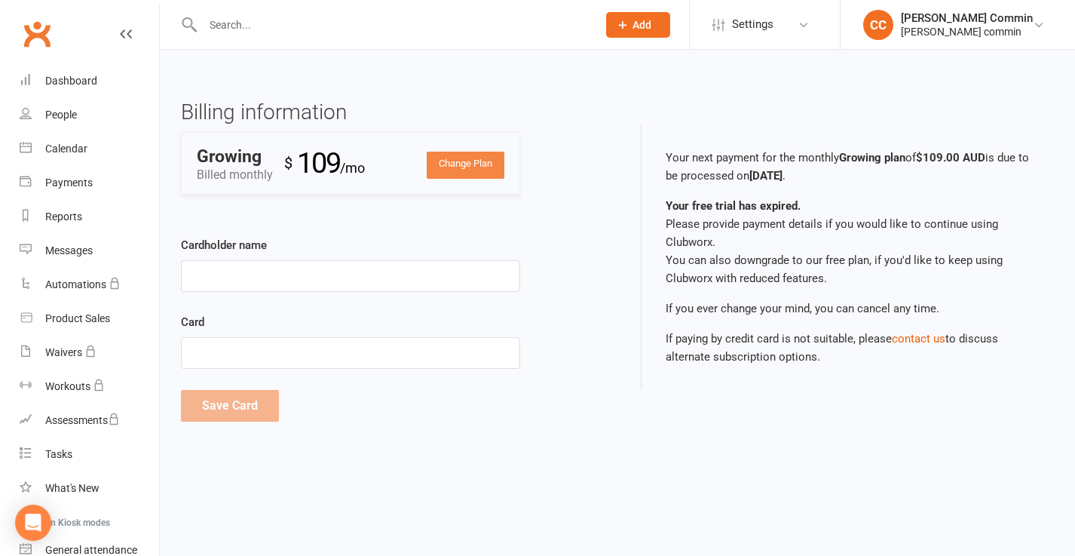
click at [452, 158] on link "Change Plan" at bounding box center [466, 165] width 78 height 27
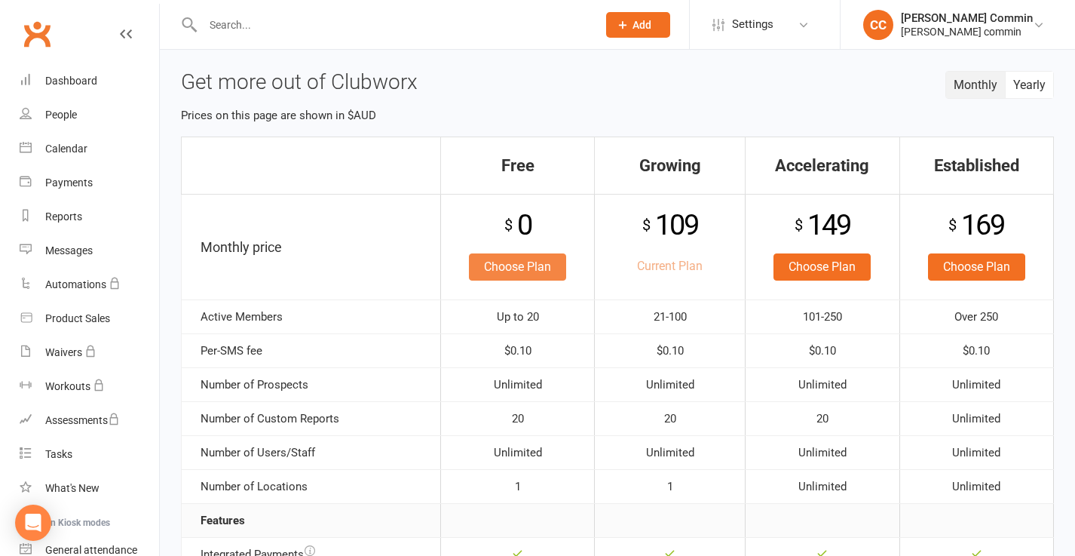
click at [497, 268] on link "Choose Plan" at bounding box center [517, 266] width 97 height 27
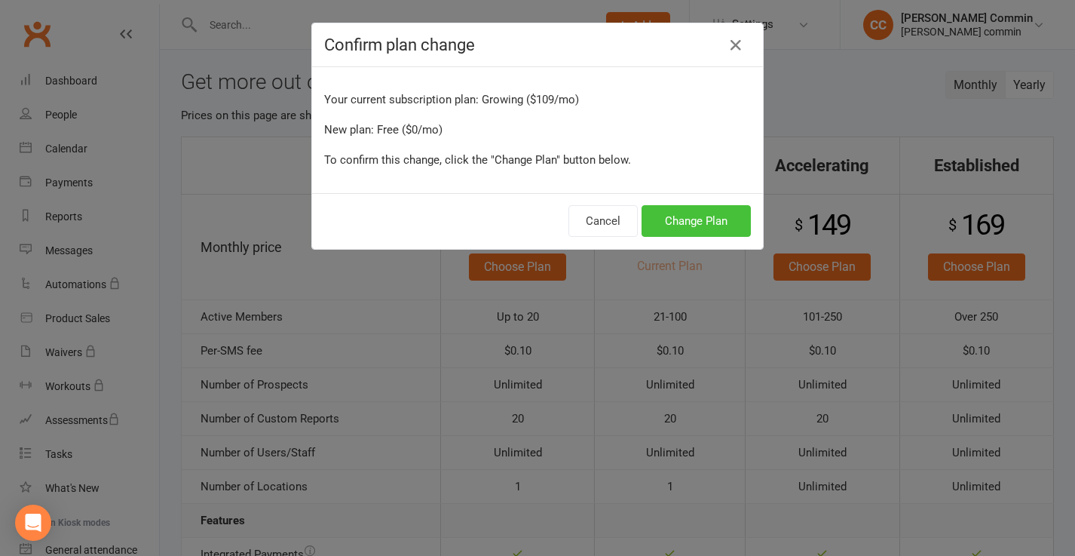
click at [678, 219] on button "Change Plan" at bounding box center [696, 221] width 109 height 32
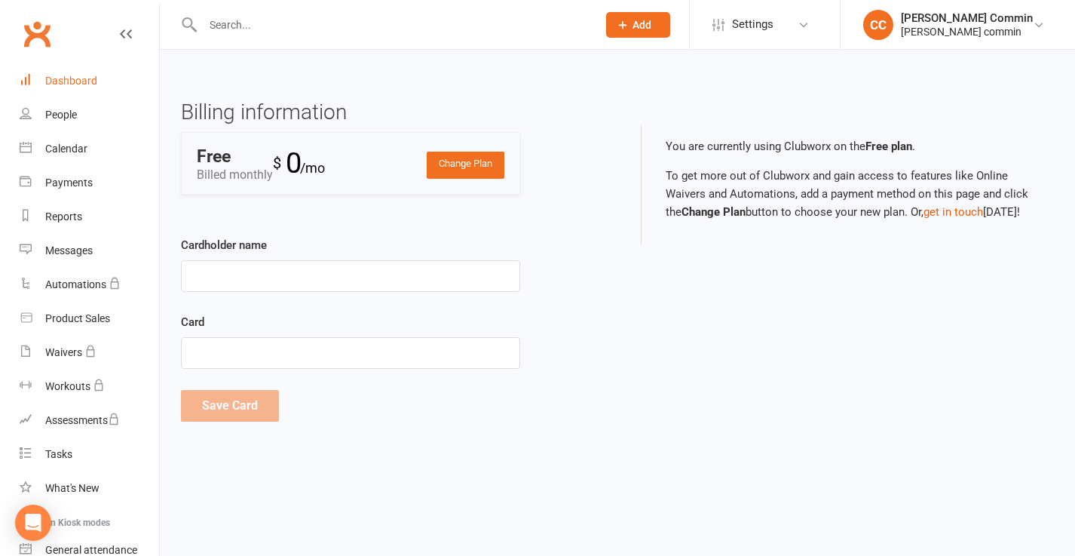
click at [72, 78] on div "Dashboard" at bounding box center [71, 81] width 52 height 12
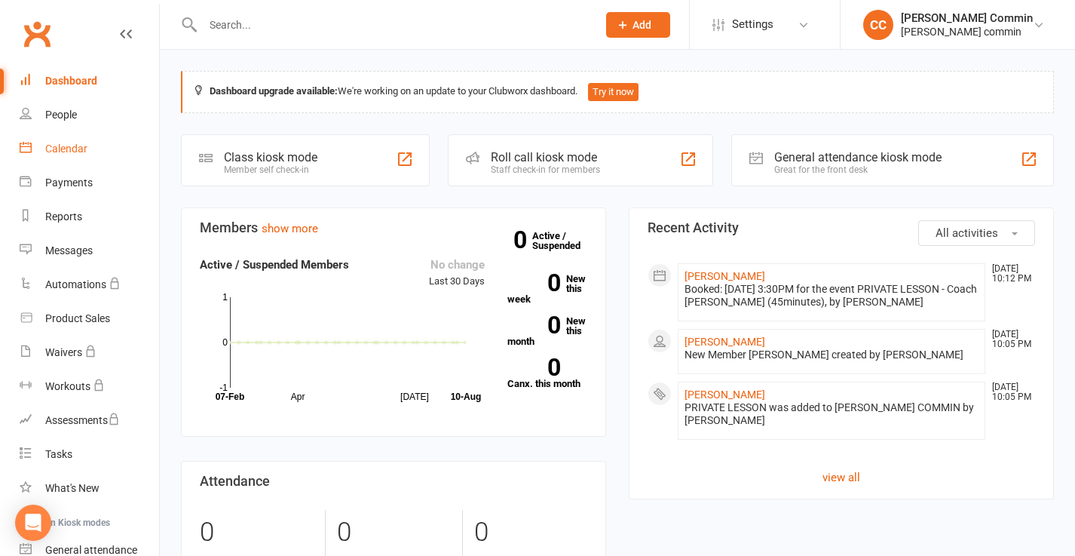
click at [77, 145] on div "Calendar" at bounding box center [66, 149] width 42 height 12
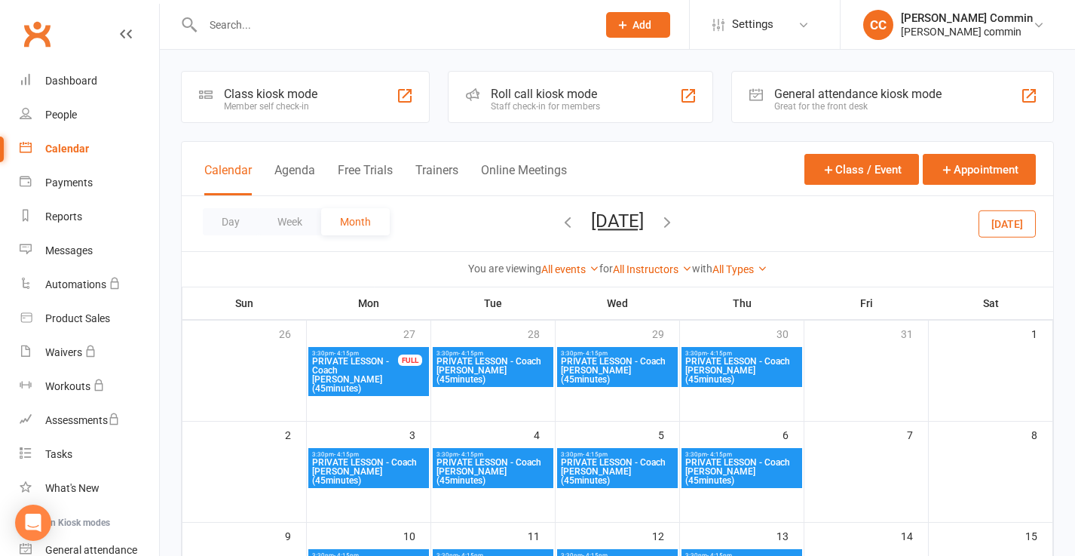
click at [366, 370] on span "PRIVATE LESSON - Coach [PERSON_NAME] (45minutes)" at bounding box center [354, 375] width 87 height 36
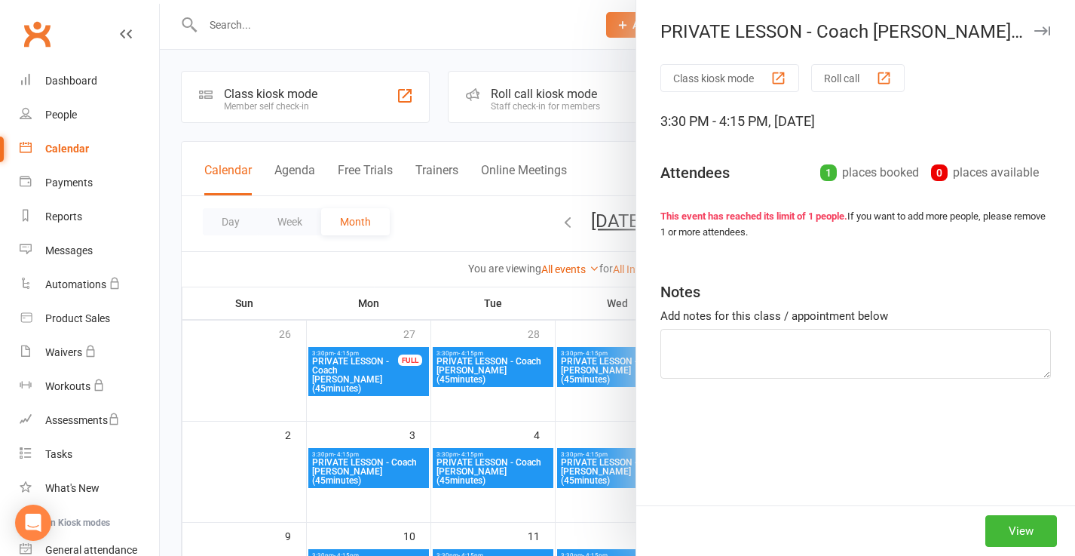
click at [366, 370] on div at bounding box center [618, 278] width 916 height 556
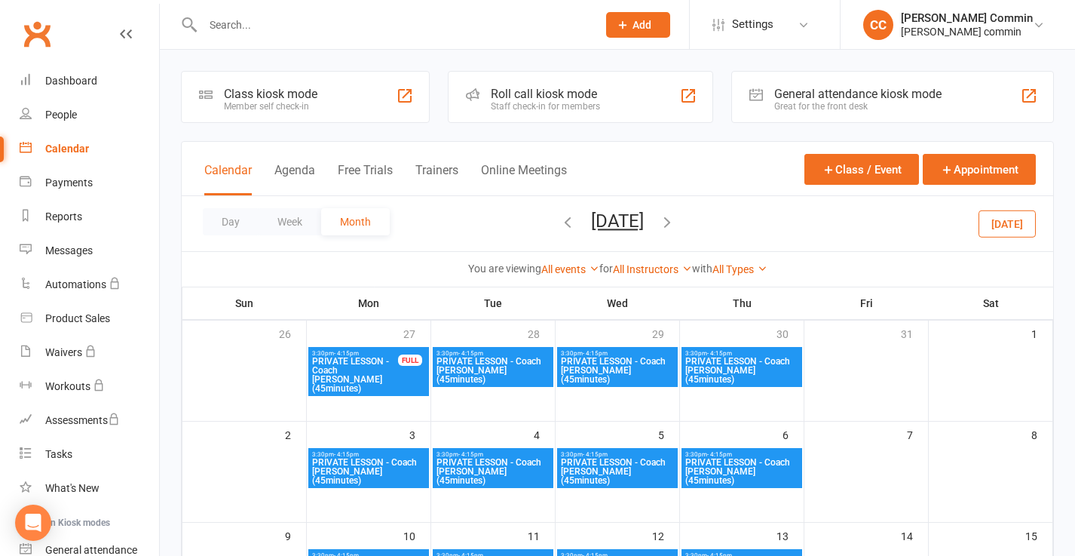
click at [366, 370] on span "PRIVATE LESSON - Coach [PERSON_NAME] (45minutes)" at bounding box center [354, 375] width 87 height 36
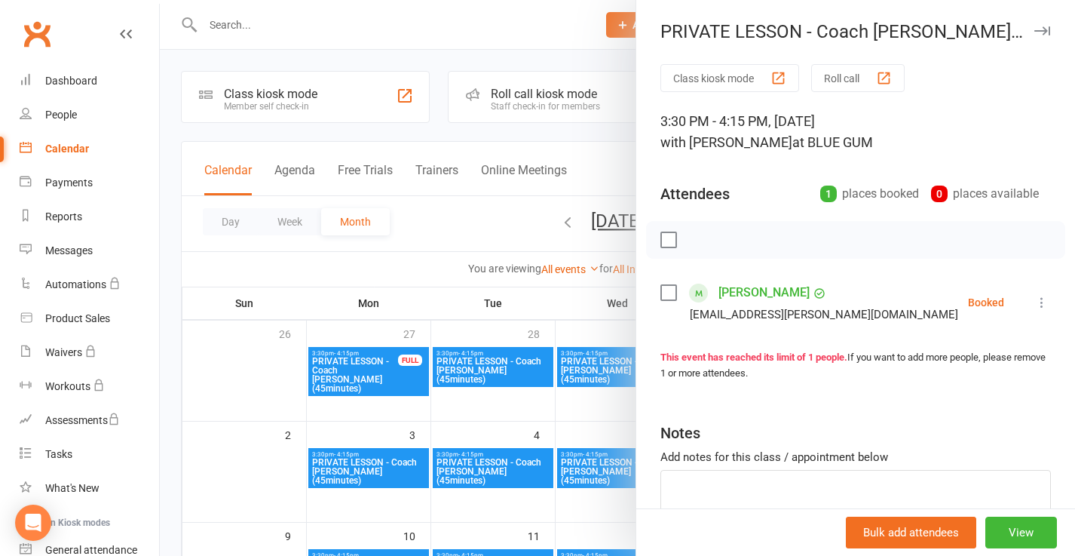
click at [1040, 302] on icon at bounding box center [1042, 302] width 15 height 15
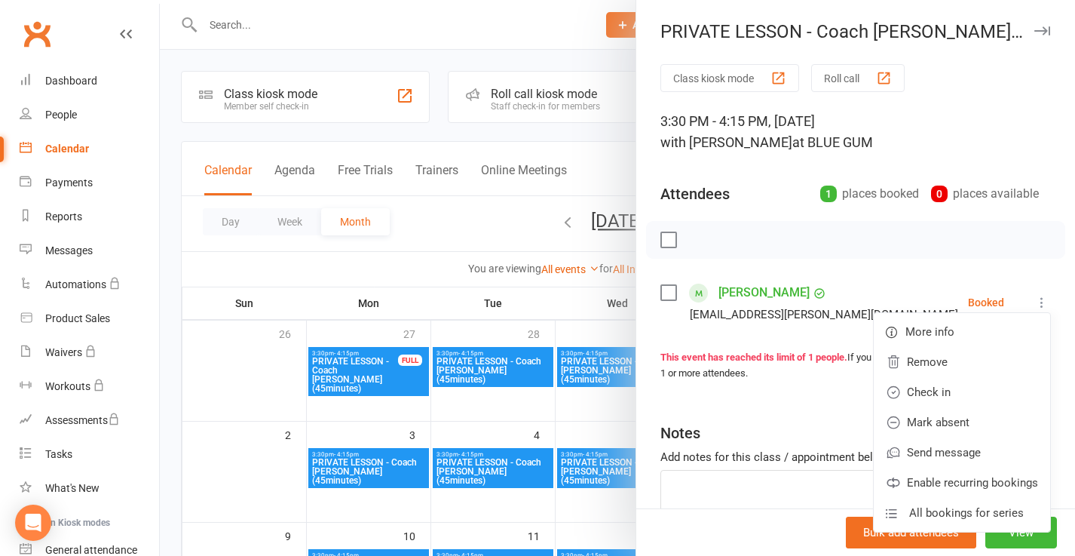
click at [543, 303] on div at bounding box center [618, 278] width 916 height 556
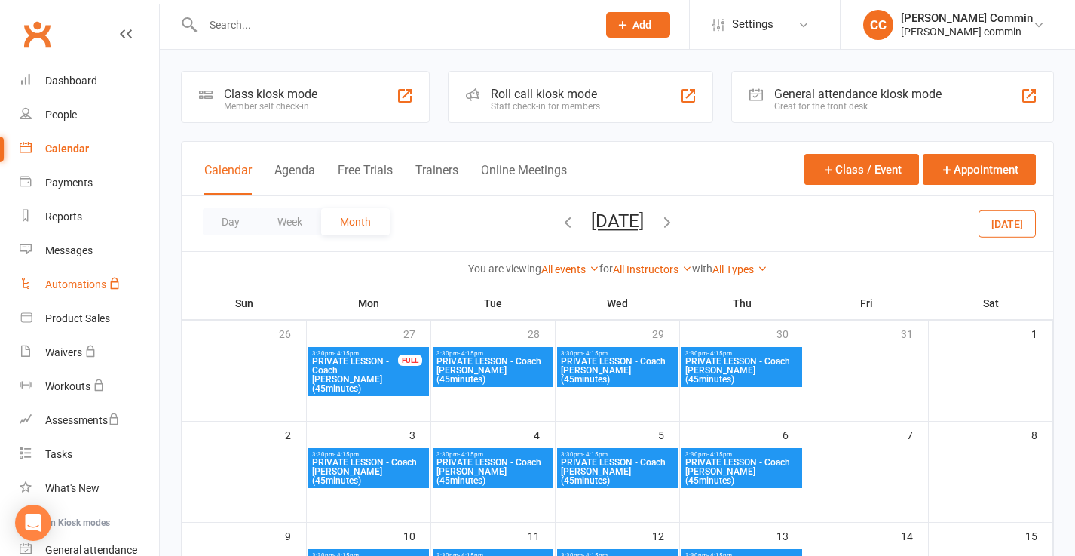
click at [94, 287] on div "Automations" at bounding box center [75, 284] width 61 height 12
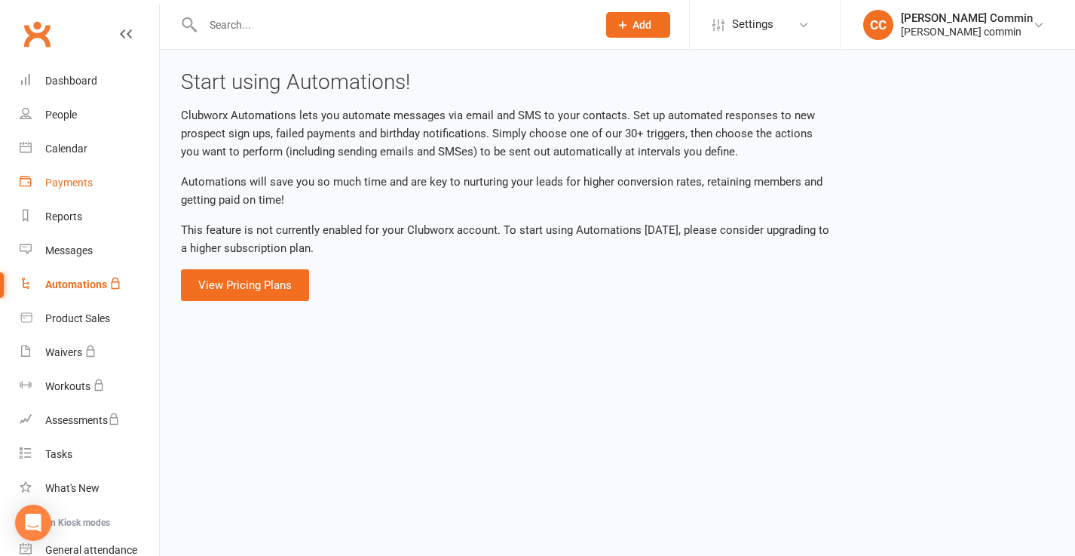
click at [78, 183] on div "Payments" at bounding box center [69, 182] width 48 height 12
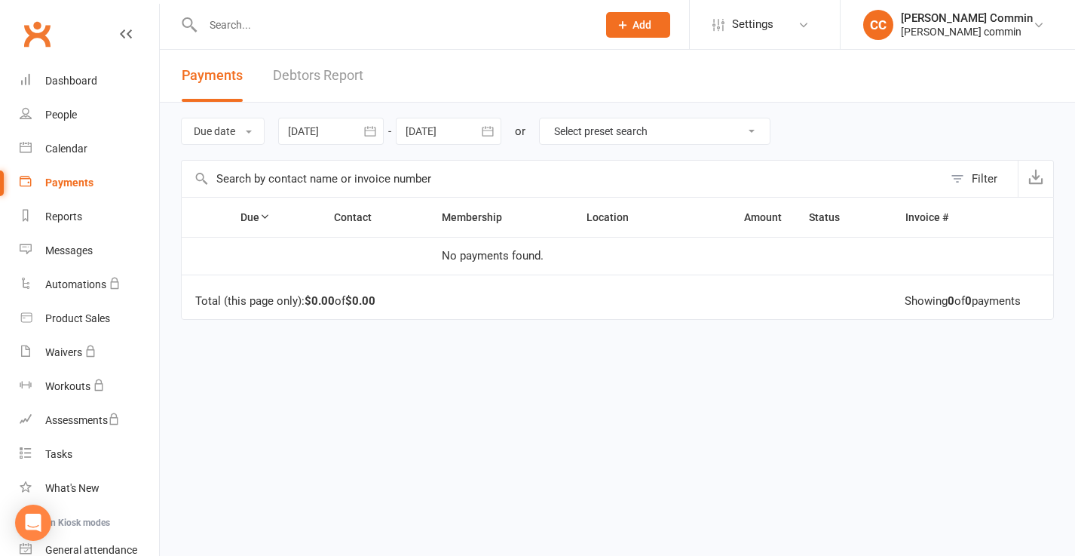
click at [280, 185] on input "text" at bounding box center [563, 179] width 762 height 36
type input "c"
click at [336, 134] on div at bounding box center [331, 131] width 106 height 27
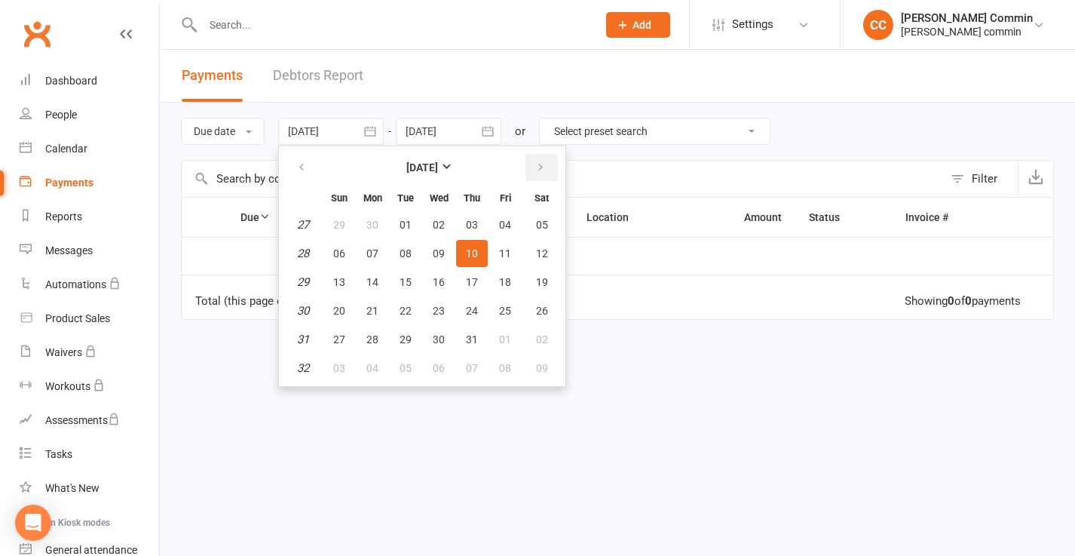
click at [536, 165] on button "button" at bounding box center [542, 167] width 32 height 27
click at [532, 254] on button "13" at bounding box center [542, 253] width 38 height 27
type input "[DATE]"
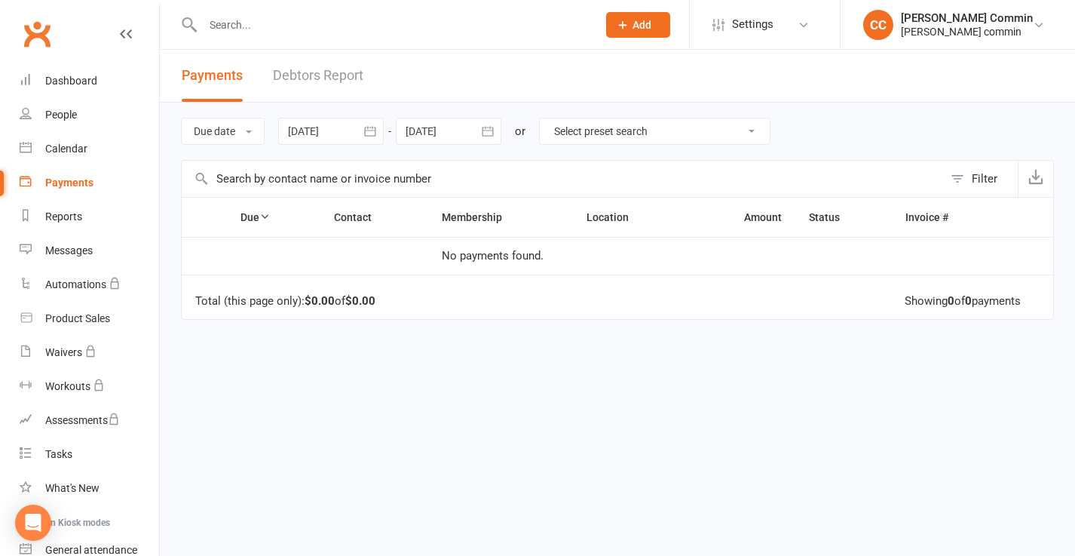
click at [487, 132] on icon "button" at bounding box center [487, 131] width 15 height 15
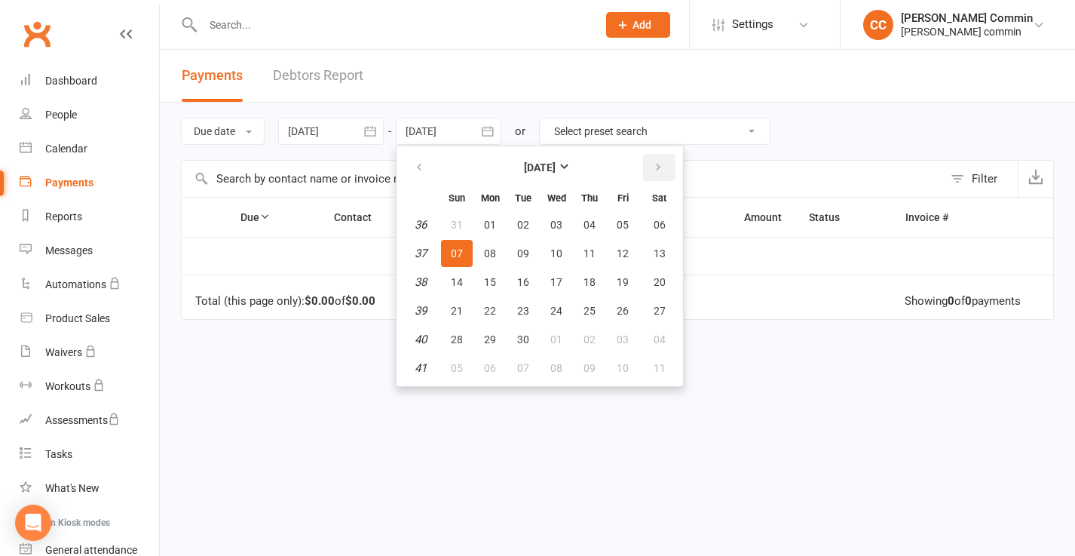
click at [655, 165] on icon "button" at bounding box center [658, 167] width 11 height 12
click at [588, 282] on span "18" at bounding box center [590, 282] width 12 height 12
type input "[DATE]"
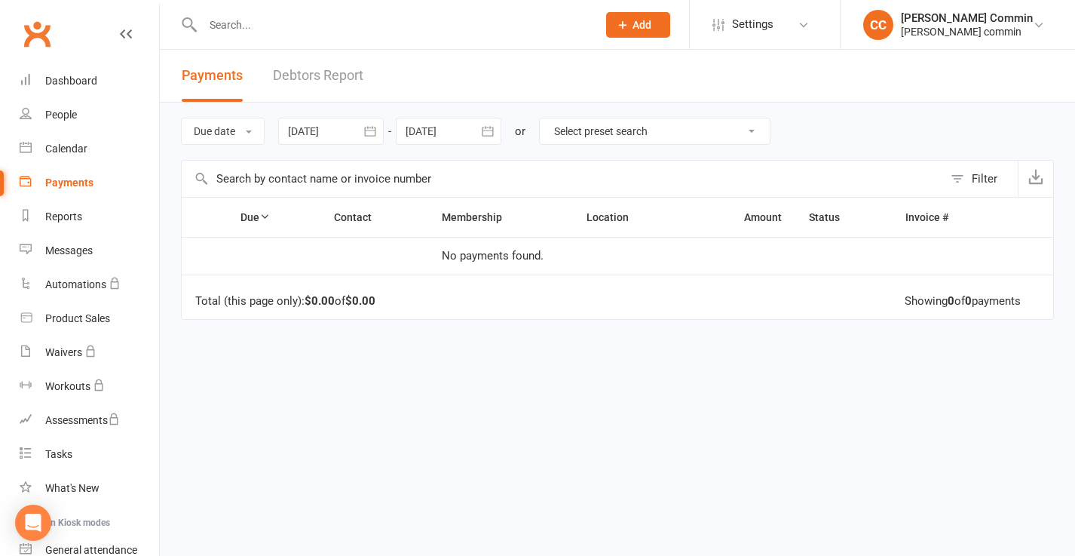
click at [428, 176] on input "text" at bounding box center [563, 179] width 762 height 36
click at [615, 137] on select "Select preset search All failures All skipped payments All pending payments All…" at bounding box center [655, 131] width 230 height 26
select select "2"
type input "[DATE]"
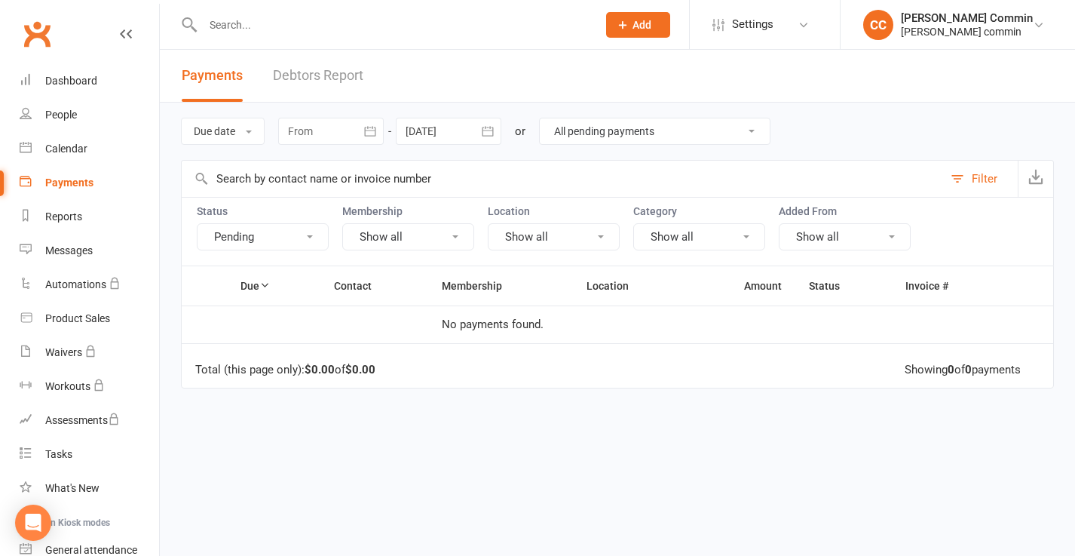
click at [621, 132] on select "All failures All skipped payments All pending payments All payments marked "Pro…" at bounding box center [655, 131] width 230 height 26
click at [612, 130] on select "All failures All skipped payments All pending payments All payments marked "Pro…" at bounding box center [655, 131] width 230 height 26
select select "0"
click at [664, 35] on button "Add" at bounding box center [638, 25] width 64 height 26
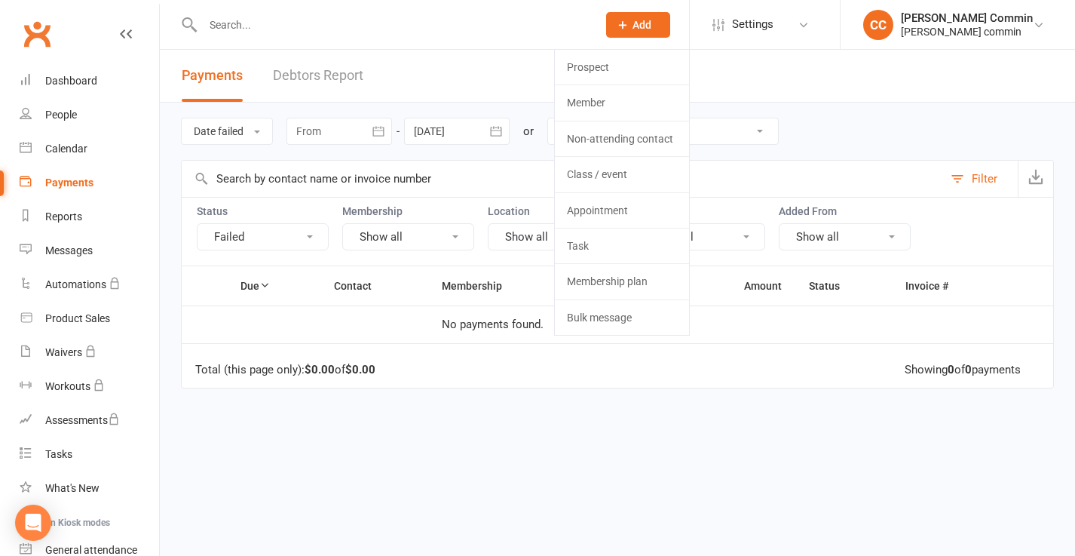
click at [741, 104] on div "Date failed Due date Date paid Date failed [DATE] Sun Mon Tue Wed Thu Fri Sat 3…" at bounding box center [617, 131] width 873 height 57
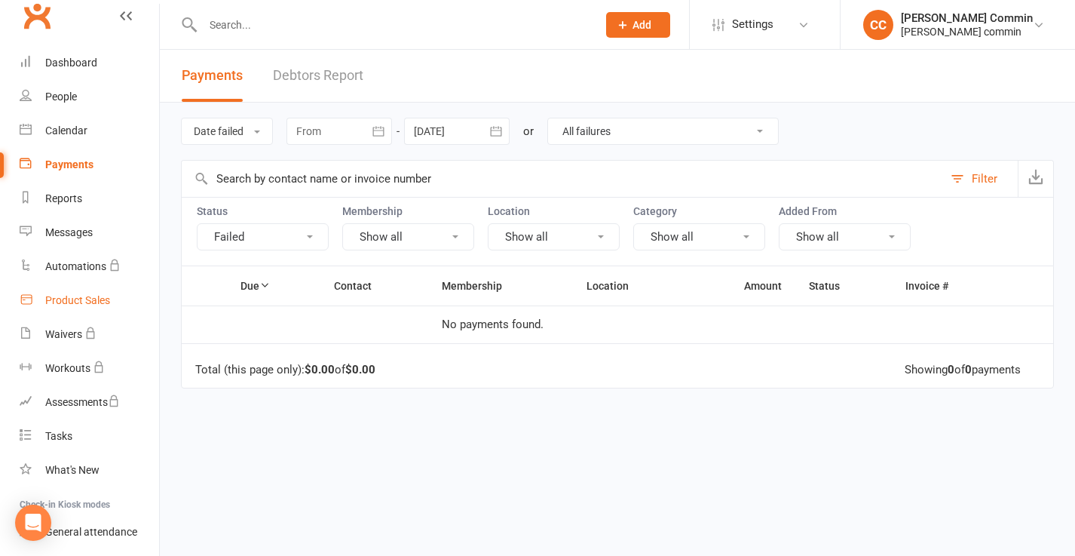
scroll to position [13, 0]
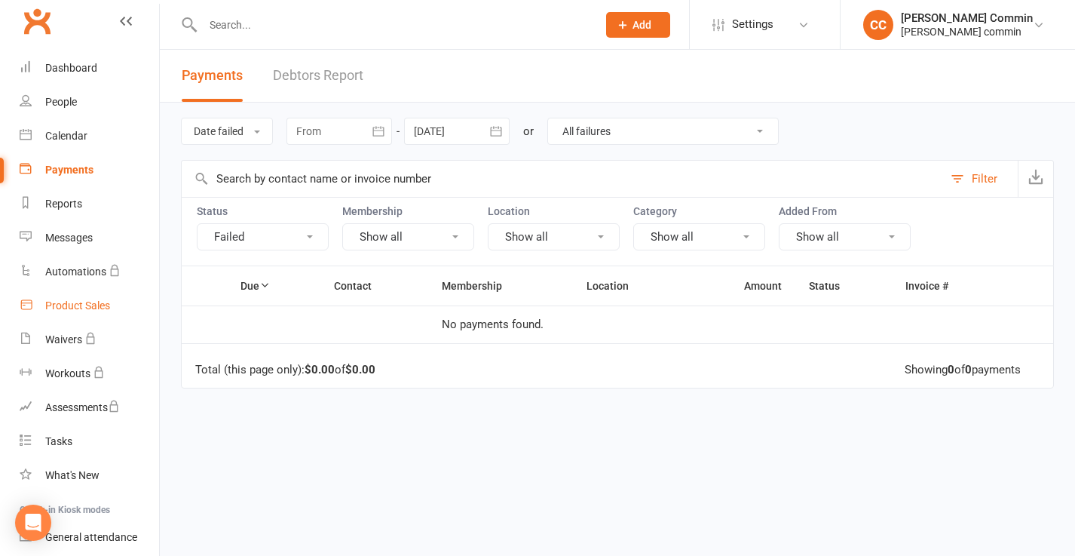
click at [82, 305] on div "Product Sales" at bounding box center [77, 305] width 65 height 12
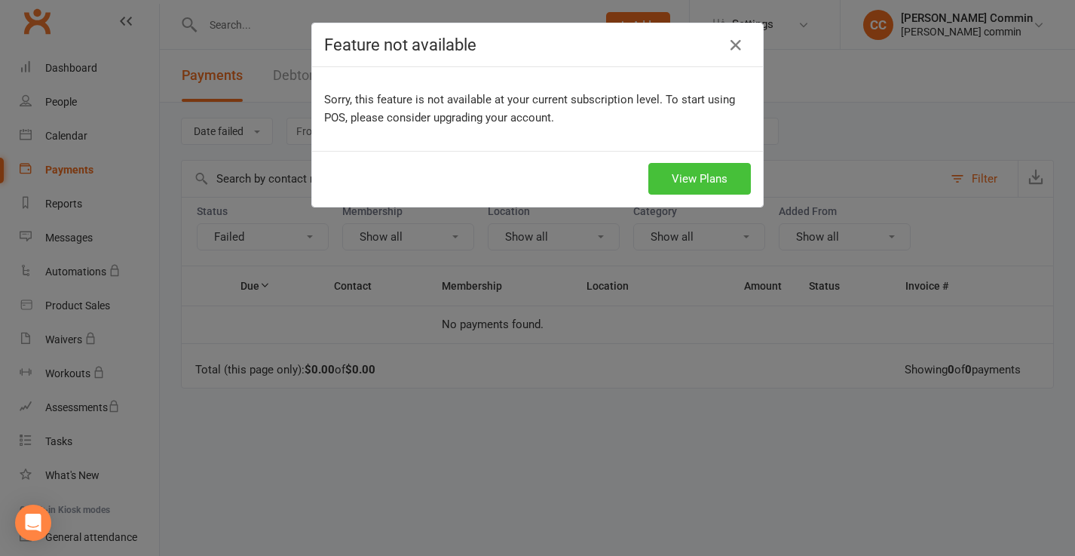
click at [678, 181] on link "View Plans" at bounding box center [700, 179] width 103 height 32
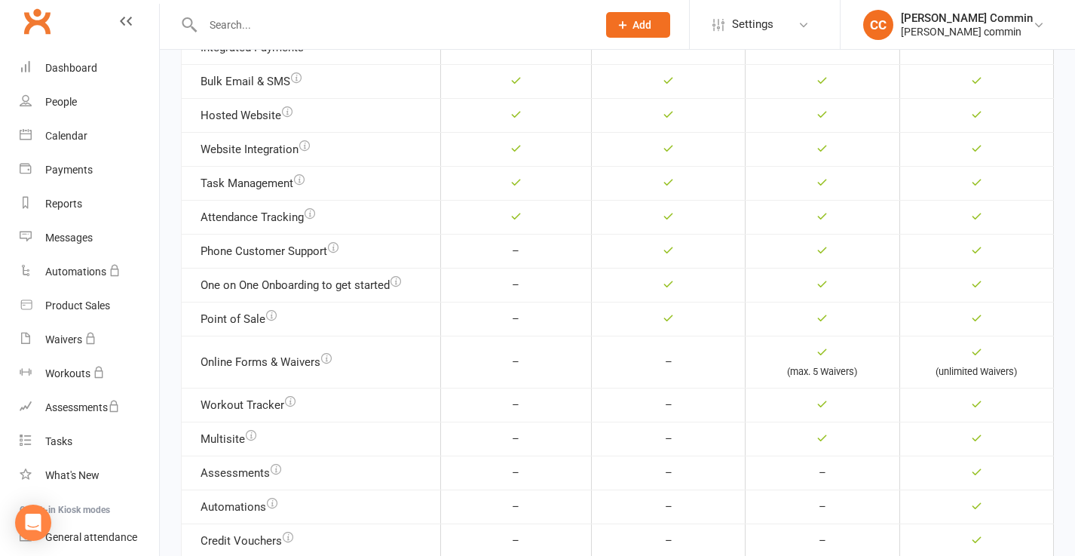
scroll to position [566, 0]
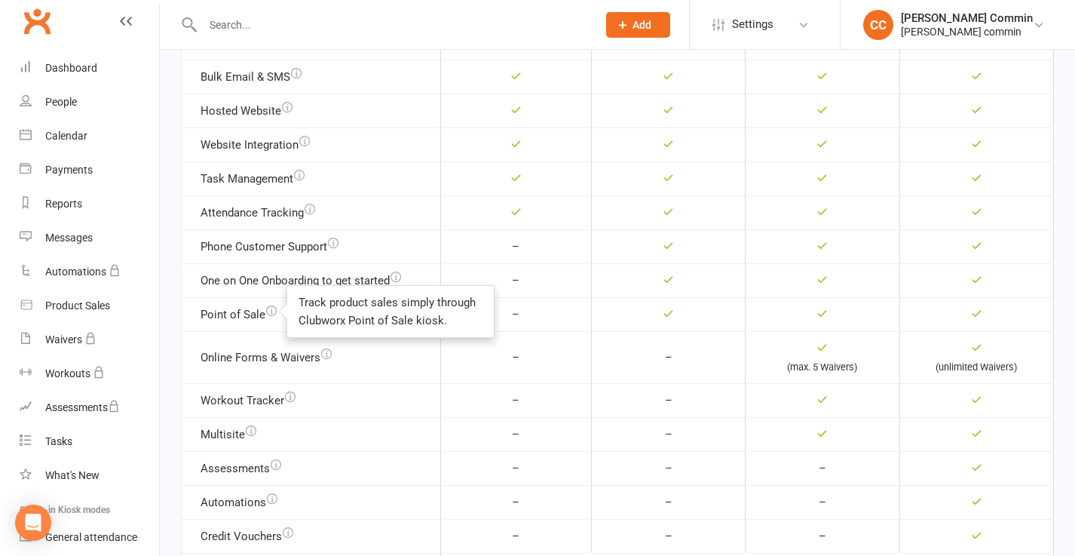
click at [271, 311] on icon "button" at bounding box center [271, 310] width 11 height 11
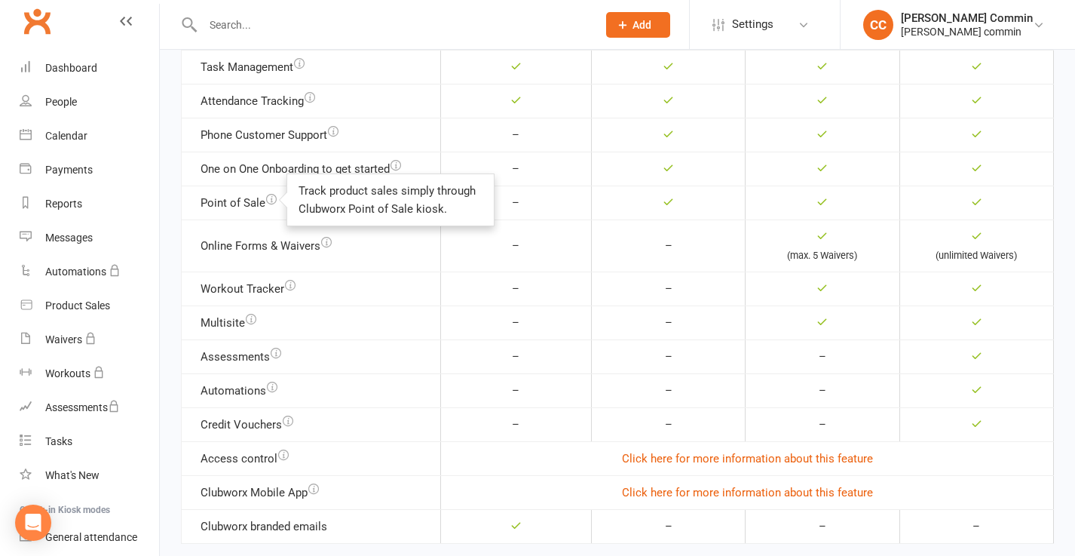
scroll to position [687, 0]
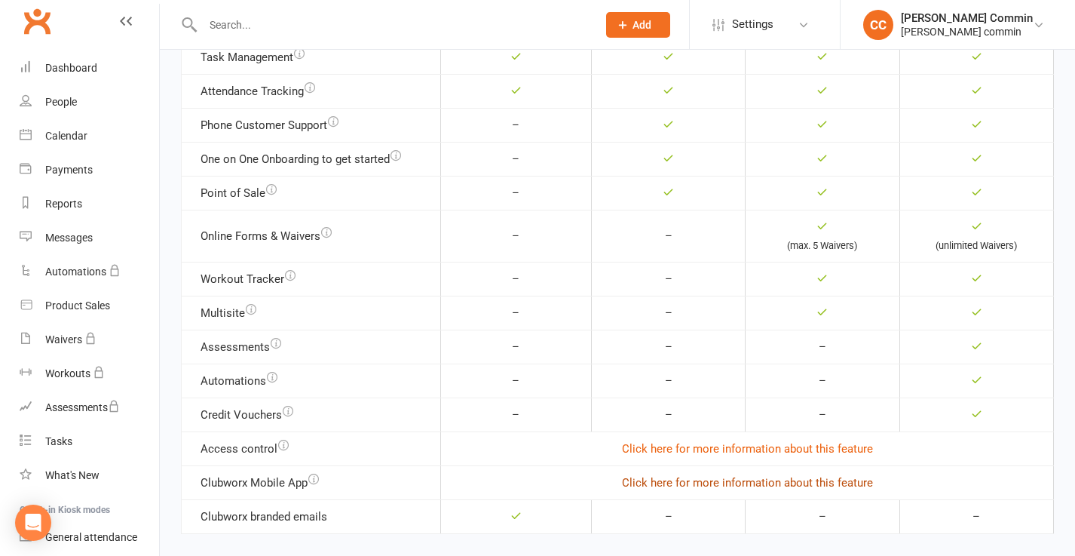
click at [646, 482] on link "Click here for more information about this feature" at bounding box center [747, 483] width 251 height 14
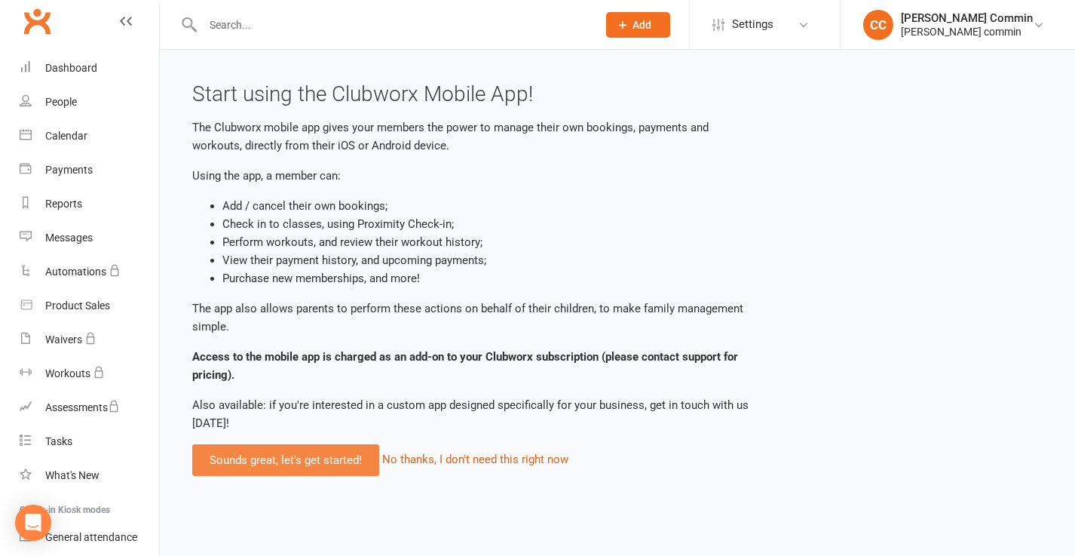
click at [313, 454] on link "Sounds great, let's get started!" at bounding box center [285, 460] width 187 height 32
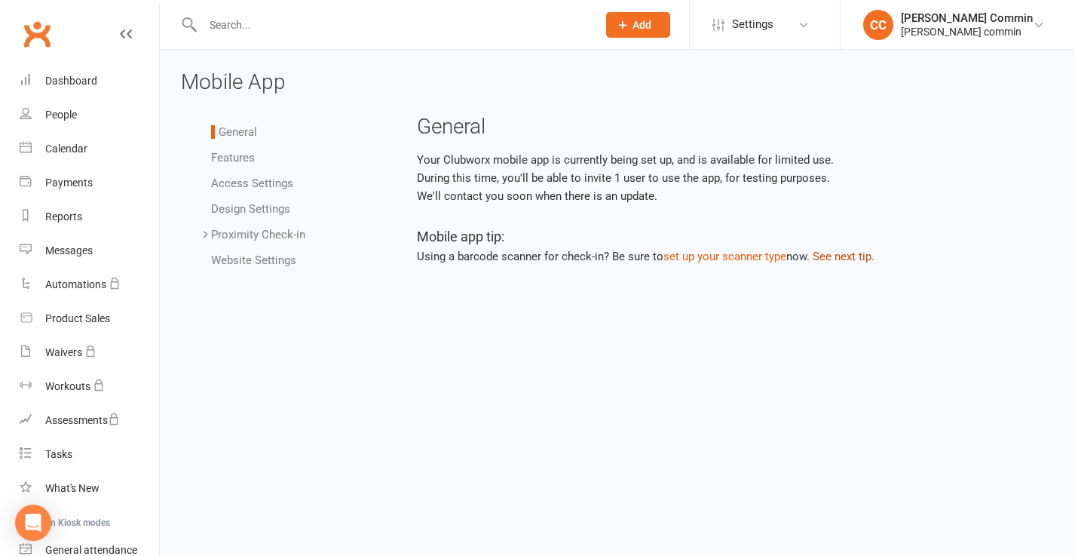
click at [836, 256] on button "See next tip." at bounding box center [844, 256] width 62 height 18
click at [463, 271] on button "See next tip." at bounding box center [448, 274] width 62 height 18
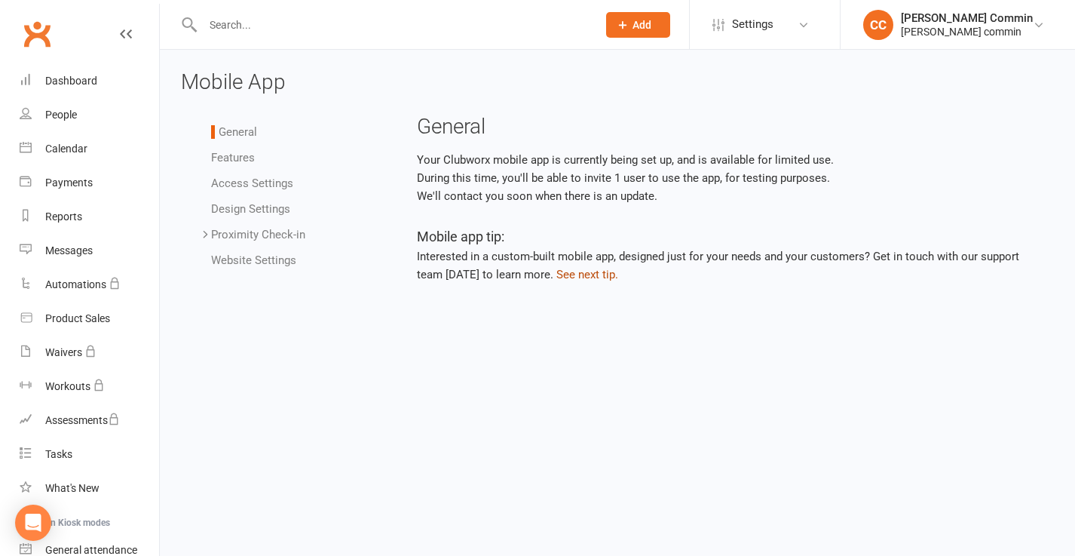
click at [575, 275] on button "See next tip." at bounding box center [588, 274] width 62 height 18
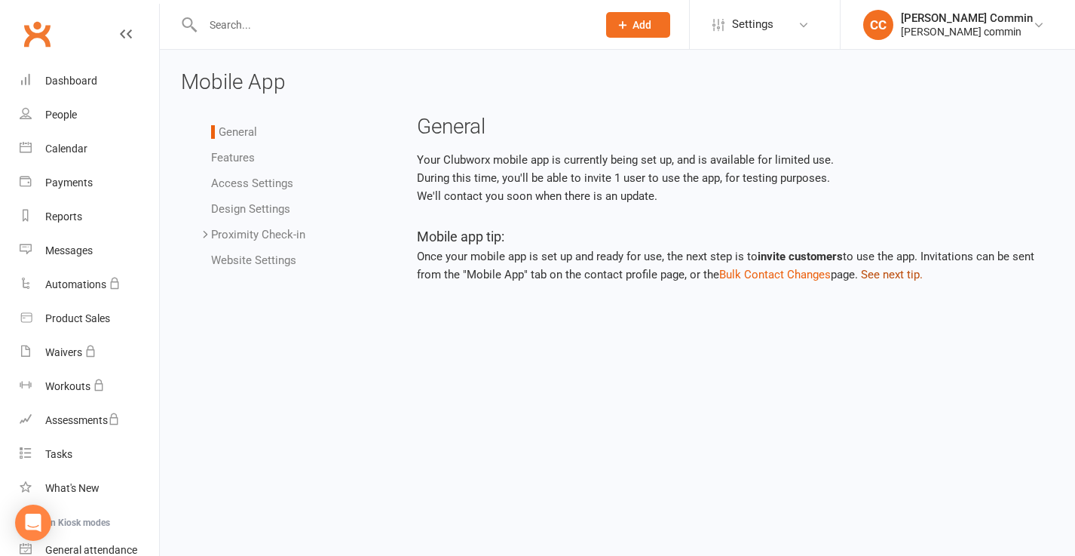
click at [889, 274] on button "See next tip." at bounding box center [892, 274] width 62 height 18
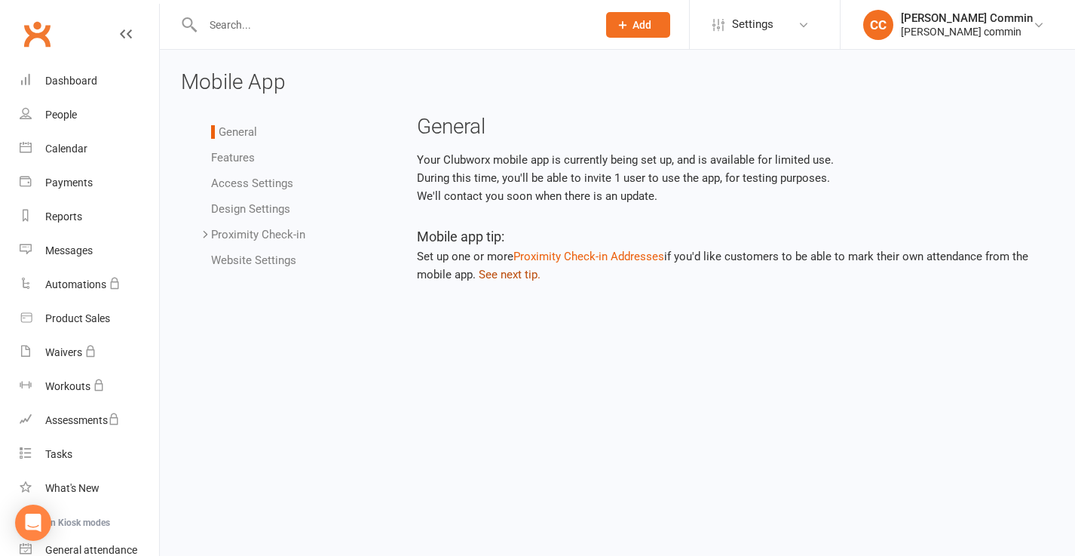
click at [526, 271] on button "See next tip." at bounding box center [510, 274] width 62 height 18
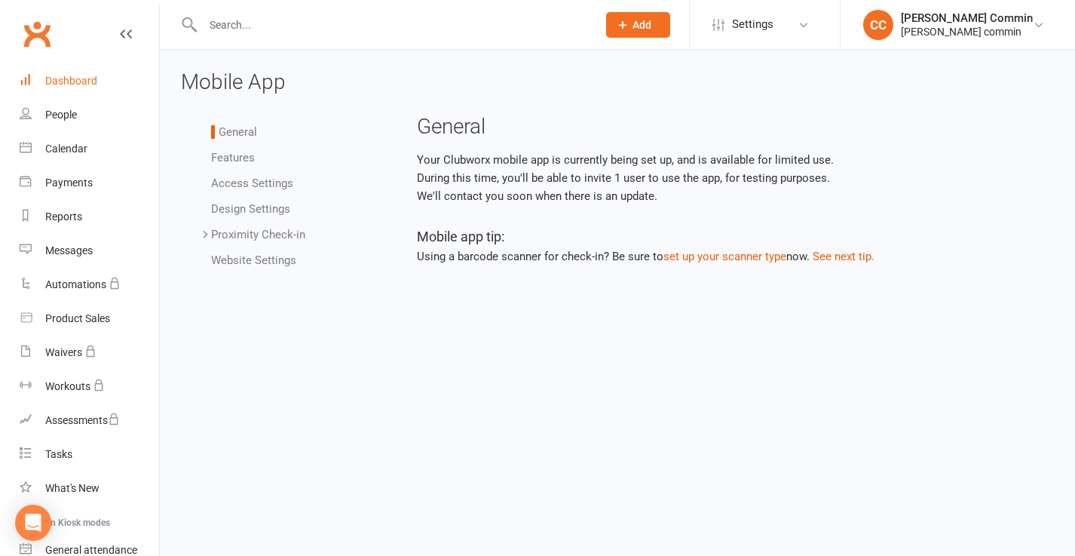
click at [73, 81] on div "Dashboard" at bounding box center [71, 81] width 52 height 12
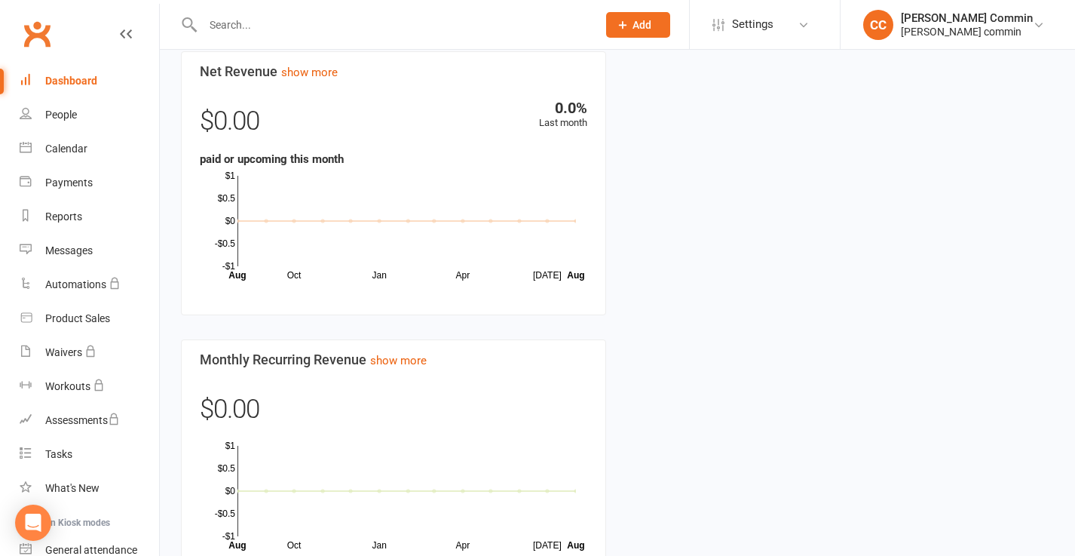
scroll to position [764, 0]
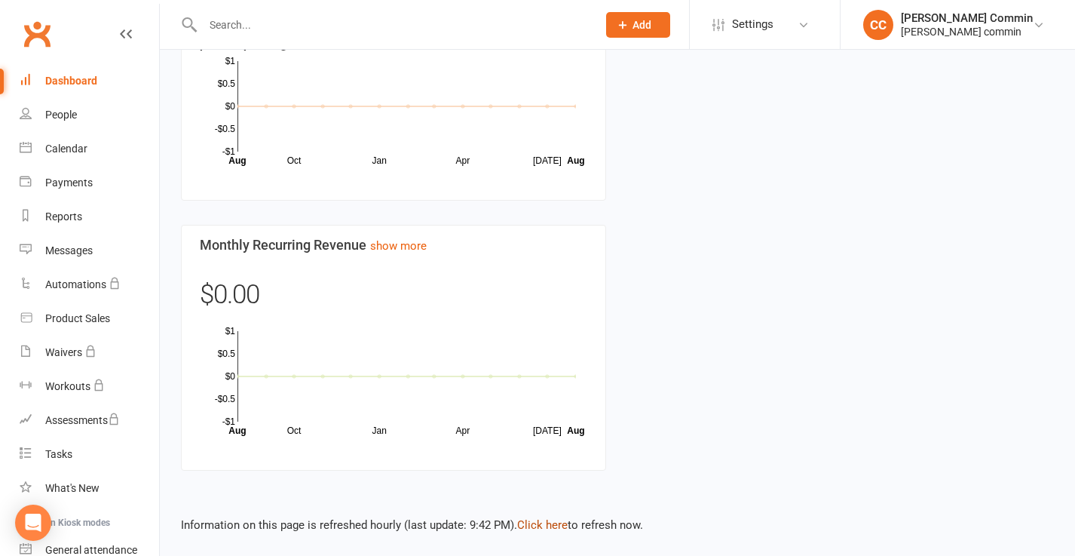
click at [540, 526] on link "Click here" at bounding box center [542, 525] width 51 height 14
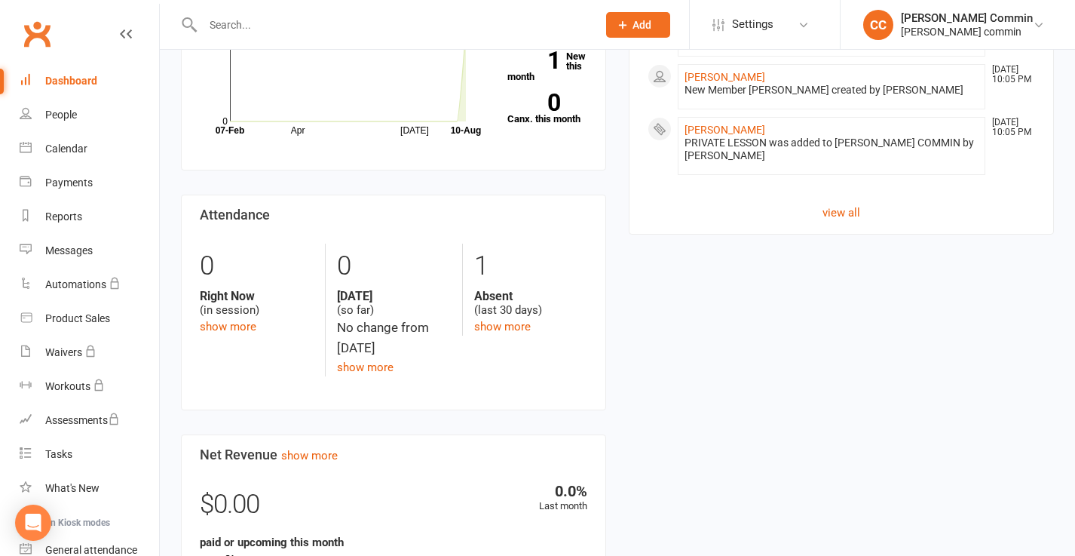
scroll to position [0, 0]
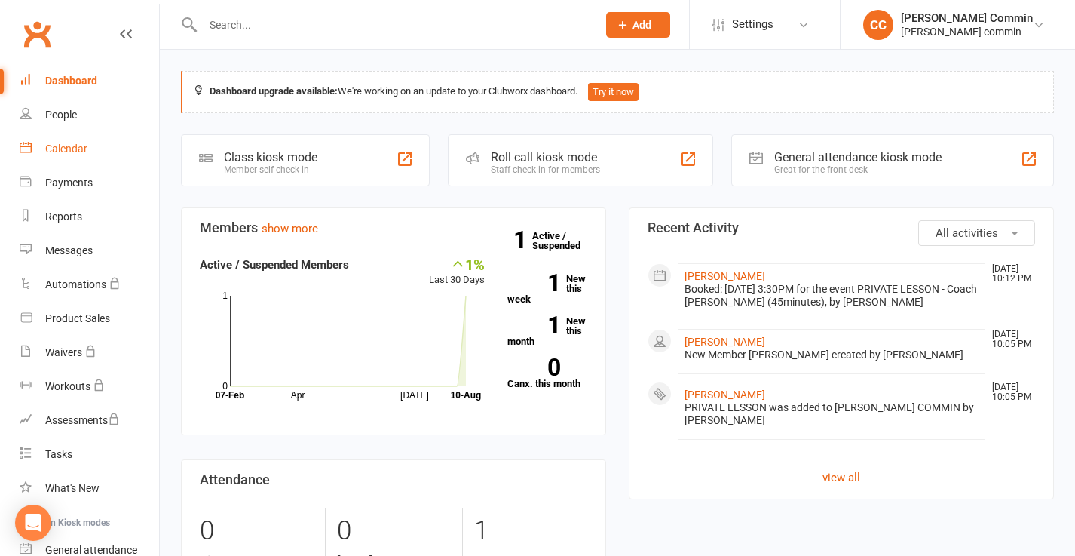
click at [67, 146] on div "Calendar" at bounding box center [66, 149] width 42 height 12
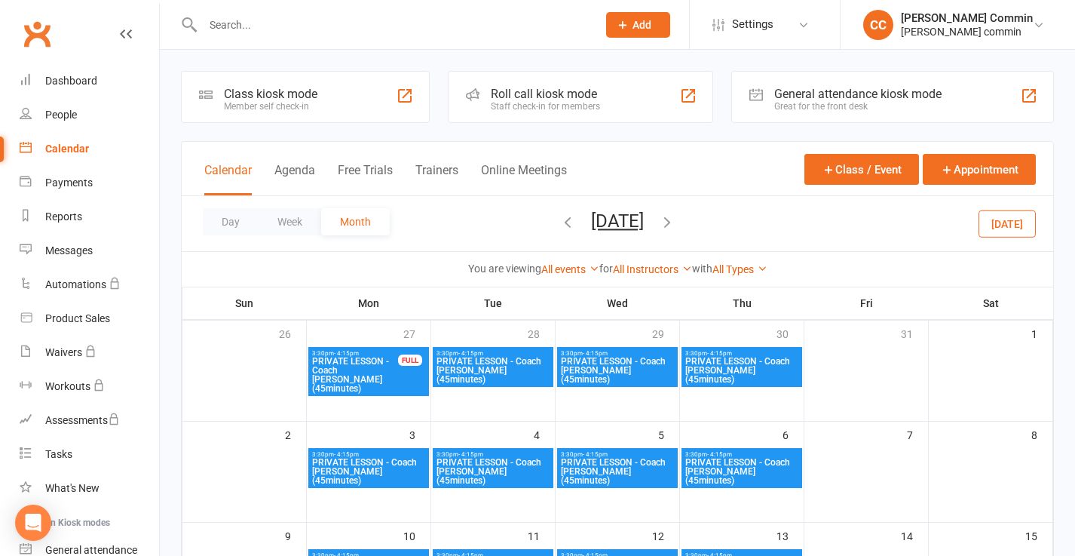
click at [357, 366] on span "PRIVATE LESSON - Coach [PERSON_NAME] (45minutes)" at bounding box center [354, 375] width 87 height 36
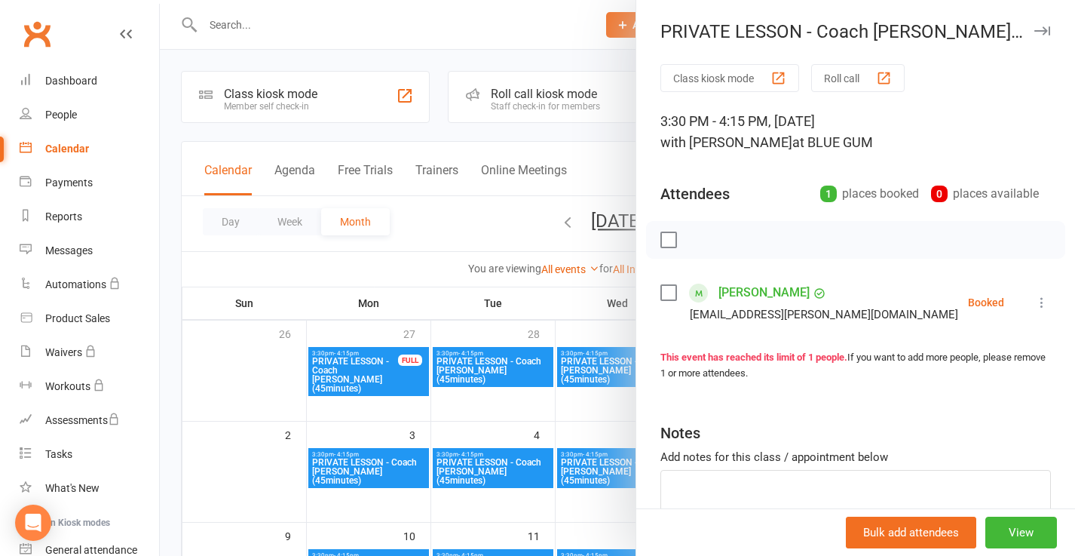
click at [1044, 307] on icon at bounding box center [1042, 302] width 15 height 15
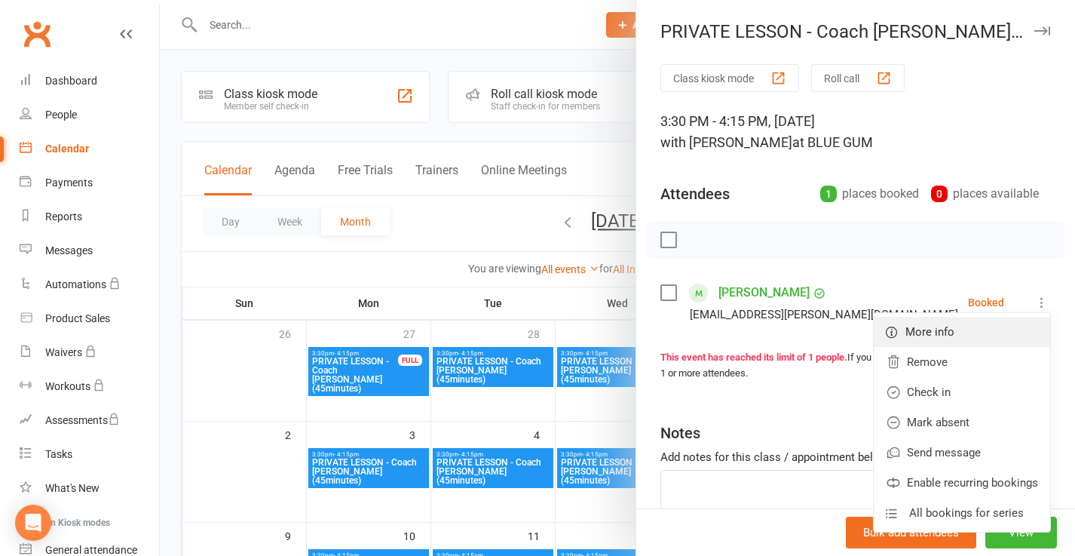
click at [939, 332] on span "More info" at bounding box center [930, 332] width 49 height 18
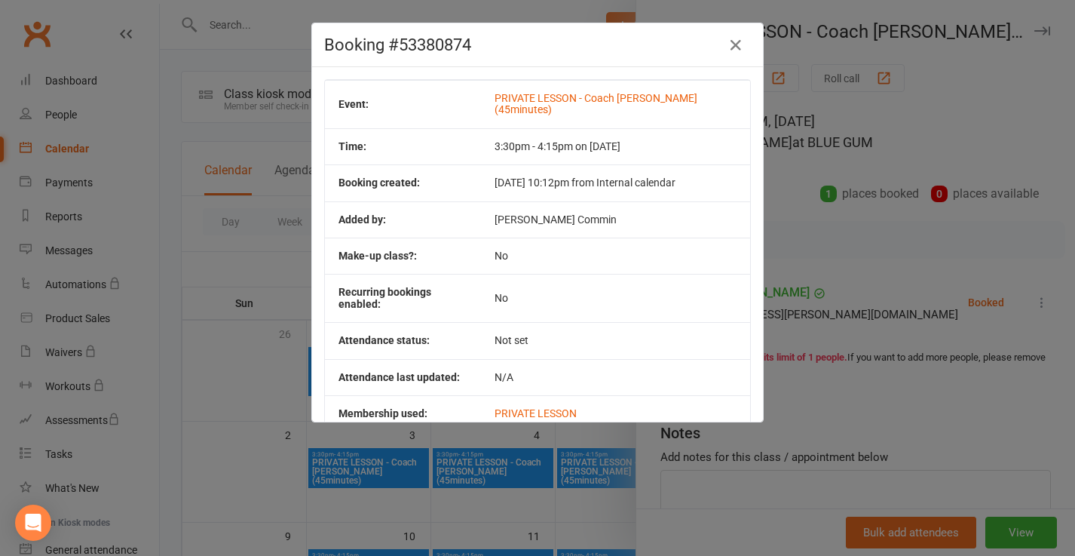
scroll to position [20, 0]
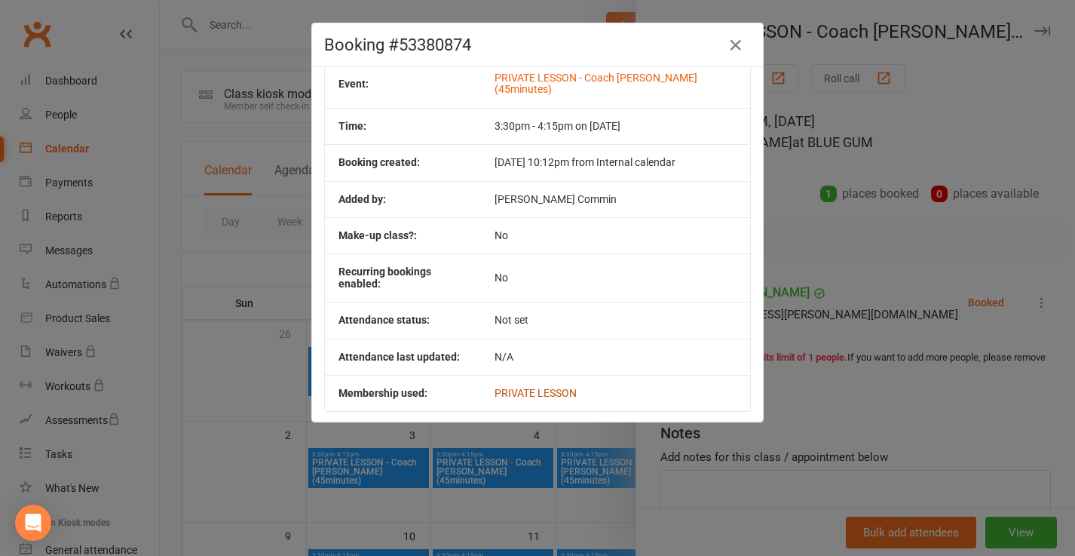
click at [555, 387] on link "PRIVATE LESSON" at bounding box center [536, 393] width 82 height 12
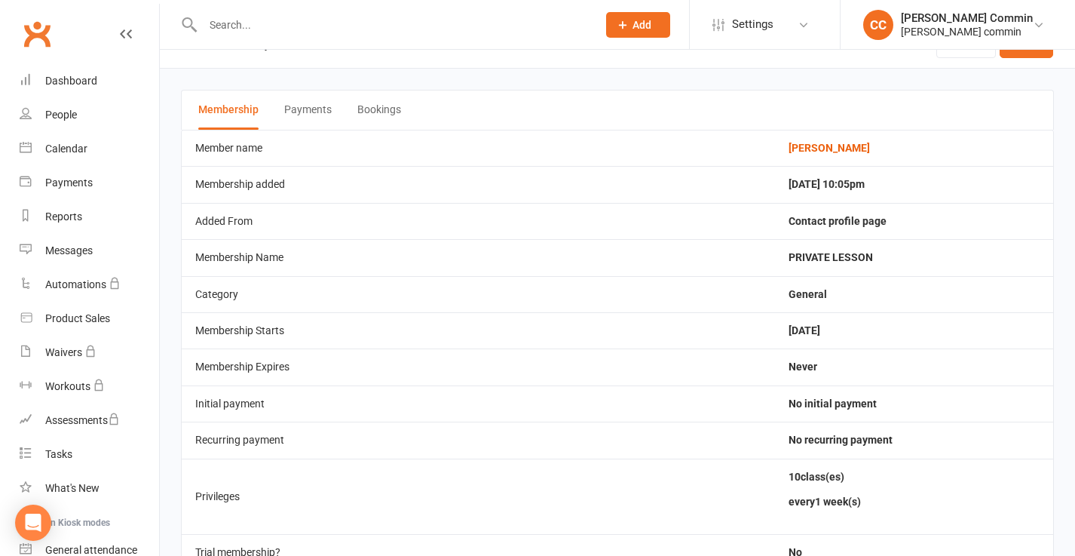
scroll to position [35, 0]
click at [305, 107] on button "Payments" at bounding box center [308, 109] width 48 height 39
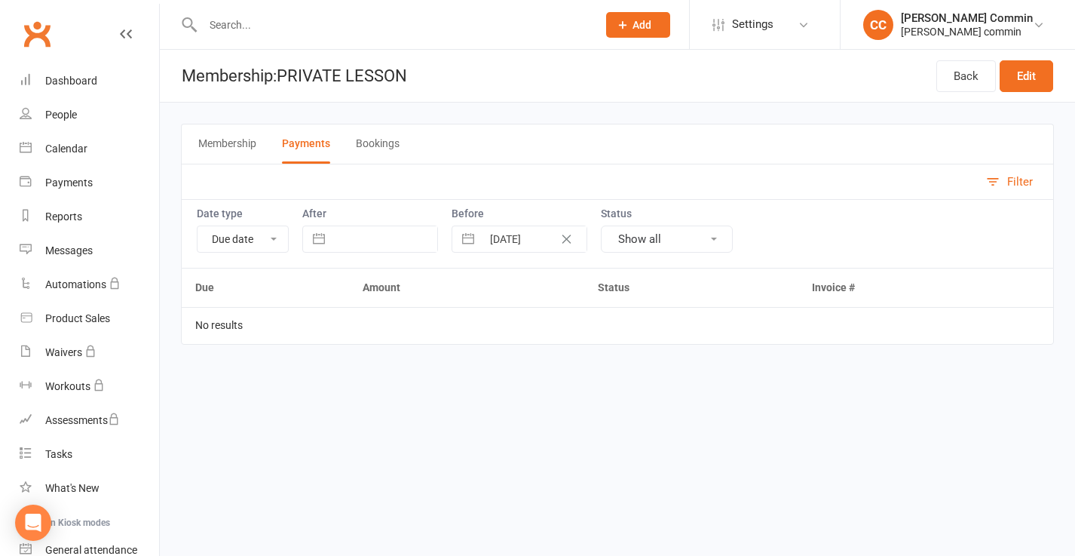
click at [223, 145] on button "Membership" at bounding box center [227, 143] width 58 height 39
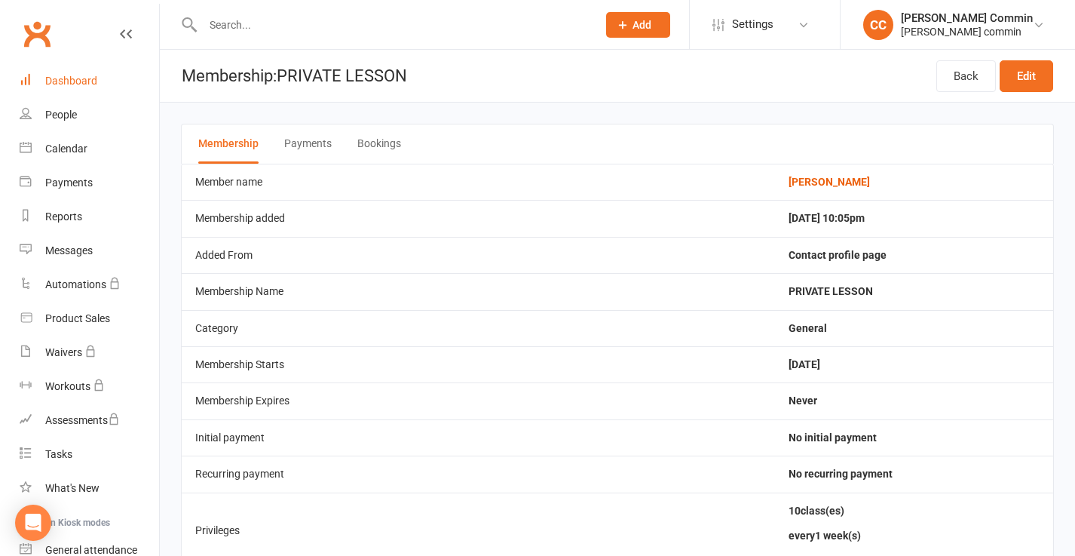
click at [70, 84] on div "Dashboard" at bounding box center [71, 81] width 52 height 12
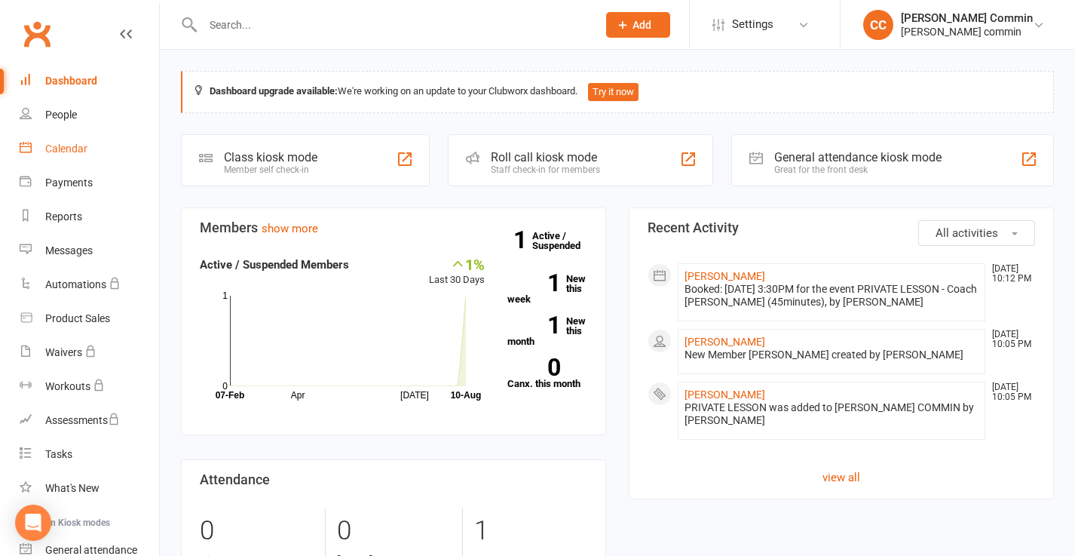
click at [69, 149] on div "Calendar" at bounding box center [66, 149] width 42 height 12
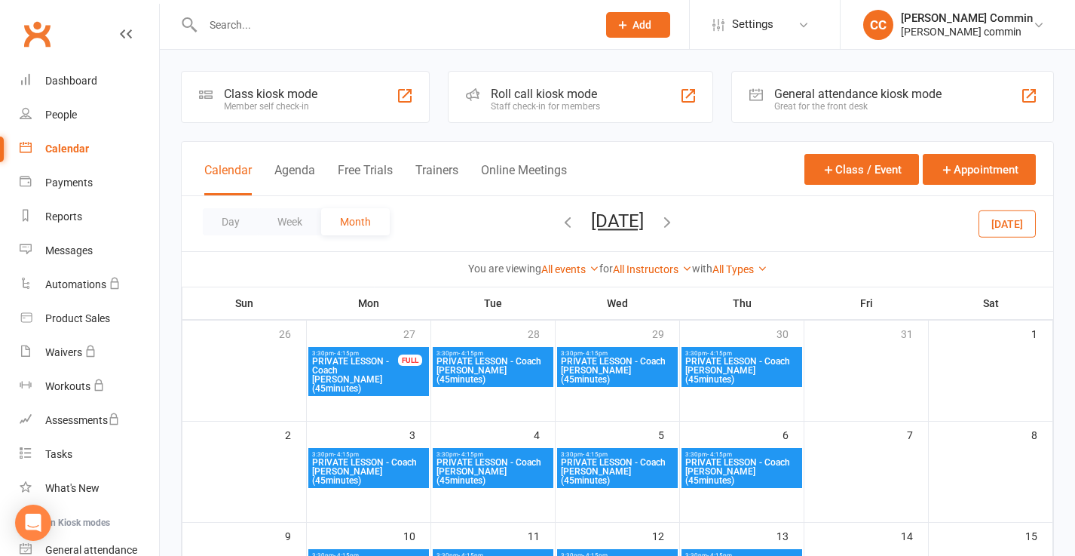
click at [382, 369] on span "PRIVATE LESSON - Coach Cédrick (45minutes)" at bounding box center [354, 375] width 87 height 36
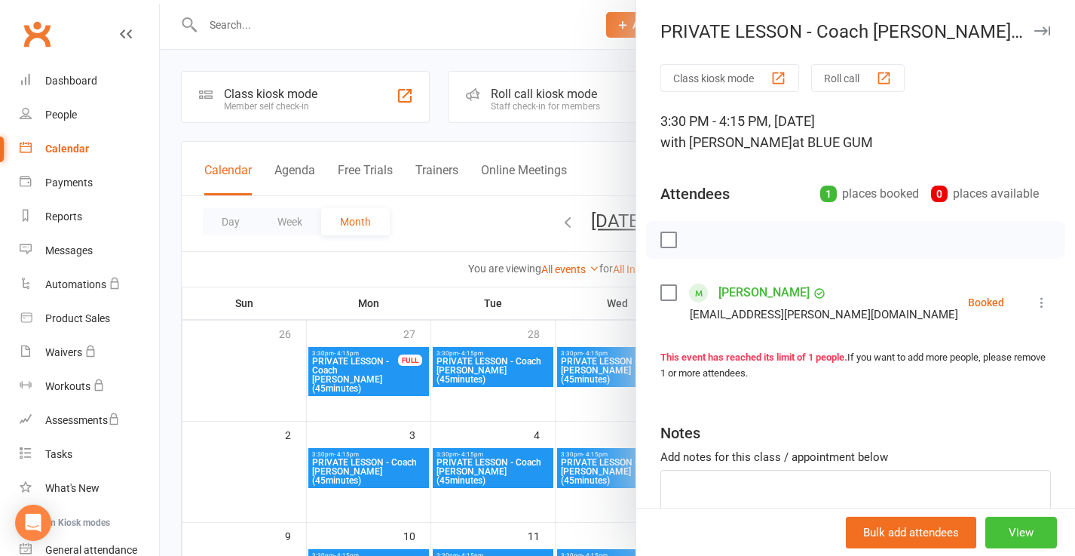
click at [1024, 529] on button "View" at bounding box center [1022, 533] width 72 height 32
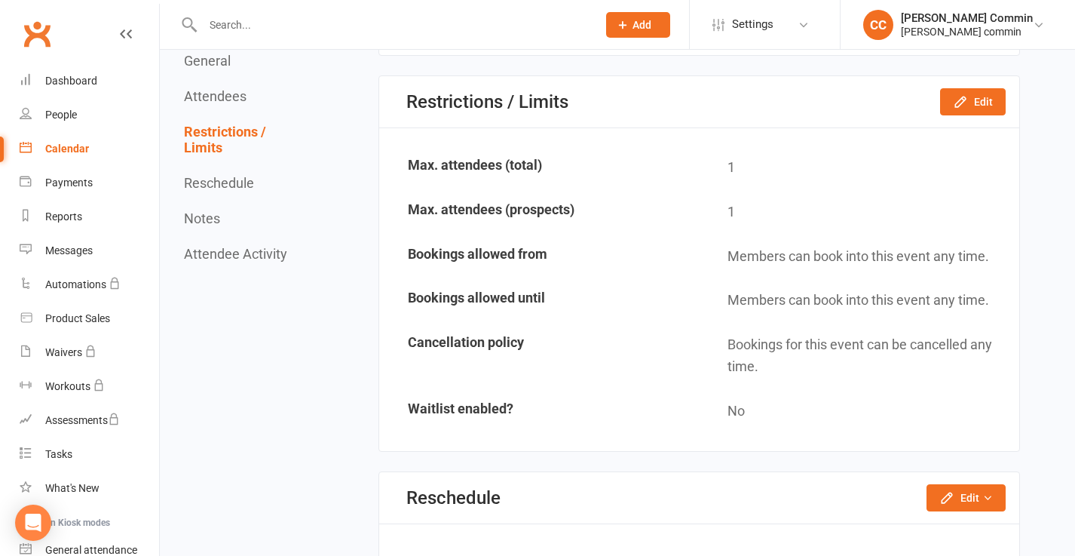
scroll to position [918, 0]
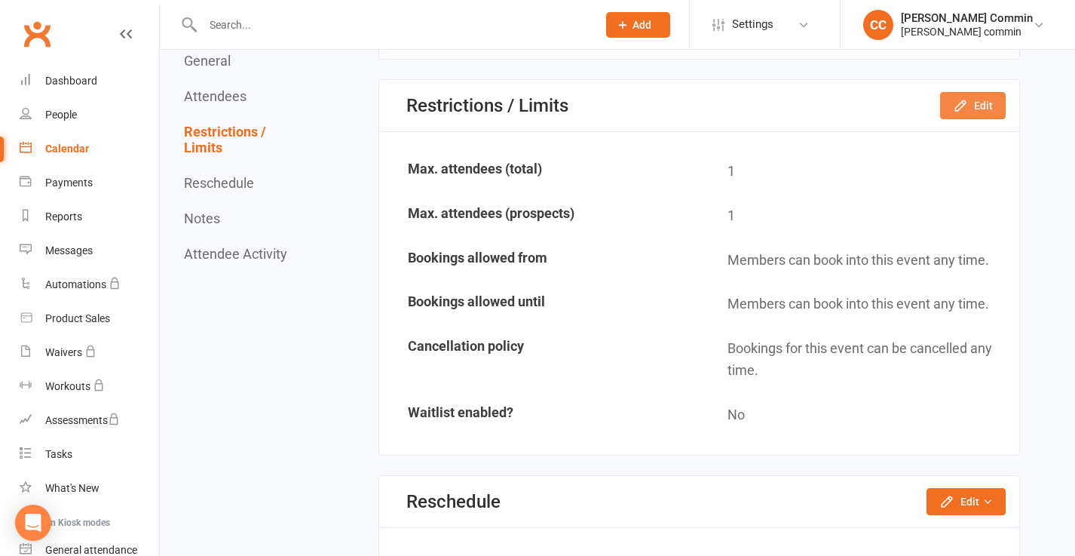
click at [961, 106] on icon "button" at bounding box center [960, 105] width 15 height 15
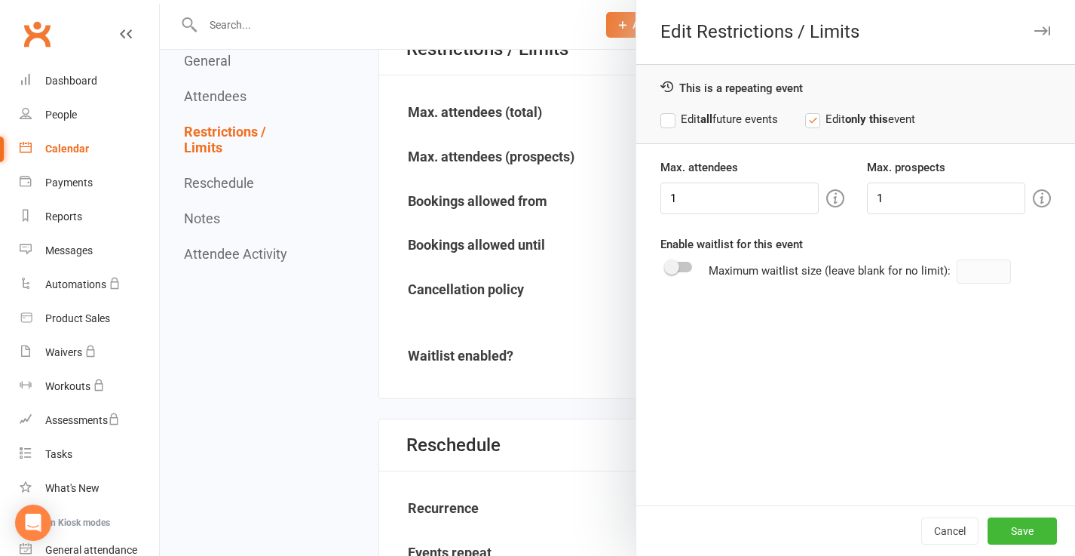
scroll to position [975, 0]
click at [611, 87] on div at bounding box center [618, 278] width 916 height 556
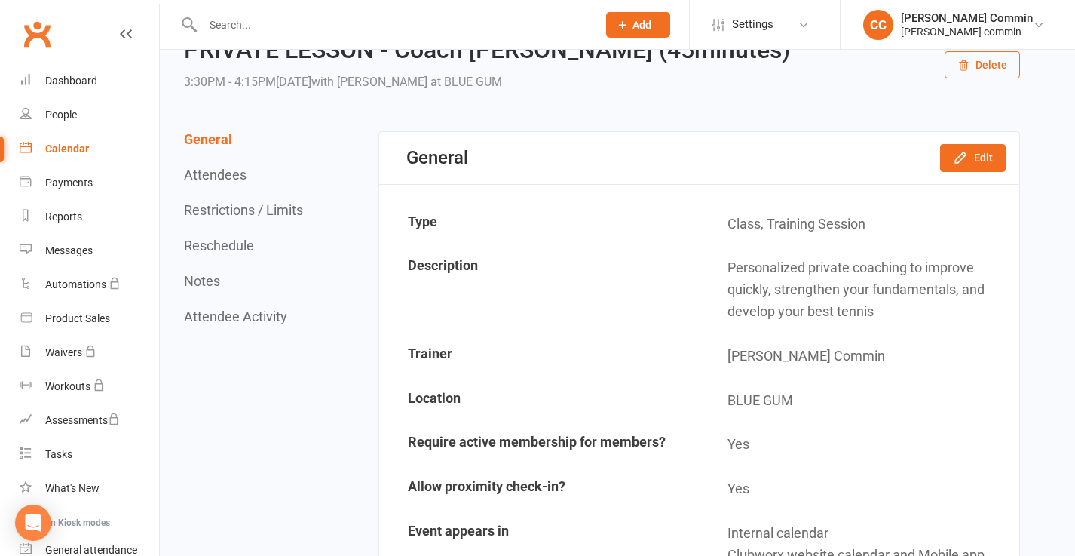
scroll to position [0, 0]
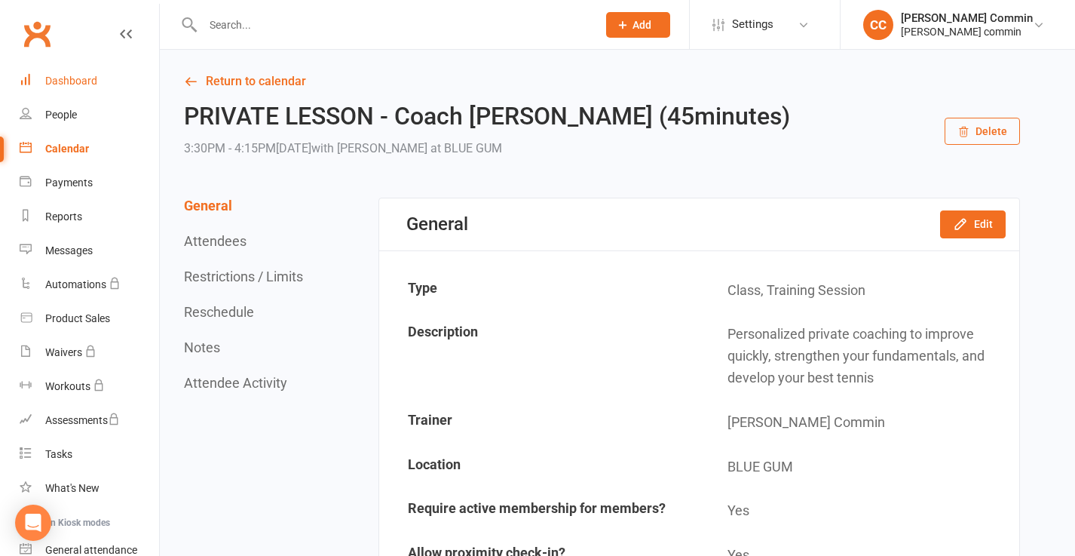
click at [69, 80] on div "Dashboard" at bounding box center [71, 81] width 52 height 12
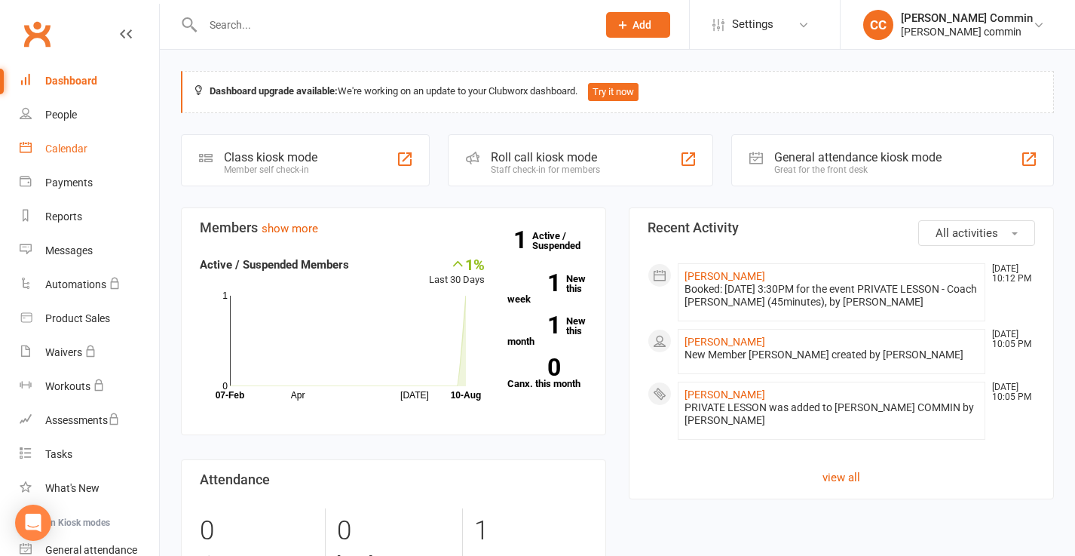
click at [69, 152] on div "Calendar" at bounding box center [66, 149] width 42 height 12
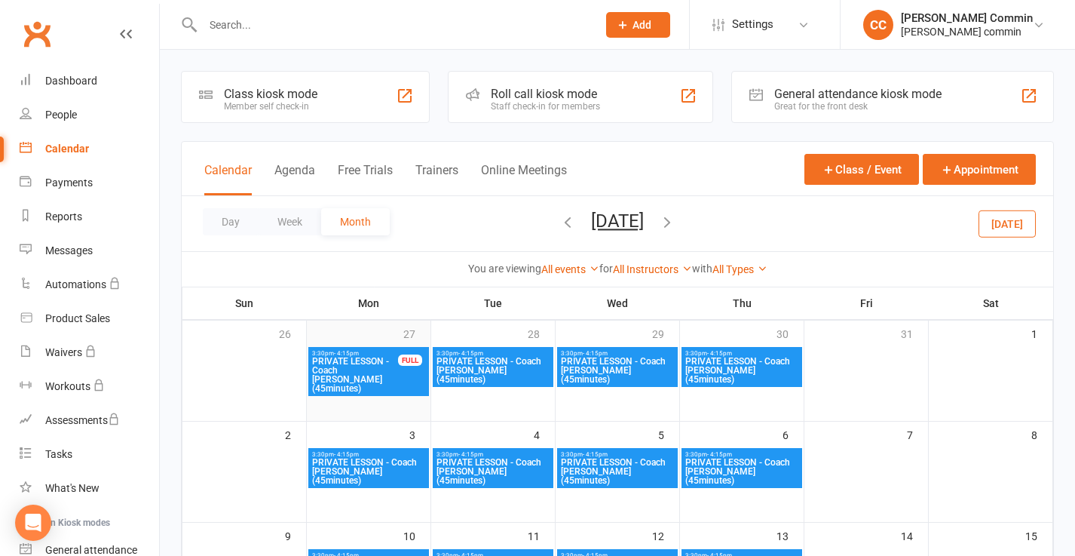
click at [364, 398] on td "27" at bounding box center [369, 371] width 124 height 101
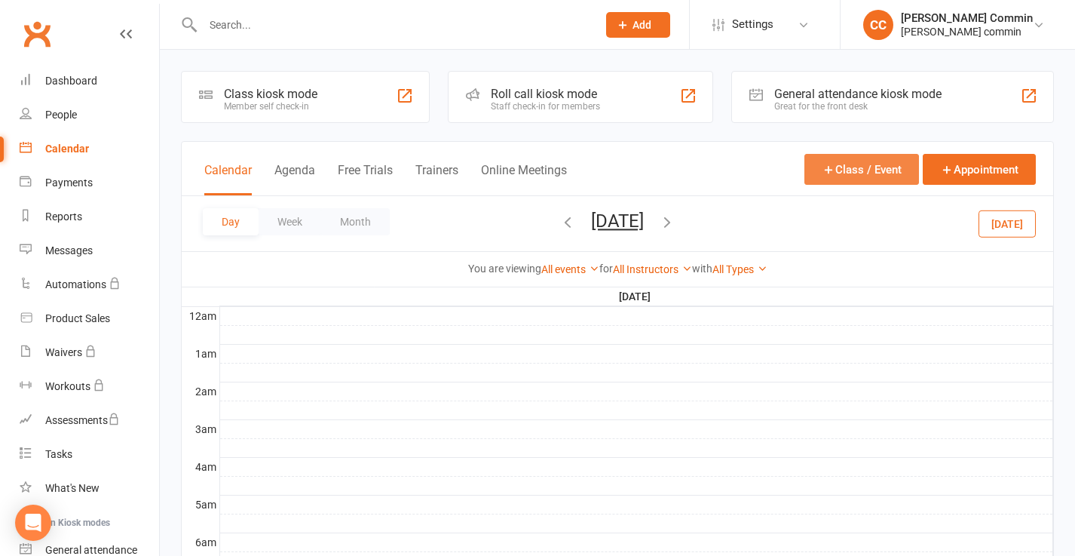
click at [823, 165] on icon "button" at bounding box center [829, 170] width 14 height 14
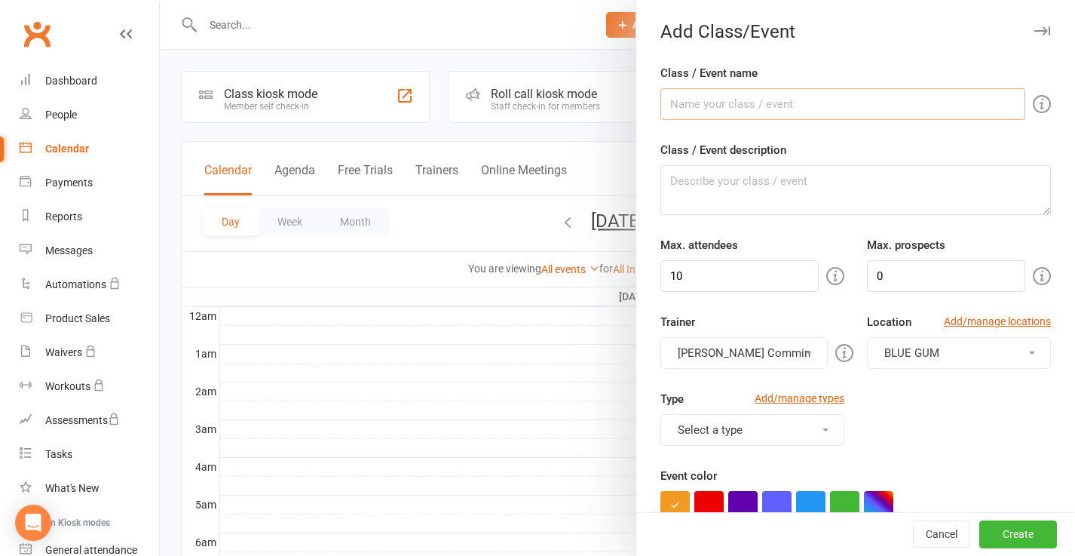
click at [761, 101] on input "Class / Event name" at bounding box center [843, 104] width 365 height 32
type input "FAST TRACK RED"
click at [750, 180] on textarea "Class / Event description" at bounding box center [856, 190] width 391 height 50
paste textarea "Select a report containing contacts to book into this event. You will be asked …"
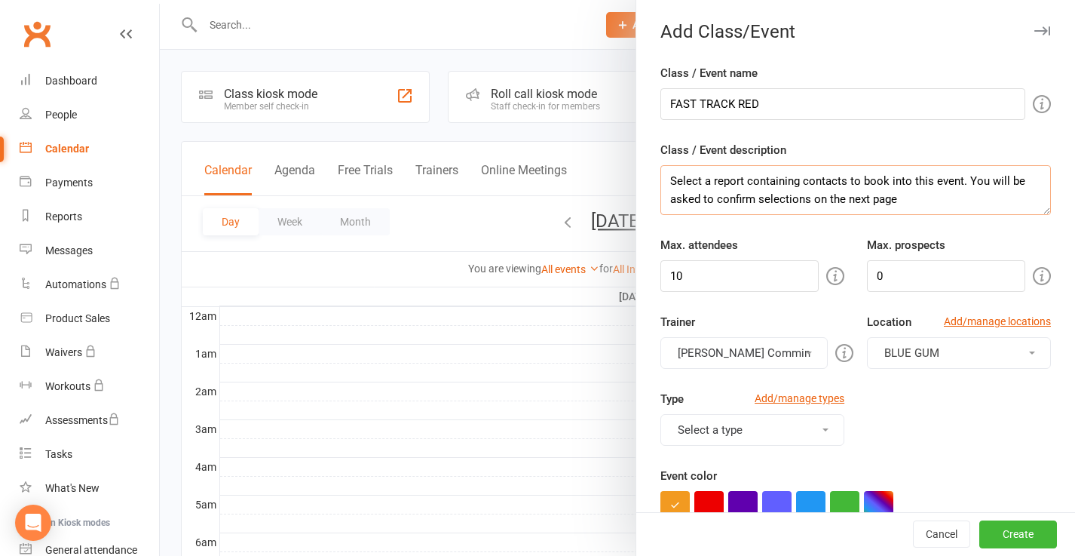
drag, startPoint x: 907, startPoint y: 196, endPoint x: 620, endPoint y: 157, distance: 290.0
click at [160, 0] on new-event-schedule "Add Class/Event Class / Event name FAST TRACK RED Class / Event description Sel…" at bounding box center [160, 0] width 0 height 0
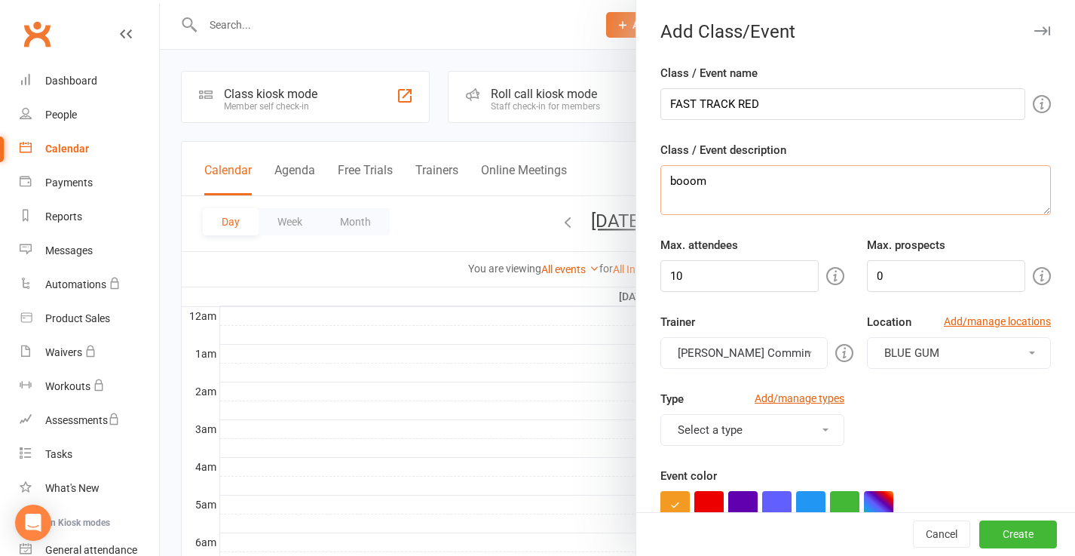
type textarea "booom"
click at [712, 278] on input "10" at bounding box center [740, 276] width 158 height 32
type input "1"
click at [894, 273] on input "0" at bounding box center [946, 276] width 158 height 32
type input "1"
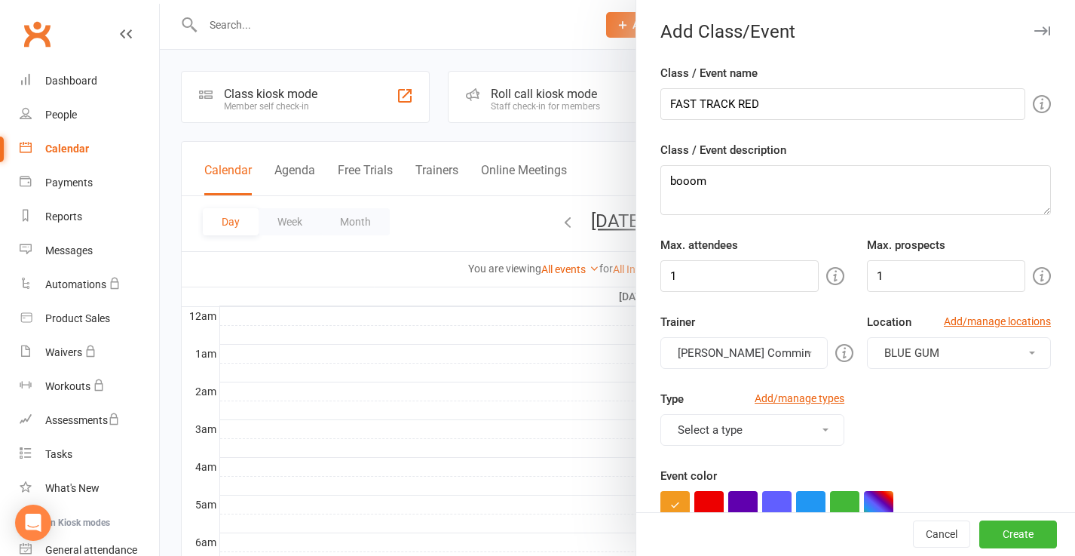
click at [802, 425] on button "Select a type" at bounding box center [753, 430] width 184 height 32
click at [744, 492] on link "Training Session" at bounding box center [752, 496] width 183 height 30
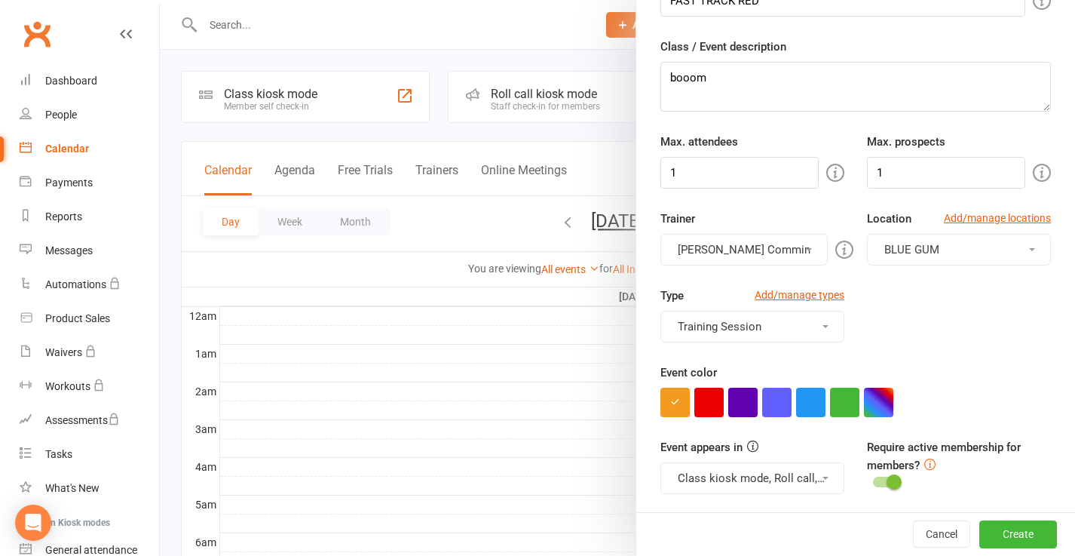
scroll to position [116, 0]
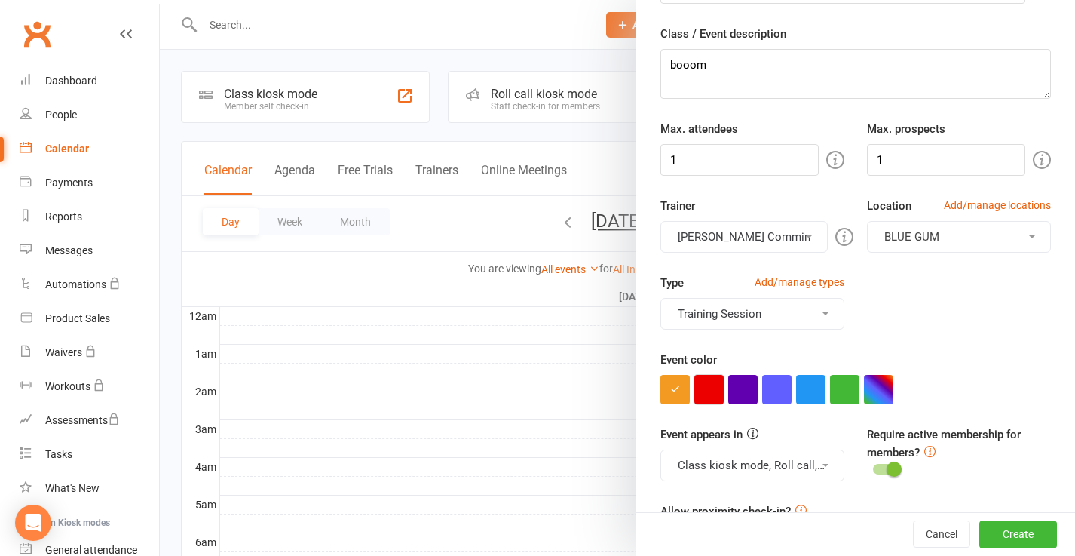
click at [711, 379] on button "button" at bounding box center [709, 389] width 29 height 29
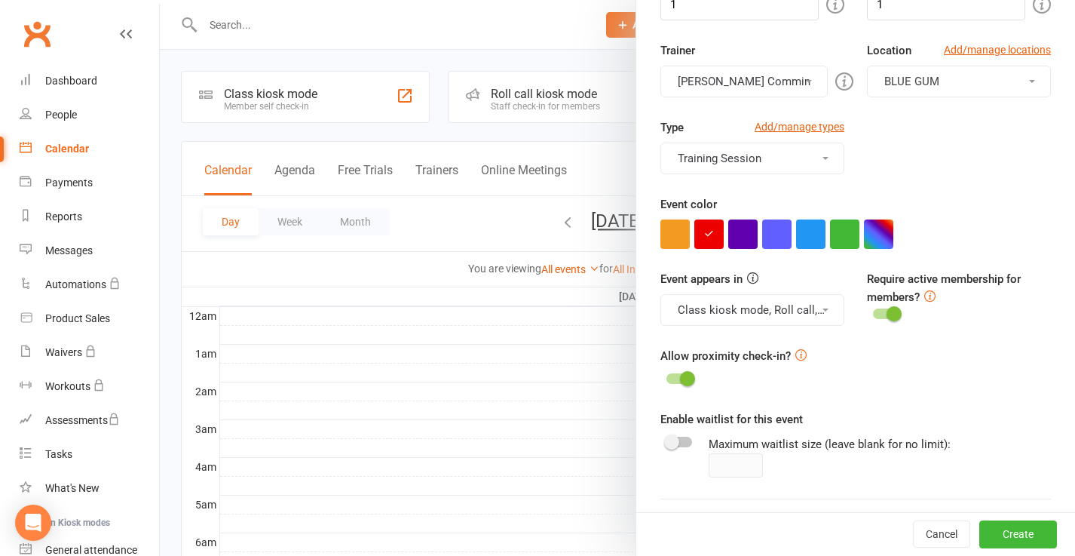
scroll to position [296, 0]
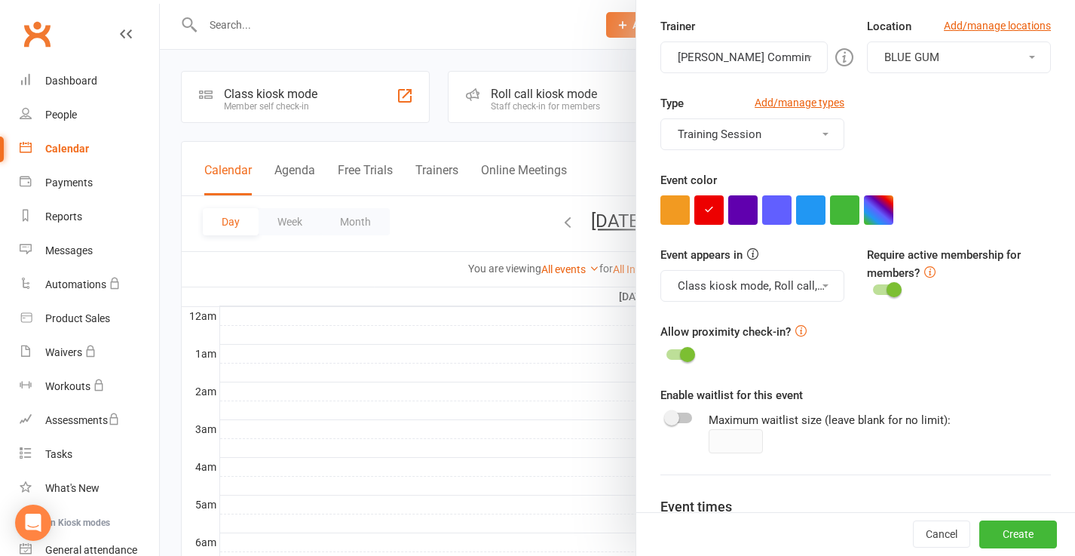
click at [821, 280] on button "Class kiosk mode, Roll call, Clubworx website calendar and Mobile app" at bounding box center [753, 286] width 184 height 32
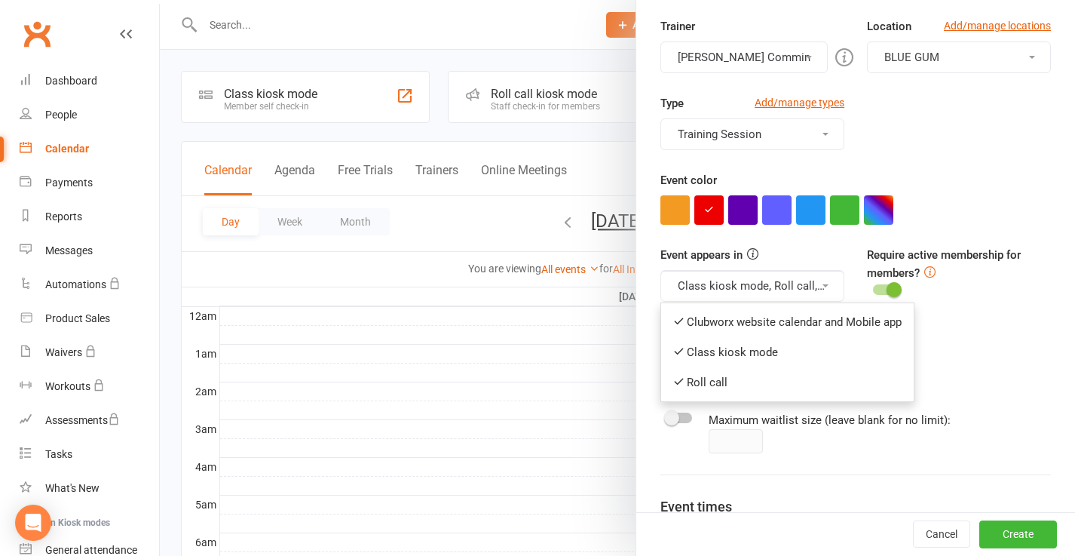
click at [821, 280] on button "Class kiosk mode, Roll call, Clubworx website calendar and Mobile app" at bounding box center [753, 286] width 184 height 32
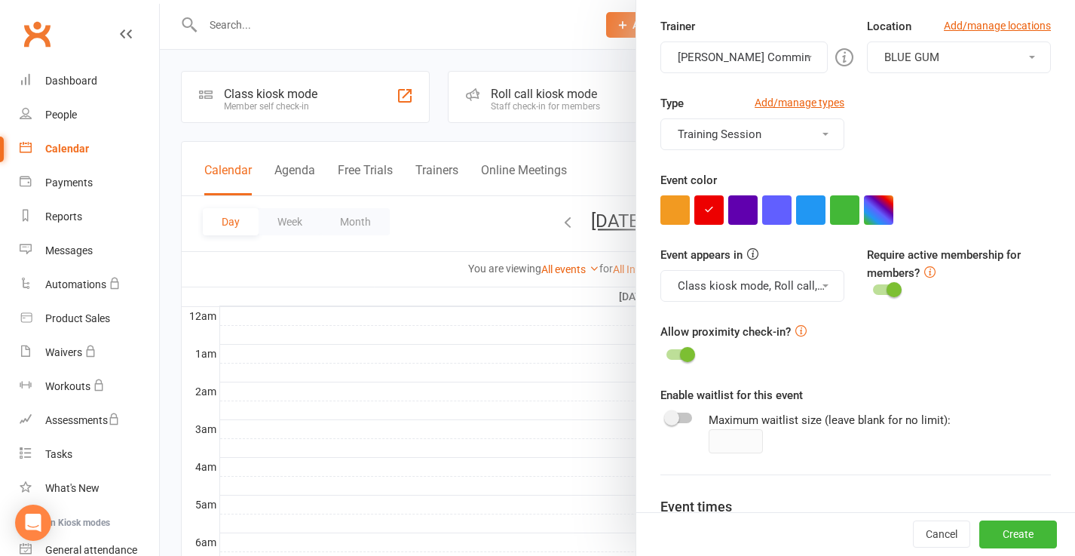
click at [929, 271] on icon at bounding box center [930, 271] width 11 height 11
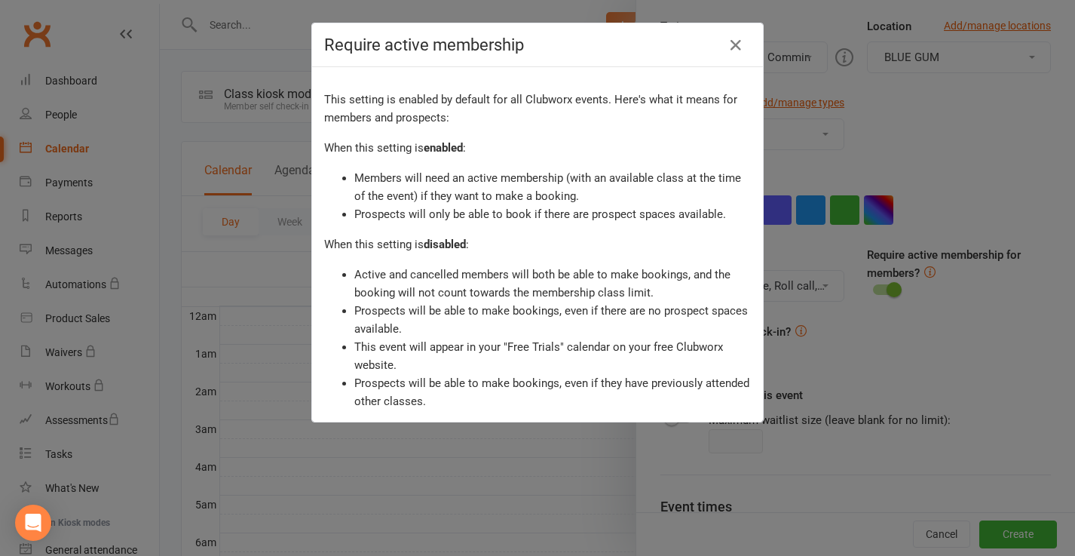
click at [929, 271] on div "Require active membership This setting is enabled by default for all Clubworx e…" at bounding box center [537, 278] width 1075 height 556
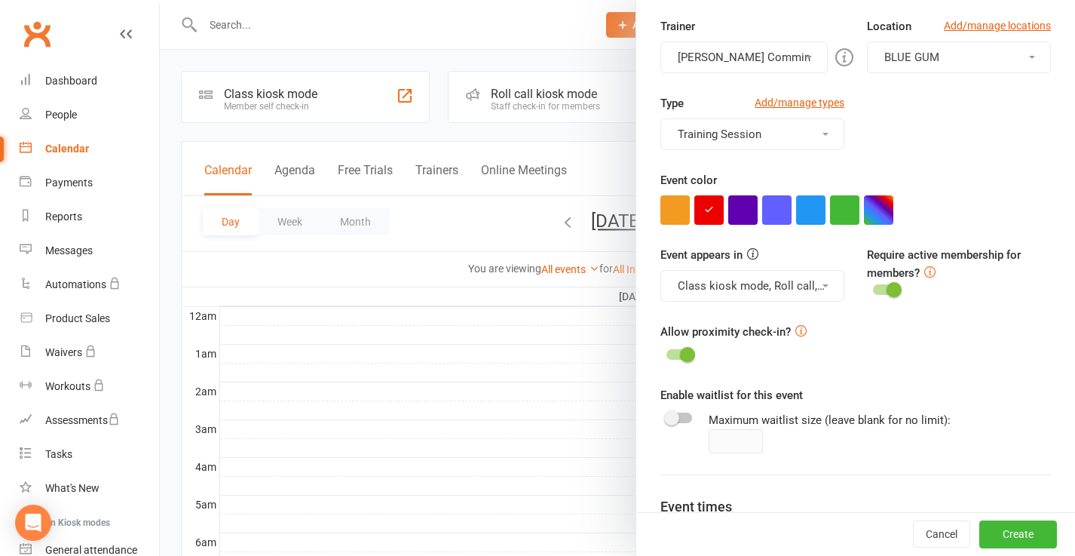
click at [929, 271] on icon at bounding box center [930, 271] width 11 height 11
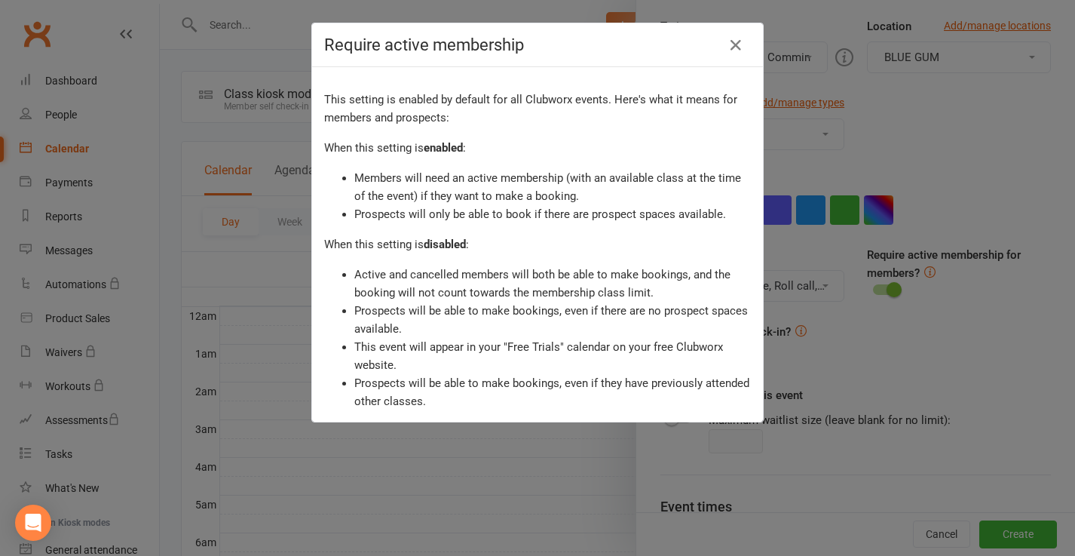
click at [929, 271] on div "Require active membership This setting is enabled by default for all Clubworx e…" at bounding box center [537, 278] width 1075 height 556
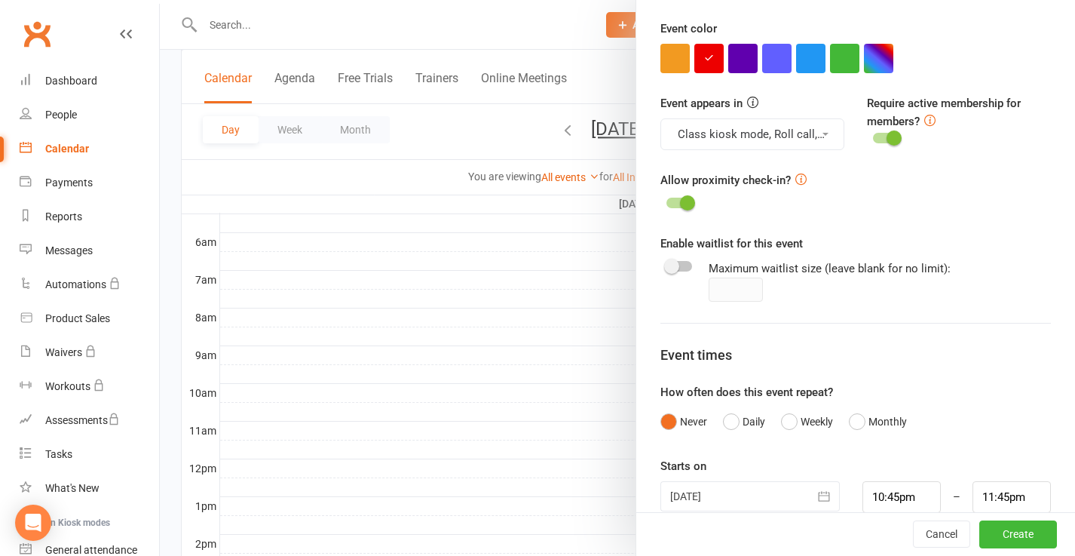
scroll to position [452, 0]
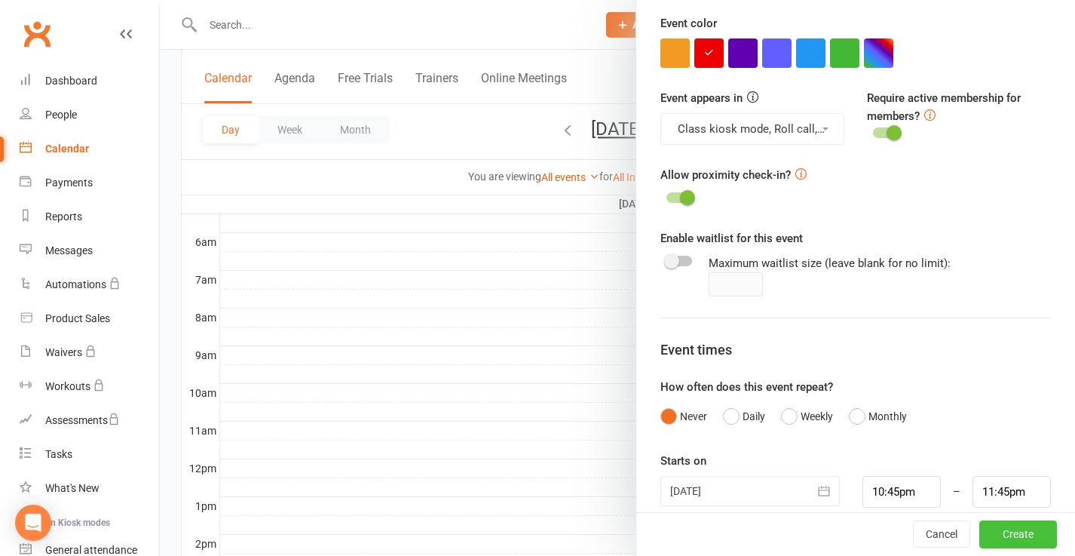
click at [1015, 531] on button "Create" at bounding box center [1019, 534] width 78 height 27
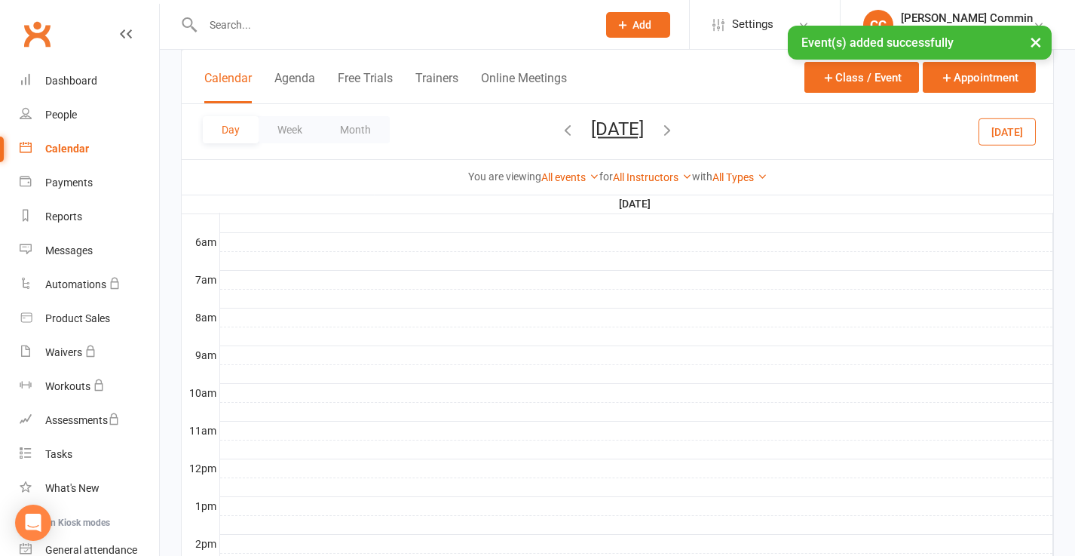
click at [65, 144] on div "Calendar" at bounding box center [67, 149] width 44 height 12
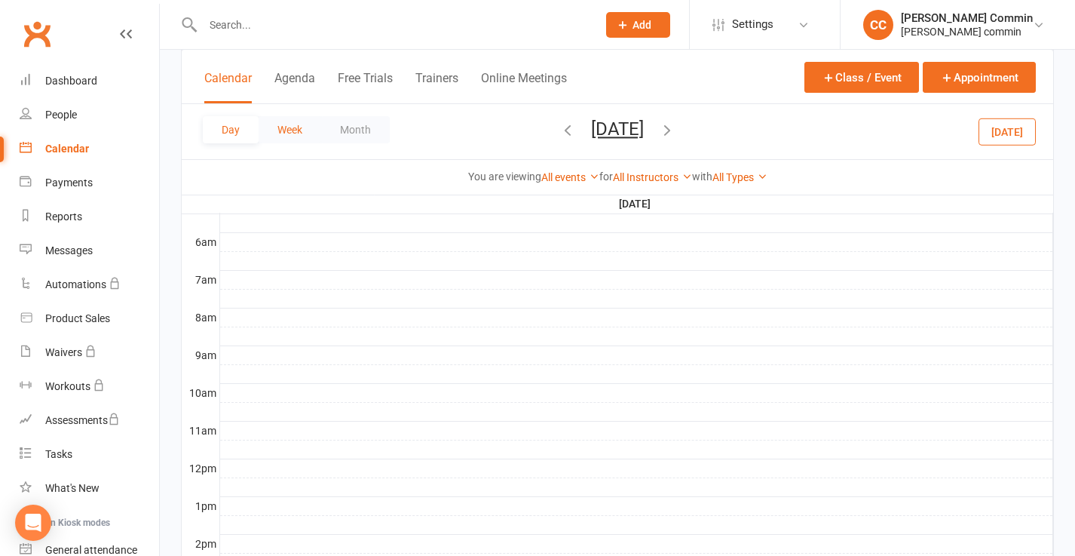
click at [289, 125] on button "Week" at bounding box center [290, 129] width 63 height 27
click at [227, 80] on button "Calendar" at bounding box center [228, 87] width 48 height 32
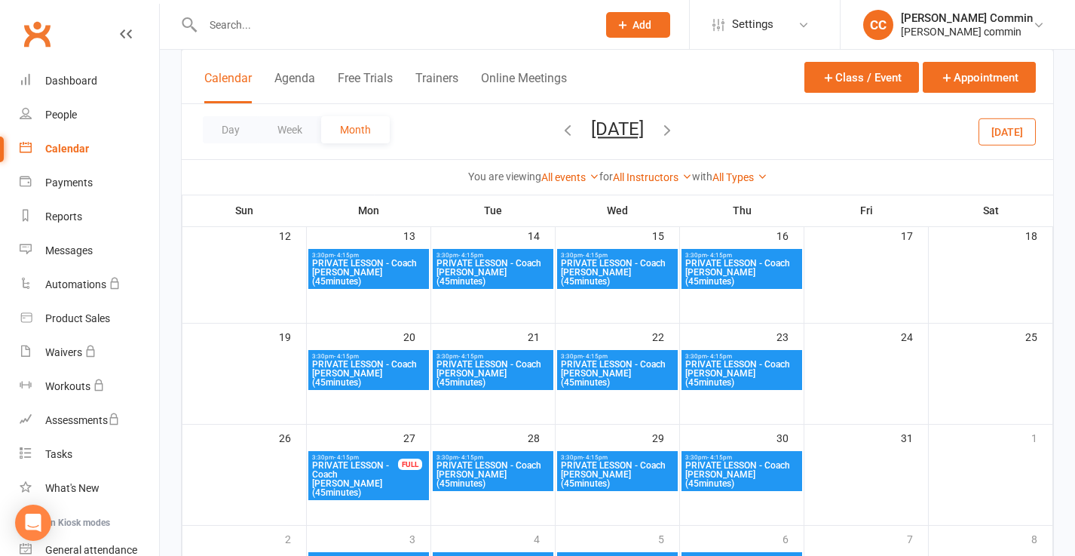
click at [560, 137] on icon "button" at bounding box center [568, 129] width 17 height 17
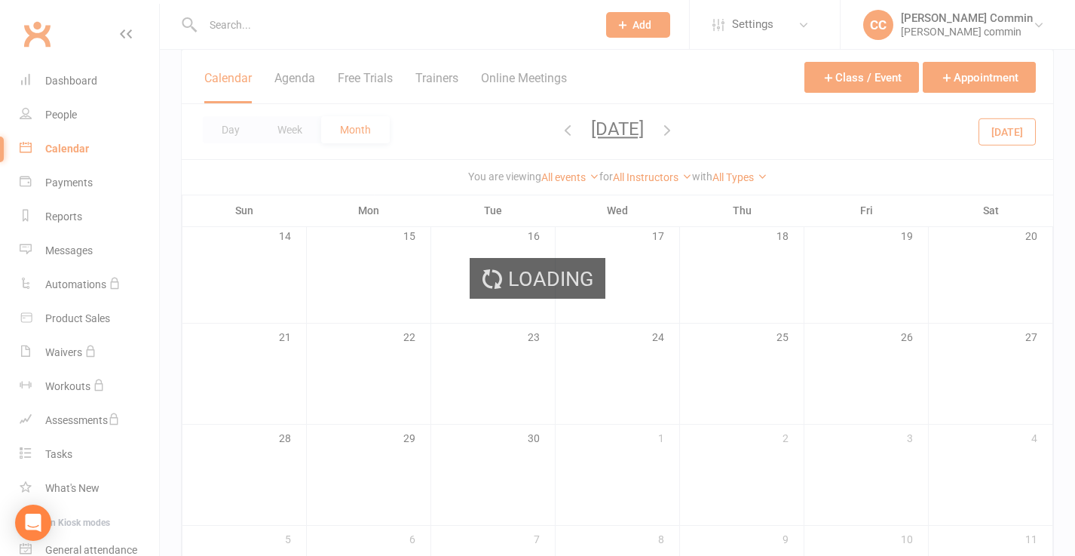
click at [535, 137] on div "Loading" at bounding box center [537, 278] width 1075 height 556
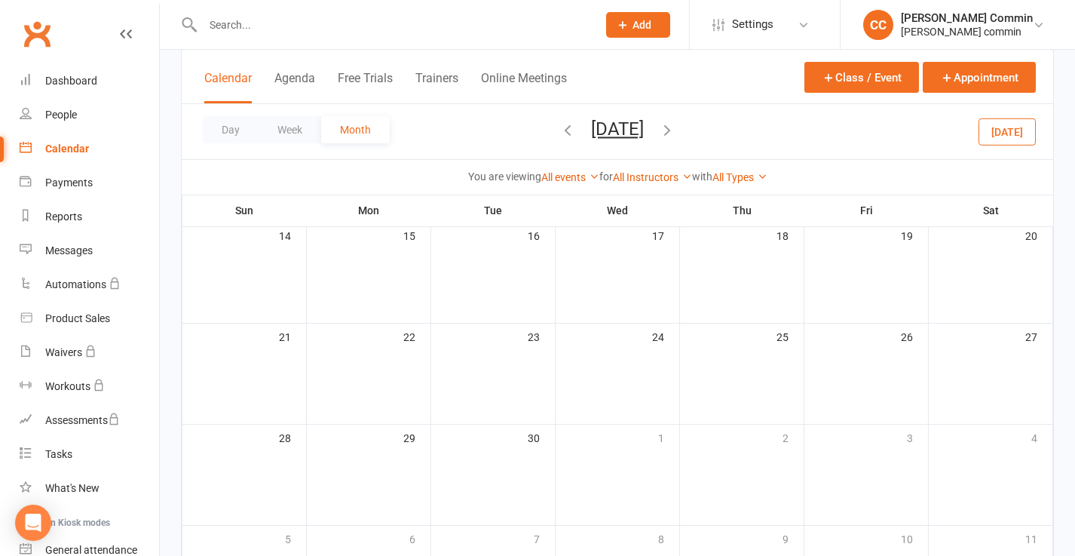
click at [560, 132] on icon "button" at bounding box center [568, 129] width 17 height 17
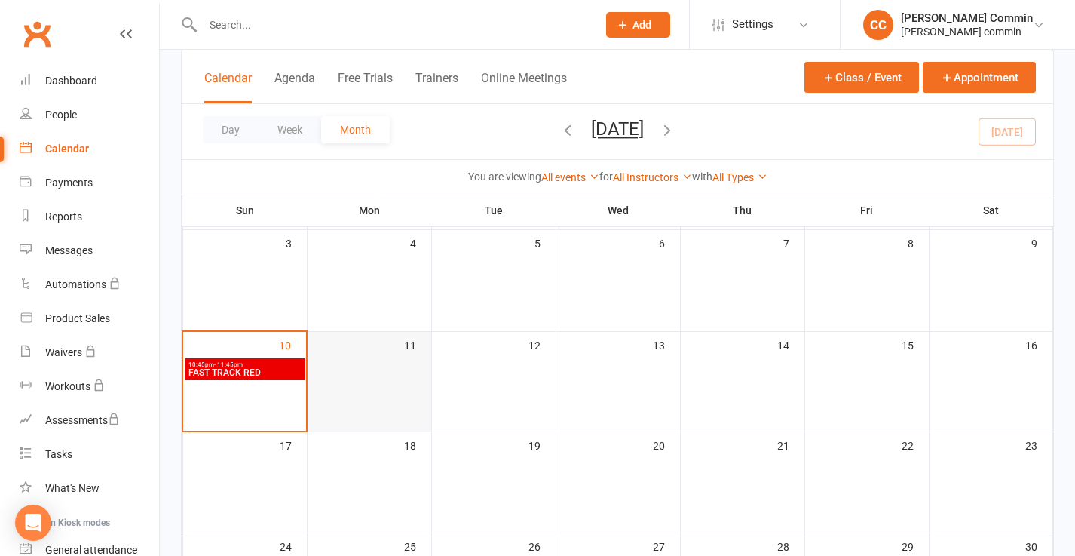
scroll to position [209, 0]
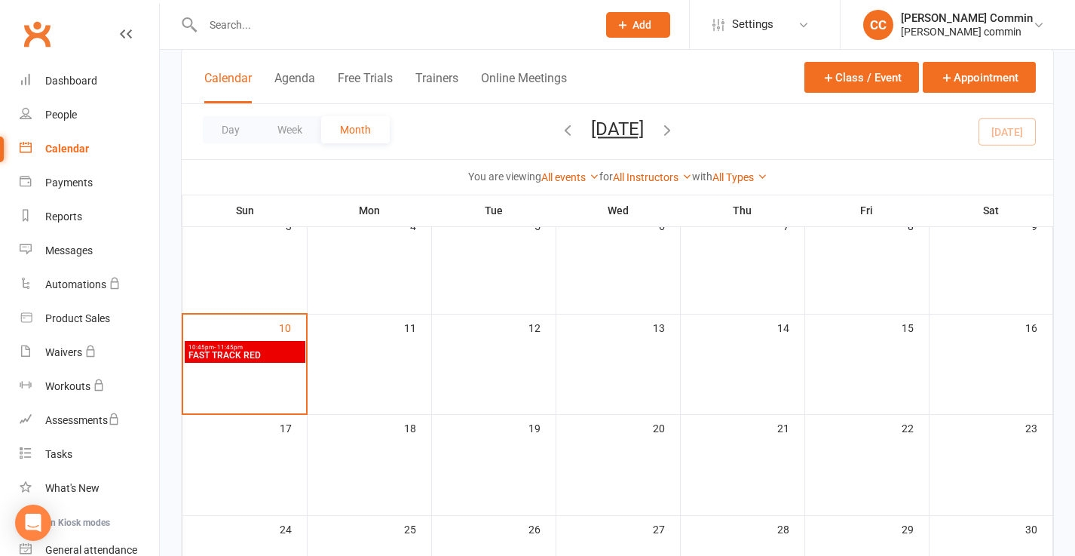
click at [251, 354] on span "FAST TRACK RED" at bounding box center [245, 355] width 115 height 9
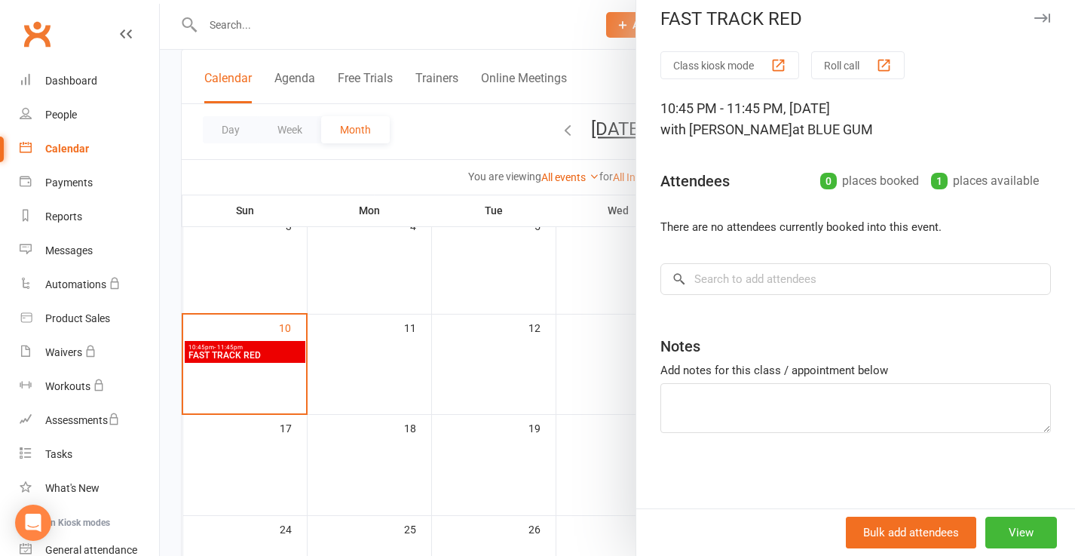
scroll to position [0, 0]
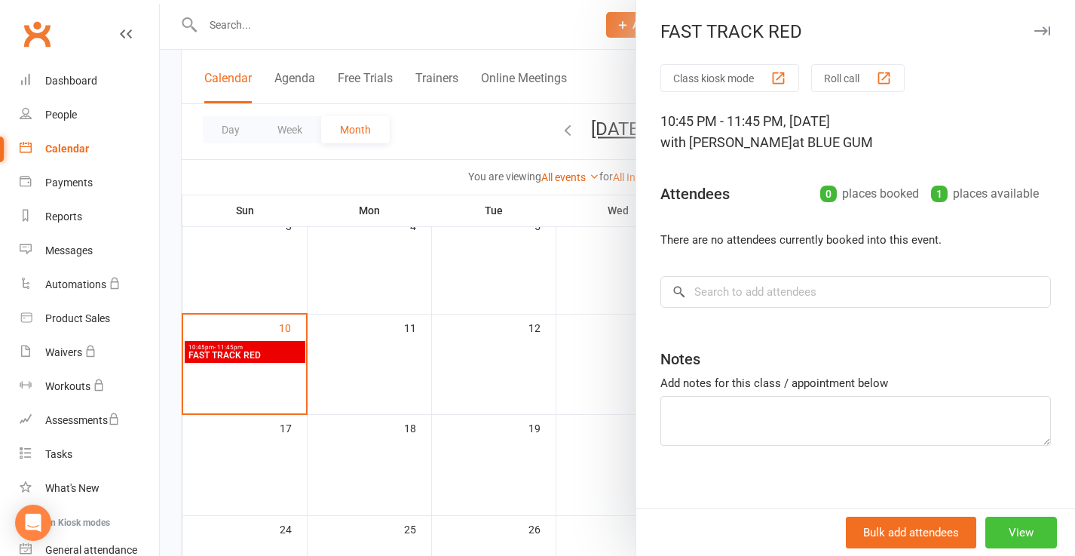
click at [1021, 532] on button "View" at bounding box center [1022, 533] width 72 height 32
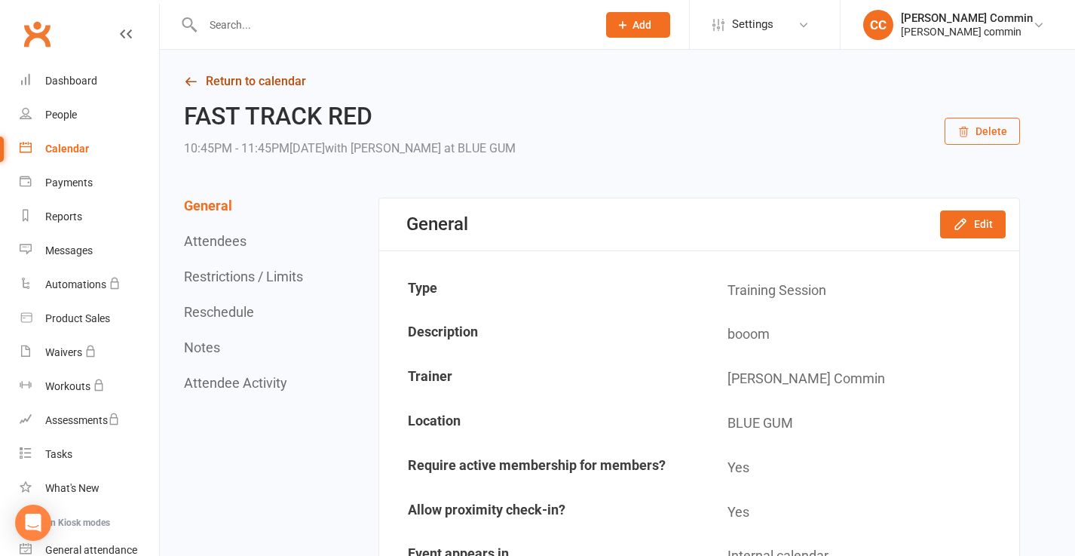
click at [250, 87] on link "Return to calendar" at bounding box center [602, 81] width 836 height 21
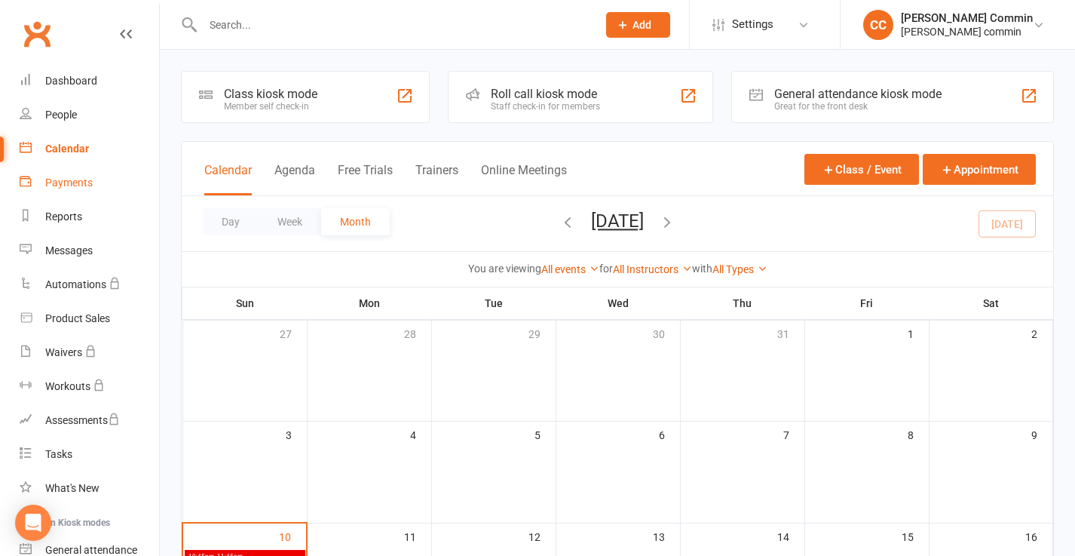
click at [79, 183] on div "Payments" at bounding box center [69, 182] width 48 height 12
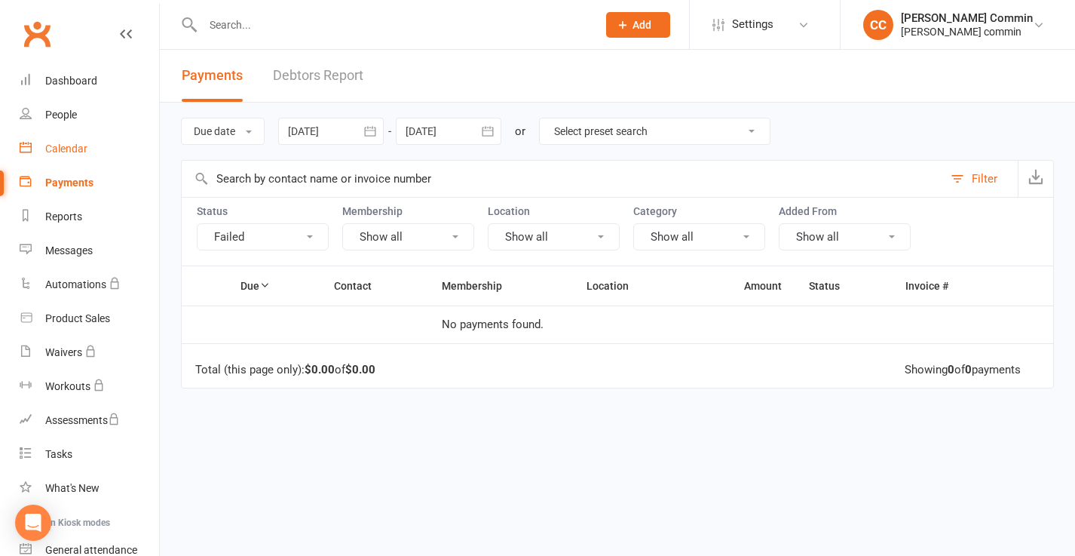
click at [63, 147] on div "Calendar" at bounding box center [66, 149] width 42 height 12
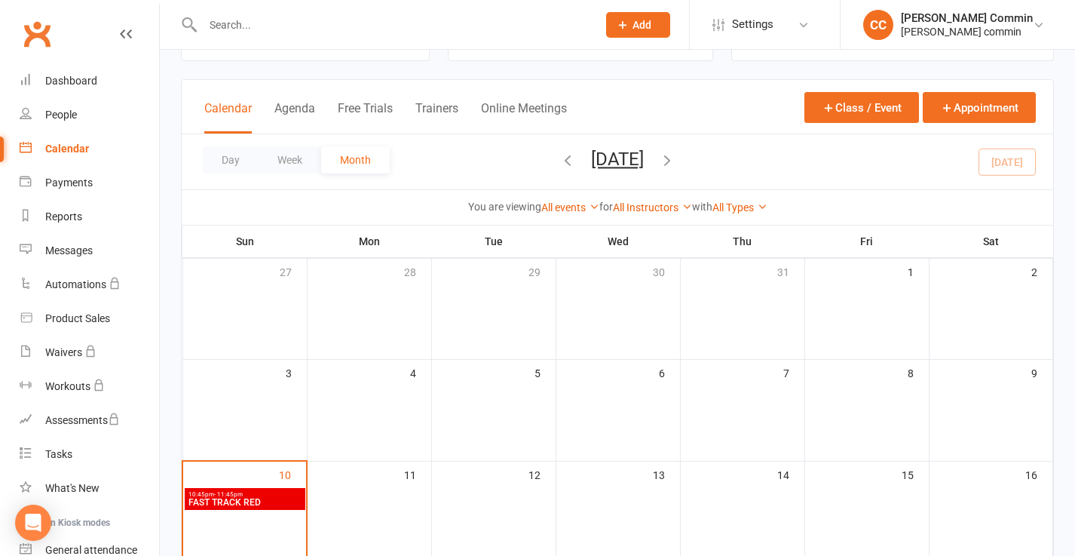
scroll to position [51, 0]
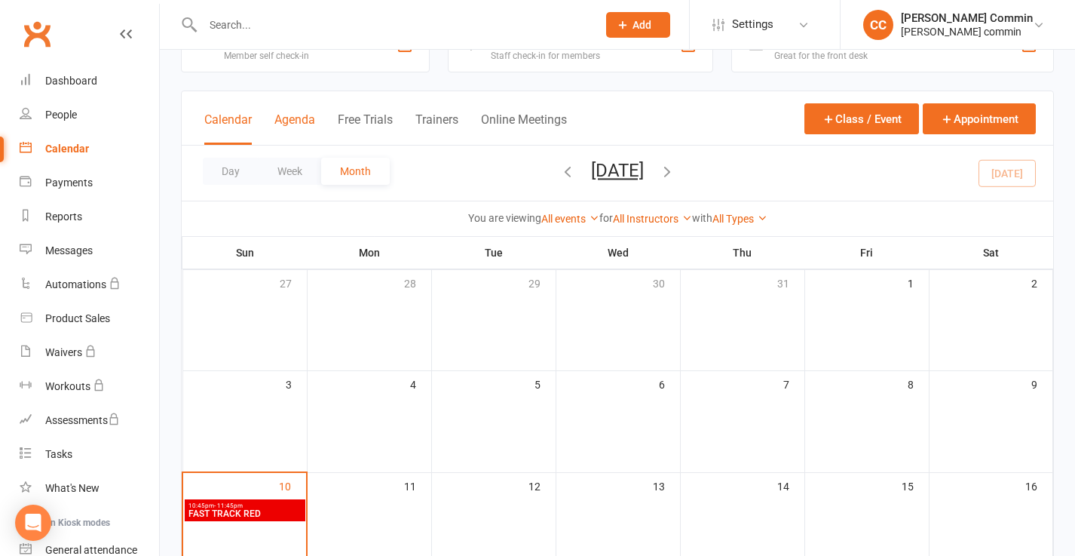
click at [300, 120] on button "Agenda" at bounding box center [295, 128] width 41 height 32
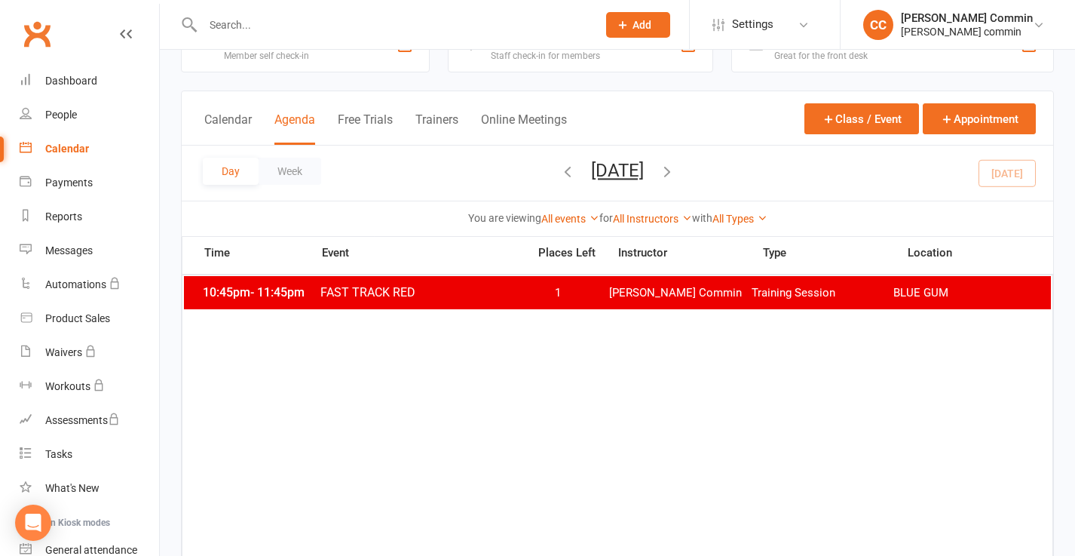
click at [387, 289] on span "FAST TRACK RED" at bounding box center [419, 292] width 199 height 14
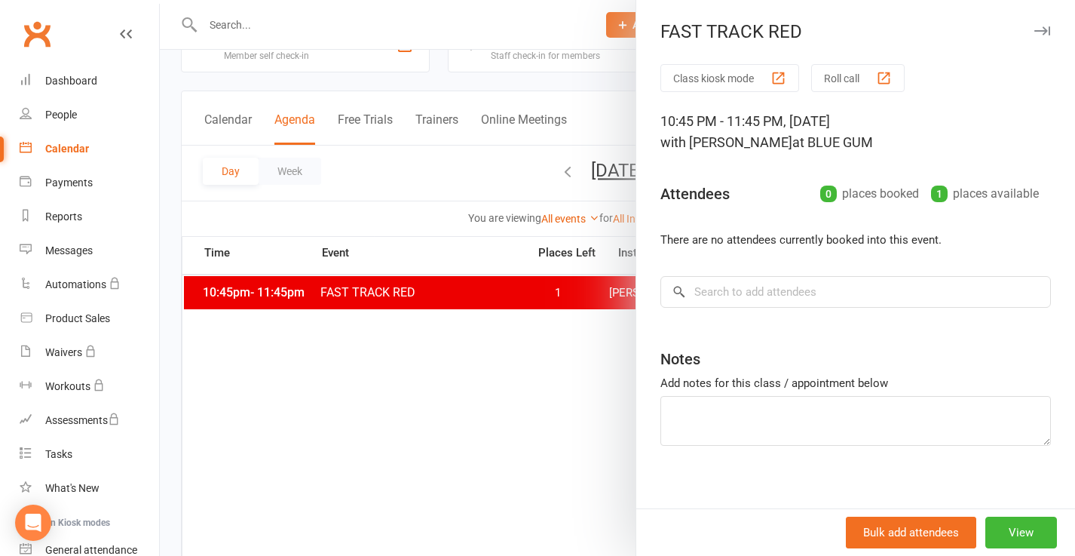
scroll to position [13, 0]
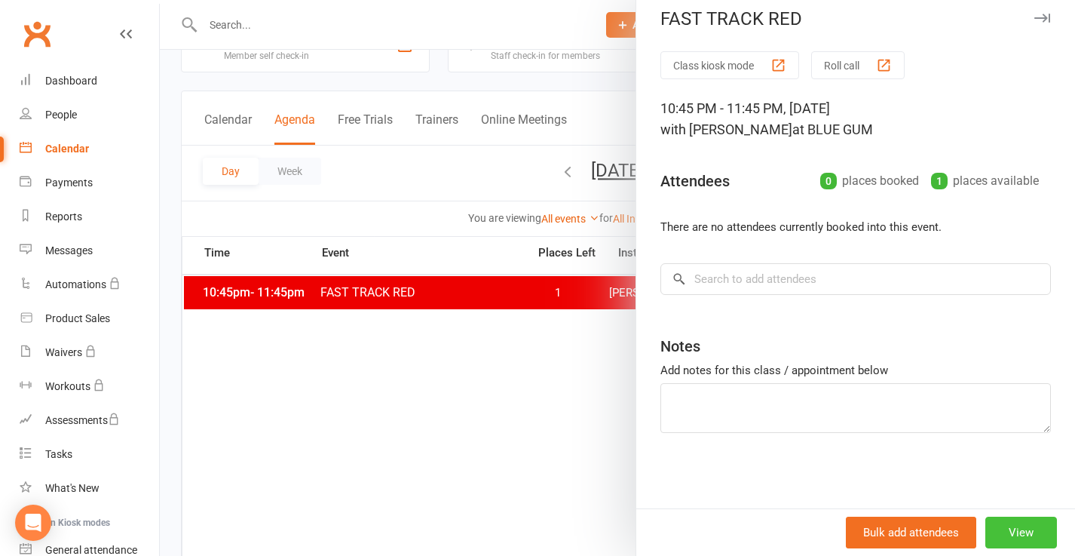
click at [1003, 533] on button "View" at bounding box center [1022, 533] width 72 height 32
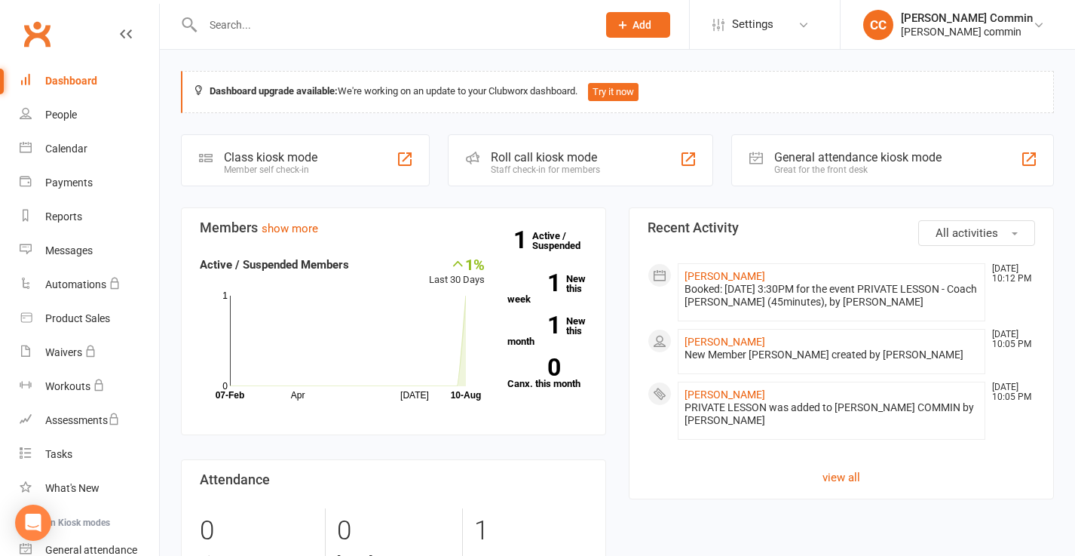
click at [78, 77] on div "Dashboard" at bounding box center [71, 81] width 52 height 12
